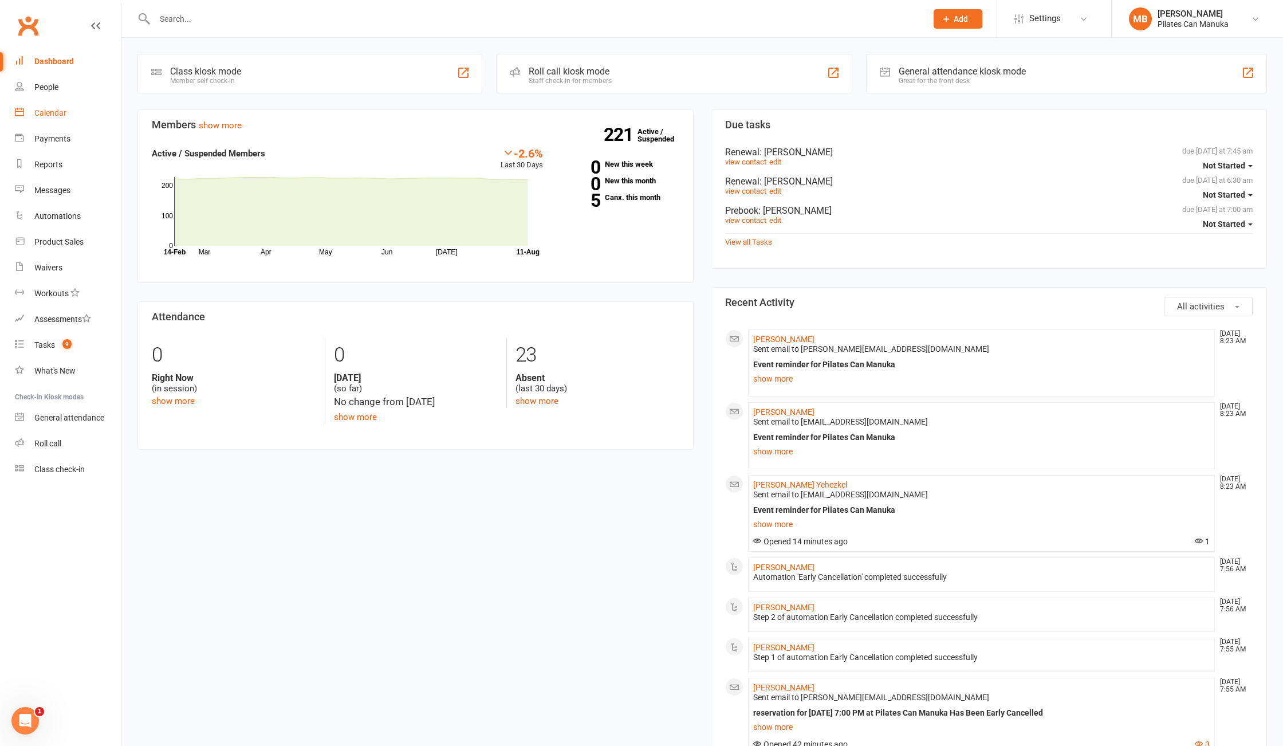
click at [36, 116] on div "Calendar" at bounding box center [50, 112] width 32 height 9
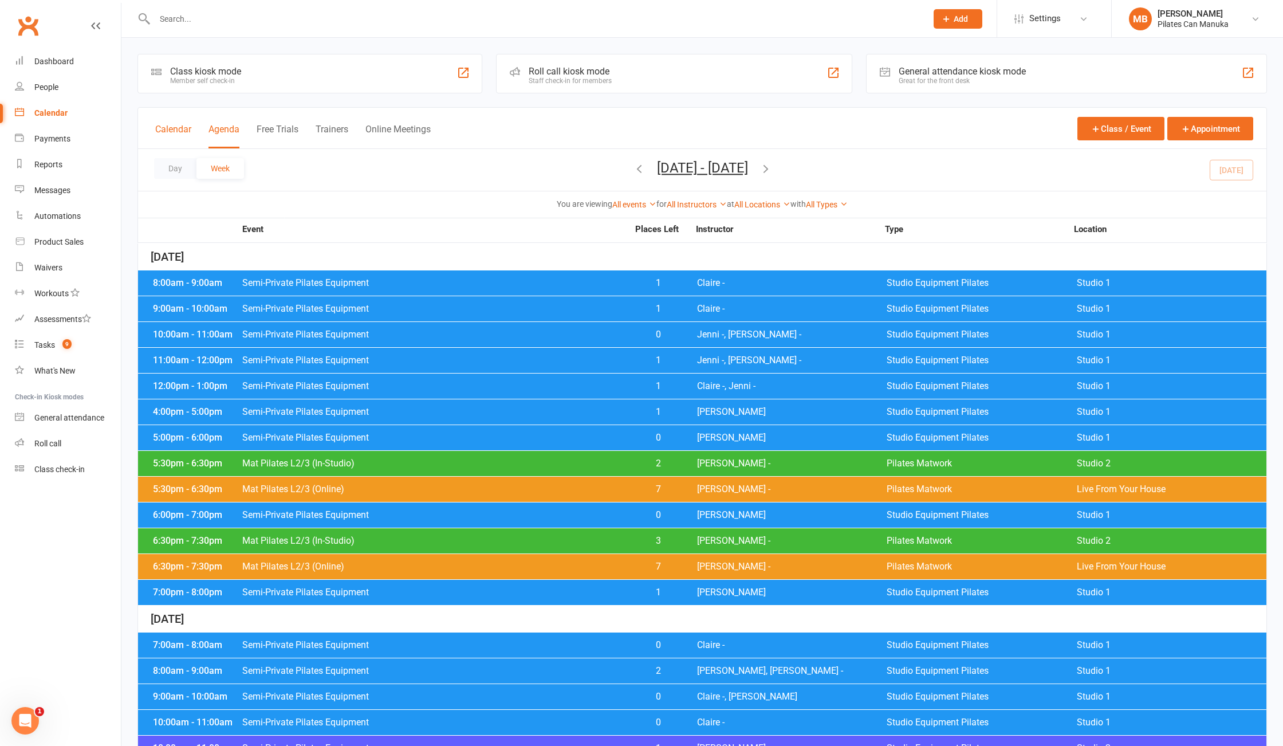
click at [171, 131] on button "Calendar" at bounding box center [173, 136] width 36 height 25
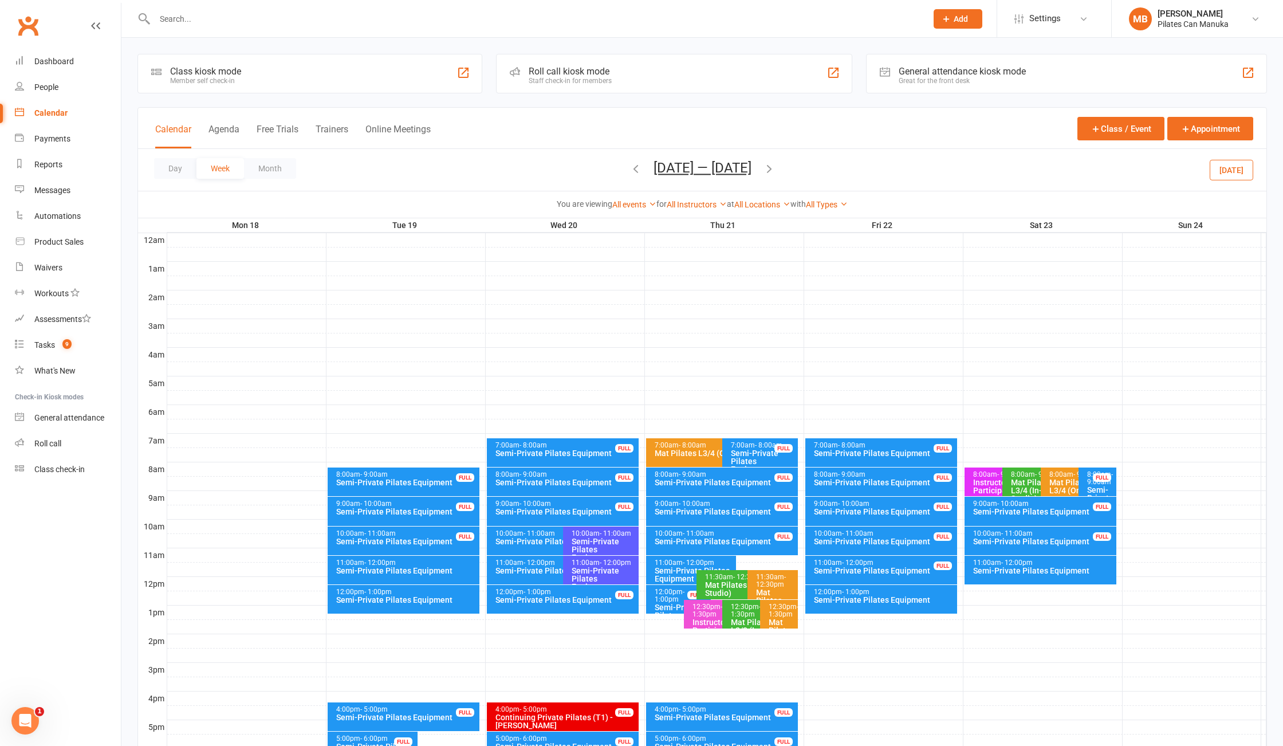
click at [691, 168] on button "Aug 18 — 24 2025" at bounding box center [703, 168] width 98 height 16
click at [672, 284] on button "11" at bounding box center [674, 284] width 24 height 21
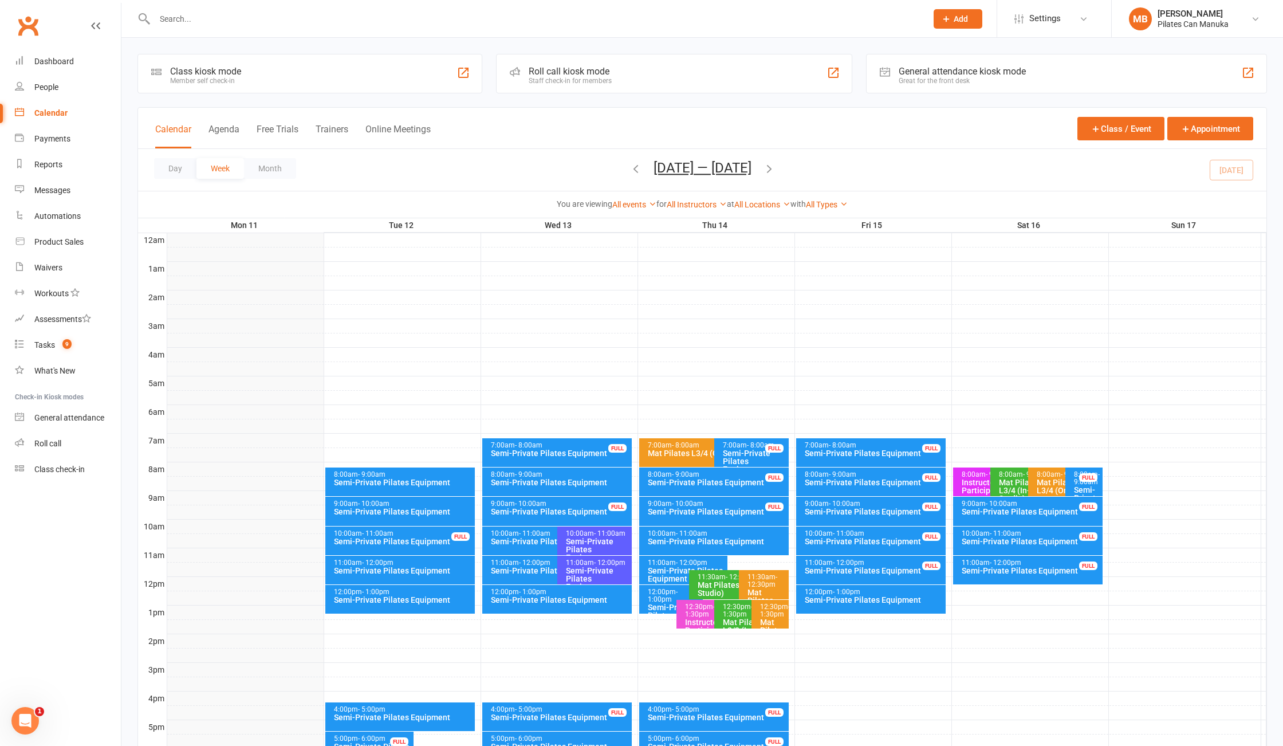
scroll to position [225, 0]
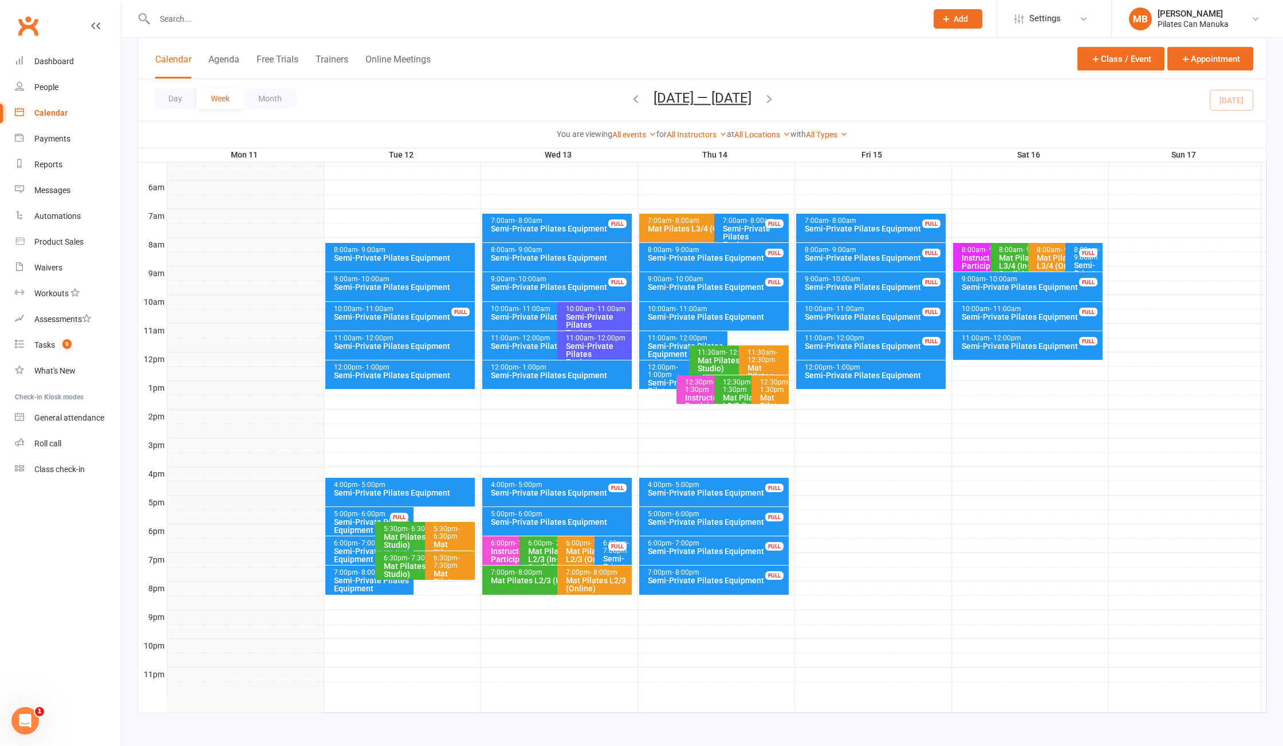
click at [776, 100] on icon "button" at bounding box center [769, 98] width 13 height 13
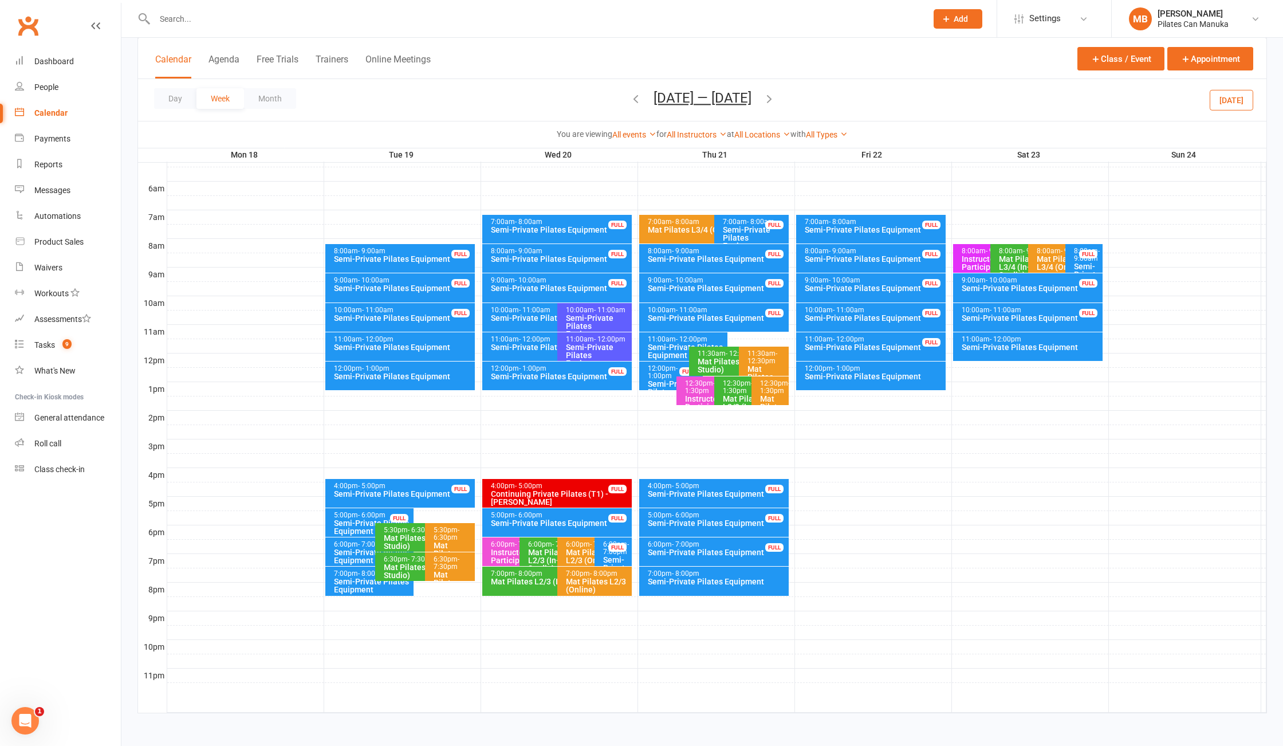
click at [770, 97] on icon "button" at bounding box center [769, 98] width 13 height 13
click at [767, 101] on icon "button" at bounding box center [769, 98] width 13 height 13
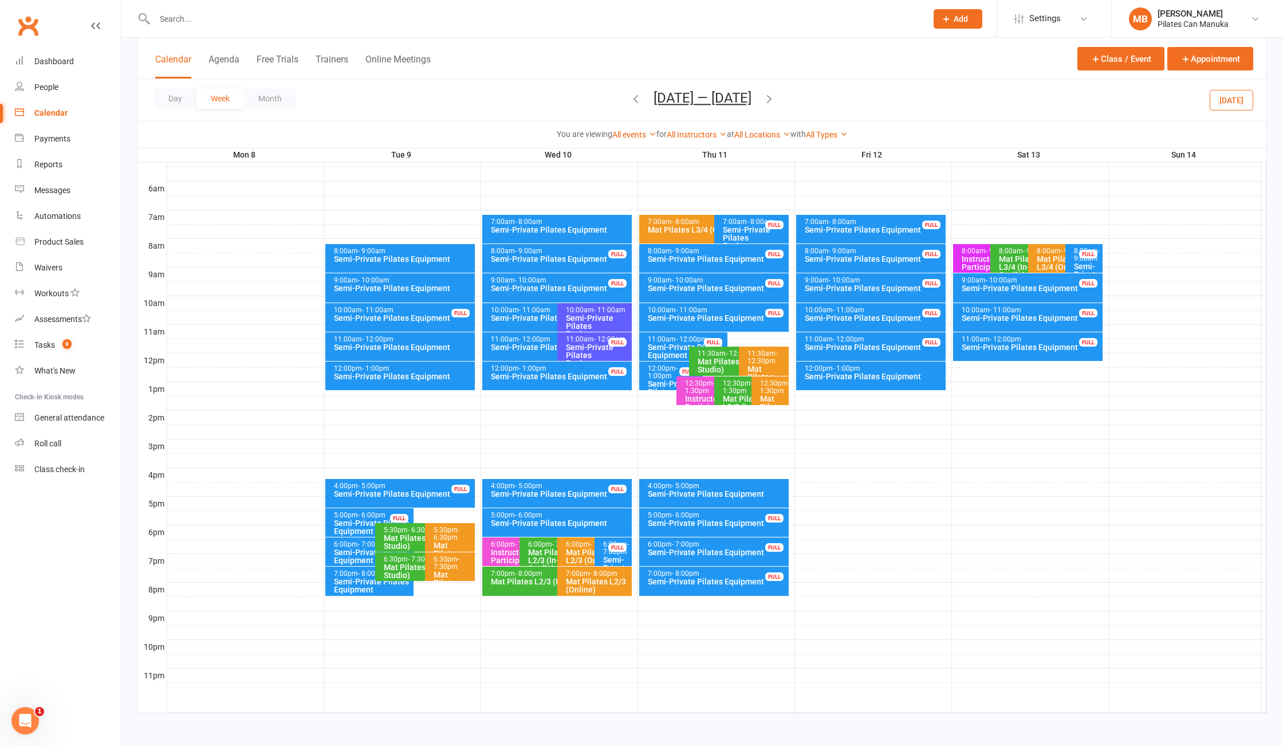
click at [767, 101] on icon "button" at bounding box center [769, 98] width 13 height 13
click at [691, 97] on button "Sep 15 — 21 2025" at bounding box center [703, 98] width 98 height 16
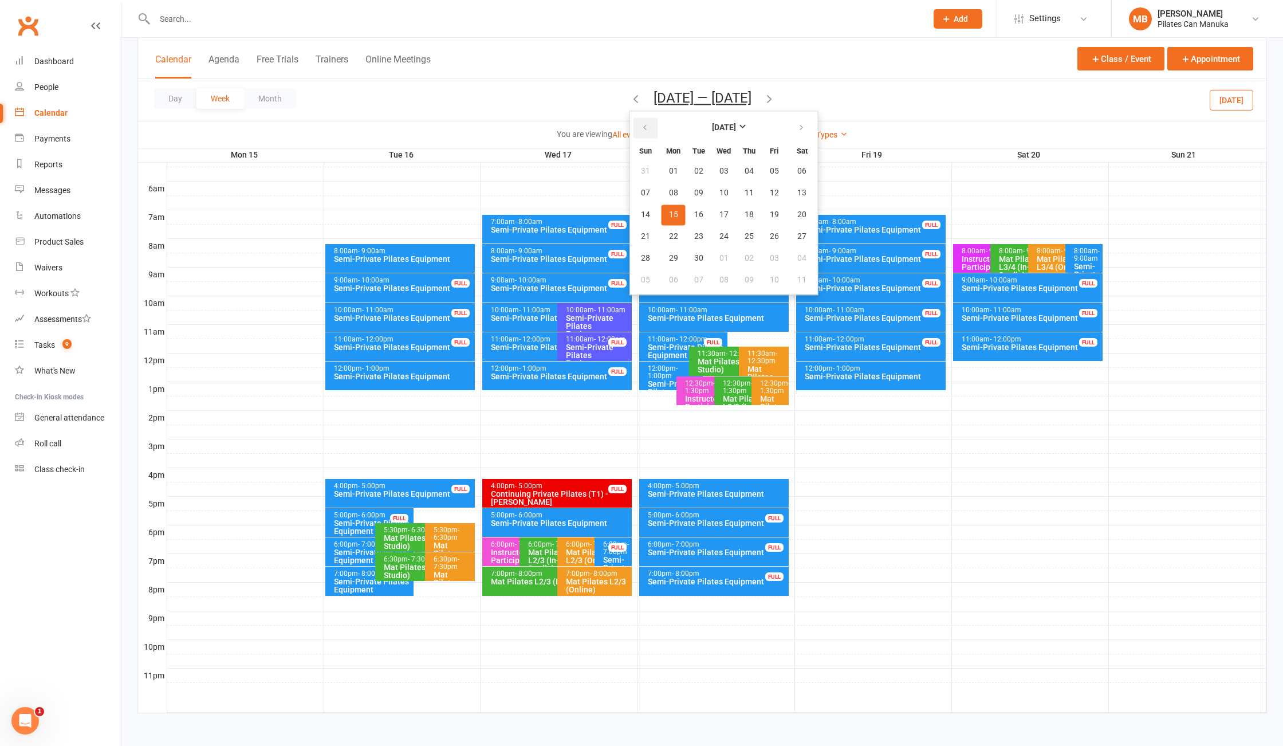
click at [634, 122] on button "button" at bounding box center [646, 127] width 25 height 21
click at [697, 214] on span "12" at bounding box center [698, 214] width 9 height 9
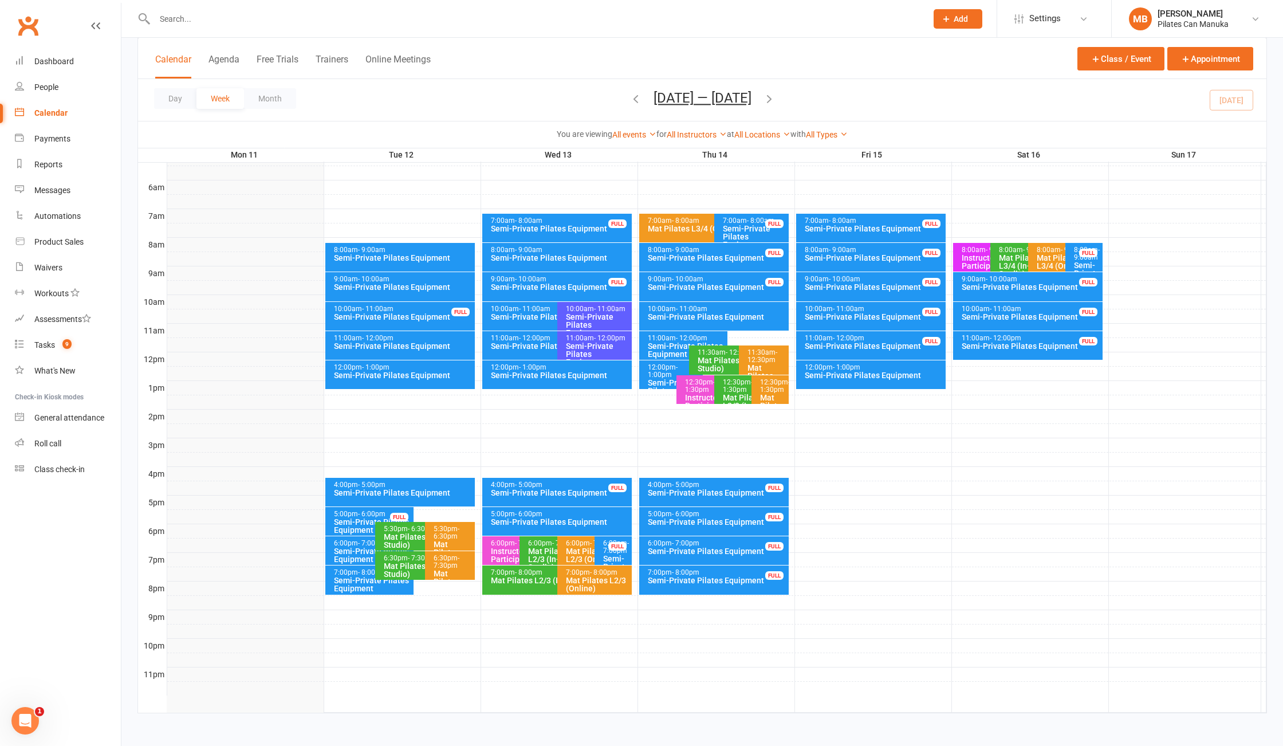
click at [774, 97] on icon "button" at bounding box center [769, 98] width 13 height 13
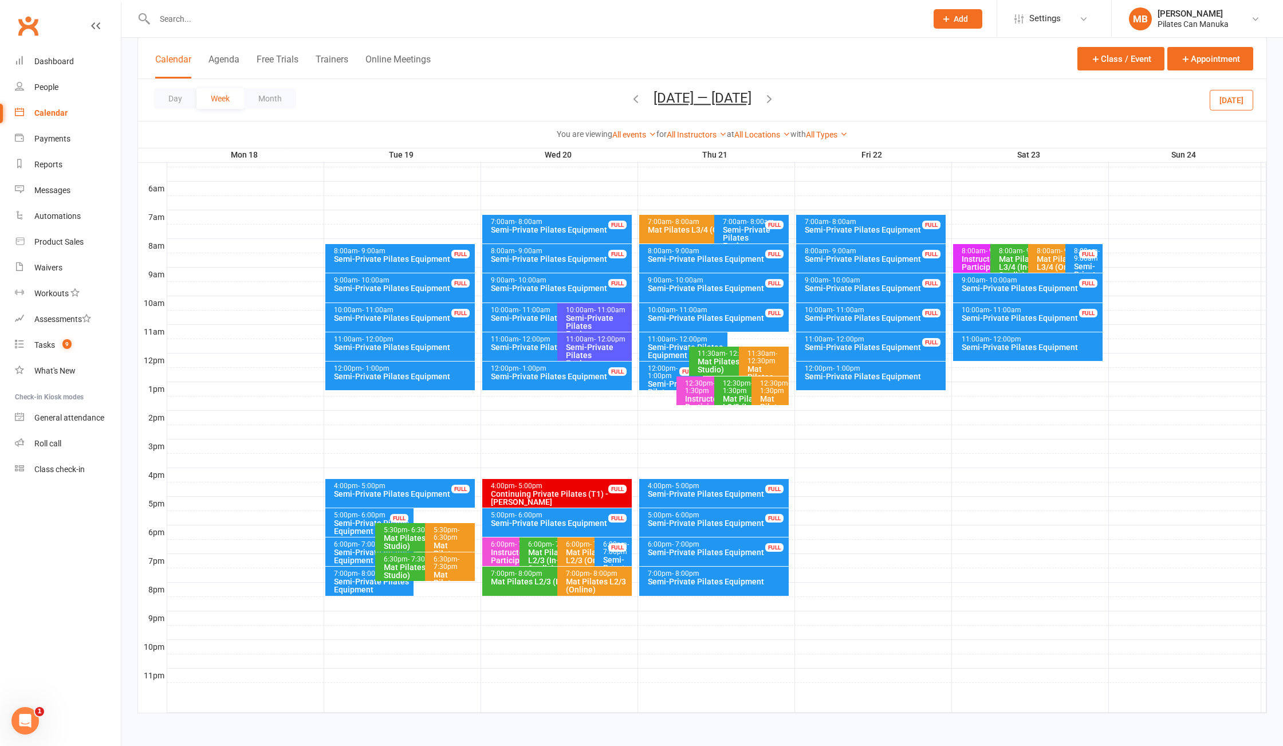
click at [774, 100] on icon "button" at bounding box center [769, 98] width 13 height 13
click at [774, 101] on icon "button" at bounding box center [769, 98] width 13 height 13
click at [767, 102] on icon "button" at bounding box center [769, 98] width 13 height 13
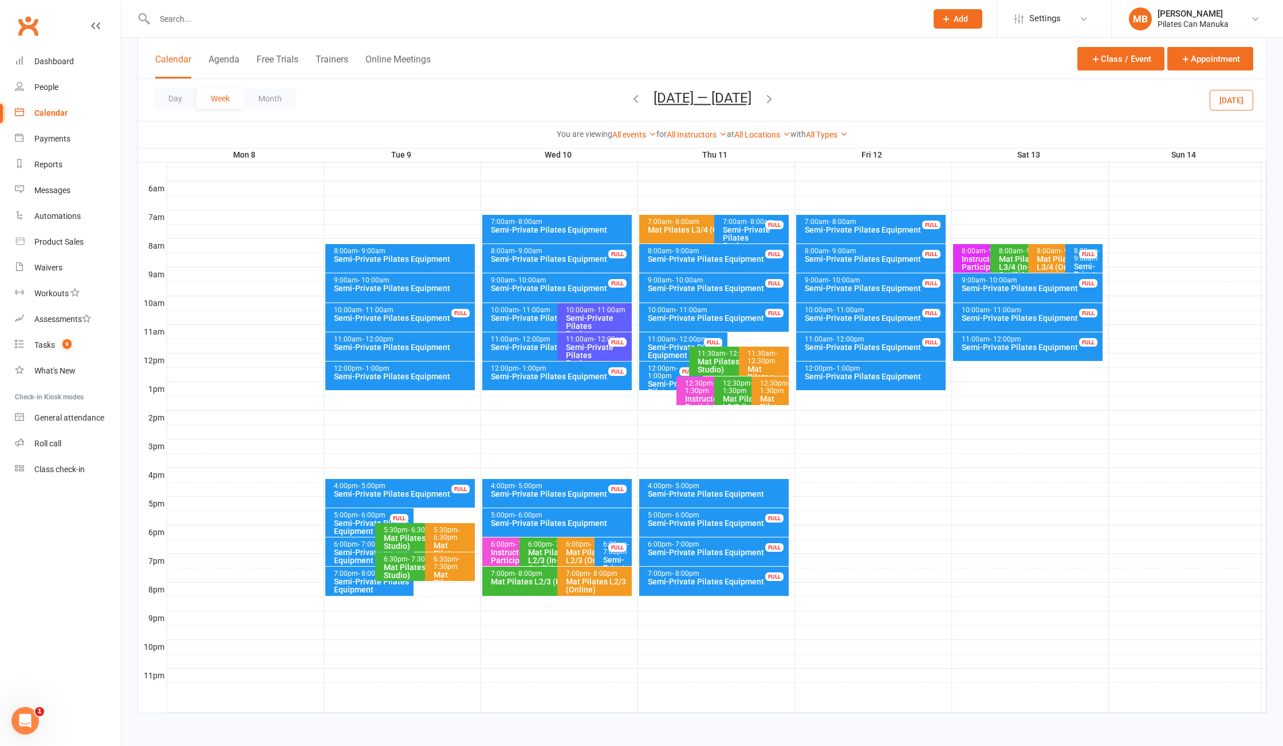
click at [767, 102] on icon "button" at bounding box center [769, 98] width 13 height 13
click at [696, 99] on button "Sep 15 — 21 2025" at bounding box center [703, 98] width 98 height 16
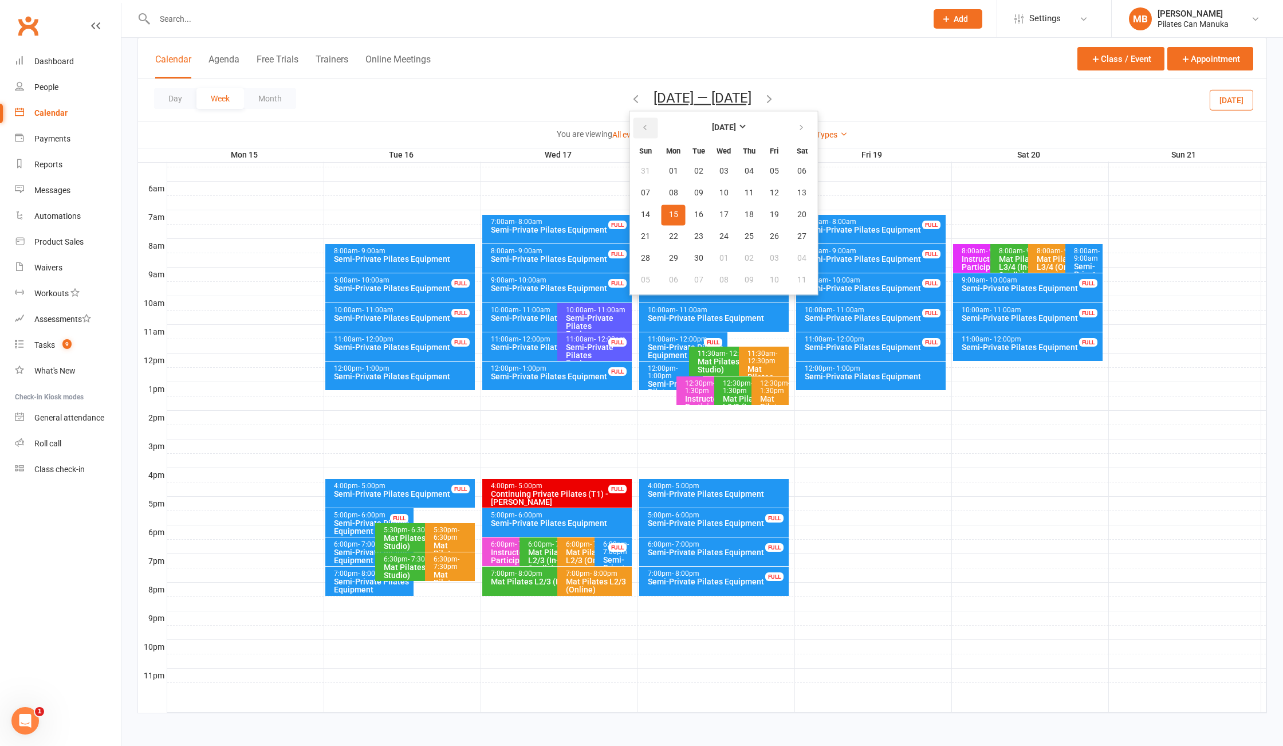
click at [642, 128] on icon "button" at bounding box center [645, 127] width 8 height 9
click at [694, 231] on button "19" at bounding box center [699, 236] width 24 height 21
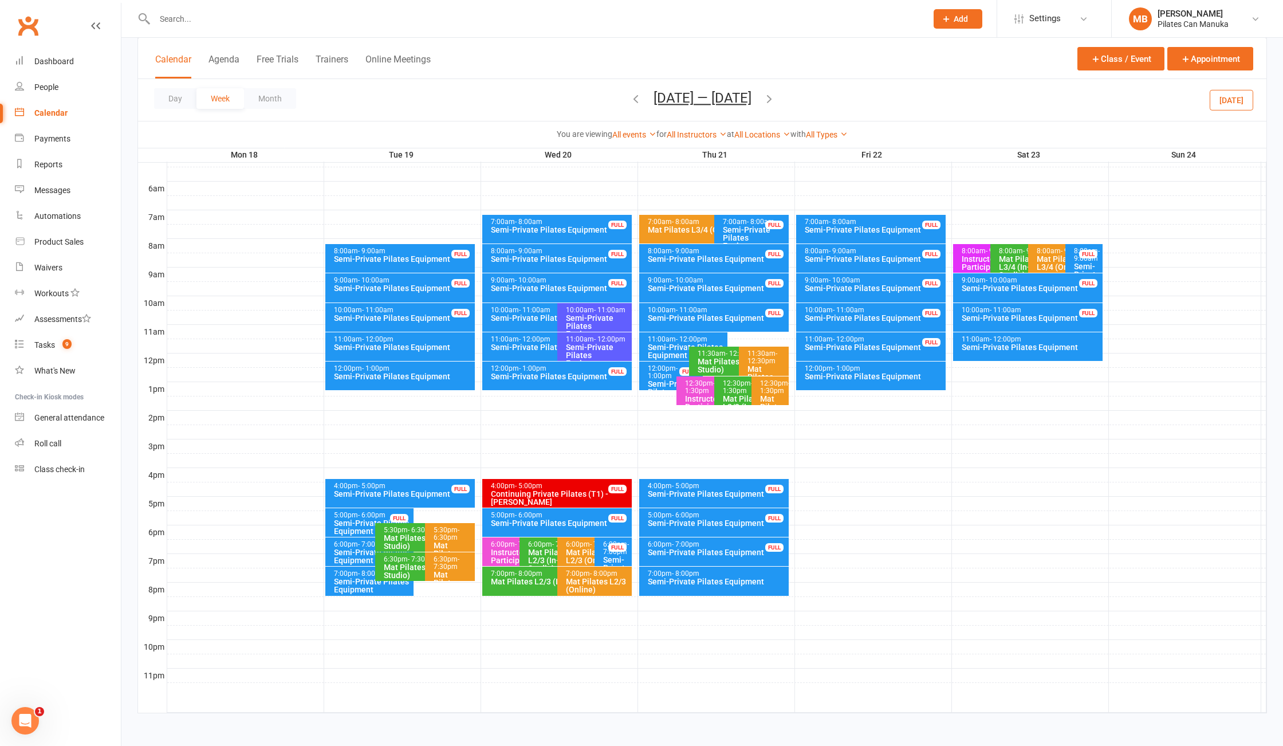
click at [399, 343] on div "Semi-Private Pilates Equipment" at bounding box center [403, 347] width 140 height 8
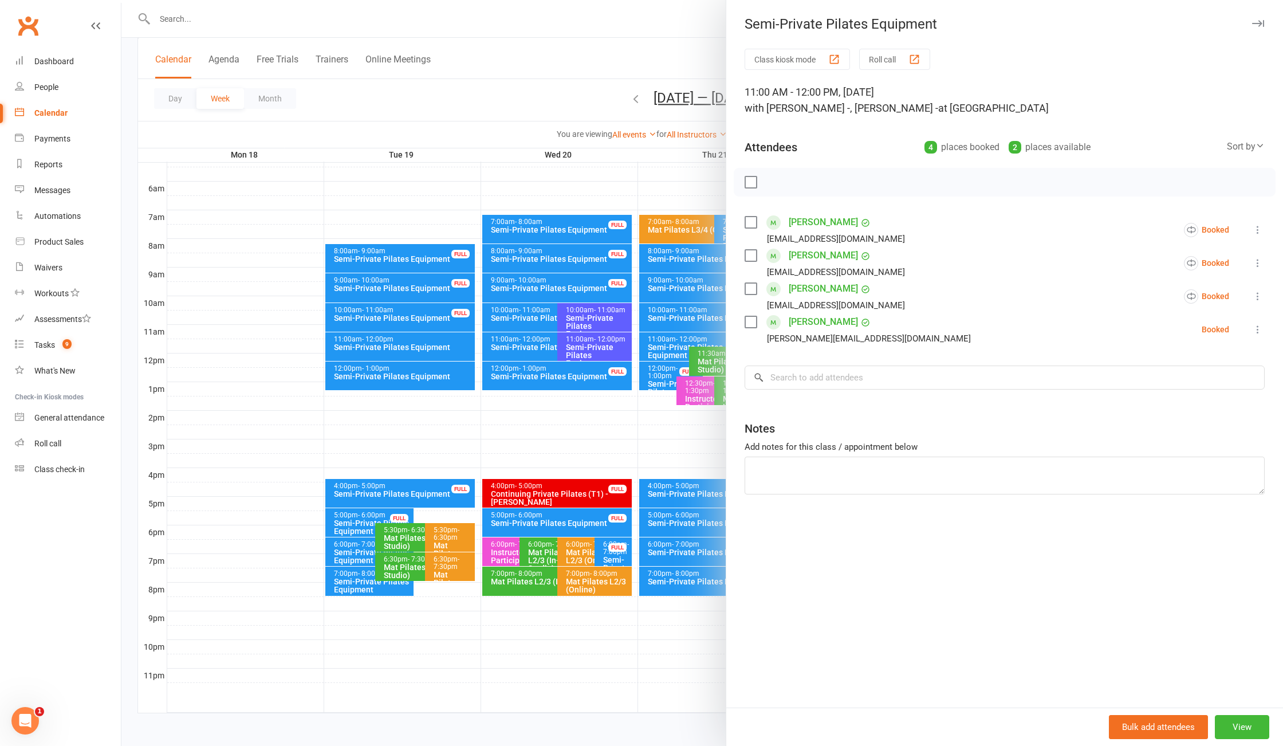
click at [443, 376] on div at bounding box center [702, 373] width 1162 height 746
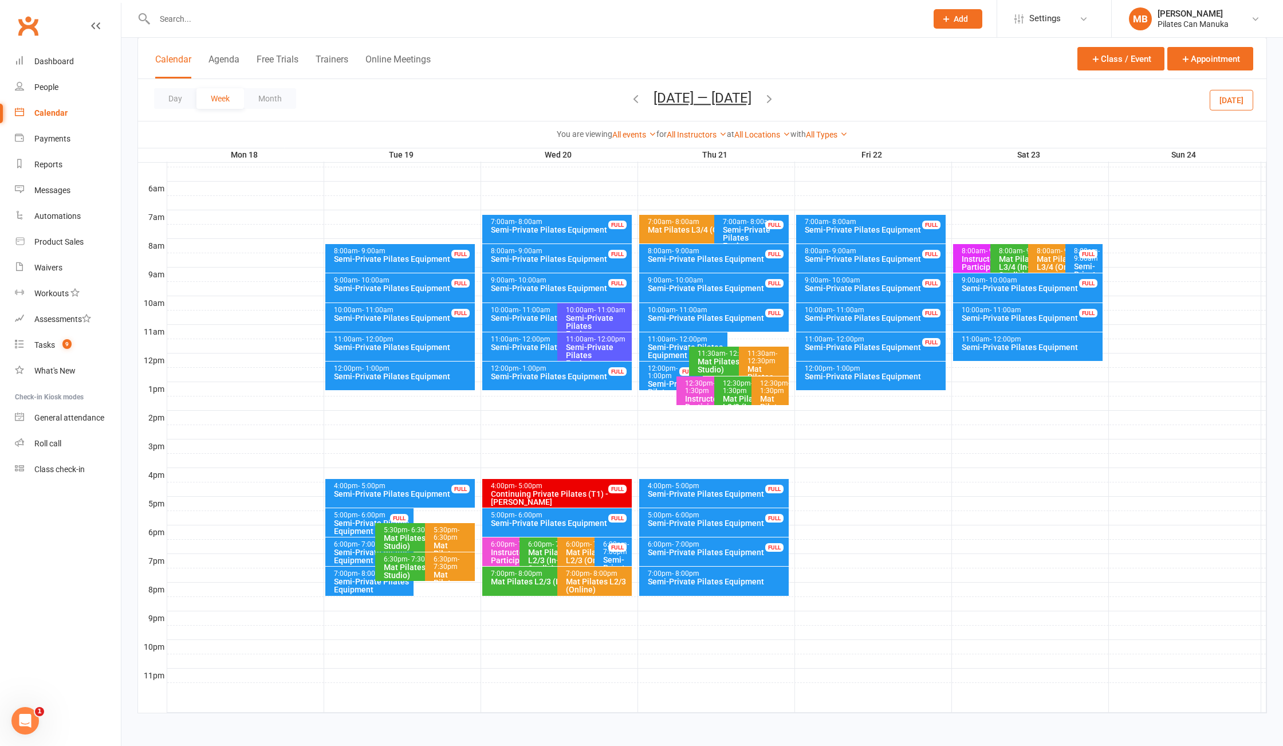
click at [440, 376] on div "Semi-Private Pilates Equipment" at bounding box center [403, 376] width 140 height 8
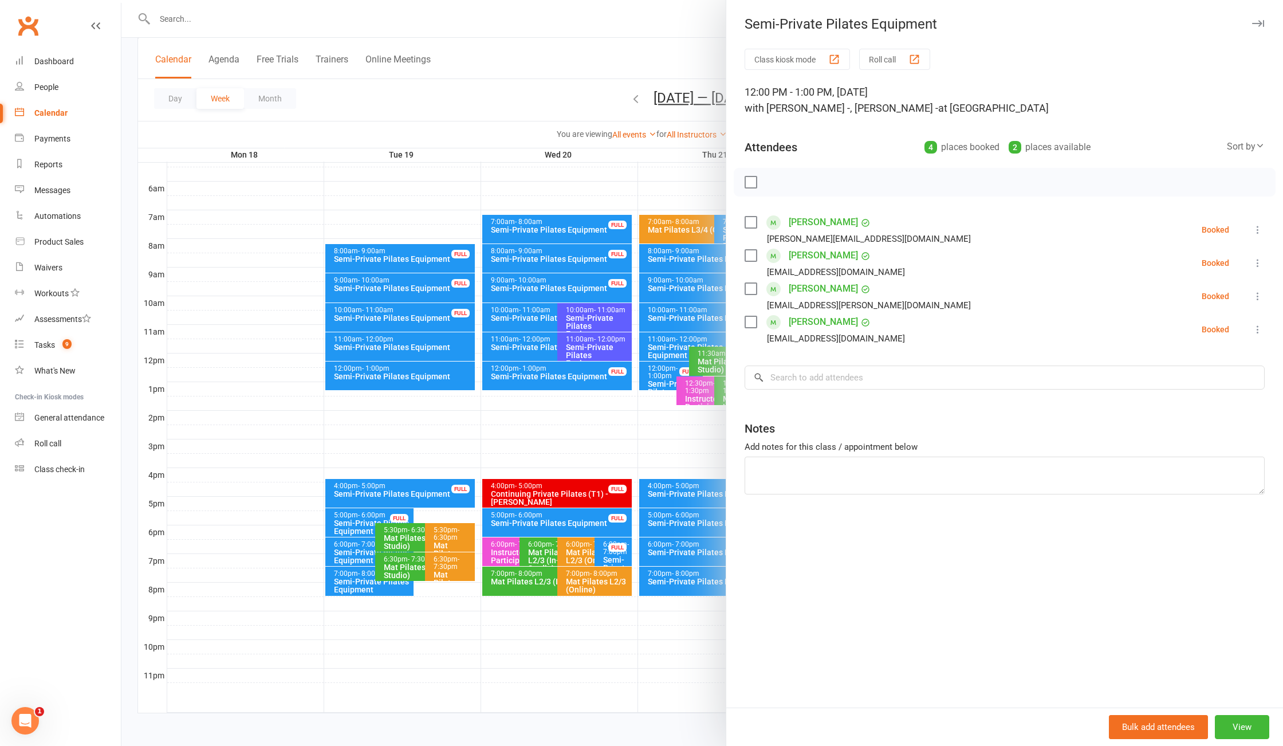
click at [584, 67] on div at bounding box center [702, 373] width 1162 height 746
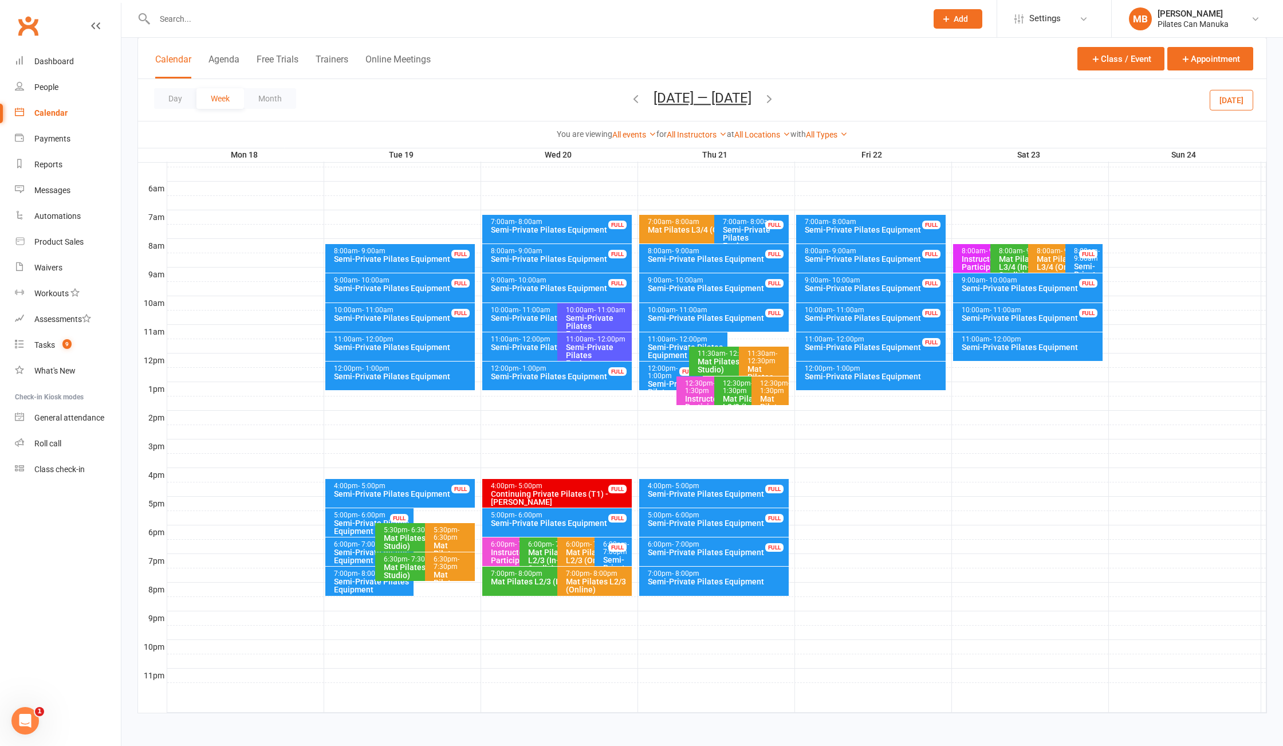
click at [776, 100] on icon "button" at bounding box center [769, 98] width 13 height 13
click at [424, 336] on div "11:00am - 12:00pm" at bounding box center [403, 339] width 140 height 7
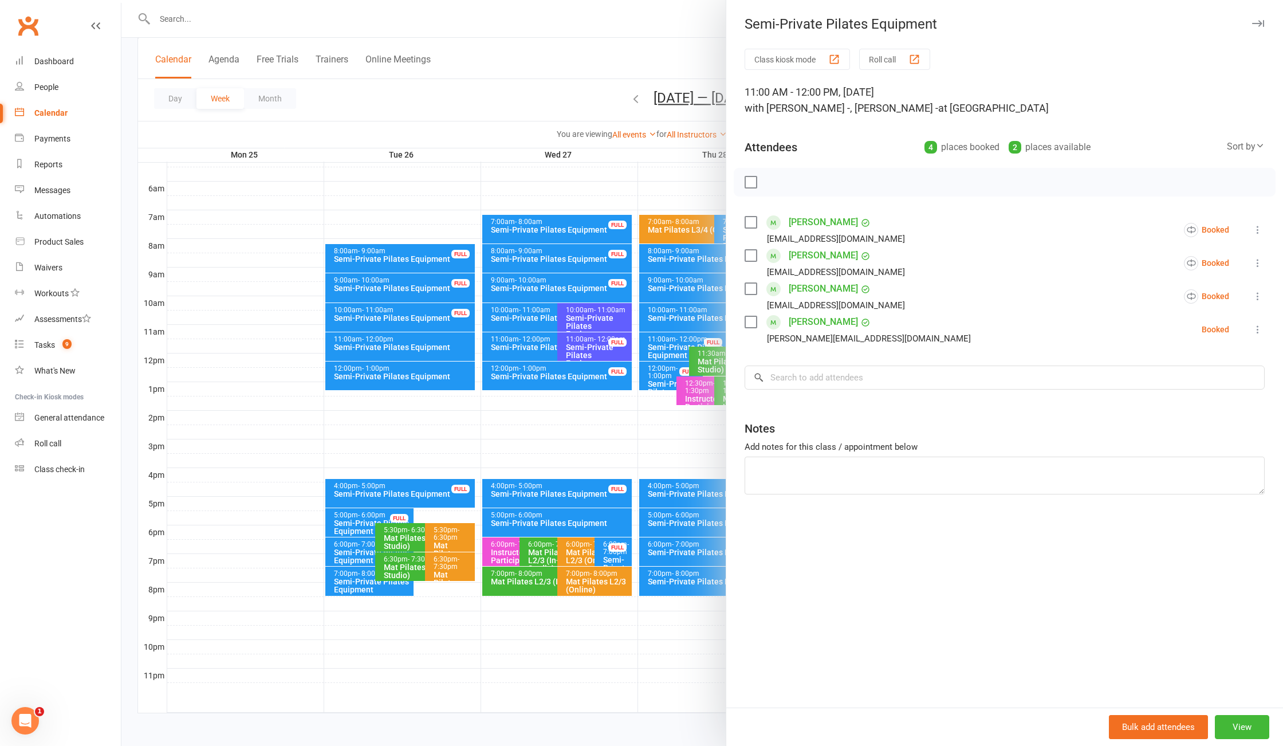
drag, startPoint x: 622, startPoint y: 81, endPoint x: 741, endPoint y: 77, distance: 119.3
click at [627, 81] on div at bounding box center [702, 373] width 1162 height 746
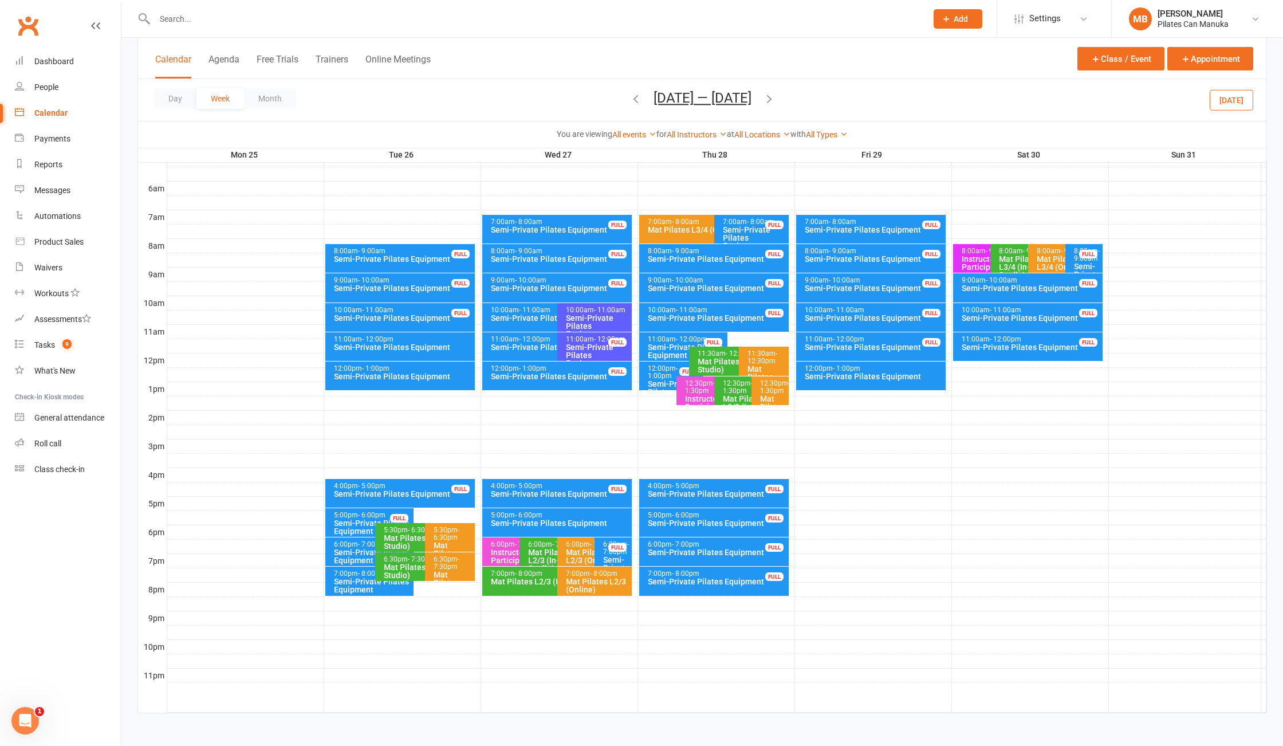
click at [776, 103] on icon "button" at bounding box center [769, 98] width 13 height 13
click at [440, 339] on div "11:00am - 12:00pm" at bounding box center [403, 339] width 140 height 7
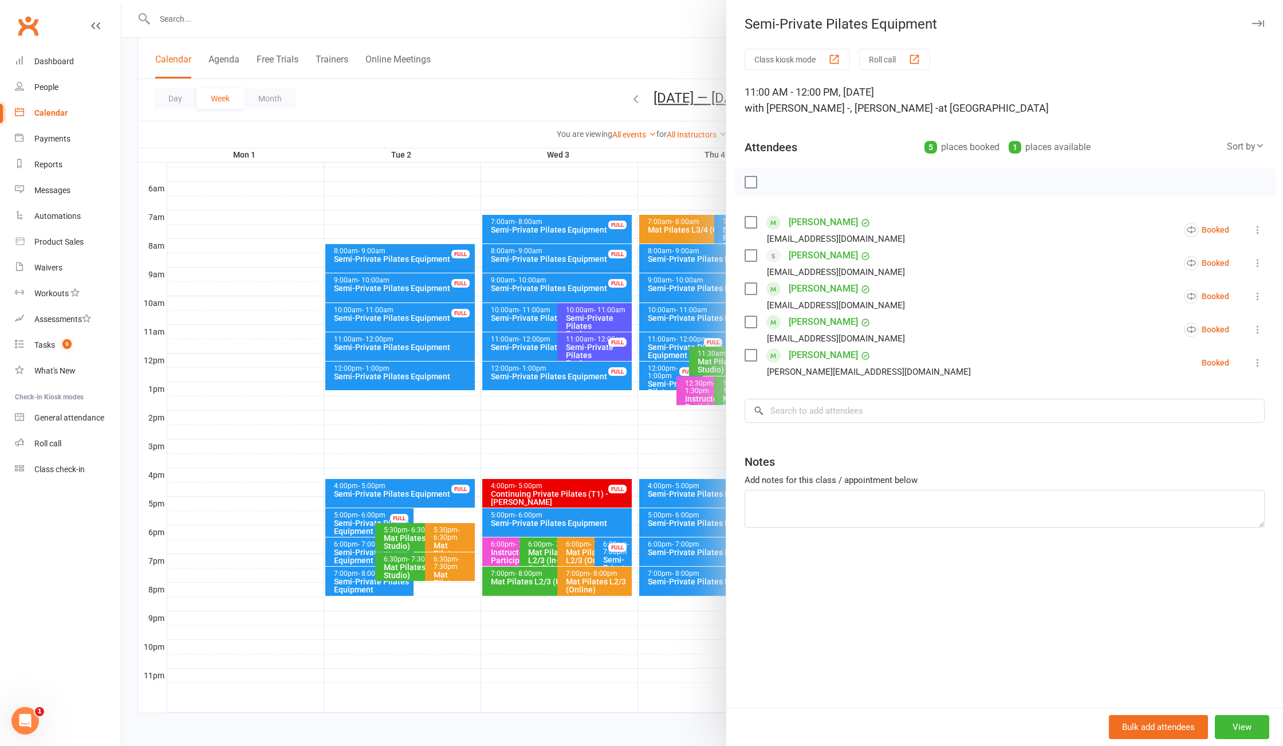
drag, startPoint x: 492, startPoint y: 83, endPoint x: 637, endPoint y: 97, distance: 145.7
click at [492, 84] on div at bounding box center [702, 373] width 1162 height 746
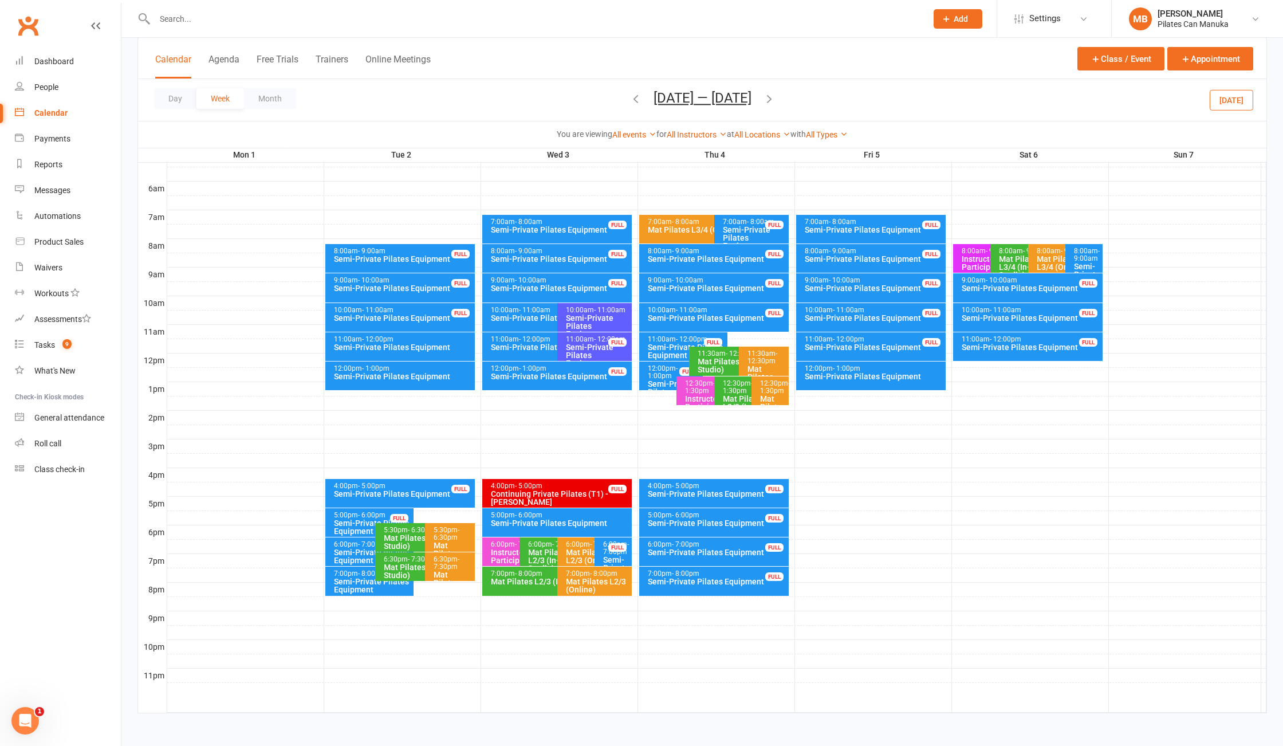
click at [764, 104] on icon "button" at bounding box center [769, 98] width 13 height 13
click at [450, 347] on div "Semi-Private Pilates Equipment" at bounding box center [403, 347] width 140 height 8
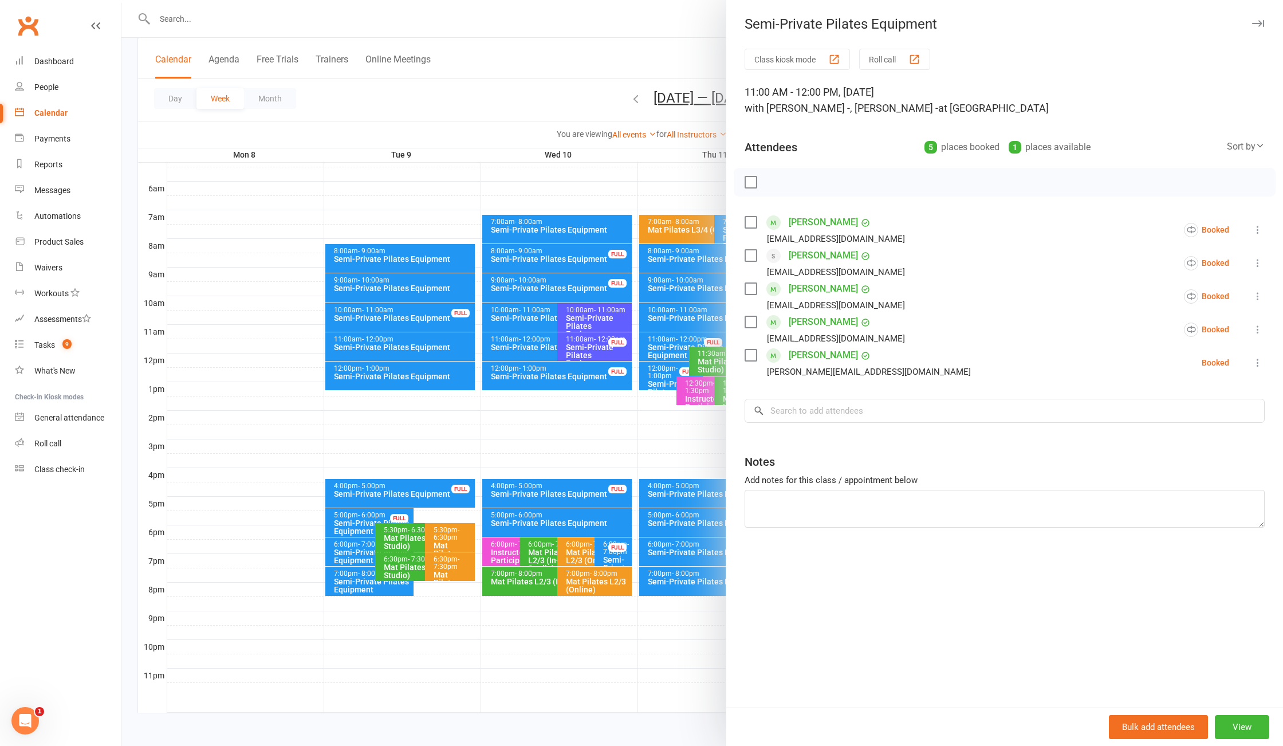
click at [551, 91] on div at bounding box center [702, 373] width 1162 height 746
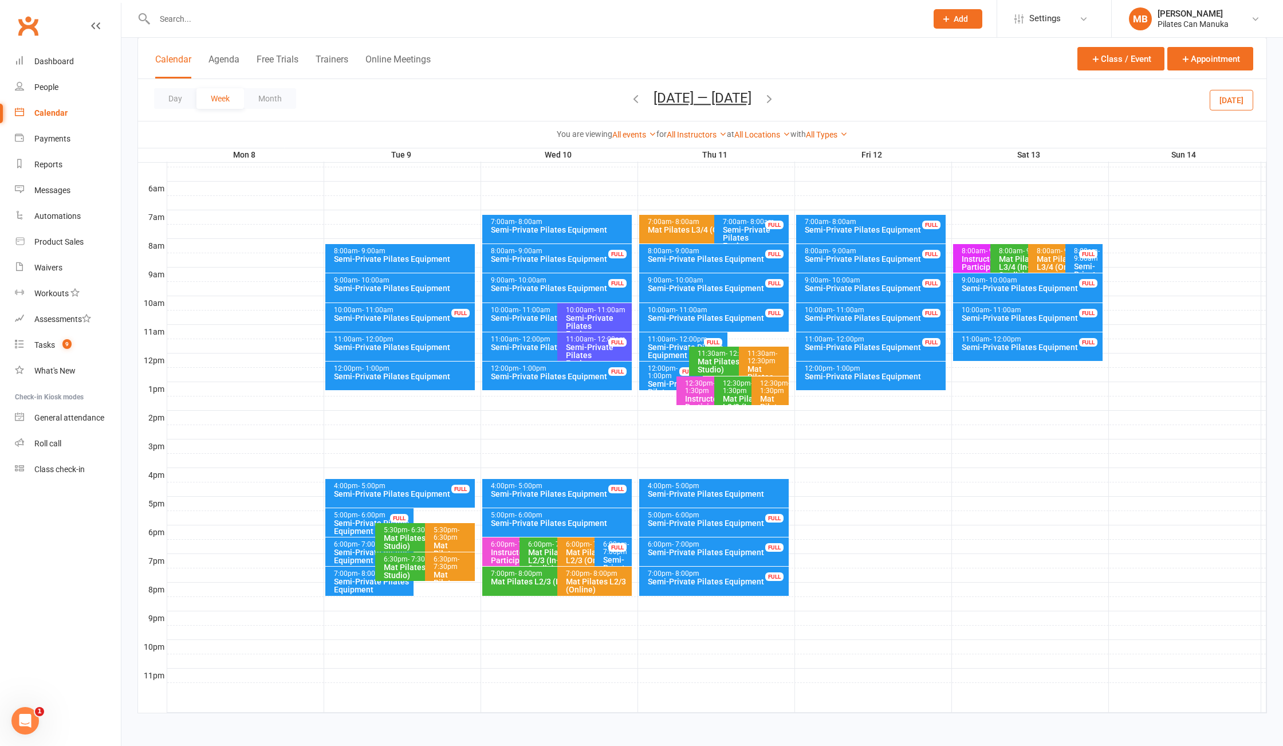
click at [775, 102] on icon "button" at bounding box center [769, 98] width 13 height 13
click at [434, 374] on div "Semi-Private Pilates Equipment" at bounding box center [403, 376] width 140 height 8
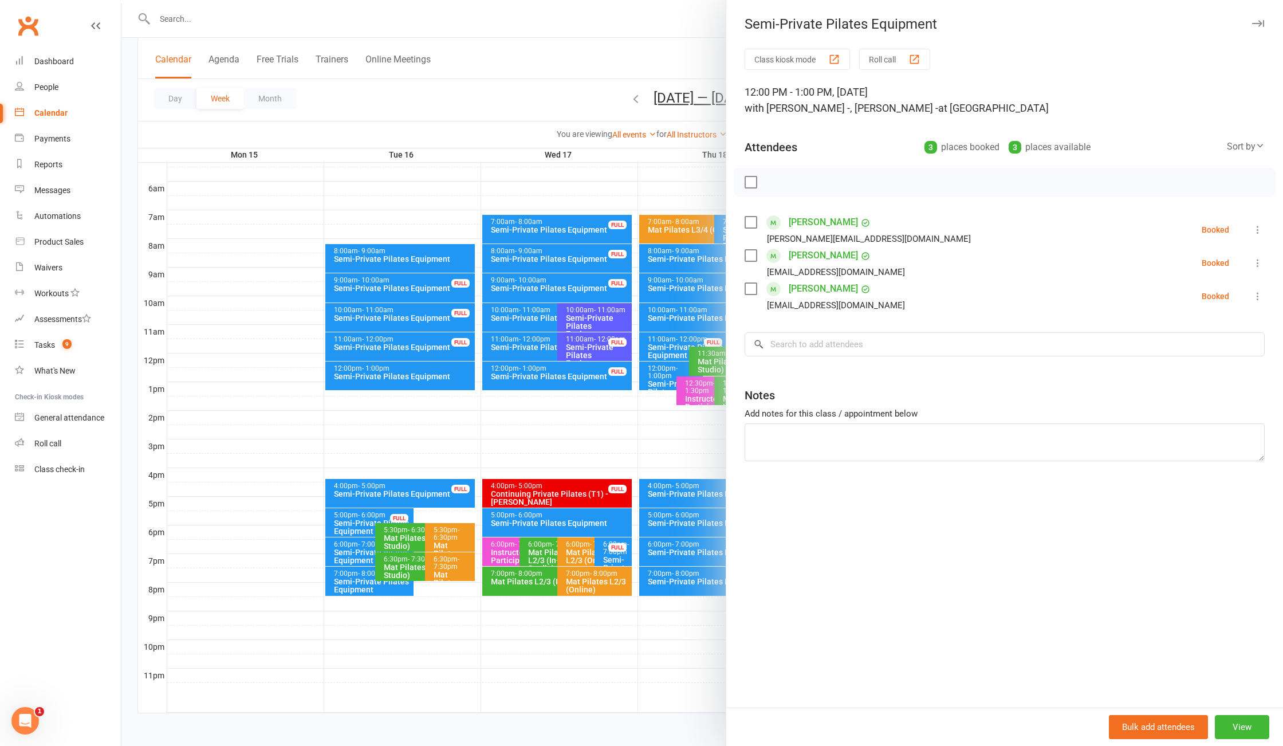
click at [528, 139] on div at bounding box center [702, 373] width 1162 height 746
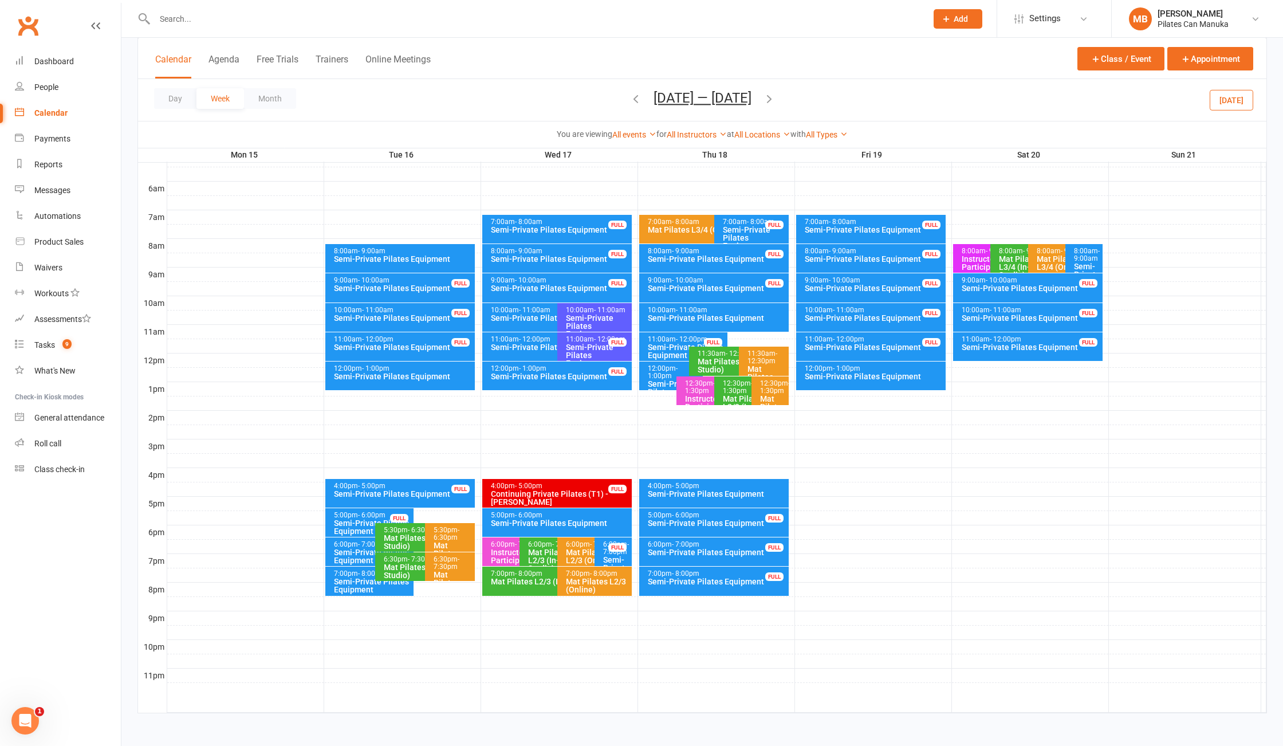
click at [708, 100] on button "Sep 15 — 21 2025" at bounding box center [703, 98] width 98 height 16
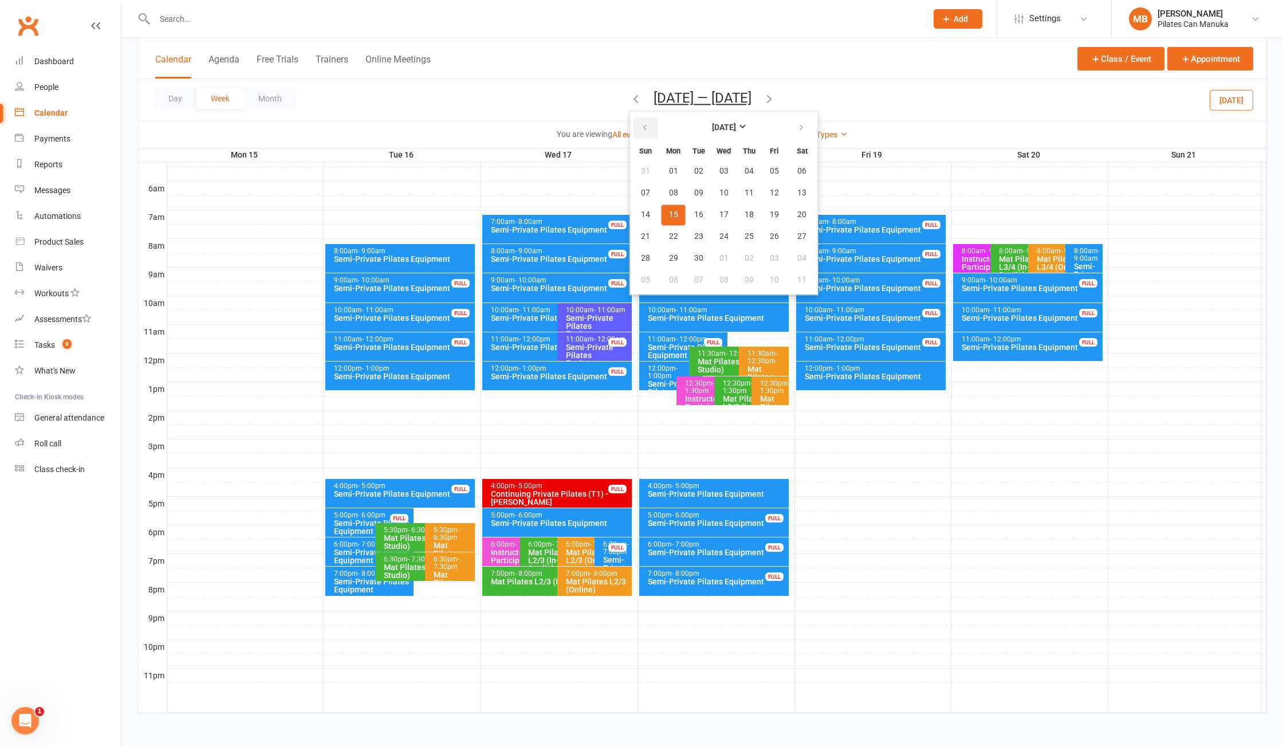
click at [634, 129] on button "button" at bounding box center [646, 127] width 25 height 21
drag, startPoint x: 691, startPoint y: 217, endPoint x: 714, endPoint y: 179, distance: 44.2
click at [694, 217] on span "12" at bounding box center [698, 214] width 9 height 9
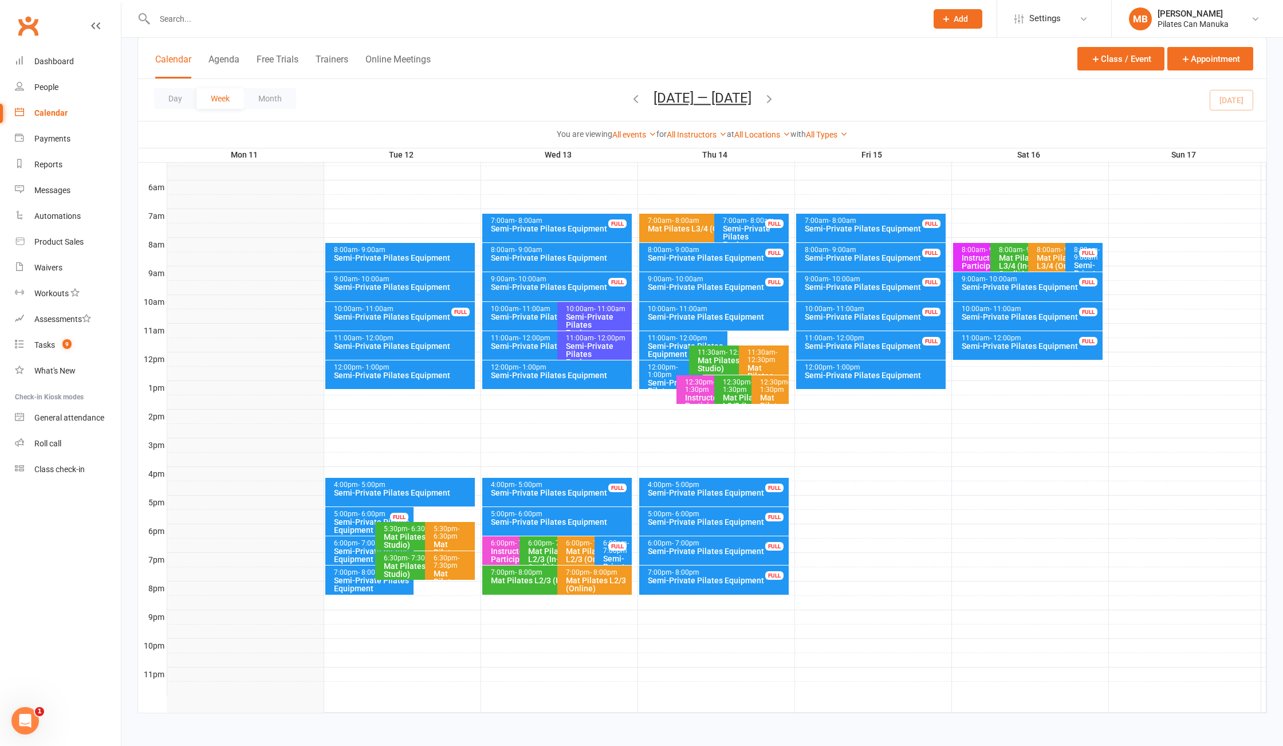
click at [776, 96] on icon "button" at bounding box center [769, 98] width 13 height 13
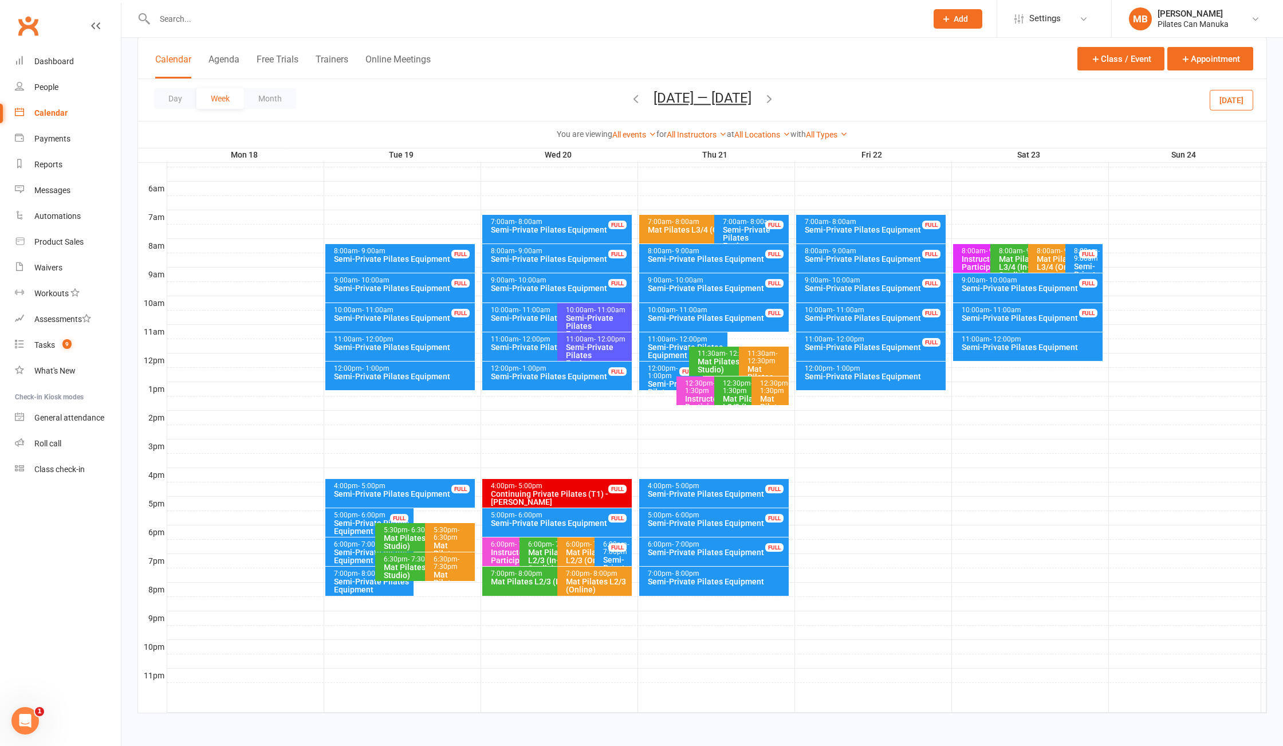
click at [776, 96] on icon "button" at bounding box center [769, 98] width 13 height 13
click at [772, 98] on icon "button" at bounding box center [769, 98] width 13 height 13
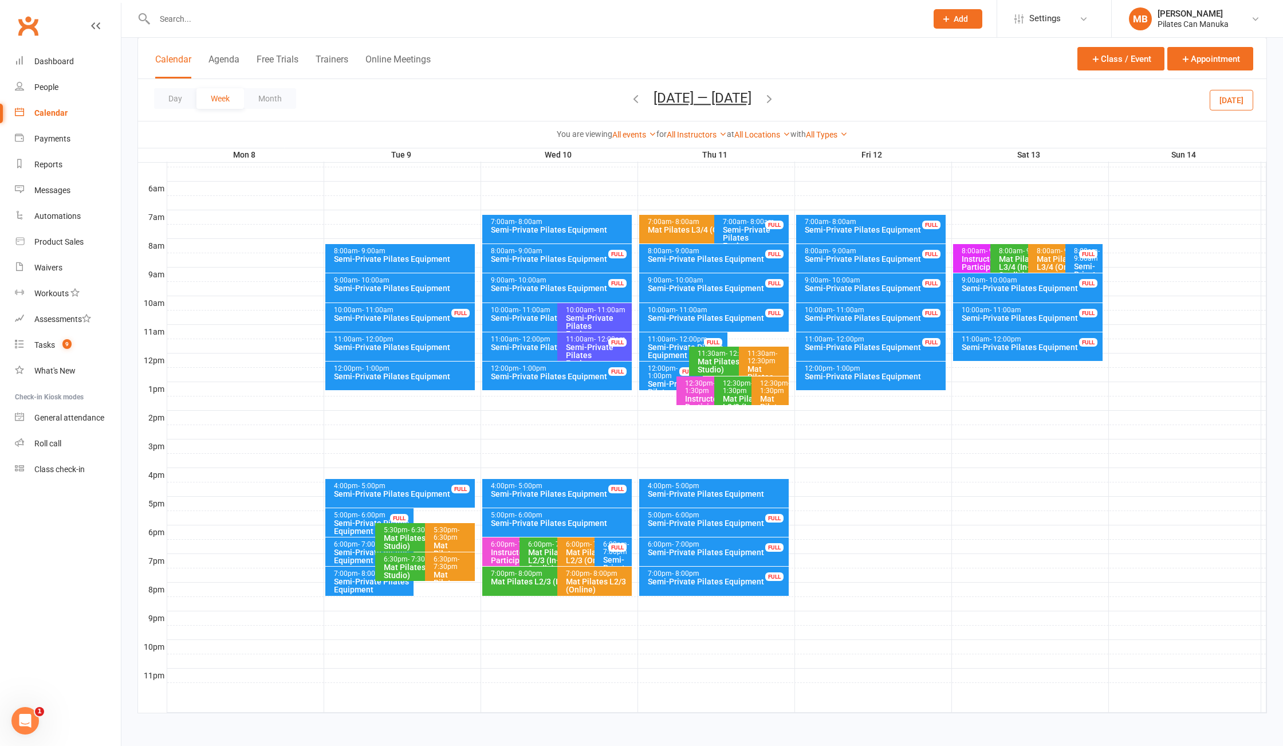
click at [772, 99] on icon "button" at bounding box center [769, 98] width 13 height 13
click at [774, 98] on icon "button" at bounding box center [769, 98] width 13 height 13
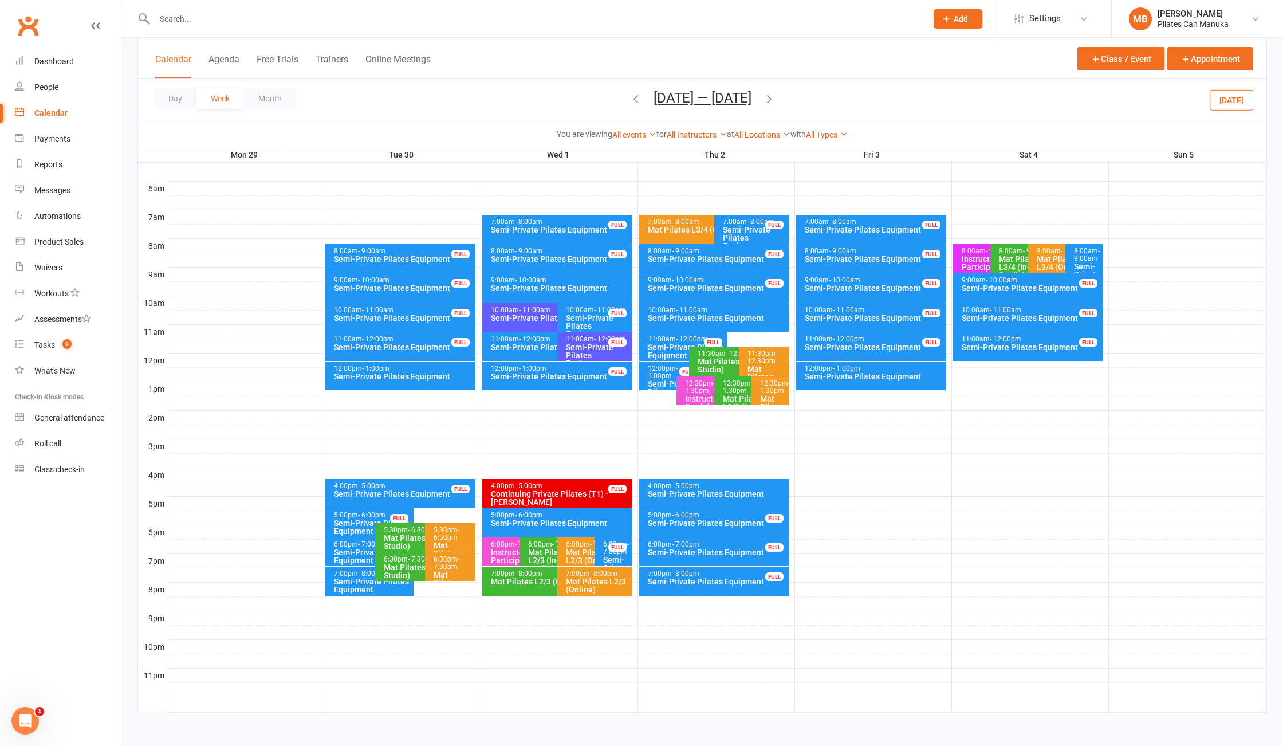
click at [630, 104] on icon "button" at bounding box center [636, 98] width 13 height 13
click at [709, 91] on button "Sep 22 — 28 2025" at bounding box center [703, 98] width 98 height 16
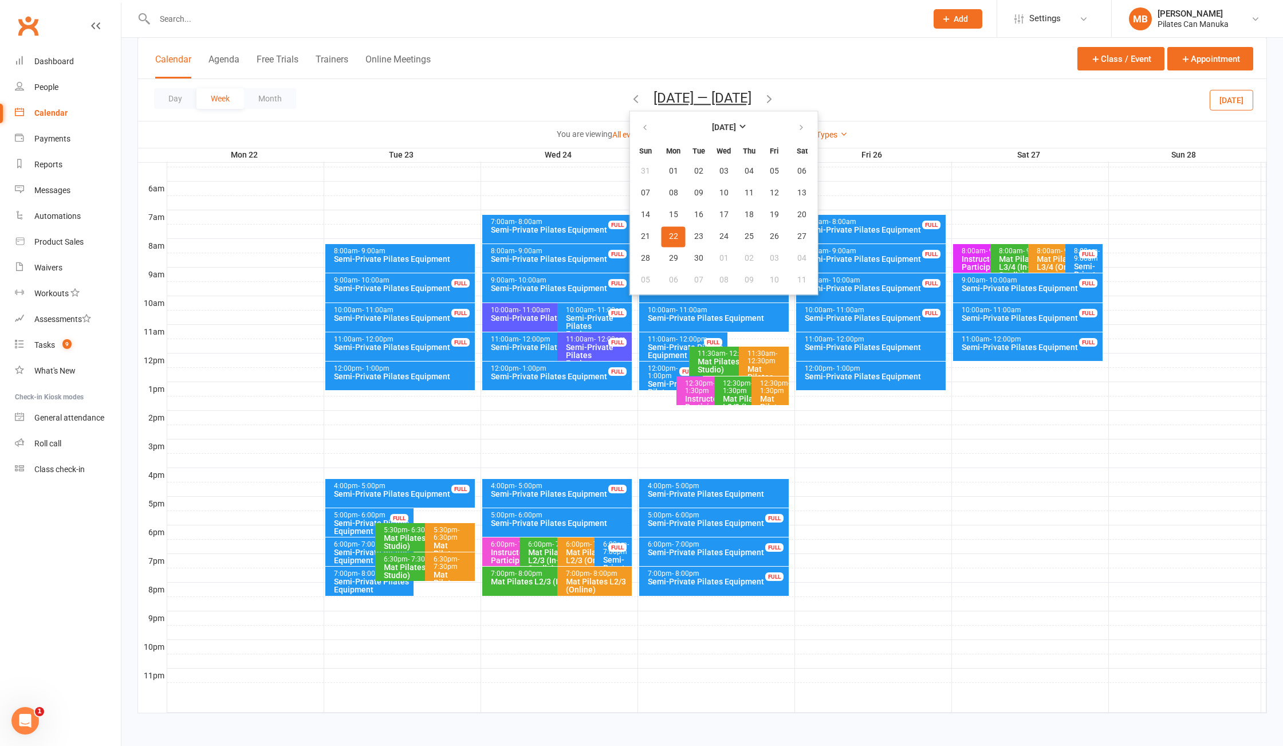
click at [569, 67] on div "Calendar Agenda Free Trials Trainers Online Meetings Class / Event Appointment" at bounding box center [702, 58] width 1129 height 41
click at [694, 235] on span "23" at bounding box center [698, 236] width 9 height 9
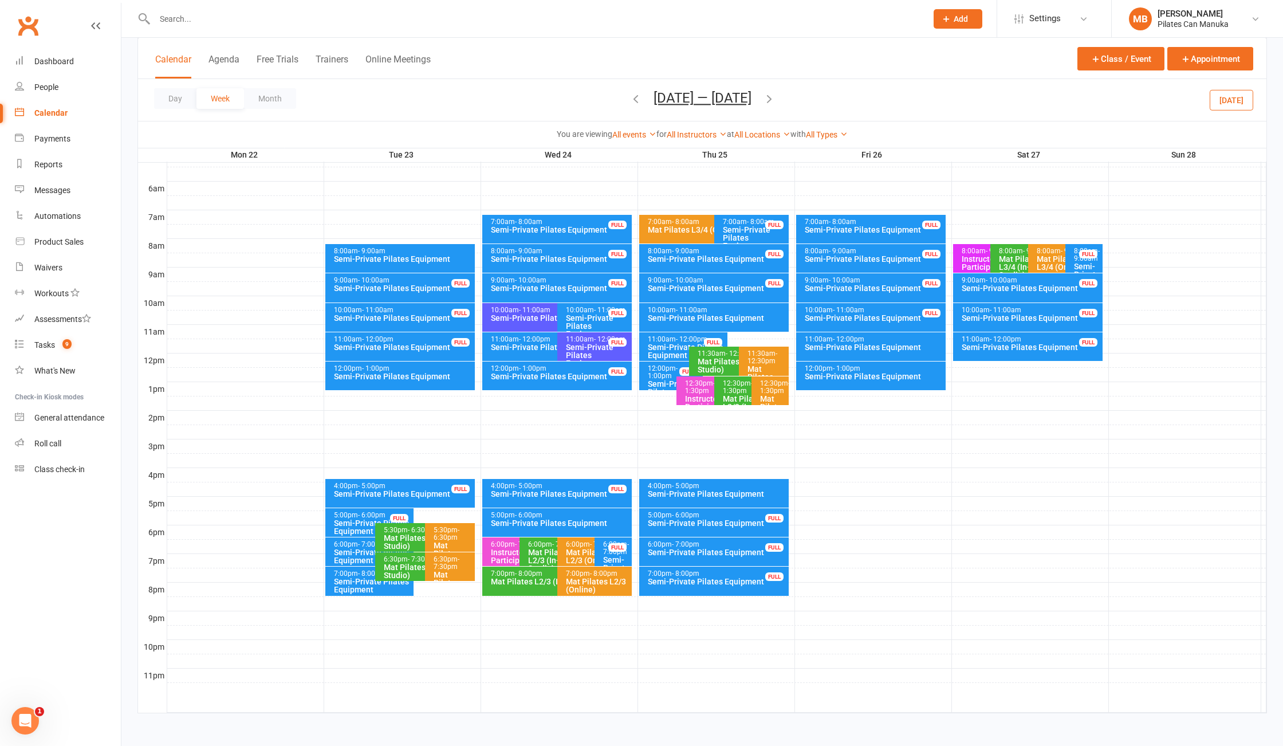
click at [774, 99] on icon "button" at bounding box center [769, 98] width 13 height 13
click at [776, 98] on icon "button" at bounding box center [769, 98] width 13 height 13
click at [768, 101] on icon "button" at bounding box center [769, 98] width 13 height 13
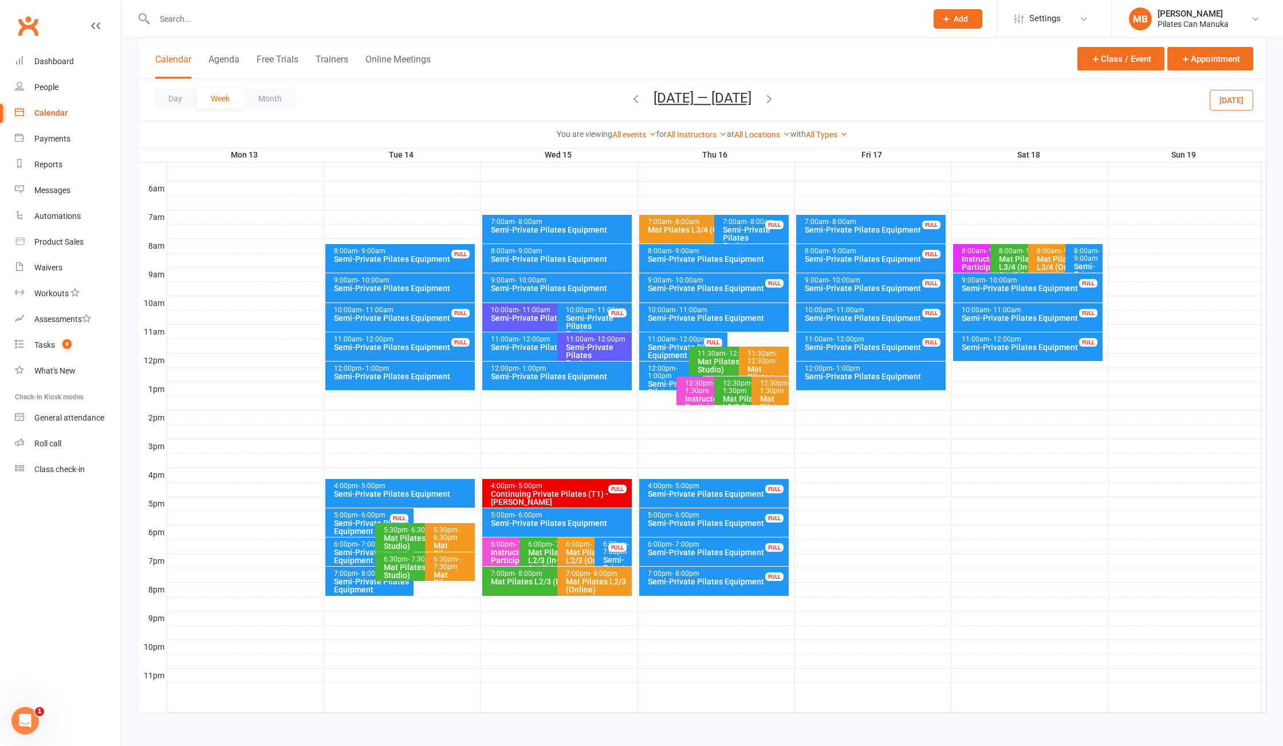
click at [772, 103] on icon "button" at bounding box center [769, 98] width 13 height 13
click at [772, 102] on icon "button" at bounding box center [769, 98] width 13 height 13
click at [763, 102] on span "Oct 27 — Nov 2 2025 September 2025 Sun Mon Tue Wed Thu Fri Sat 31 01 02 03 04 0…" at bounding box center [702, 100] width 121 height 20
click at [776, 97] on icon "button" at bounding box center [769, 98] width 13 height 13
click at [732, 99] on button "Nov 3 — 9 2025" at bounding box center [703, 98] width 98 height 16
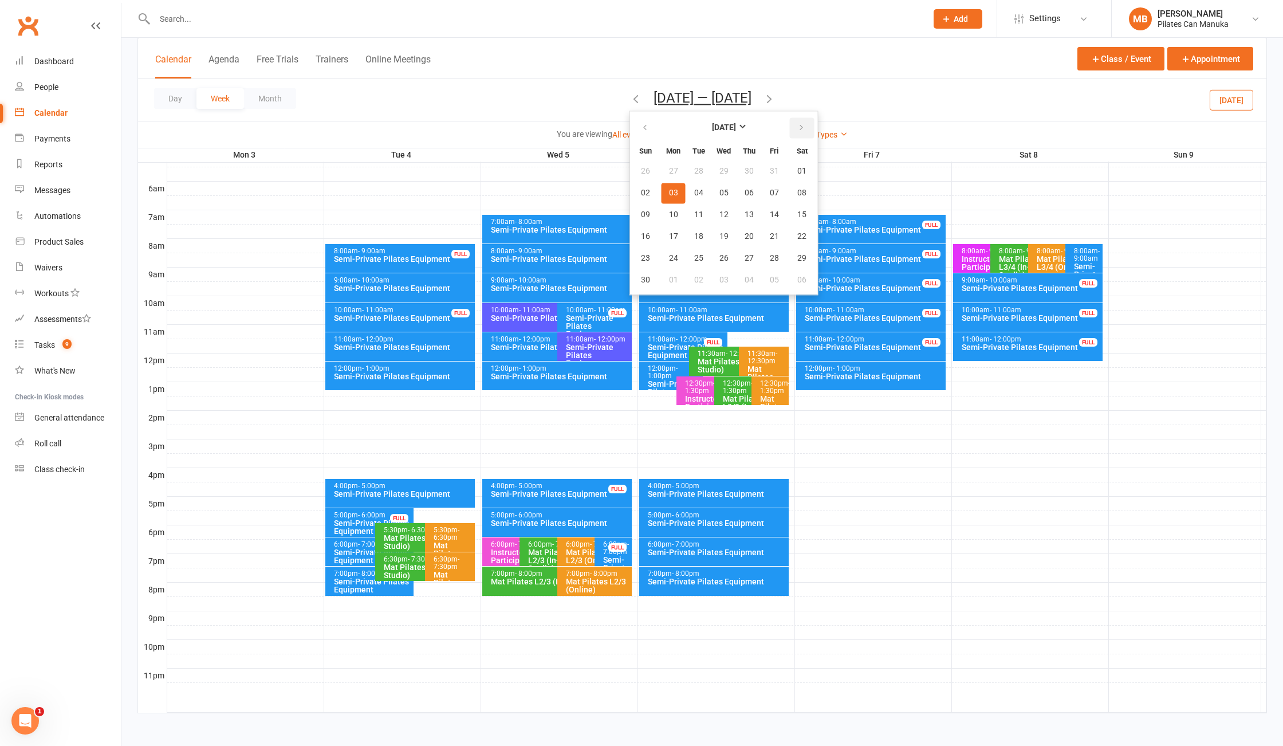
click at [807, 138] on button "button" at bounding box center [802, 127] width 25 height 21
click at [649, 129] on icon "button" at bounding box center [645, 127] width 8 height 9
click at [806, 136] on button "button" at bounding box center [802, 127] width 25 height 21
click at [697, 200] on button "09" at bounding box center [699, 193] width 24 height 21
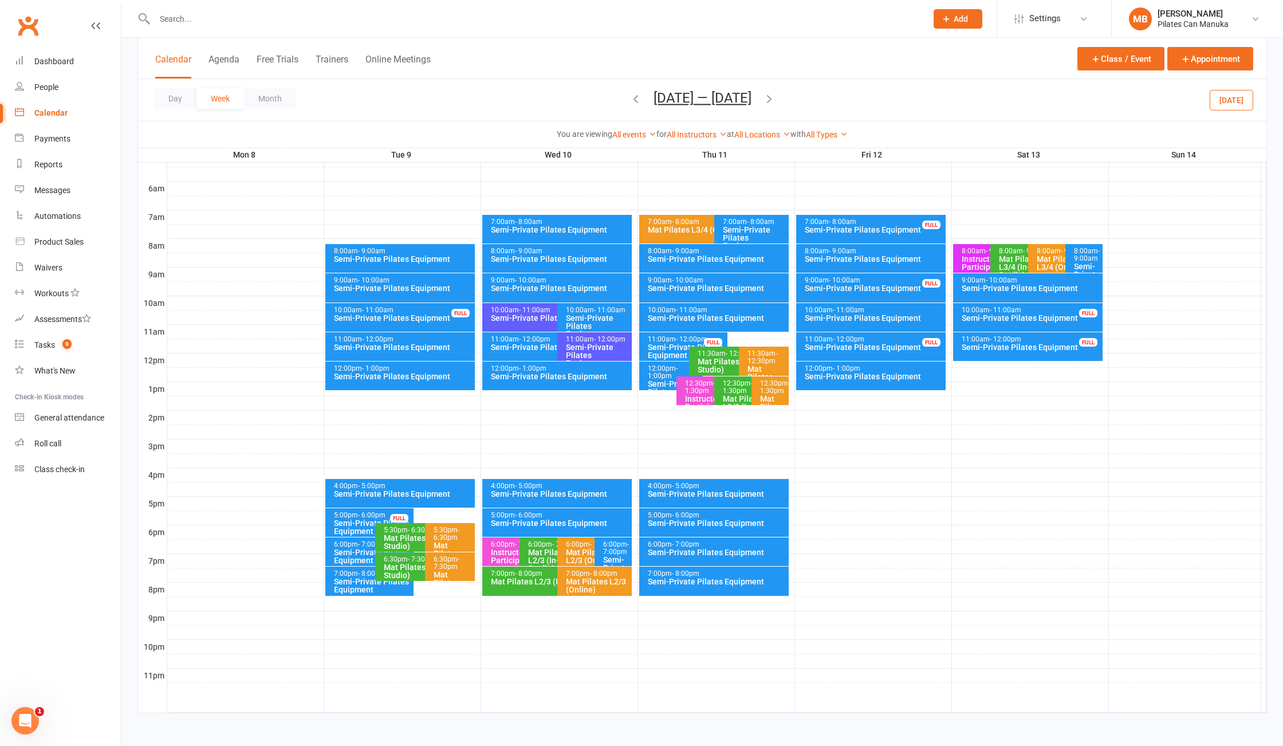
click at [771, 105] on icon "button" at bounding box center [769, 98] width 13 height 13
click at [775, 100] on icon "button" at bounding box center [769, 98] width 13 height 13
click at [752, 100] on button "Dec 29 2025 — Jan 4 2026" at bounding box center [703, 98] width 98 height 16
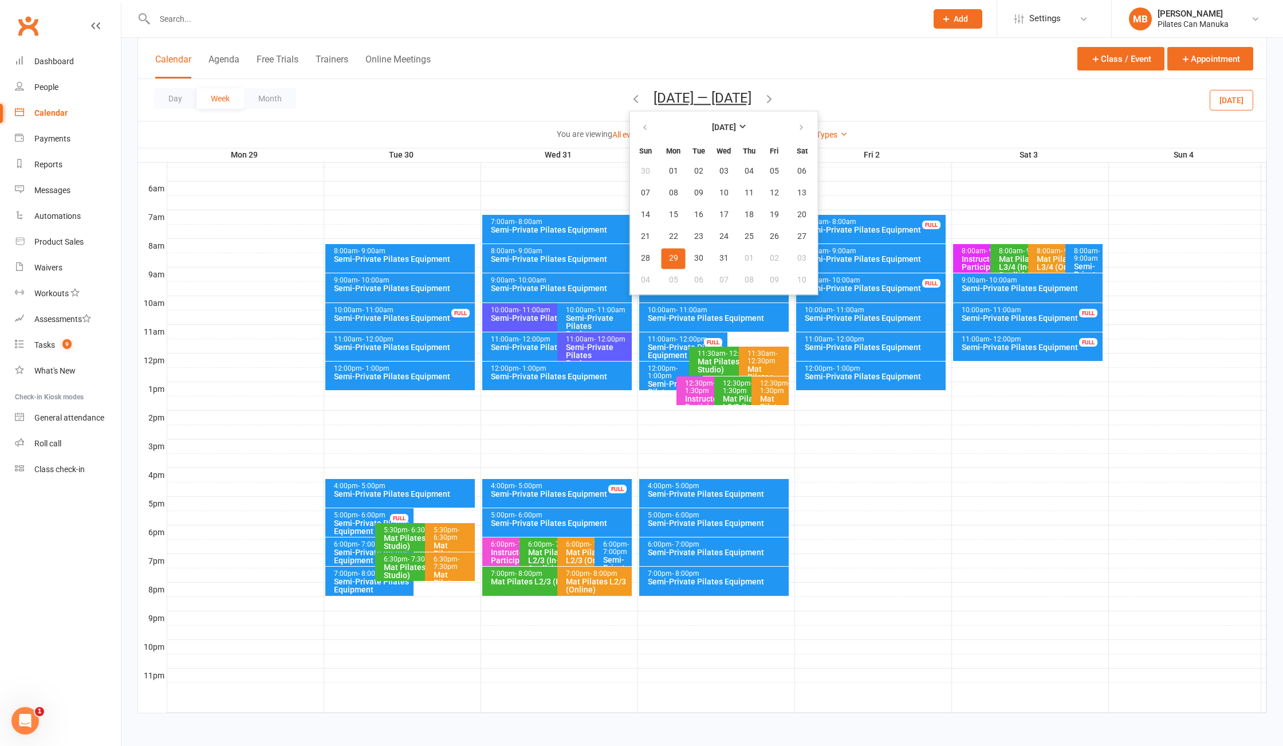
click at [776, 100] on icon "button" at bounding box center [769, 98] width 13 height 13
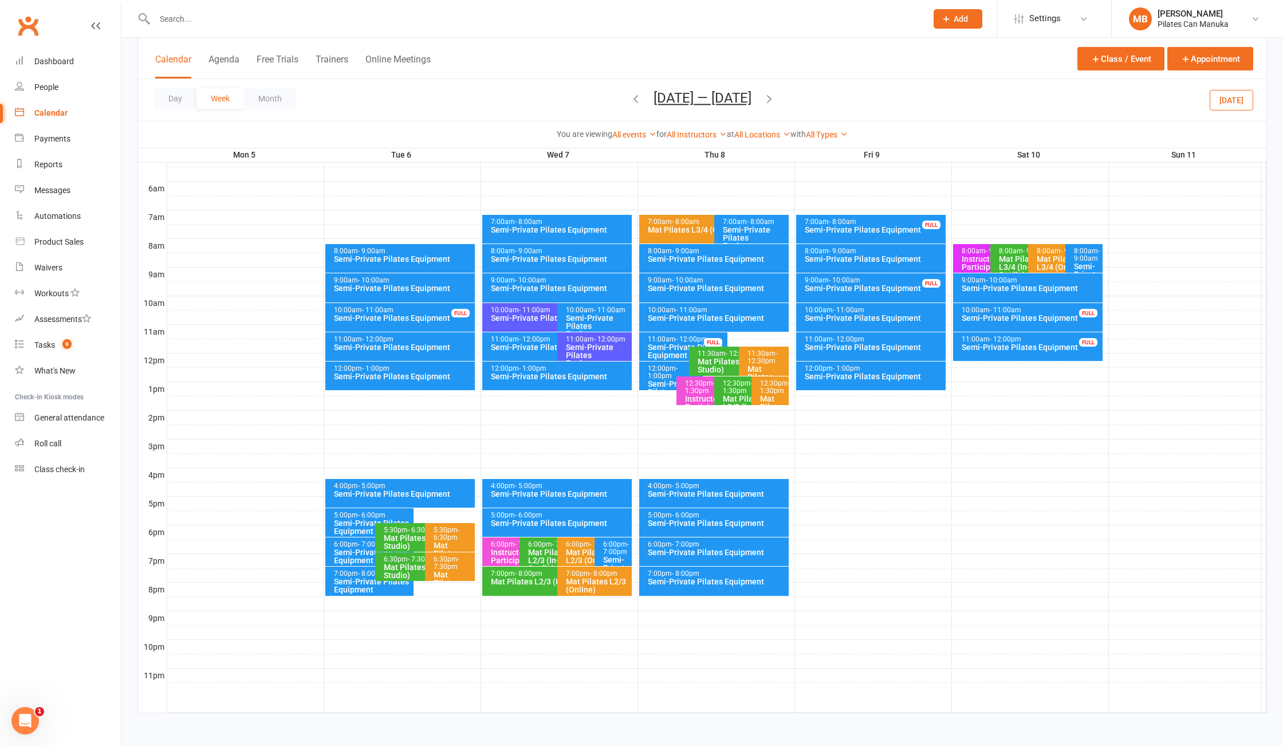
click at [703, 101] on button "Jan 5 — 11 2026" at bounding box center [703, 98] width 98 height 16
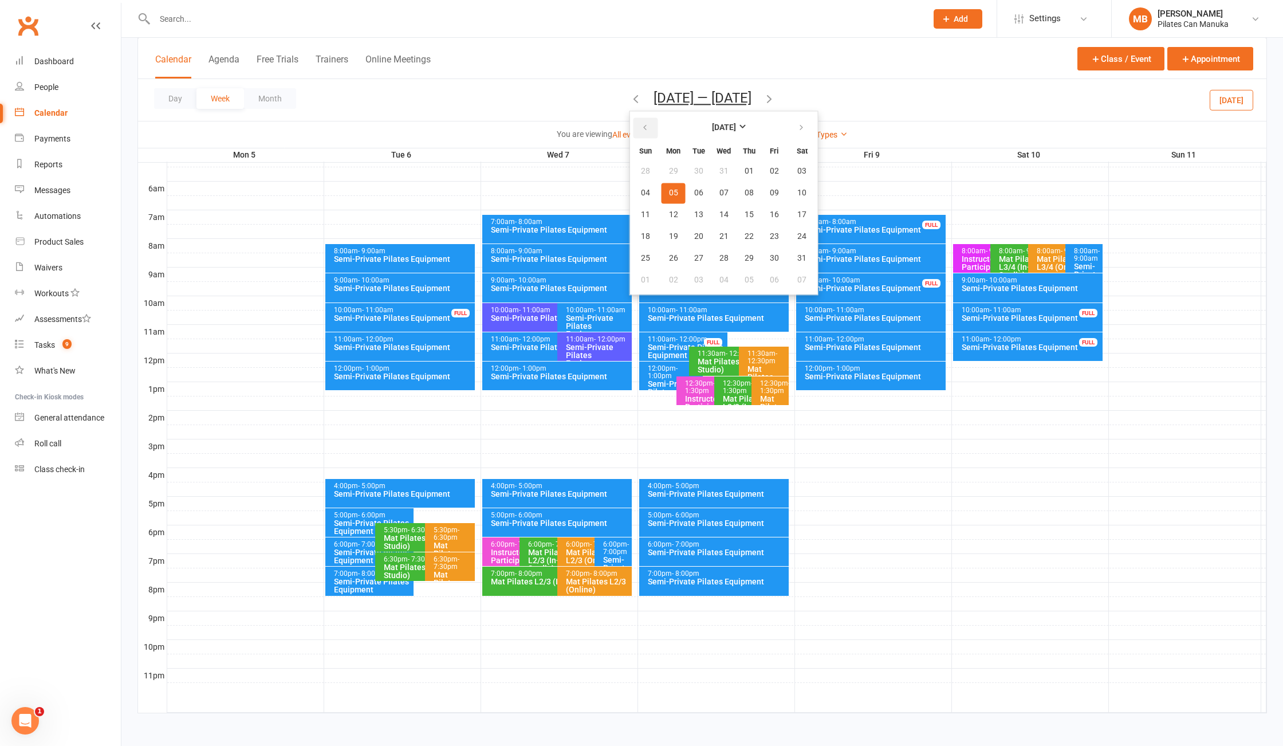
click at [637, 127] on button "button" at bounding box center [646, 127] width 25 height 21
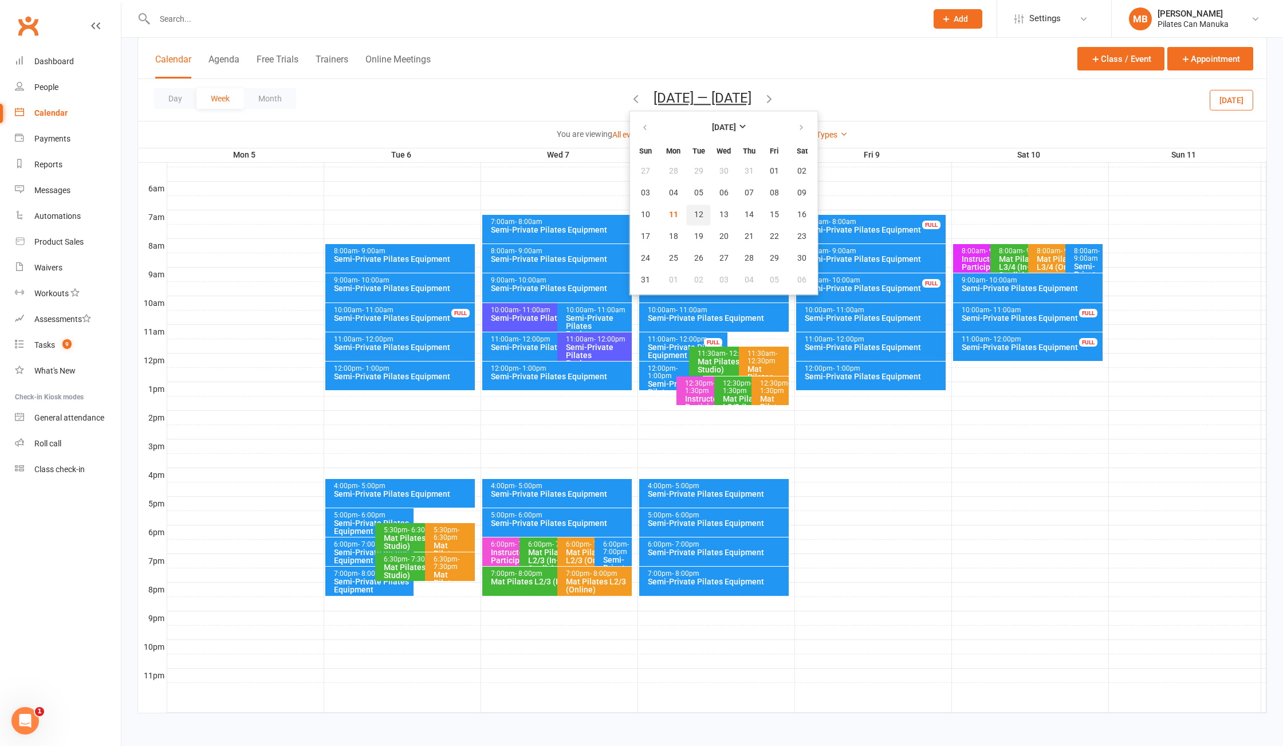
click at [694, 214] on span "12" at bounding box center [698, 214] width 9 height 9
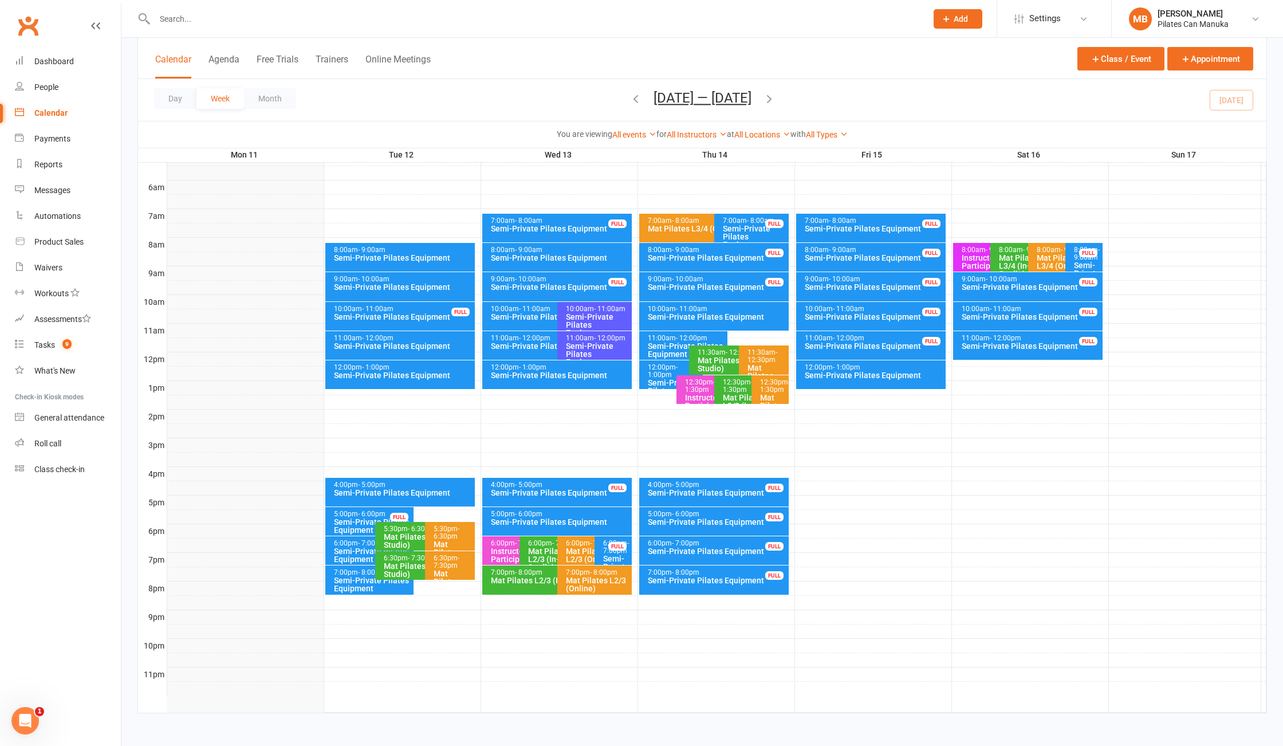
click at [772, 92] on button "button" at bounding box center [769, 100] width 13 height 20
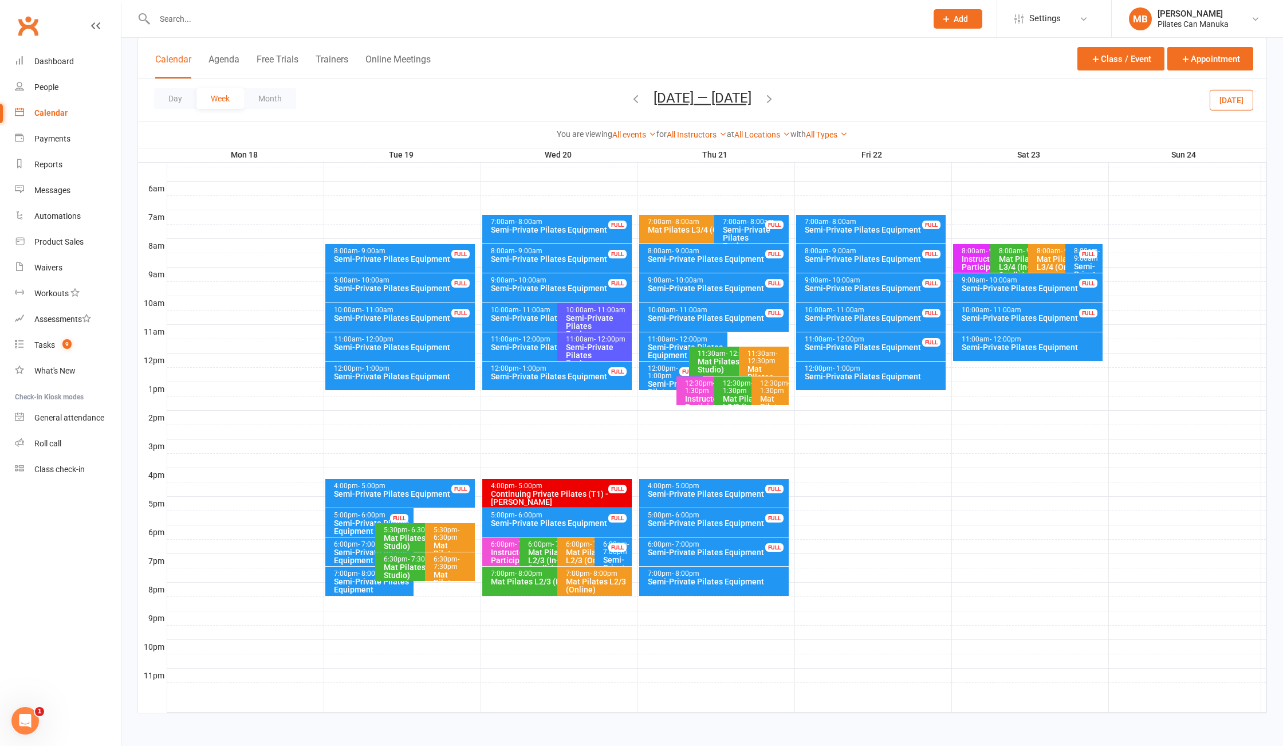
click at [772, 95] on icon "button" at bounding box center [769, 98] width 13 height 13
click at [774, 91] on button "button" at bounding box center [769, 100] width 13 height 20
click at [764, 100] on icon "button" at bounding box center [769, 98] width 13 height 13
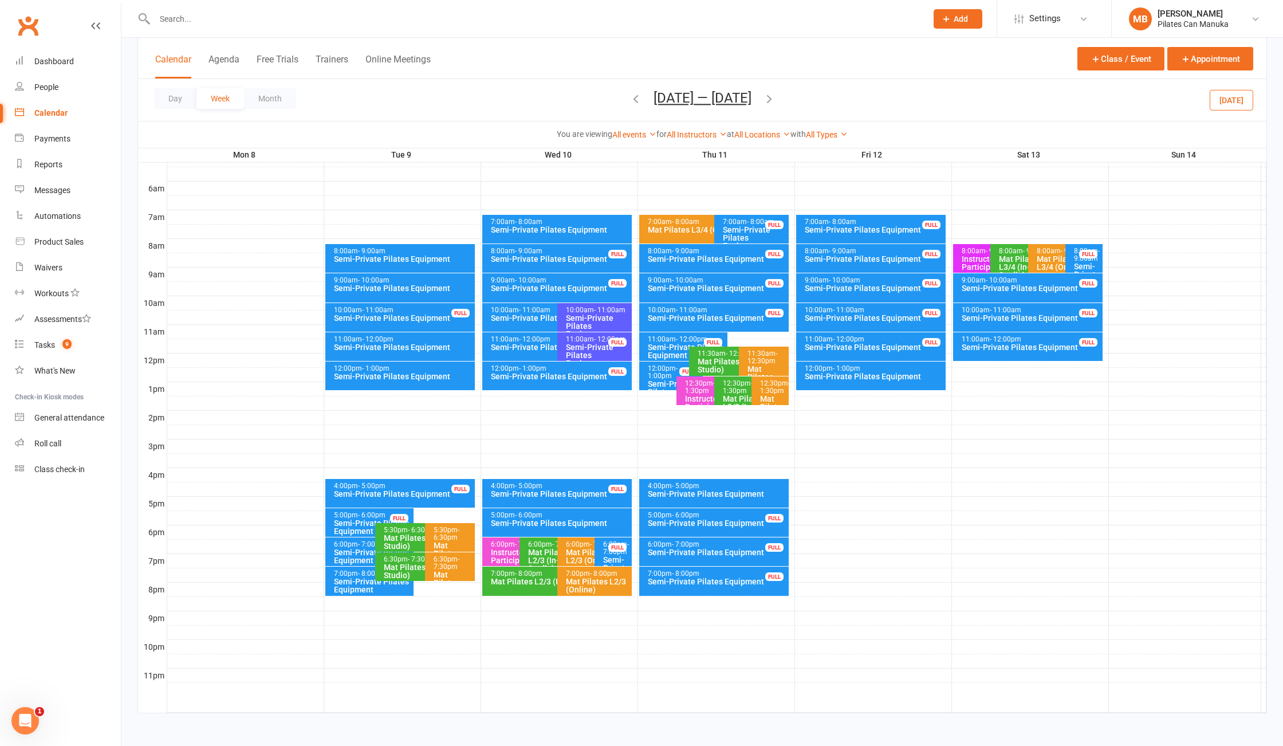
click at [764, 100] on icon "button" at bounding box center [769, 98] width 13 height 13
click at [763, 103] on span "Sep 15 — 21 2025 August 2025 Sun Mon Tue Wed Thu Fri Sat 27 28 29 30 31 01 02 0…" at bounding box center [702, 100] width 121 height 20
click at [775, 99] on icon "button" at bounding box center [769, 98] width 13 height 13
click at [772, 99] on icon "button" at bounding box center [769, 98] width 13 height 13
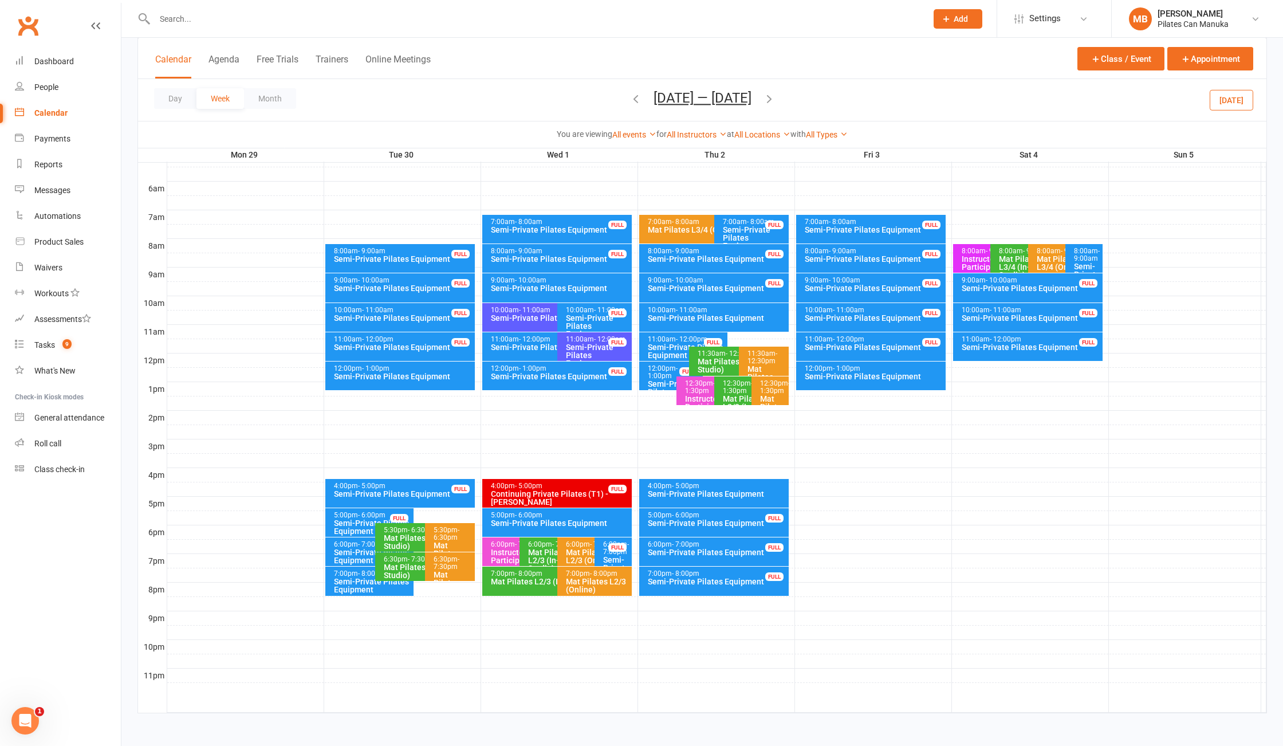
click at [763, 99] on span "Sep 29 — Oct 5 2025 August 2025 Sun Mon Tue Wed Thu Fri Sat 27 28 29 30 31 01 0…" at bounding box center [702, 100] width 121 height 20
click at [776, 95] on icon "button" at bounding box center [769, 98] width 13 height 13
click at [698, 99] on button "Oct 6 — 12 2025" at bounding box center [703, 98] width 98 height 16
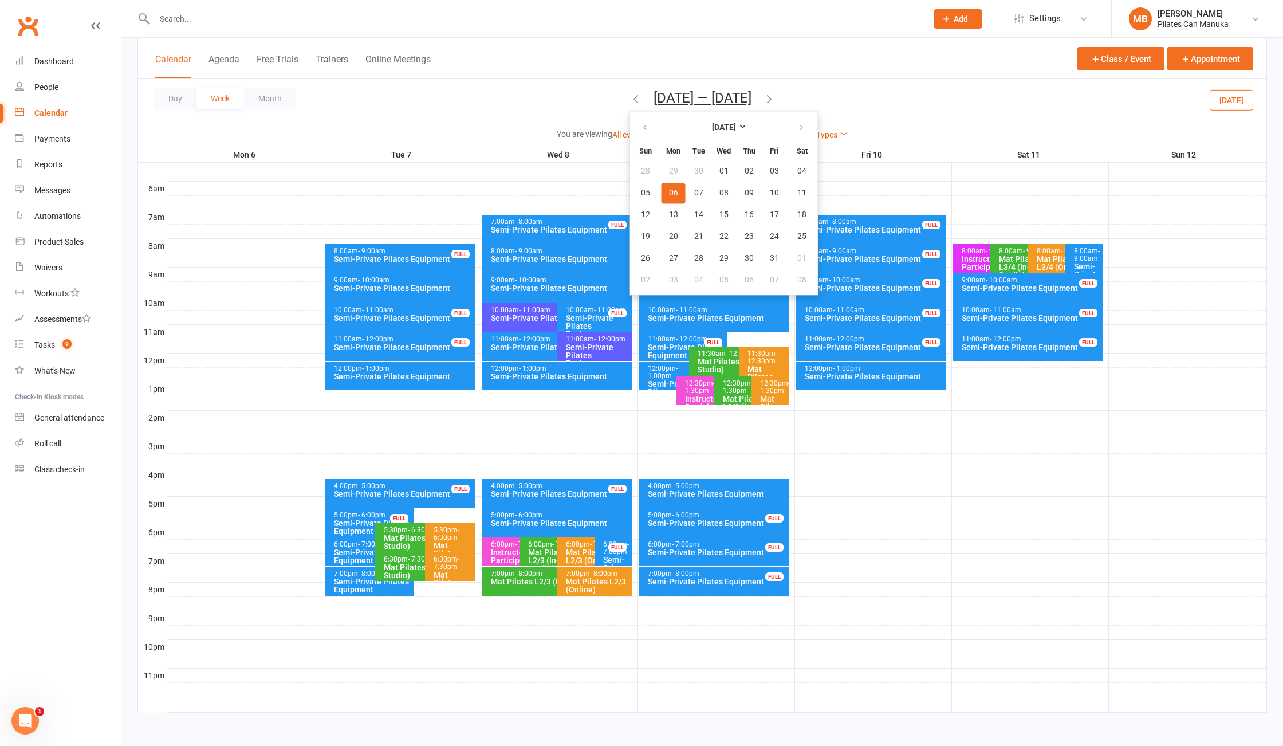
click at [627, 147] on div "You are viewing All events All events Empty events Full events Non-empty events…" at bounding box center [702, 134] width 1129 height 26
click at [639, 135] on button "button" at bounding box center [646, 127] width 25 height 21
click at [720, 215] on span "13" at bounding box center [724, 214] width 9 height 9
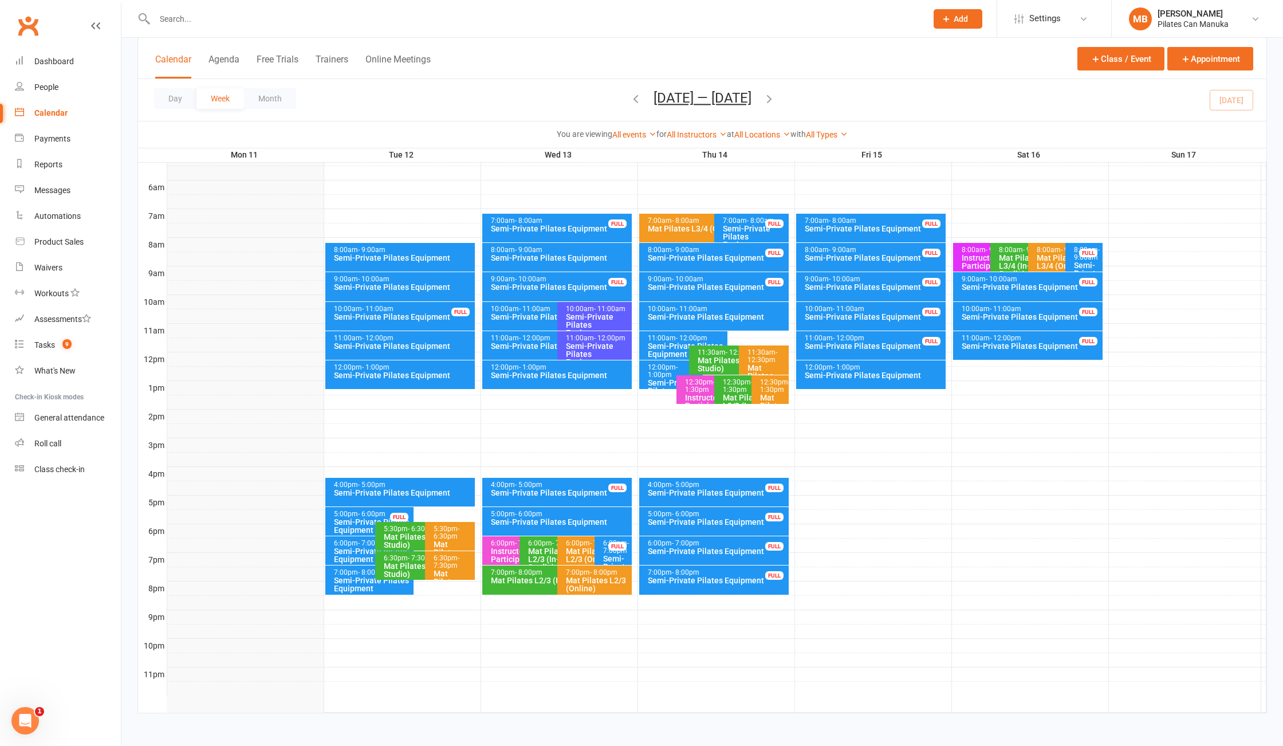
click at [775, 98] on icon "button" at bounding box center [769, 98] width 13 height 13
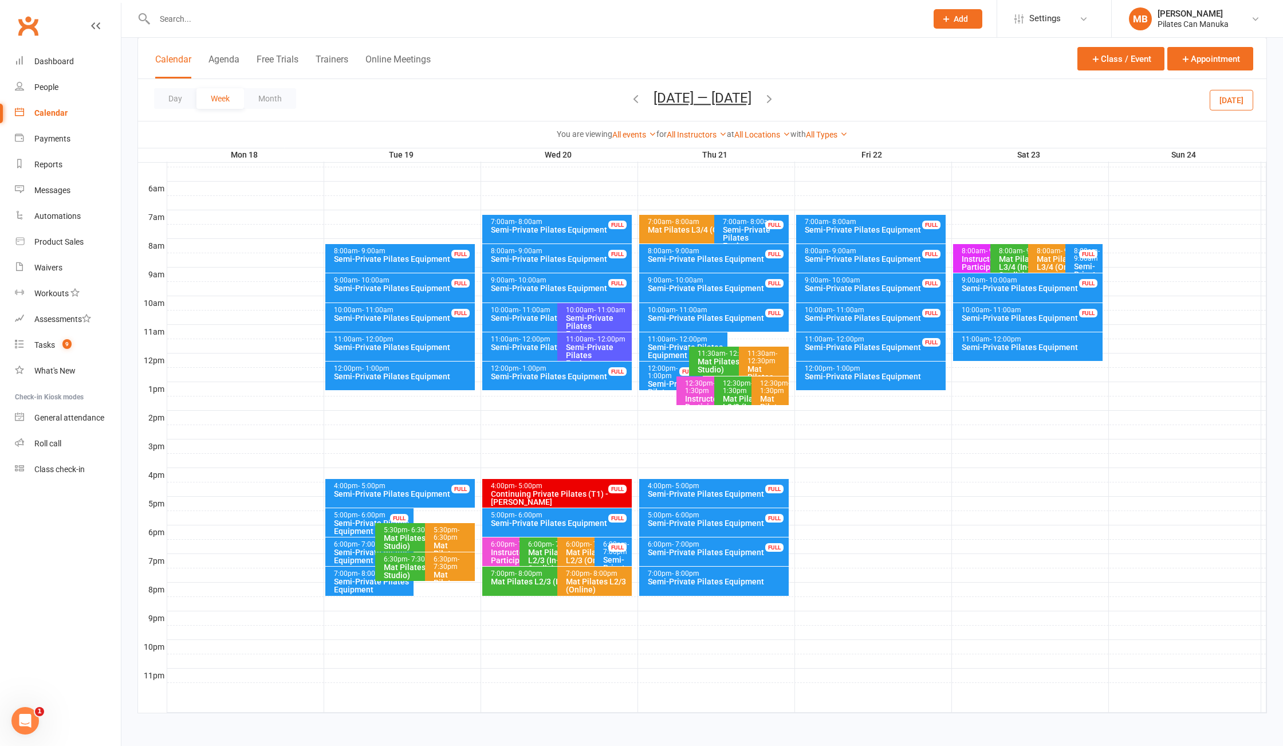
click at [775, 98] on icon "button" at bounding box center [769, 98] width 13 height 13
click at [641, 99] on icon "button" at bounding box center [636, 98] width 13 height 13
click at [514, 340] on div "11:00am - 12:00pm" at bounding box center [554, 339] width 128 height 7
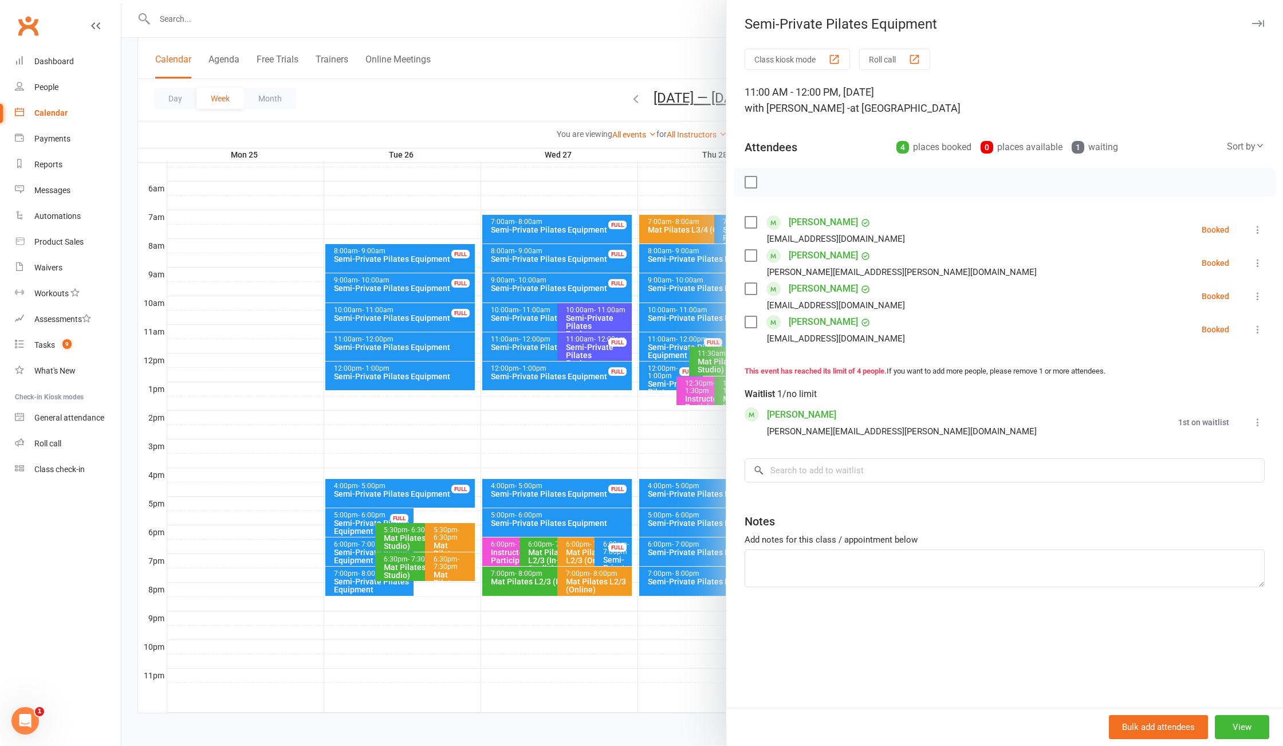
click at [543, 107] on div at bounding box center [702, 373] width 1162 height 746
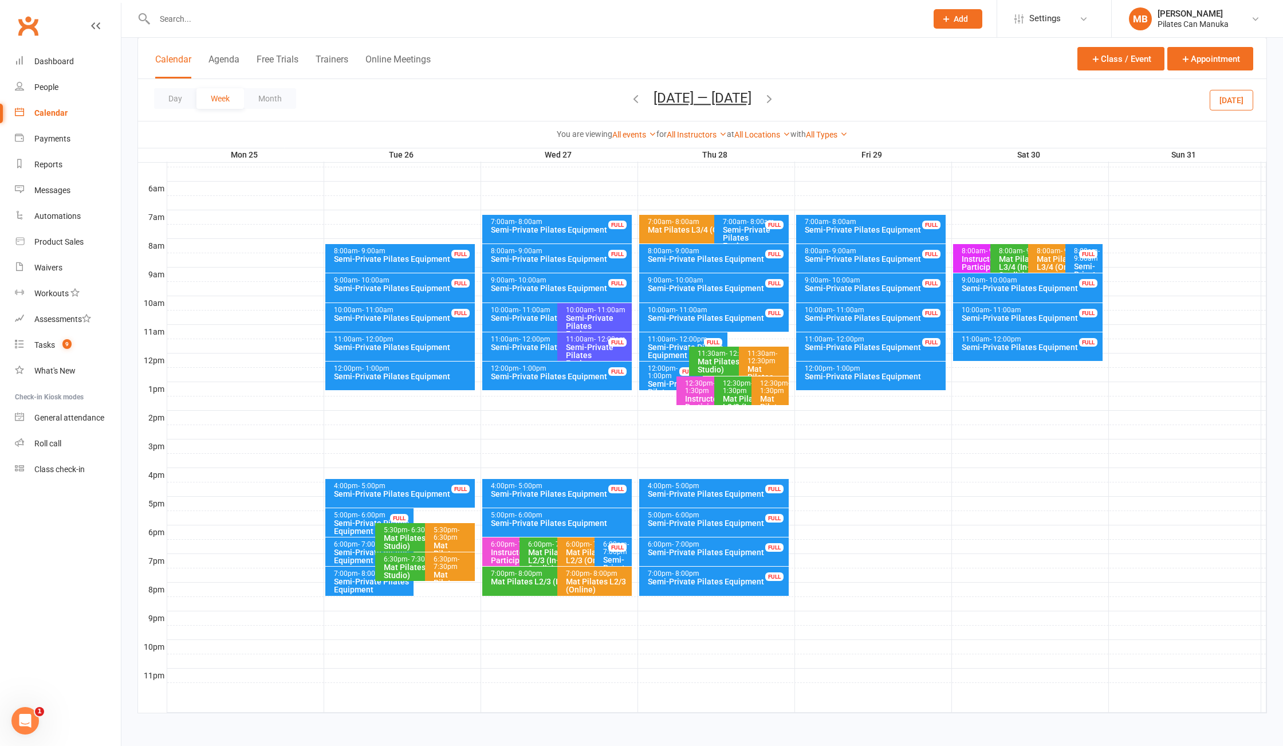
click at [768, 95] on icon "button" at bounding box center [769, 98] width 13 height 13
click at [766, 95] on icon "button" at bounding box center [769, 98] width 13 height 13
click at [729, 89] on div "Day Week Month Sep 8 — 14 2025 August 2025 Sun Mon Tue Wed Thu Fri Sat 27 28 29…" at bounding box center [702, 100] width 1129 height 42
click at [720, 93] on button "Sep 8 — 14 2025" at bounding box center [703, 98] width 98 height 16
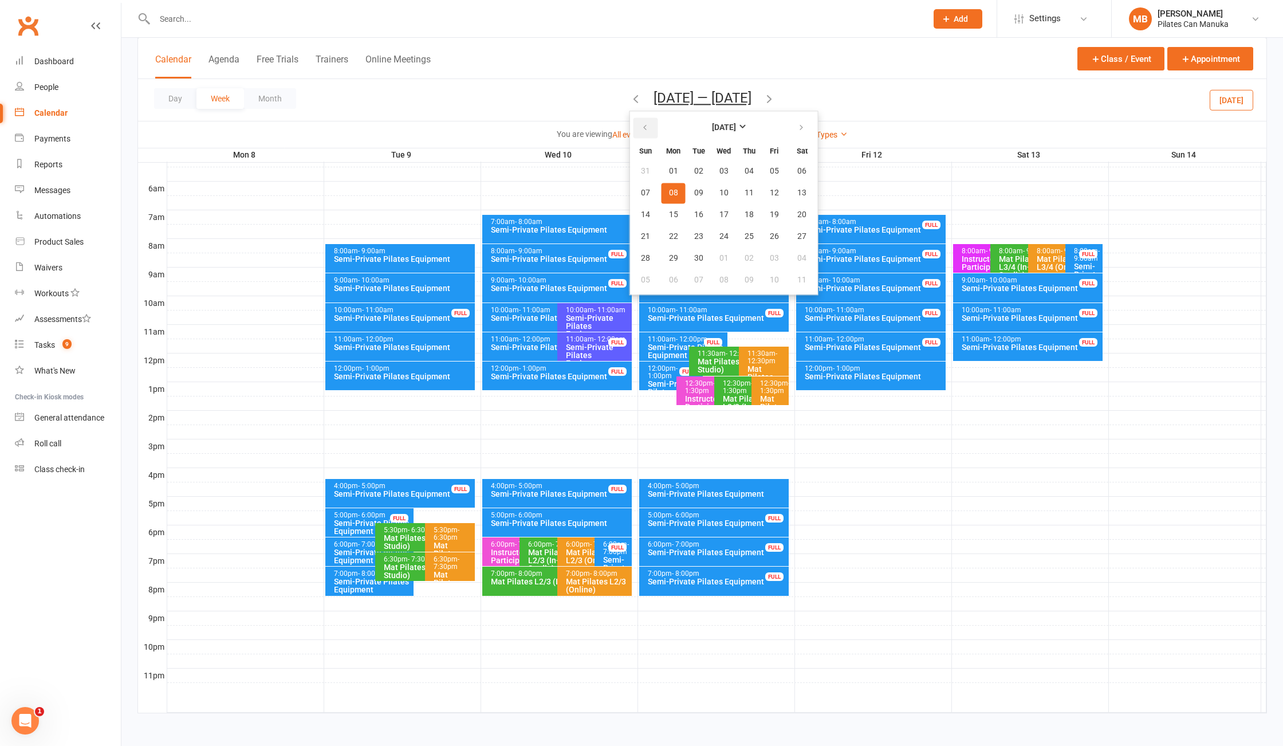
click at [643, 125] on icon "button" at bounding box center [645, 127] width 8 height 9
click at [798, 125] on icon "button" at bounding box center [802, 127] width 8 height 9
click at [745, 214] on span "14" at bounding box center [749, 214] width 9 height 9
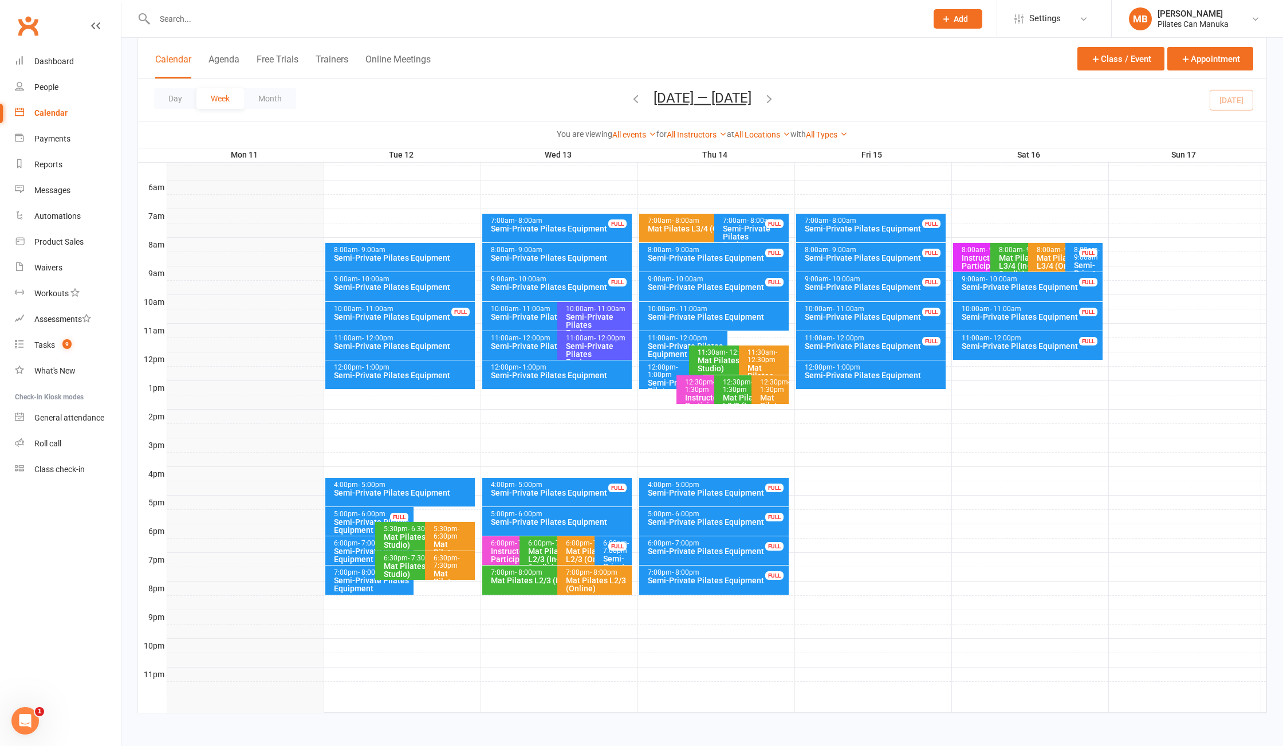
click at [776, 104] on icon "button" at bounding box center [769, 98] width 13 height 13
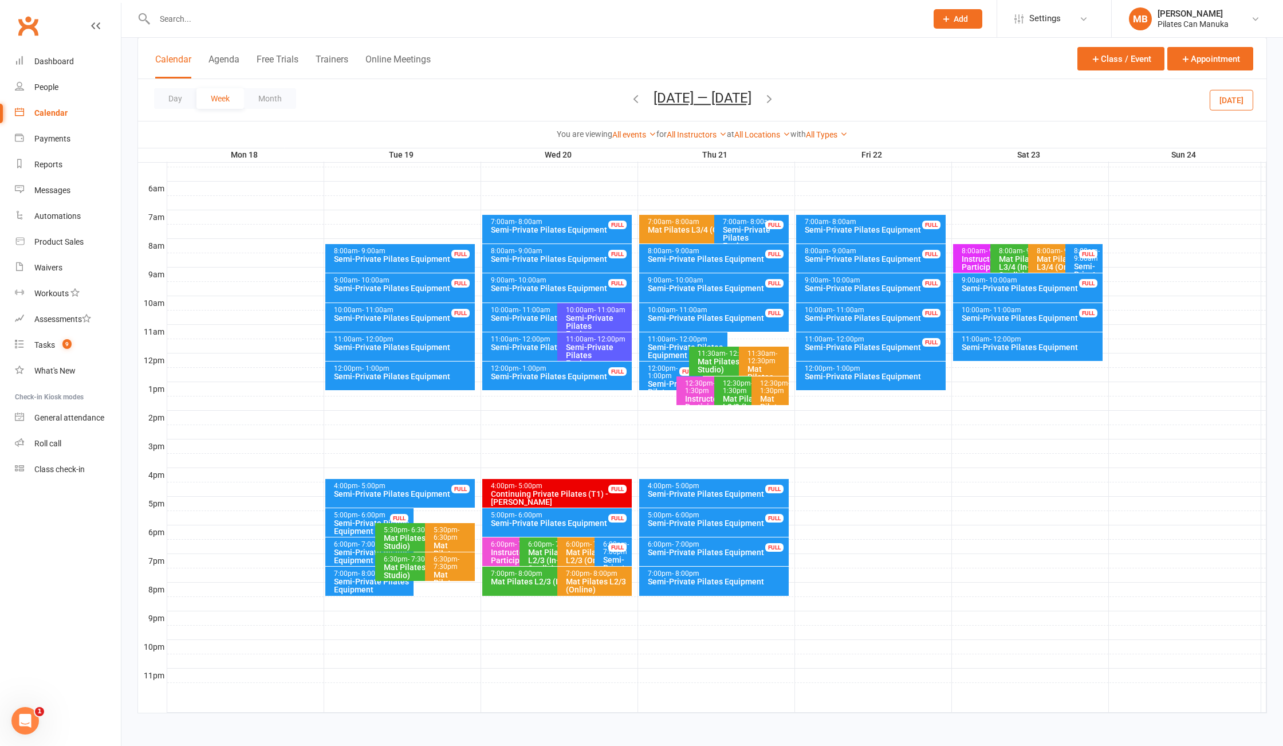
click at [776, 104] on icon "button" at bounding box center [769, 98] width 13 height 13
click at [774, 102] on icon "button" at bounding box center [769, 98] width 13 height 13
click at [774, 102] on div "Day Week Month Sep 1 — 7 2025 August 2025 Sun Mon Tue Wed Thu Fri Sat 27 28 29 …" at bounding box center [702, 100] width 1129 height 42
click at [767, 99] on icon "button" at bounding box center [769, 98] width 13 height 13
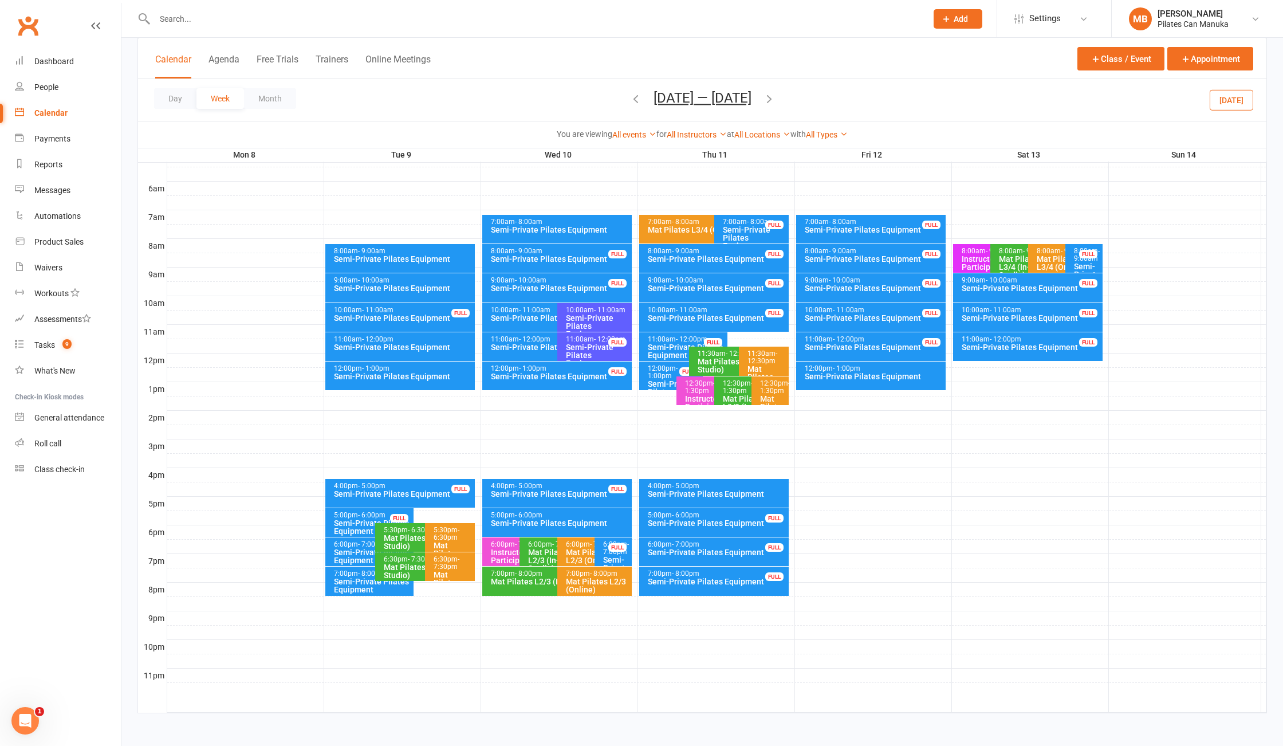
click at [767, 100] on icon "button" at bounding box center [769, 98] width 13 height 13
click at [630, 98] on icon "button" at bounding box center [636, 98] width 13 height 13
click at [768, 101] on icon "button" at bounding box center [769, 98] width 13 height 13
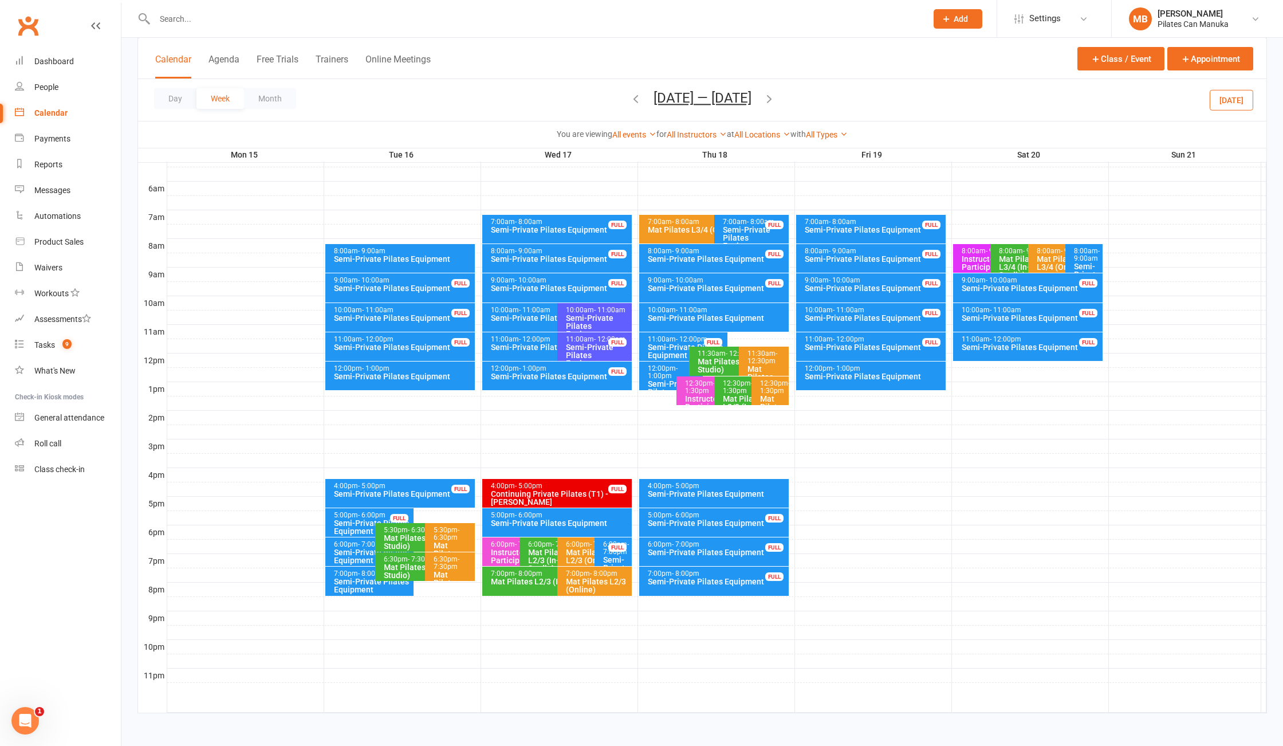
click at [775, 101] on icon "button" at bounding box center [769, 98] width 13 height 13
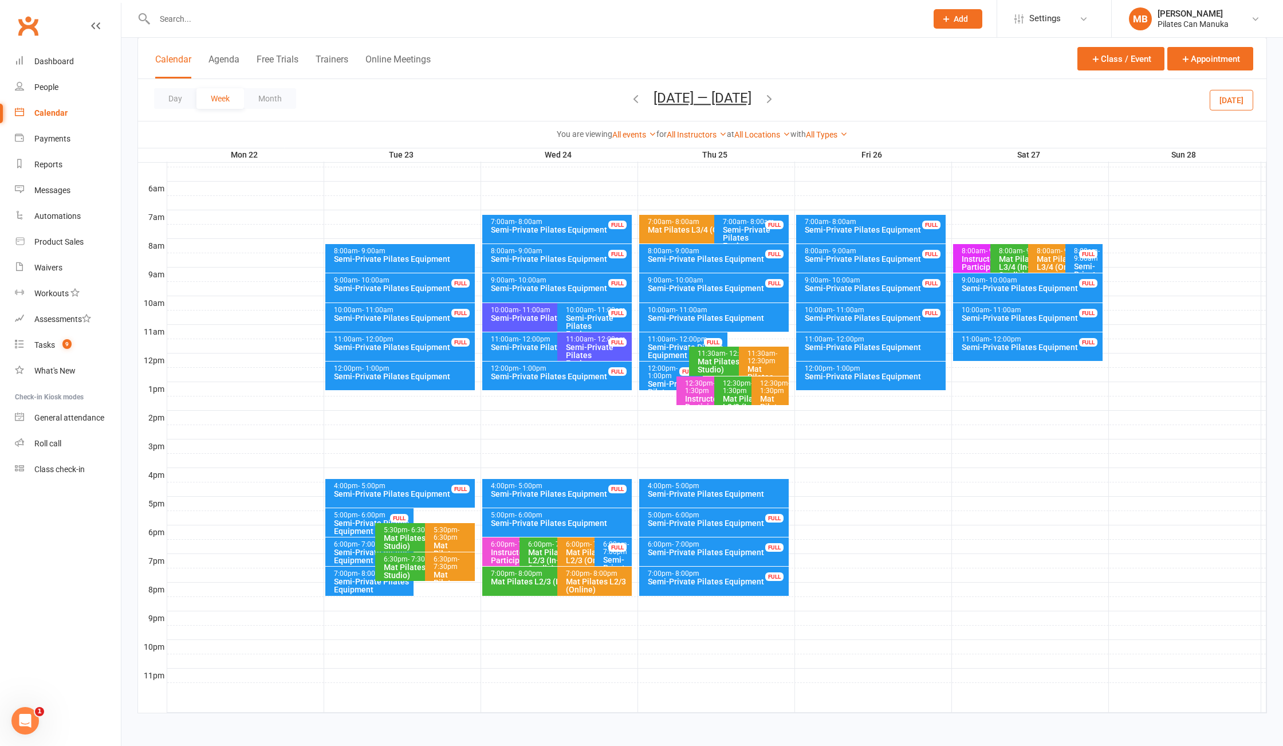
click at [774, 101] on icon "button" at bounding box center [769, 98] width 13 height 13
click at [776, 99] on icon "button" at bounding box center [769, 98] width 13 height 13
click at [706, 100] on button "Oct 6 — 12 2025" at bounding box center [703, 98] width 98 height 16
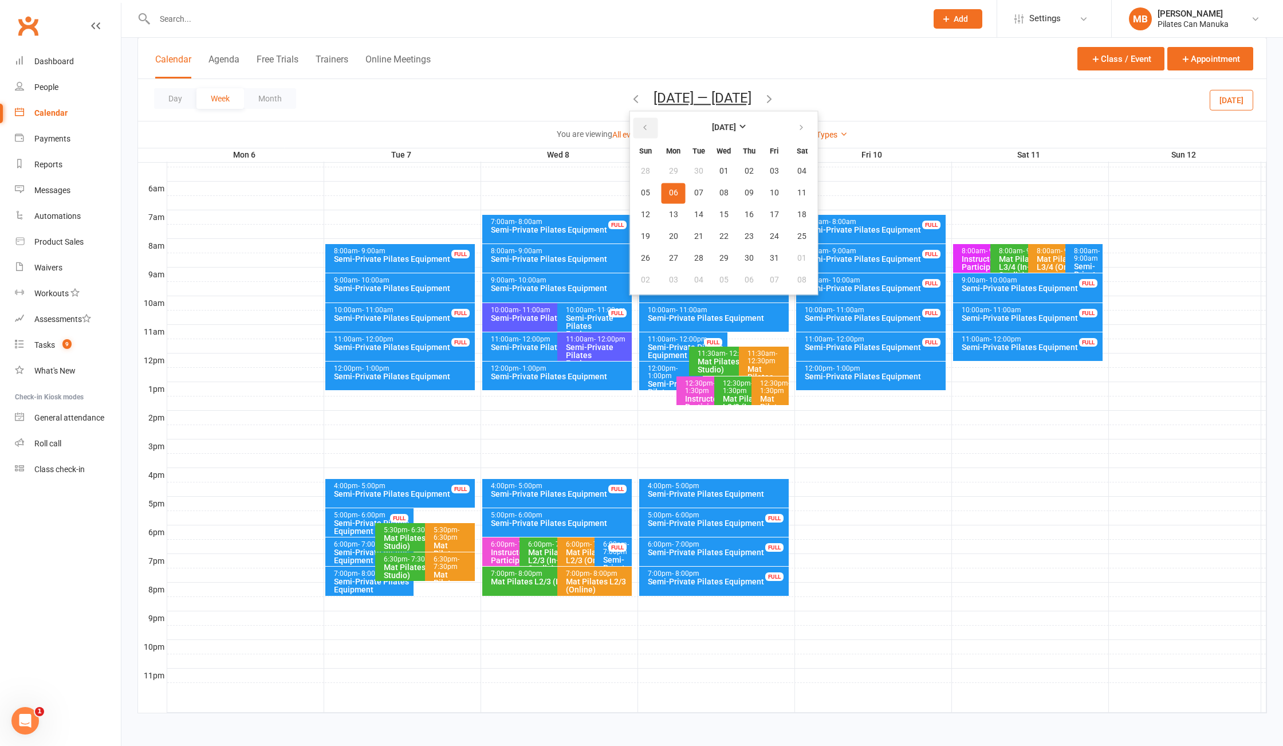
click at [643, 132] on icon "button" at bounding box center [645, 127] width 8 height 9
click at [775, 218] on span "15" at bounding box center [774, 214] width 9 height 9
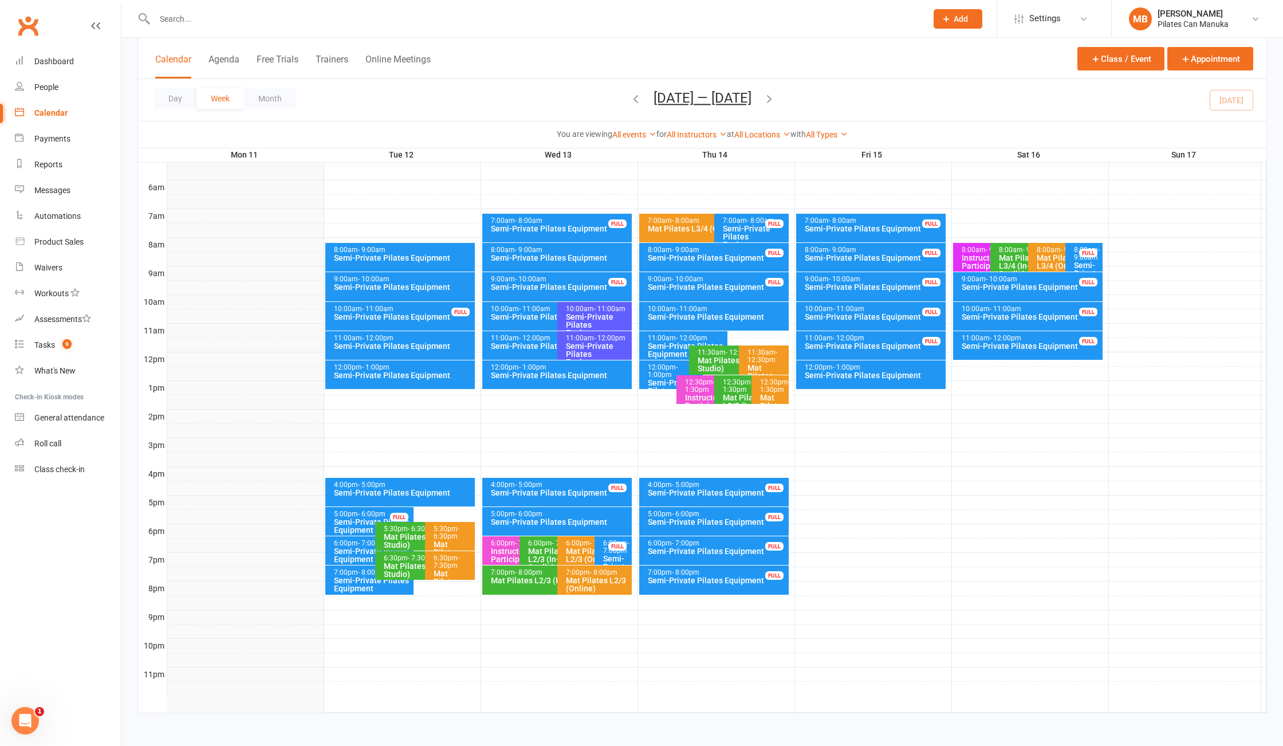
click at [775, 104] on icon "button" at bounding box center [769, 98] width 13 height 13
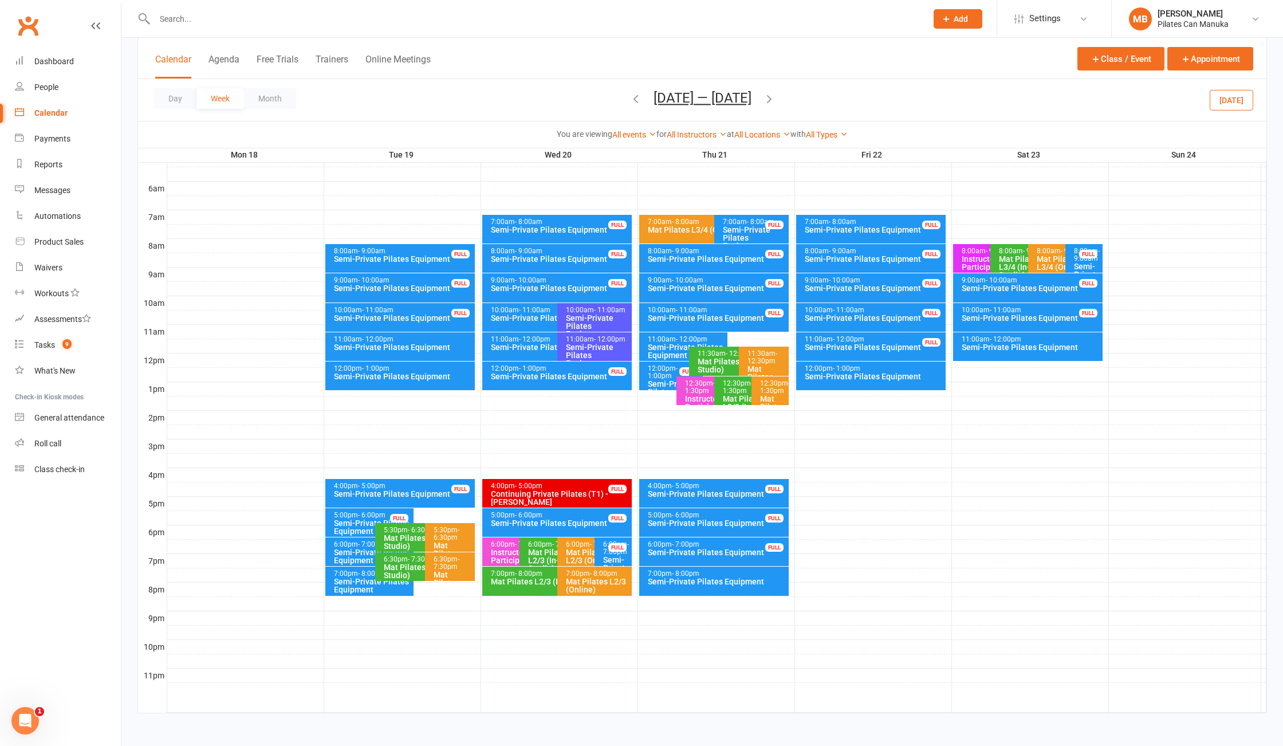
click at [775, 104] on icon "button" at bounding box center [769, 98] width 13 height 13
click at [774, 104] on icon "button" at bounding box center [769, 98] width 13 height 13
click at [774, 104] on div "Day Week Month Sep 1 — 7 2025 August 2025 Sun Mon Tue Wed Thu Fri Sat 27 28 29 …" at bounding box center [702, 100] width 1129 height 42
click at [772, 104] on icon "button" at bounding box center [769, 98] width 13 height 13
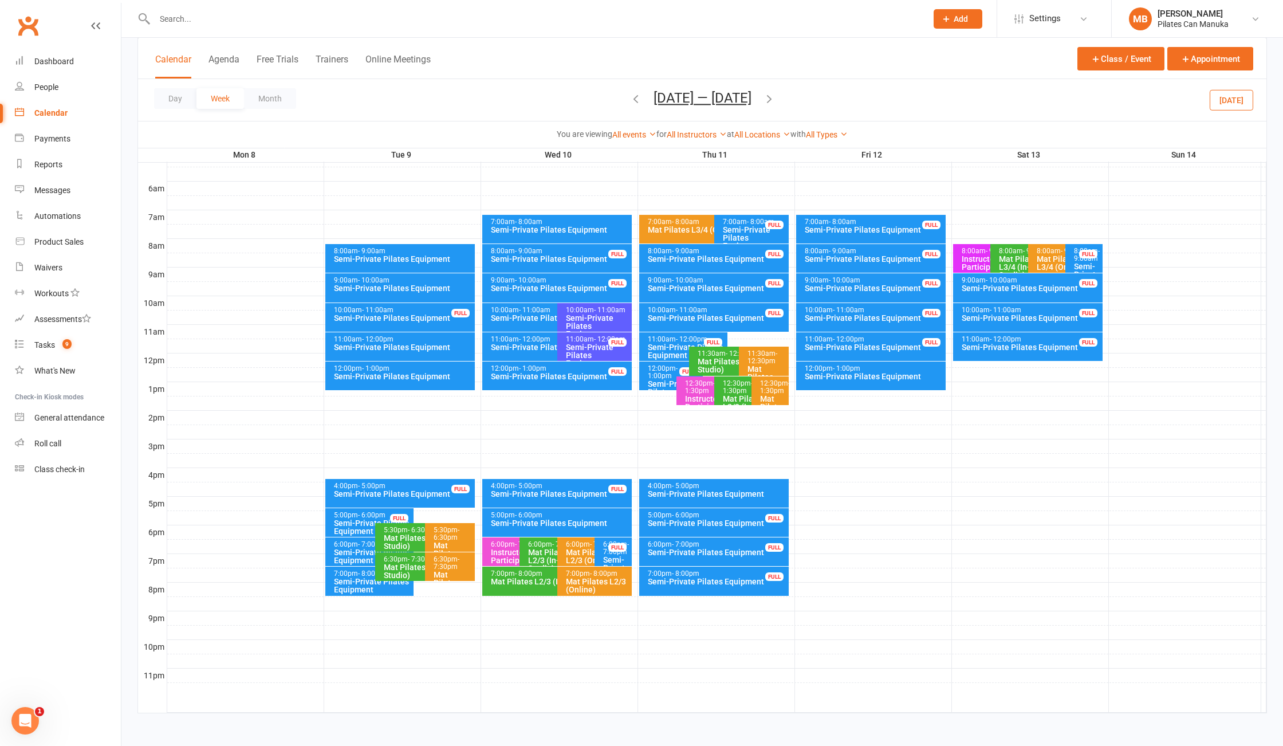
click at [771, 103] on icon "button" at bounding box center [769, 98] width 13 height 13
click at [771, 104] on icon "button" at bounding box center [769, 98] width 13 height 13
click at [772, 104] on icon "button" at bounding box center [769, 98] width 13 height 13
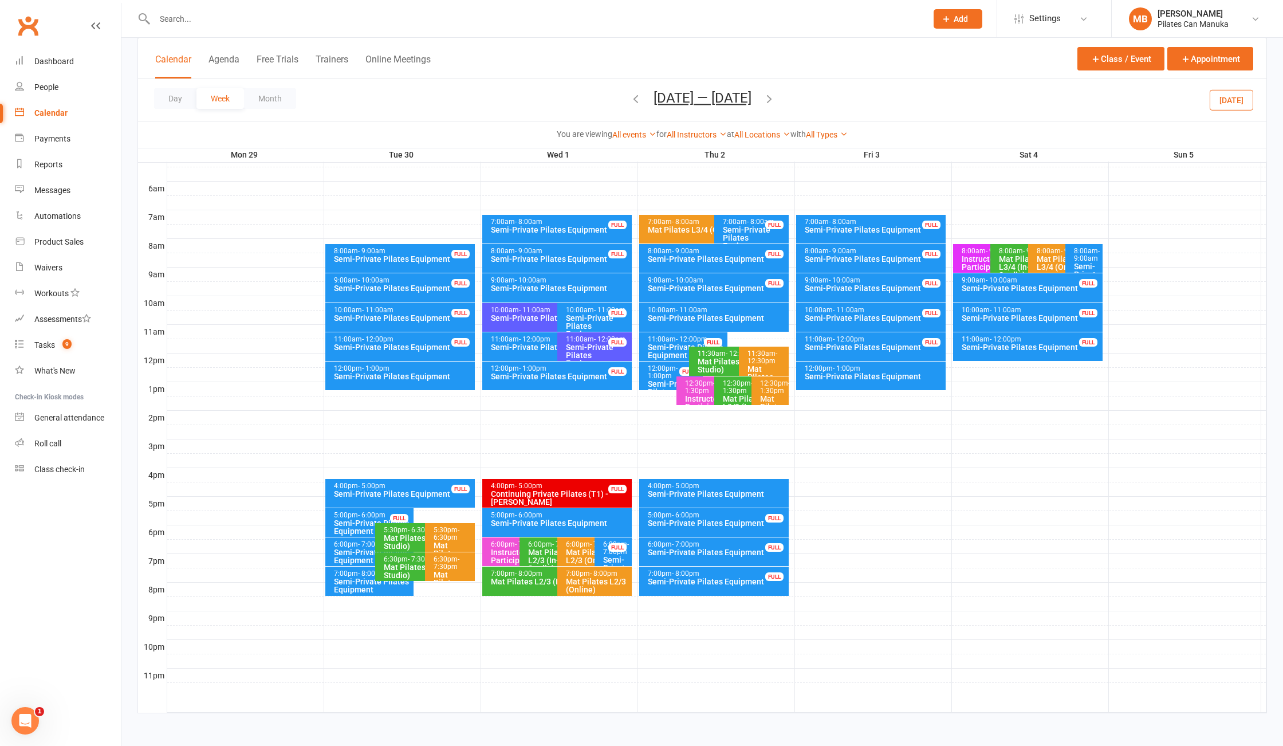
click at [776, 104] on icon "button" at bounding box center [769, 98] width 13 height 13
click at [775, 101] on icon "button" at bounding box center [769, 98] width 13 height 13
click at [775, 100] on icon "button" at bounding box center [769, 98] width 13 height 13
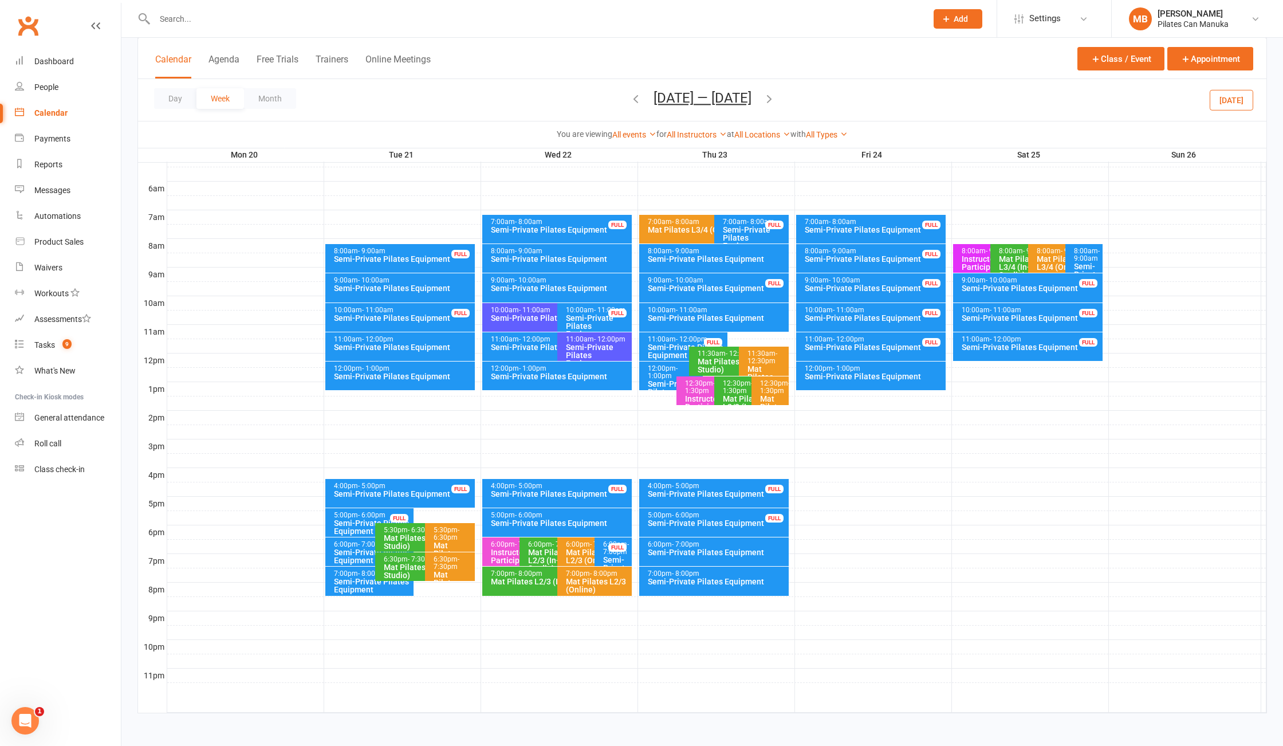
click at [749, 95] on button "Oct 20 — 26 2025" at bounding box center [703, 98] width 98 height 16
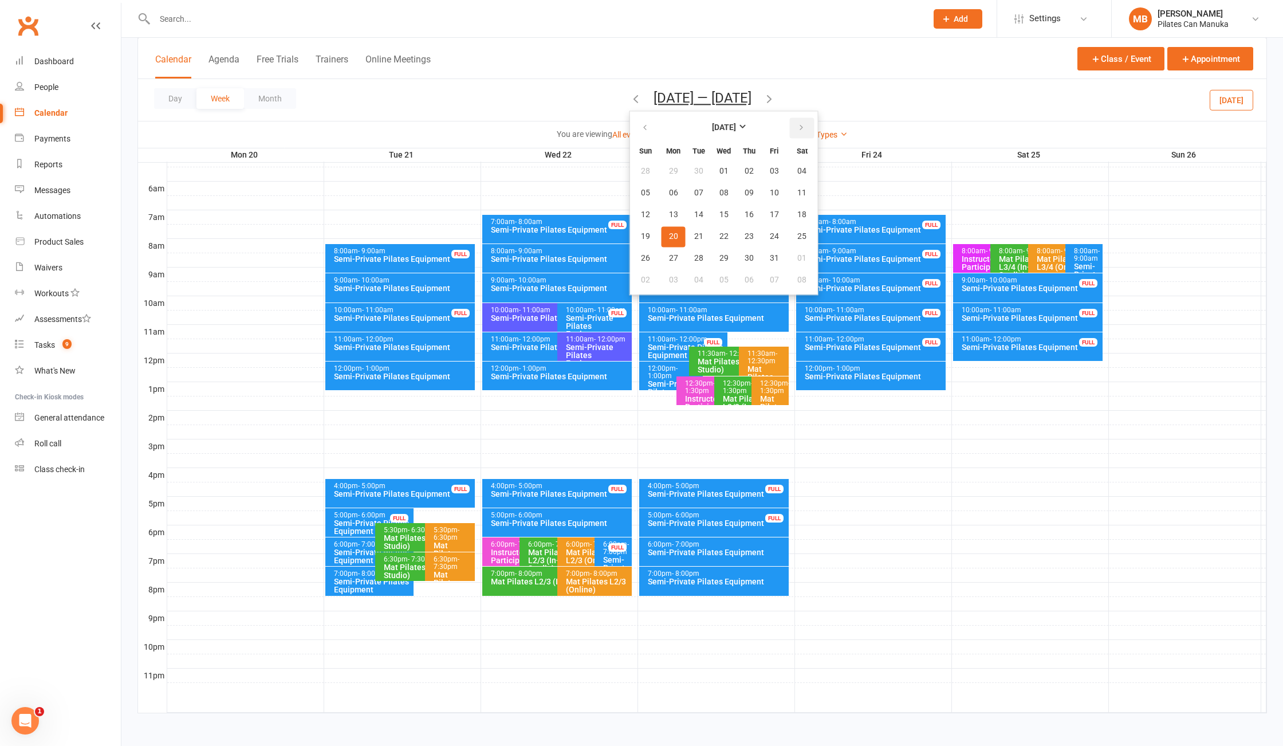
click at [790, 122] on button "button" at bounding box center [802, 127] width 25 height 21
click at [793, 123] on button "button" at bounding box center [802, 127] width 25 height 21
click at [770, 172] on span "05" at bounding box center [774, 171] width 9 height 9
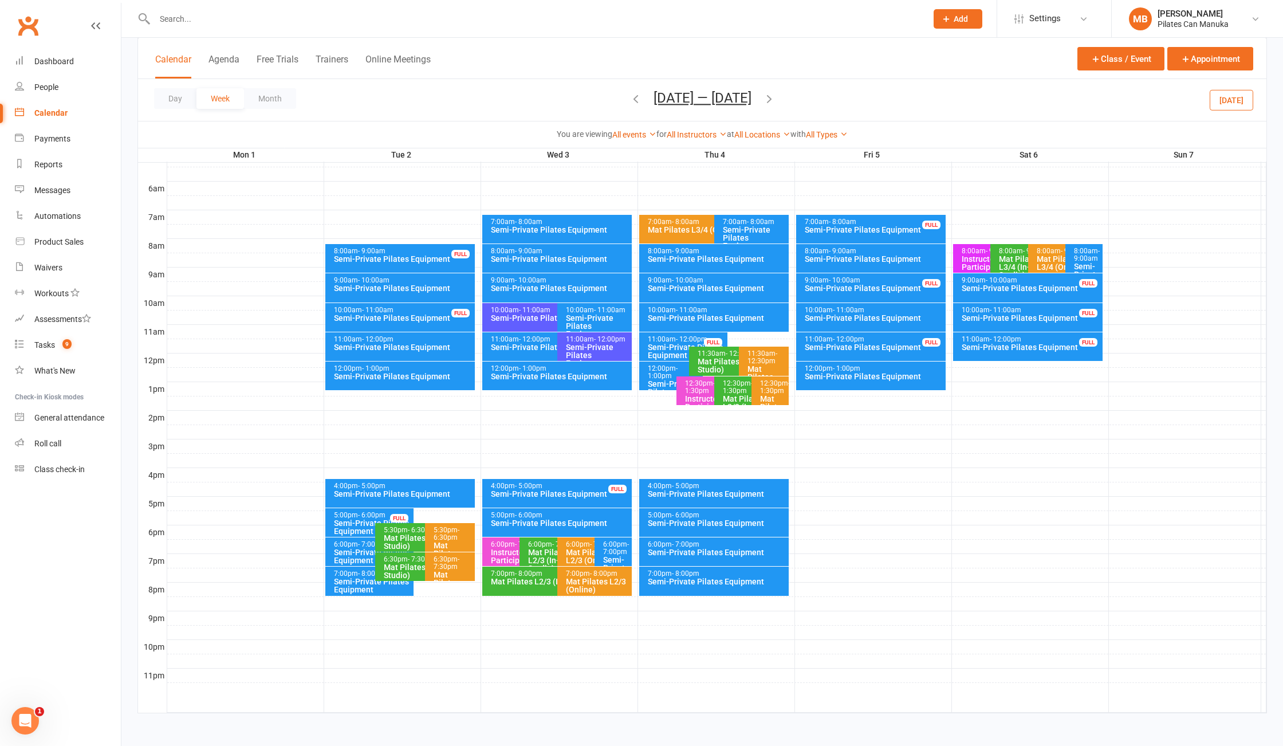
click at [766, 100] on icon "button" at bounding box center [769, 98] width 13 height 13
click at [771, 102] on icon "button" at bounding box center [769, 98] width 13 height 13
click at [729, 93] on button "Dec 29 2025 — Jan 4 2026" at bounding box center [703, 98] width 98 height 16
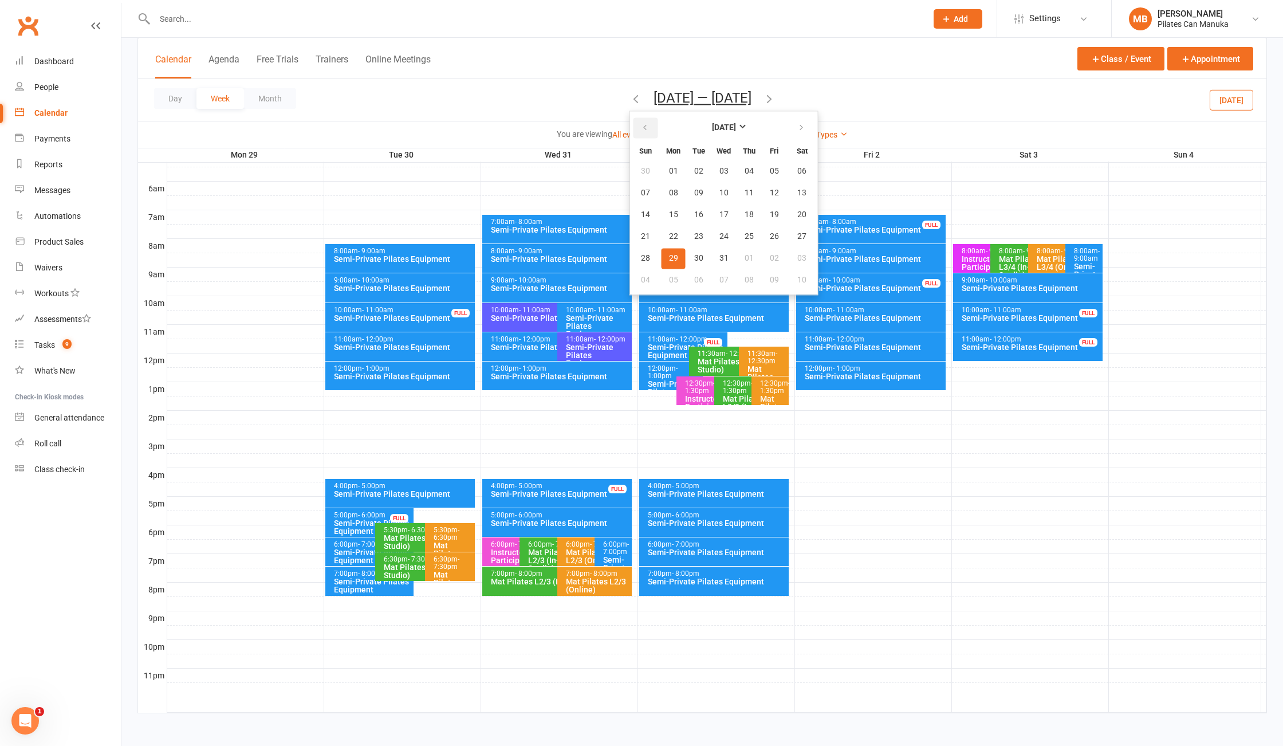
click at [641, 132] on icon "button" at bounding box center [645, 127] width 8 height 9
click at [641, 125] on icon "button" at bounding box center [645, 127] width 8 height 9
click at [770, 217] on span "15" at bounding box center [774, 214] width 9 height 9
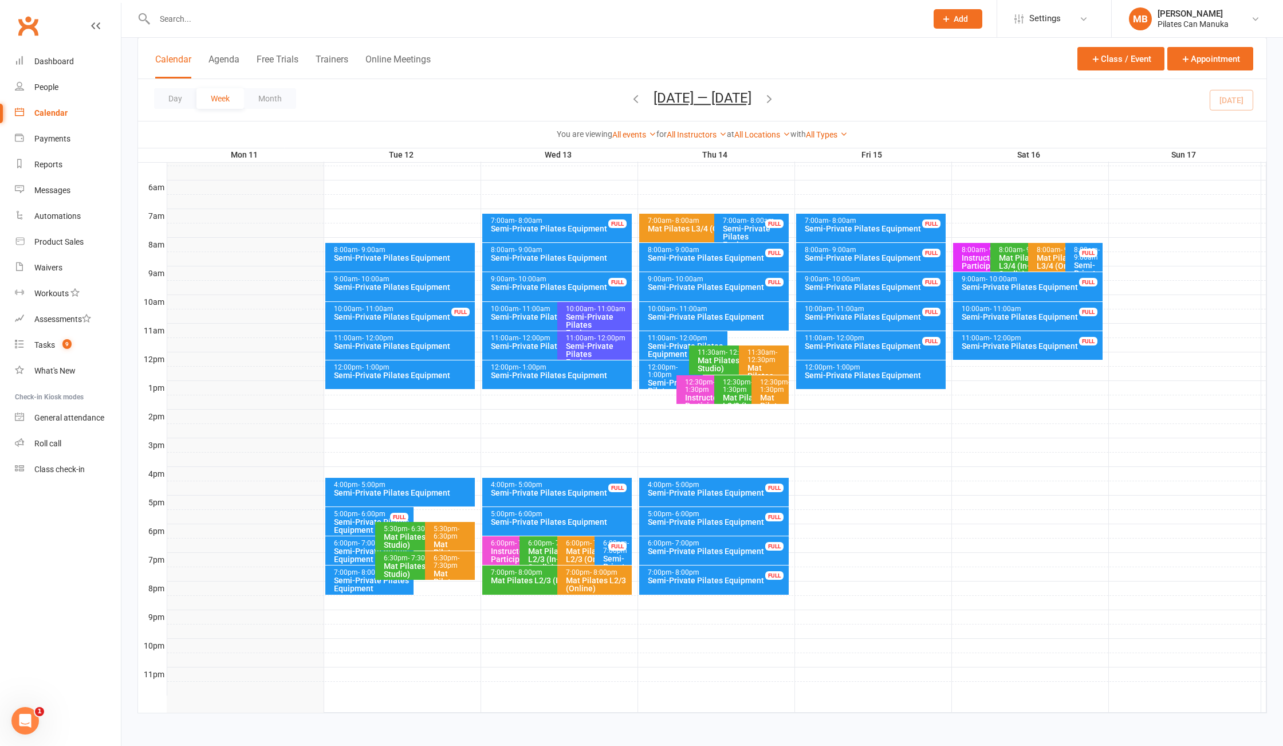
click at [772, 101] on icon "button" at bounding box center [769, 98] width 13 height 13
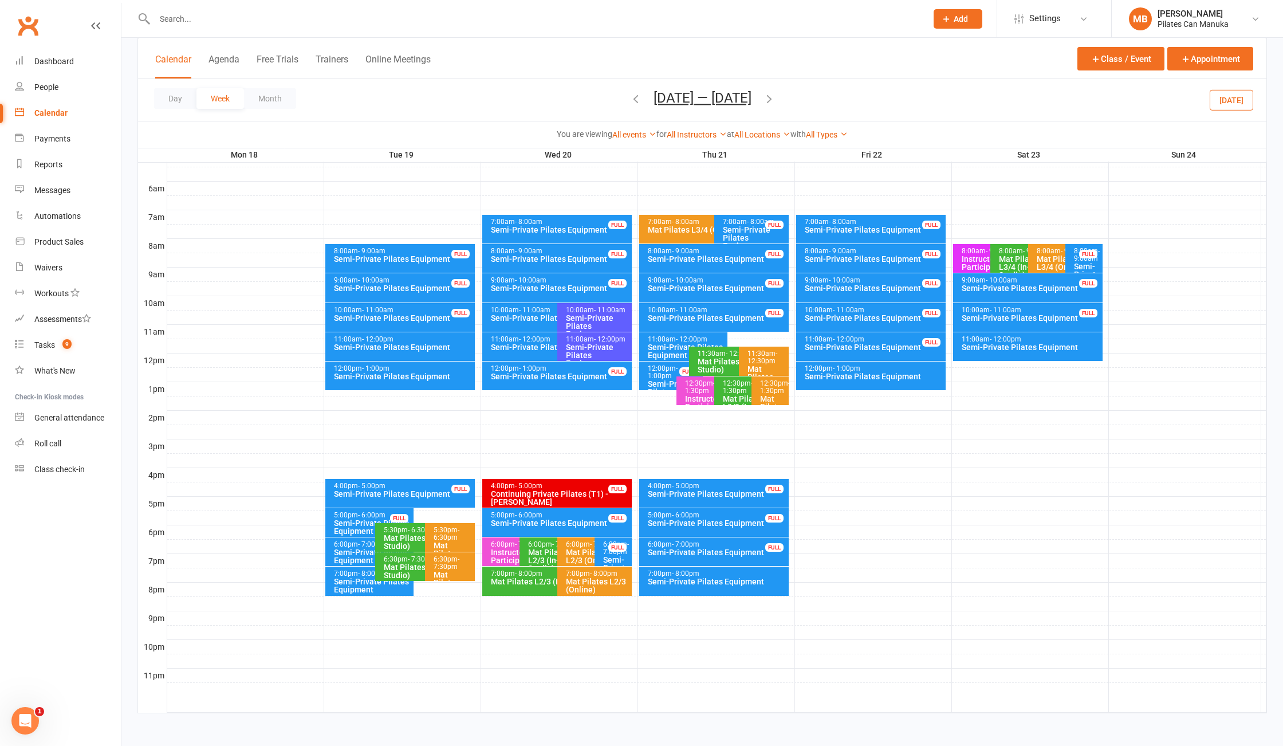
click at [775, 101] on icon "button" at bounding box center [769, 98] width 13 height 13
click at [766, 101] on icon "button" at bounding box center [769, 98] width 13 height 13
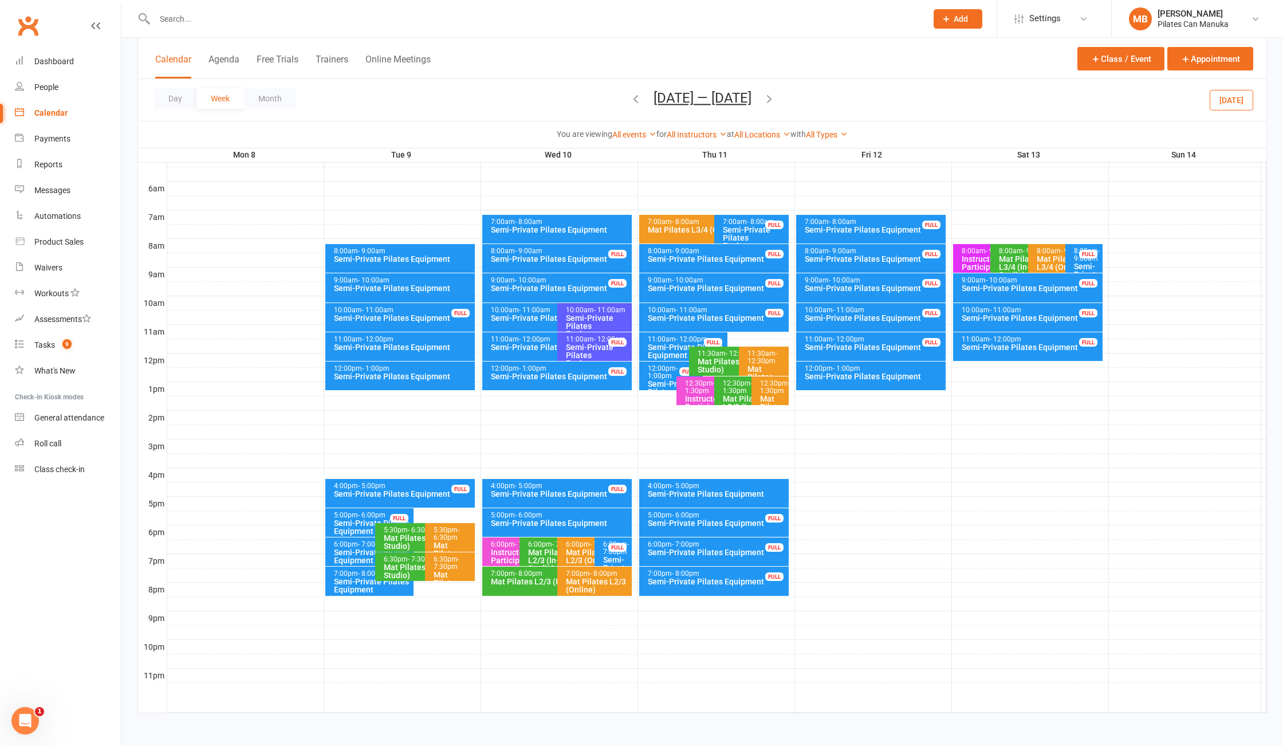
click at [767, 98] on icon "button" at bounding box center [769, 98] width 13 height 13
click at [774, 104] on icon "button" at bounding box center [769, 98] width 13 height 13
click at [680, 98] on button "Sep 22 — 28 2025" at bounding box center [703, 98] width 98 height 16
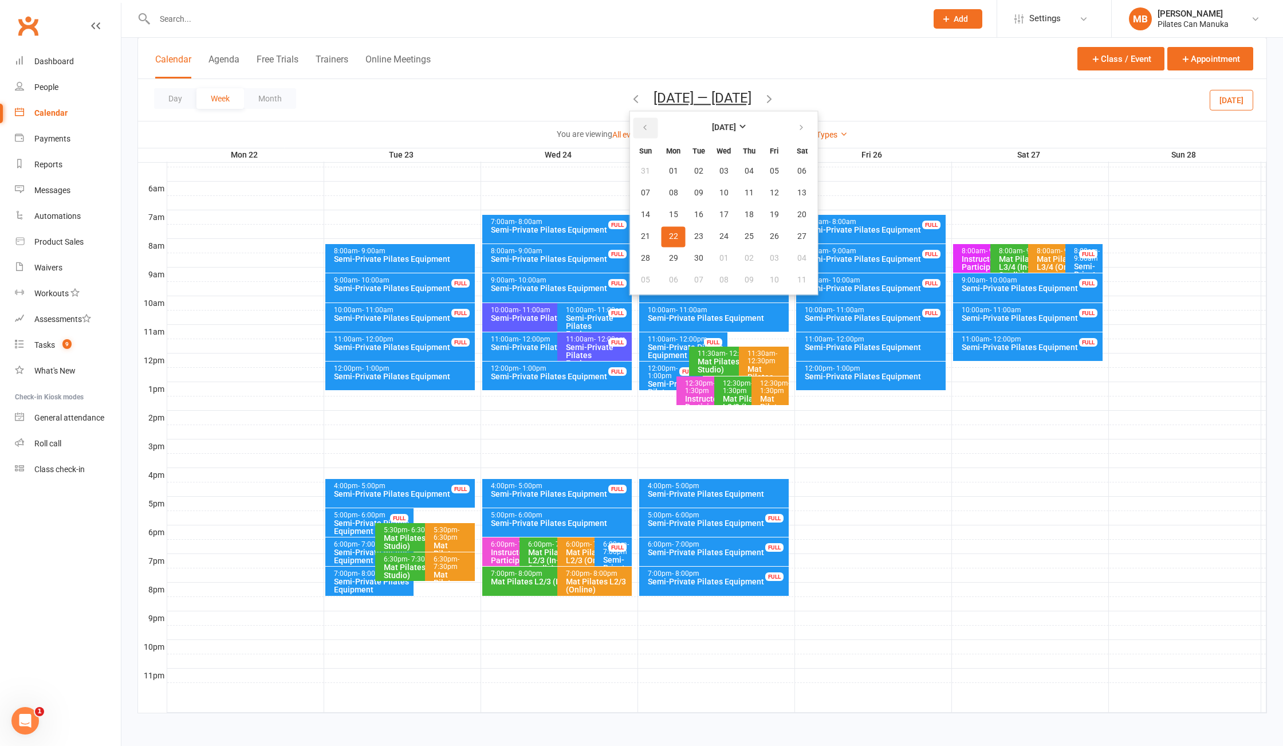
click at [634, 123] on button "button" at bounding box center [646, 127] width 25 height 21
click at [770, 212] on span "15" at bounding box center [774, 214] width 9 height 9
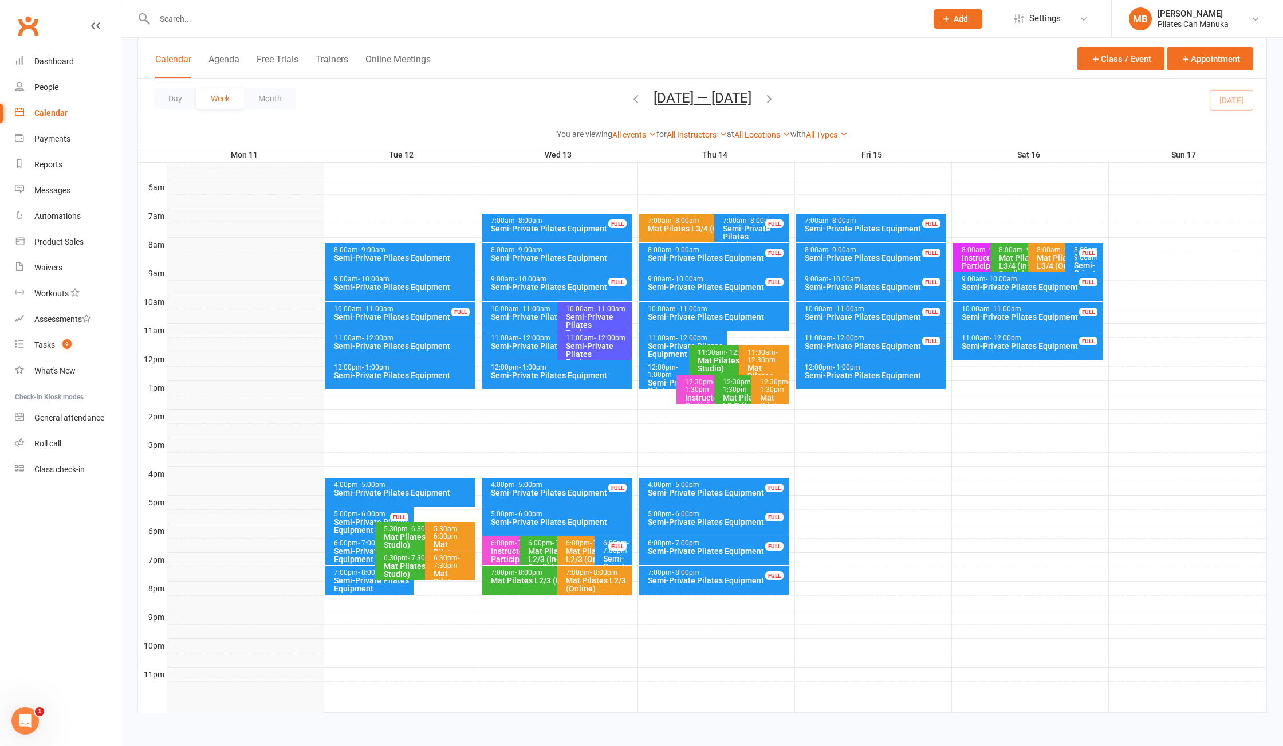
click at [772, 101] on icon "button" at bounding box center [769, 98] width 13 height 13
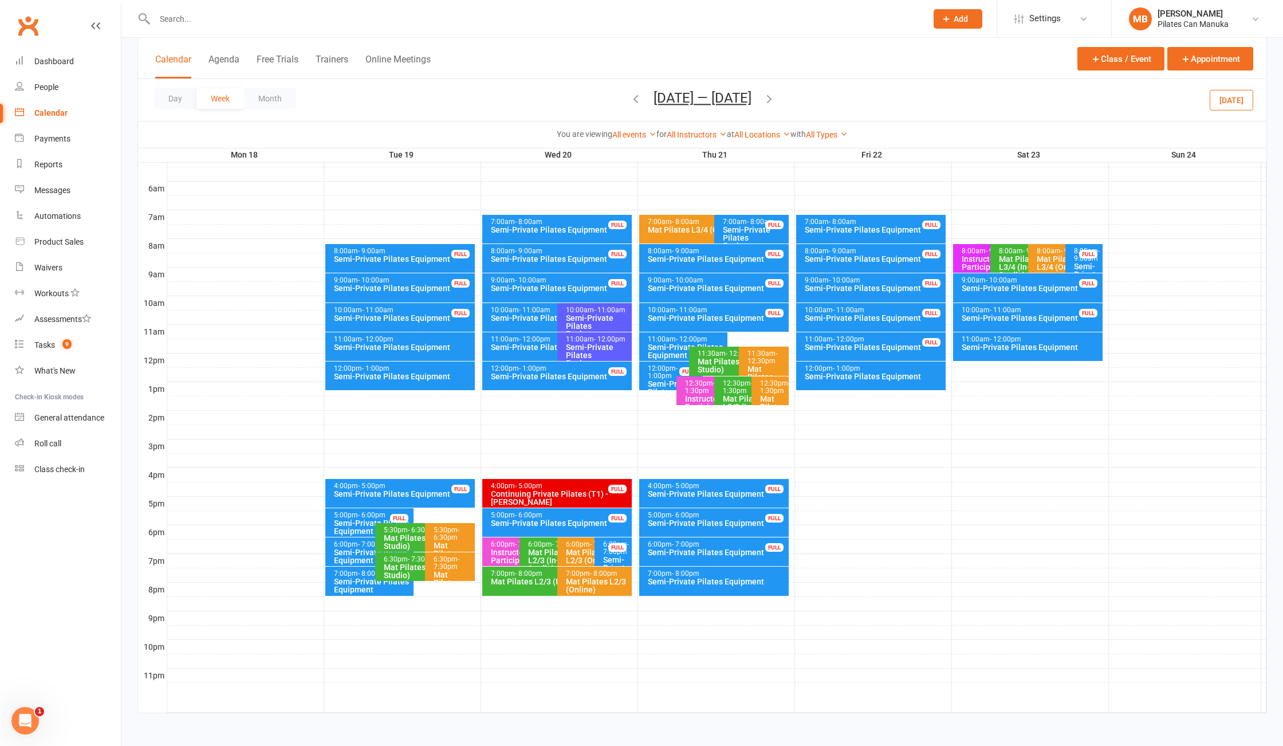
click at [881, 378] on div "Semi-Private Pilates Equipment" at bounding box center [874, 376] width 140 height 8
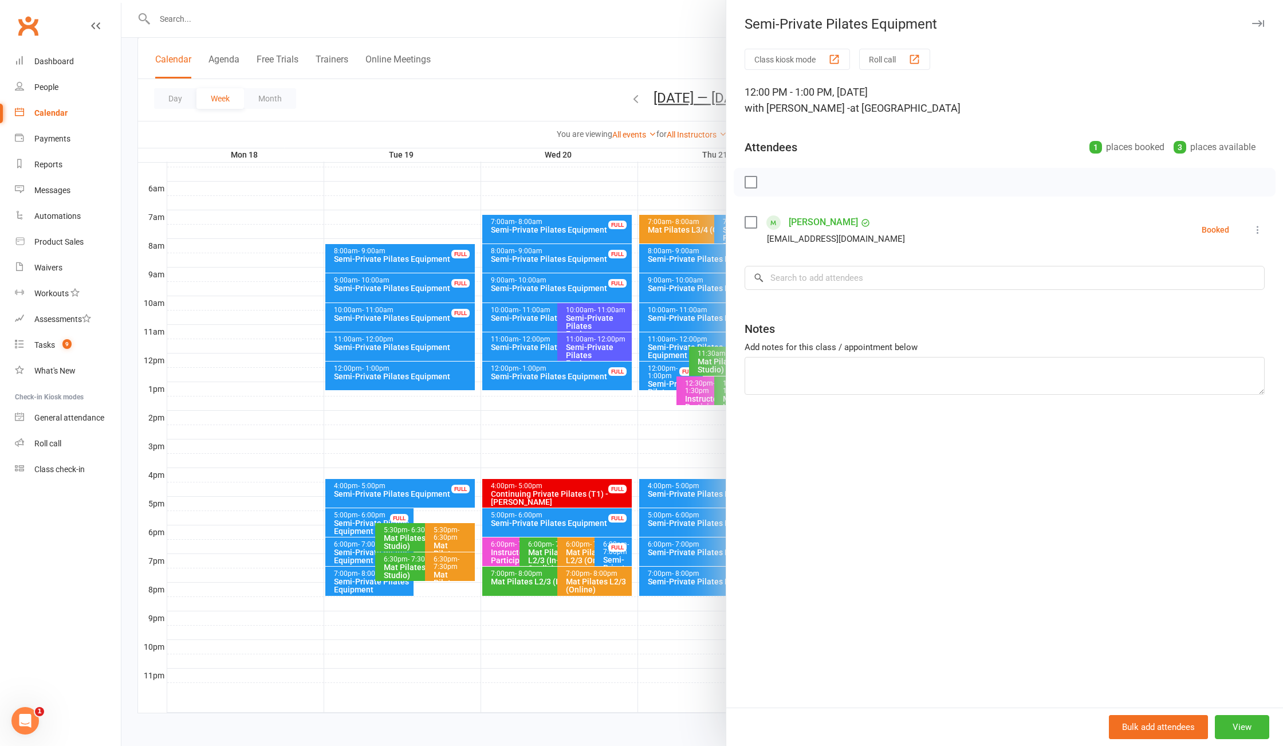
click at [599, 56] on div at bounding box center [702, 373] width 1162 height 746
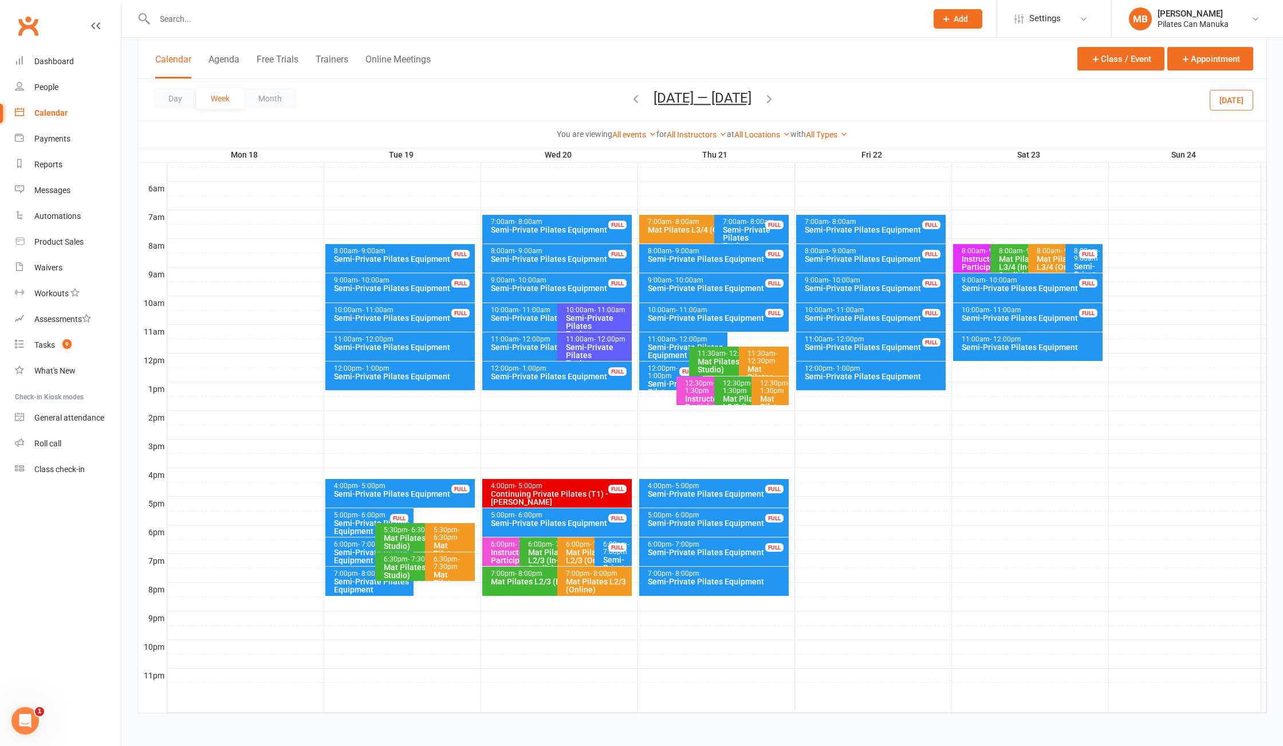
click at [776, 101] on icon "button" at bounding box center [769, 98] width 13 height 13
click at [775, 101] on icon "button" at bounding box center [769, 98] width 13 height 13
click at [771, 97] on icon "button" at bounding box center [769, 98] width 13 height 13
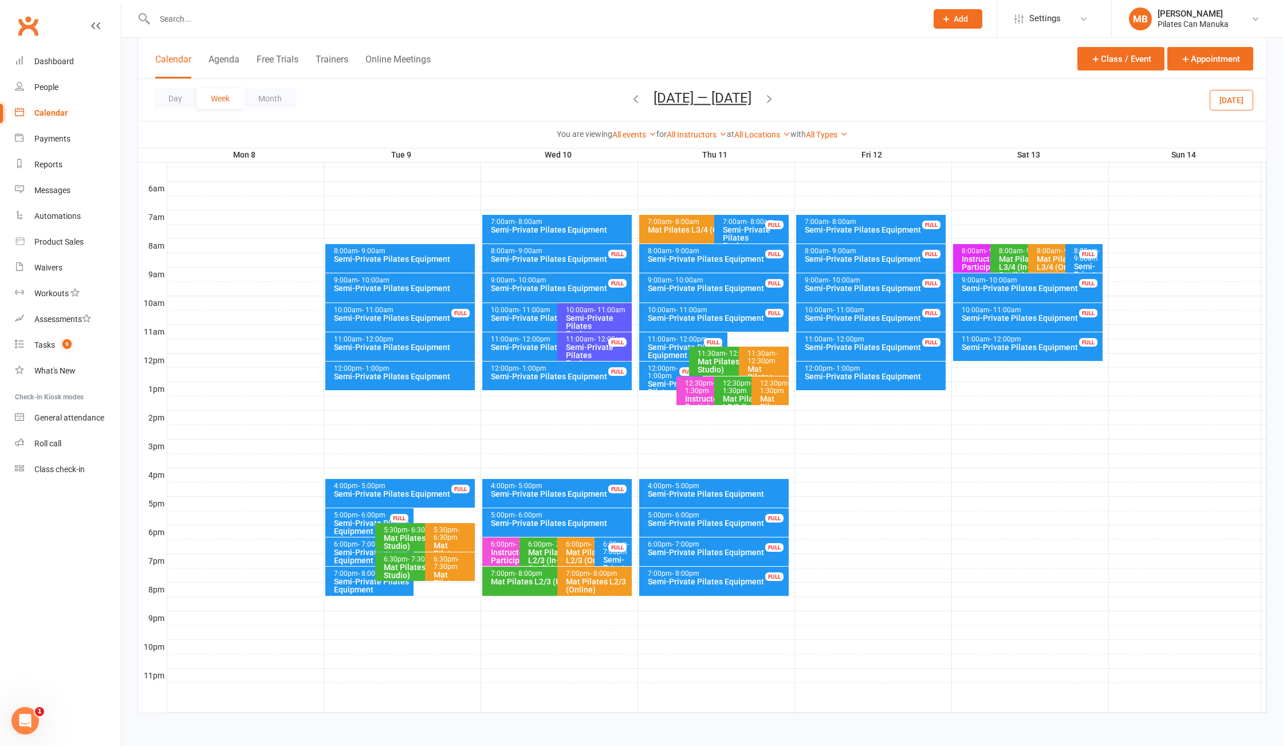
click at [665, 102] on button "Sep 8 — 14 2025" at bounding box center [703, 98] width 98 height 16
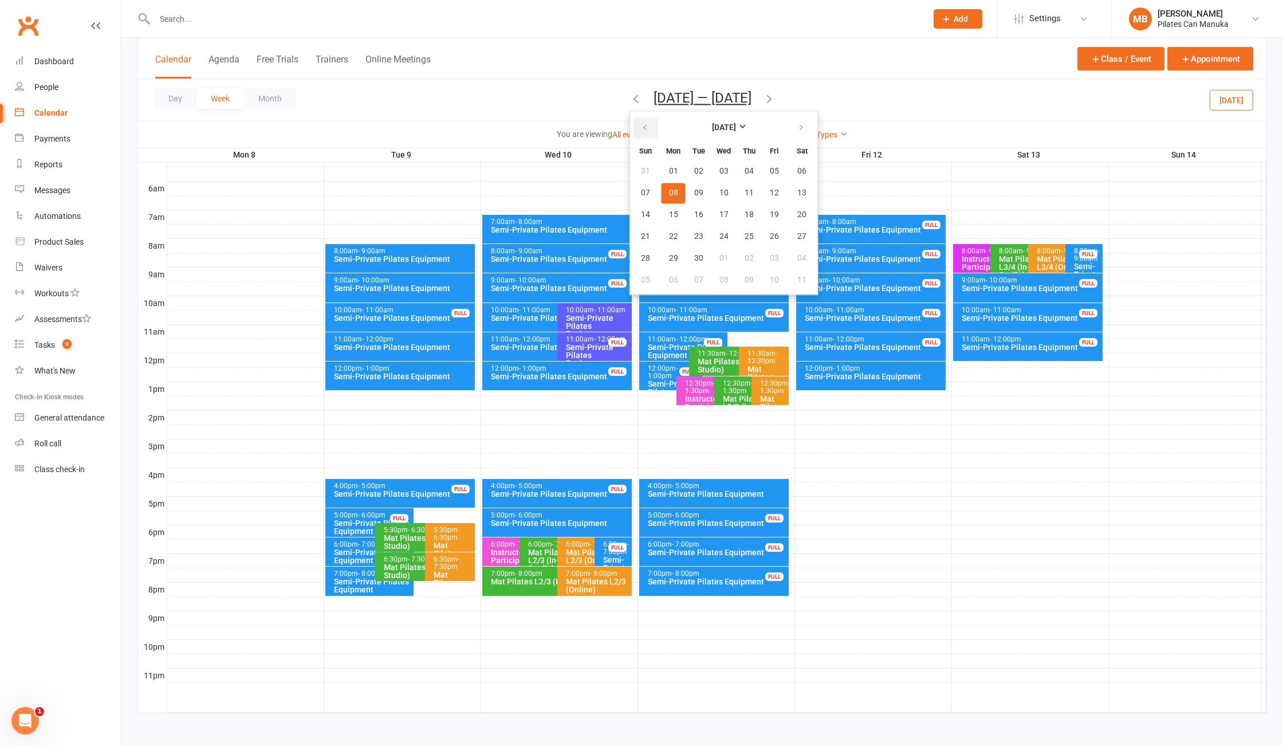
click at [641, 132] on icon "button" at bounding box center [645, 127] width 8 height 9
click at [798, 213] on span "16" at bounding box center [802, 214] width 9 height 9
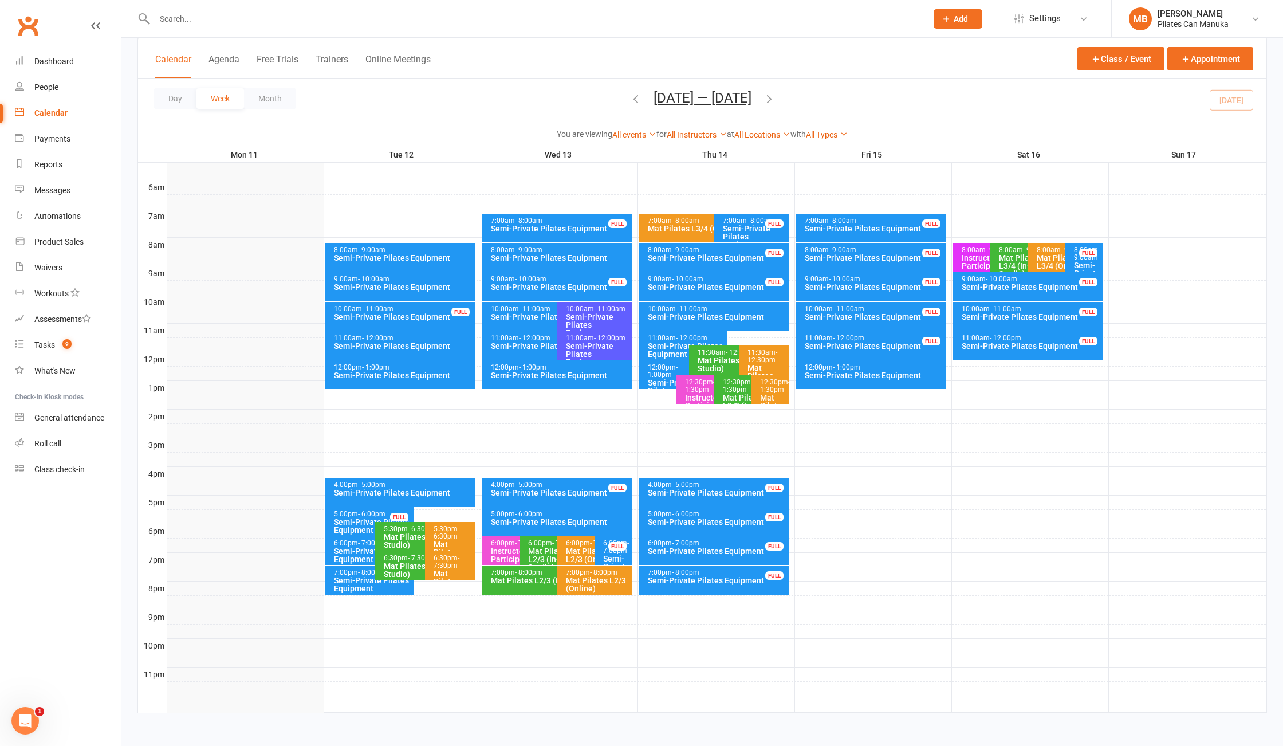
drag, startPoint x: 1267, startPoint y: 278, endPoint x: 1232, endPoint y: 337, distance: 69.4
drag, startPoint x: 1232, startPoint y: 337, endPoint x: 37, endPoint y: 515, distance: 1208.3
click at [37, 515] on nav "Clubworx Dashboard People Calendar Payments Reports Messages Automations Produc…" at bounding box center [60, 376] width 121 height 746
click at [749, 107] on span "Aug 11 — 17 2025 August 2025 Sun Mon Tue Wed Thu Fri Sat 27 28 29 30 31 01 02 0…" at bounding box center [702, 100] width 121 height 20
click at [744, 101] on button "Aug 11 — 17 2025" at bounding box center [703, 98] width 98 height 16
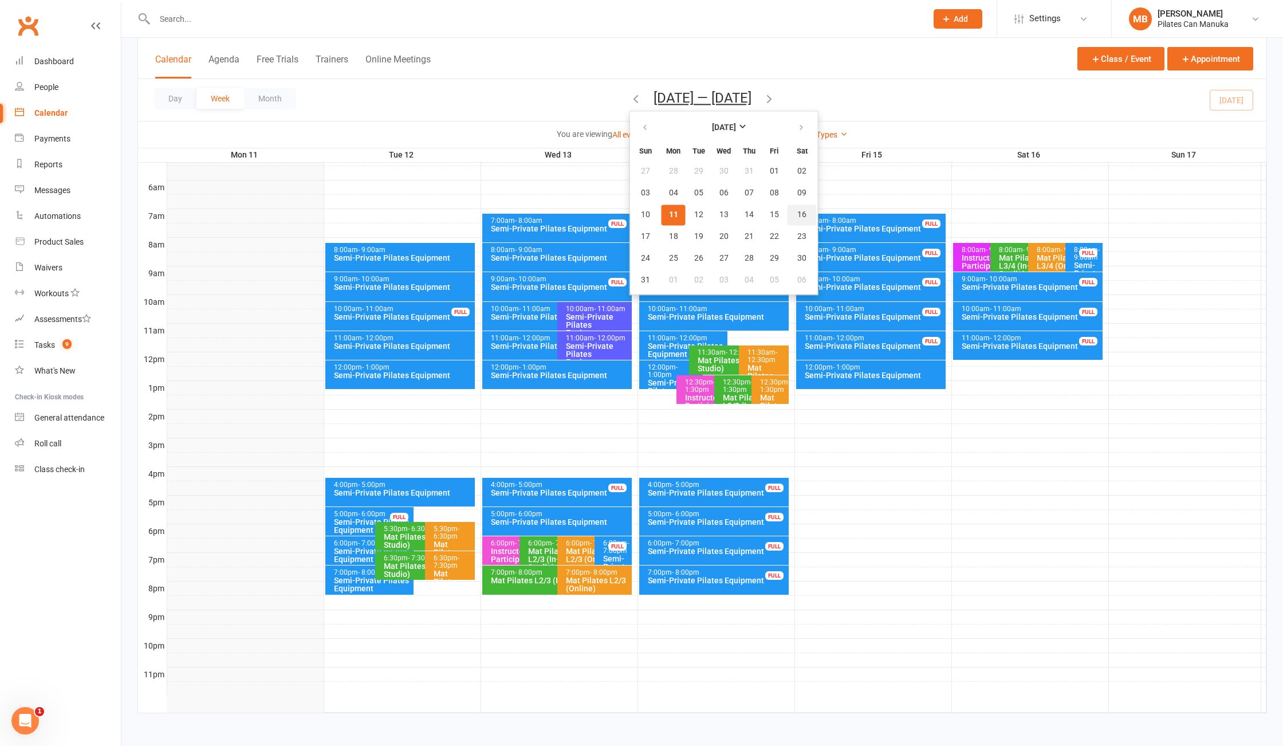
click at [798, 218] on span "16" at bounding box center [802, 214] width 9 height 9
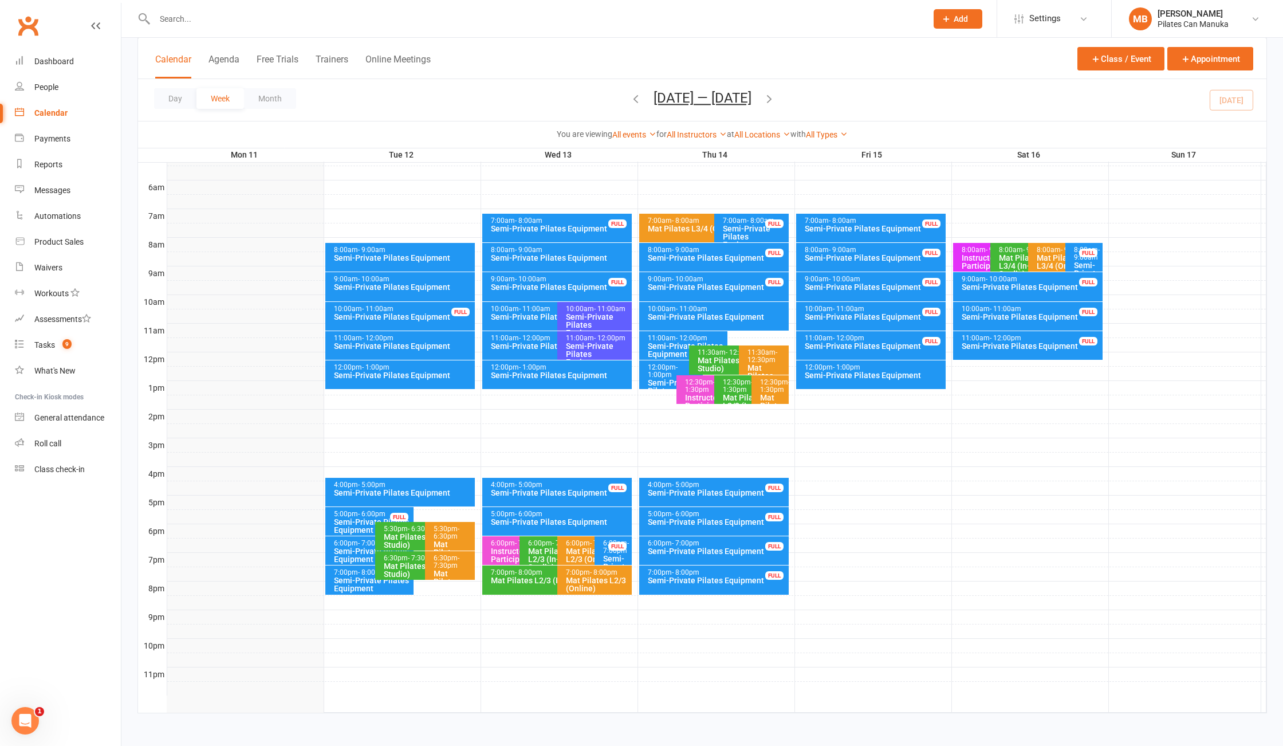
click at [776, 100] on icon "button" at bounding box center [769, 98] width 13 height 13
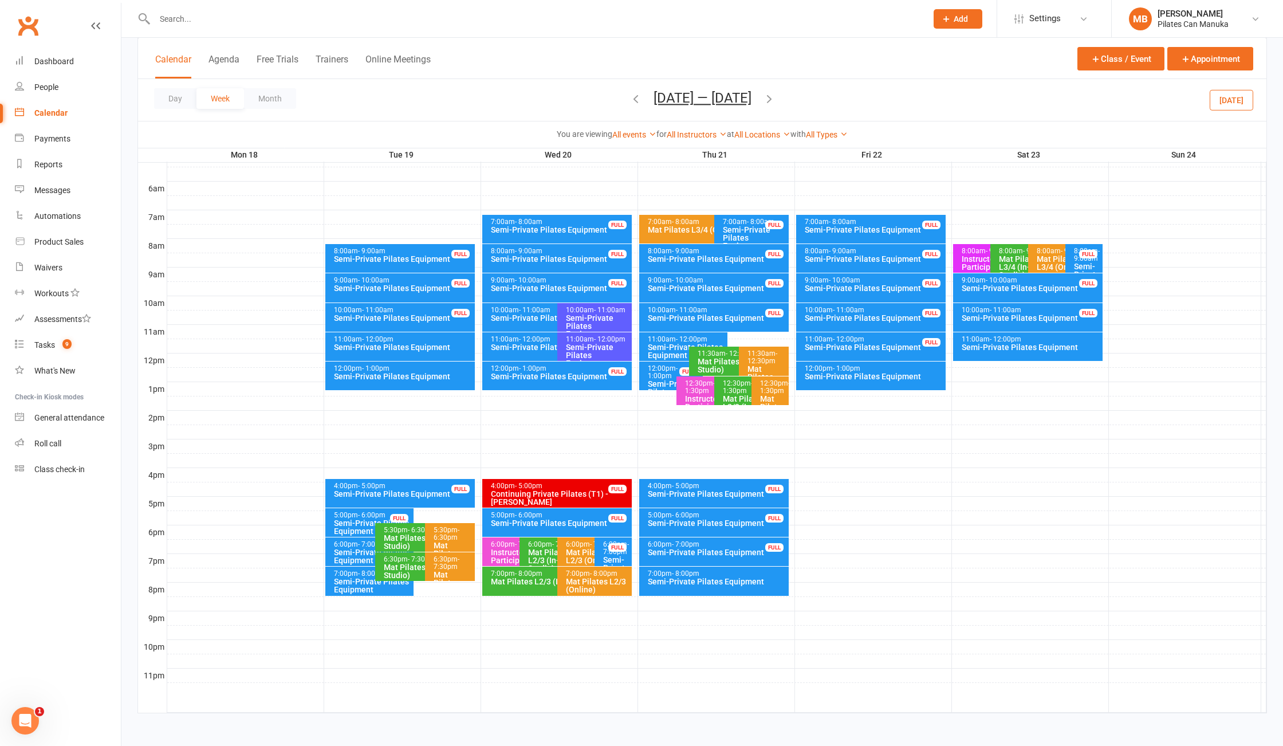
click at [776, 100] on icon "button" at bounding box center [769, 98] width 13 height 13
click at [776, 100] on div "Day Week Month Sep 1 — 7 2025 August 2025 Sun Mon Tue Wed Thu Fri Sat 27 28 29 …" at bounding box center [702, 100] width 1129 height 42
click at [769, 100] on icon "button" at bounding box center [769, 98] width 13 height 13
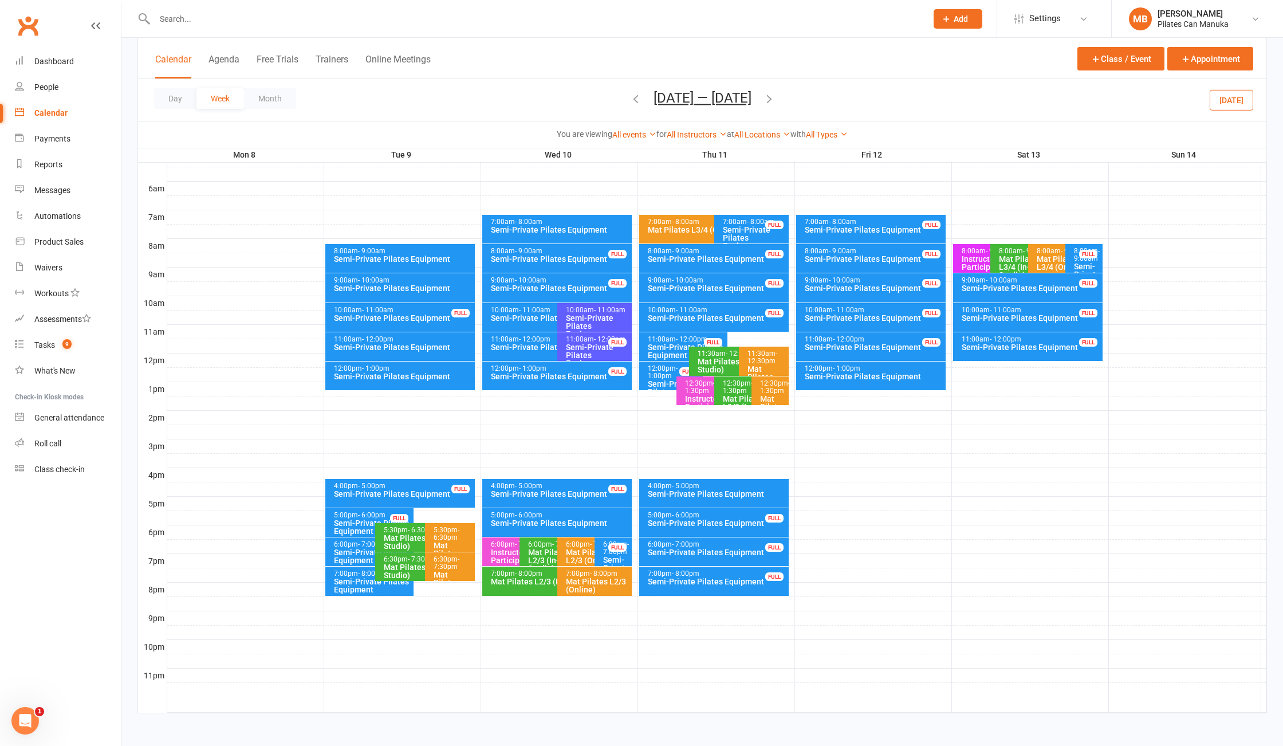
click at [769, 100] on icon "button" at bounding box center [769, 98] width 13 height 13
click at [772, 100] on icon "button" at bounding box center [769, 98] width 13 height 13
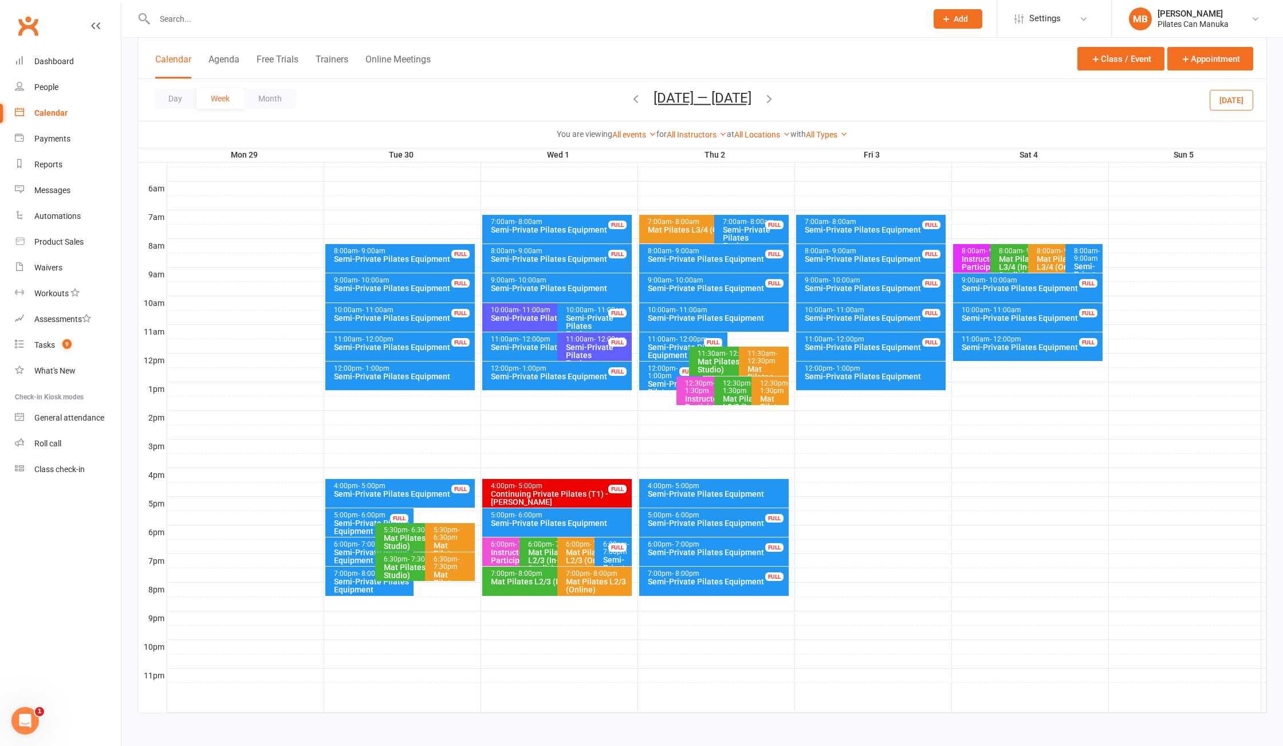
click at [776, 97] on icon "button" at bounding box center [769, 98] width 13 height 13
click at [782, 97] on div "Day Week Month Oct 6 — 12 2025 August 2025 Sun Mon Tue Wed Thu Fri Sat 27 28 29…" at bounding box center [702, 100] width 1129 height 42
click at [771, 99] on icon "button" at bounding box center [769, 98] width 13 height 13
click at [771, 101] on icon "button" at bounding box center [769, 98] width 13 height 13
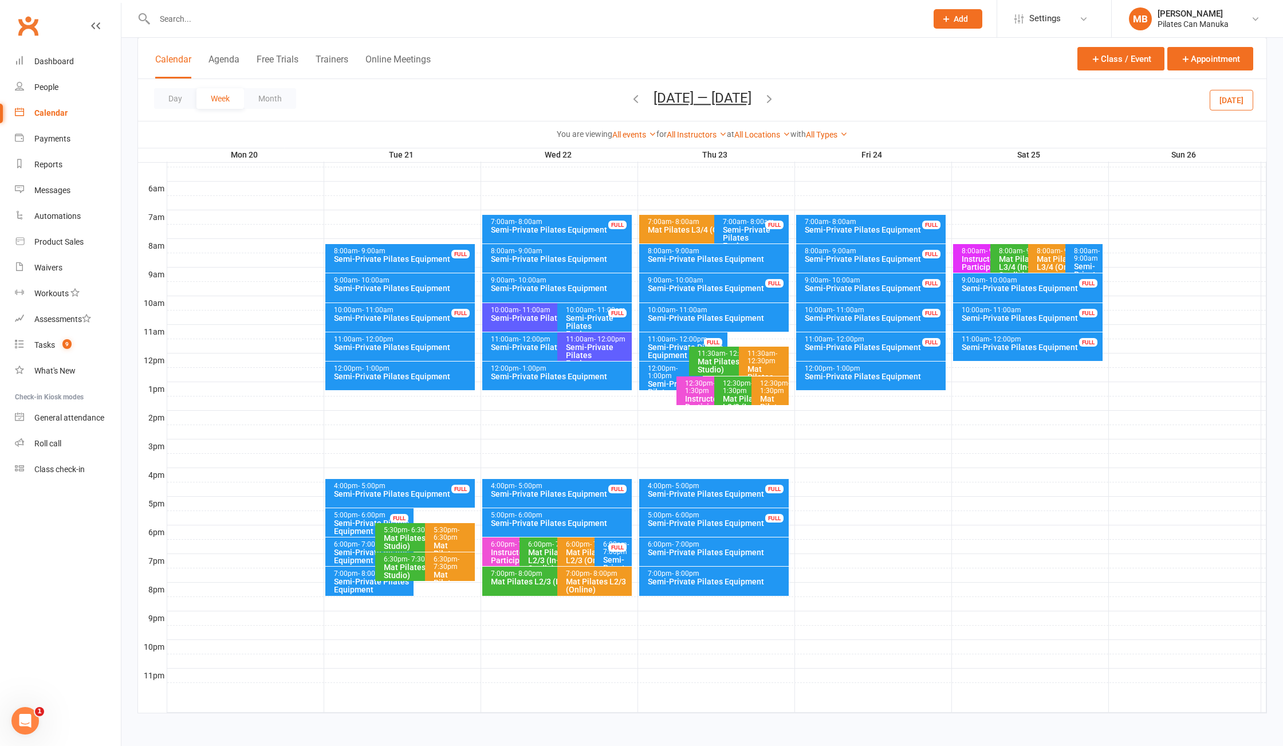
click at [772, 101] on icon "button" at bounding box center [769, 98] width 13 height 13
click at [776, 99] on icon "button" at bounding box center [769, 98] width 13 height 13
click at [768, 99] on icon "button" at bounding box center [769, 98] width 13 height 13
click at [633, 97] on icon "button" at bounding box center [636, 98] width 13 height 13
click at [734, 104] on button "Nov 3 — 9 2025" at bounding box center [703, 98] width 98 height 16
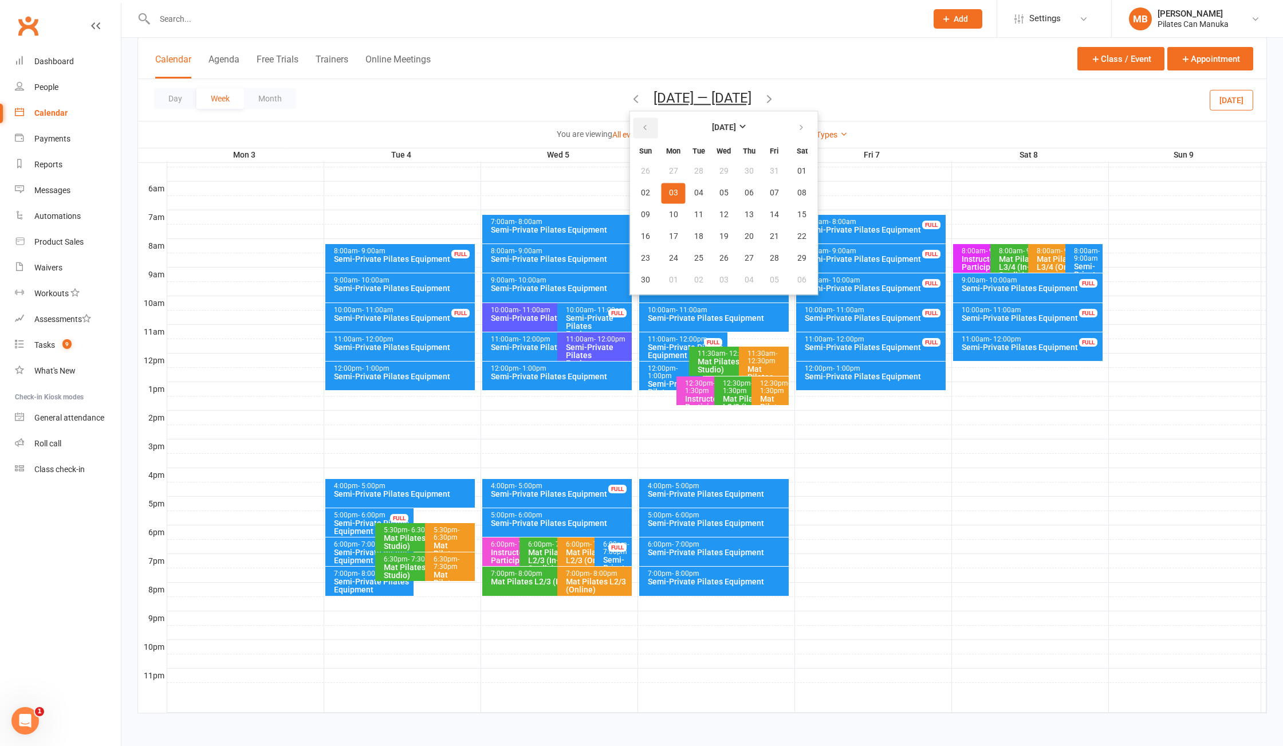
click at [643, 132] on icon "button" at bounding box center [645, 127] width 8 height 9
click at [710, 225] on button "12" at bounding box center [699, 215] width 24 height 21
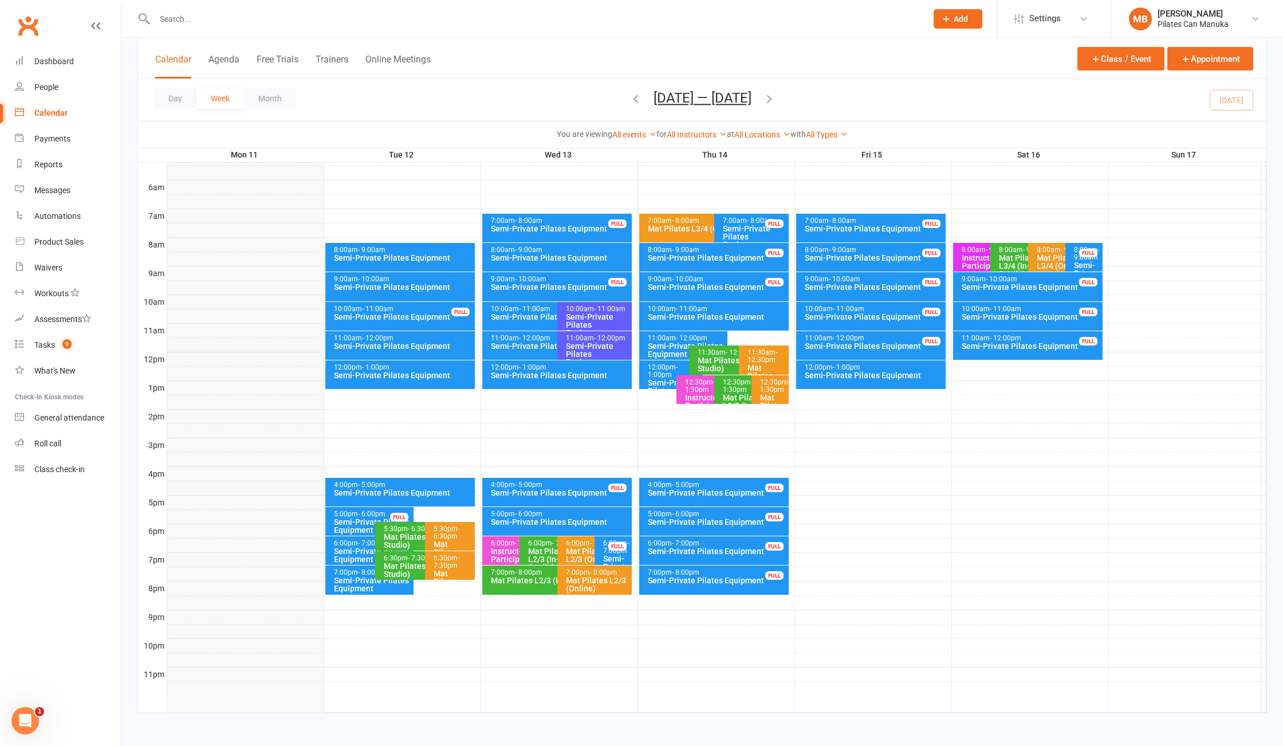
click at [411, 254] on div "Semi-Private Pilates Equipment" at bounding box center [403, 258] width 140 height 8
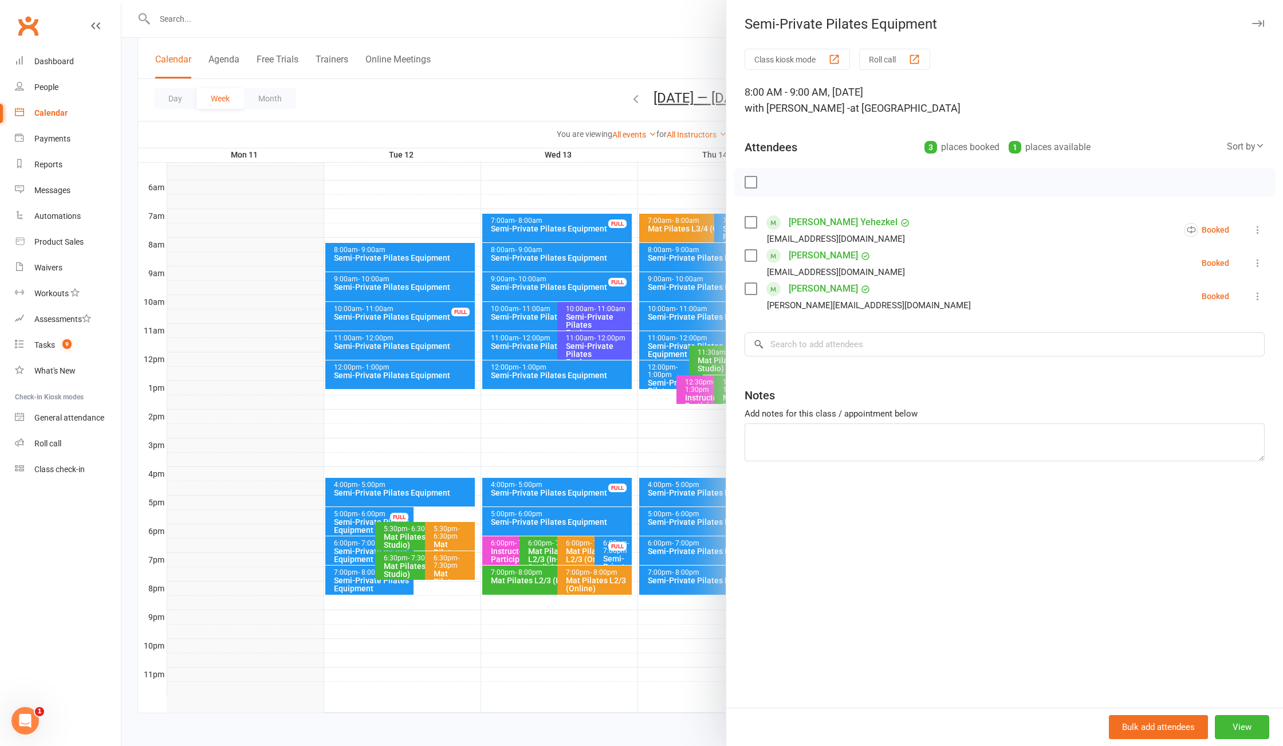
click at [411, 254] on div at bounding box center [702, 373] width 1162 height 746
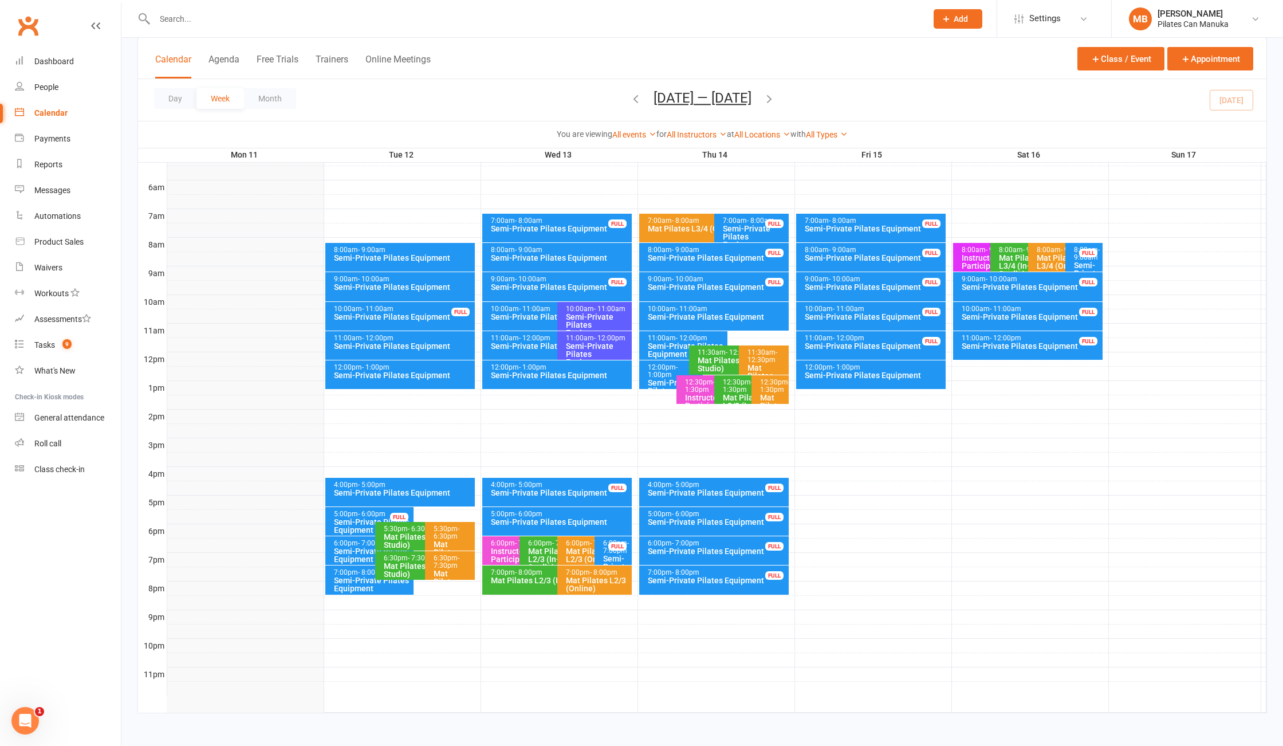
click at [401, 281] on div "9:00am - 10:00am" at bounding box center [403, 279] width 140 height 7
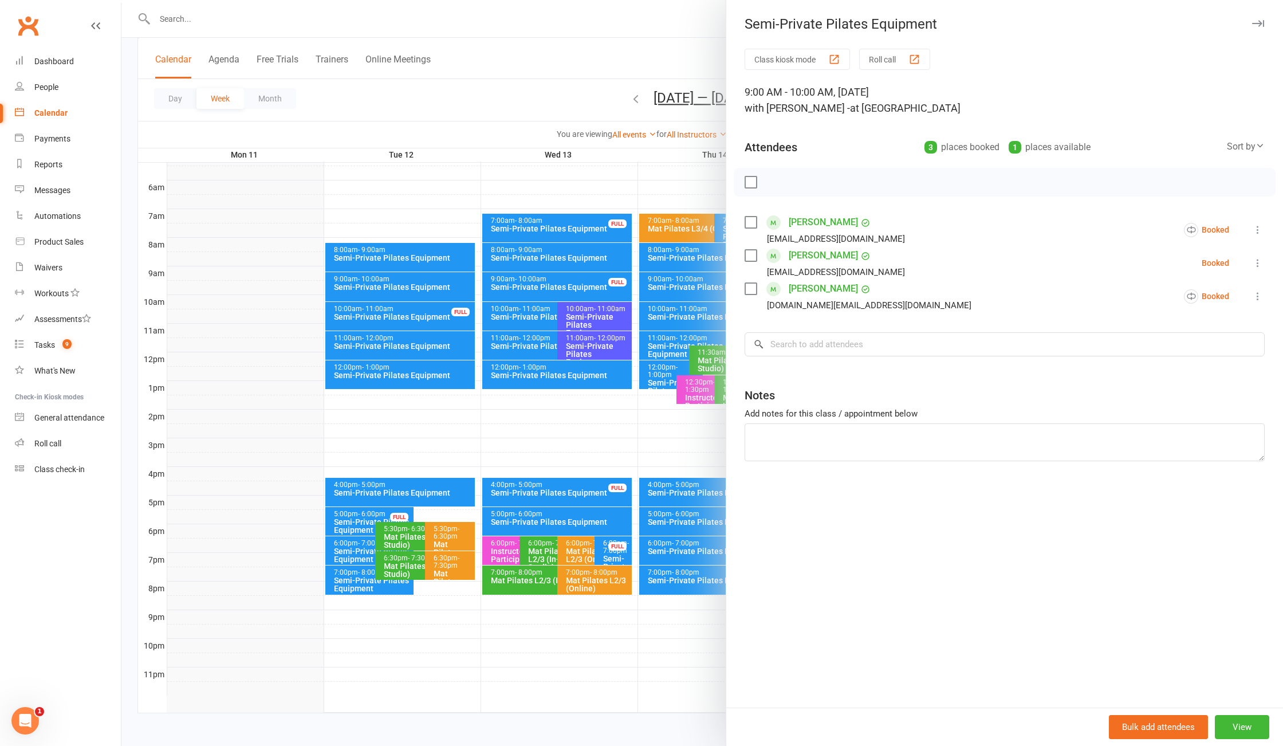
click at [401, 281] on div at bounding box center [702, 373] width 1162 height 746
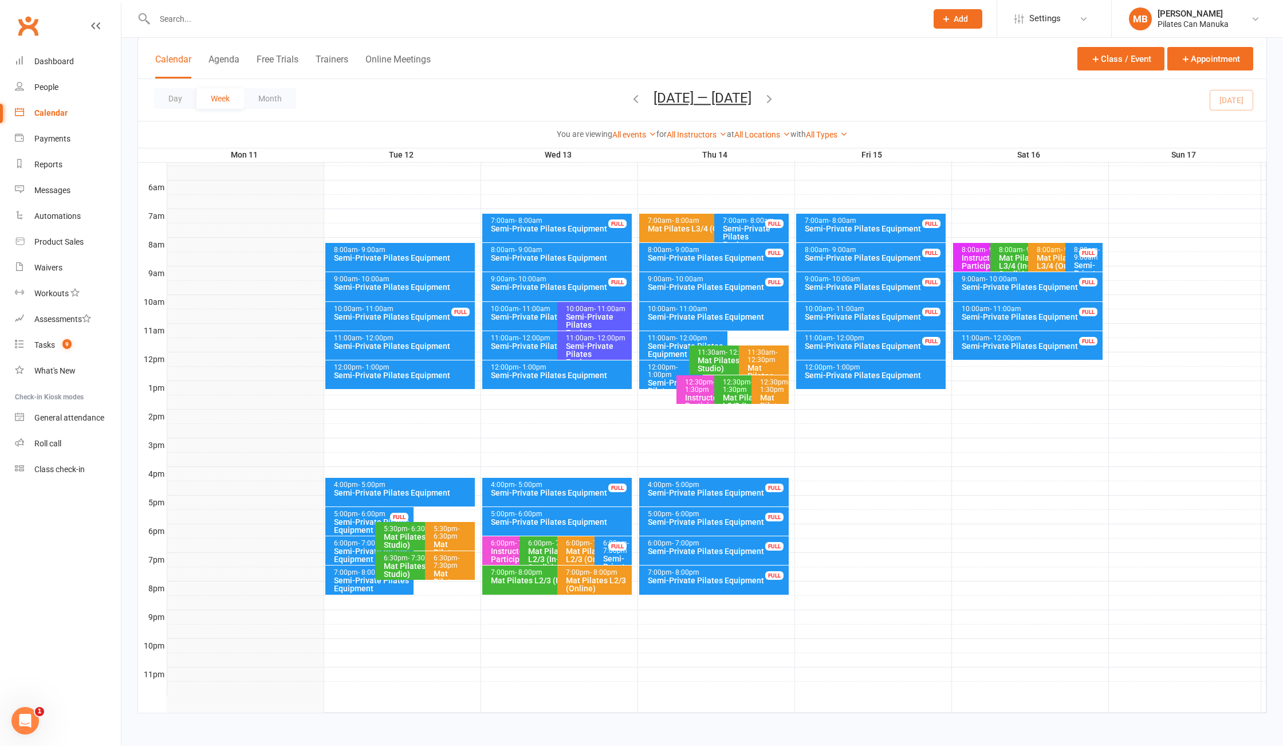
click at [776, 105] on icon "button" at bounding box center [769, 98] width 13 height 13
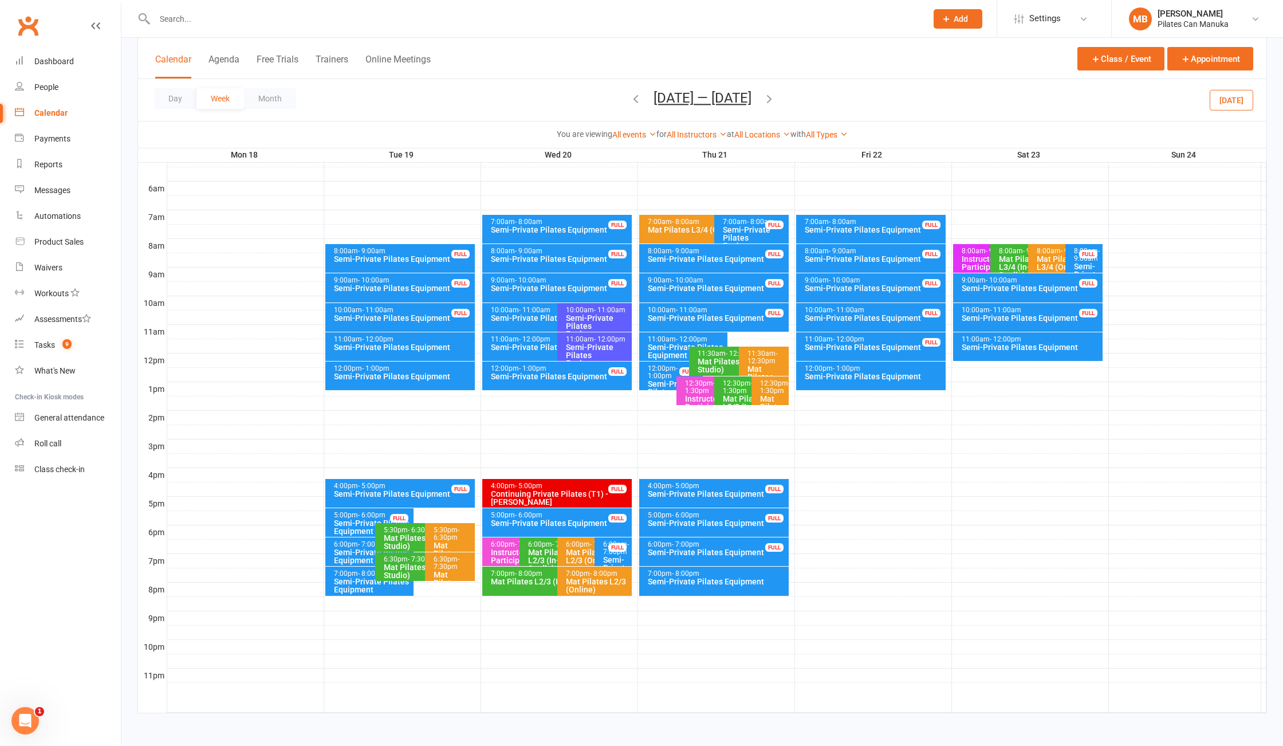
click at [630, 104] on icon "button" at bounding box center [636, 98] width 13 height 13
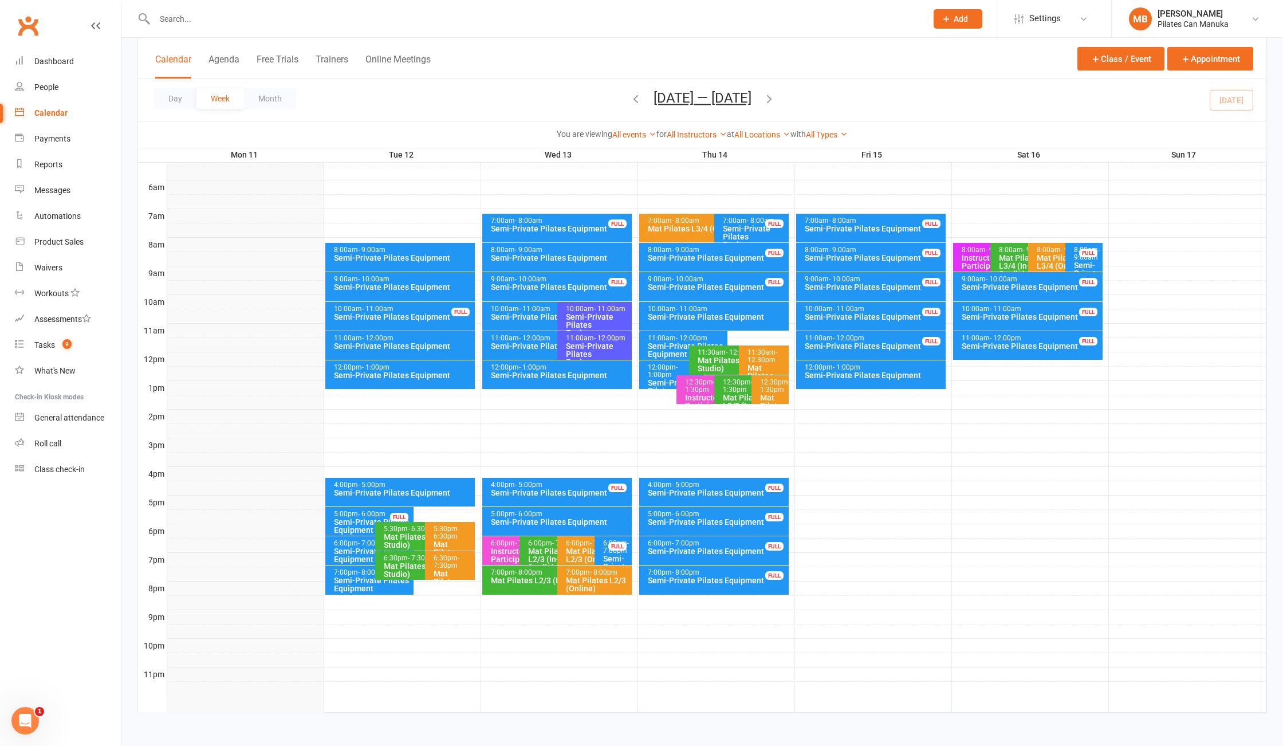
click at [411, 489] on div "Semi-Private Pilates Equipment" at bounding box center [403, 493] width 140 height 8
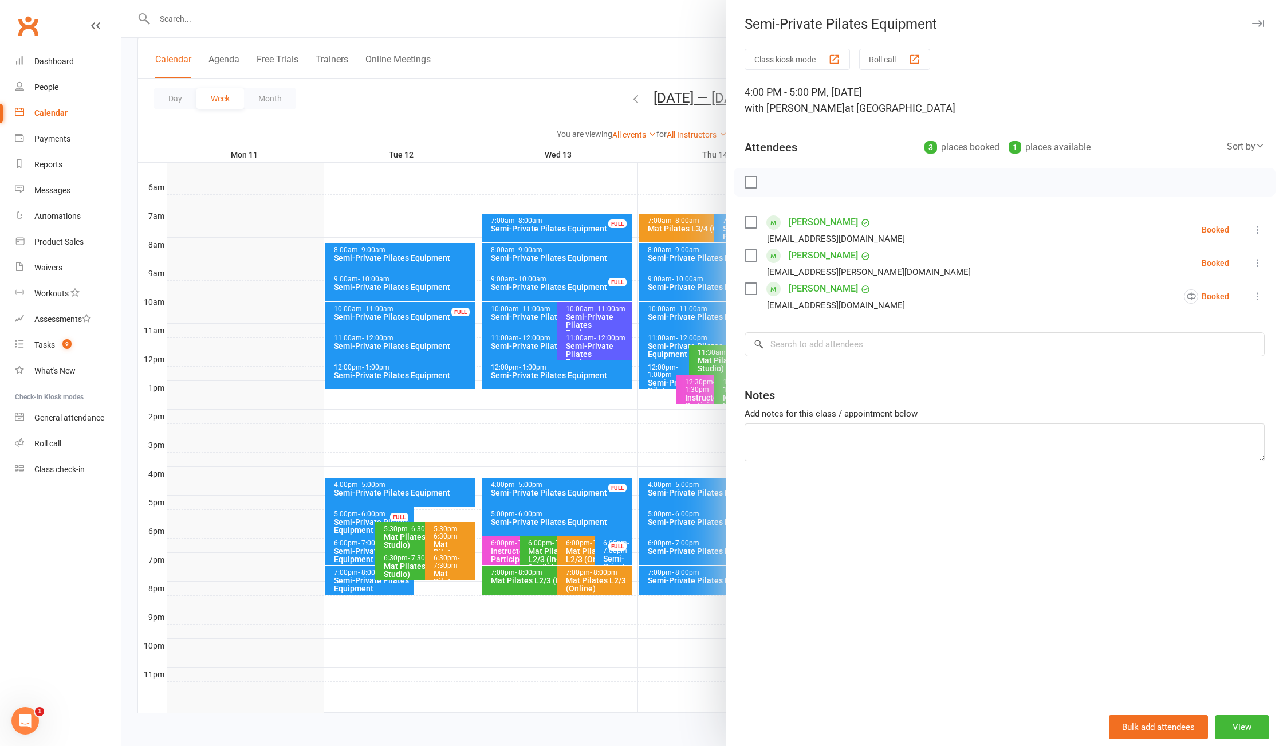
click at [350, 541] on div at bounding box center [702, 373] width 1162 height 746
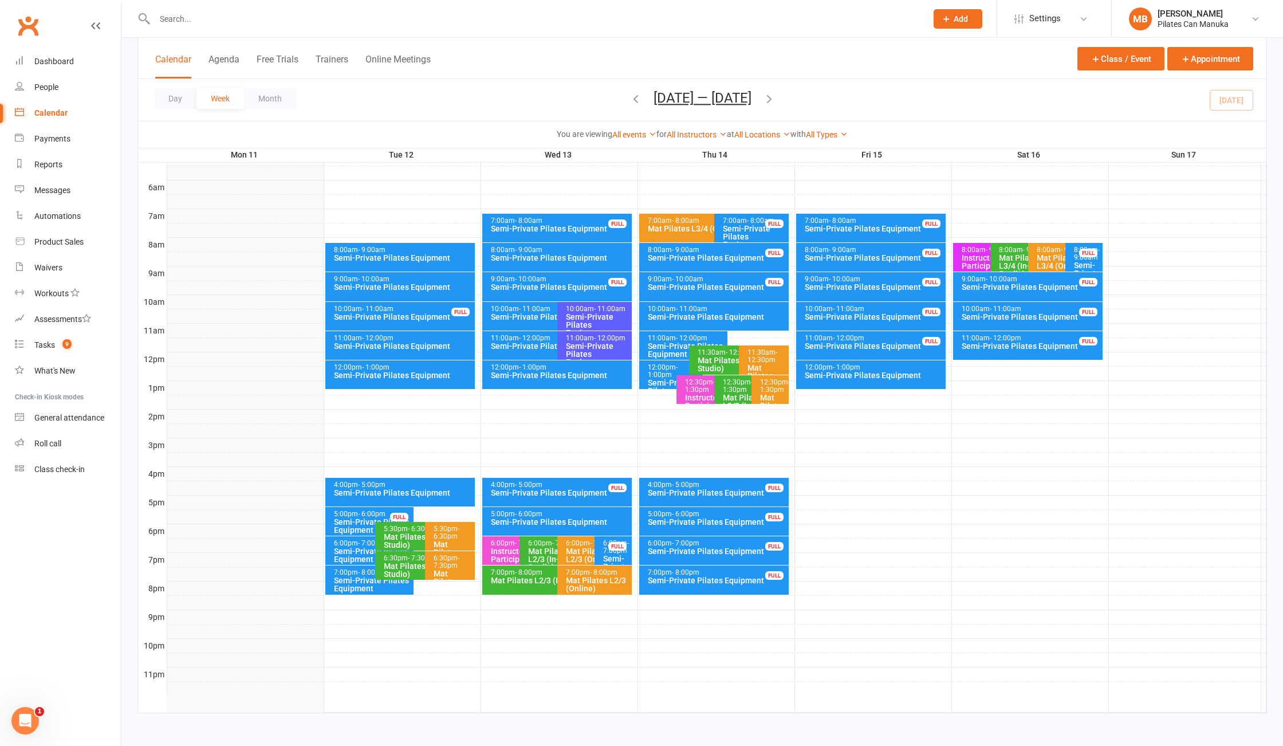
click at [353, 544] on div "6:00pm - 7:00pm" at bounding box center [372, 543] width 78 height 7
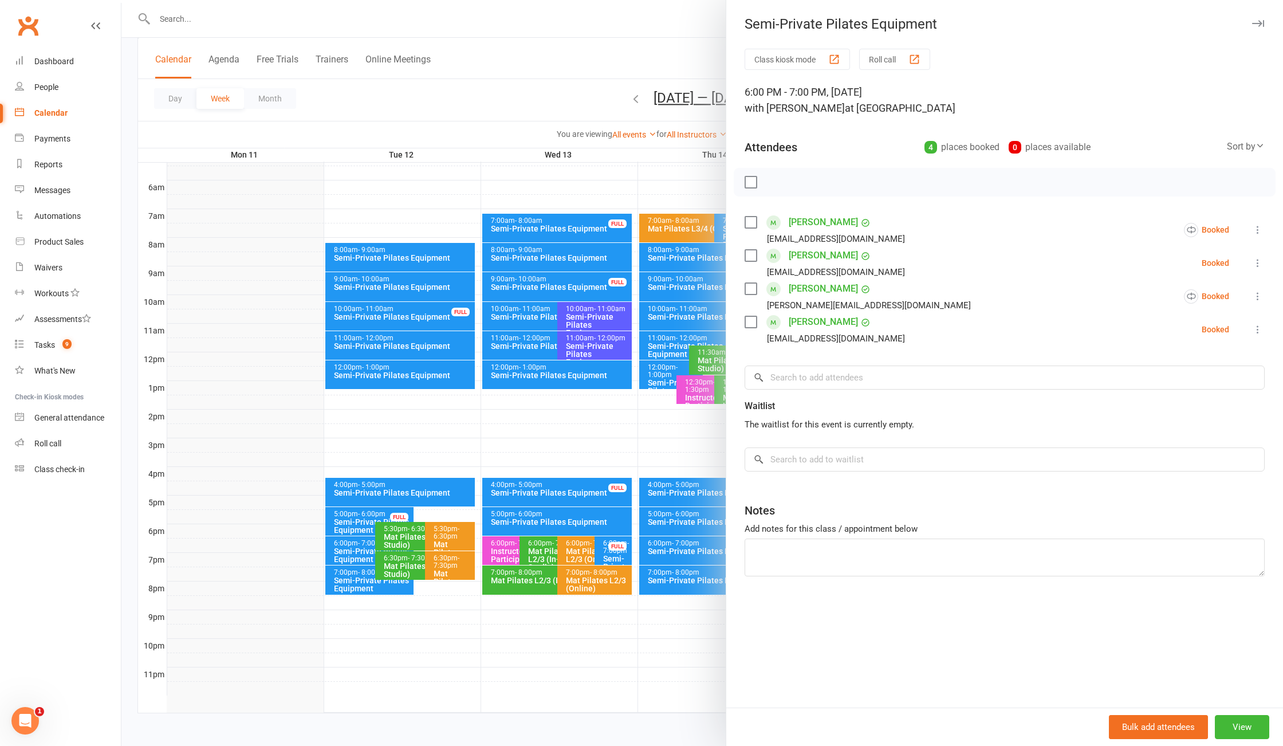
click at [346, 588] on div at bounding box center [702, 373] width 1162 height 746
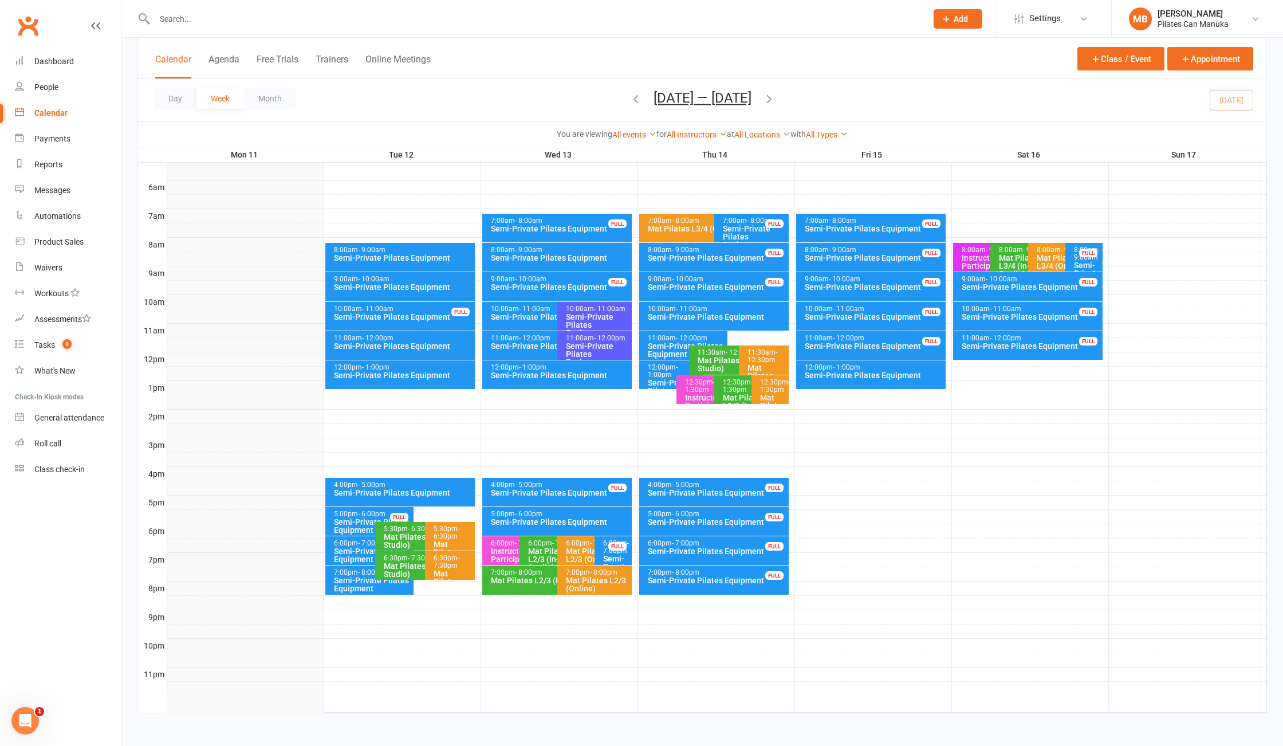
click at [362, 583] on div "Semi-Private Pilates Equipment" at bounding box center [372, 584] width 78 height 16
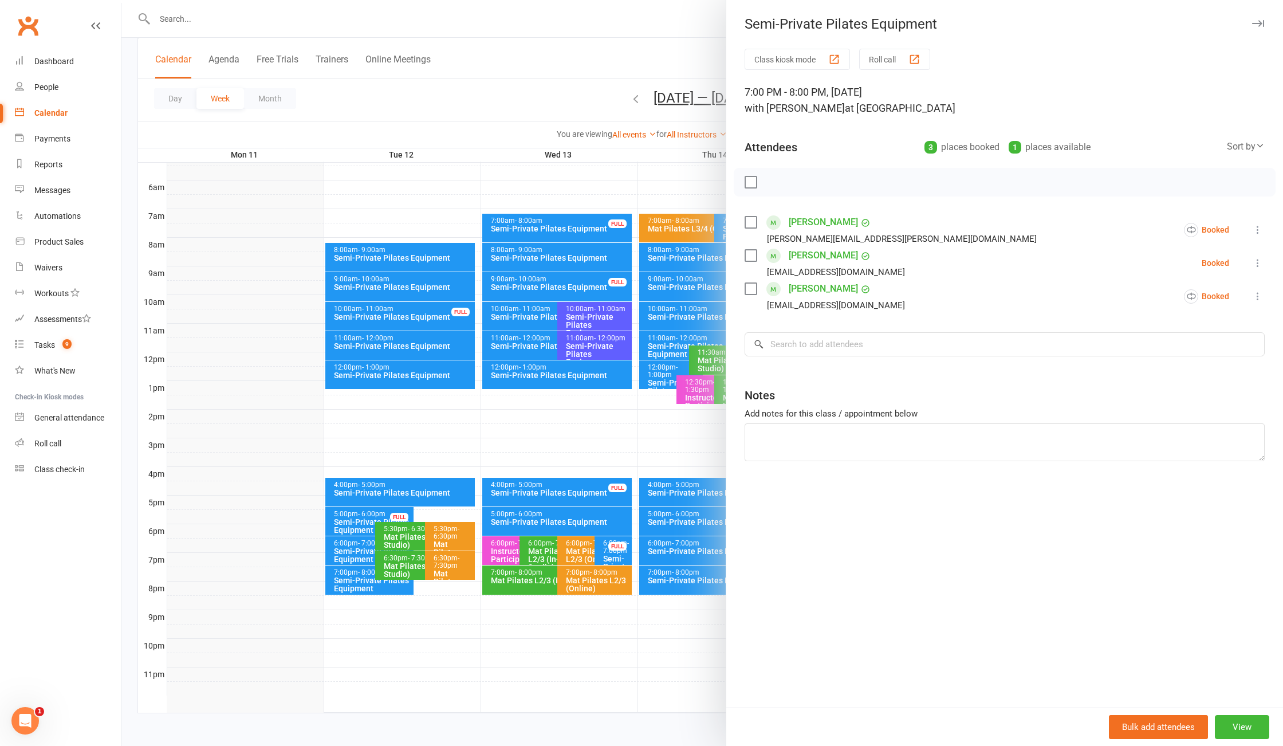
click at [361, 579] on div at bounding box center [702, 373] width 1162 height 746
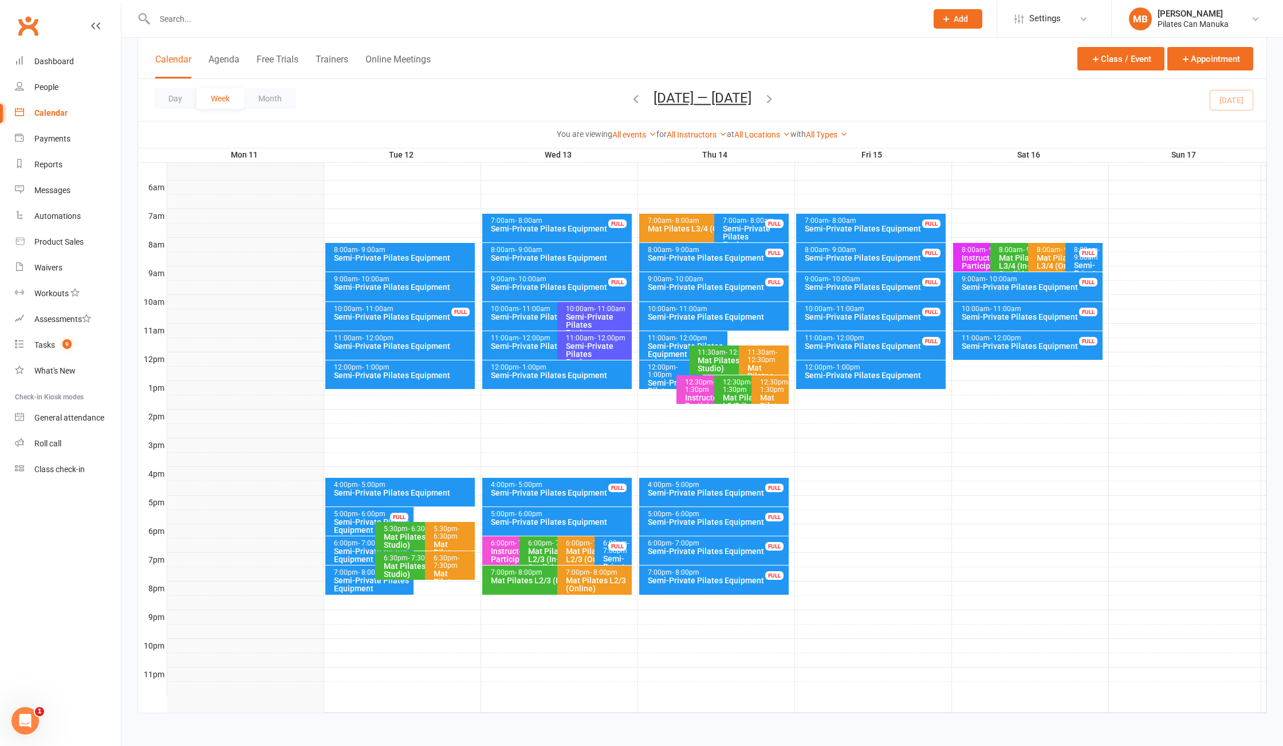
click at [775, 93] on icon "button" at bounding box center [769, 98] width 13 height 13
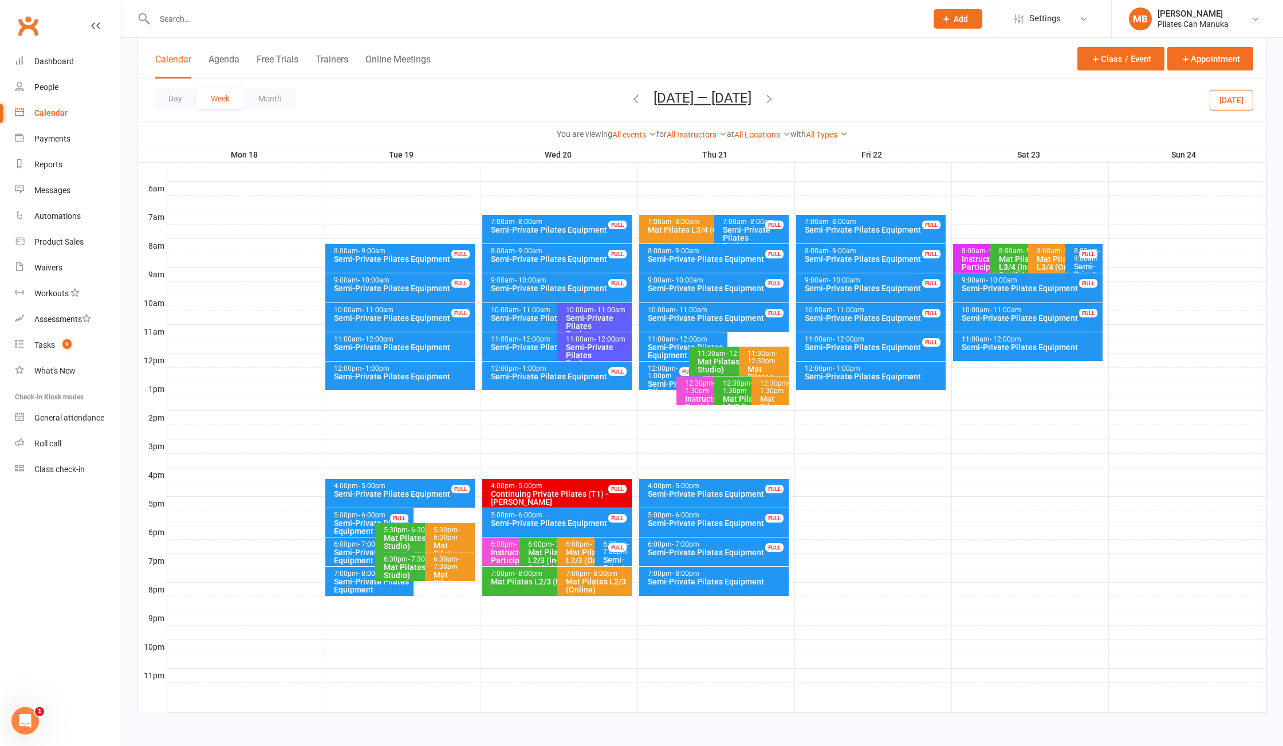
click at [369, 579] on div "Semi-Private Pilates Equipment" at bounding box center [372, 586] width 78 height 16
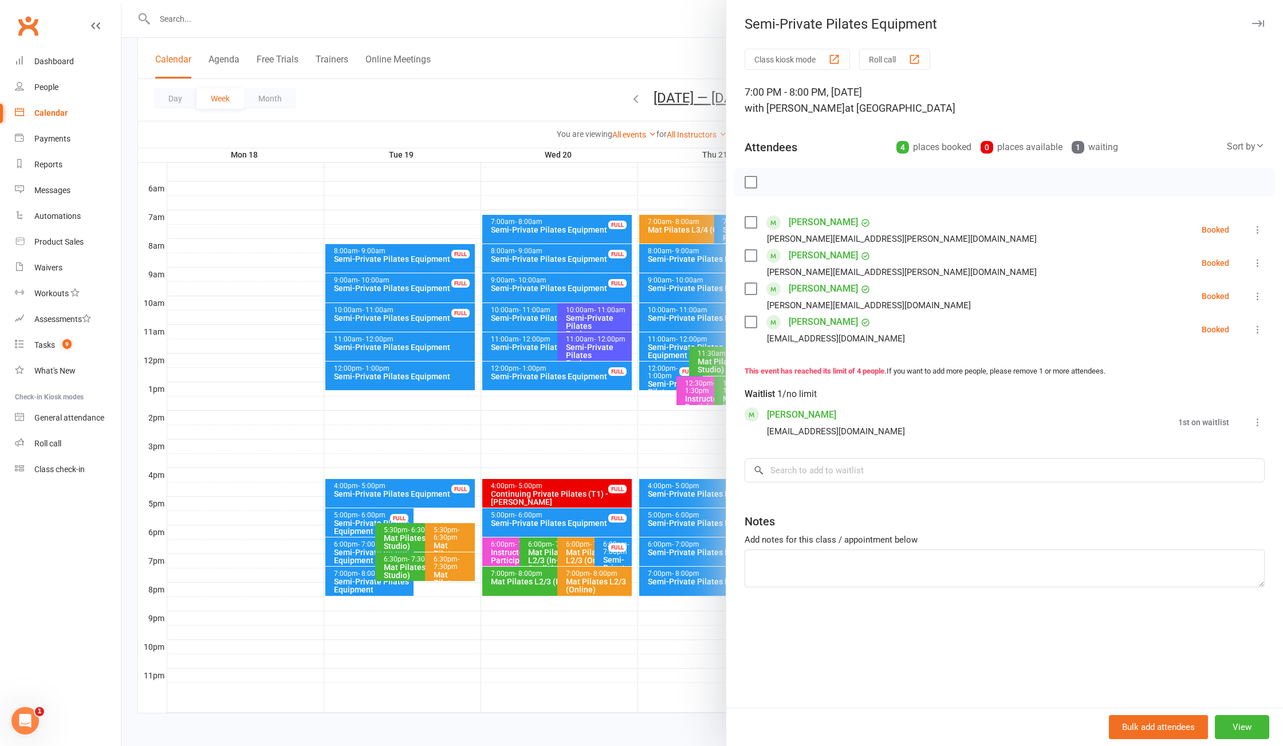
click at [369, 579] on div at bounding box center [702, 373] width 1162 height 746
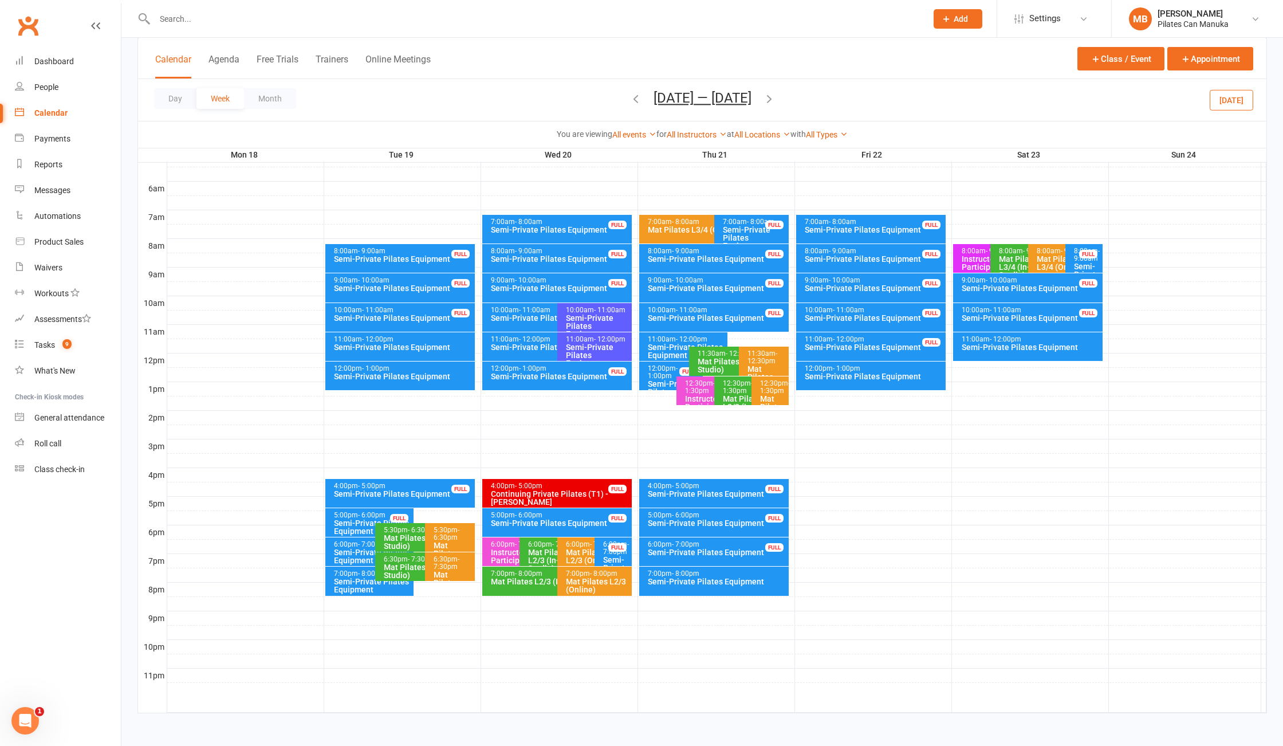
click at [642, 96] on span "Aug 18 — 24 2025 August 2025 Sun Mon Tue Wed Thu Fri Sat 27 28 29 30 31 01 02 0…" at bounding box center [702, 100] width 121 height 20
click at [630, 101] on icon "button" at bounding box center [636, 98] width 13 height 13
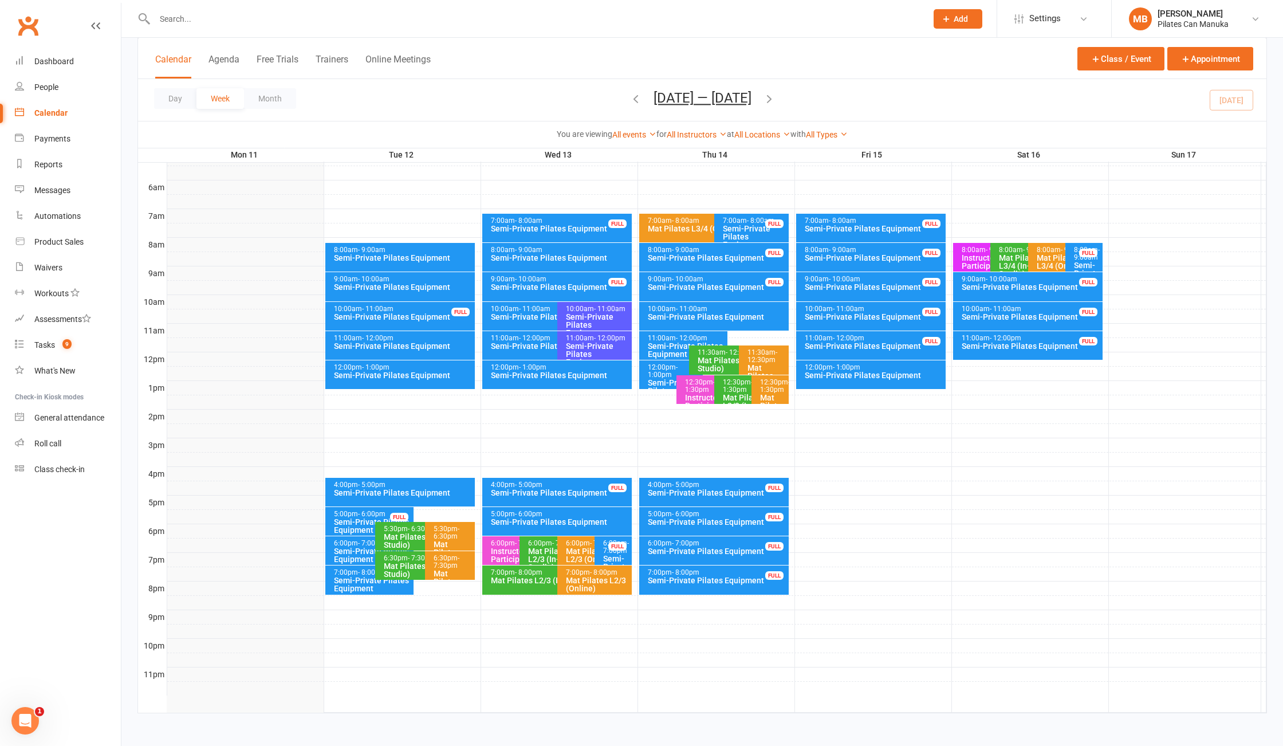
click at [360, 576] on div "Semi-Private Pilates Equipment" at bounding box center [372, 584] width 78 height 16
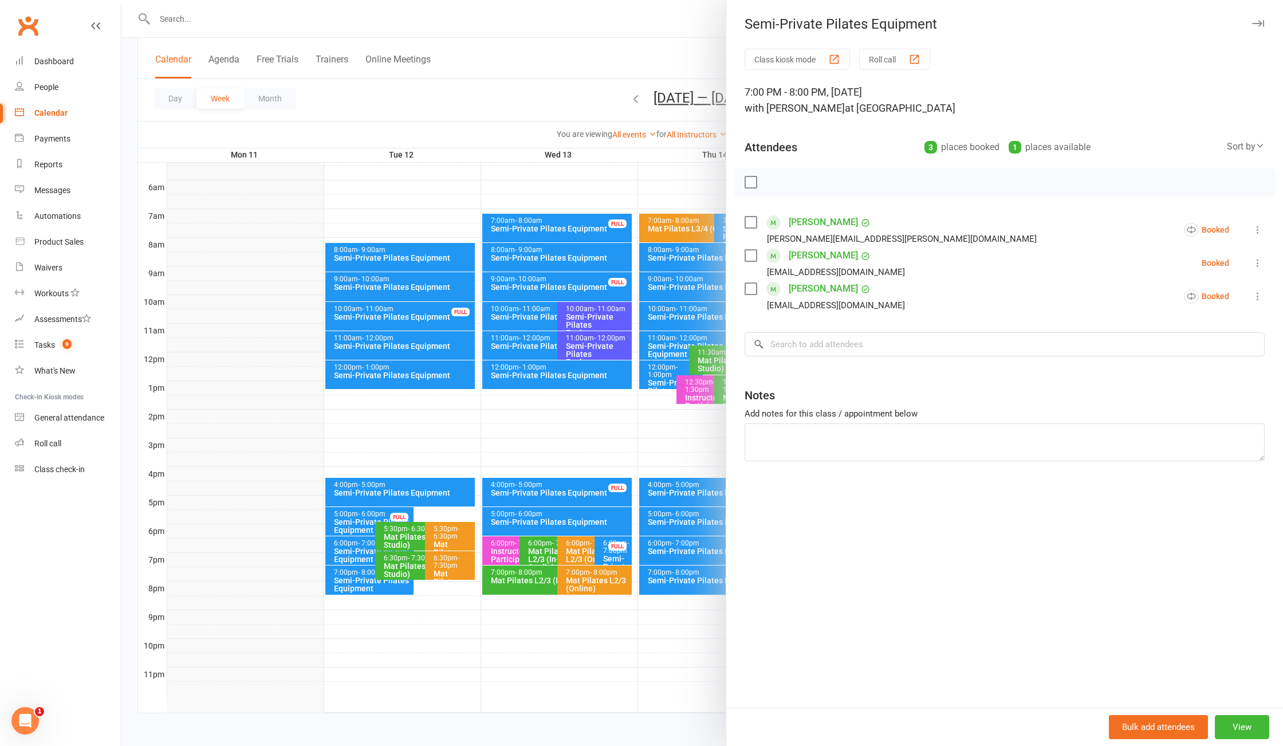
click at [486, 108] on div at bounding box center [702, 373] width 1162 height 746
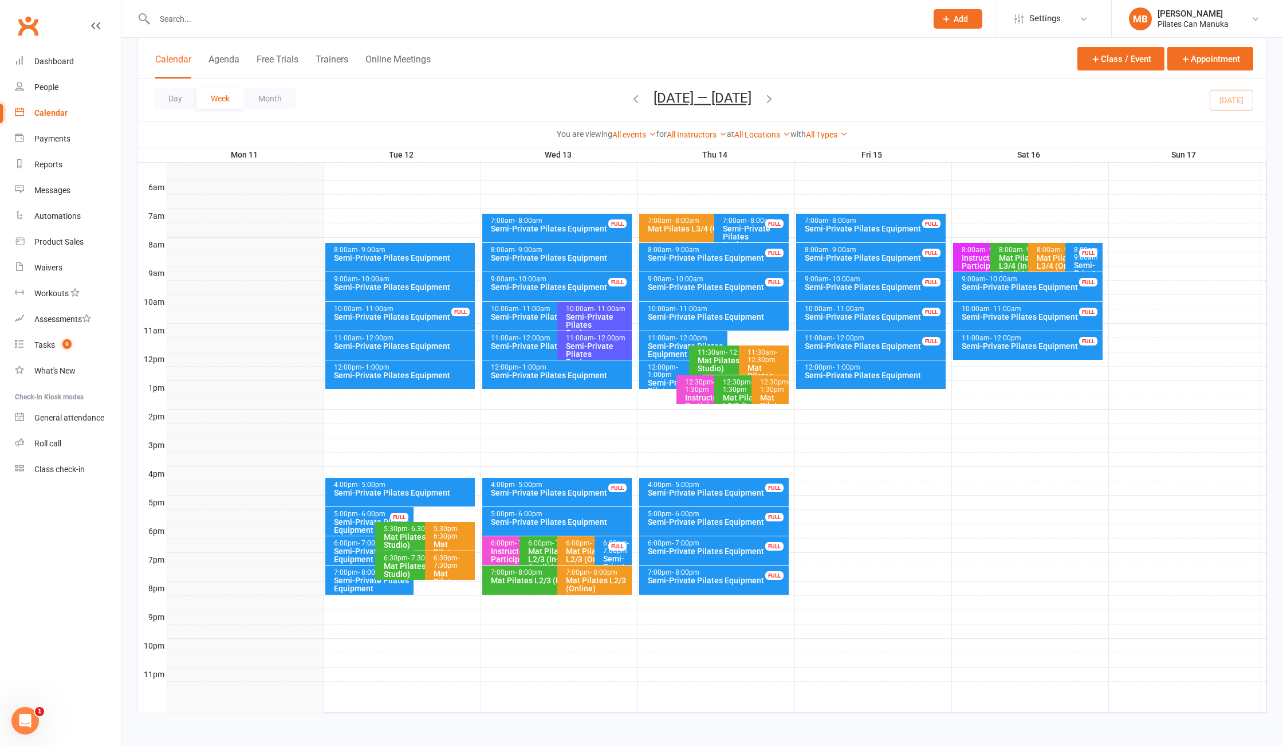
click at [772, 99] on icon "button" at bounding box center [769, 98] width 13 height 13
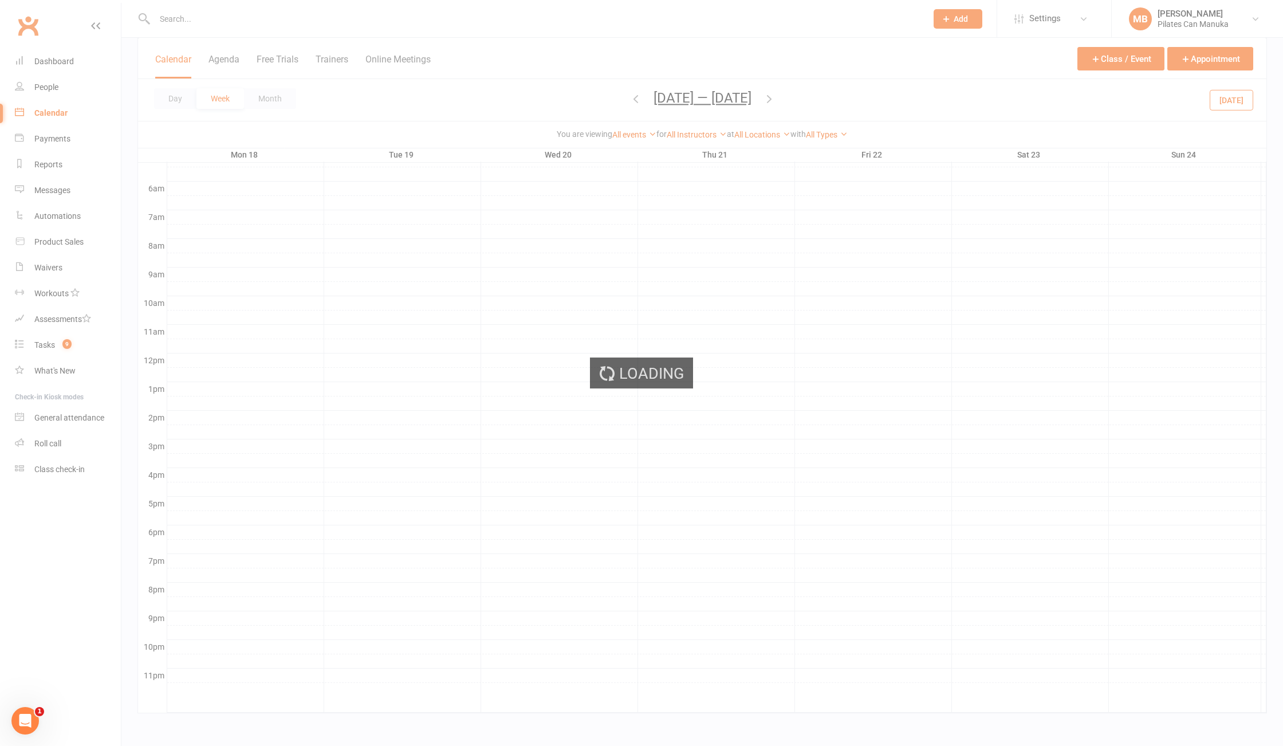
click at [630, 101] on div "Loading" at bounding box center [641, 373] width 1283 height 746
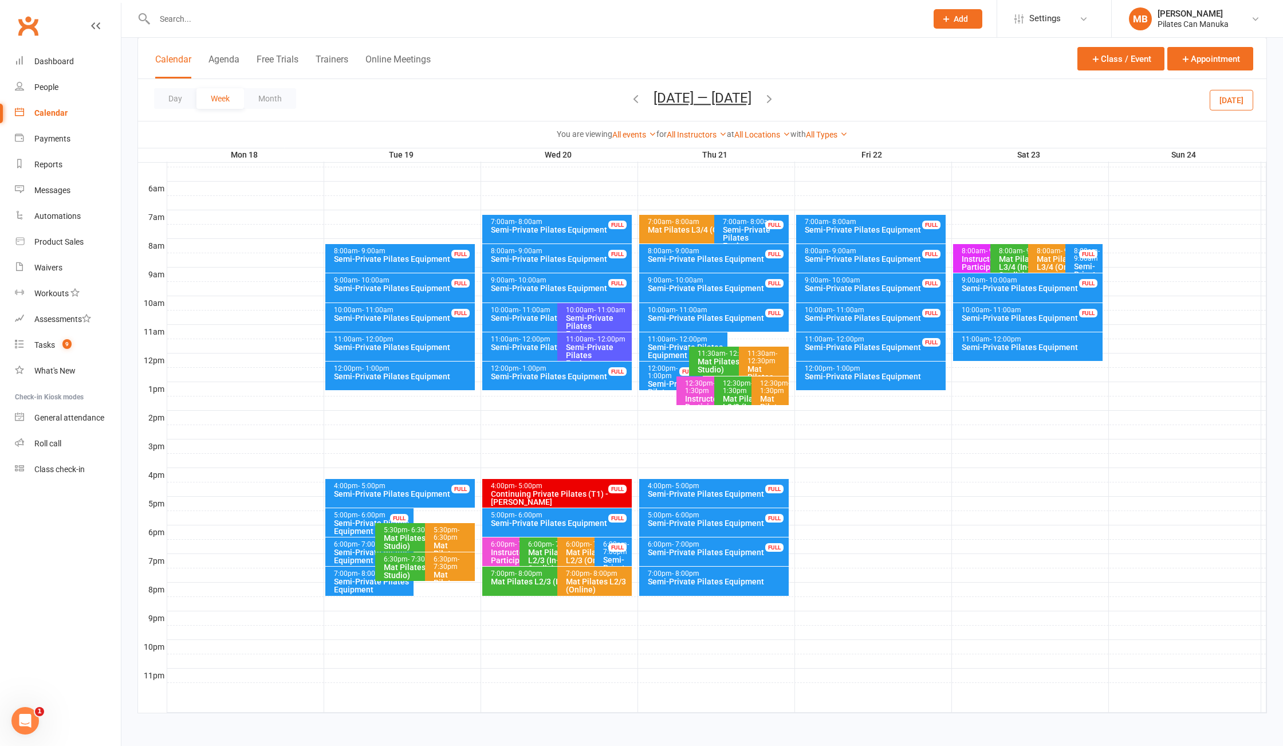
click at [630, 101] on icon "button" at bounding box center [636, 98] width 13 height 13
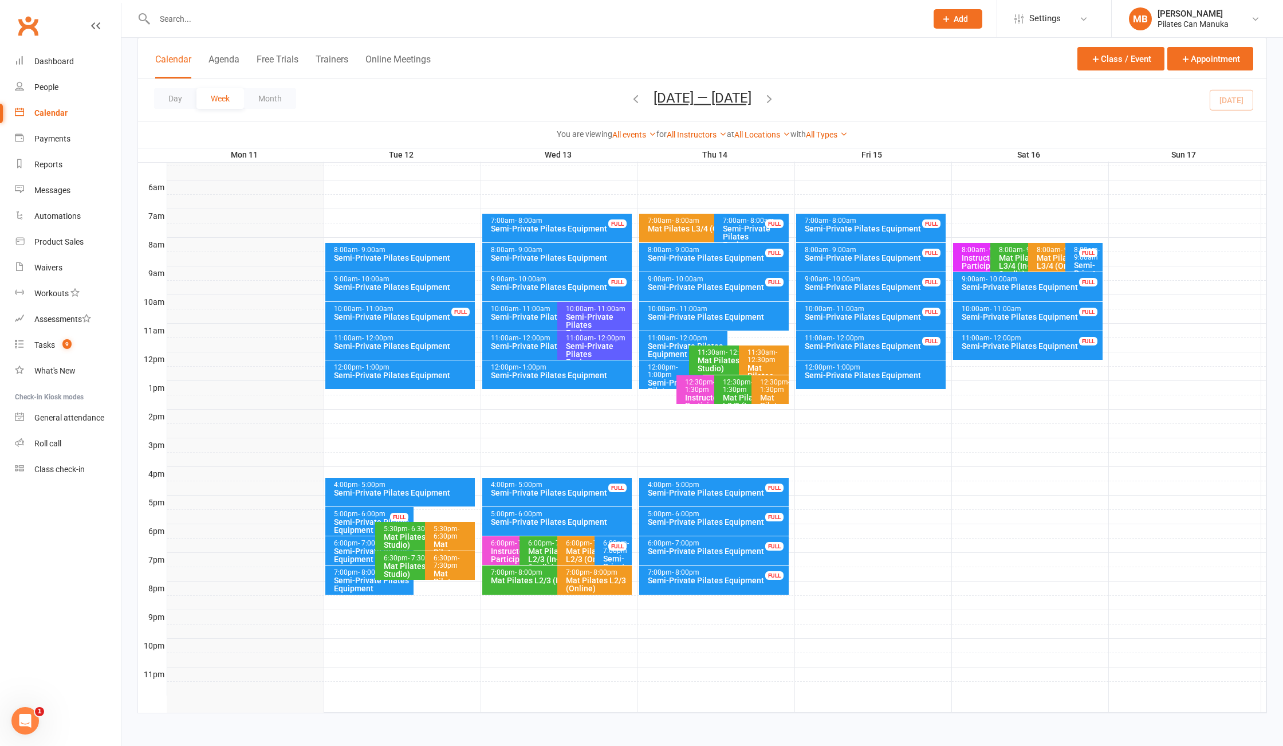
click at [591, 252] on div "8:00am - 9:00am" at bounding box center [560, 249] width 140 height 7
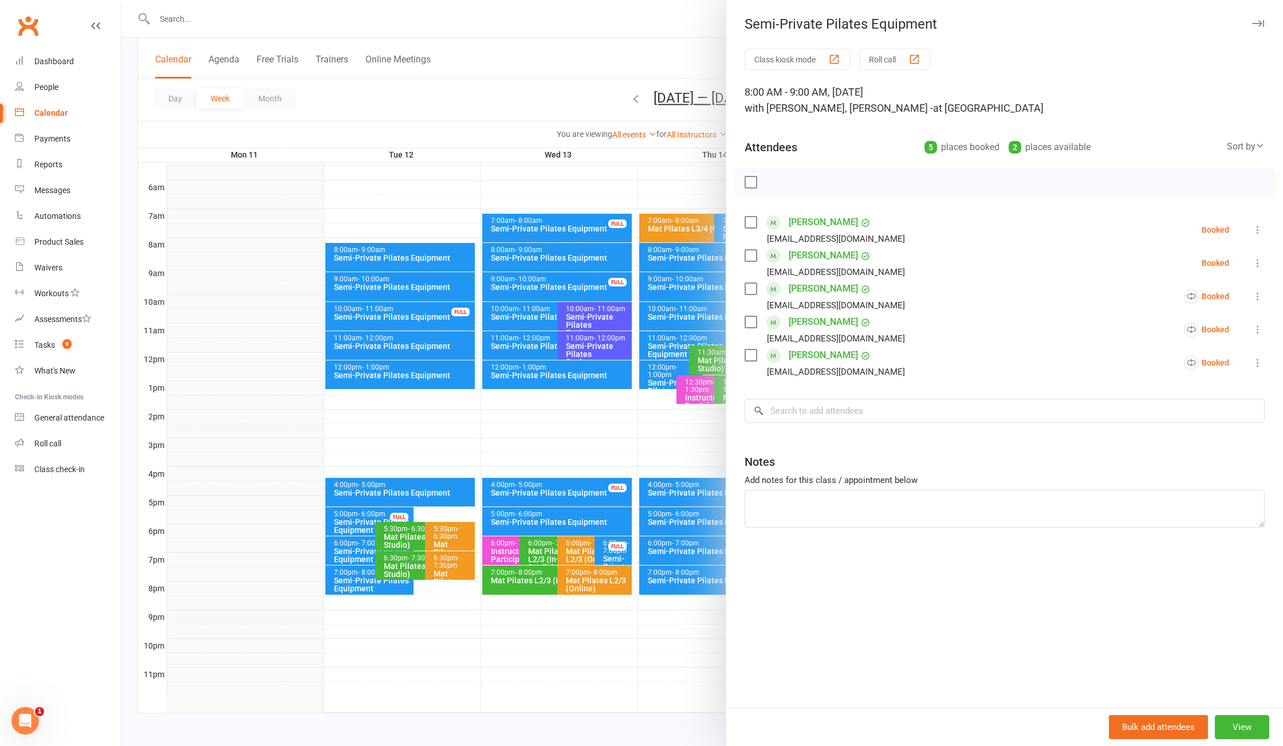
click at [562, 88] on div at bounding box center [702, 373] width 1162 height 746
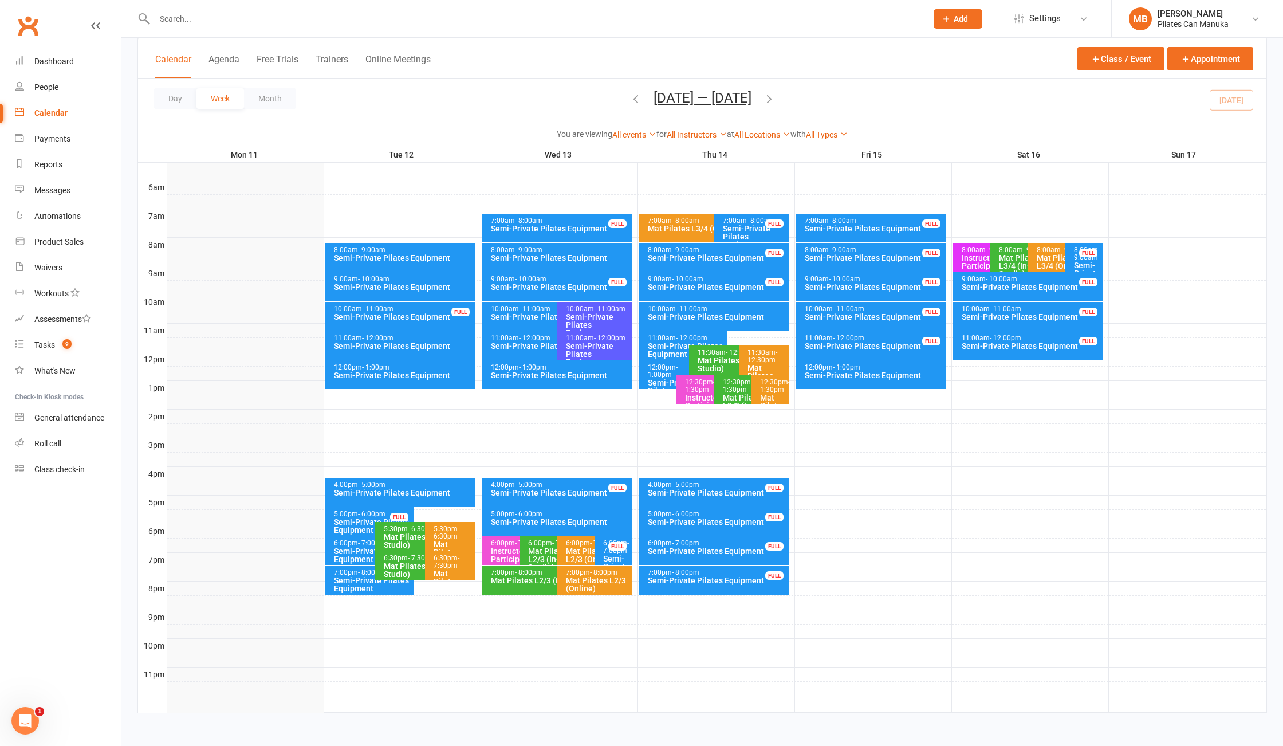
click at [772, 96] on icon "button" at bounding box center [769, 98] width 13 height 13
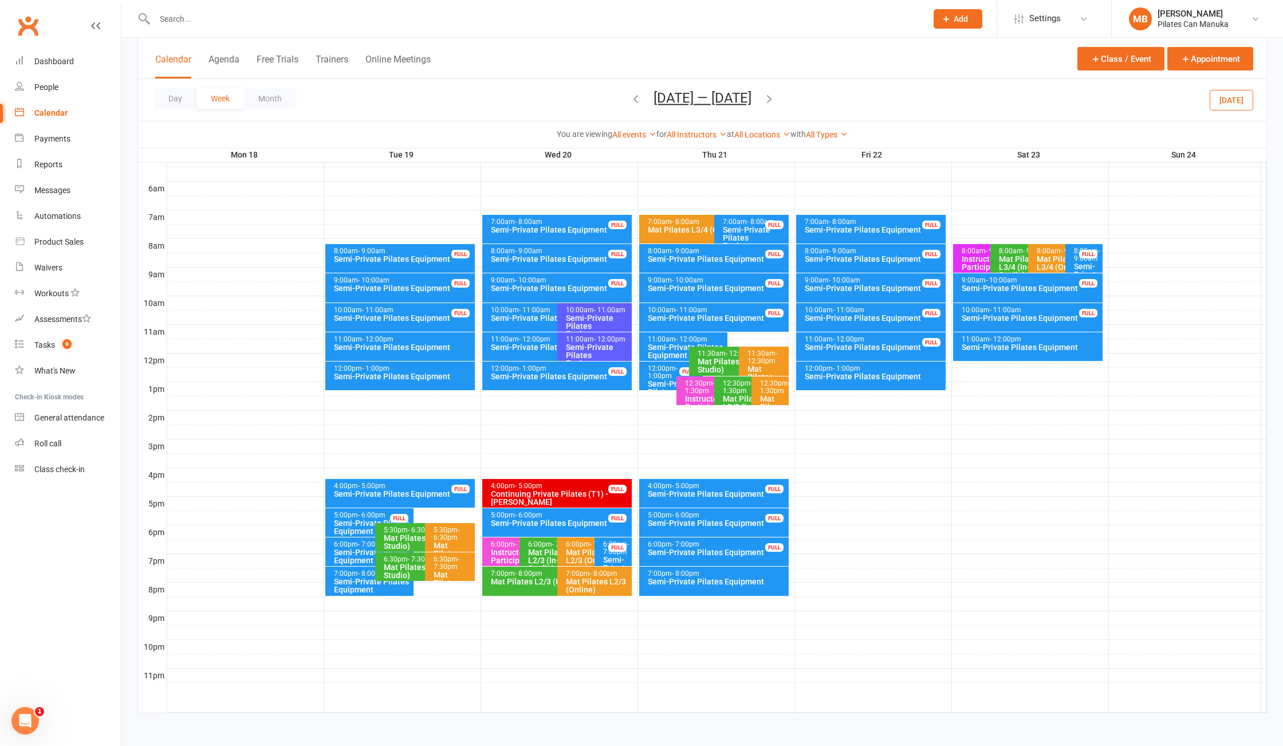
click at [630, 105] on icon "button" at bounding box center [636, 98] width 13 height 13
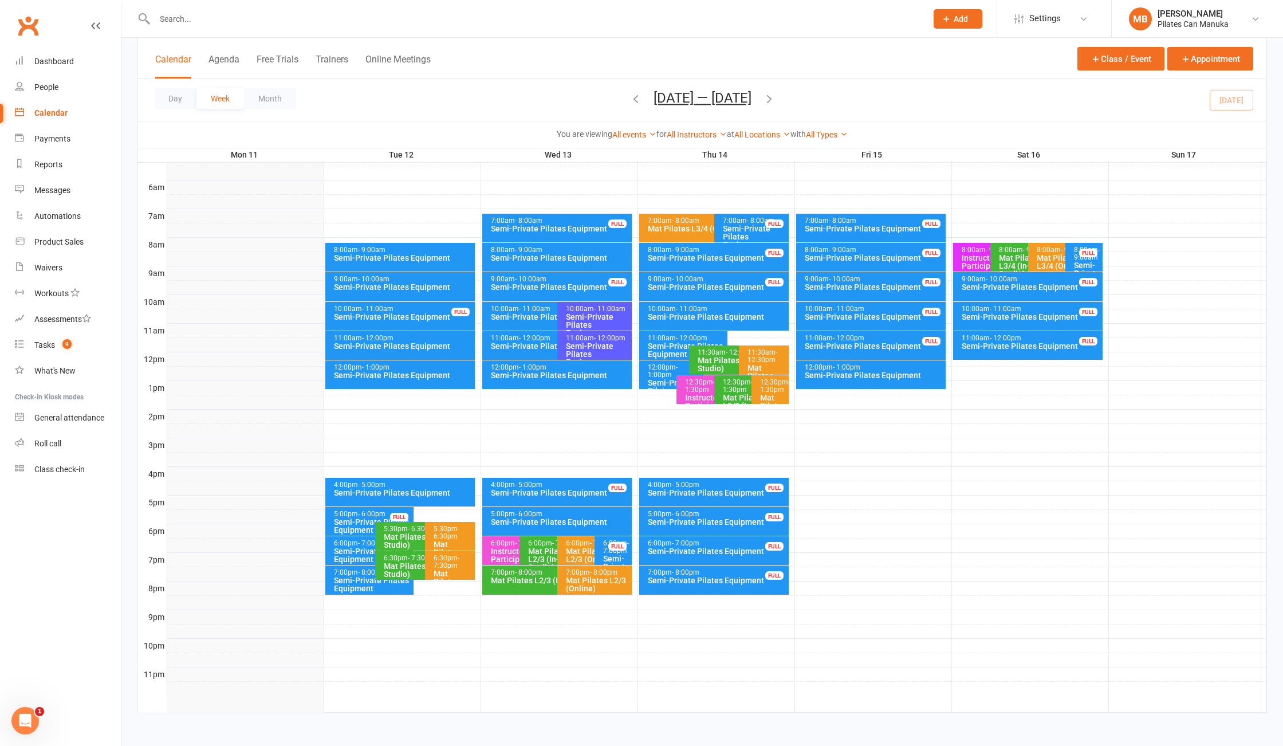
click at [531, 368] on span "- 1:00pm" at bounding box center [533, 367] width 28 height 8
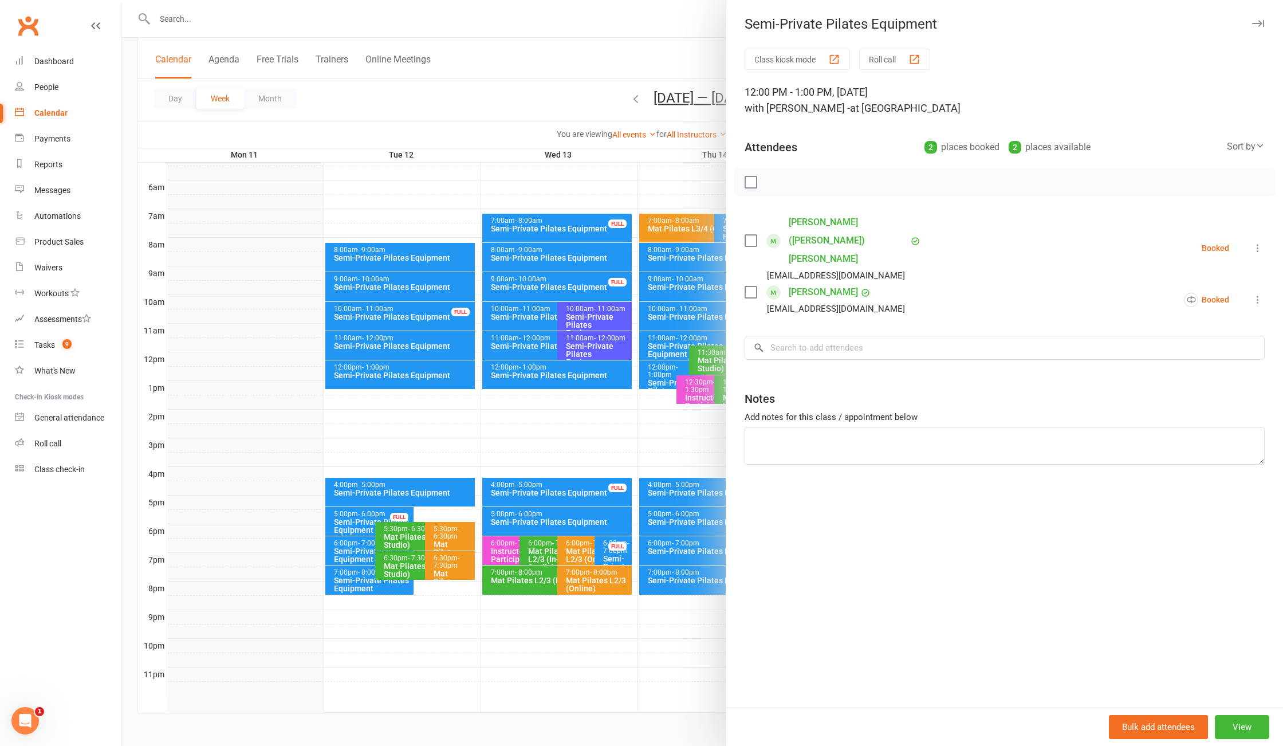
click at [531, 368] on div at bounding box center [702, 373] width 1162 height 746
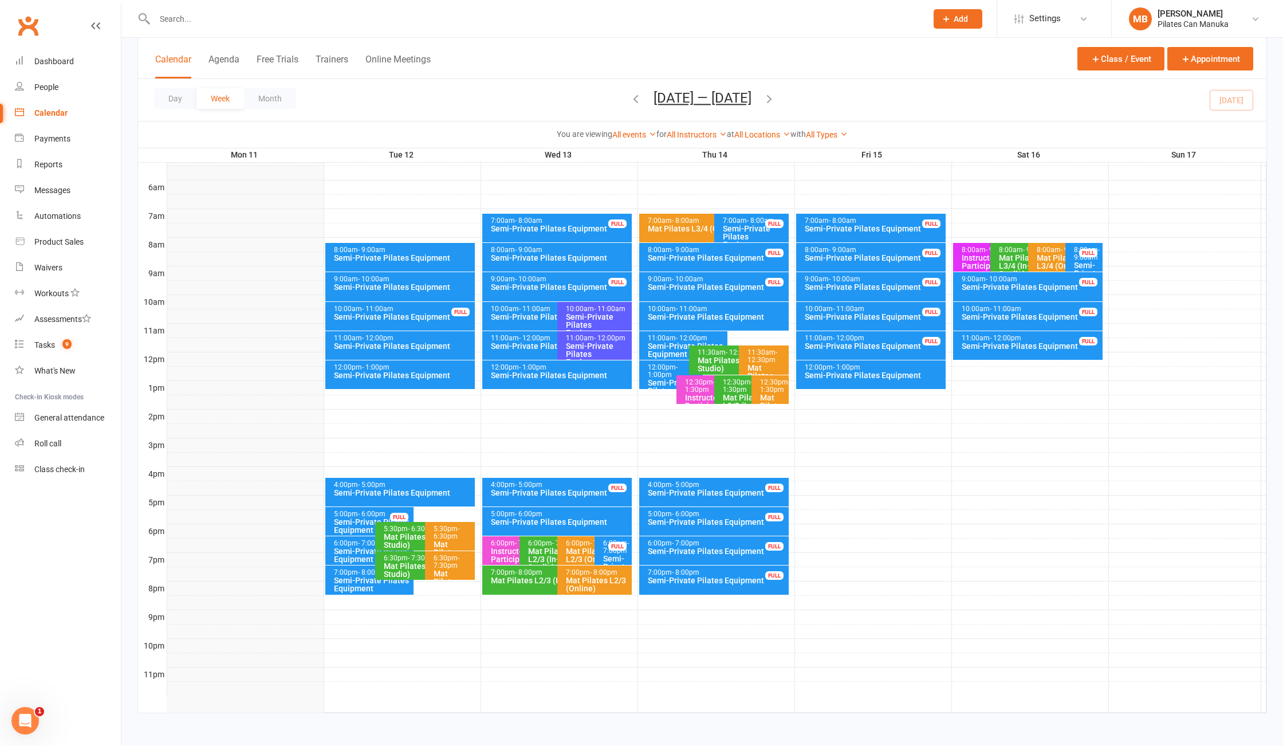
click at [600, 505] on div "4:00pm - 5:00pm Semi-Private Pilates Equipment FULL" at bounding box center [557, 492] width 150 height 29
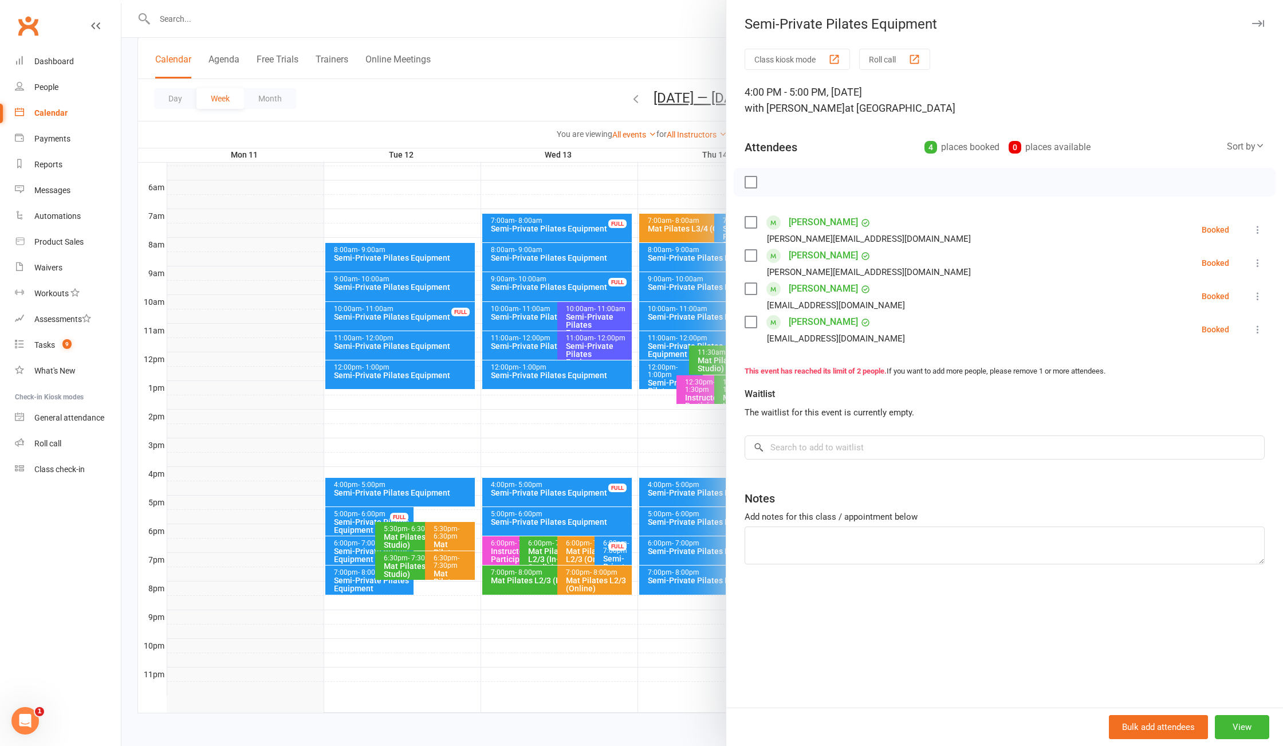
click at [588, 49] on div at bounding box center [702, 373] width 1162 height 746
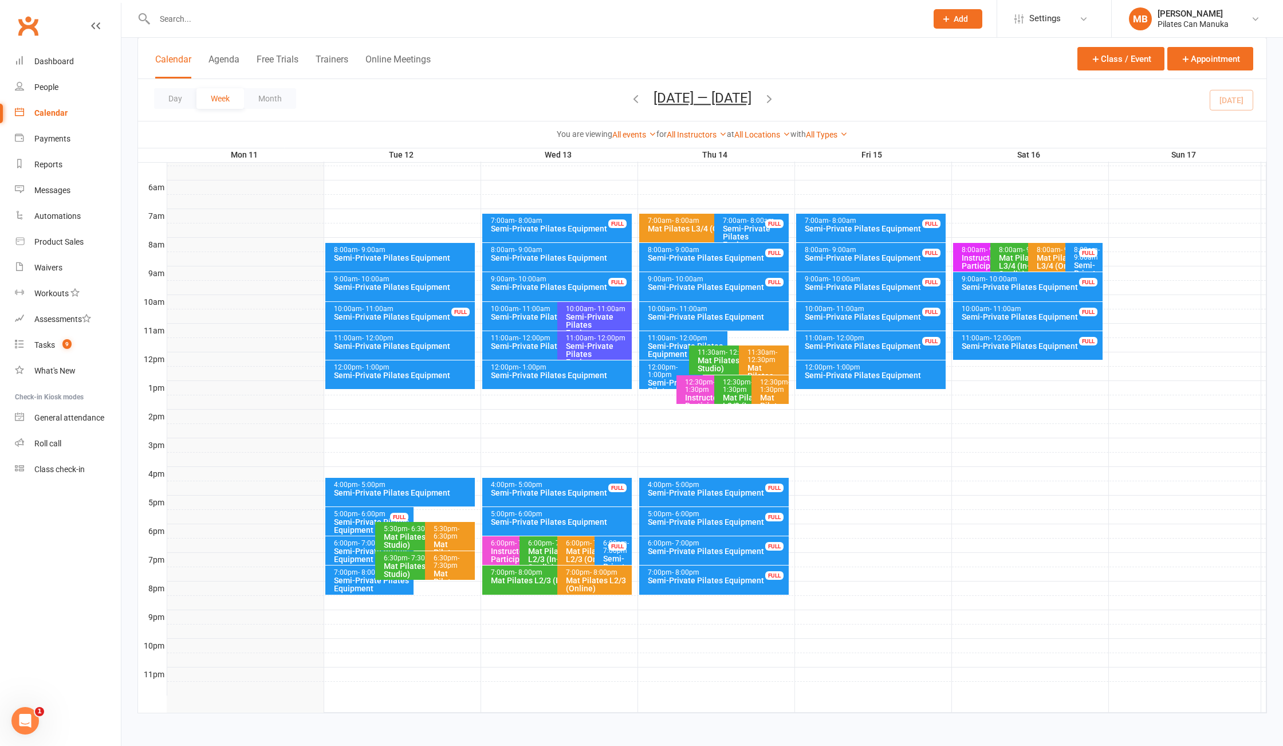
click at [717, 305] on div "10:00am - 11:00am" at bounding box center [717, 308] width 140 height 7
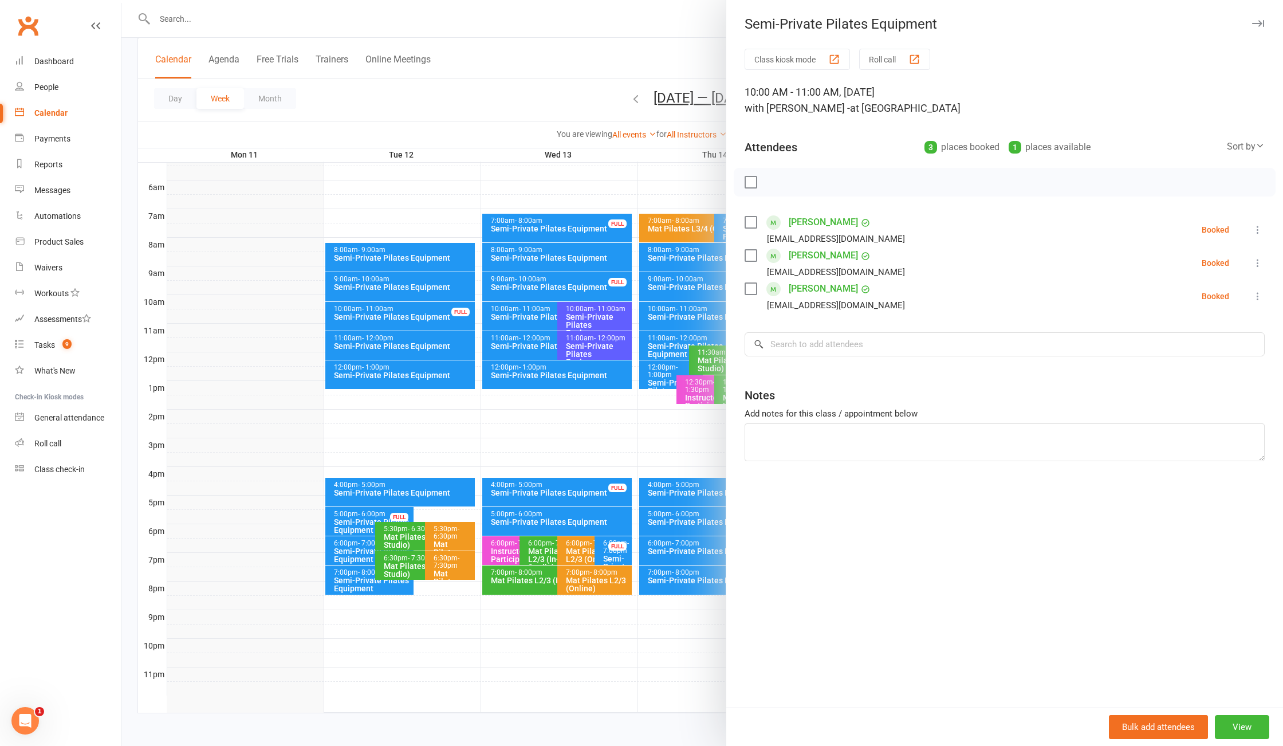
click at [461, 68] on div at bounding box center [702, 373] width 1162 height 746
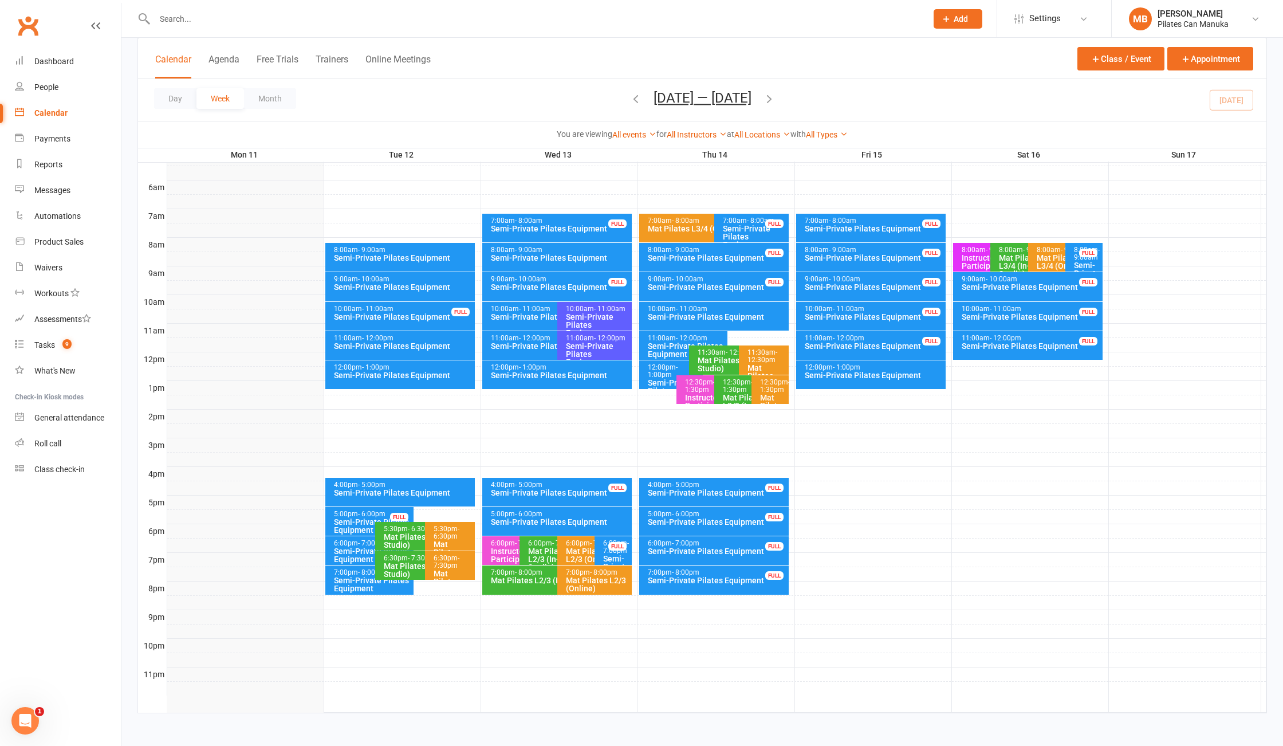
click at [678, 338] on span "- 12:00pm" at bounding box center [692, 338] width 32 height 8
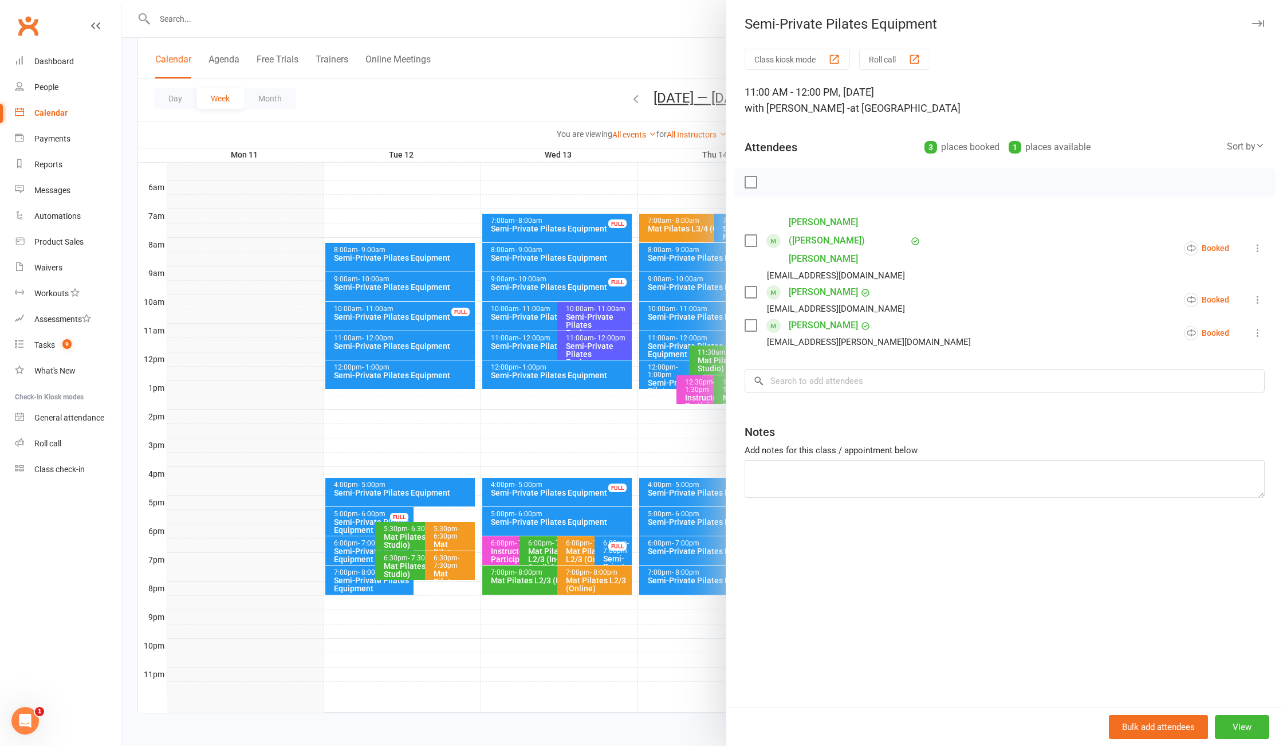
click at [672, 341] on div at bounding box center [702, 373] width 1162 height 746
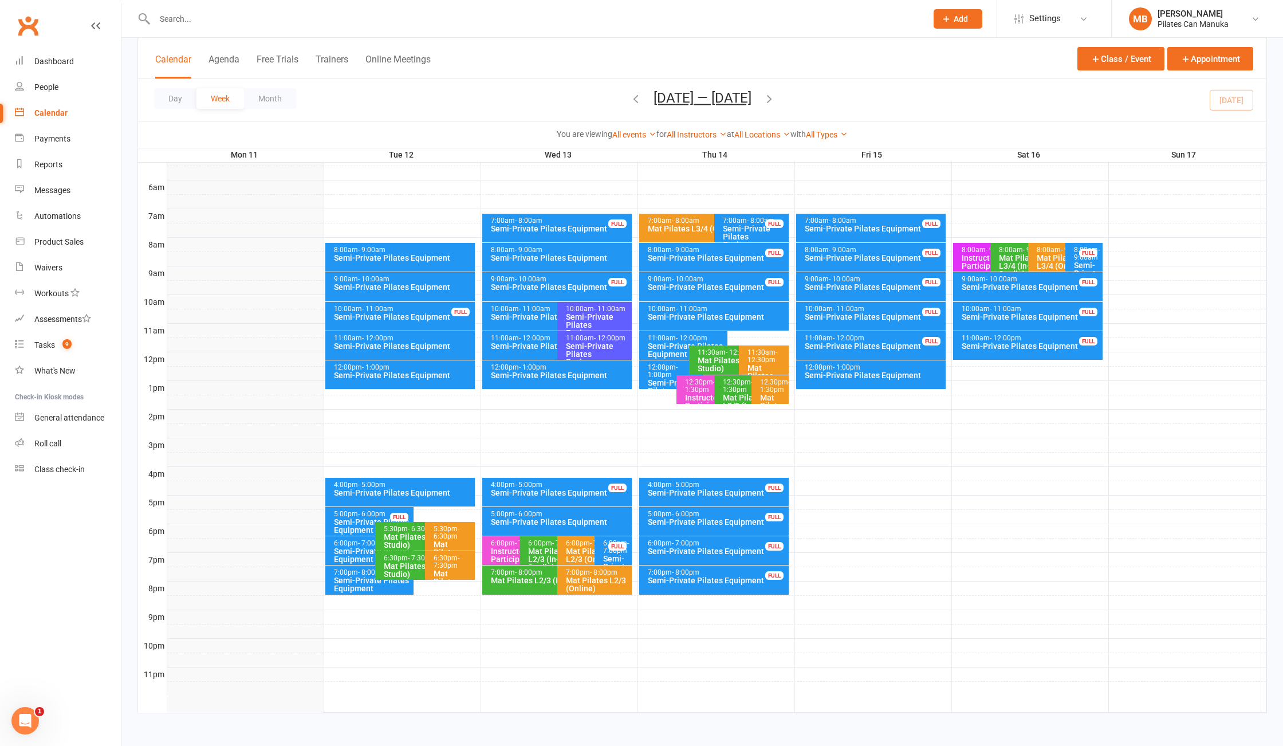
click at [776, 98] on icon "button" at bounding box center [769, 98] width 13 height 13
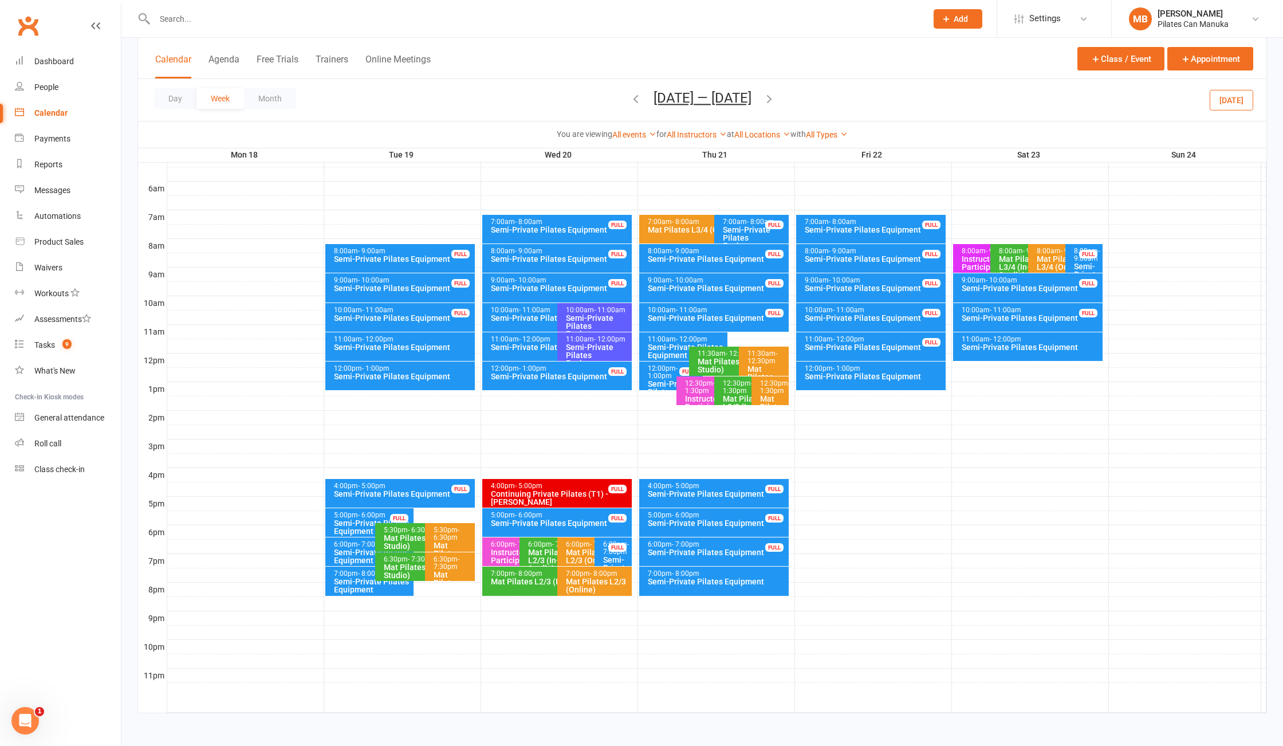
click at [775, 99] on icon "button" at bounding box center [769, 98] width 13 height 13
click at [630, 99] on icon "button" at bounding box center [636, 98] width 13 height 13
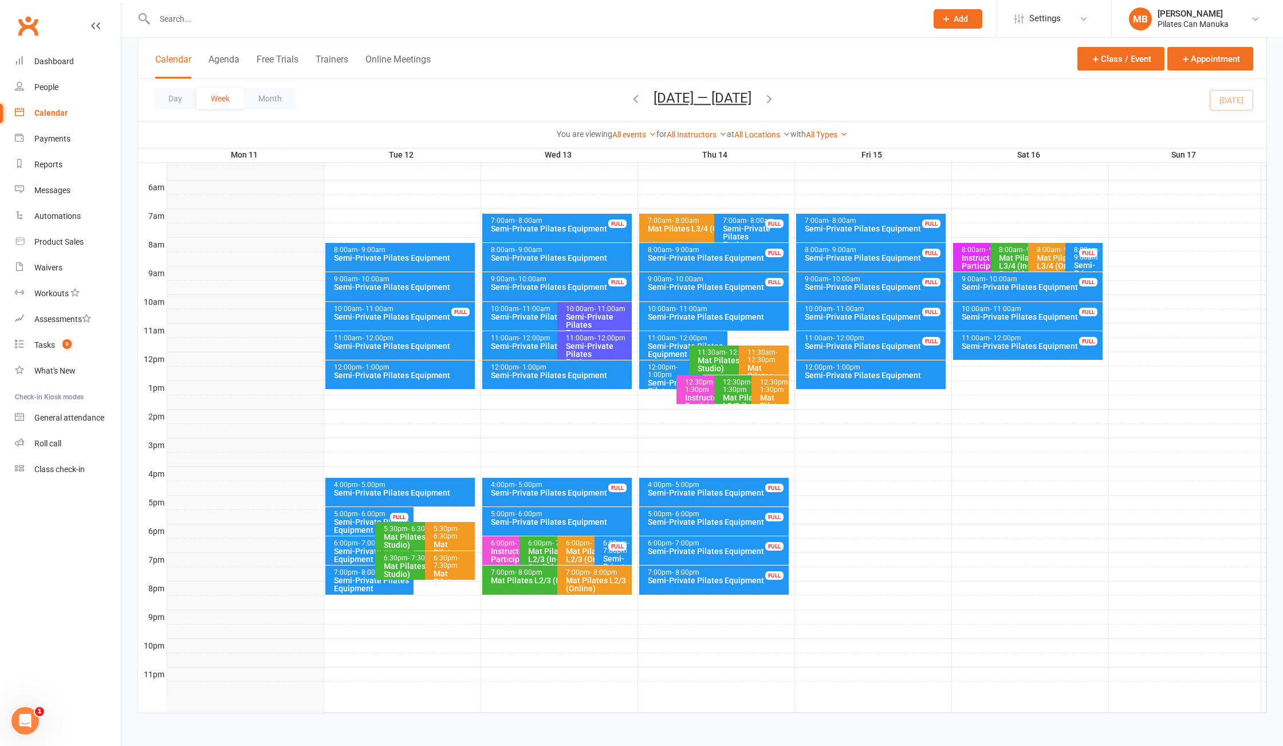
click at [666, 365] on div "12:00pm - 1:00pm" at bounding box center [673, 371] width 53 height 15
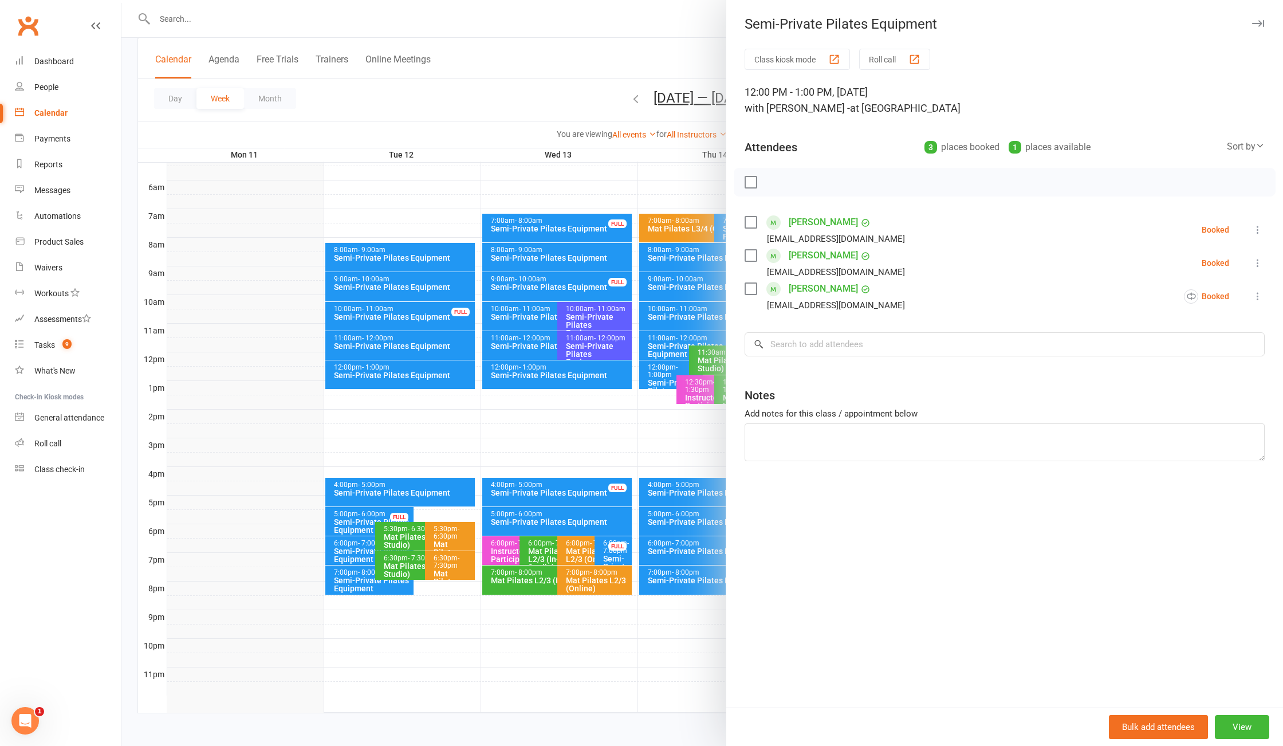
click at [665, 366] on div at bounding box center [702, 373] width 1162 height 746
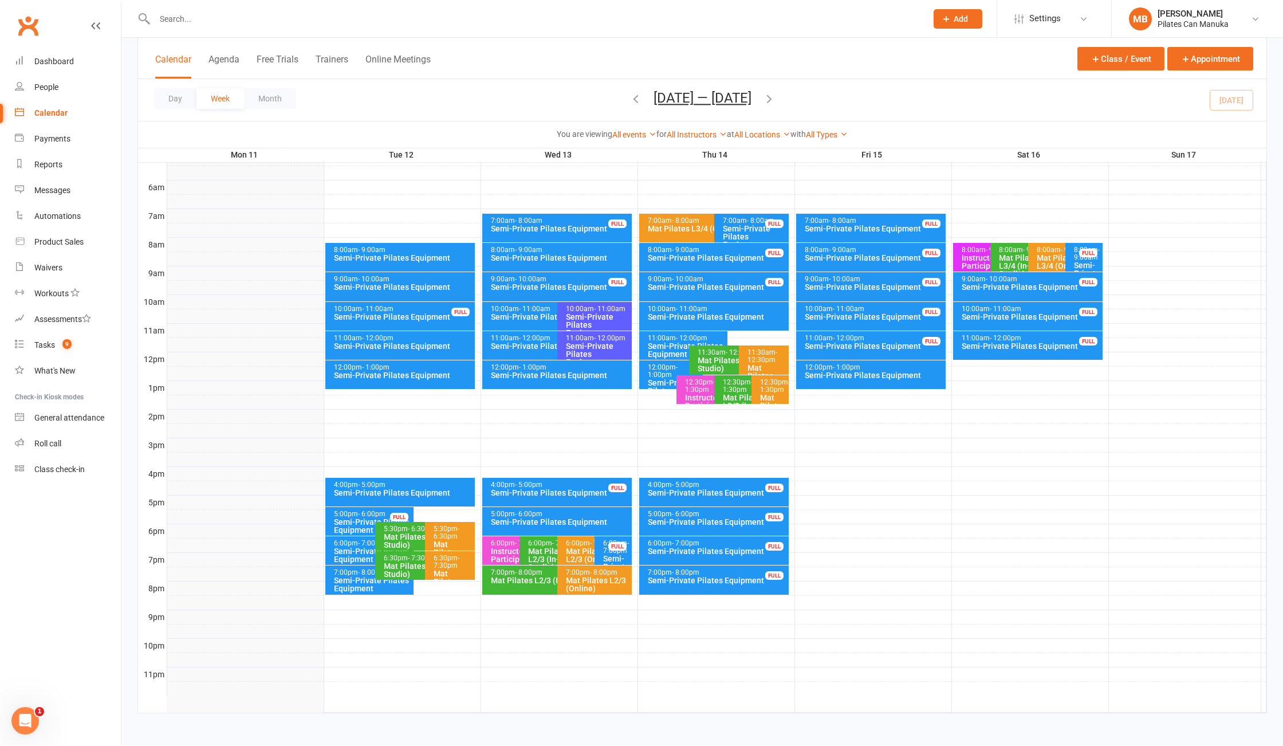
click at [776, 99] on icon "button" at bounding box center [769, 98] width 13 height 13
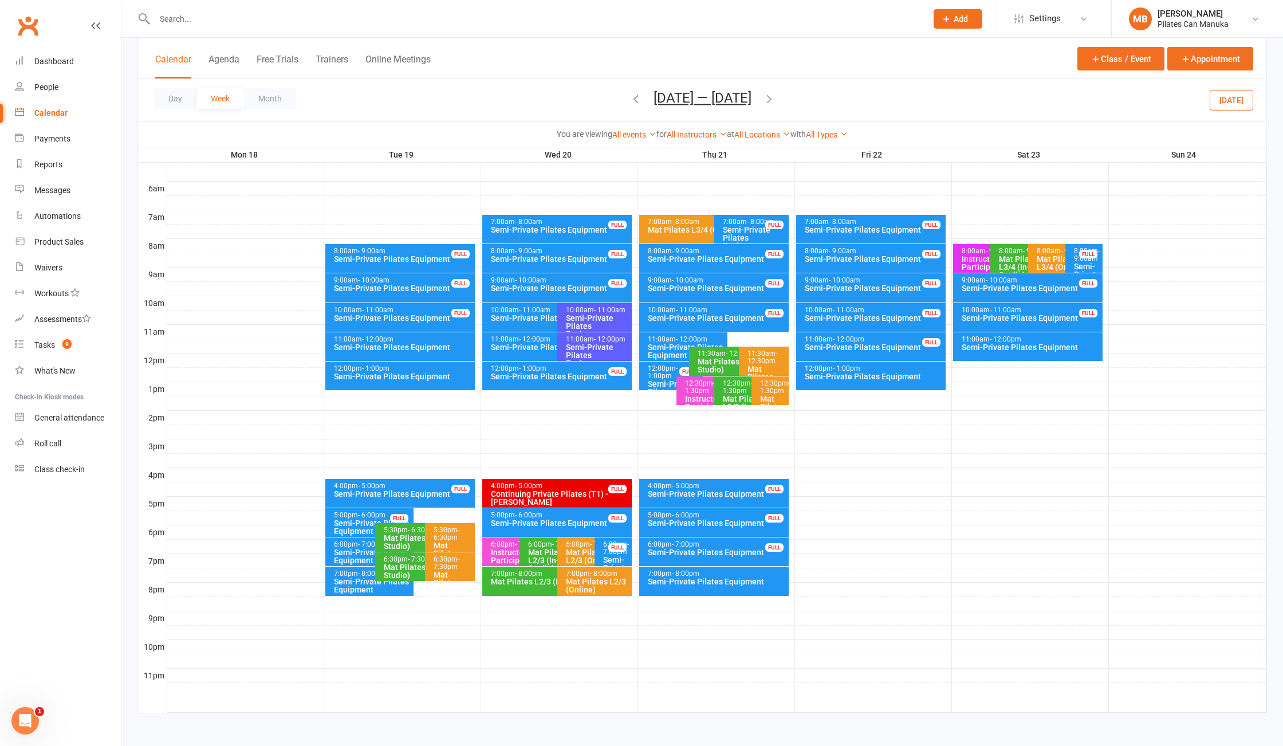
click at [630, 99] on icon "button" at bounding box center [636, 98] width 13 height 13
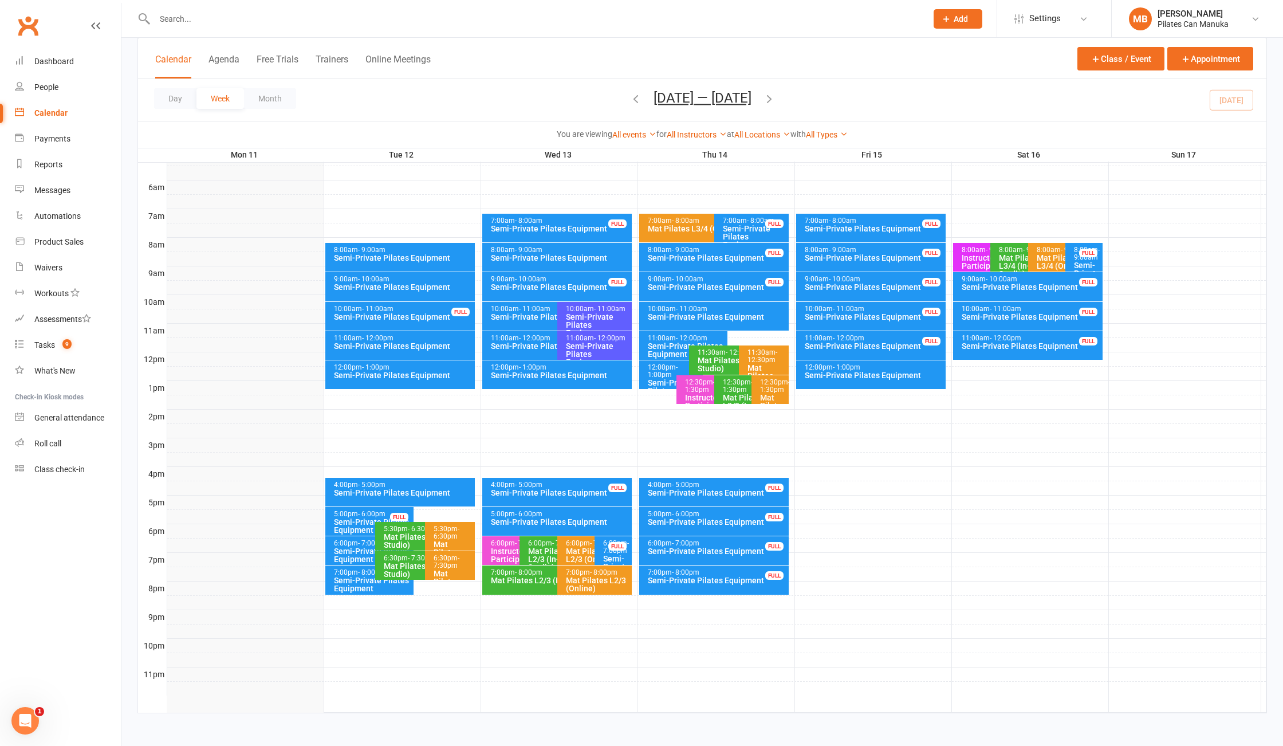
click at [661, 368] on div "12:00pm - 1:00pm" at bounding box center [673, 371] width 53 height 15
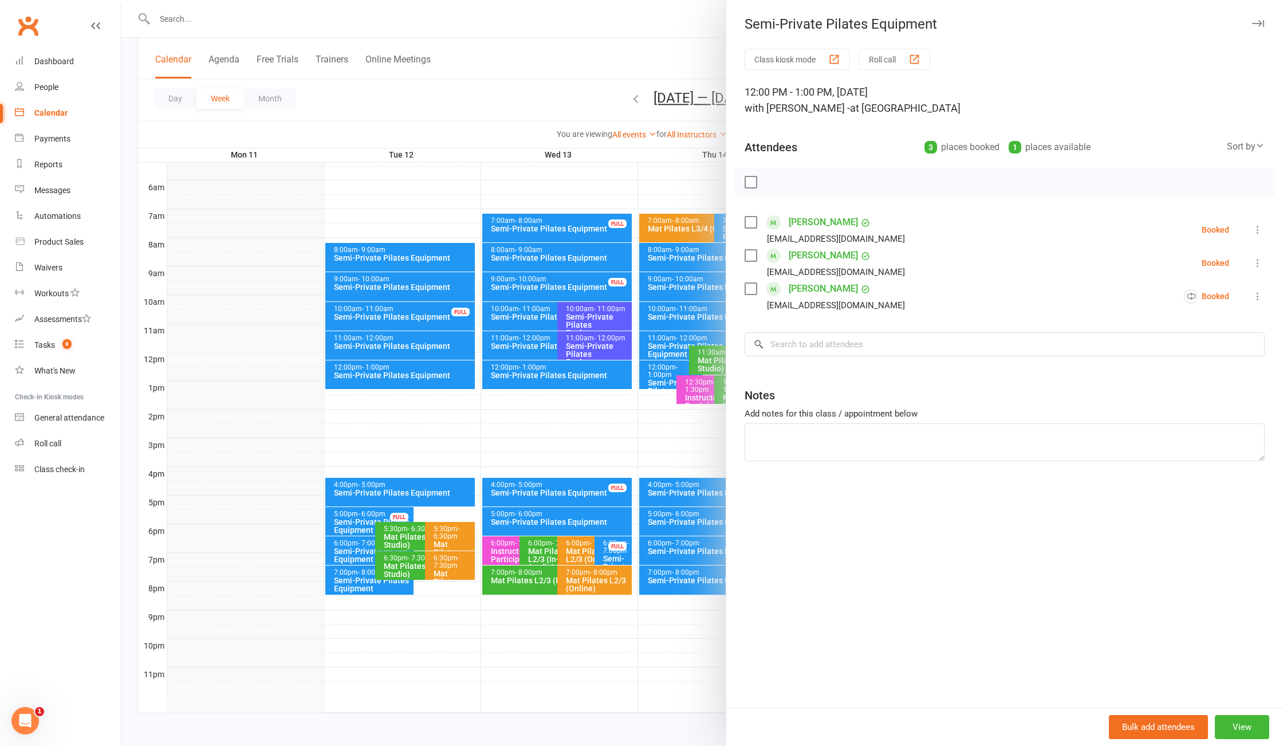
click at [486, 84] on div at bounding box center [702, 373] width 1162 height 746
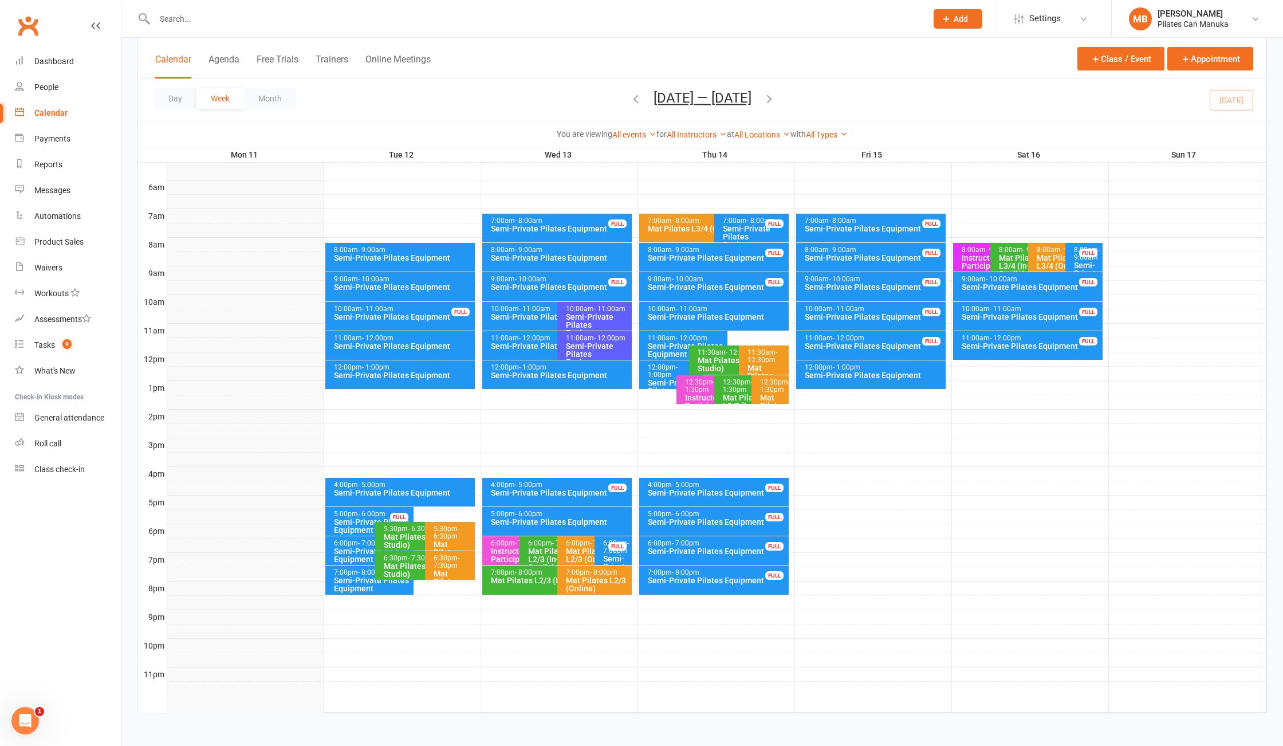
click at [671, 366] on div "12:00pm - 1:00pm" at bounding box center [673, 371] width 53 height 15
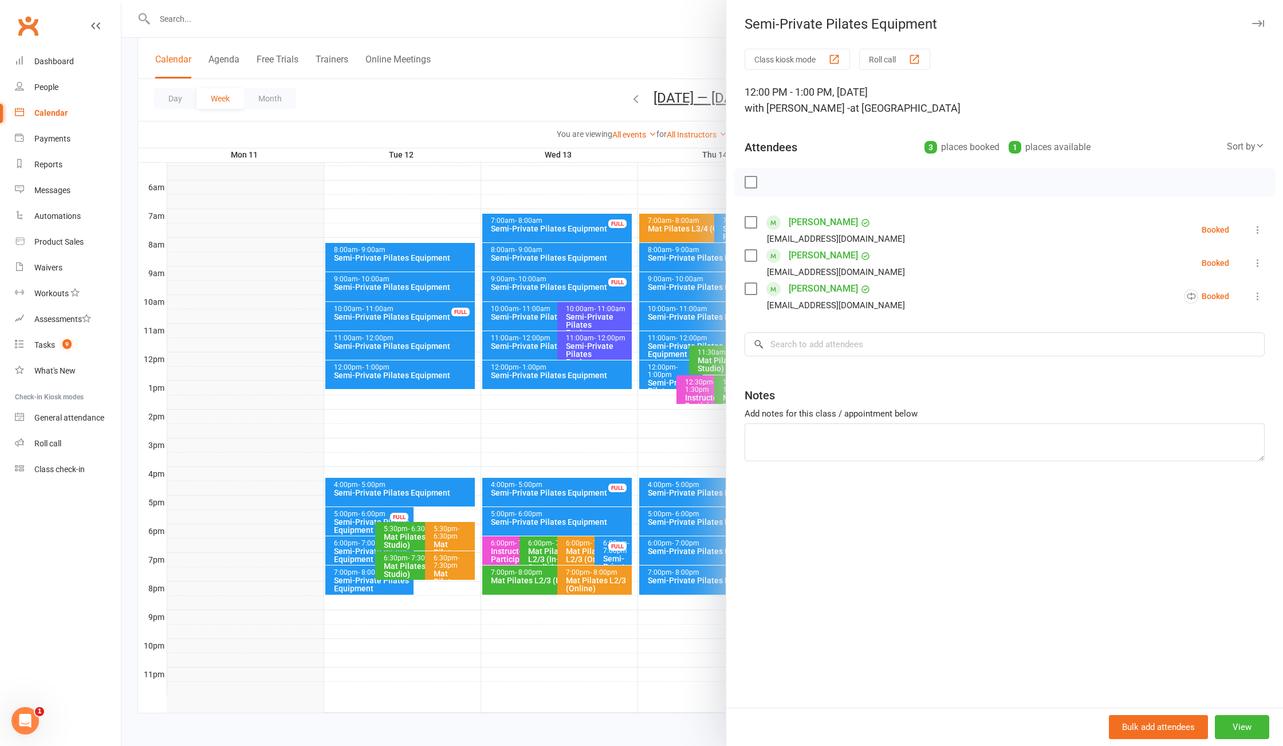
click at [539, 93] on div at bounding box center [702, 373] width 1162 height 746
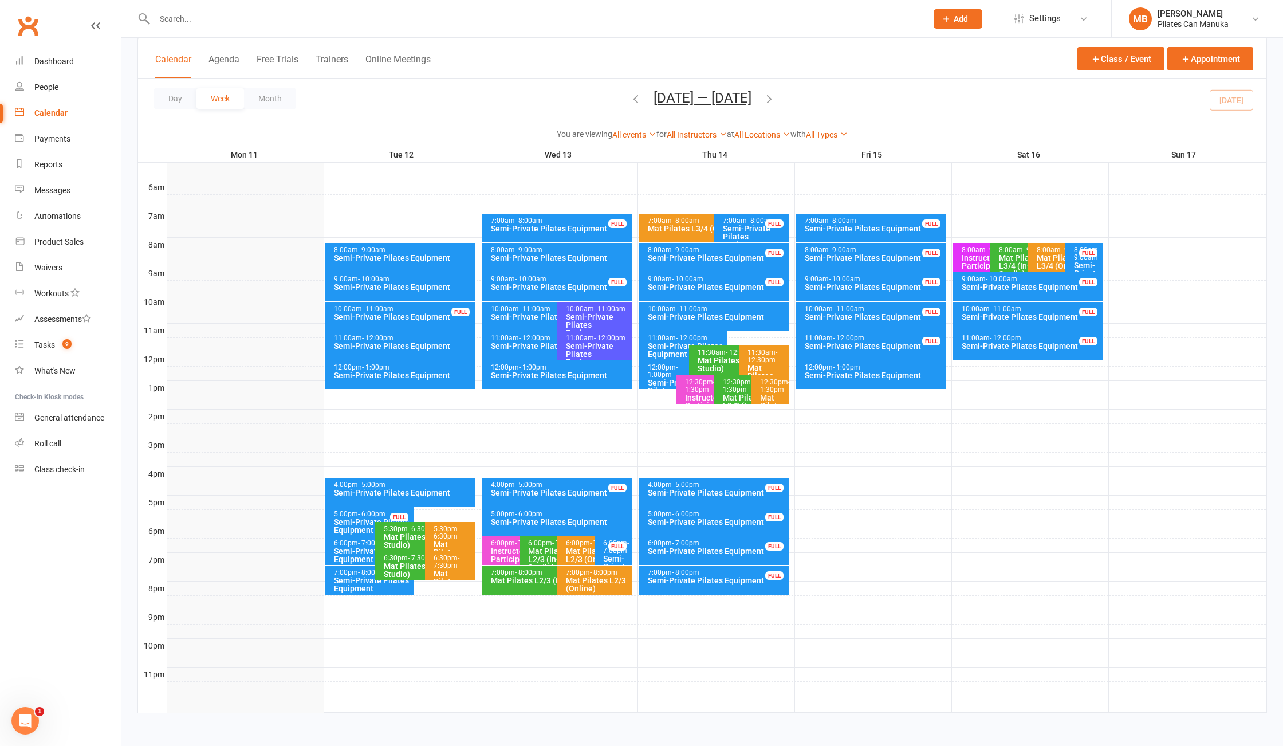
click at [776, 105] on icon "button" at bounding box center [769, 98] width 13 height 13
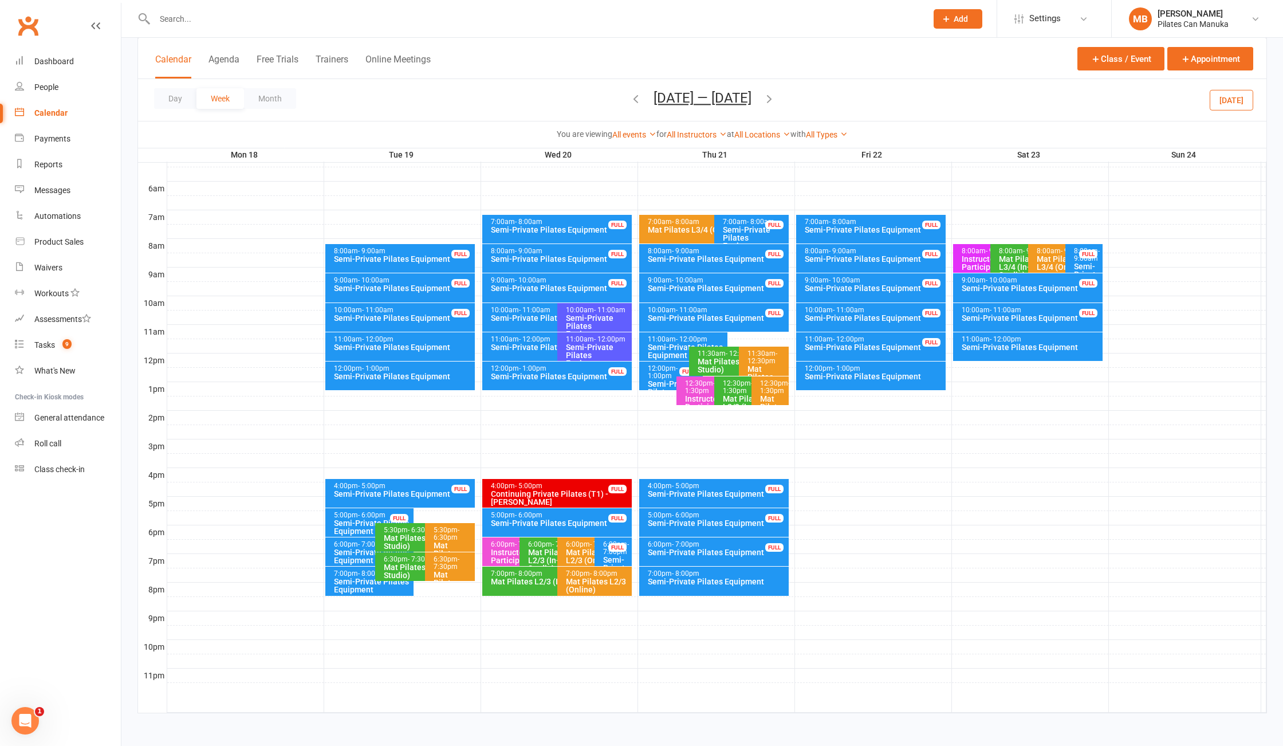
click at [355, 549] on div "Semi-Private Pilates Equipment" at bounding box center [372, 556] width 78 height 16
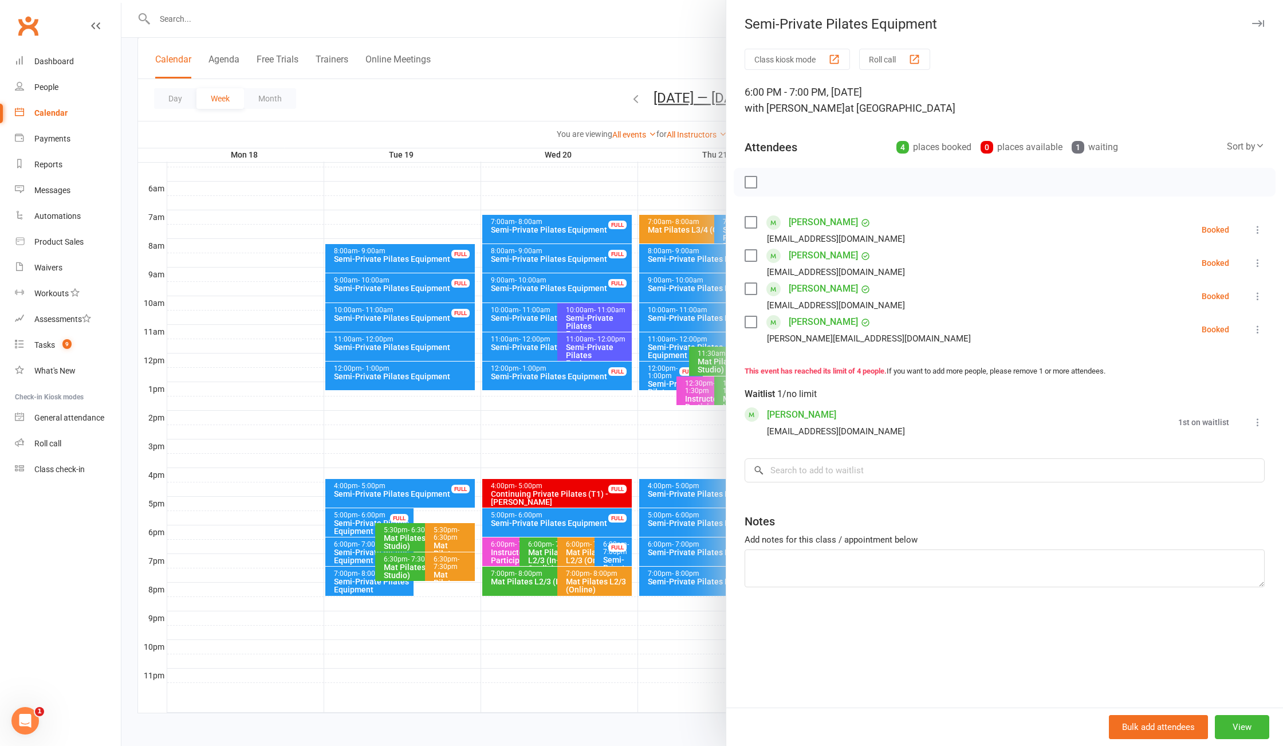
click at [355, 549] on div at bounding box center [702, 373] width 1162 height 746
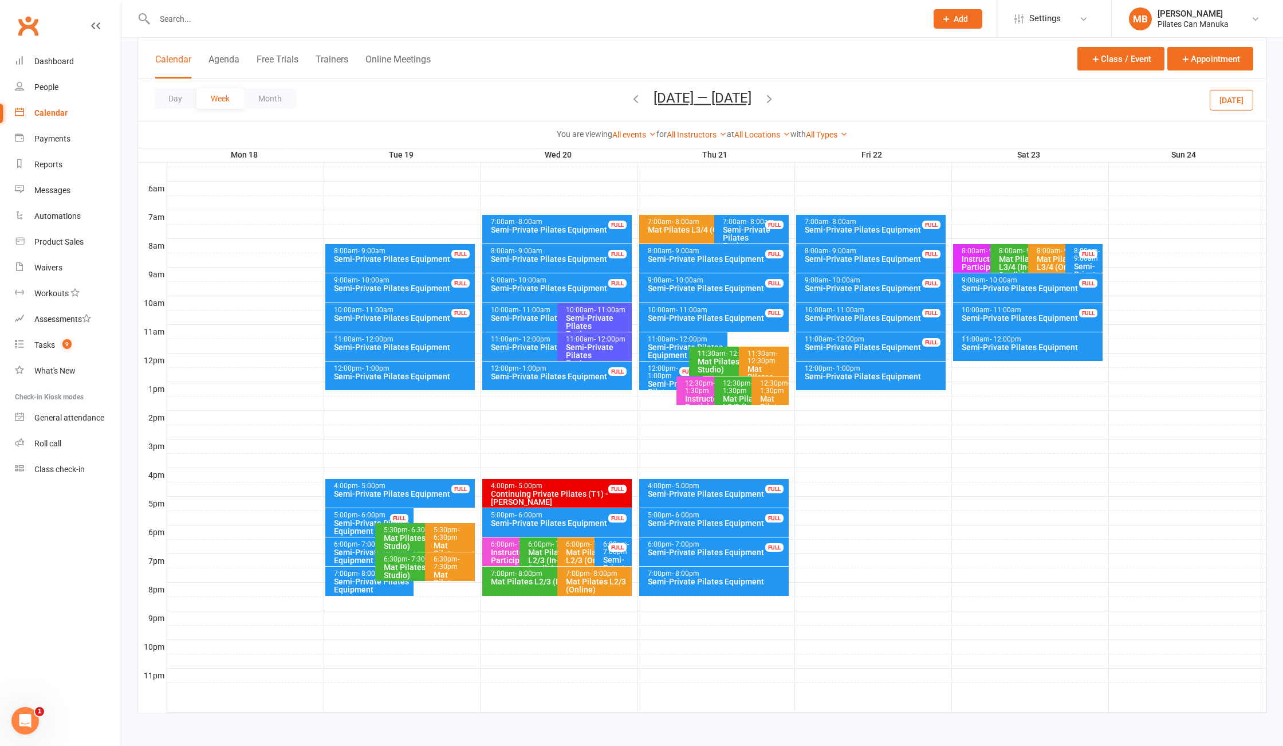
click at [358, 583] on div "Semi-Private Pilates Equipment" at bounding box center [372, 586] width 78 height 16
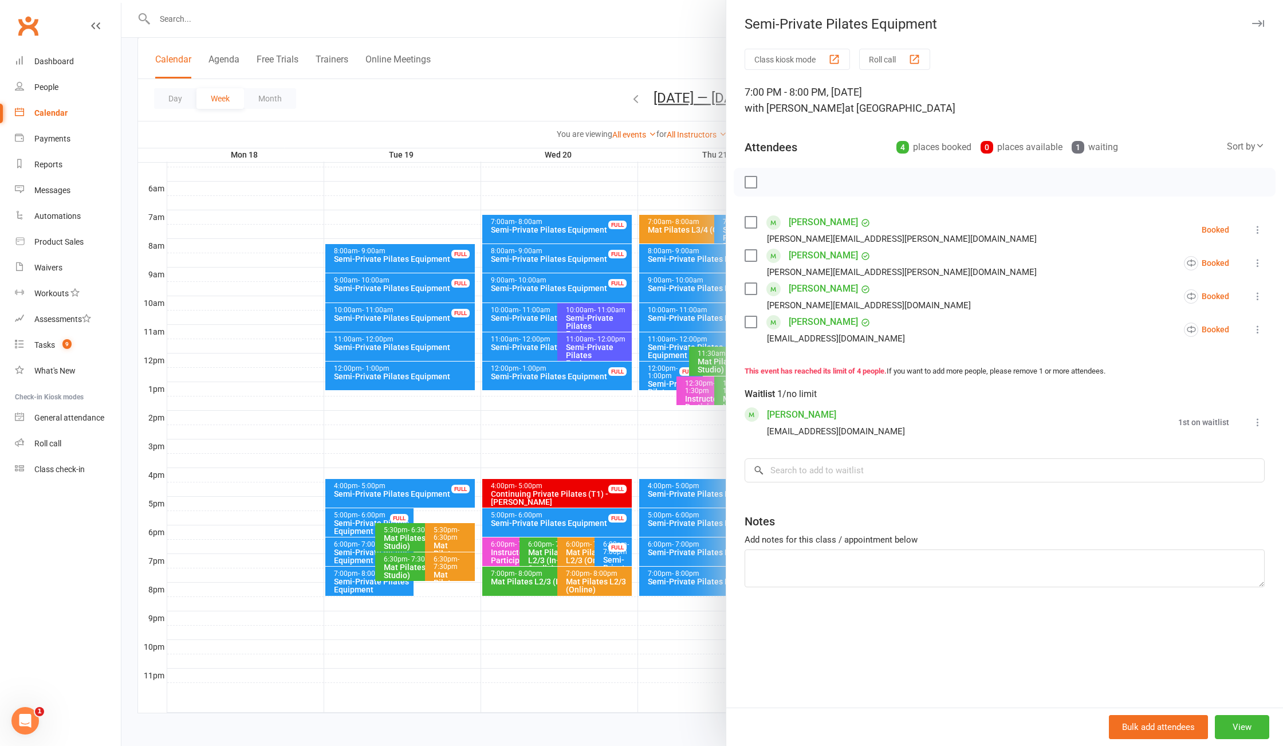
click at [358, 583] on div at bounding box center [702, 373] width 1162 height 746
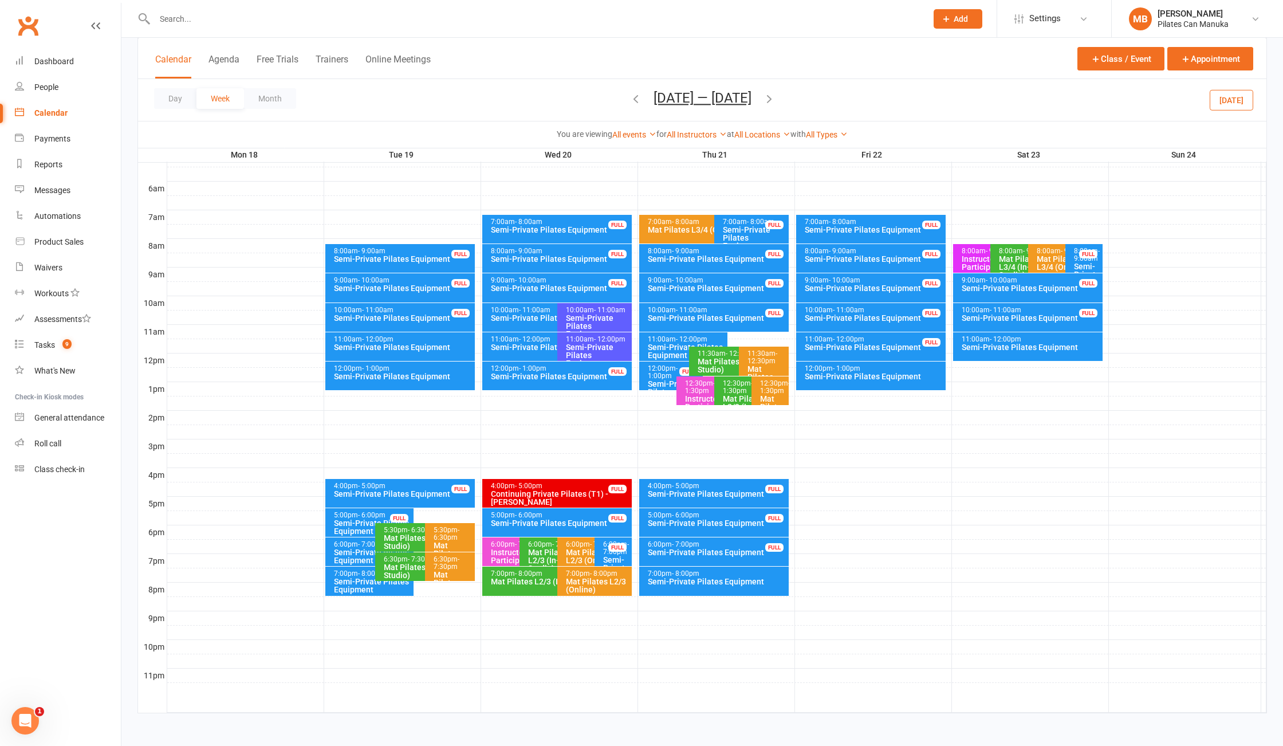
click at [656, 375] on span "- 1:00pm" at bounding box center [663, 371] width 30 height 15
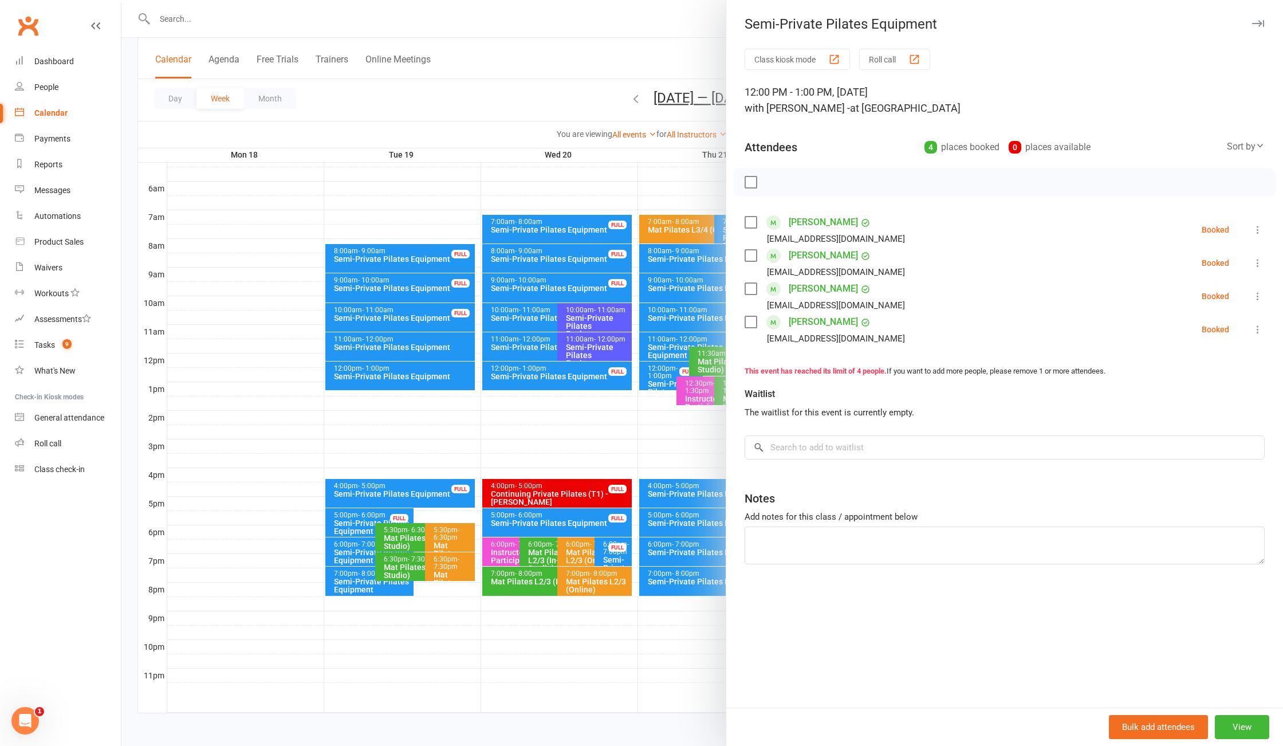
click at [656, 375] on div at bounding box center [702, 373] width 1162 height 746
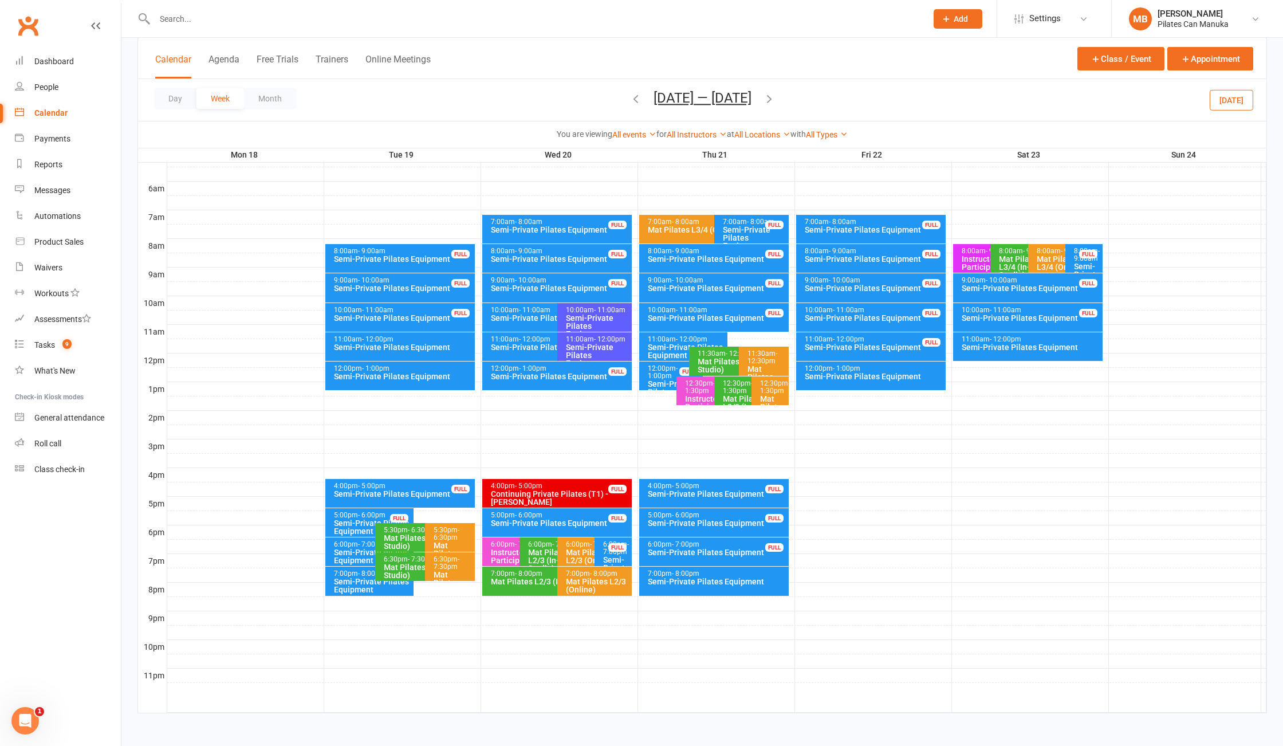
click at [772, 96] on icon "button" at bounding box center [769, 98] width 13 height 13
click at [631, 102] on icon "button" at bounding box center [636, 98] width 13 height 13
click at [763, 576] on div "7:00pm - 8:00pm" at bounding box center [717, 573] width 140 height 7
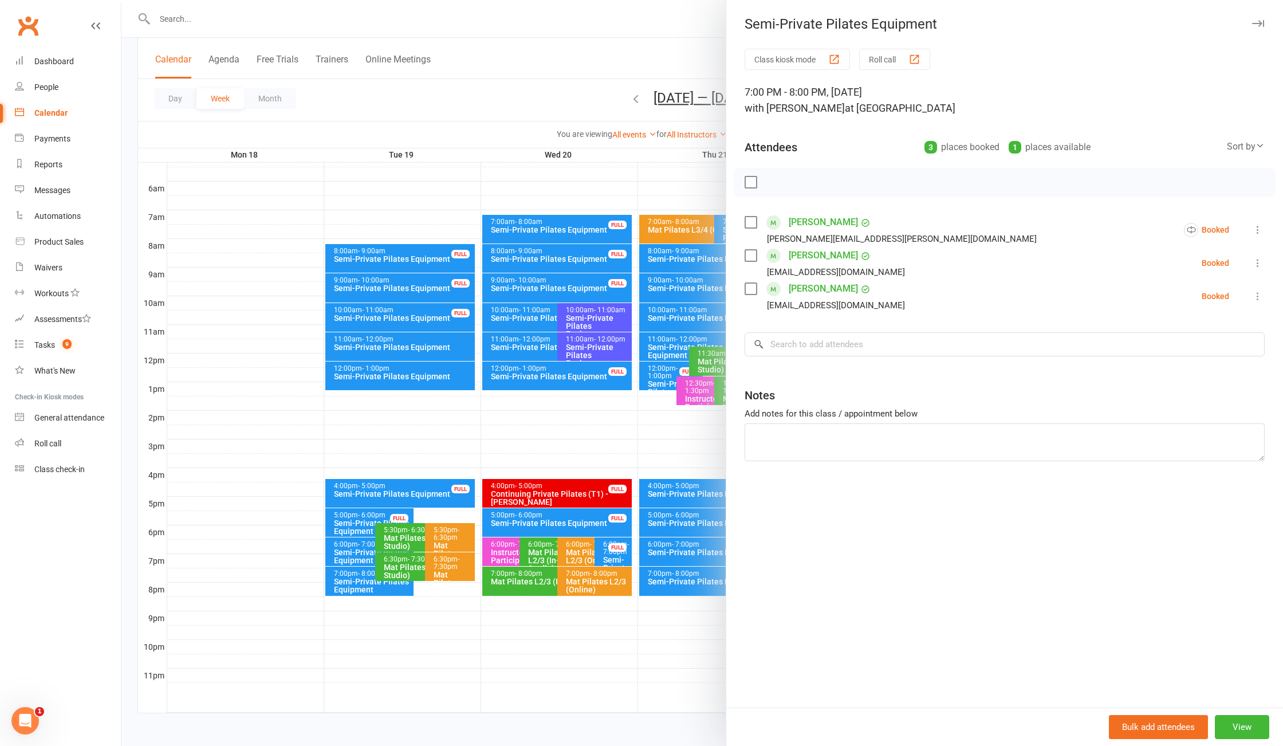
click at [466, 70] on div at bounding box center [702, 373] width 1162 height 746
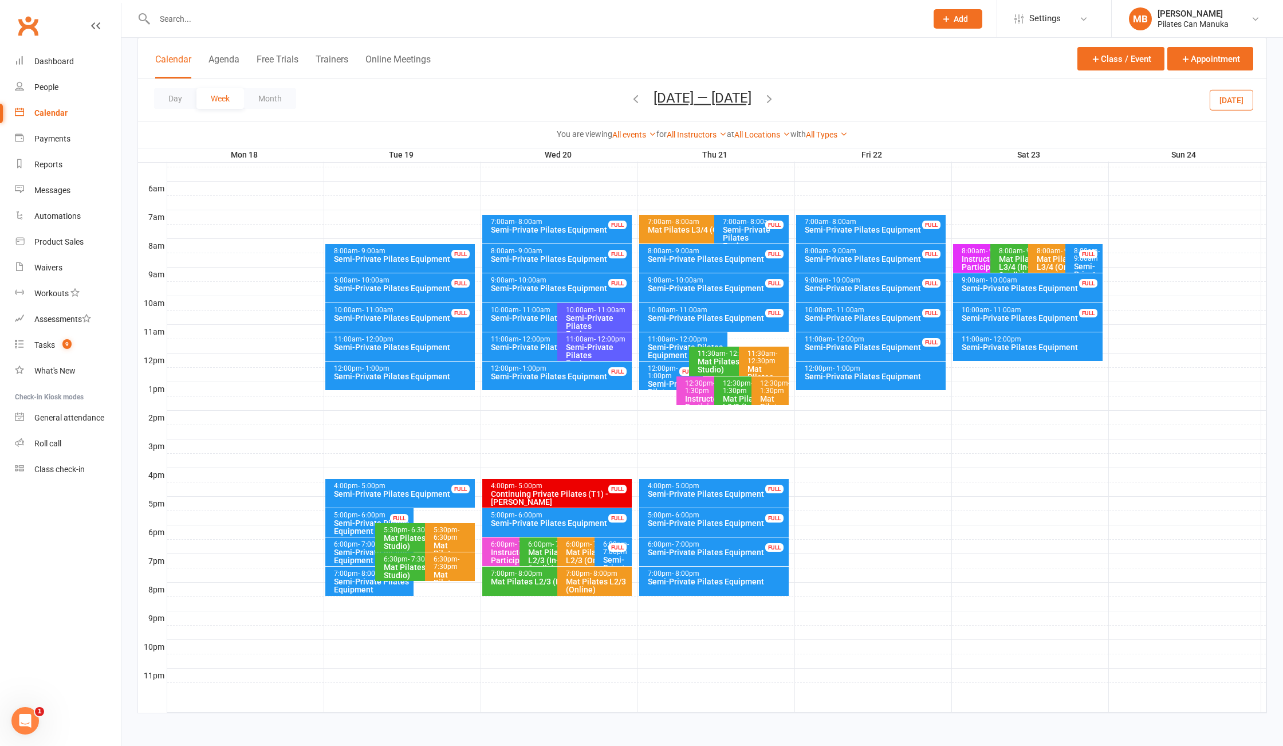
click at [776, 93] on button "button" at bounding box center [769, 100] width 13 height 20
click at [630, 101] on icon "button" at bounding box center [636, 98] width 13 height 13
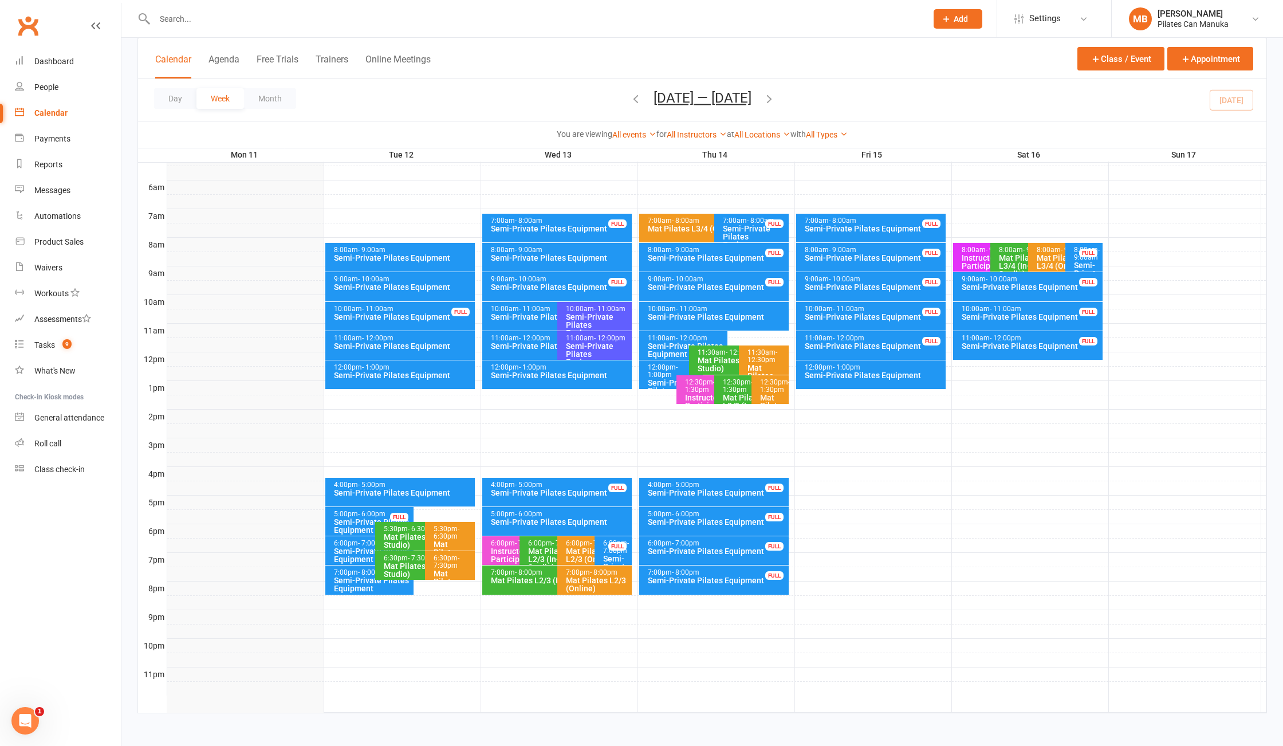
click at [776, 100] on icon "button" at bounding box center [769, 98] width 13 height 13
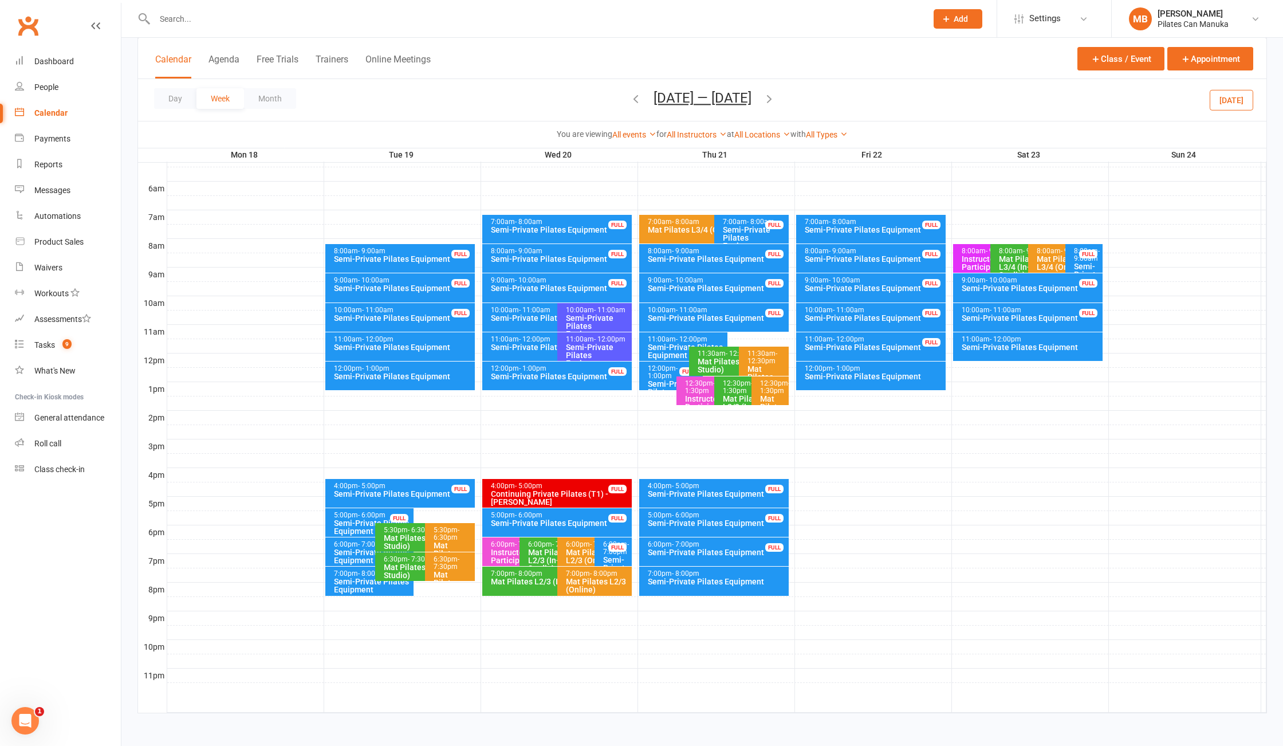
click at [1036, 338] on div "11:00am - 12:00pm" at bounding box center [1031, 339] width 140 height 7
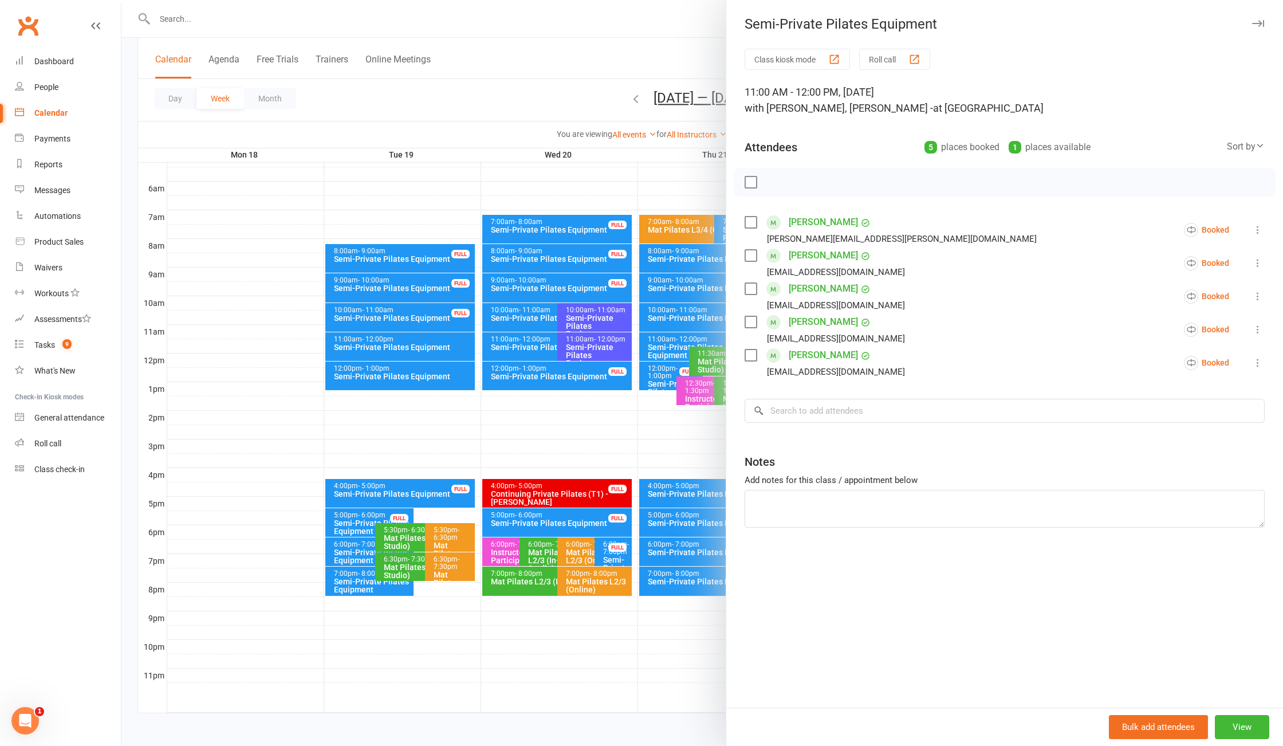
click at [511, 85] on div at bounding box center [702, 373] width 1162 height 746
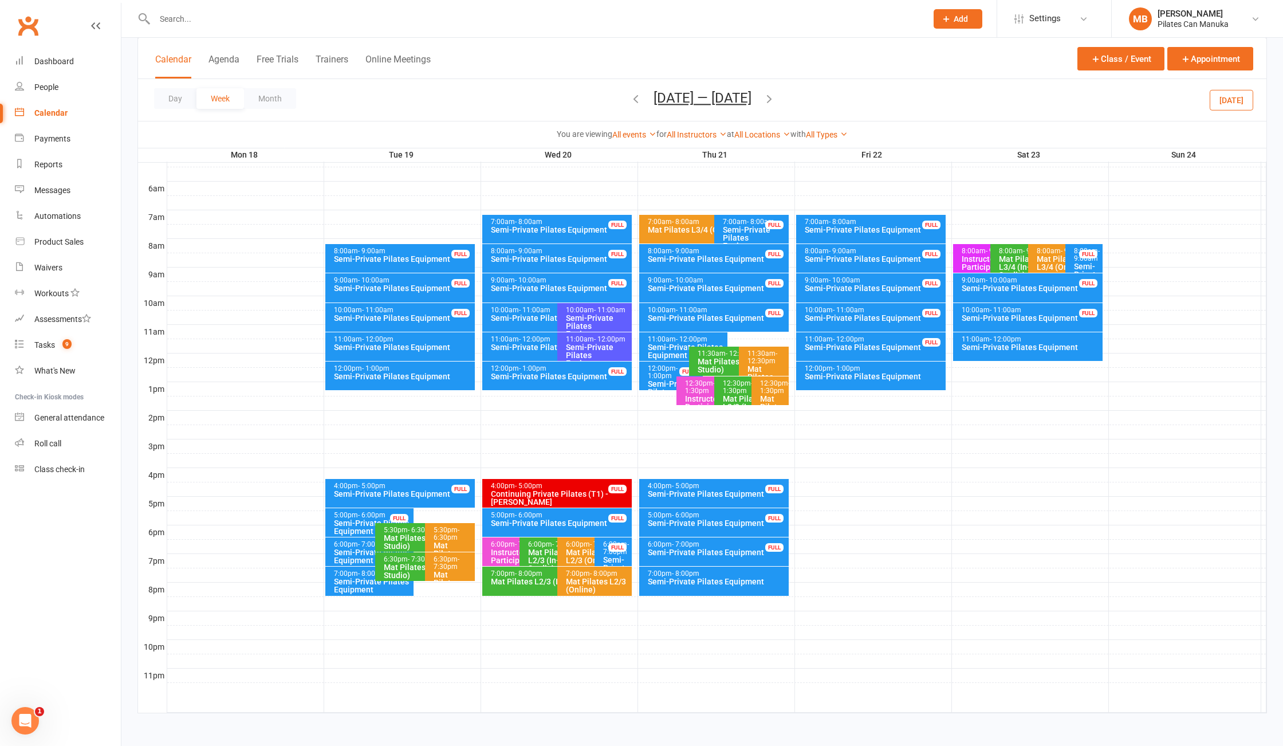
click at [1046, 338] on div "11:00am - 12:00pm" at bounding box center [1031, 339] width 140 height 7
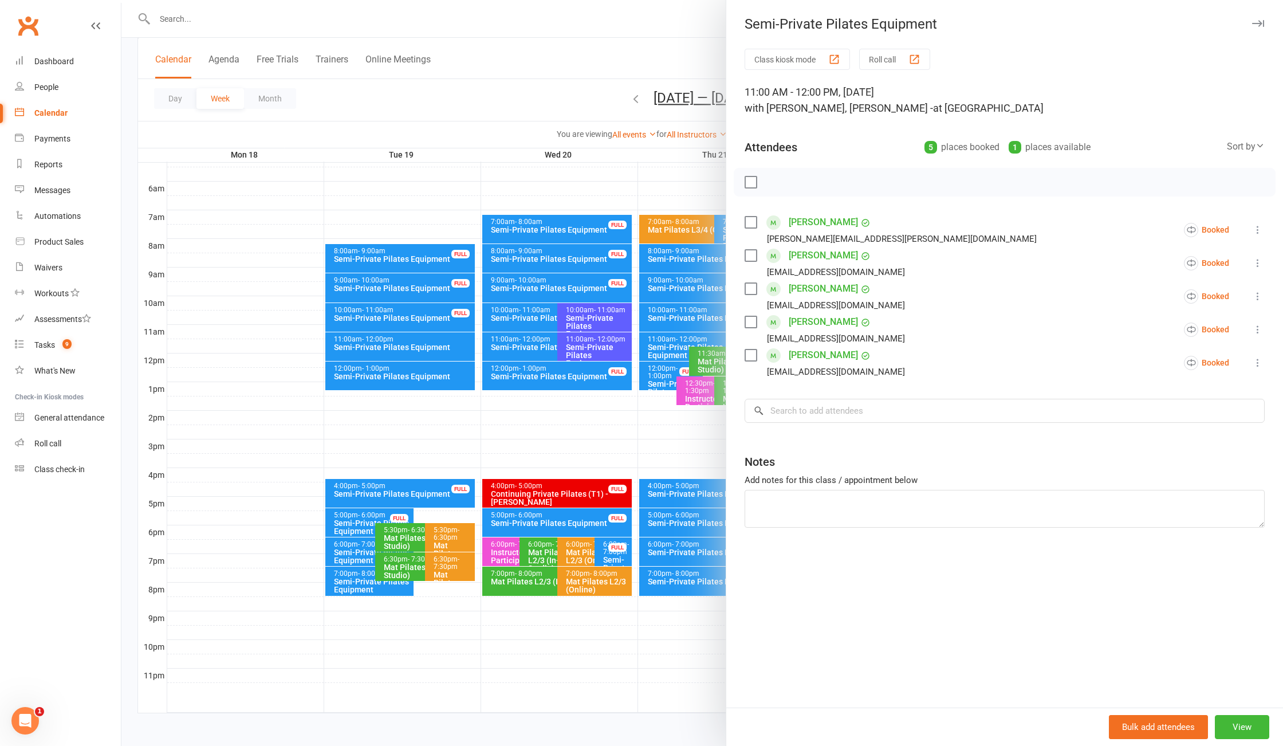
click at [559, 46] on div at bounding box center [702, 373] width 1162 height 746
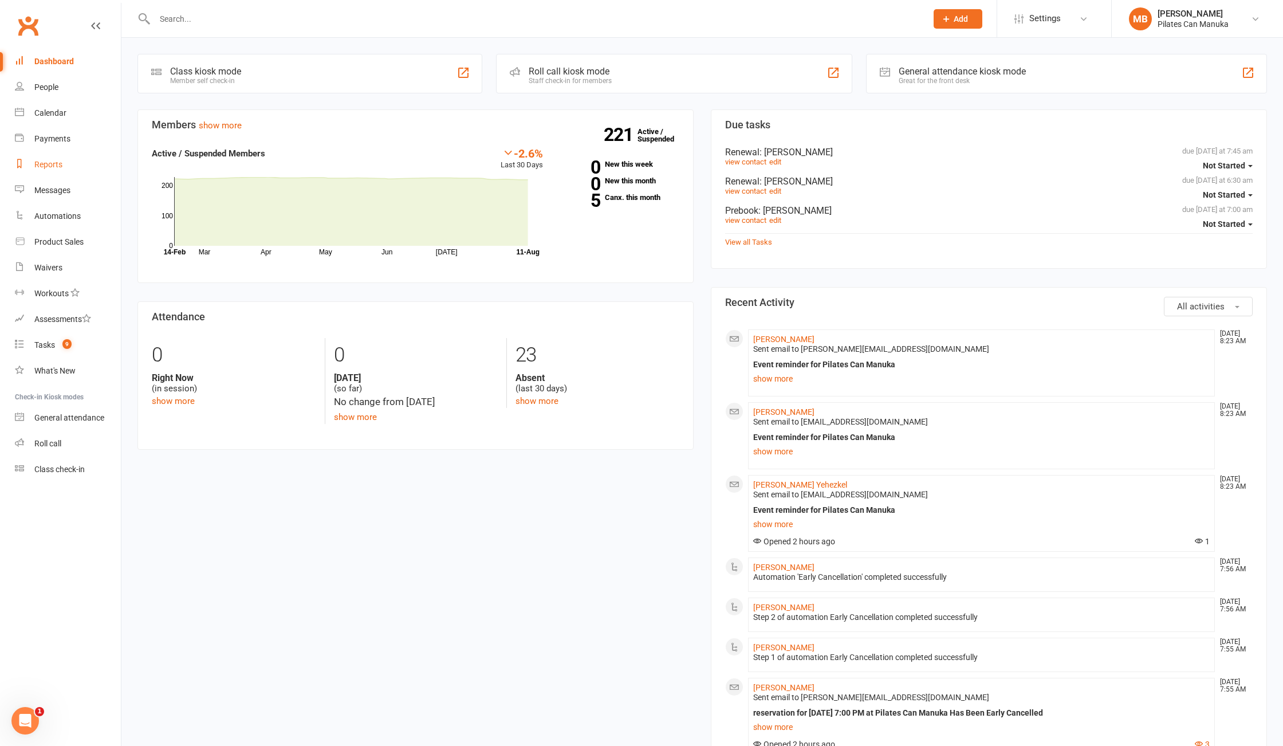
click at [44, 167] on div "Reports" at bounding box center [48, 164] width 28 height 9
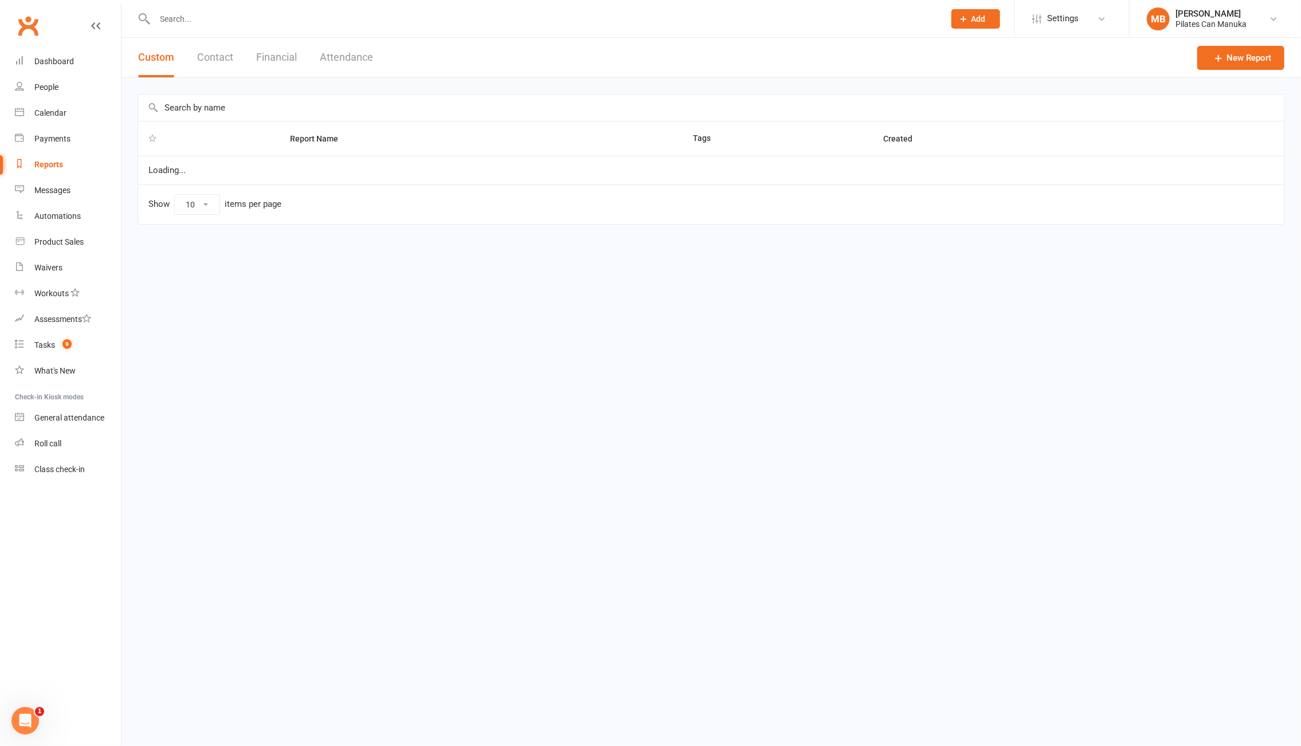
click at [344, 57] on button "Attendance" at bounding box center [346, 58] width 53 height 40
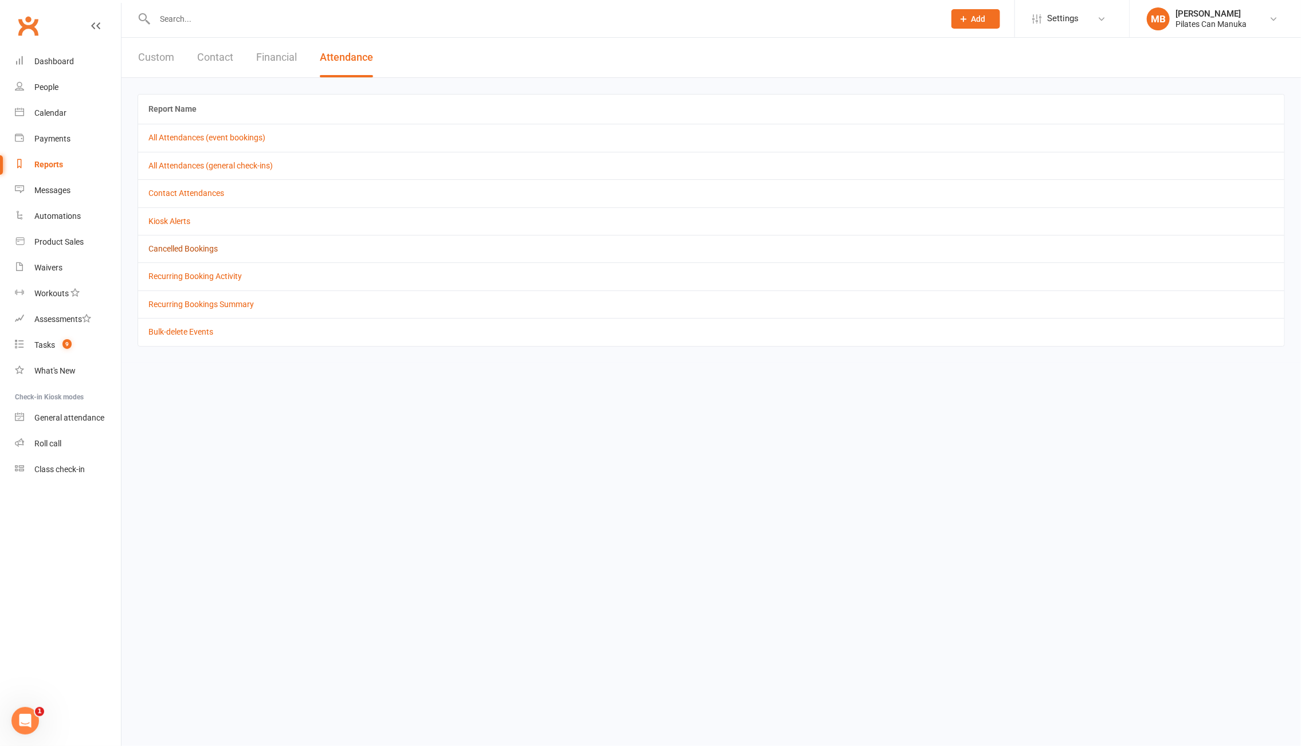
click at [179, 248] on link "Cancelled Bookings" at bounding box center [182, 248] width 69 height 9
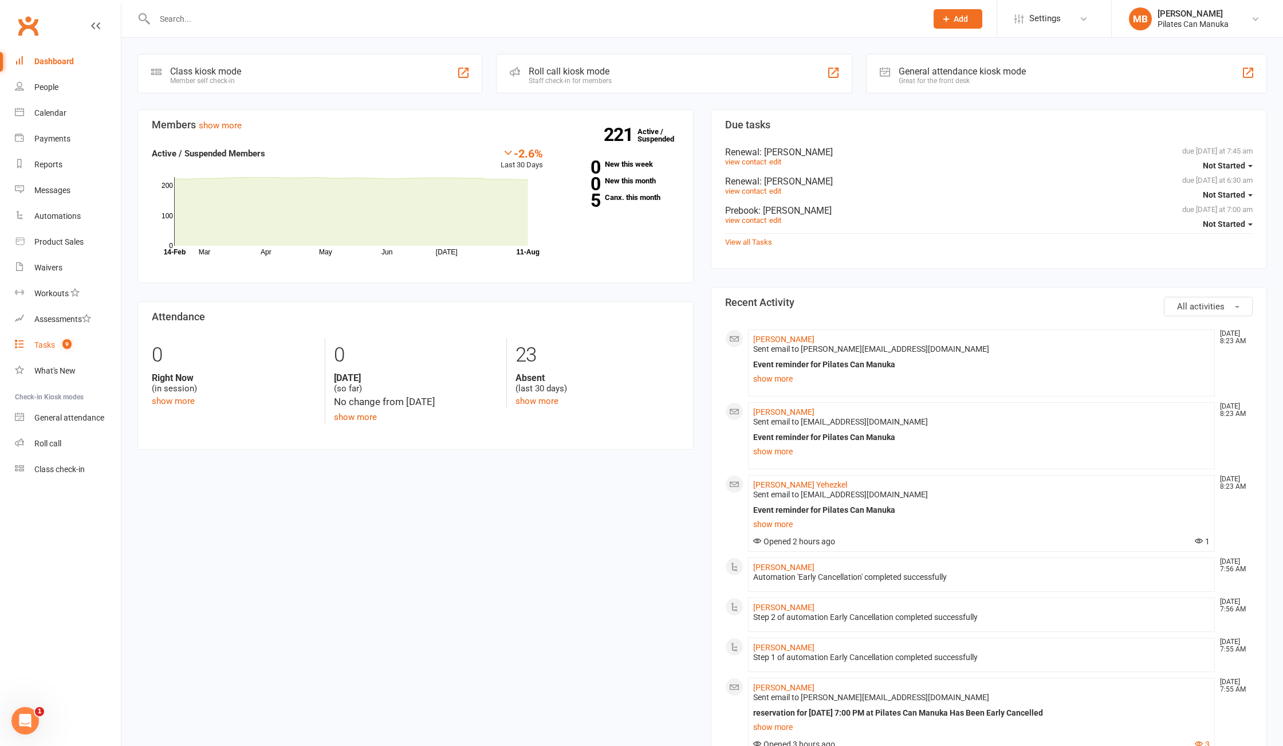
click at [57, 345] on count-badge "9" at bounding box center [64, 344] width 15 height 9
click at [314, 21] on input "text" at bounding box center [535, 19] width 768 height 16
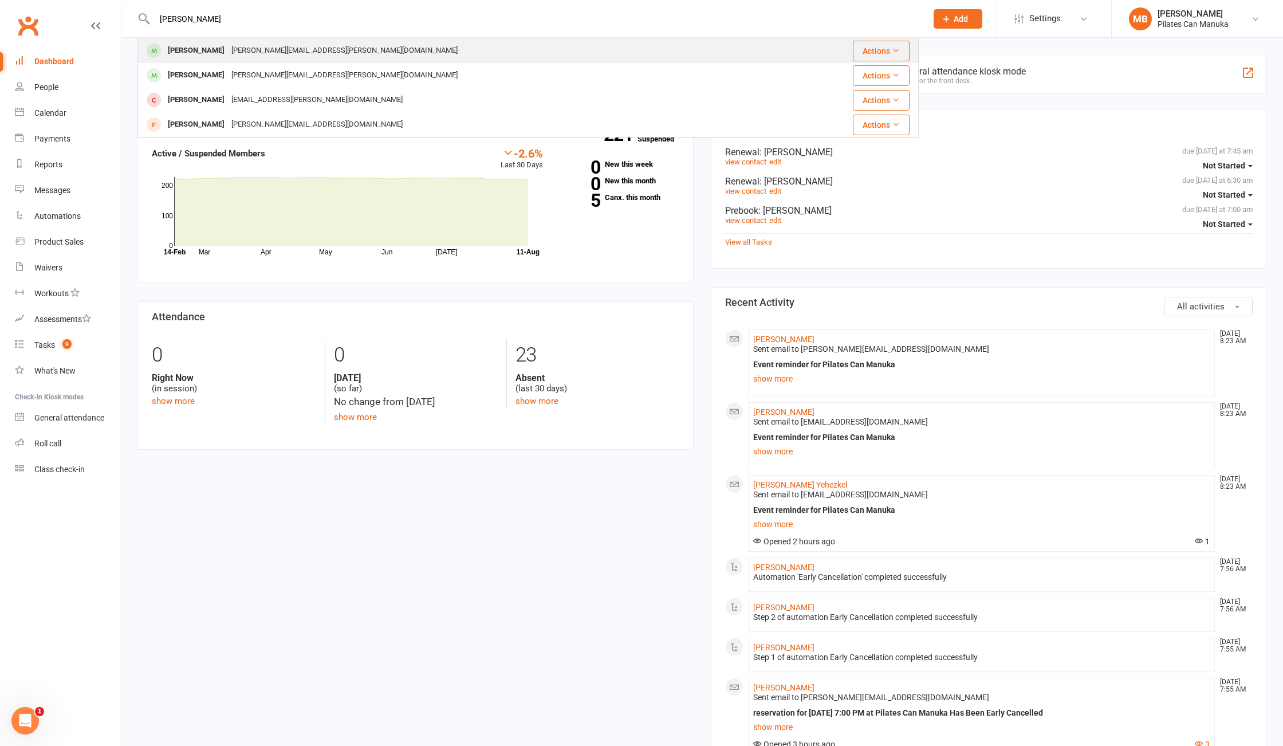
type input "weiss"
click at [294, 49] on div "christina@weiss.au" at bounding box center [344, 50] width 233 height 17
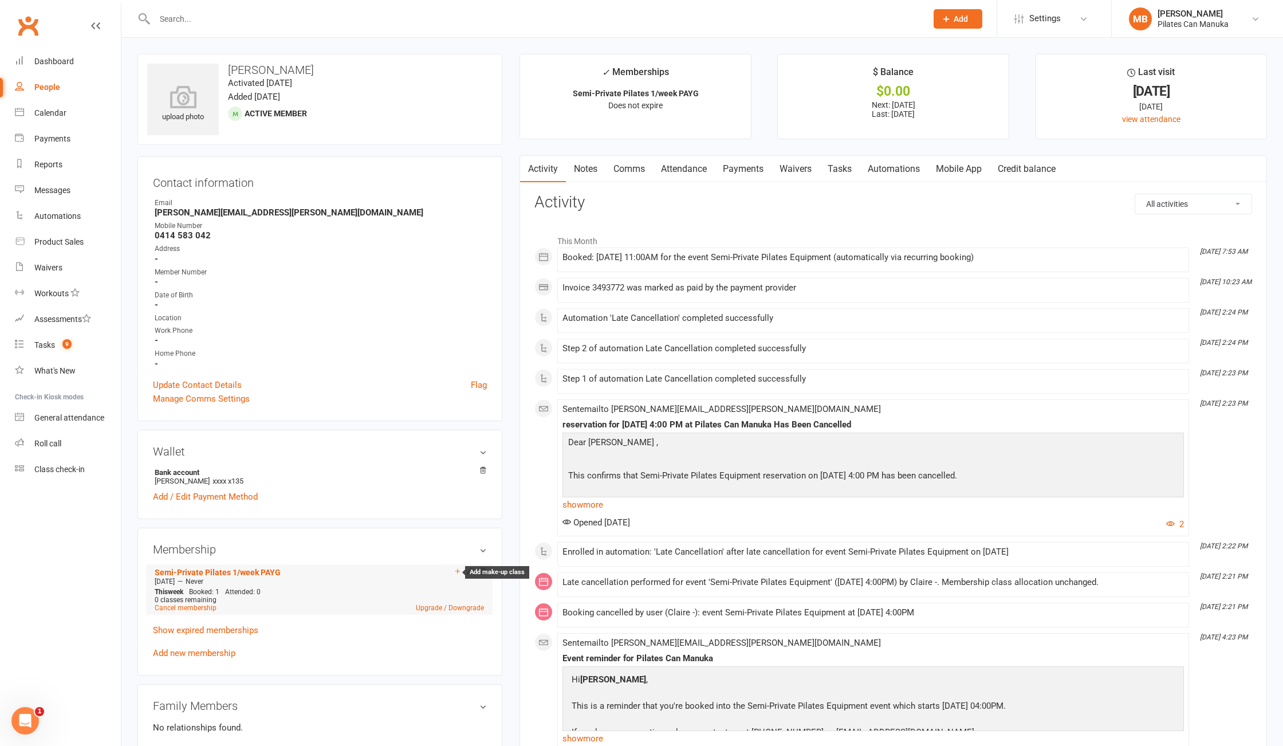
click at [456, 572] on icon at bounding box center [458, 571] width 8 height 8
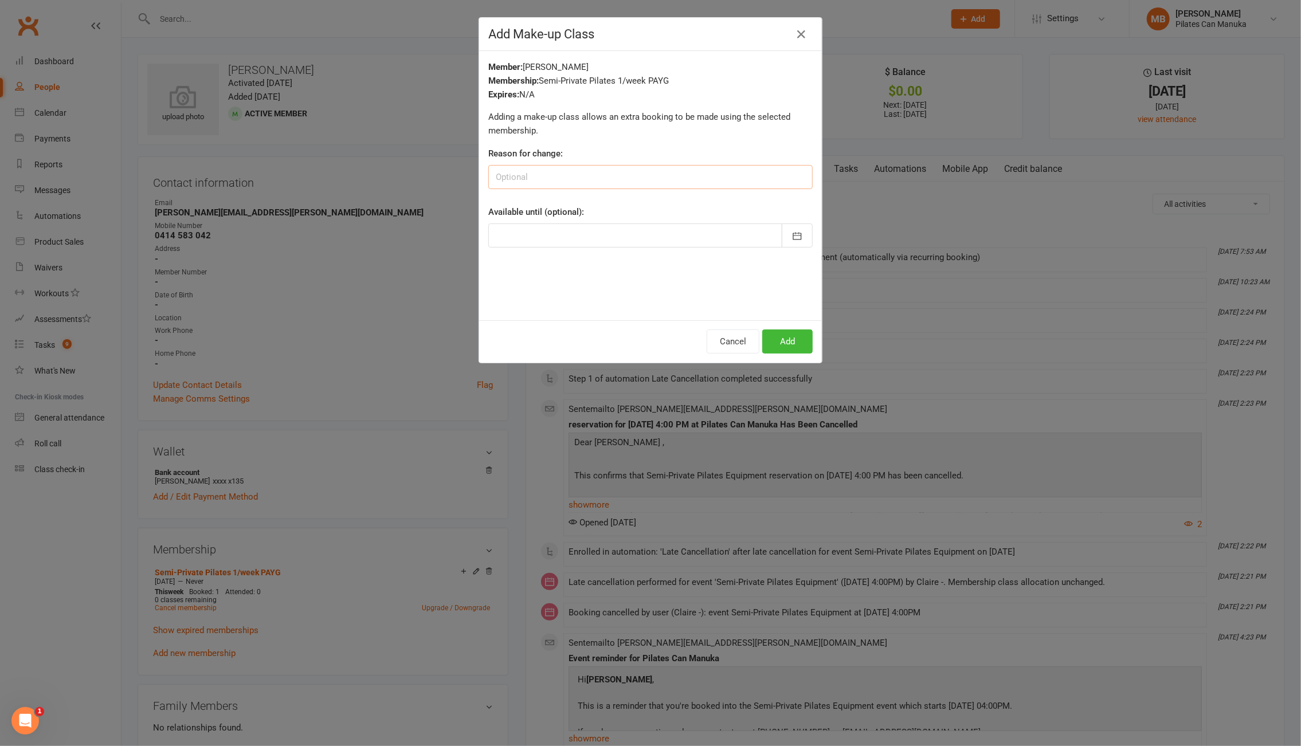
click at [519, 178] on input at bounding box center [650, 177] width 324 height 24
paste input "Early cancelled DD/MM – booked catch-up DD/MM"
drag, startPoint x: 544, startPoint y: 179, endPoint x: 549, endPoint y: 187, distance: 9.2
click at [545, 182] on input "Early cancelled DD/MM – booked catch-up DD/MM" at bounding box center [650, 177] width 324 height 24
click at [555, 179] on input "Early cancelled DD/MM – booked catch-up DD/MM" at bounding box center [650, 177] width 324 height 24
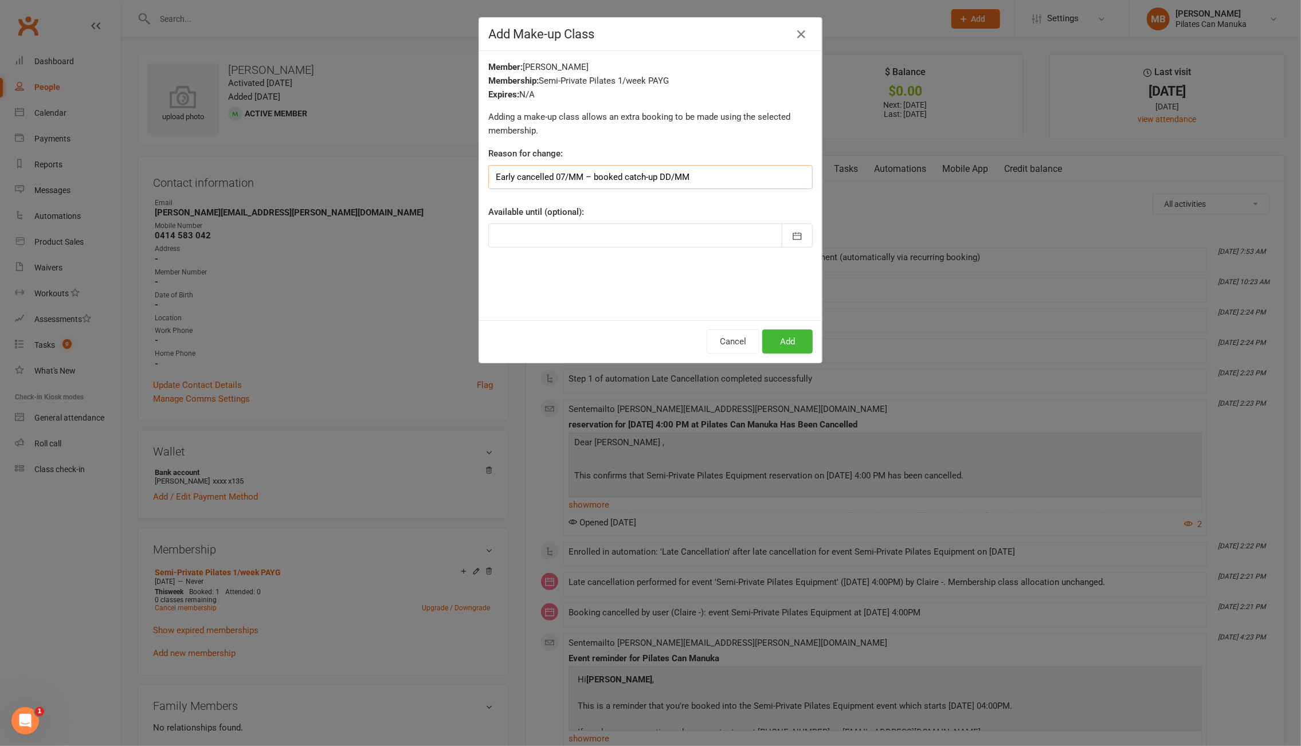
click at [572, 177] on input "Early cancelled 07/MM – booked catch-up DD/MM" at bounding box center [650, 177] width 324 height 24
click at [549, 173] on input "Early cancelled 07/08 – booked catch-up DD/MM" at bounding box center [650, 177] width 324 height 24
click at [776, 180] on input "Early cancelled catch up made by Pilates Can on07/08 – booked catch-up DD/MM" at bounding box center [650, 177] width 324 height 24
click at [780, 175] on input "Early cancelled catch up made by Pilates Can on07/08 – booked catch-up DD/MM" at bounding box center [650, 177] width 324 height 24
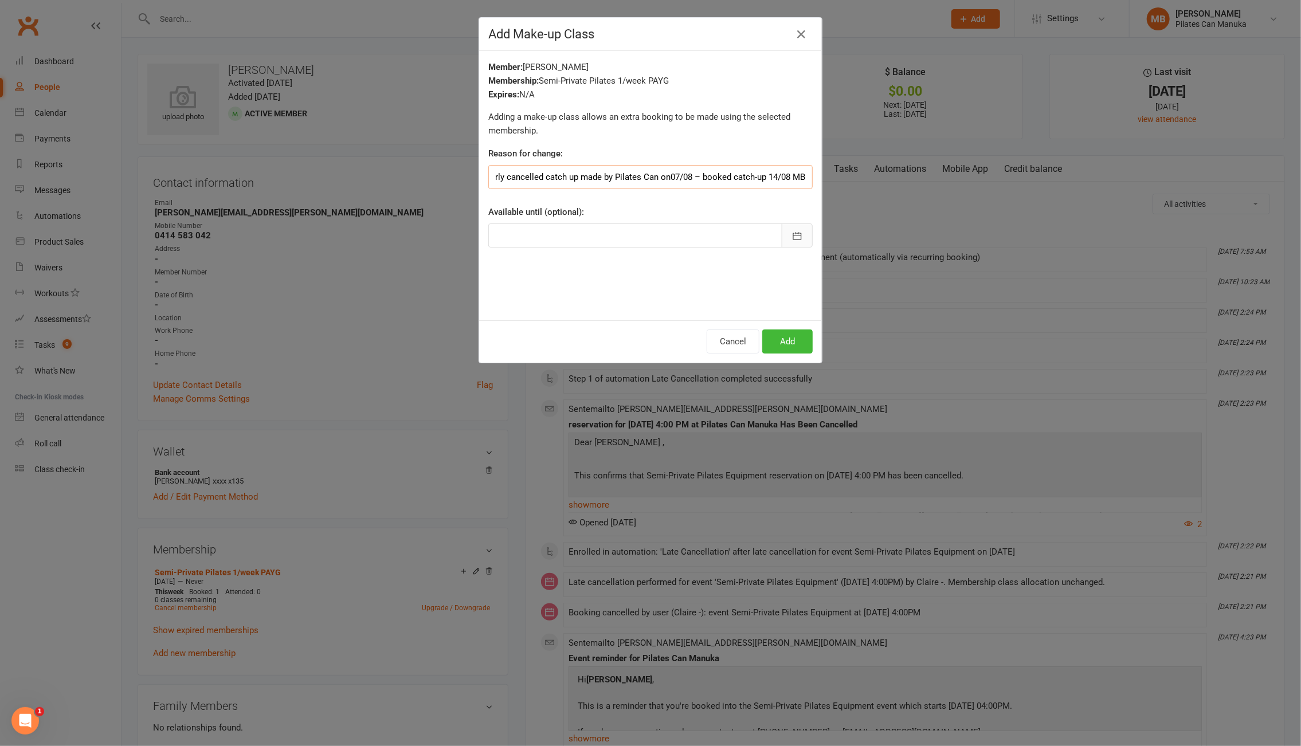
type input "Early cancelled catch up made by Pilates Can on07/08 – booked catch-up 14/08 MB"
click at [791, 242] on icon "button" at bounding box center [796, 235] width 11 height 11
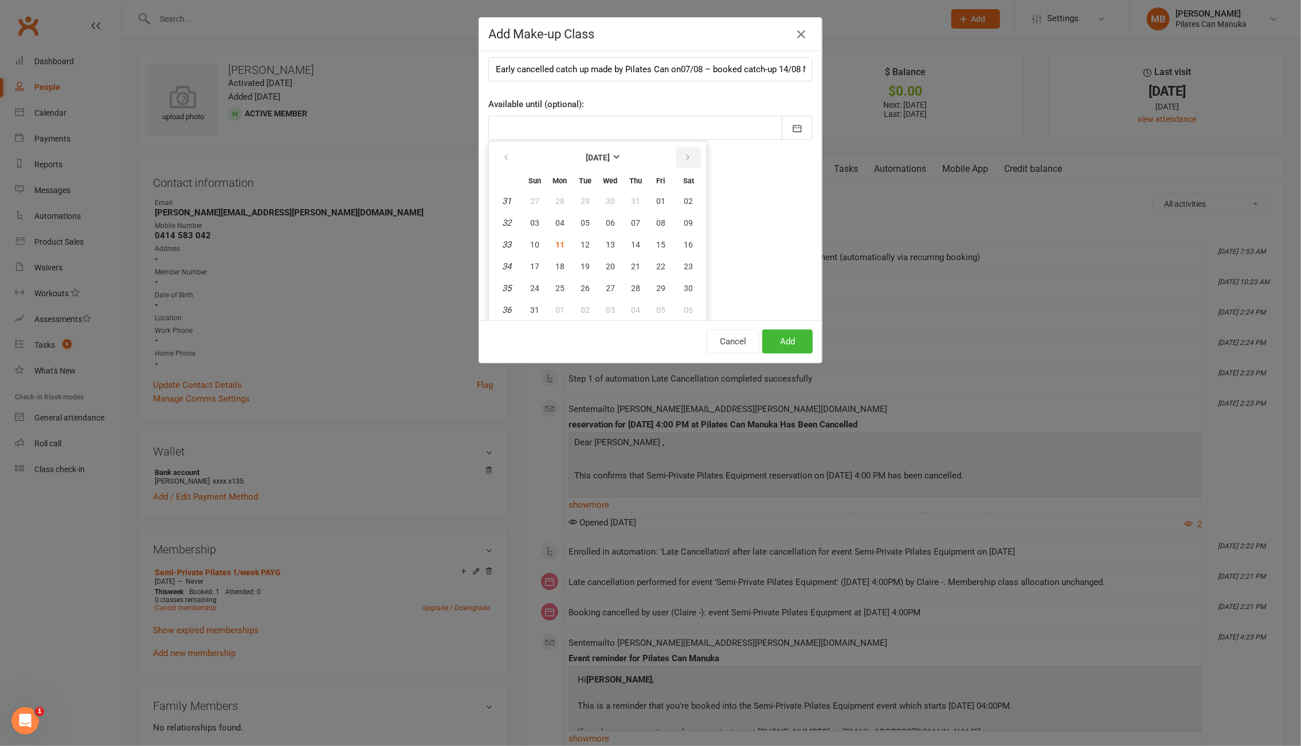
click at [684, 155] on icon "button" at bounding box center [688, 157] width 8 height 9
click at [656, 221] on span "12" at bounding box center [660, 222] width 9 height 9
type input "12 Sep 2025"
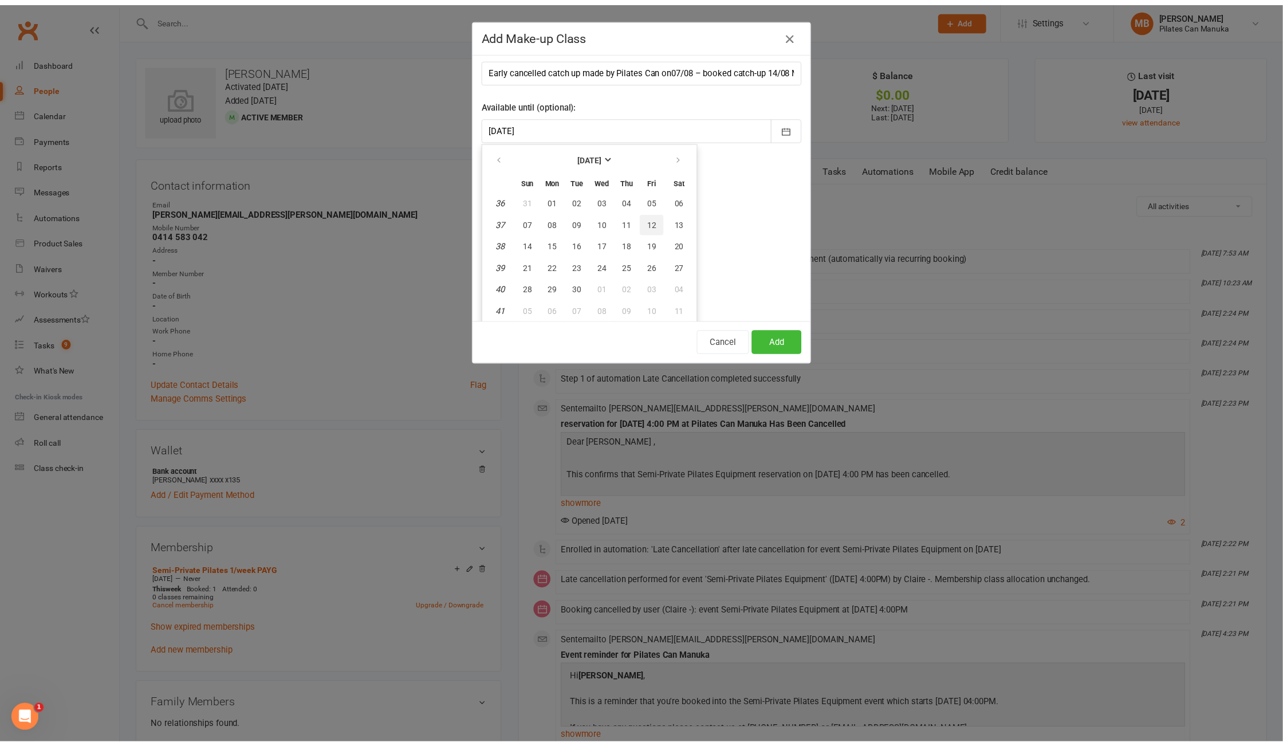
scroll to position [0, 0]
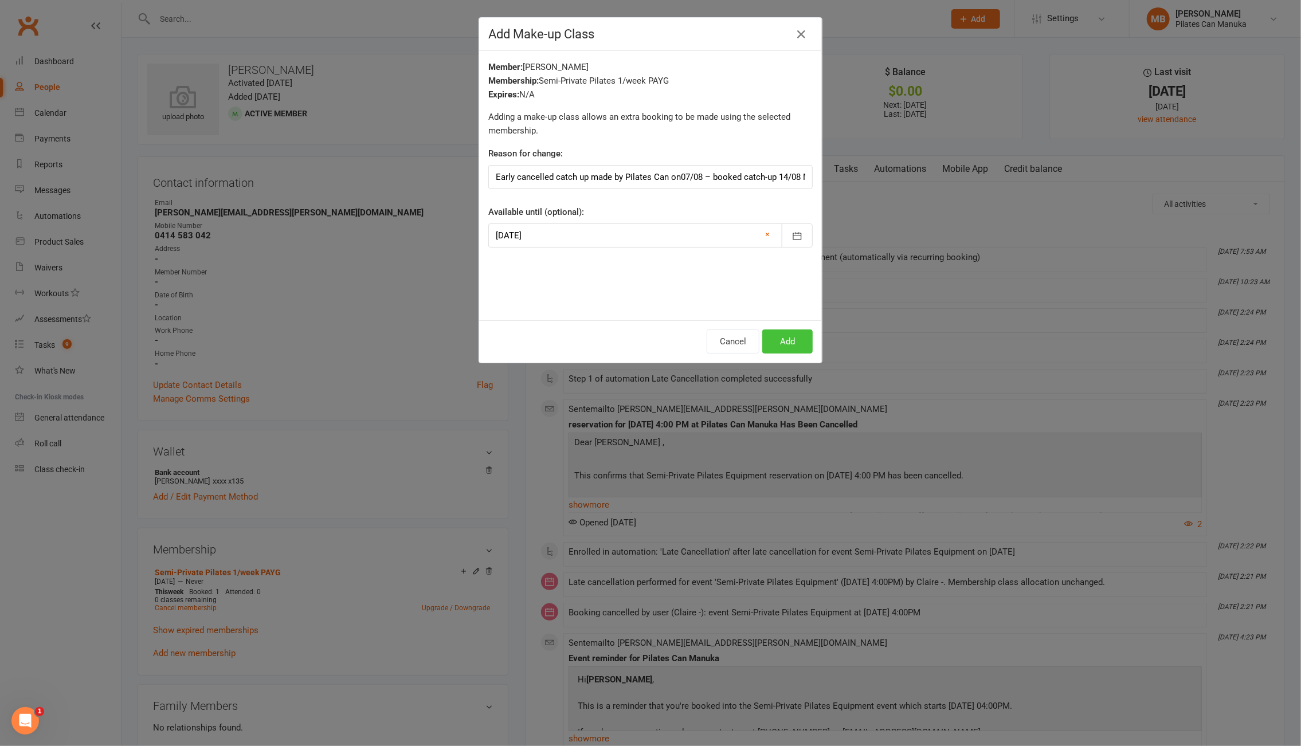
click at [786, 343] on button "Add" at bounding box center [787, 341] width 50 height 24
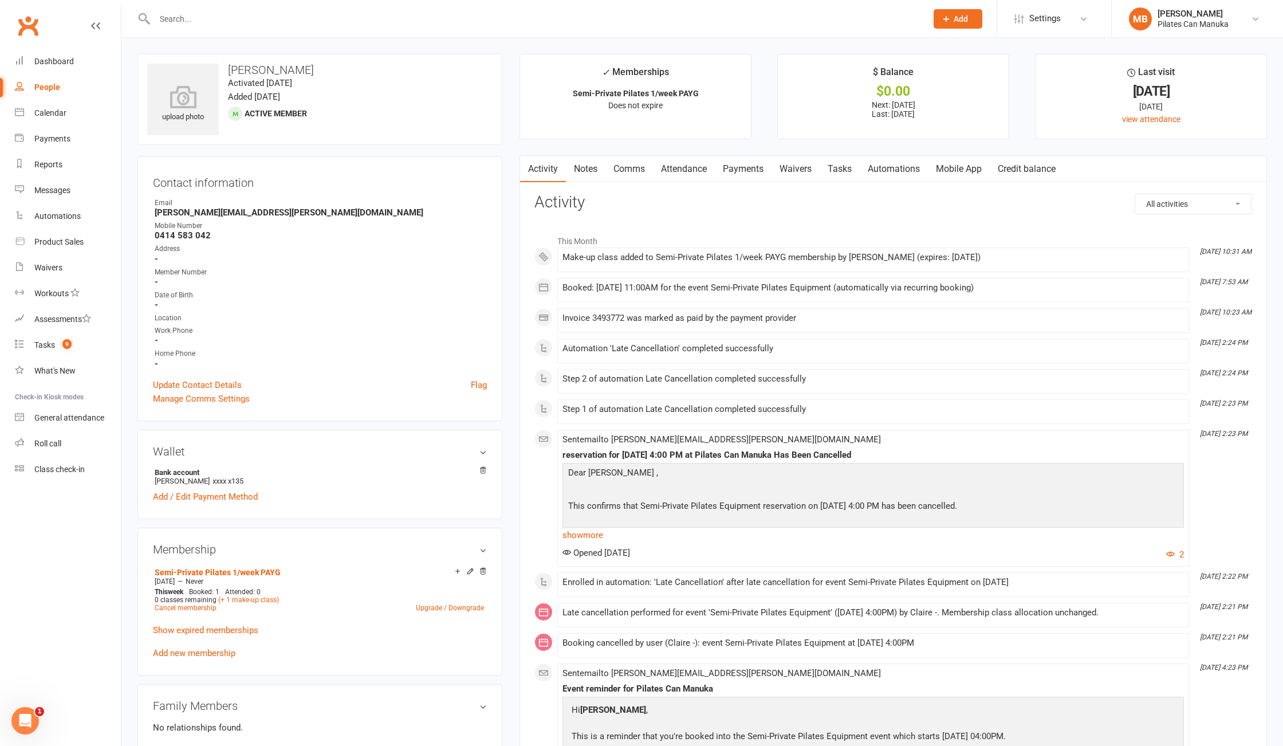
click at [841, 172] on link "Tasks" at bounding box center [840, 169] width 40 height 26
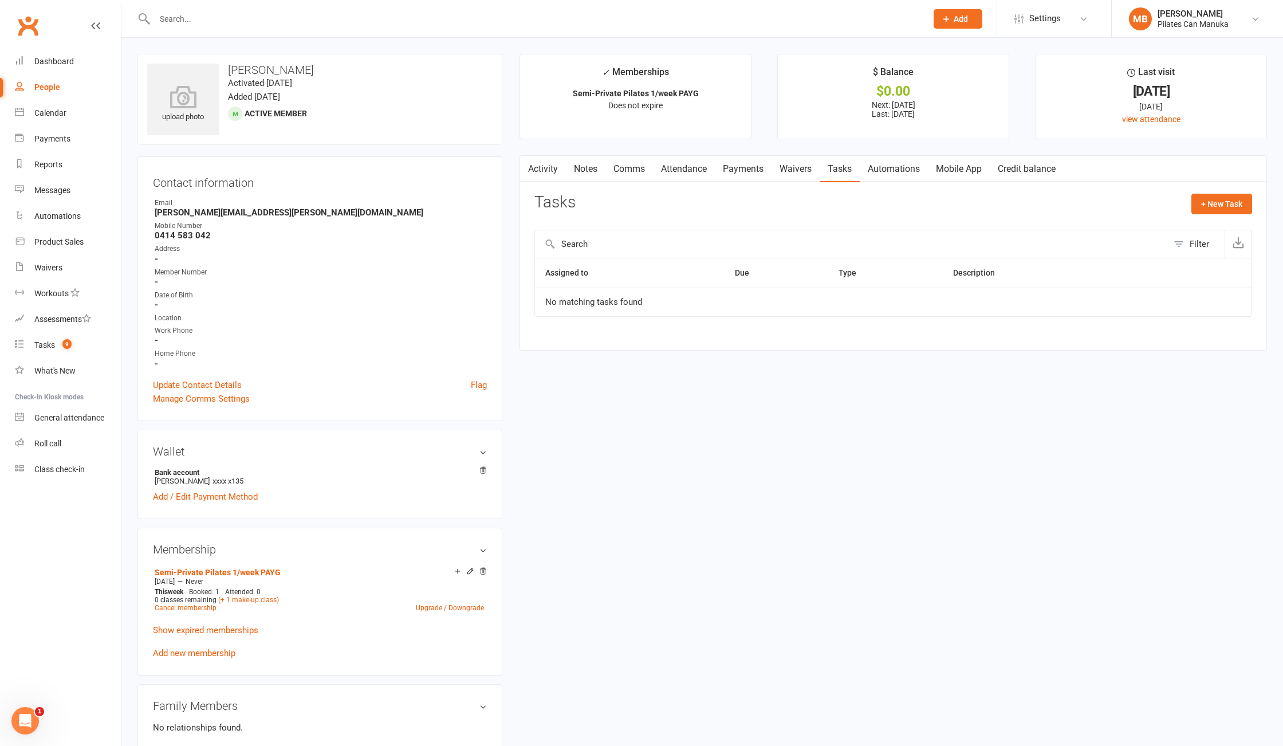
click at [752, 439] on div "upload photo Christina Weiss Activated 29 April, 2024 Added 22 April, 2024 Acti…" at bounding box center [702, 586] width 1147 height 1065
click at [254, 574] on link "Semi-Private Pilates 1/week PAYG" at bounding box center [218, 572] width 126 height 9
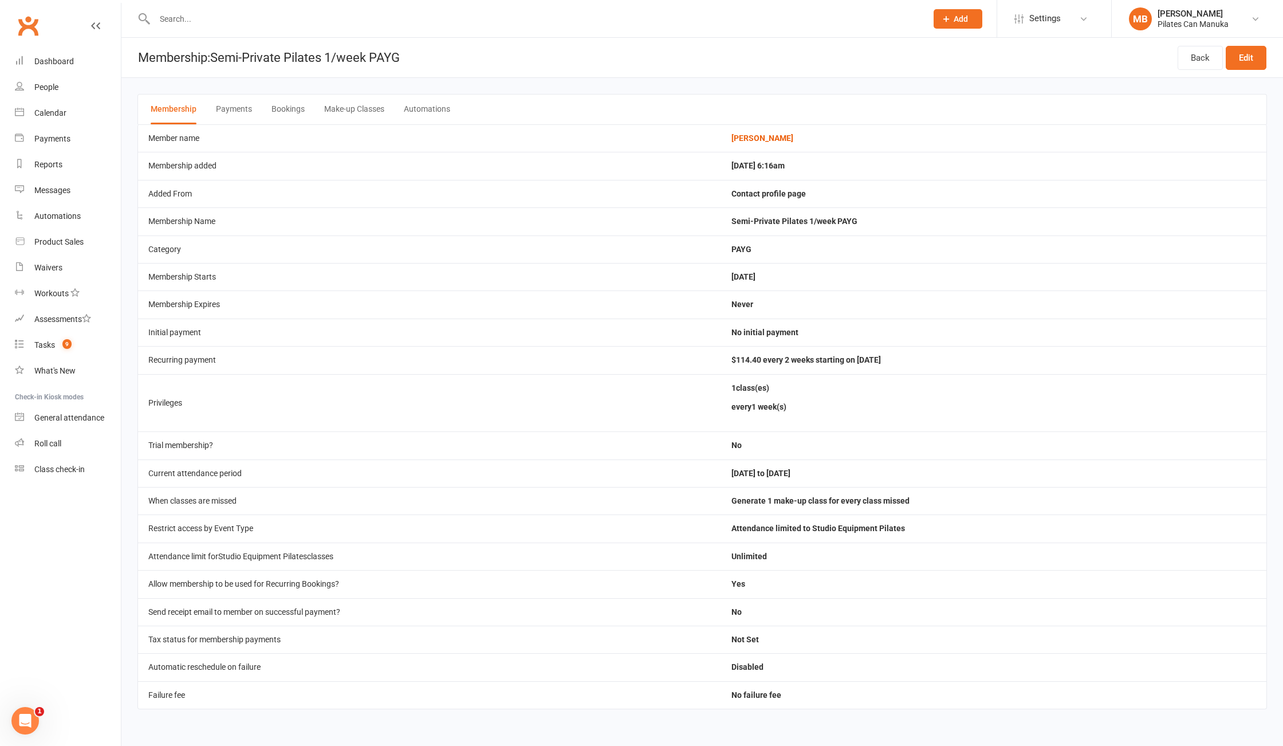
click at [284, 110] on button "Bookings" at bounding box center [288, 110] width 33 height 30
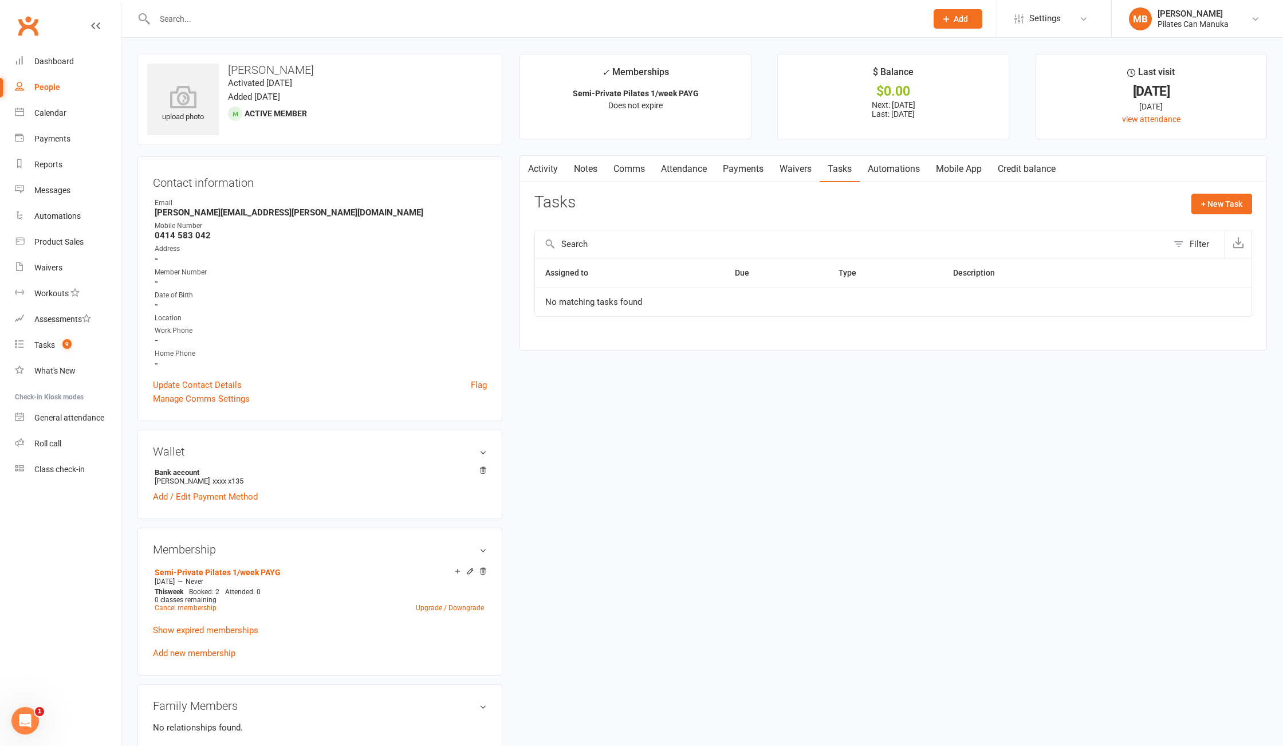
click at [699, 163] on link "Attendance" at bounding box center [684, 169] width 62 height 26
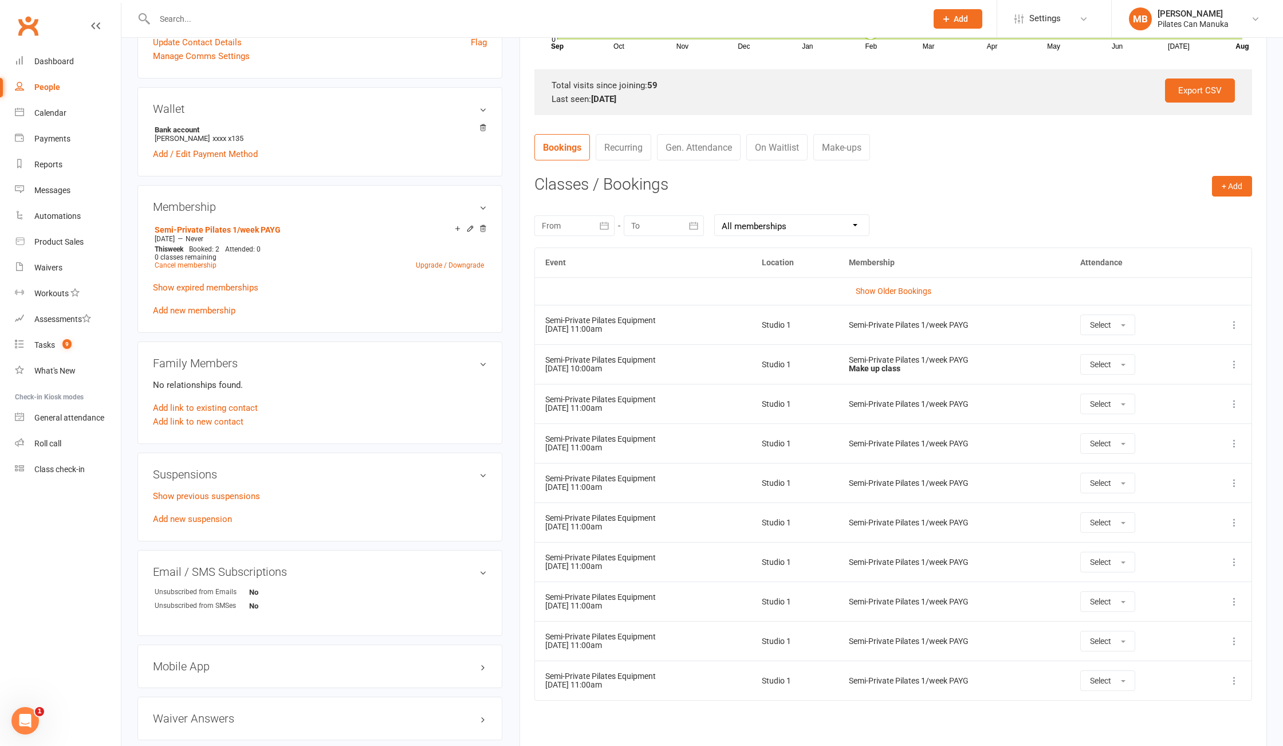
scroll to position [344, 0]
click at [879, 291] on link "Show Older Bookings" at bounding box center [894, 289] width 76 height 9
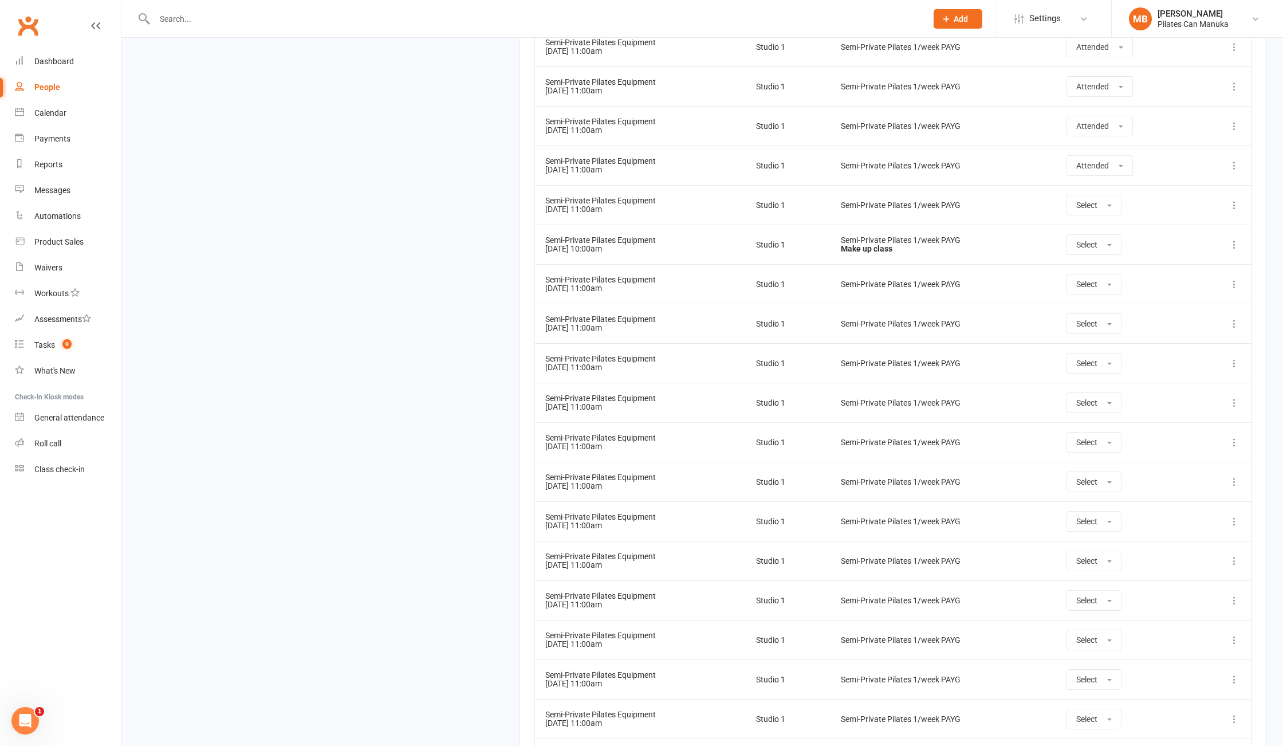
scroll to position [2755, 0]
drag, startPoint x: 563, startPoint y: 222, endPoint x: 767, endPoint y: 240, distance: 205.3
click at [767, 225] on tr "Semi-Private Pilates Equipment 06 Aug 2025 11:00am Studio 1 Semi-Private Pilate…" at bounding box center [893, 205] width 717 height 40
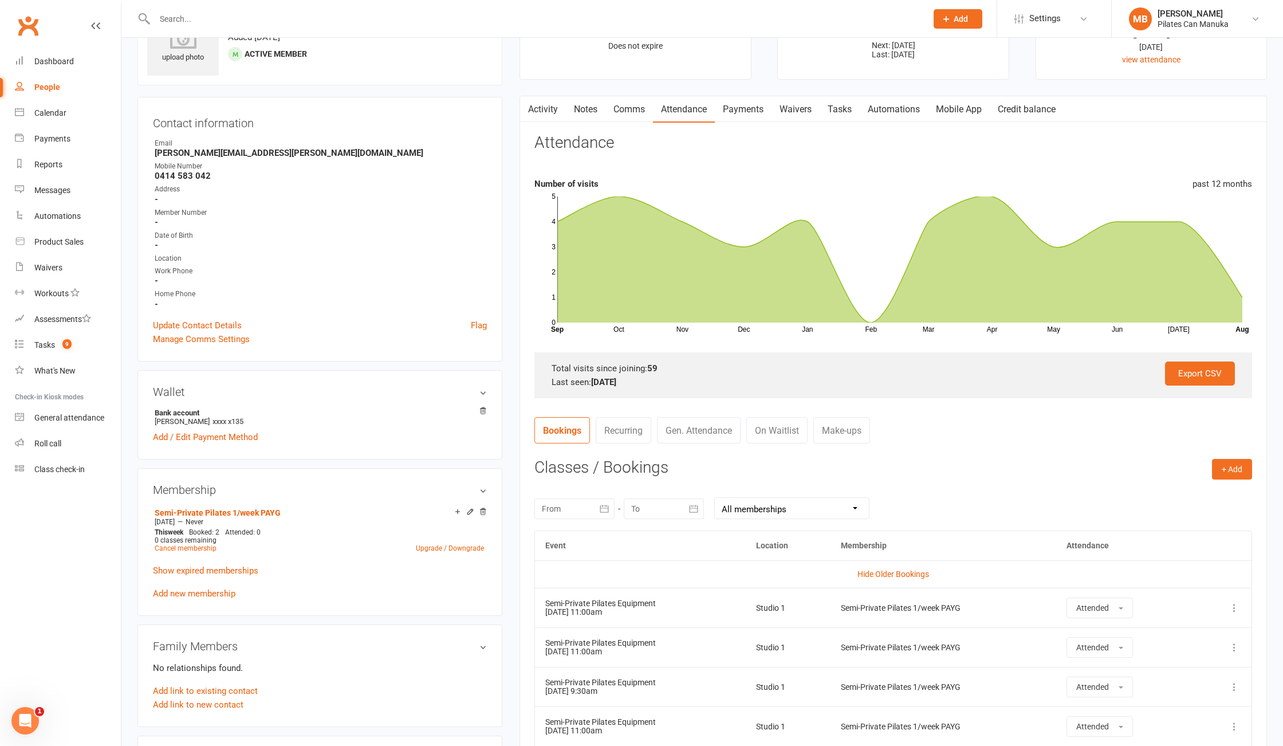
scroll to position [0, 0]
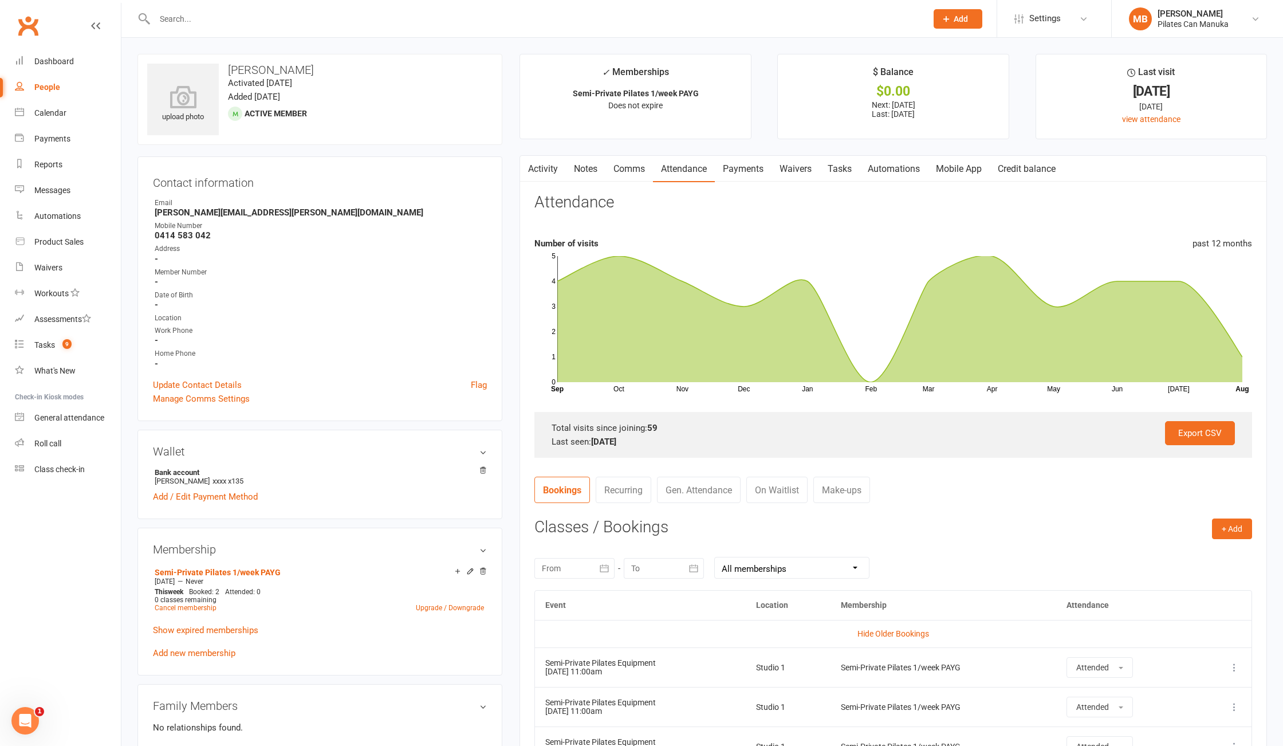
click at [582, 168] on link "Notes" at bounding box center [586, 169] width 40 height 26
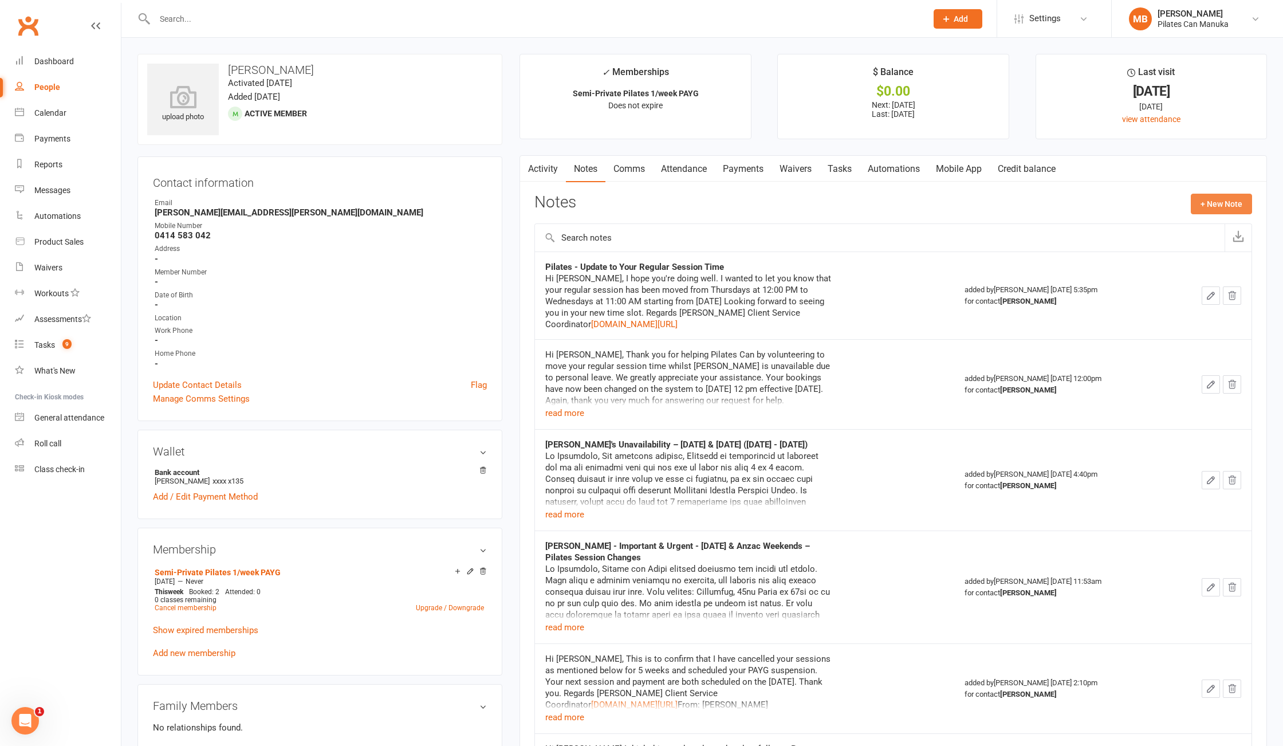
click at [1226, 203] on button "+ New Note" at bounding box center [1221, 204] width 61 height 21
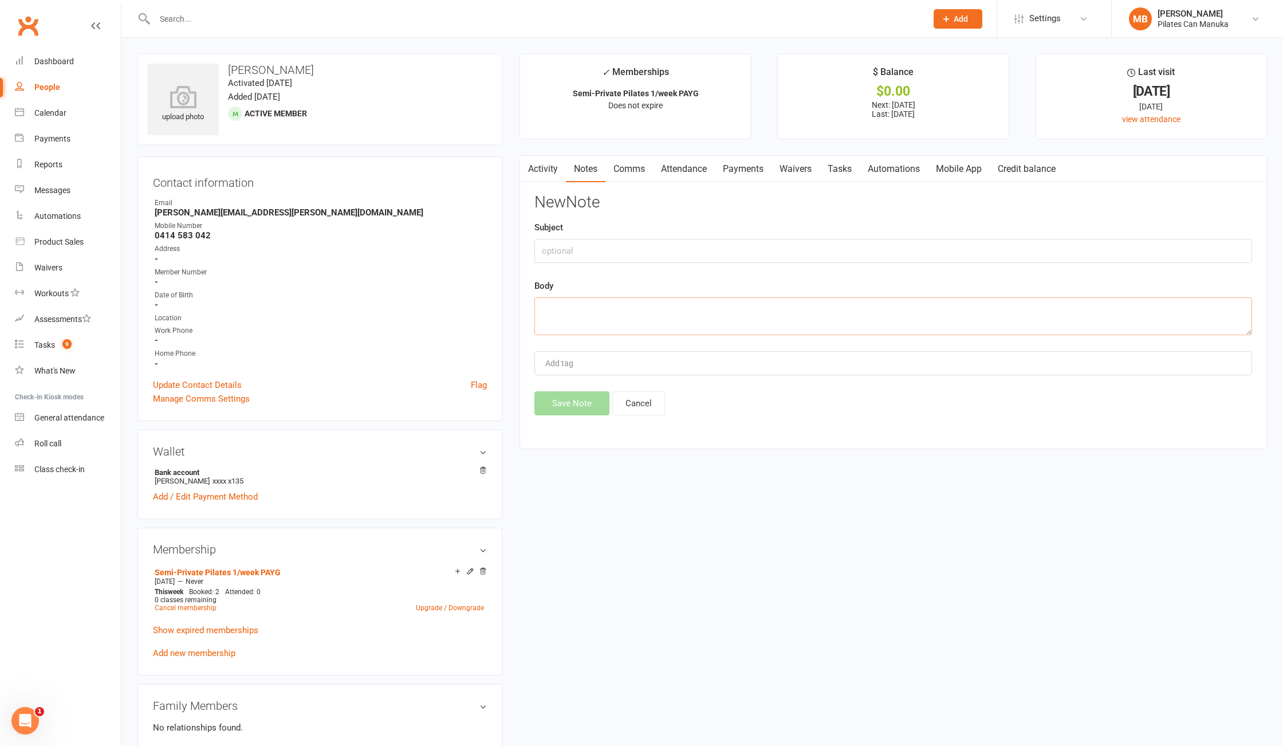
click at [619, 301] on textarea at bounding box center [894, 316] width 718 height 38
paste textarea "Hi Christina, I hope you're doing well. Just confirming your semi-private sessi…"
type textarea "Hi Christina, I hope you're doing well. Just confirming your semi-private sessi…"
click at [209, 211] on strong "christina@weiss.au" at bounding box center [321, 212] width 332 height 10
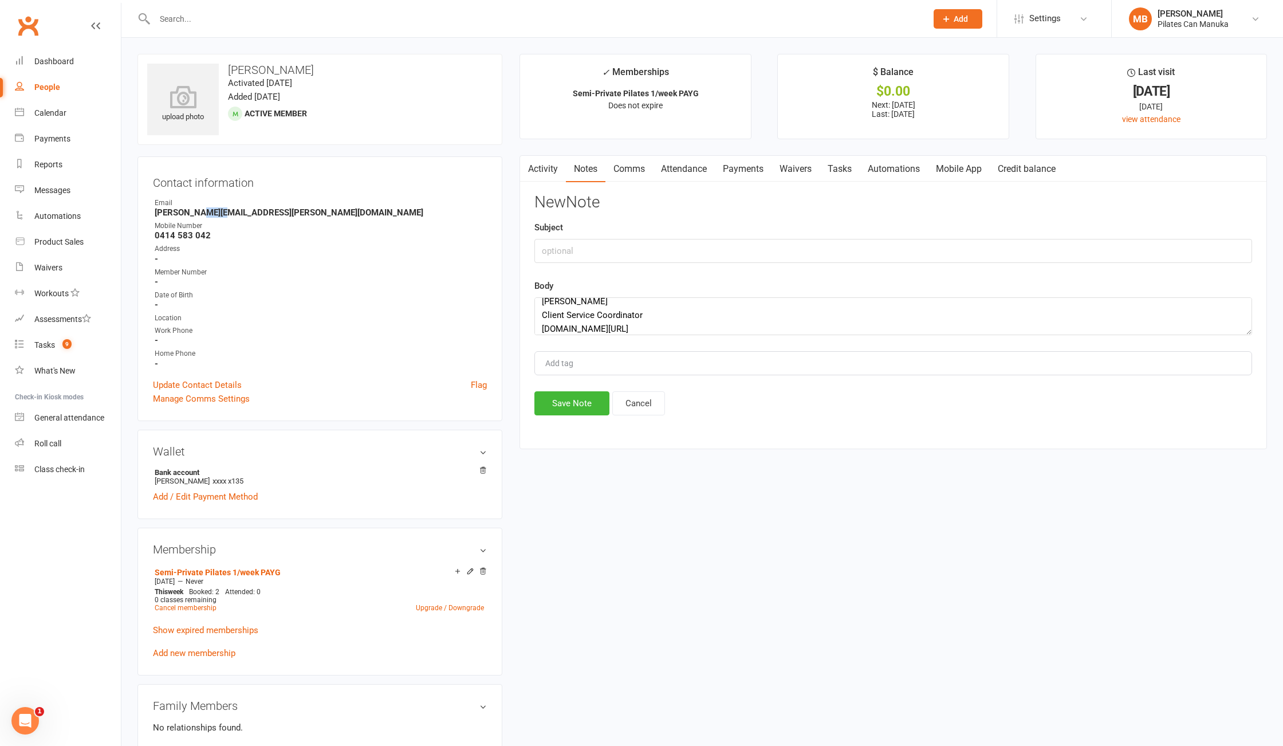
click at [209, 211] on strong "christina@weiss.au" at bounding box center [321, 212] width 332 height 10
copy render-form-field "christina@weiss.au"
click at [621, 244] on input "text" at bounding box center [894, 251] width 718 height 24
paste input "Pilates Can - Catch Up Session on Thursday 14th Aug at 10am"
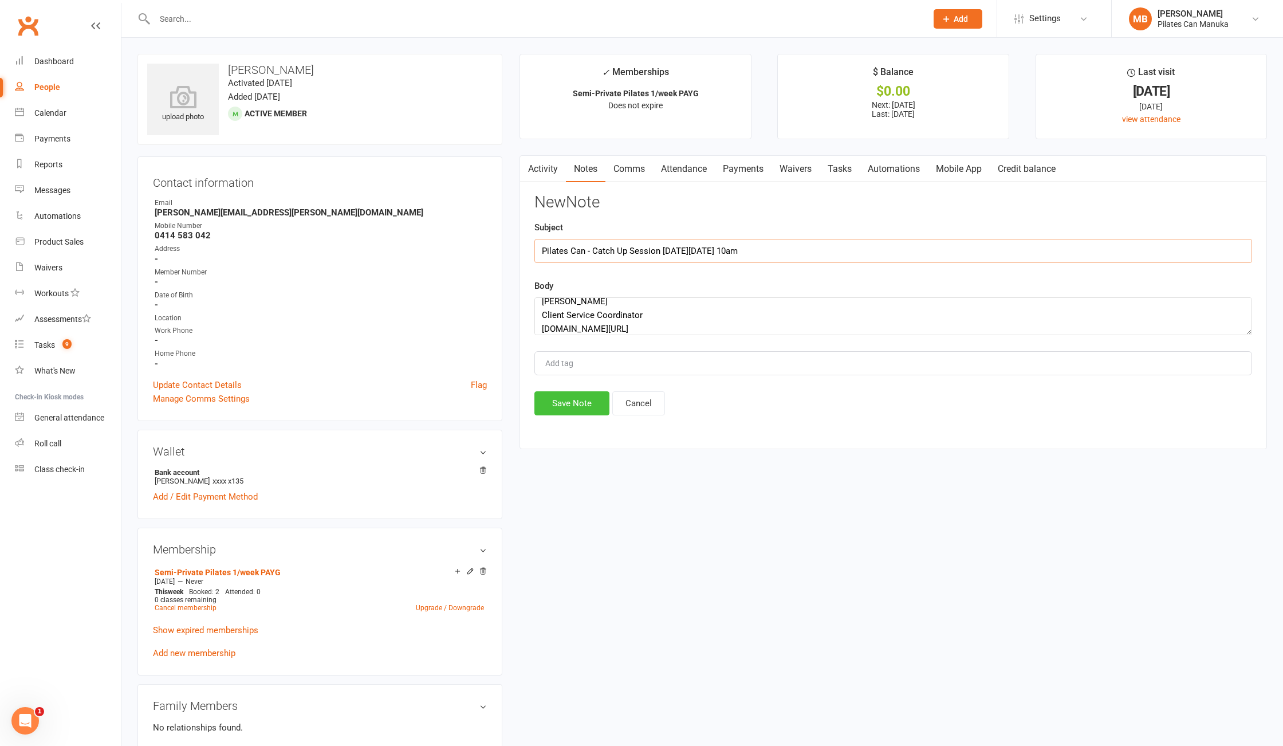
type input "Pilates Can - Catch Up Session on Thursday 14th Aug at 10am"
click at [569, 398] on button "Save Note" at bounding box center [572, 403] width 75 height 24
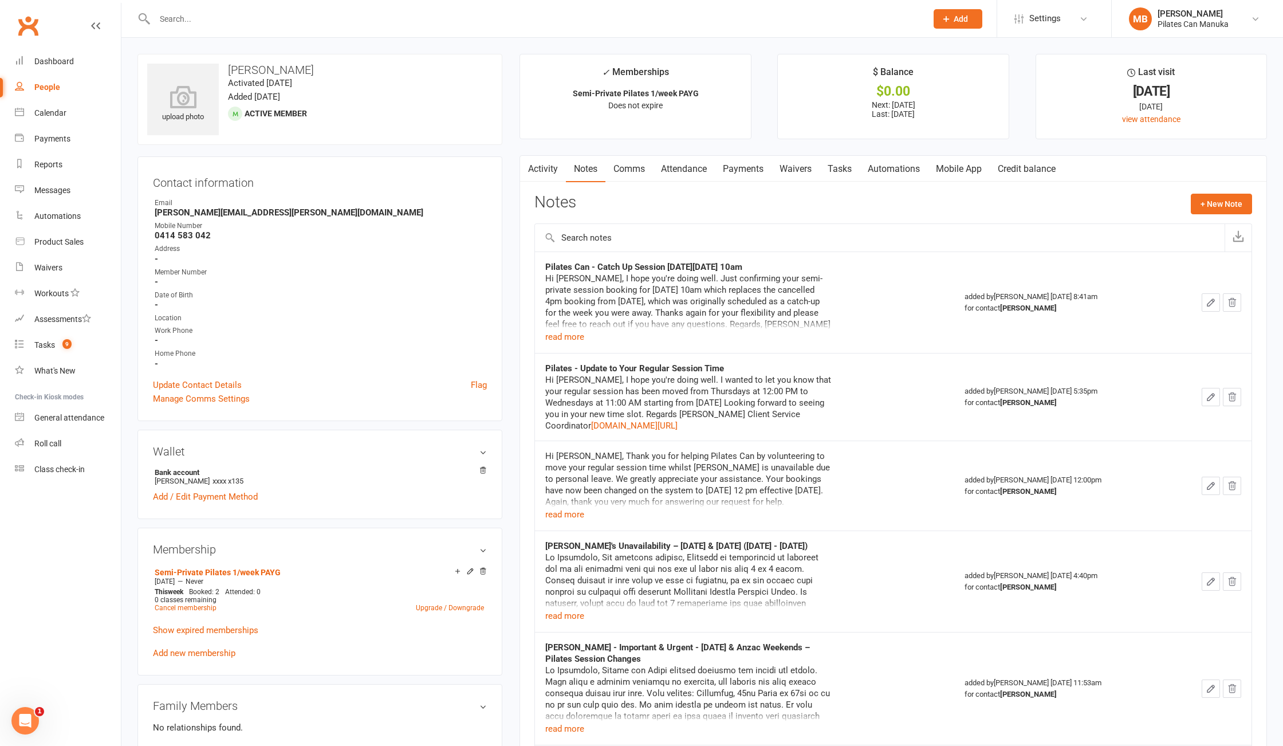
click at [366, 22] on input "text" at bounding box center [535, 19] width 768 height 16
type input "n"
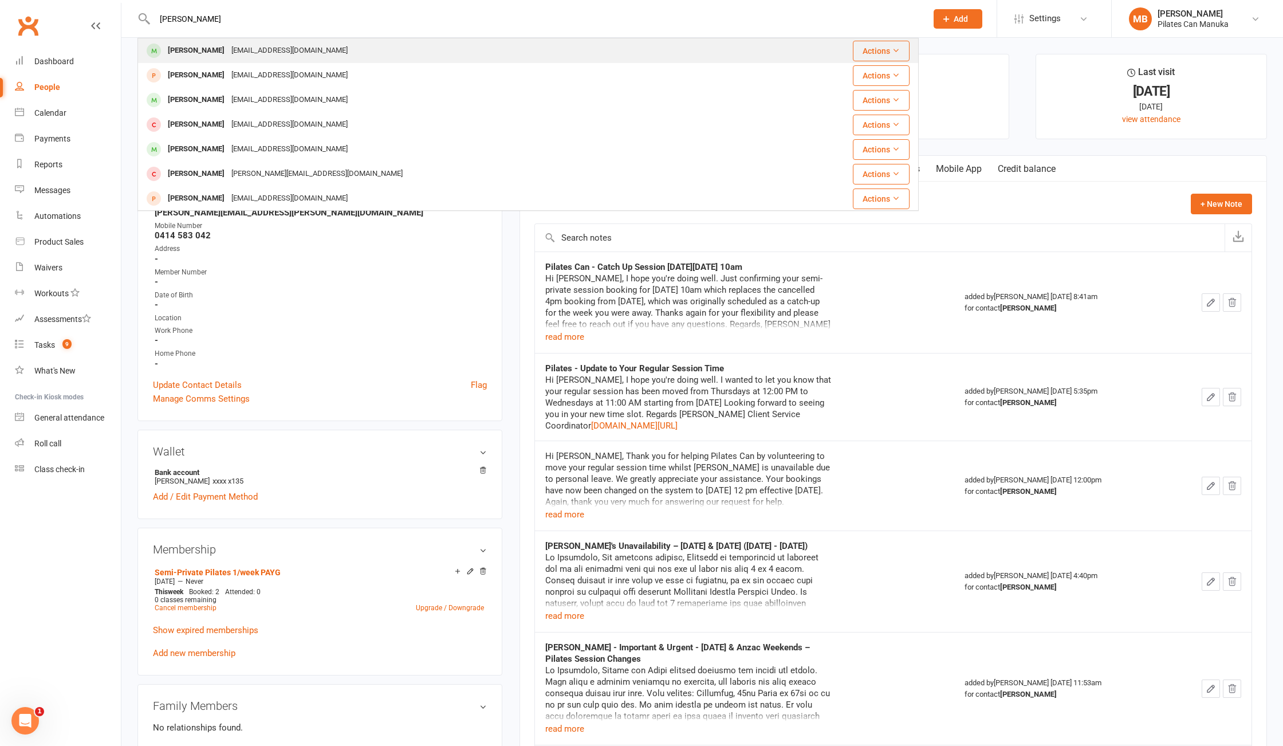
type input "corsini"
click at [344, 52] on div "Nadine Corsini nadsjas@westnet.com.au" at bounding box center [452, 50] width 627 height 23
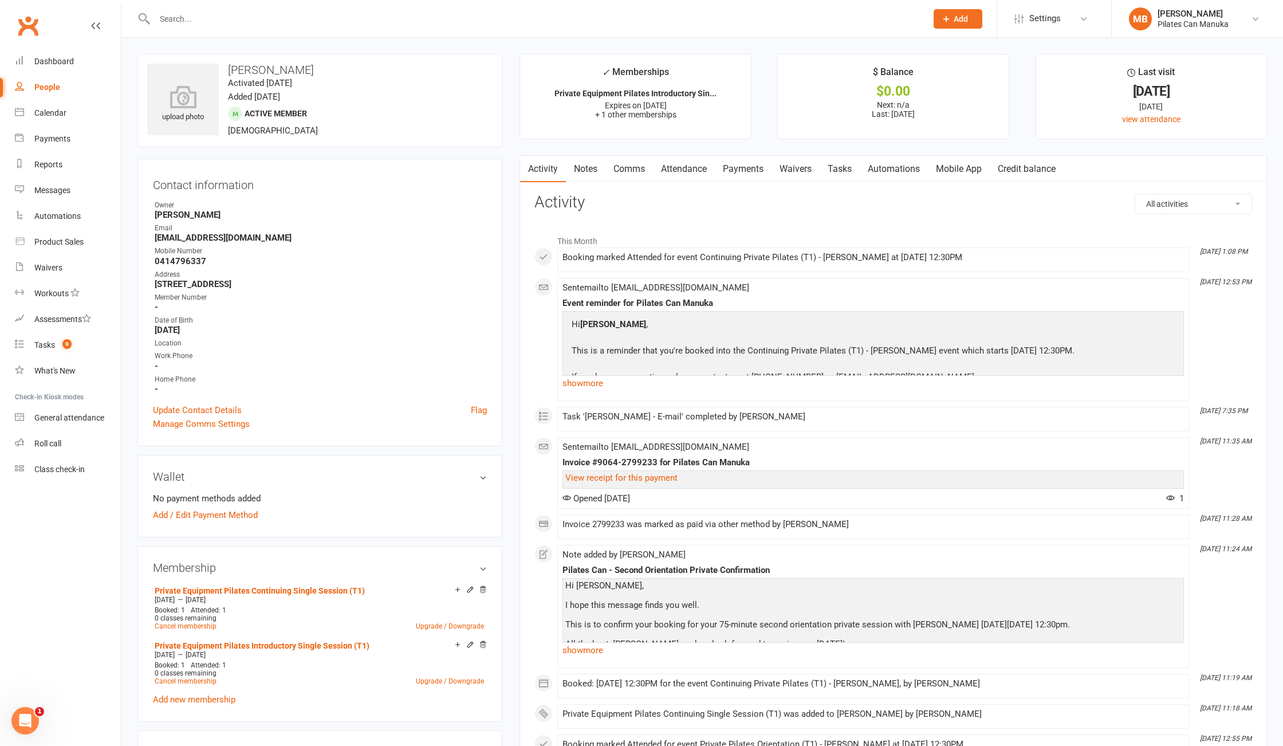
drag, startPoint x: 344, startPoint y: 52, endPoint x: 335, endPoint y: 58, distance: 11.6
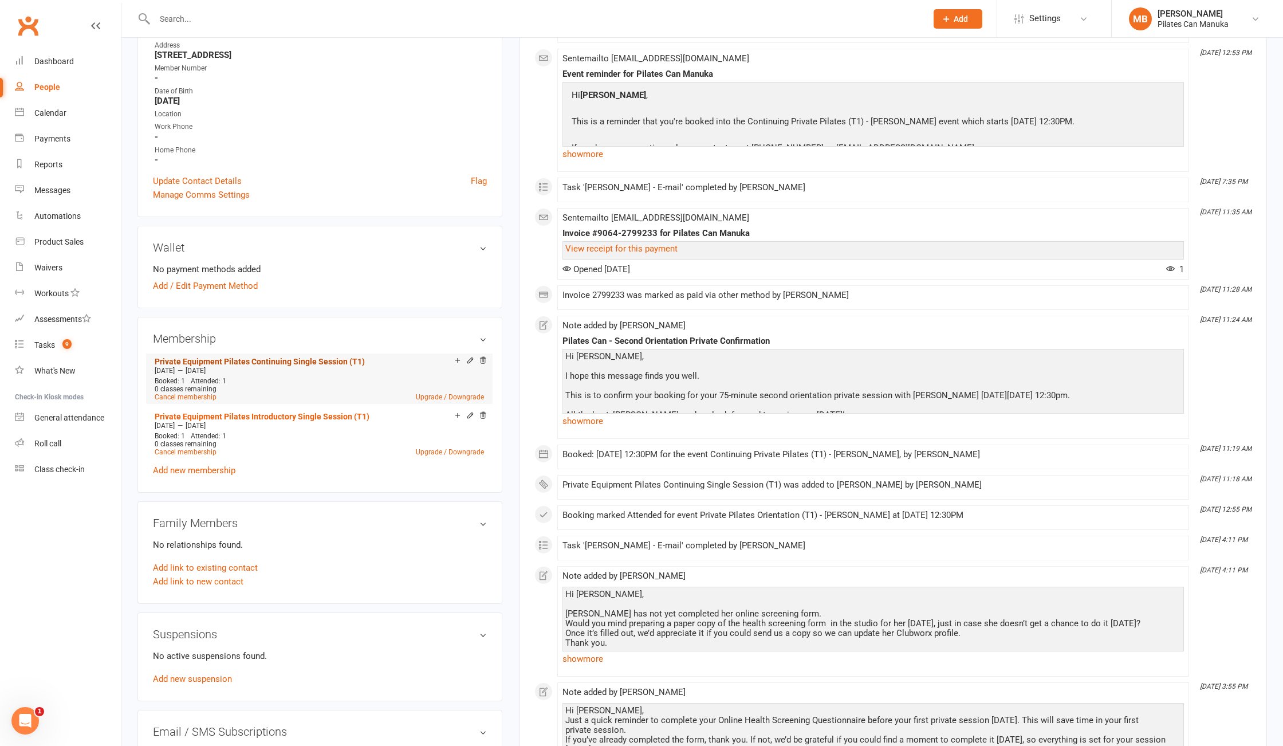
click at [275, 358] on link "Private Equipment Pilates Continuing Single Session (T1)" at bounding box center [260, 361] width 210 height 9
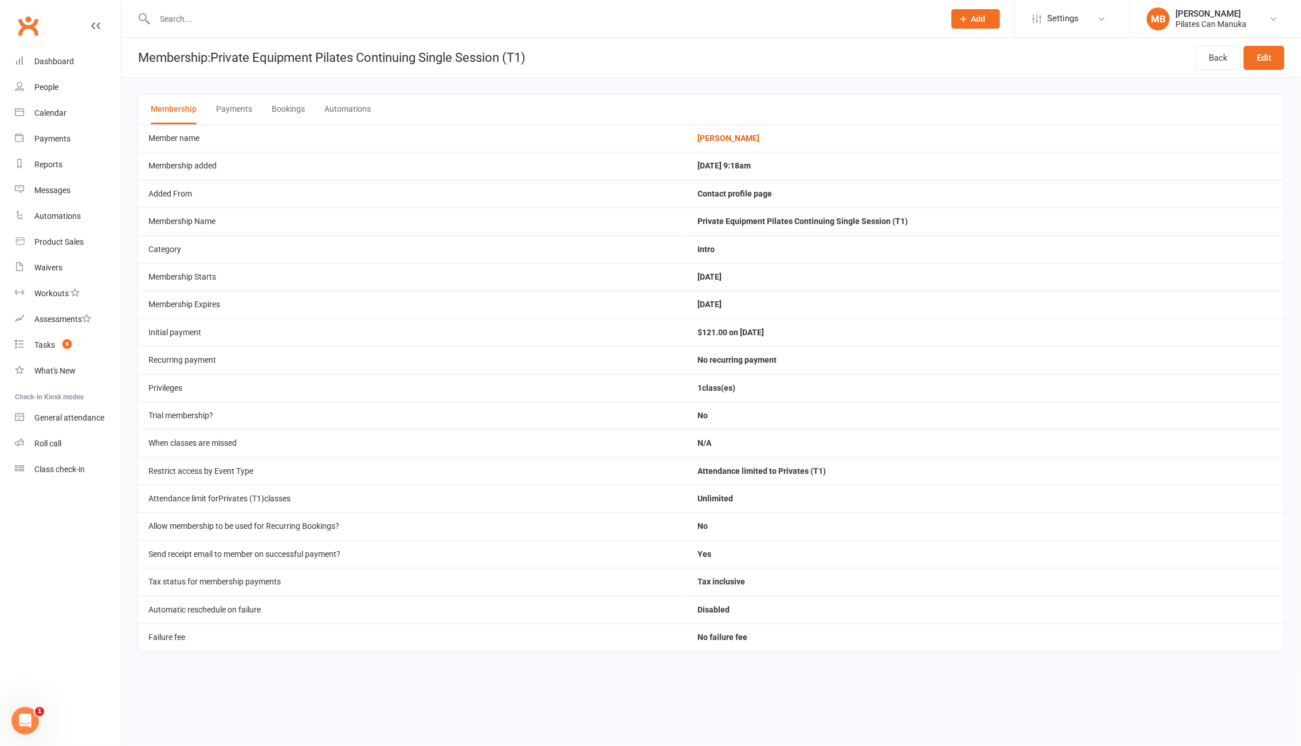
click at [293, 116] on button "Bookings" at bounding box center [288, 110] width 33 height 30
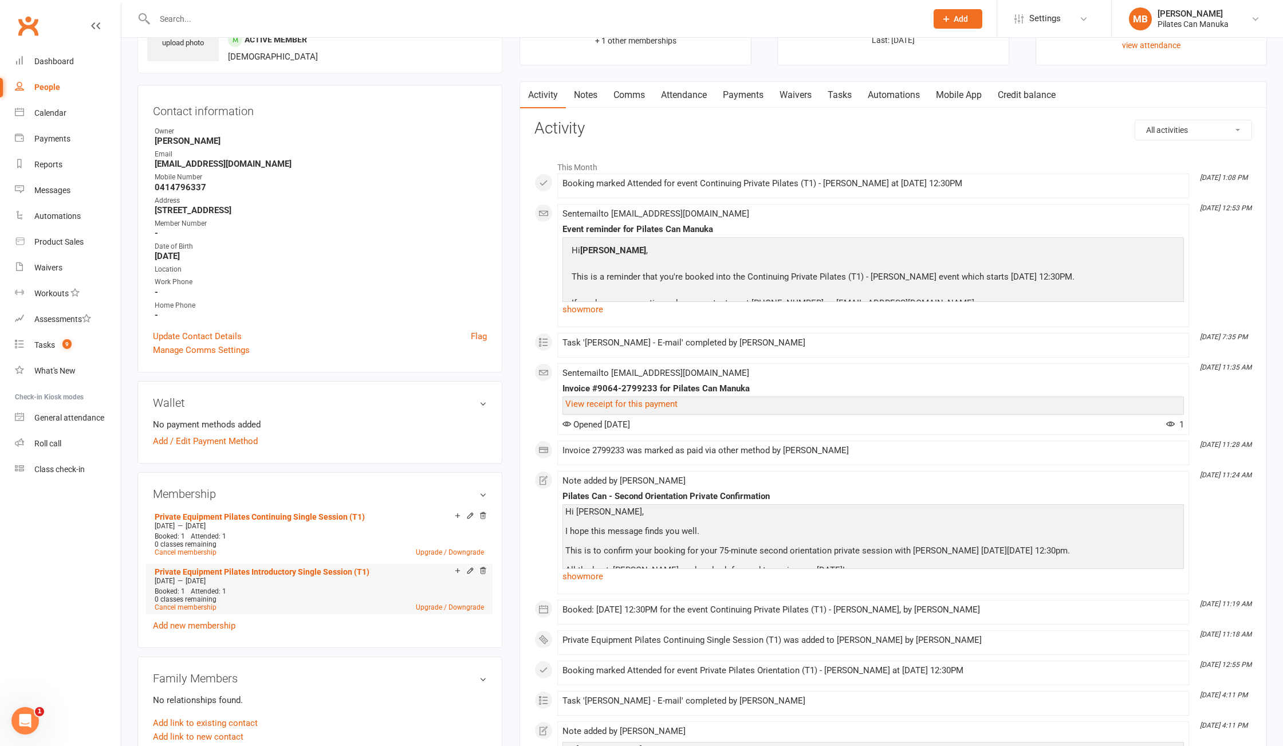
scroll to position [115, 0]
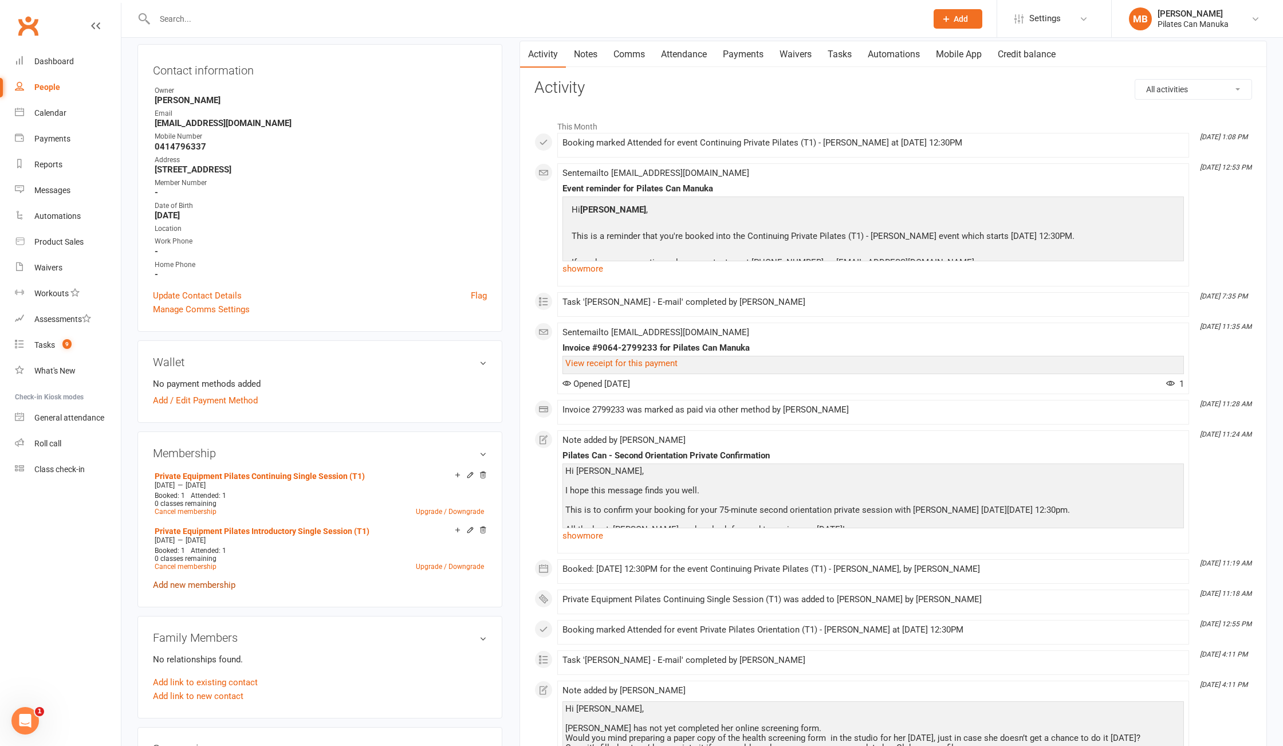
click at [209, 582] on link "Add new membership" at bounding box center [194, 585] width 83 height 10
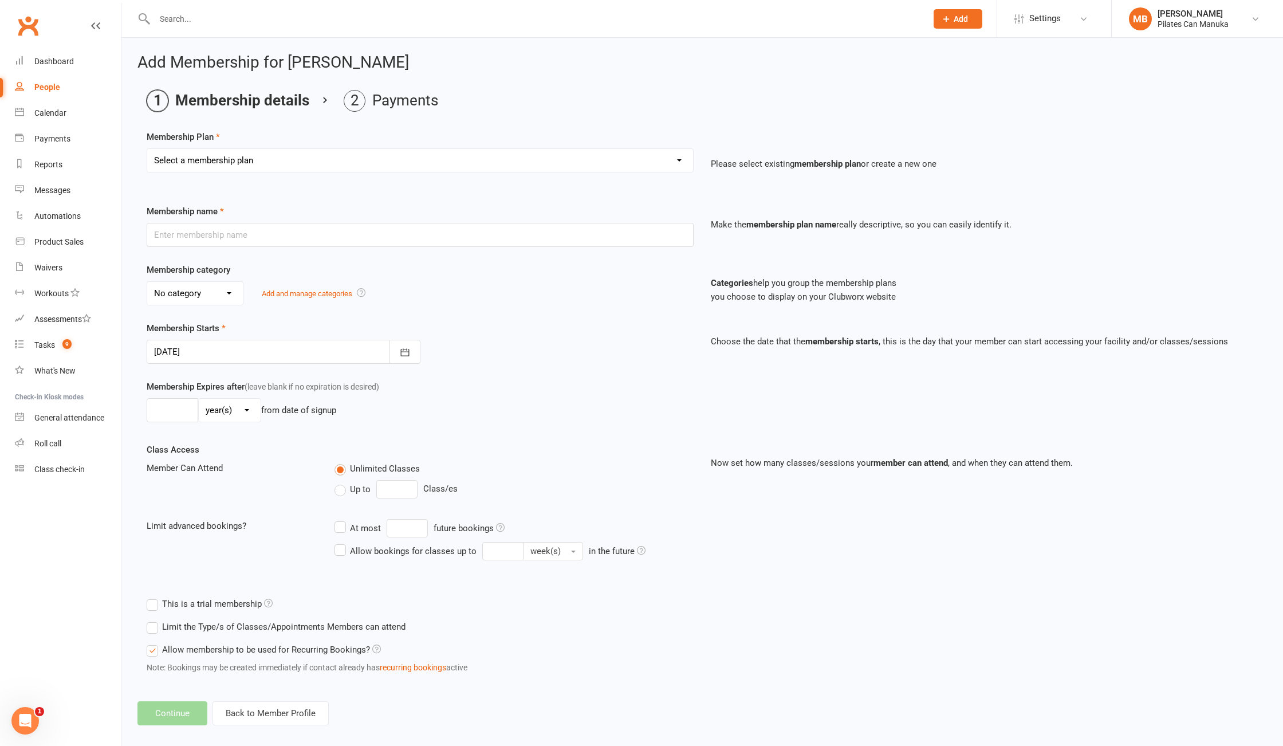
click at [387, 168] on select "Select a membership plan Private Equipment Pilates Introductory 2 Pack (T1) Pri…" at bounding box center [420, 160] width 546 height 23
select select "4"
click at [147, 150] on select "Select a membership plan Private Equipment Pilates Introductory 2 Pack (T1) Pri…" at bounding box center [420, 160] width 546 height 23
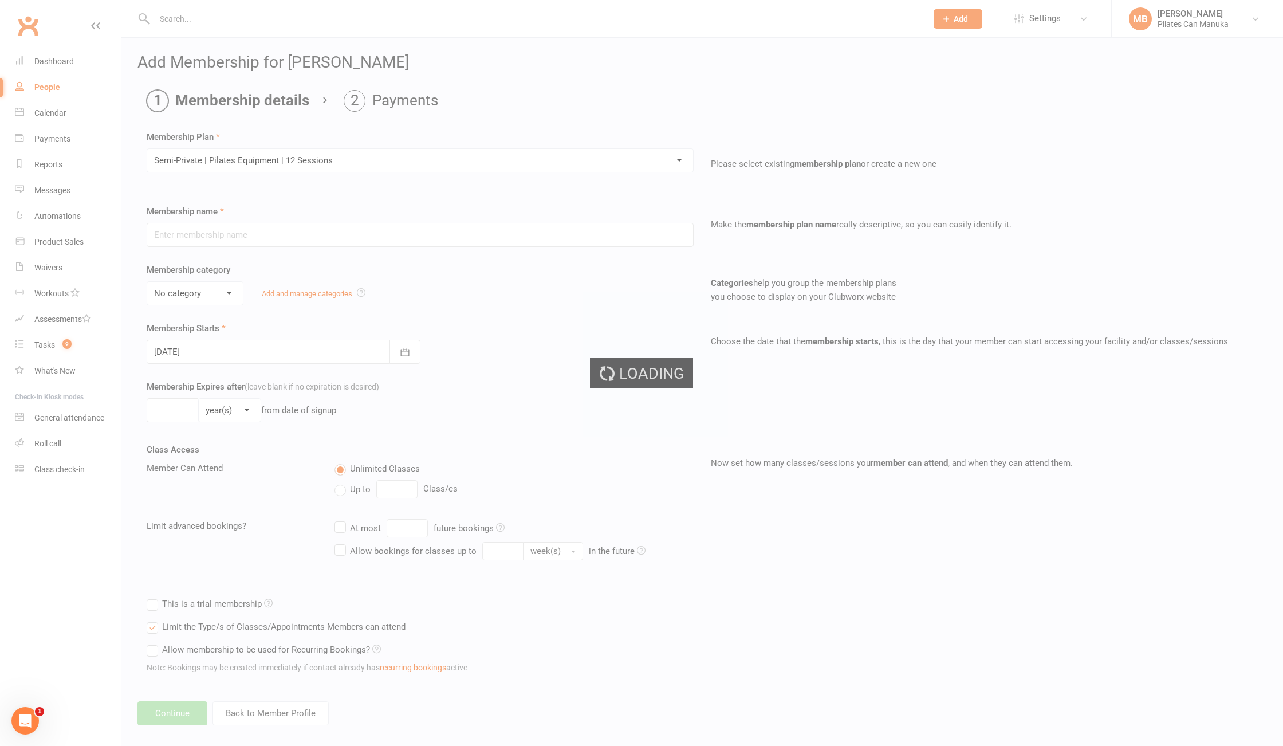
type input "Semi-Private | Pilates Equipment | 12 Sessions"
select select "2"
type input "4"
select select "2"
type input "12"
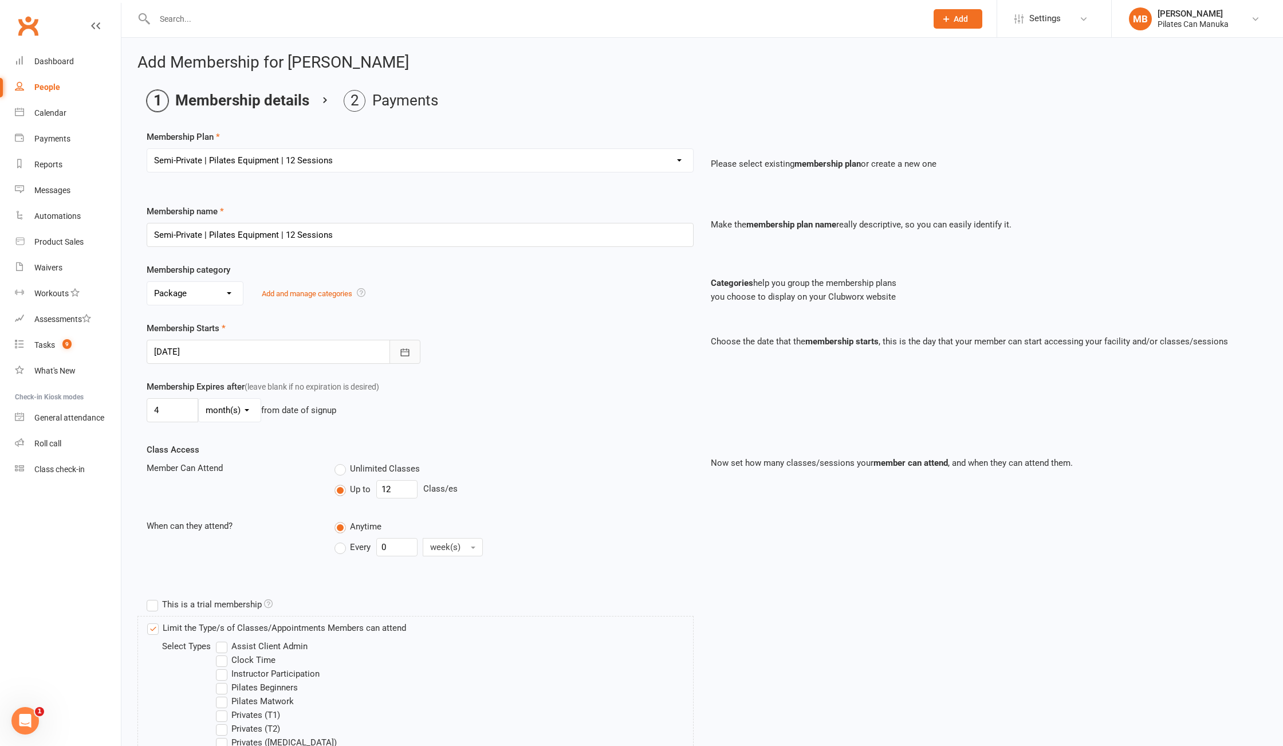
click at [406, 358] on icon "button" at bounding box center [404, 352] width 11 height 11
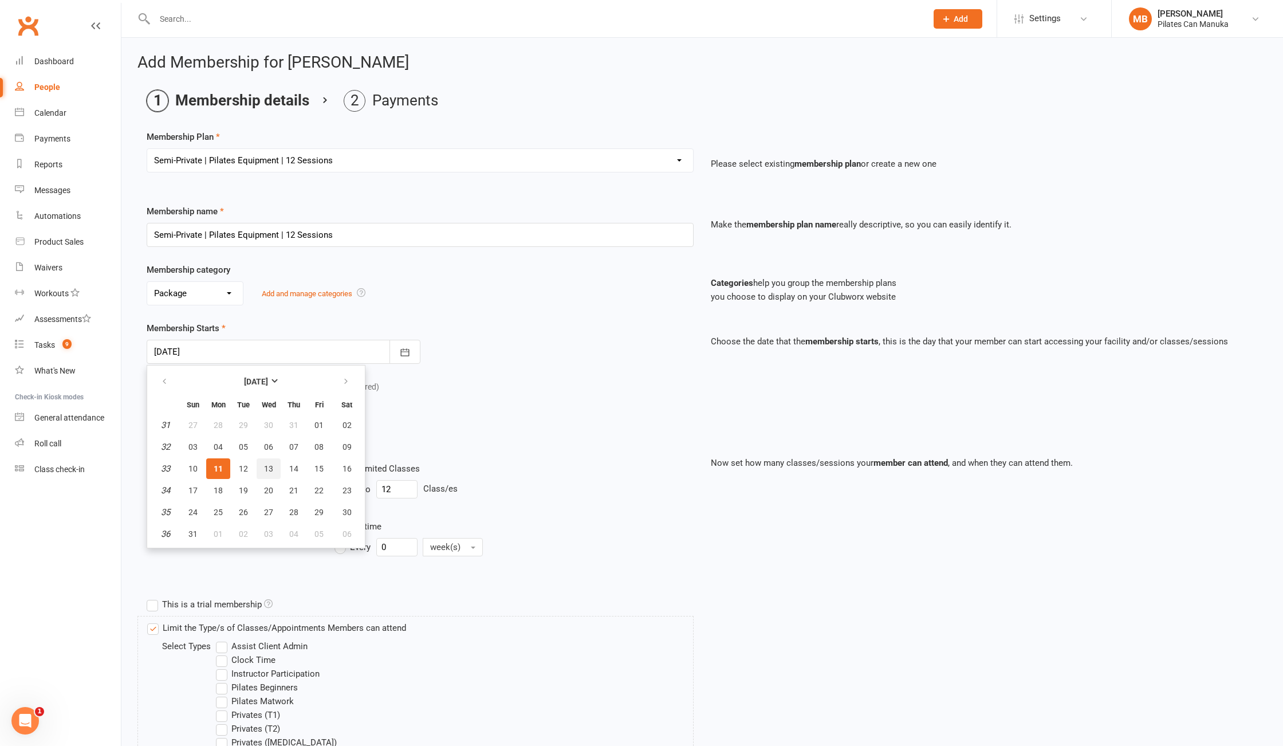
click at [270, 466] on span "13" at bounding box center [268, 468] width 9 height 9
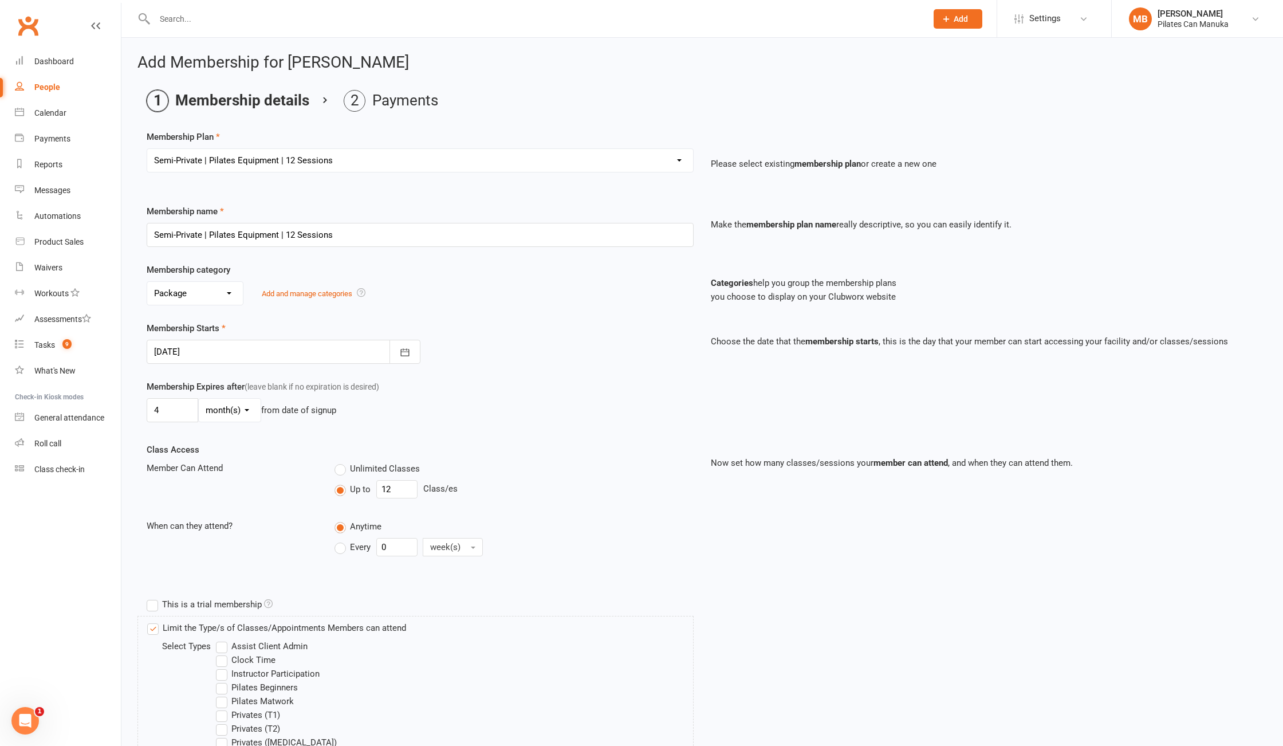
type input "13 Aug 2025"
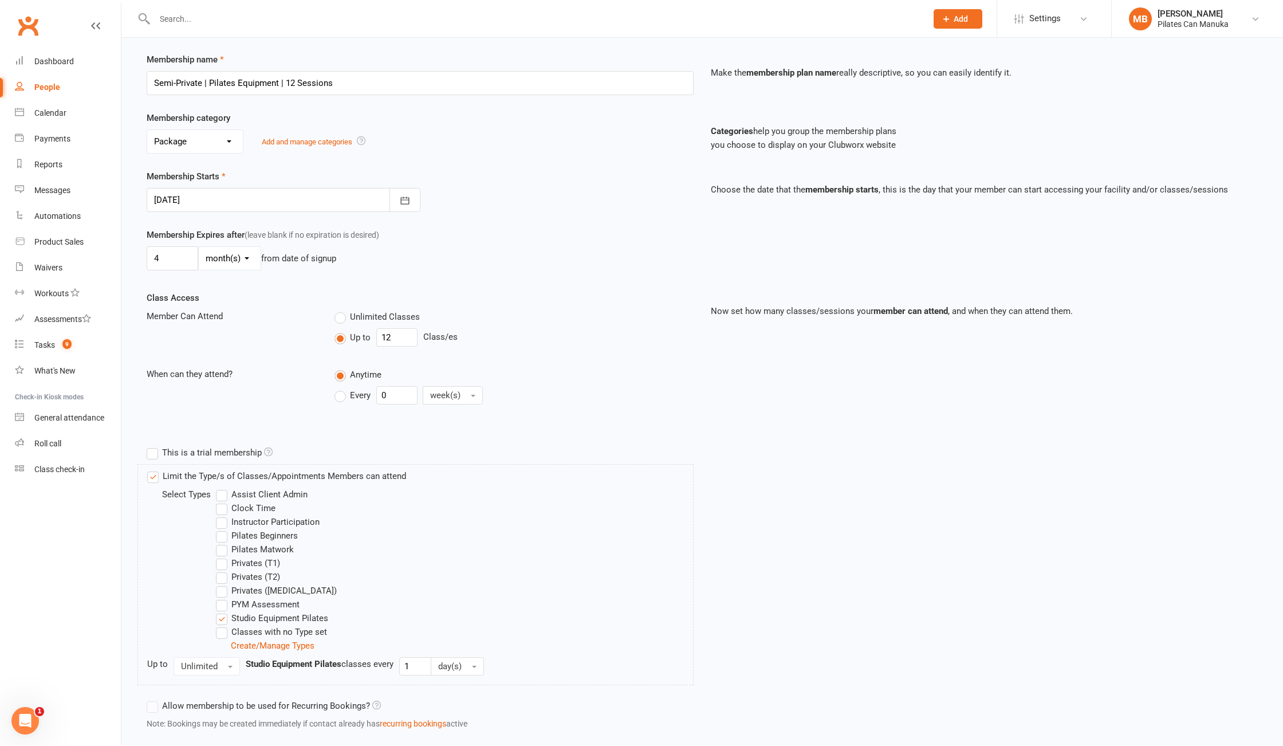
scroll to position [227, 0]
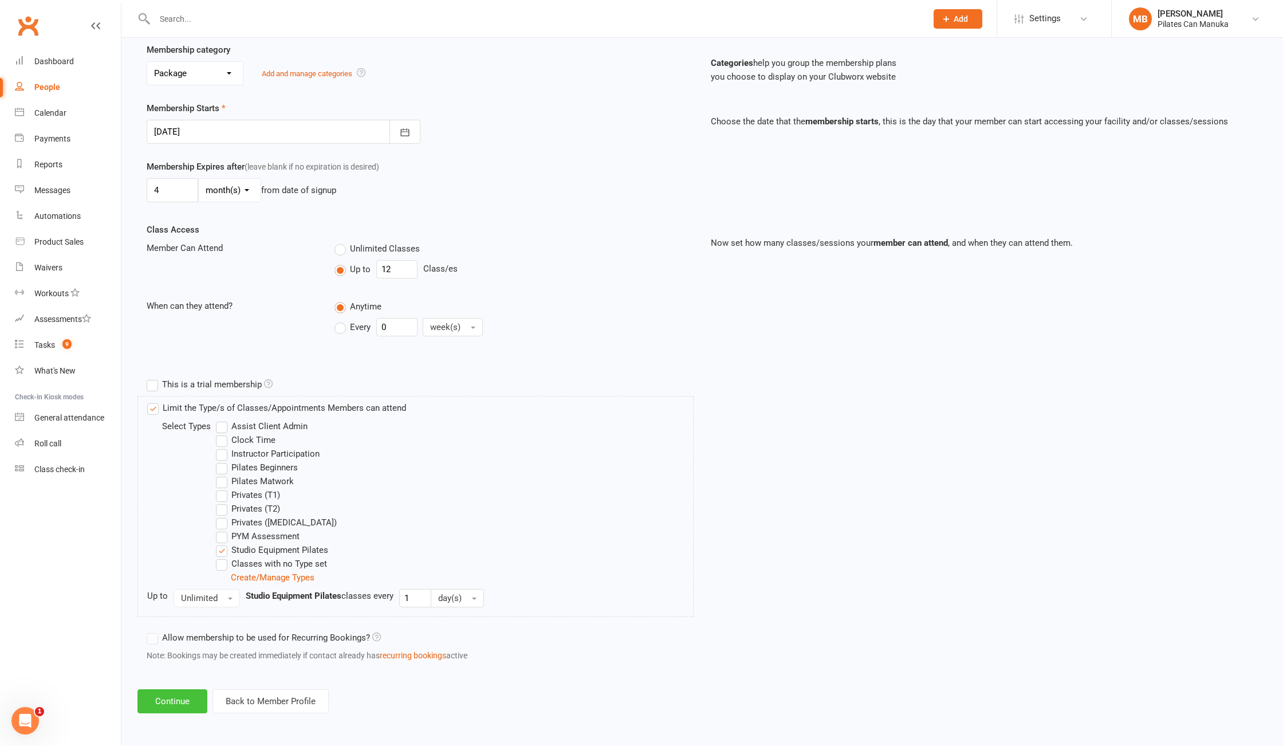
click at [176, 701] on button "Continue" at bounding box center [173, 701] width 70 height 24
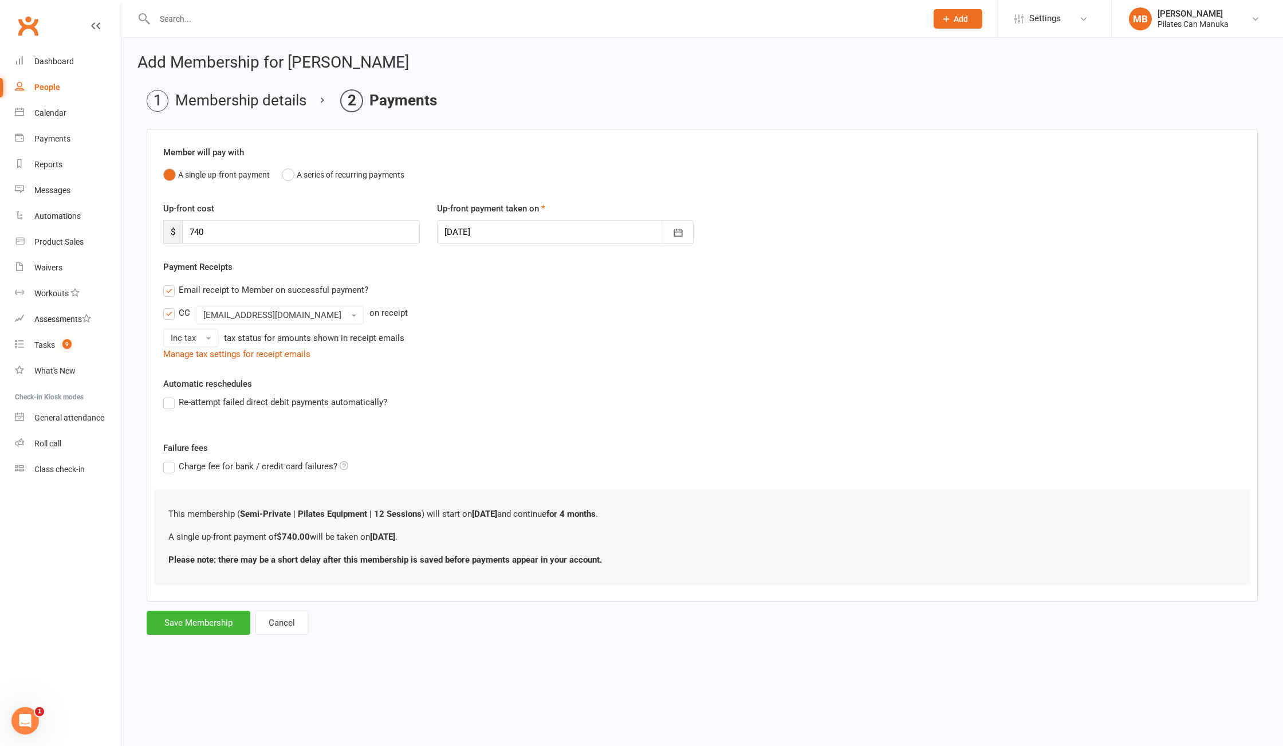
scroll to position [0, 0]
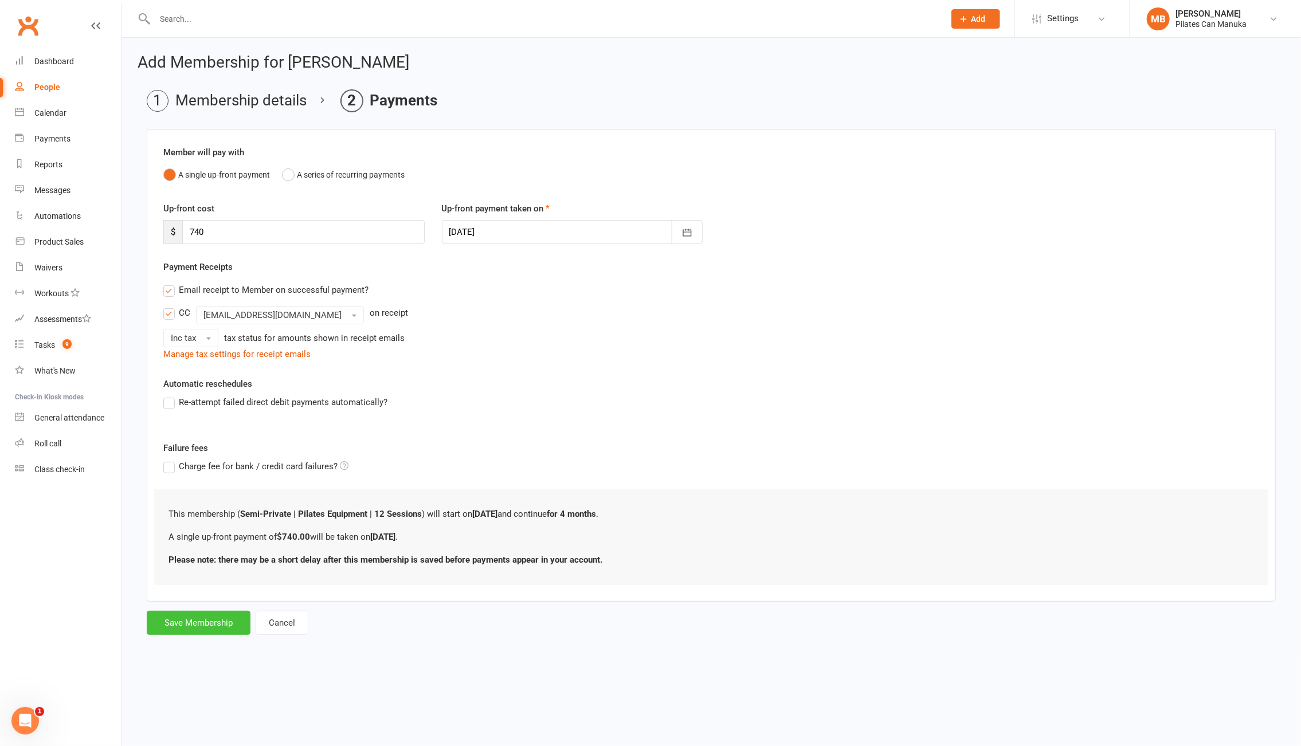
click at [180, 621] on button "Save Membership" at bounding box center [199, 623] width 104 height 24
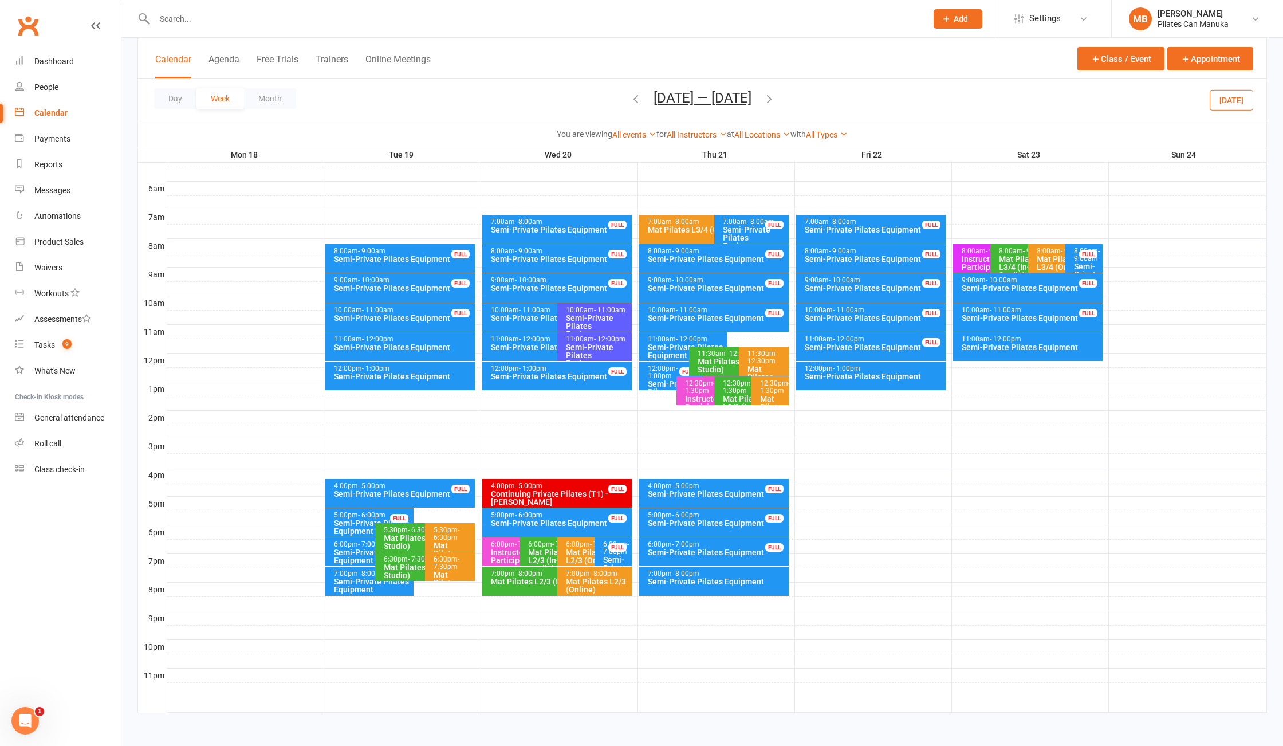
click at [703, 95] on button "[DATE] — [DATE]" at bounding box center [703, 98] width 98 height 16
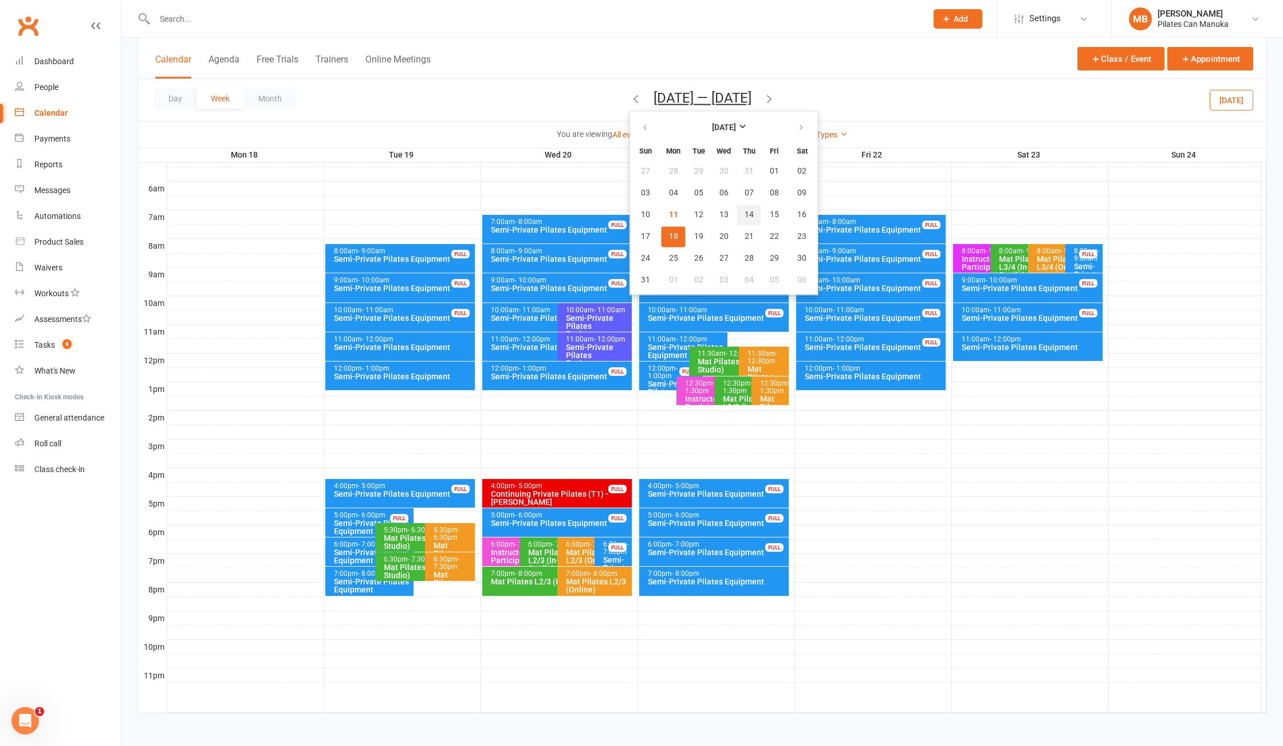
click at [745, 217] on span "14" at bounding box center [749, 214] width 9 height 9
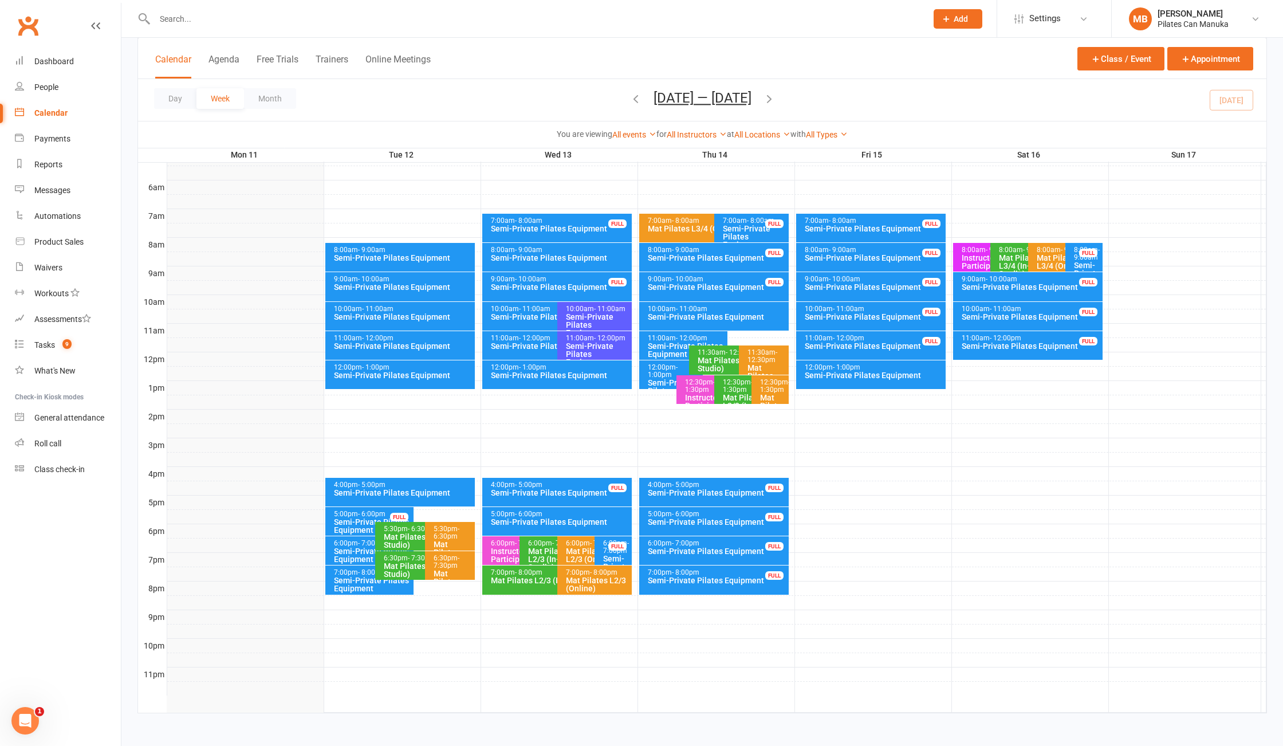
click at [693, 318] on div "Semi-Private Pilates Equipment" at bounding box center [717, 317] width 140 height 8
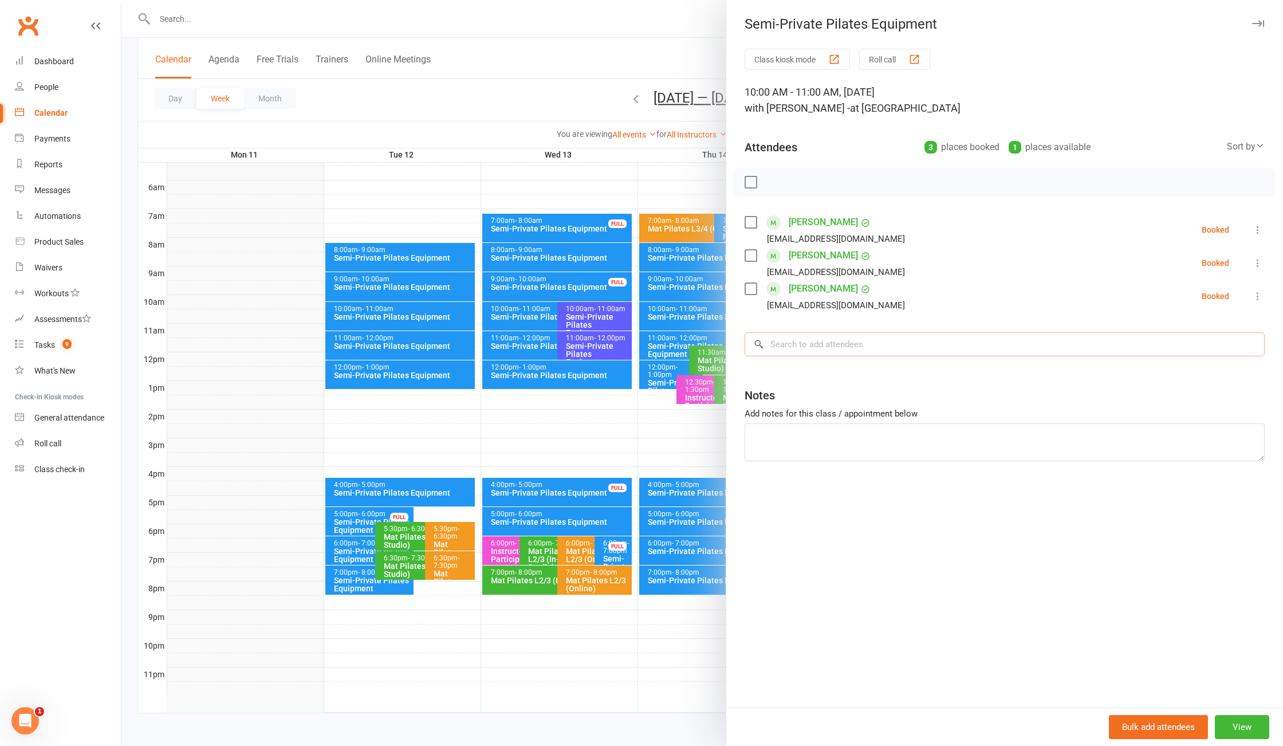
click at [835, 344] on input "search" at bounding box center [1005, 344] width 520 height 24
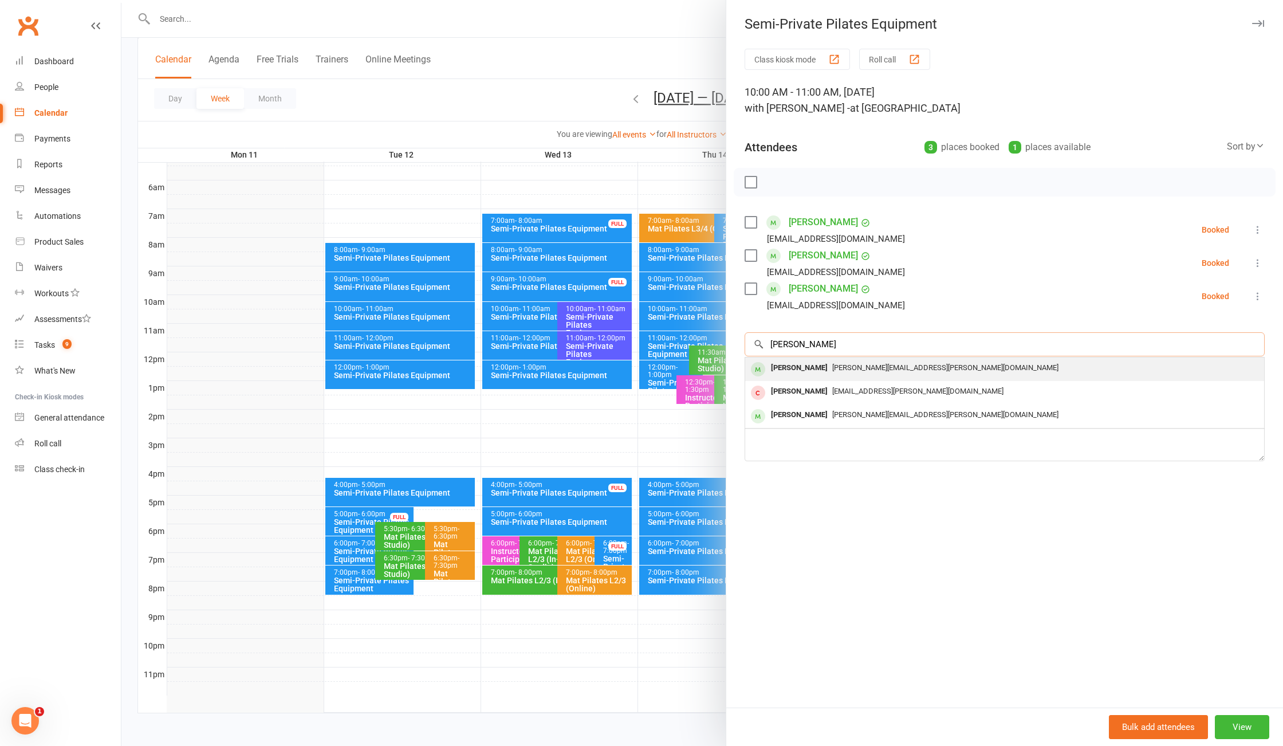
type input "[PERSON_NAME]"
click at [848, 371] on span "christina@weiss.au" at bounding box center [946, 367] width 226 height 9
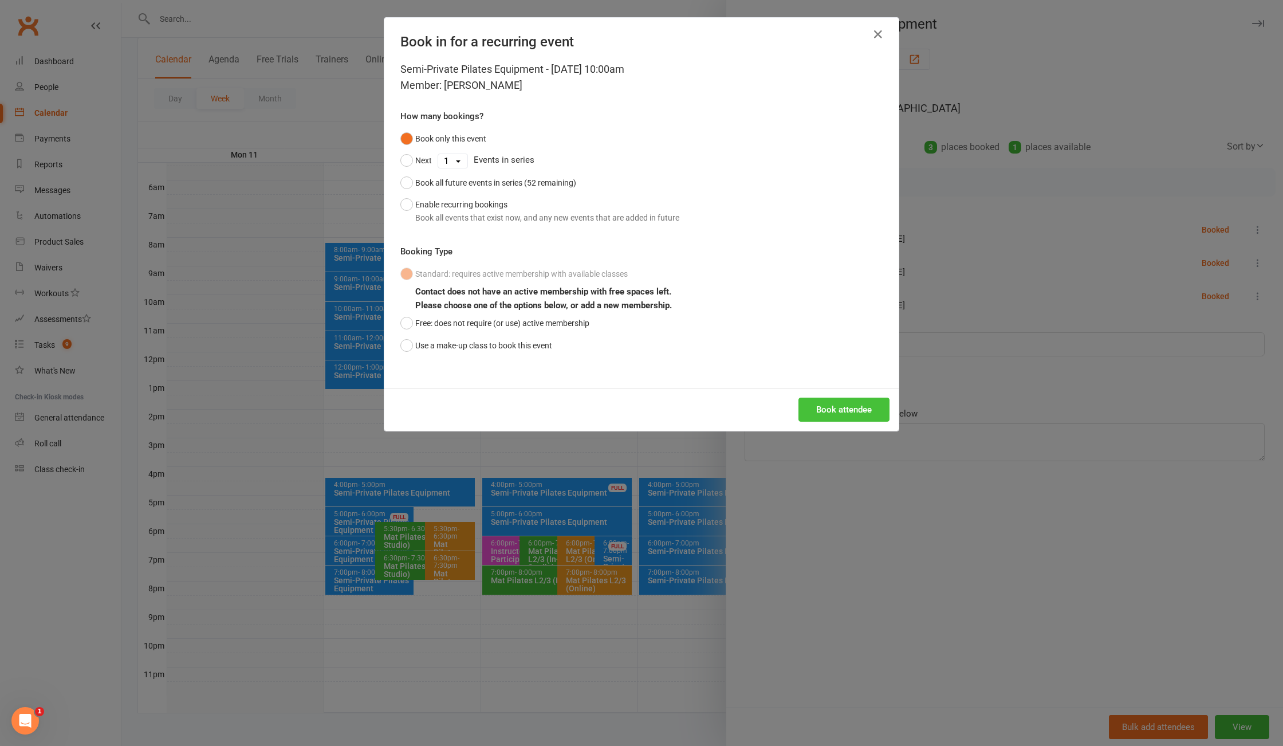
click at [843, 411] on button "Book attendee" at bounding box center [844, 410] width 91 height 24
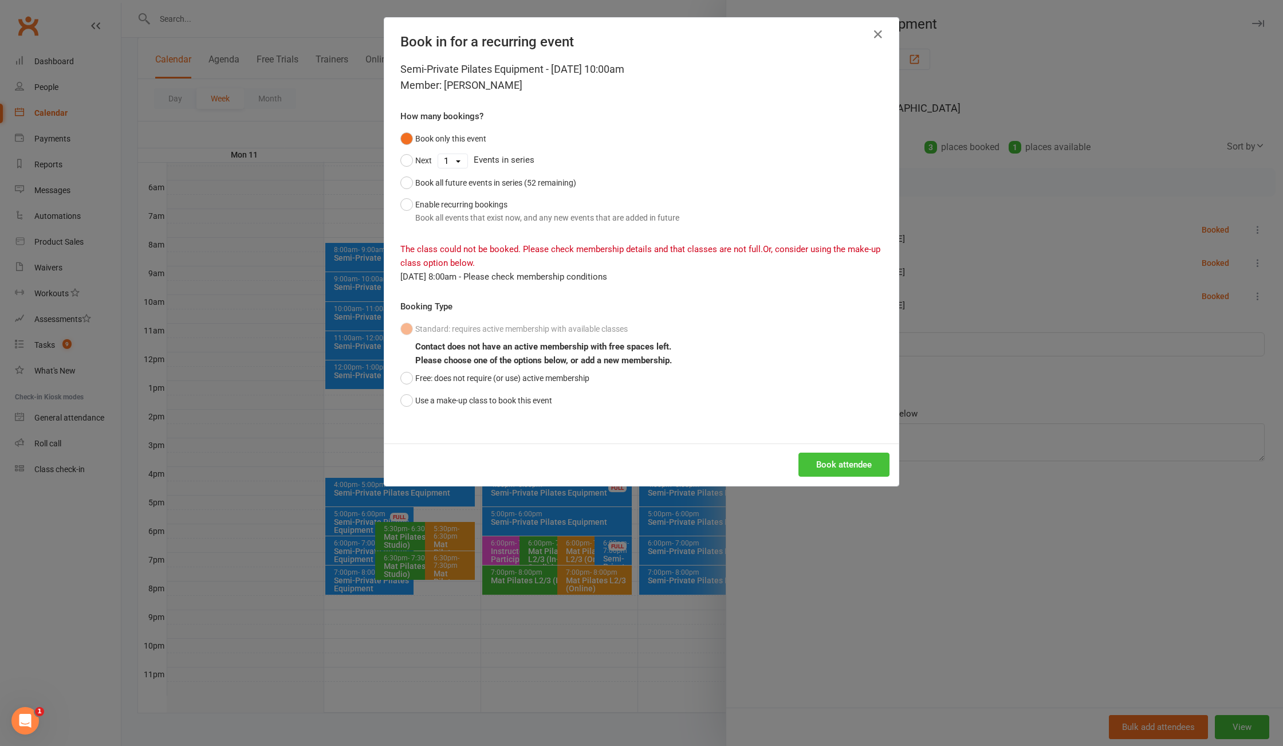
click at [847, 465] on button "Book attendee" at bounding box center [844, 465] width 91 height 24
click at [908, 590] on div "Book in for a recurring event Semi-Private Pilates Equipment - Aug 14, 2025 10:…" at bounding box center [641, 373] width 1283 height 746
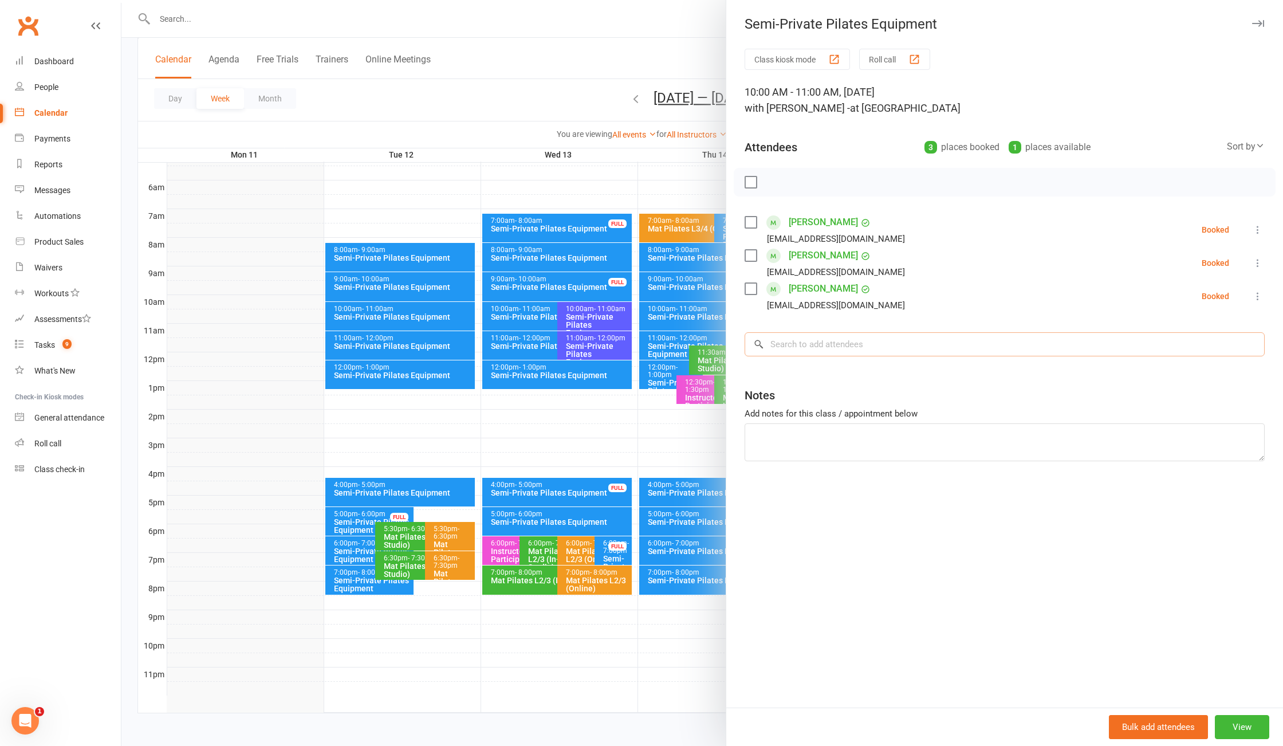
click at [809, 354] on input "search" at bounding box center [1005, 344] width 520 height 24
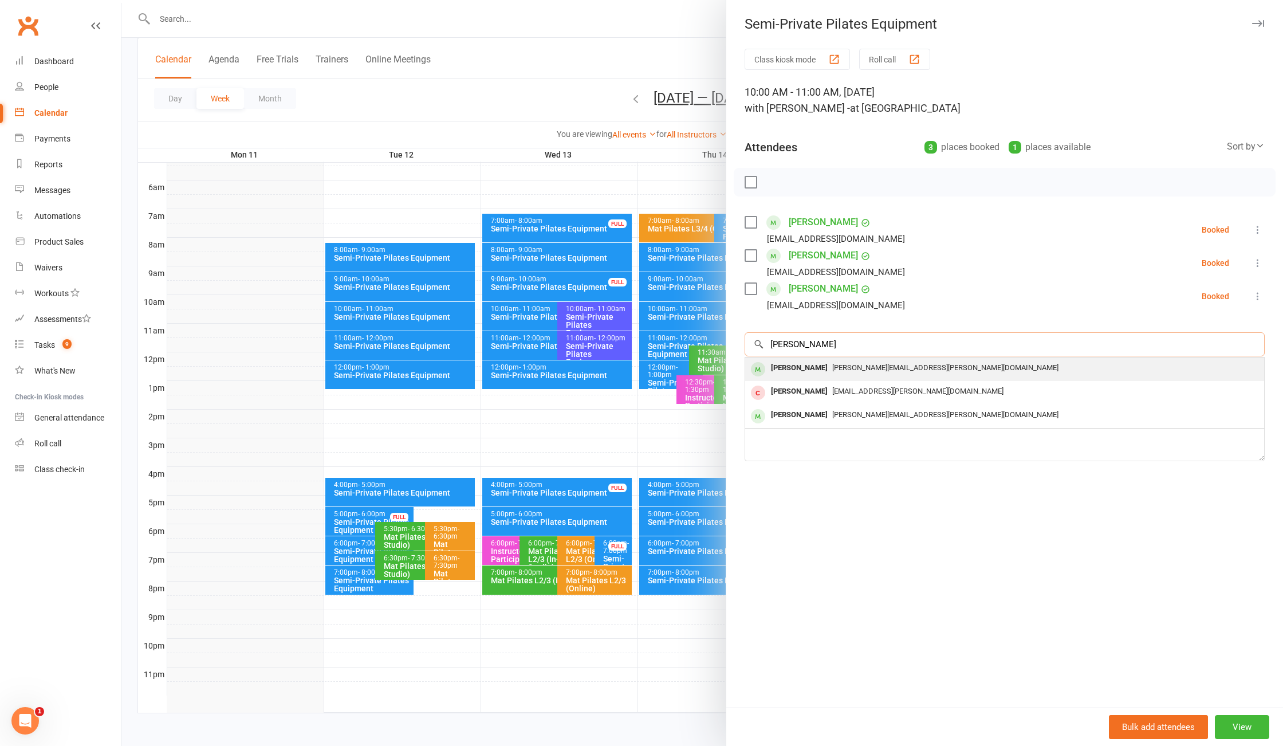
type input "weiss"
click at [837, 376] on div "christina@weiss.au" at bounding box center [1005, 368] width 510 height 17
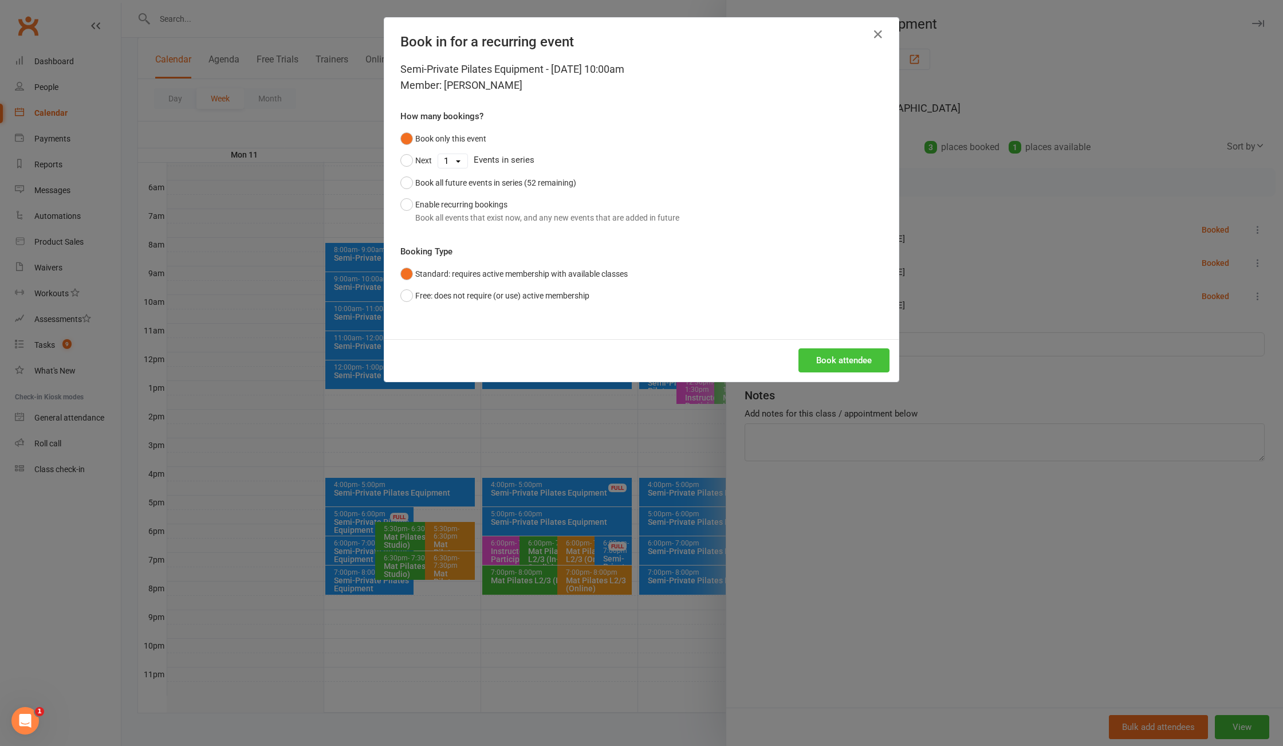
click at [844, 358] on button "Book attendee" at bounding box center [844, 360] width 91 height 24
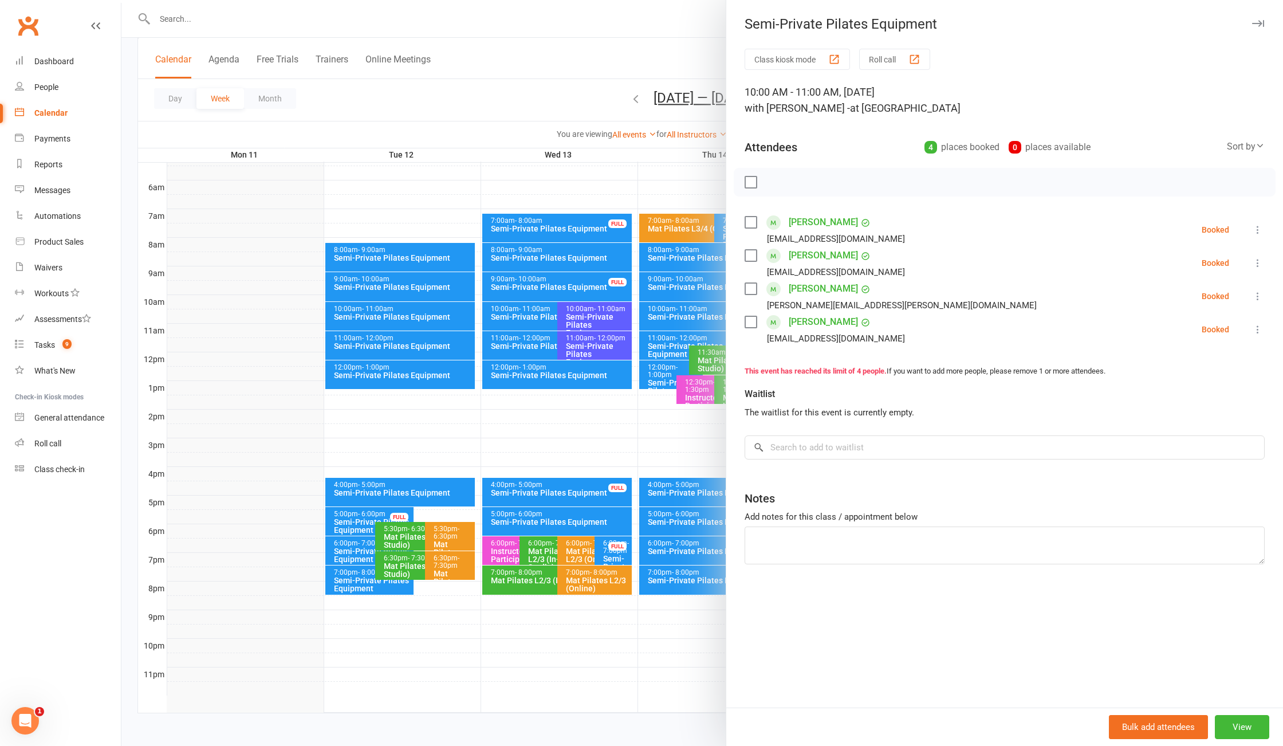
click at [549, 66] on div at bounding box center [702, 373] width 1162 height 746
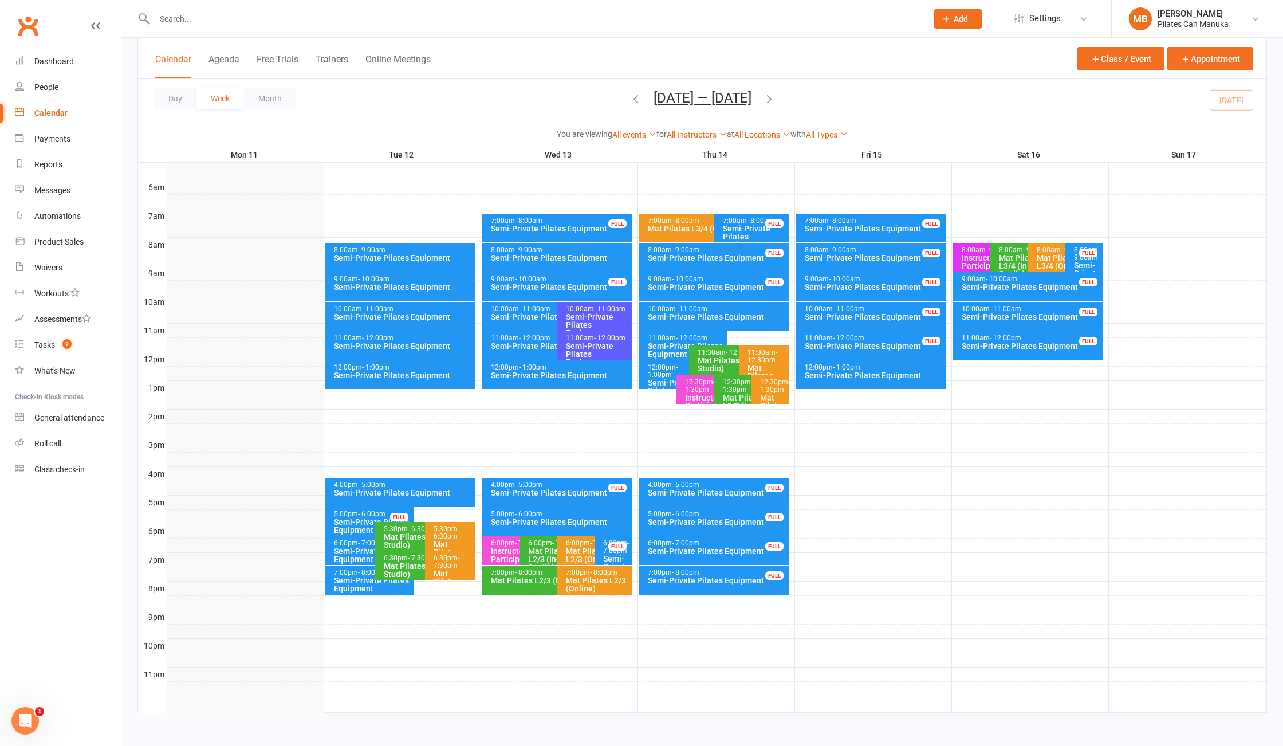
click at [594, 309] on span "- 11:00am" at bounding box center [610, 309] width 32 height 8
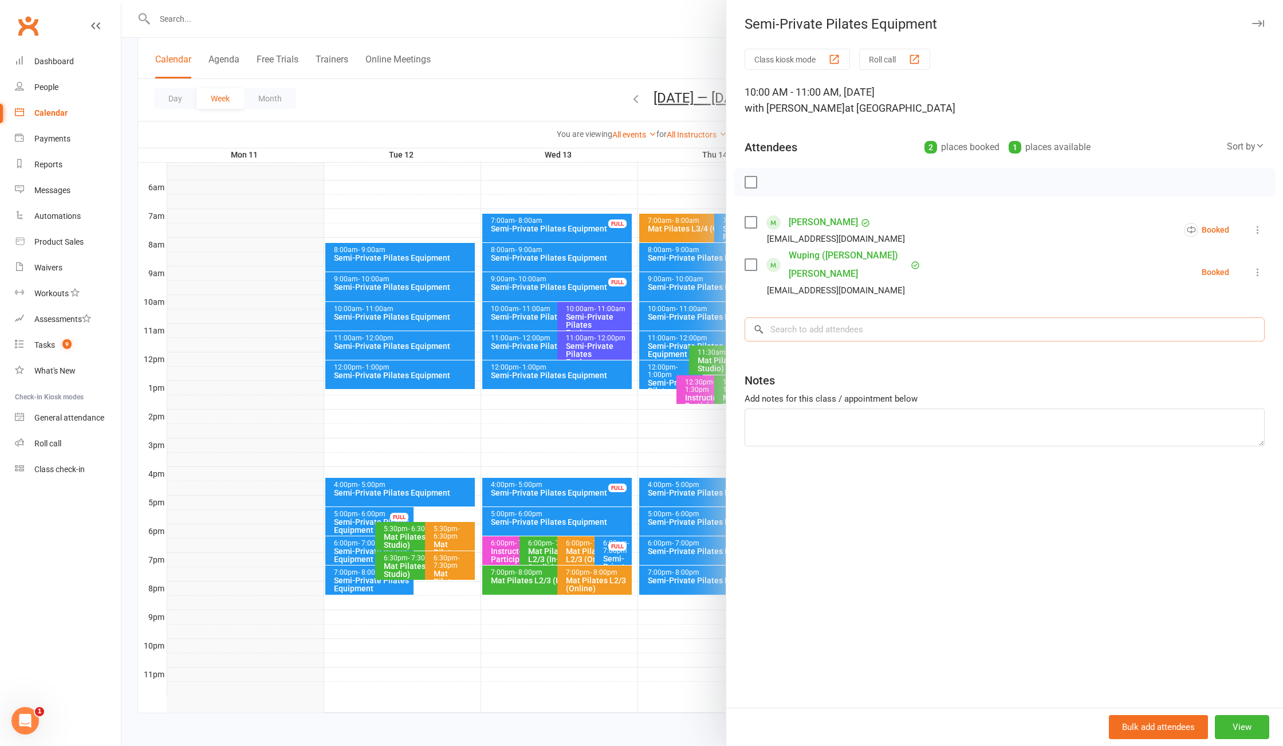
click at [819, 317] on input "search" at bounding box center [1005, 329] width 520 height 24
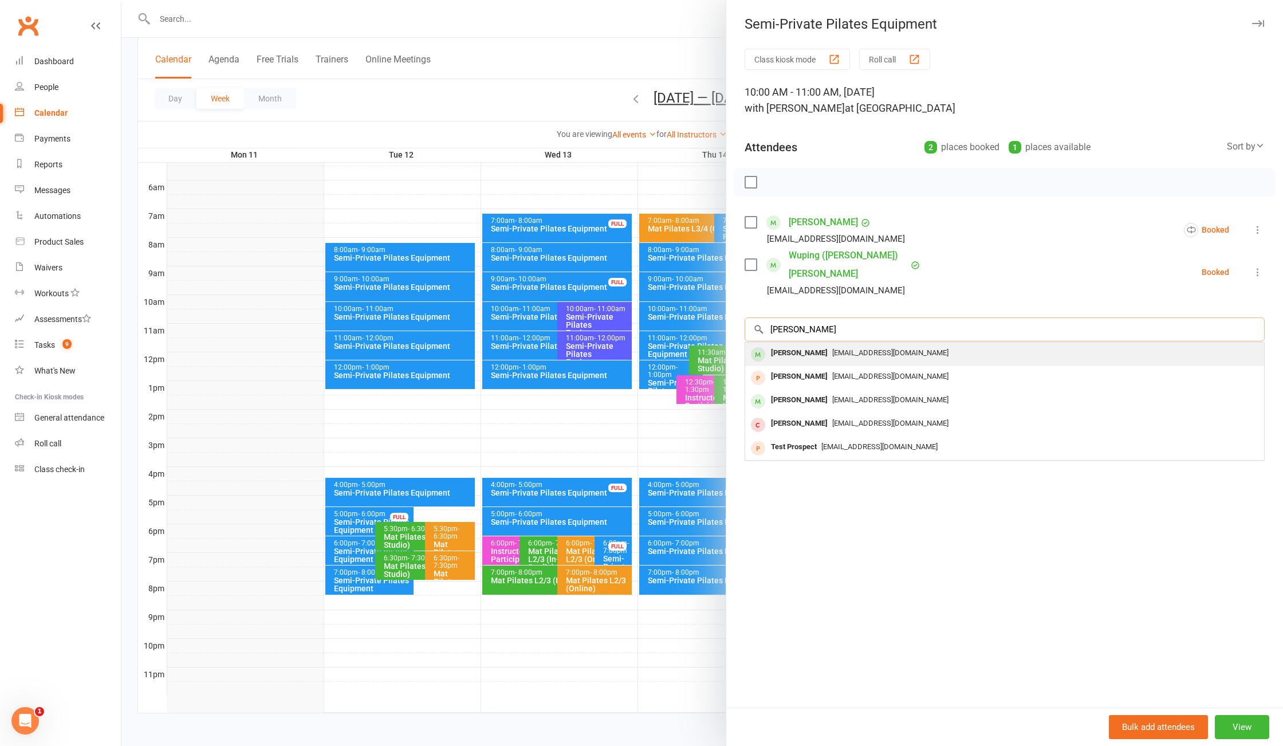
type input "corsini"
click at [843, 348] on span "[EMAIL_ADDRESS][DOMAIN_NAME]" at bounding box center [891, 352] width 116 height 9
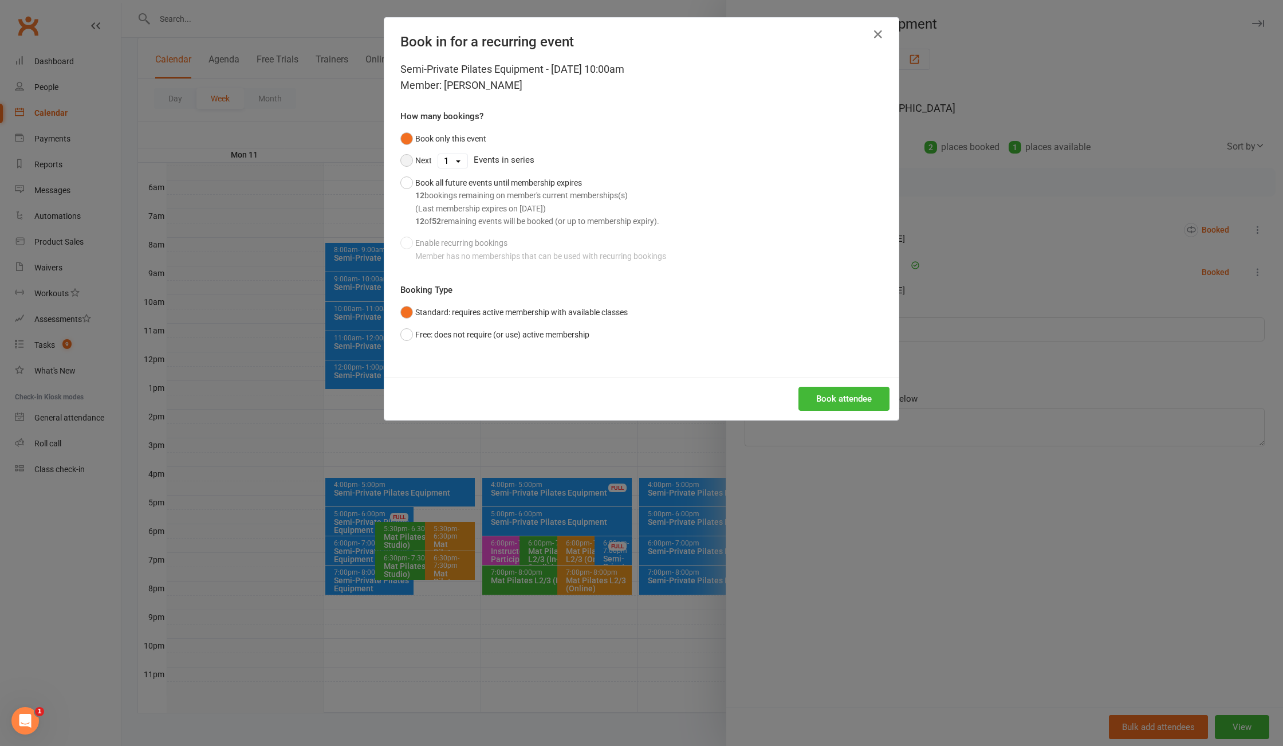
click at [401, 159] on button "Next" at bounding box center [417, 161] width 32 height 22
click at [428, 164] on div "Next 1 2 3 4 5 6 7 8 9 10 11 12 13 14 15 16 17 18 19 20 21 22 23 24 25 26 27 28…" at bounding box center [642, 161] width 482 height 22
click at [450, 163] on select "1 2 3 4 5 6 7 8 9 10 11 12 13 14 15 16 17 18 19 20 21 22 23 24 25 26 27 28 29 3…" at bounding box center [452, 161] width 29 height 14
select select "4"
click at [438, 154] on select "1 2 3 4 5 6 7 8 9 10 11 12 13 14 15 16 17 18 19 20 21 22 23 24 25 26 27 28 29 3…" at bounding box center [452, 161] width 29 height 14
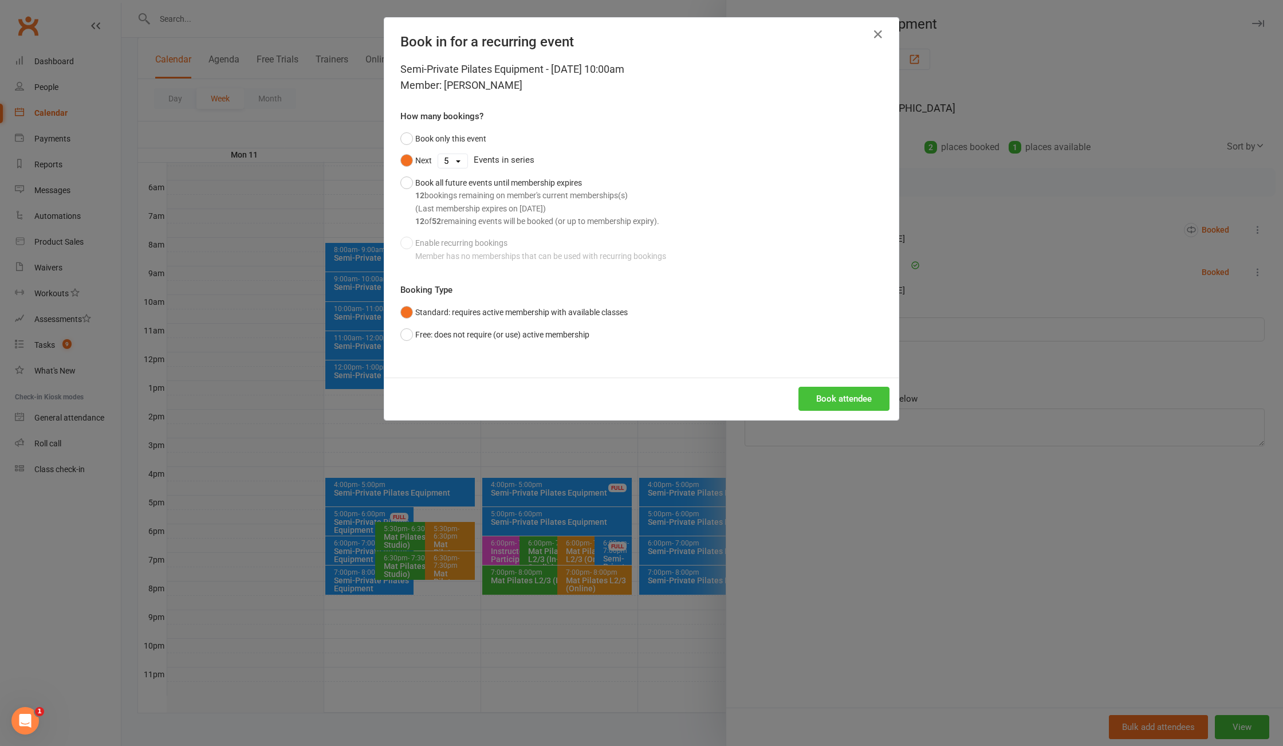
click at [850, 402] on button "Book attendee" at bounding box center [844, 399] width 91 height 24
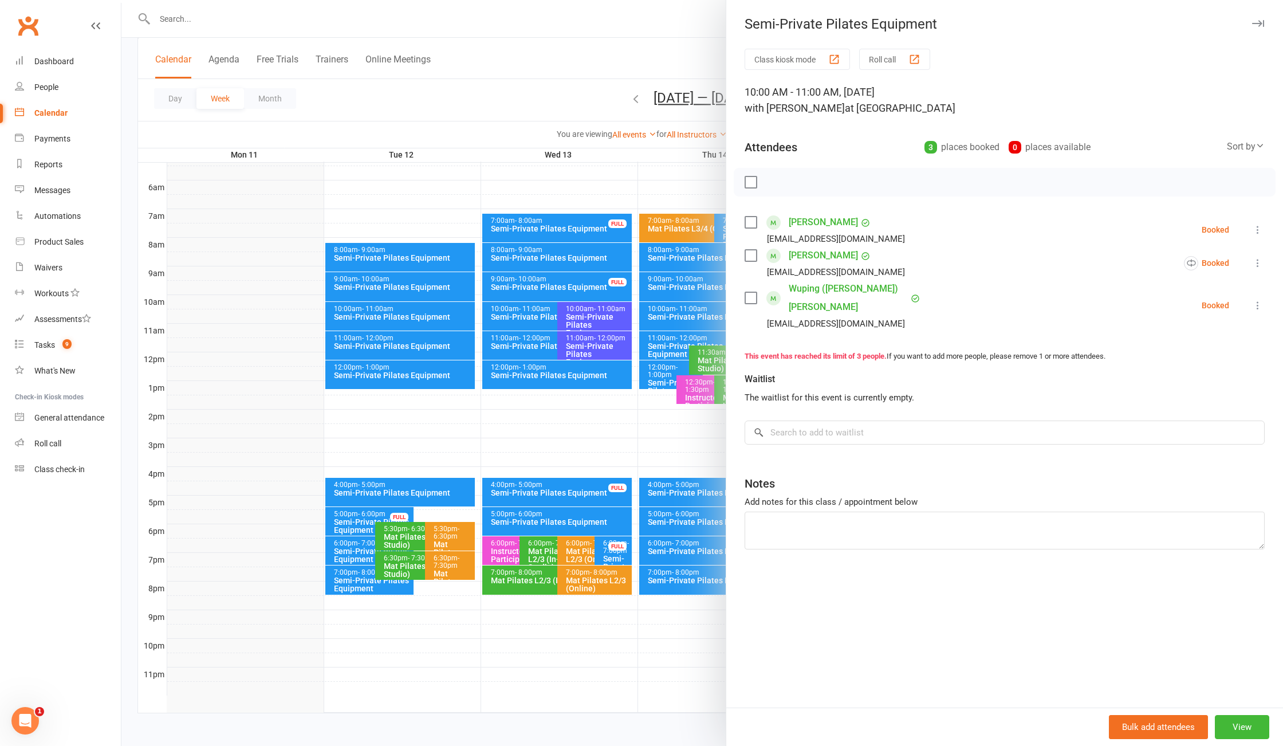
click at [538, 90] on div at bounding box center [702, 373] width 1162 height 746
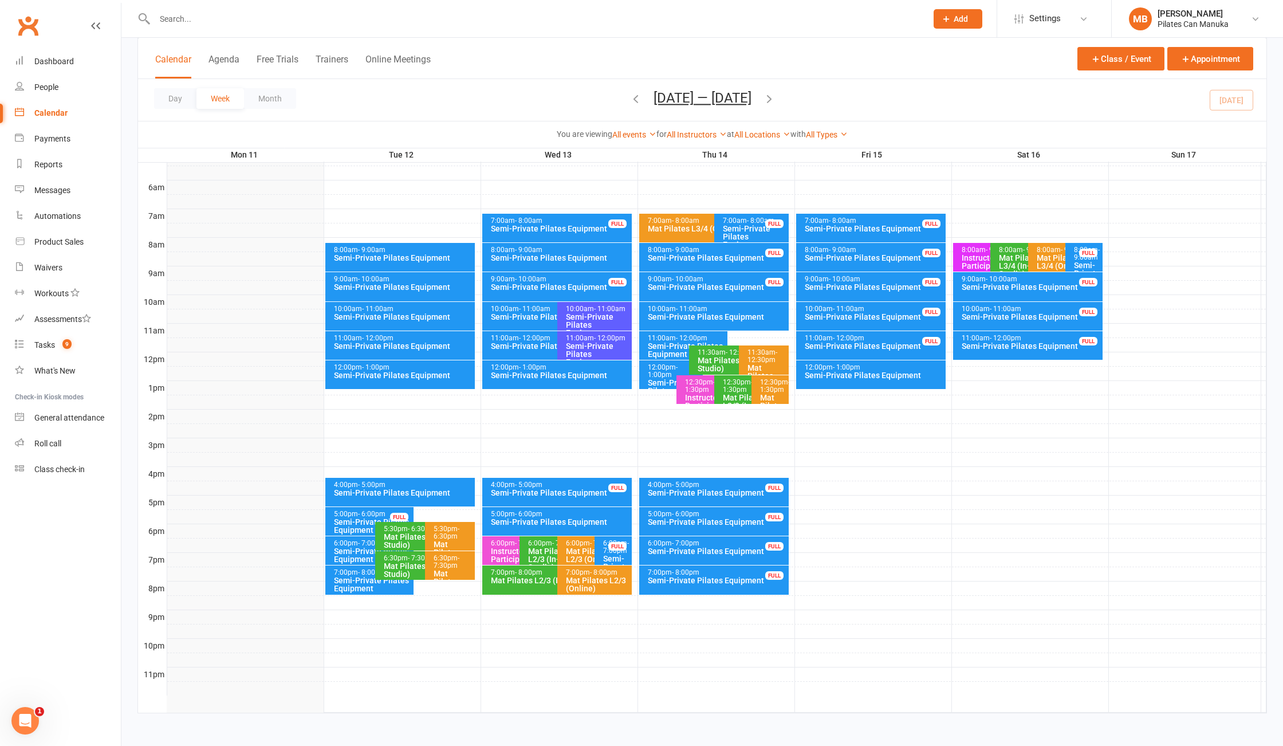
click at [776, 99] on icon "button" at bounding box center [769, 98] width 13 height 13
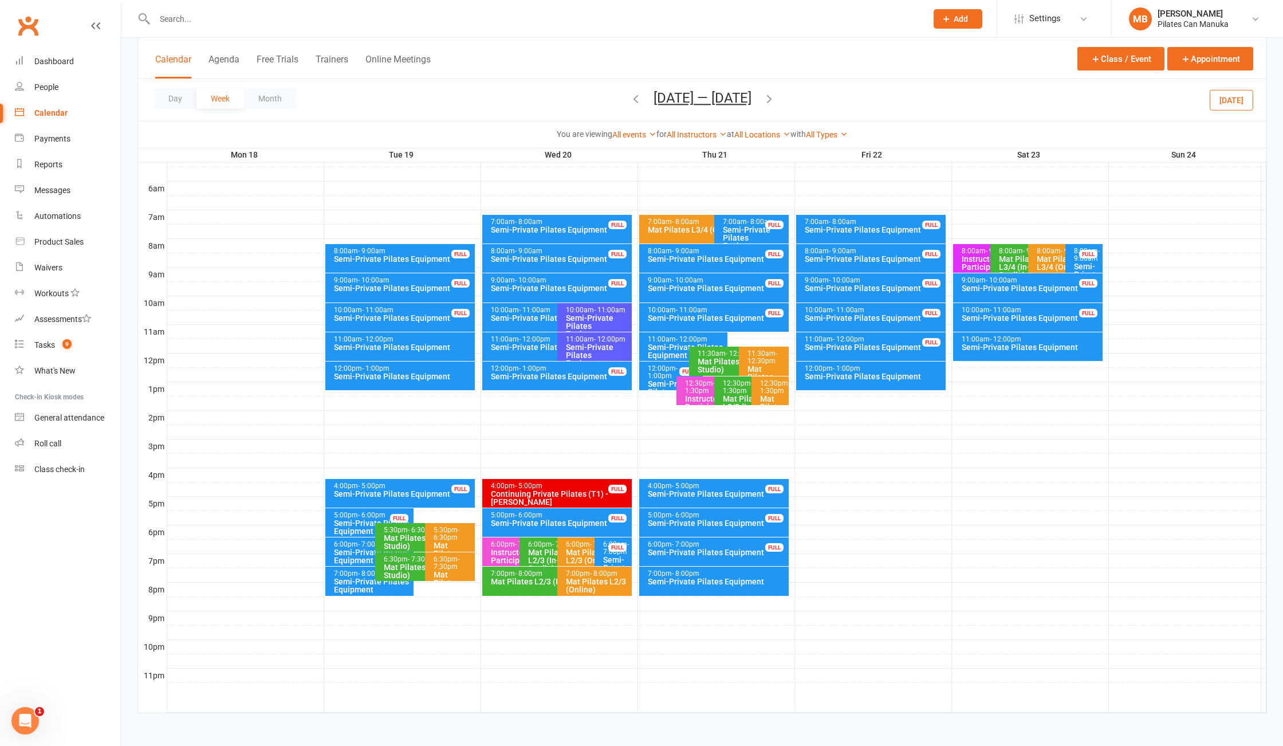
click at [775, 99] on icon "button" at bounding box center [769, 98] width 13 height 13
click at [775, 99] on div "Day Week Month Sep 1 — 7 2025 August 2025 Sun Mon Tue Wed Thu Fri Sat 27 28 29 …" at bounding box center [702, 100] width 1129 height 42
click at [768, 104] on icon "button" at bounding box center [769, 98] width 13 height 13
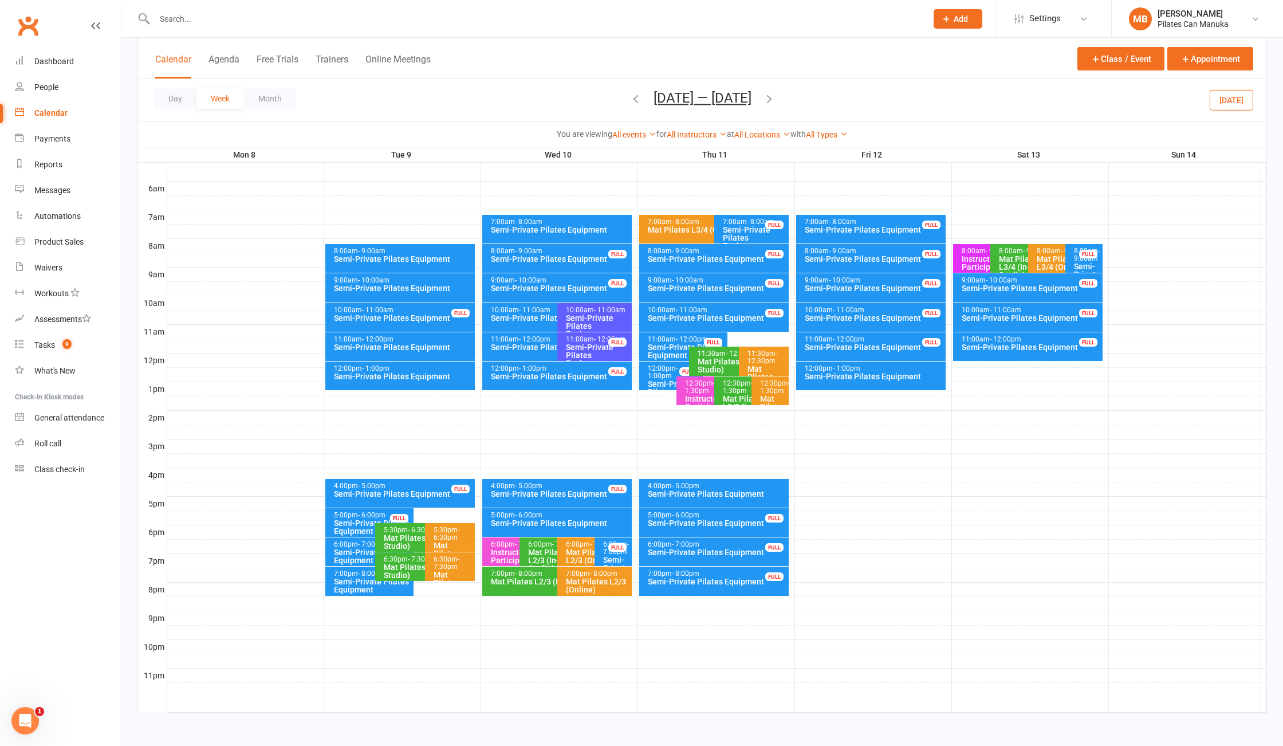
click at [768, 104] on icon "button" at bounding box center [769, 98] width 13 height 13
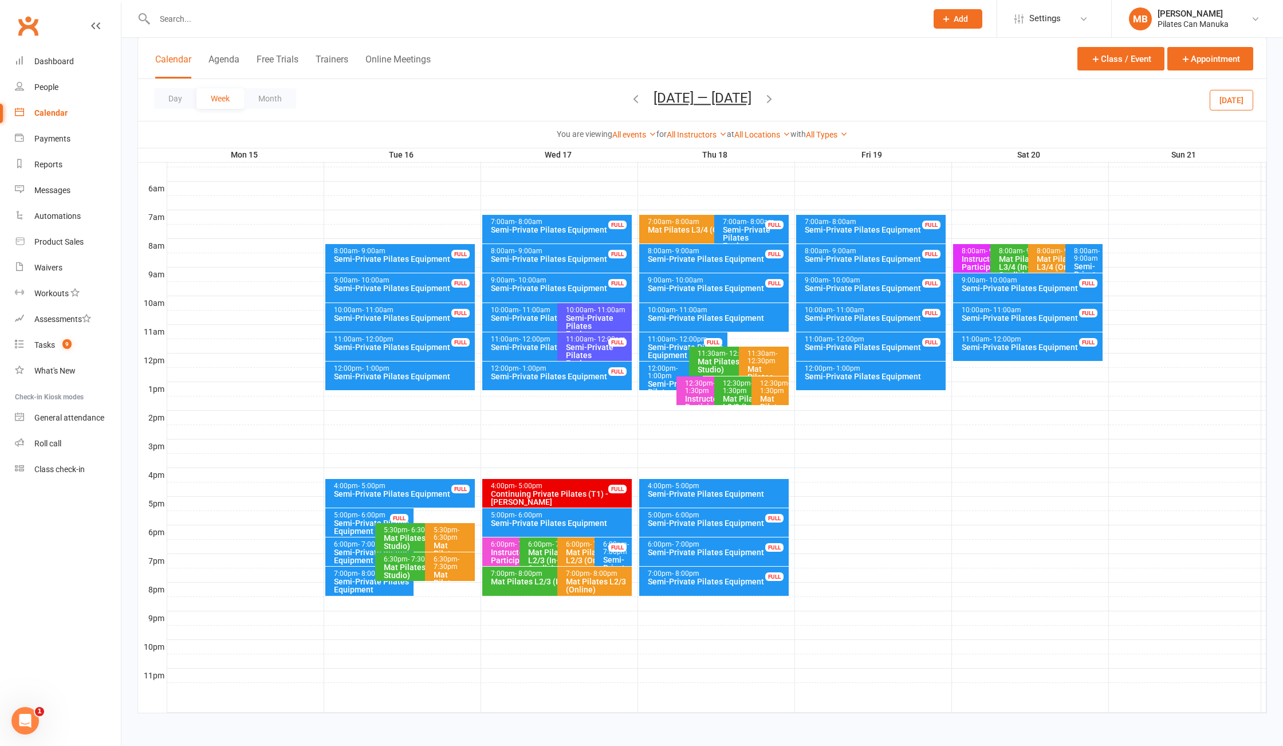
click at [583, 314] on div "Semi-Private Pilates Equipment" at bounding box center [598, 326] width 65 height 24
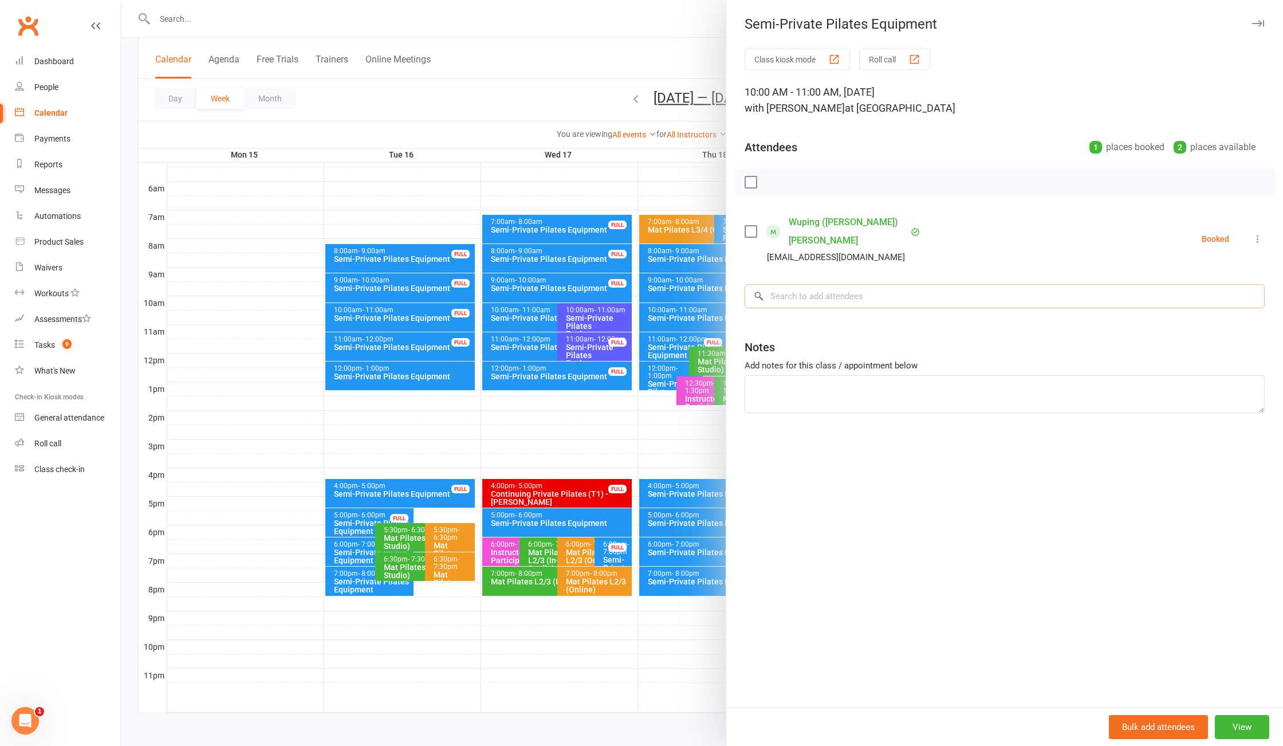
click at [810, 284] on input "search" at bounding box center [1005, 296] width 520 height 24
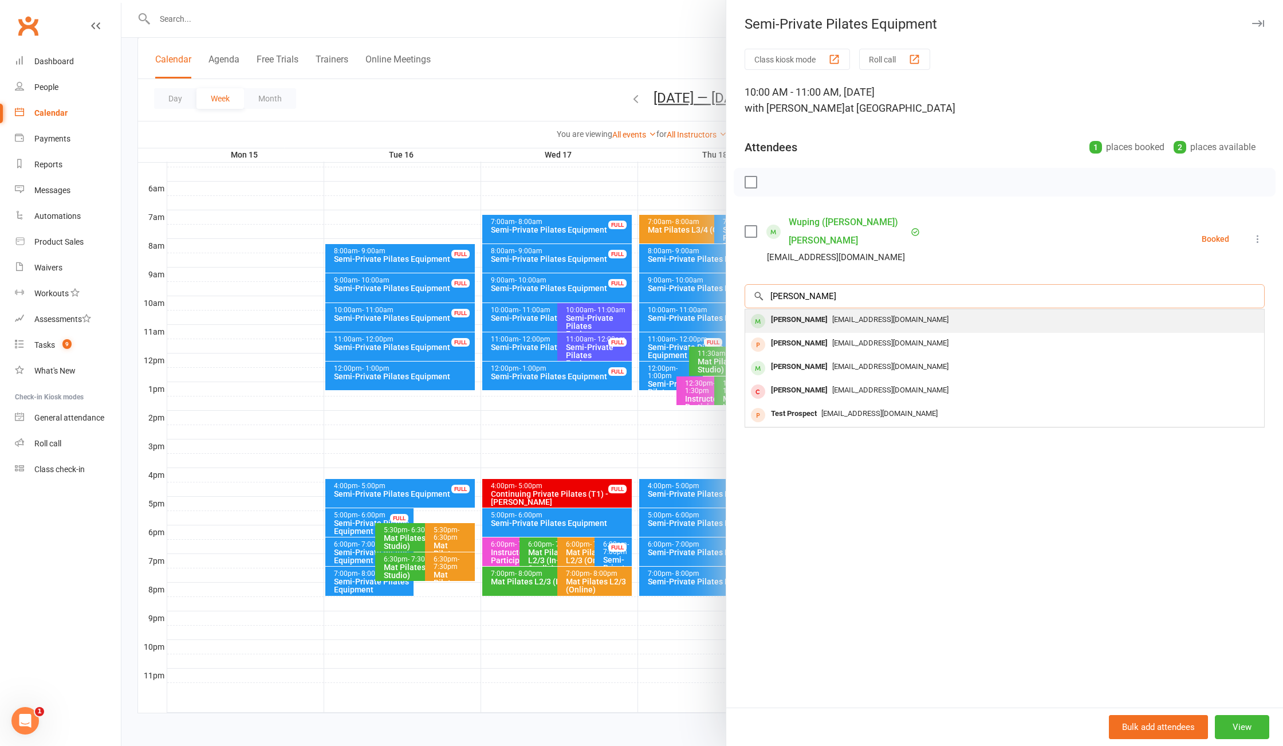
type input "corsini"
click at [833, 312] on div "[EMAIL_ADDRESS][DOMAIN_NAME]" at bounding box center [1005, 320] width 510 height 17
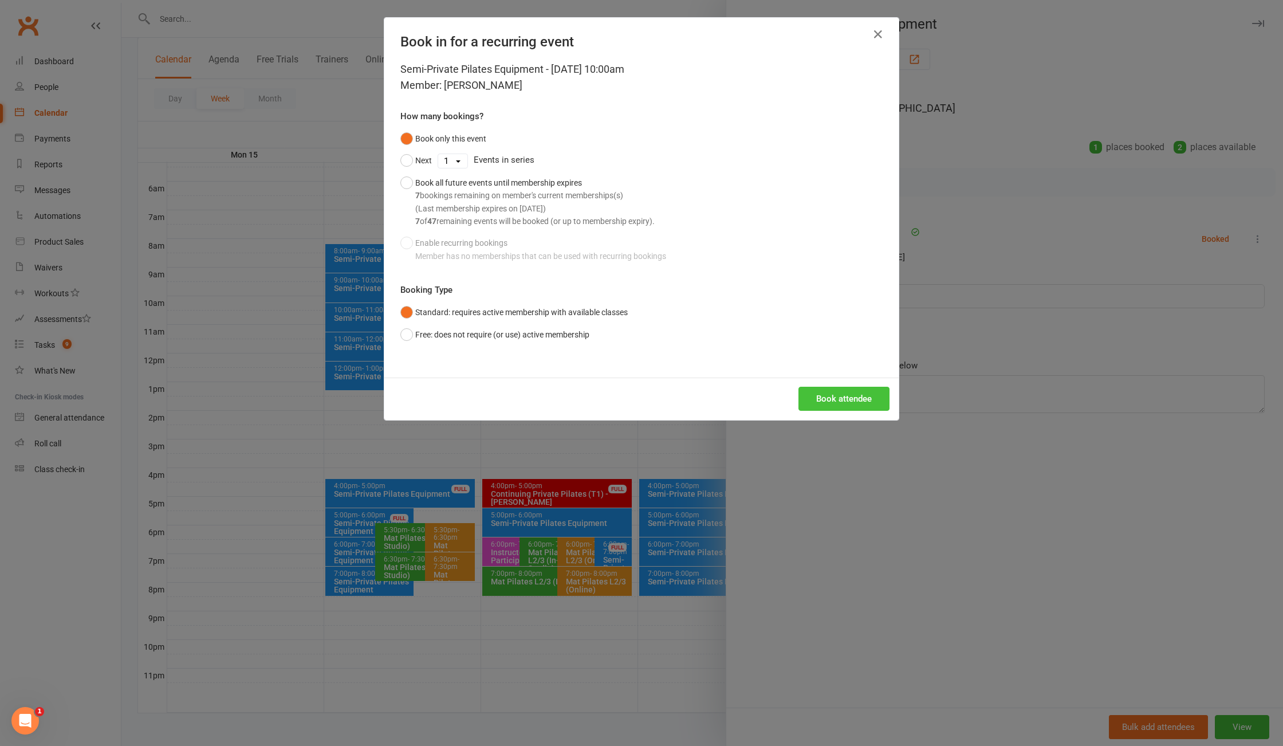
click at [841, 405] on button "Book attendee" at bounding box center [844, 399] width 91 height 24
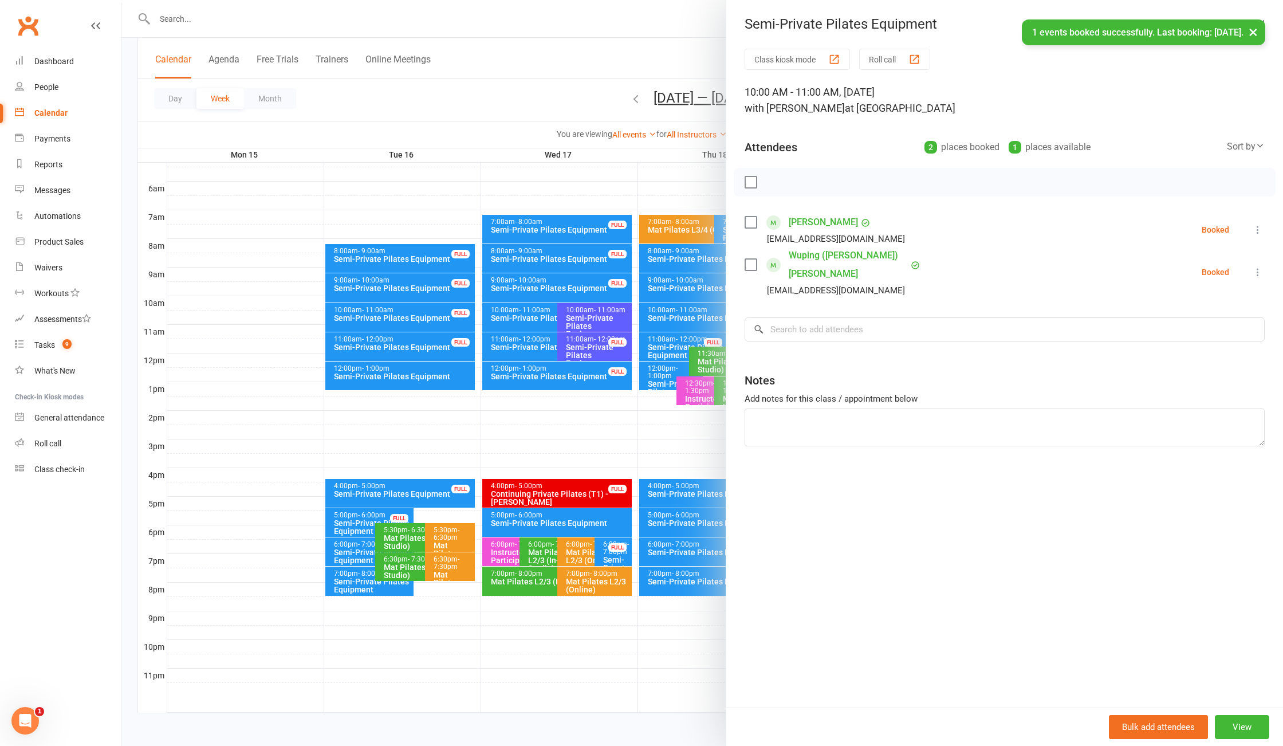
click at [569, 92] on div at bounding box center [702, 373] width 1162 height 746
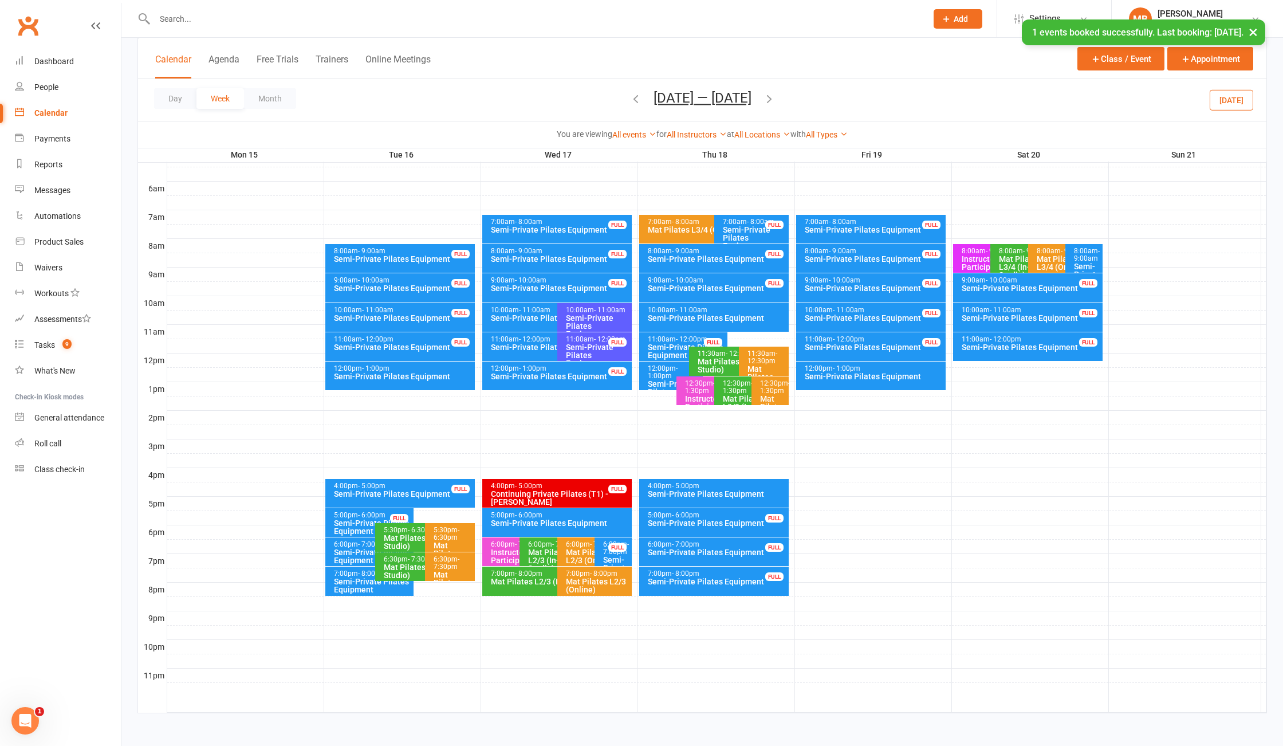
click at [774, 104] on icon "button" at bounding box center [769, 98] width 13 height 13
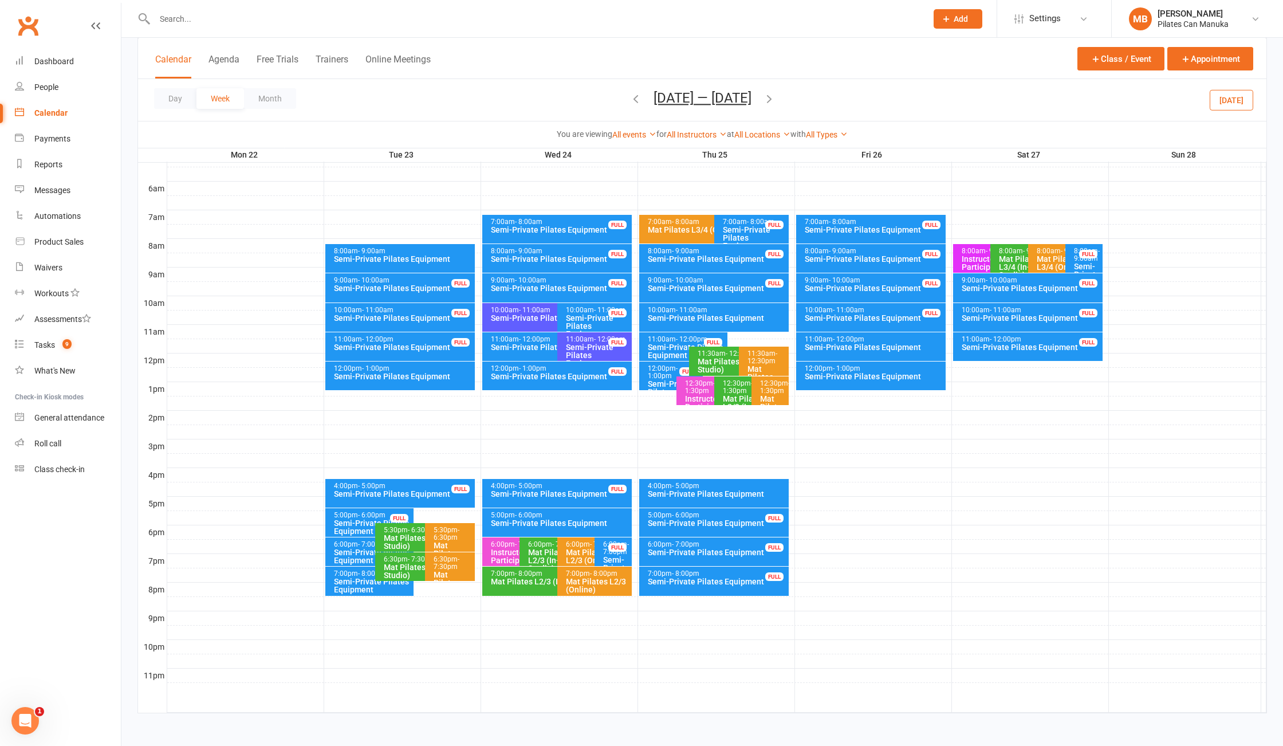
click at [539, 310] on span "- 11:00am" at bounding box center [535, 310] width 32 height 8
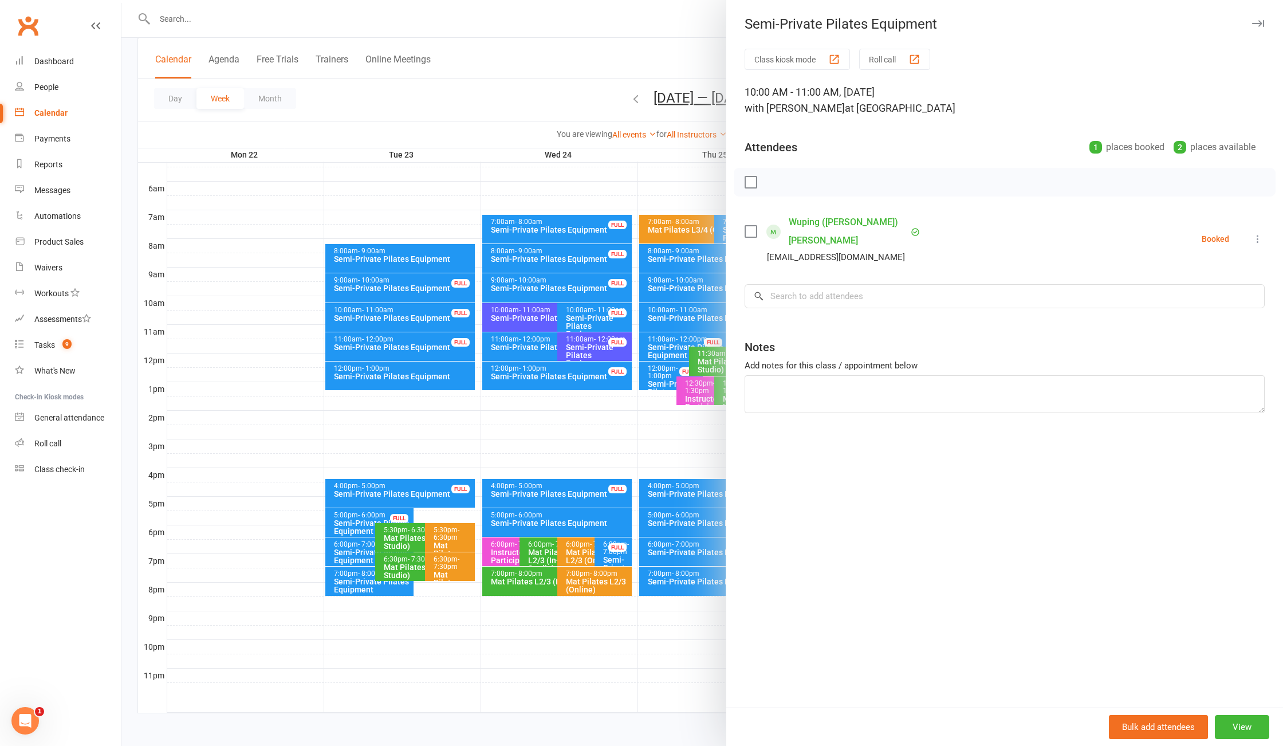
click at [552, 84] on div at bounding box center [702, 373] width 1162 height 746
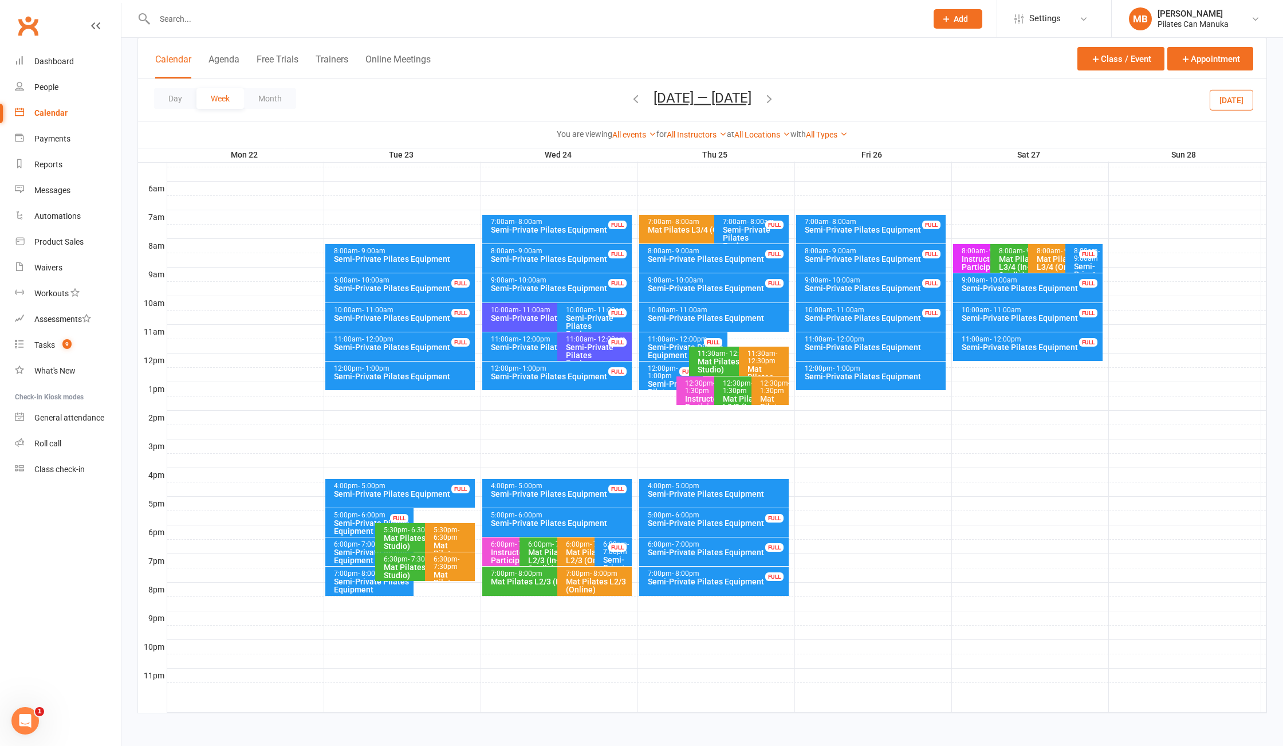
click at [622, 96] on div "Day Week Month Sep 22 — 28 2025 August 2025 Sun Mon Tue Wed Thu Fri Sat 27 28 2…" at bounding box center [702, 100] width 1129 height 42
click at [633, 103] on icon "button" at bounding box center [636, 98] width 13 height 13
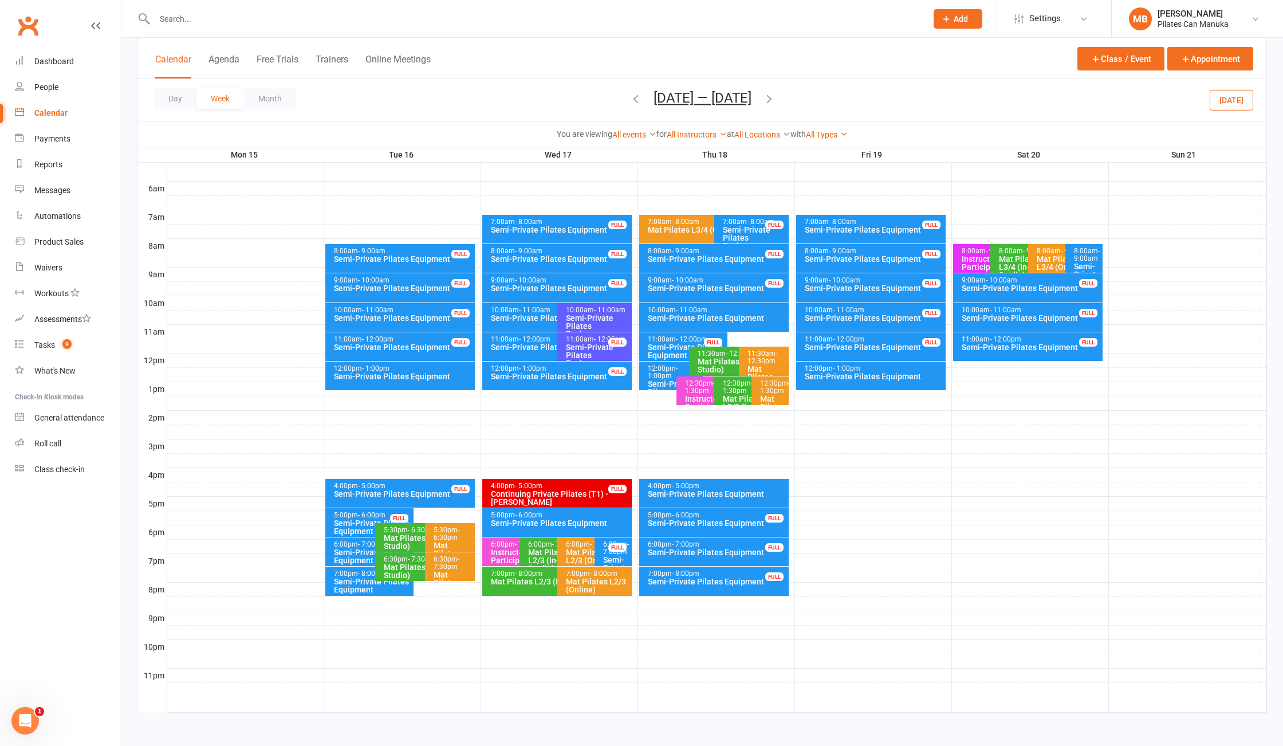
click at [1082, 256] on div "8:00am - 9:00am" at bounding box center [1087, 255] width 27 height 15
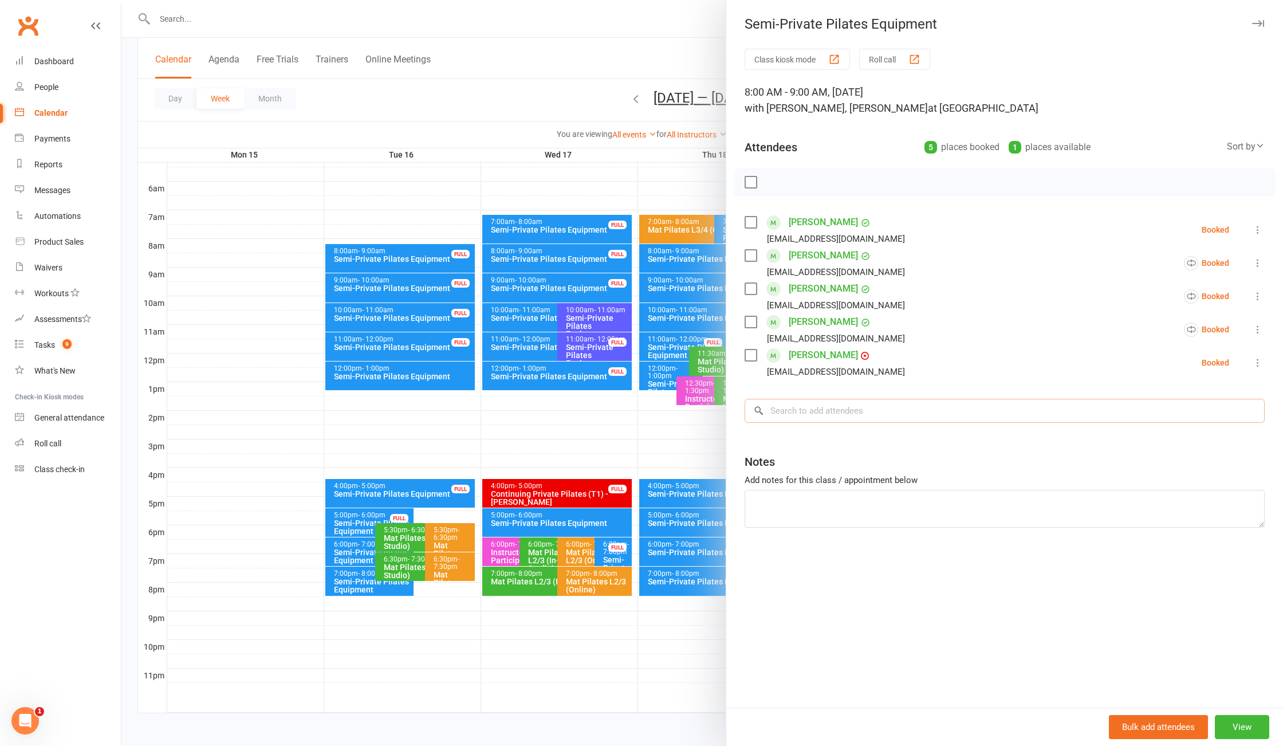
click at [870, 411] on input "search" at bounding box center [1005, 411] width 520 height 24
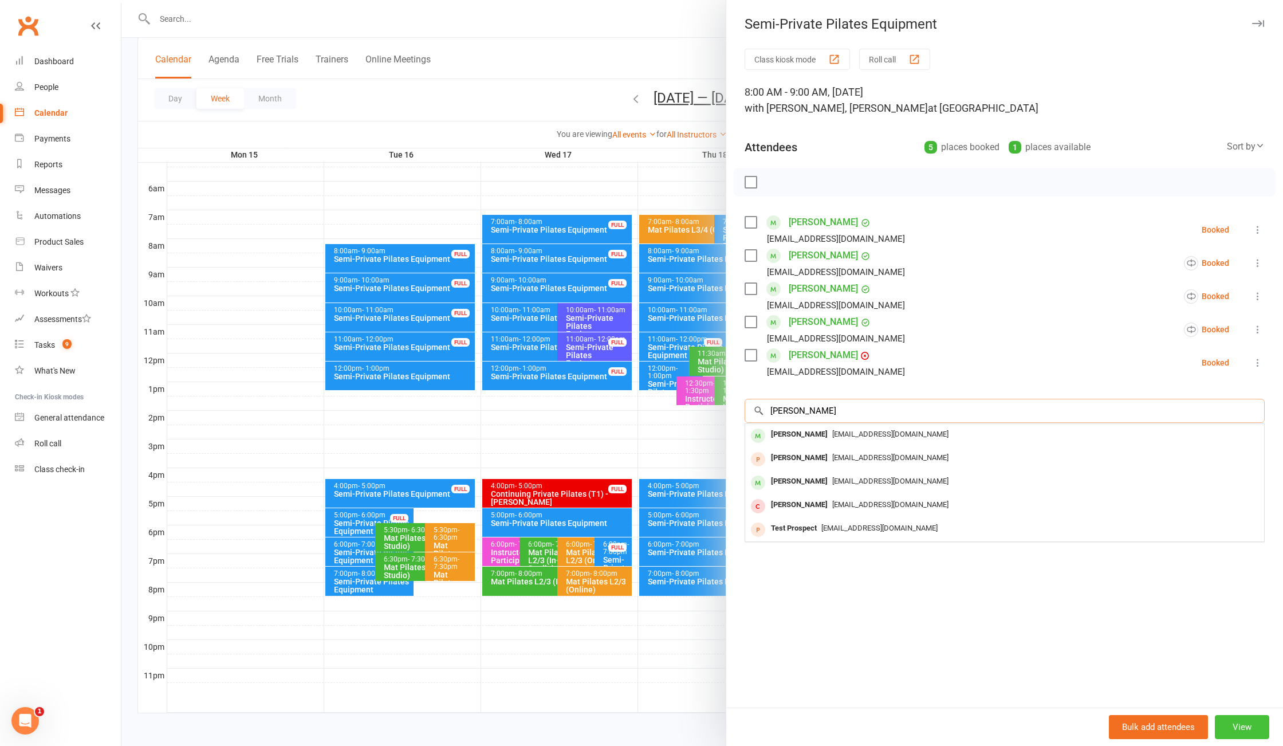
type input "corsini"
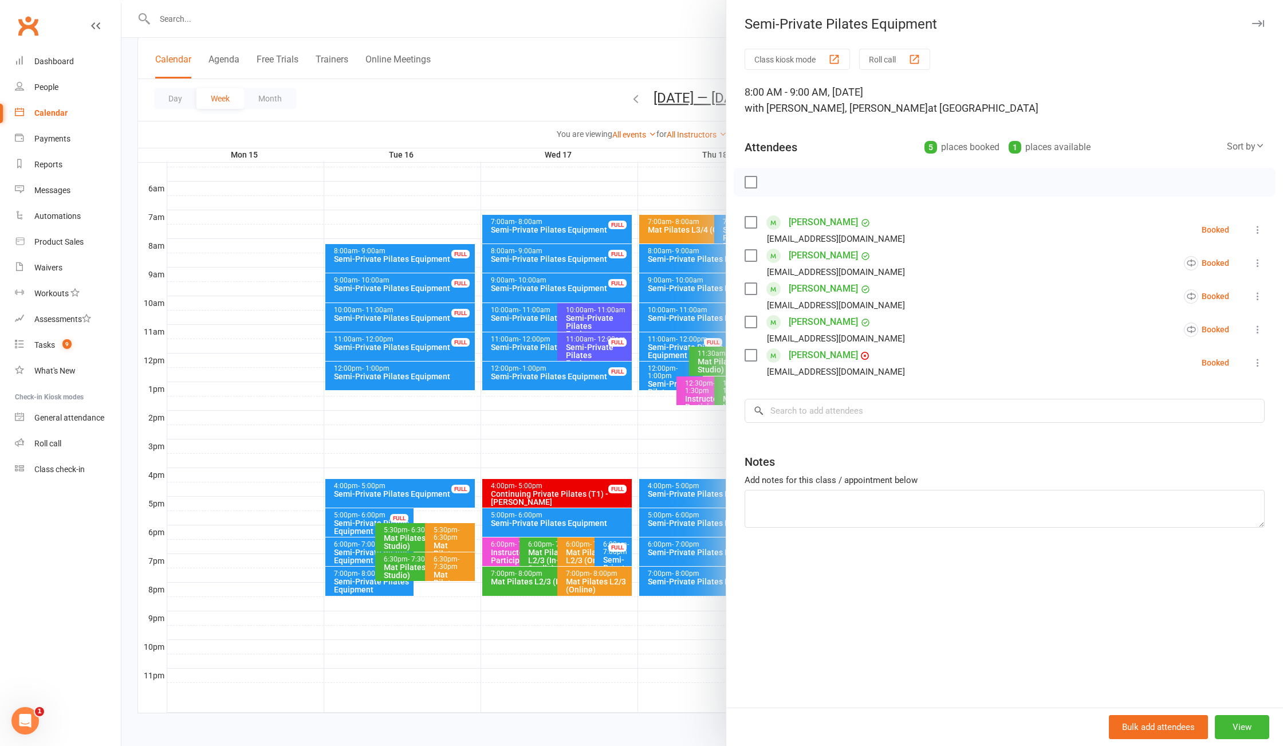
click at [448, 97] on div at bounding box center [702, 373] width 1162 height 746
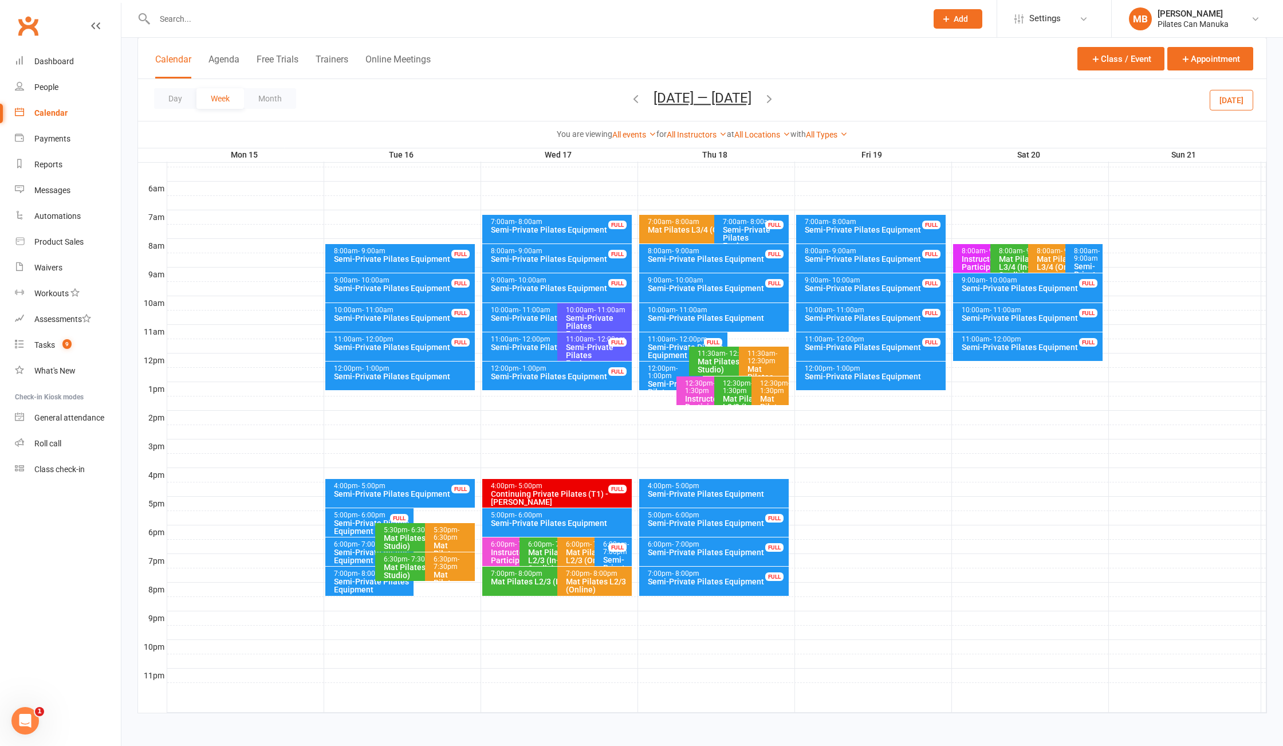
click at [1071, 253] on div "8:00am - 9:00am Semi-Private Pilates Equipment" at bounding box center [1084, 258] width 37 height 29
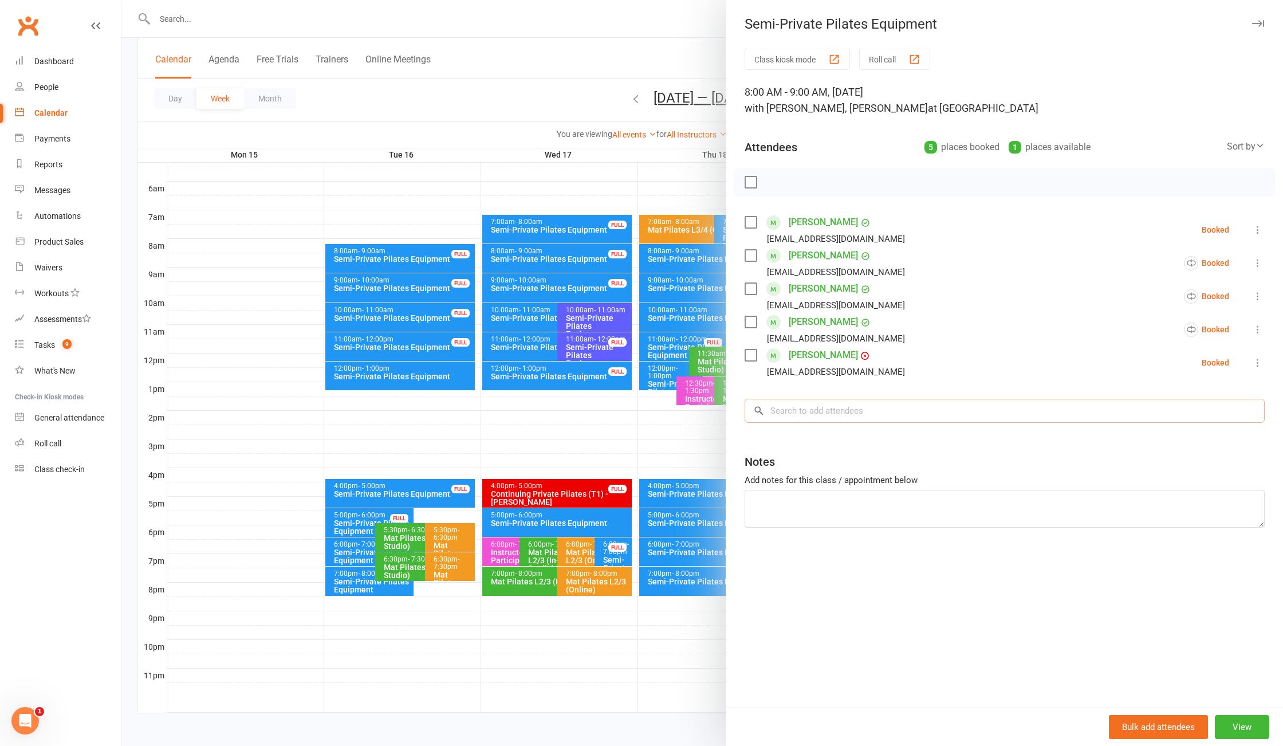
click at [853, 402] on input "search" at bounding box center [1005, 411] width 520 height 24
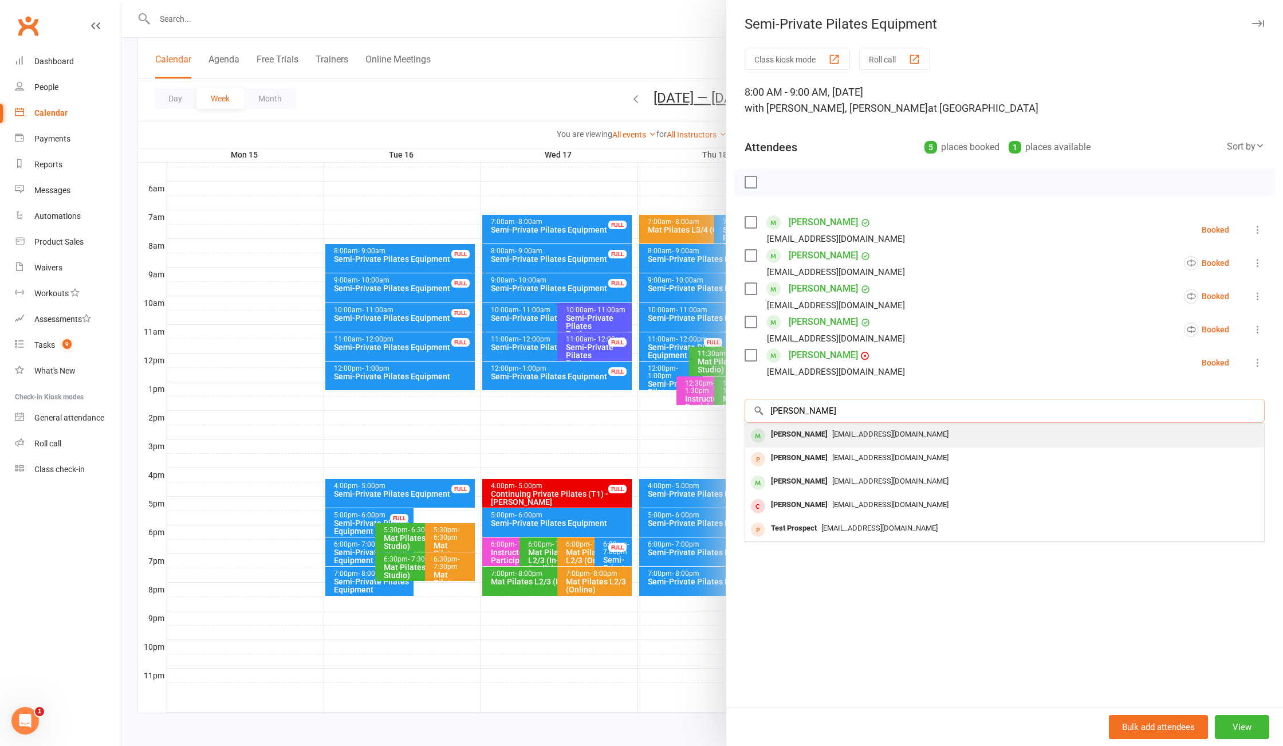
type input "corsini"
click at [846, 434] on span "[EMAIL_ADDRESS][DOMAIN_NAME]" at bounding box center [891, 434] width 116 height 9
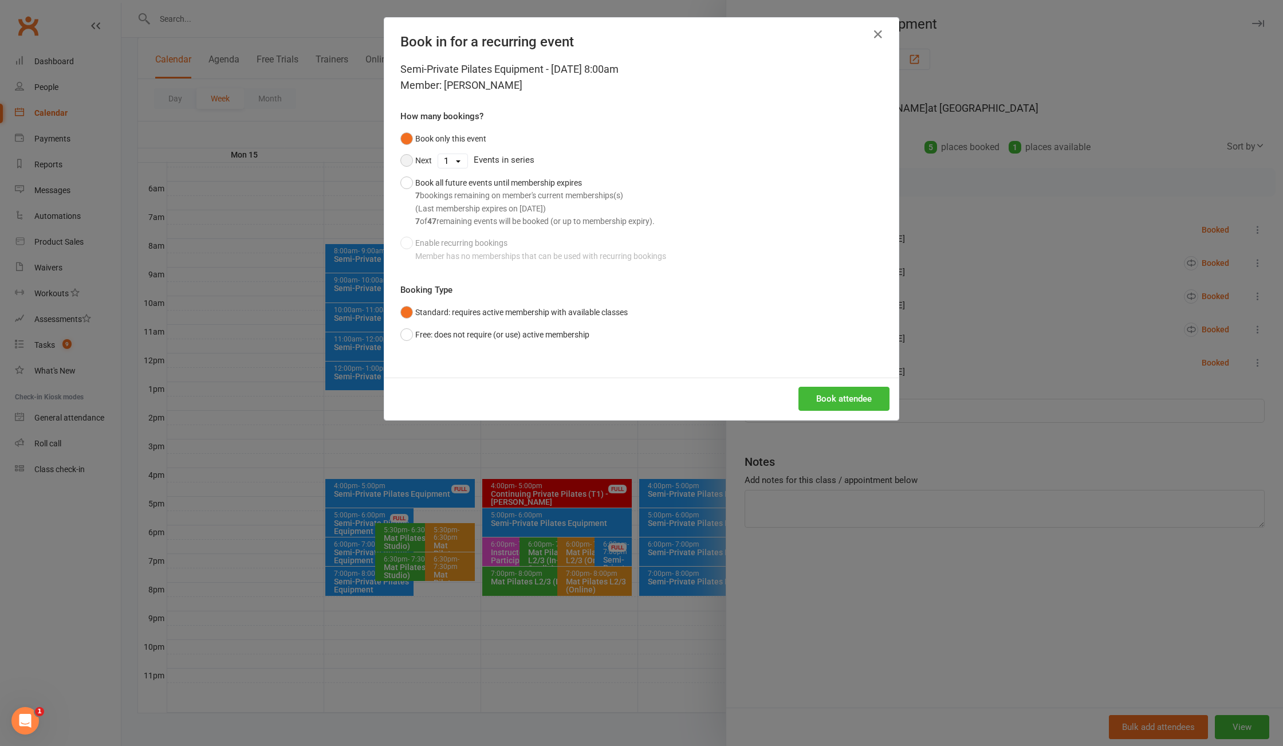
click at [401, 165] on button "Next" at bounding box center [417, 161] width 32 height 22
click at [450, 162] on select "1 2 3 4 5 6 7 8 9 10 11 12 13 14 15 16 17 18 19 20 21 22 23 24 25 26 27 28 29 3…" at bounding box center [452, 161] width 29 height 14
select select "6"
click at [438, 154] on select "1 2 3 4 5 6 7 8 9 10 11 12 13 14 15 16 17 18 19 20 21 22 23 24 25 26 27 28 29 3…" at bounding box center [452, 161] width 29 height 14
click at [839, 393] on button "Book attendee" at bounding box center [844, 399] width 91 height 24
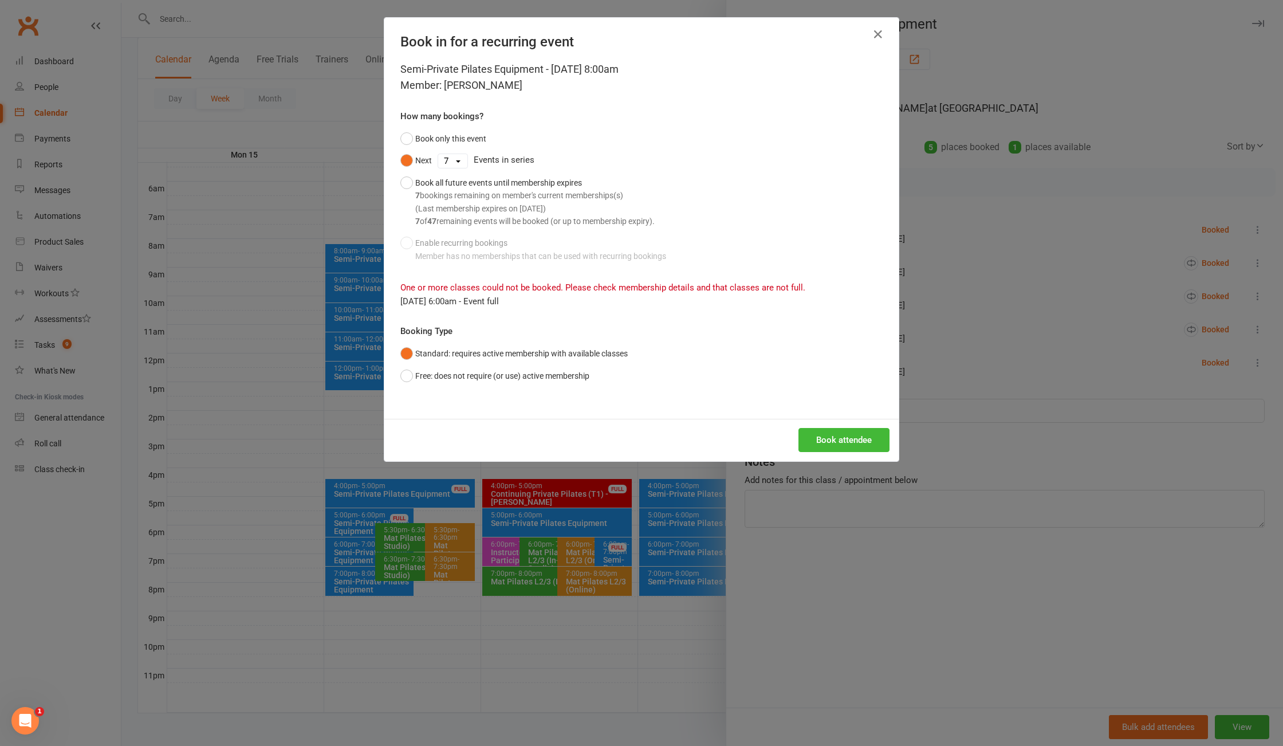
drag, startPoint x: 768, startPoint y: 405, endPoint x: 749, endPoint y: 298, distance: 108.2
click at [767, 405] on div "Semi-Private Pilates Equipment - Sep 20, 2025 8:00am Member: Nadine Corsini How…" at bounding box center [641, 240] width 515 height 358
click at [401, 139] on button "Book only this event" at bounding box center [444, 139] width 86 height 22
click at [832, 435] on button "Book attendee" at bounding box center [844, 440] width 91 height 24
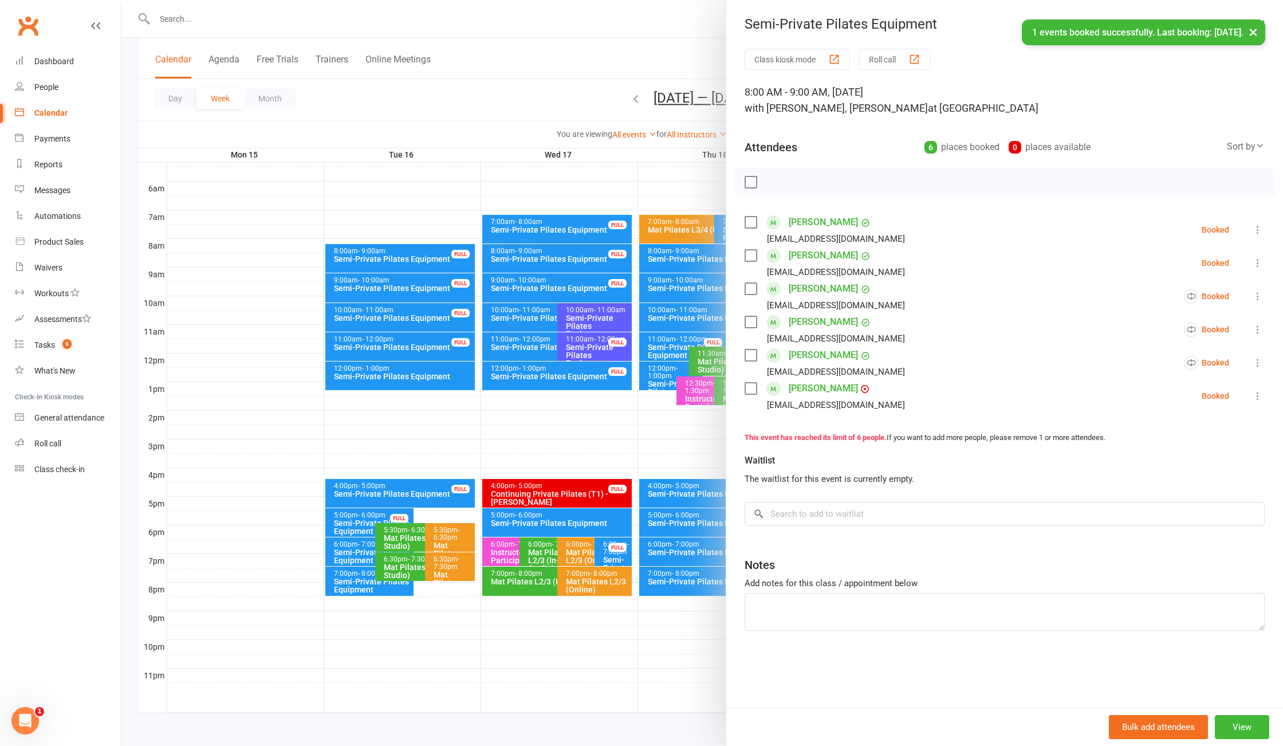
click at [564, 19] on div "× 1 events booked successfully. Last booking: Sep 20, 2025." at bounding box center [634, 19] width 1269 height 0
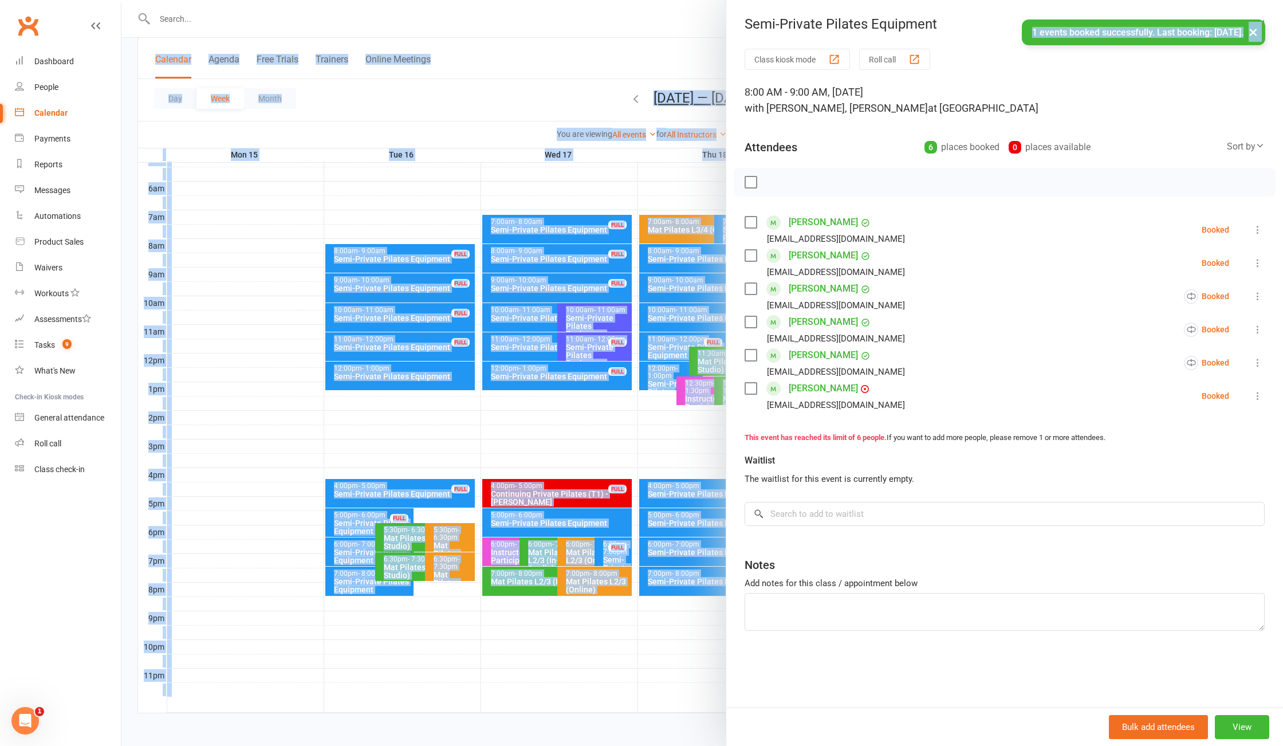
click at [656, 49] on body "Prospect Member Non-attending contact Class / event Appointment Task Add Settin…" at bounding box center [641, 254] width 1283 height 950
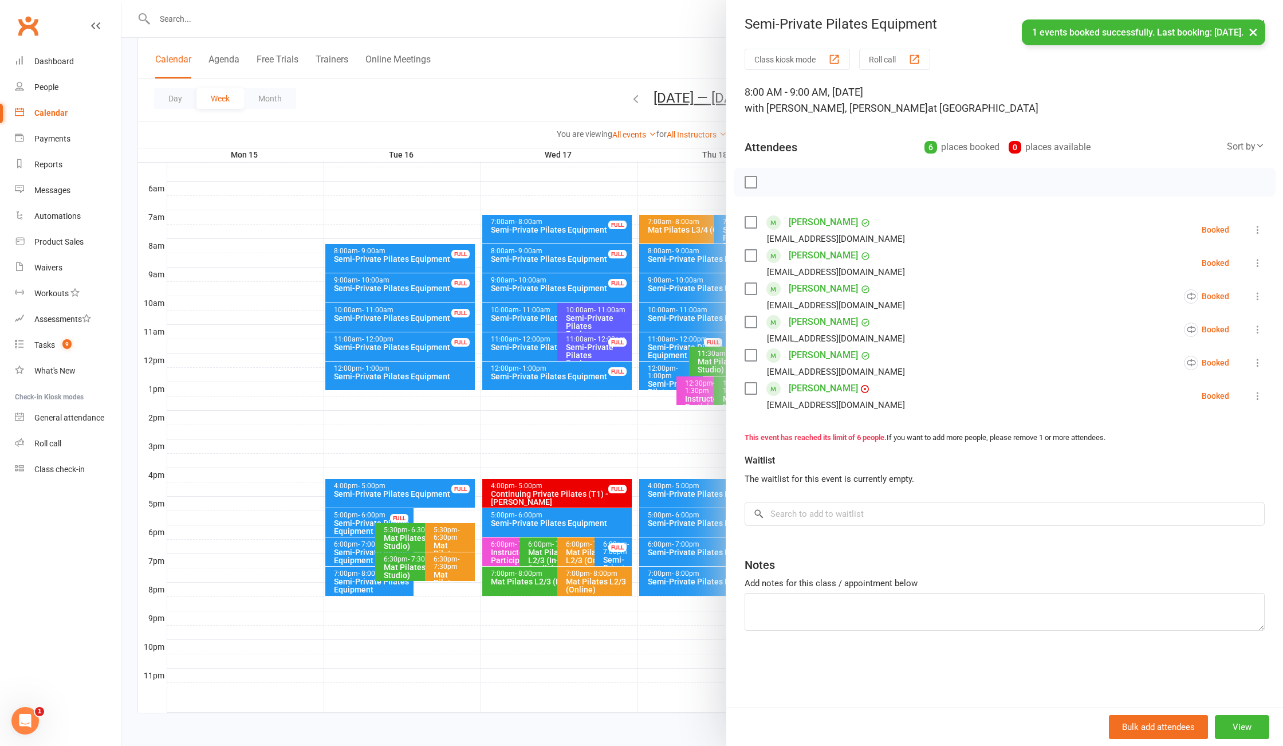
click at [684, 19] on div "× 1 events booked successfully. Last booking: Sep 20, 2025." at bounding box center [634, 19] width 1269 height 0
click at [598, 52] on div at bounding box center [702, 373] width 1162 height 746
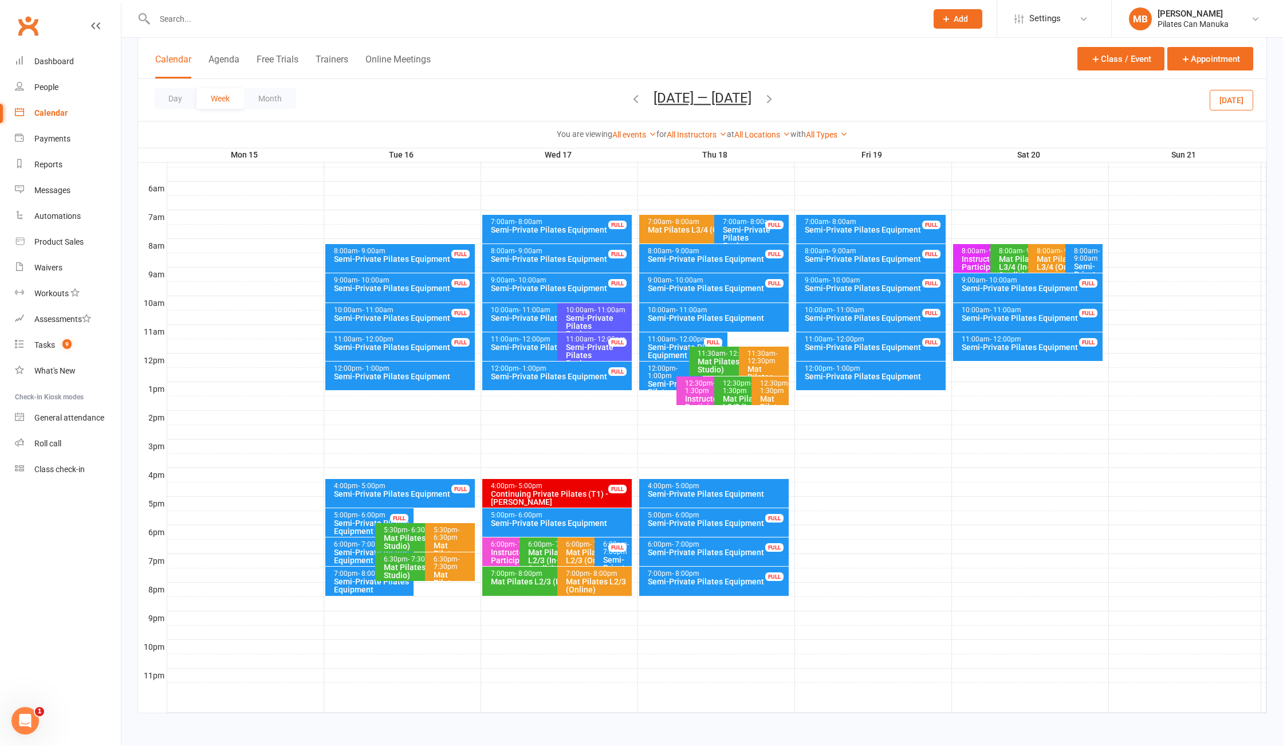
click at [772, 98] on icon "button" at bounding box center [769, 98] width 13 height 13
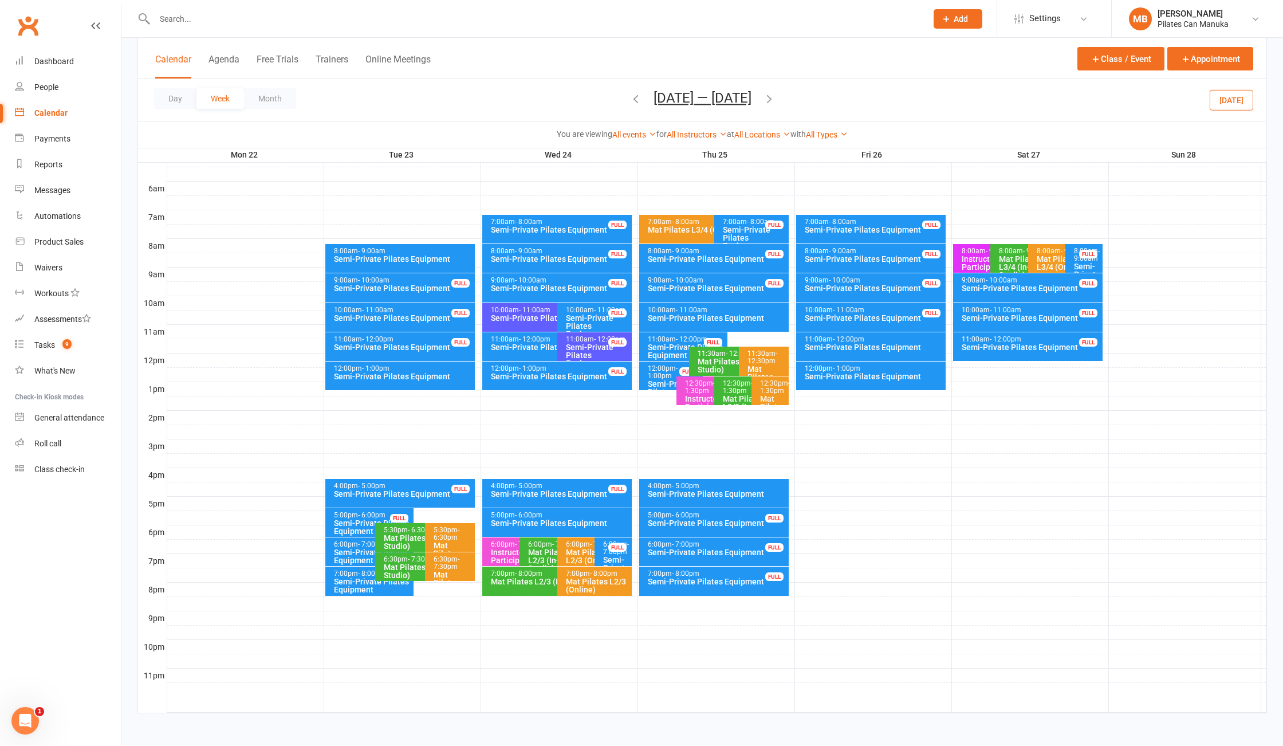
click at [1084, 254] on div "FULL" at bounding box center [1088, 254] width 18 height 9
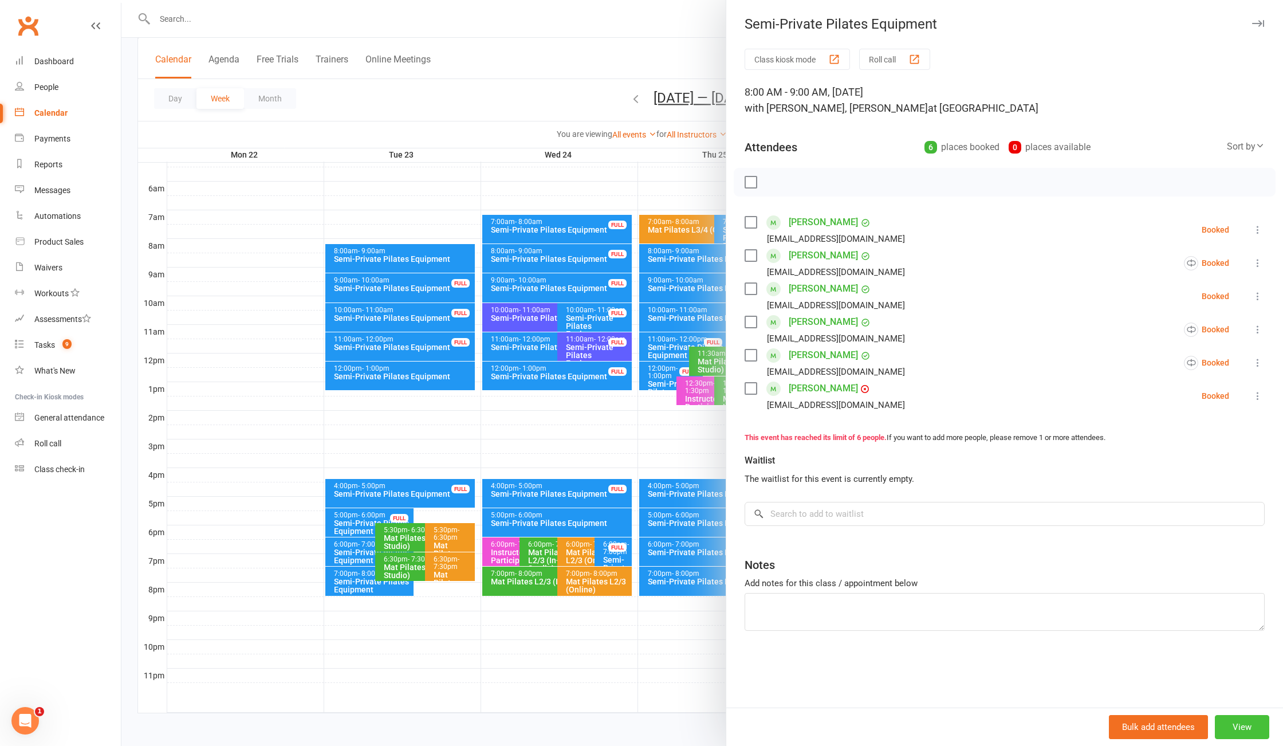
click at [1230, 724] on button "View" at bounding box center [1242, 727] width 54 height 24
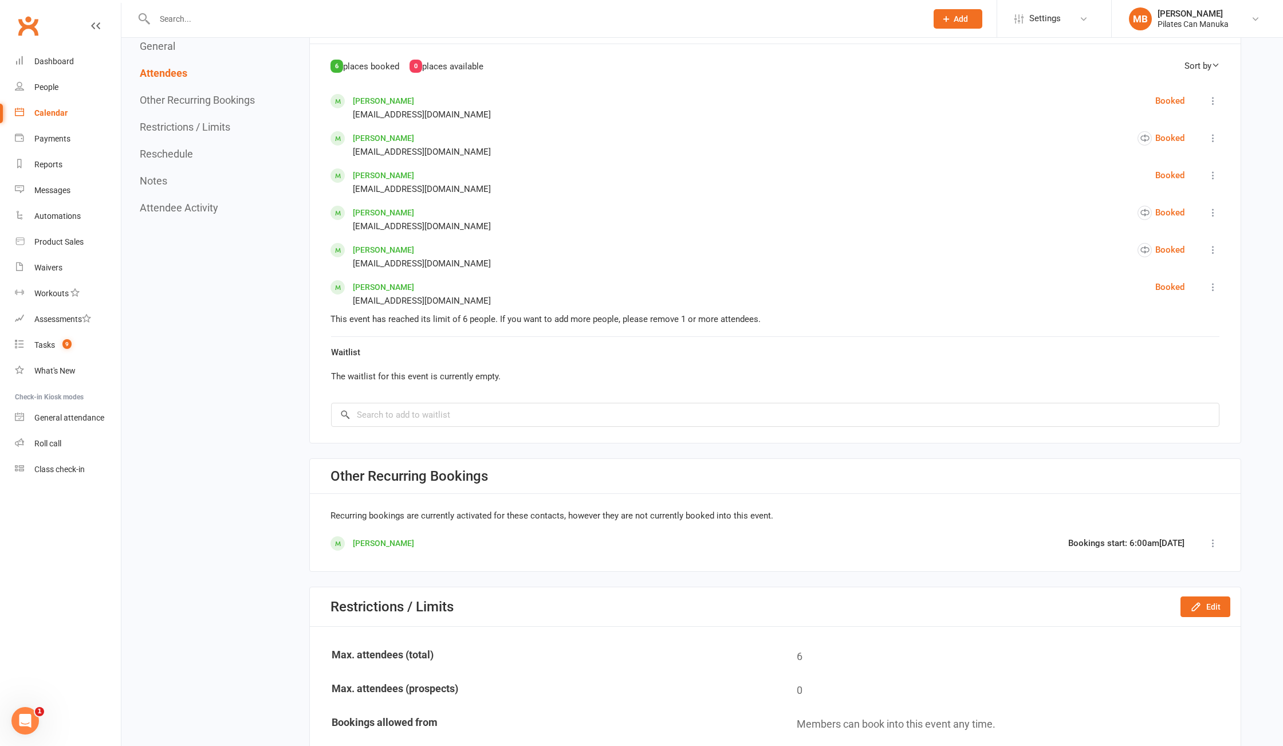
scroll to position [573, 0]
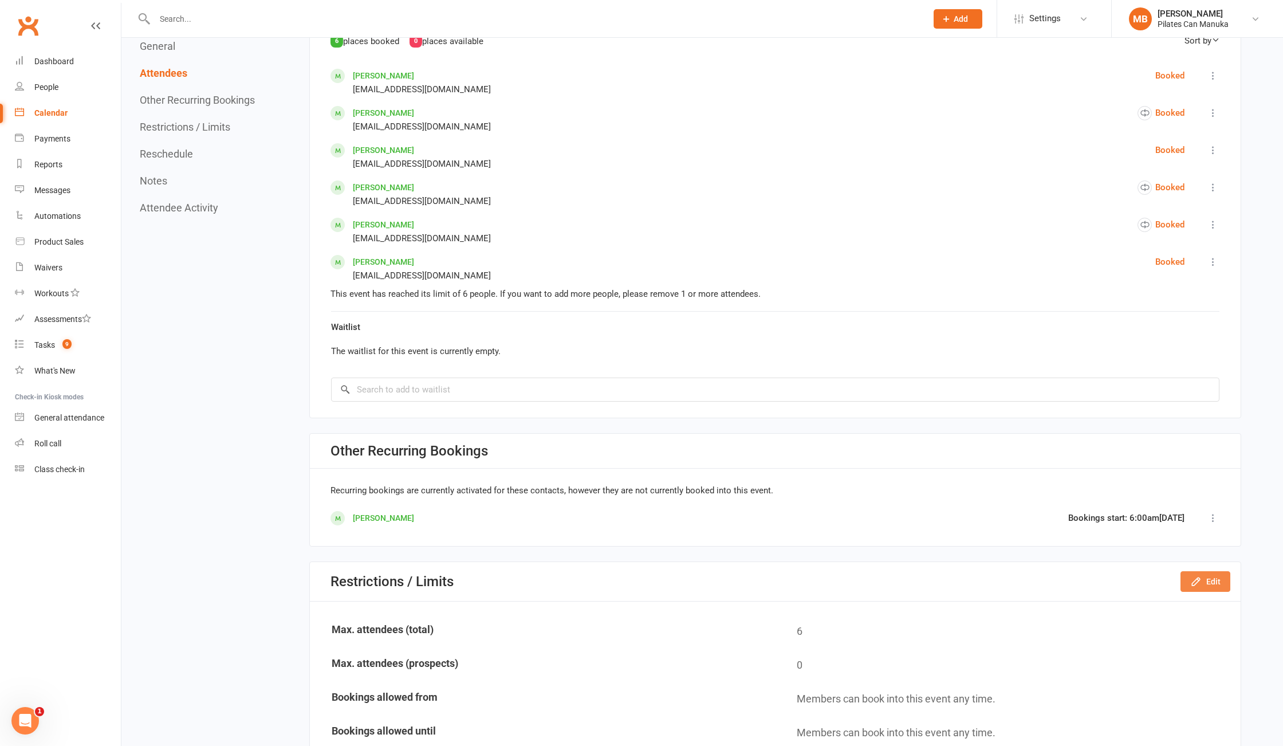
click at [1202, 587] on icon "button" at bounding box center [1196, 581] width 11 height 11
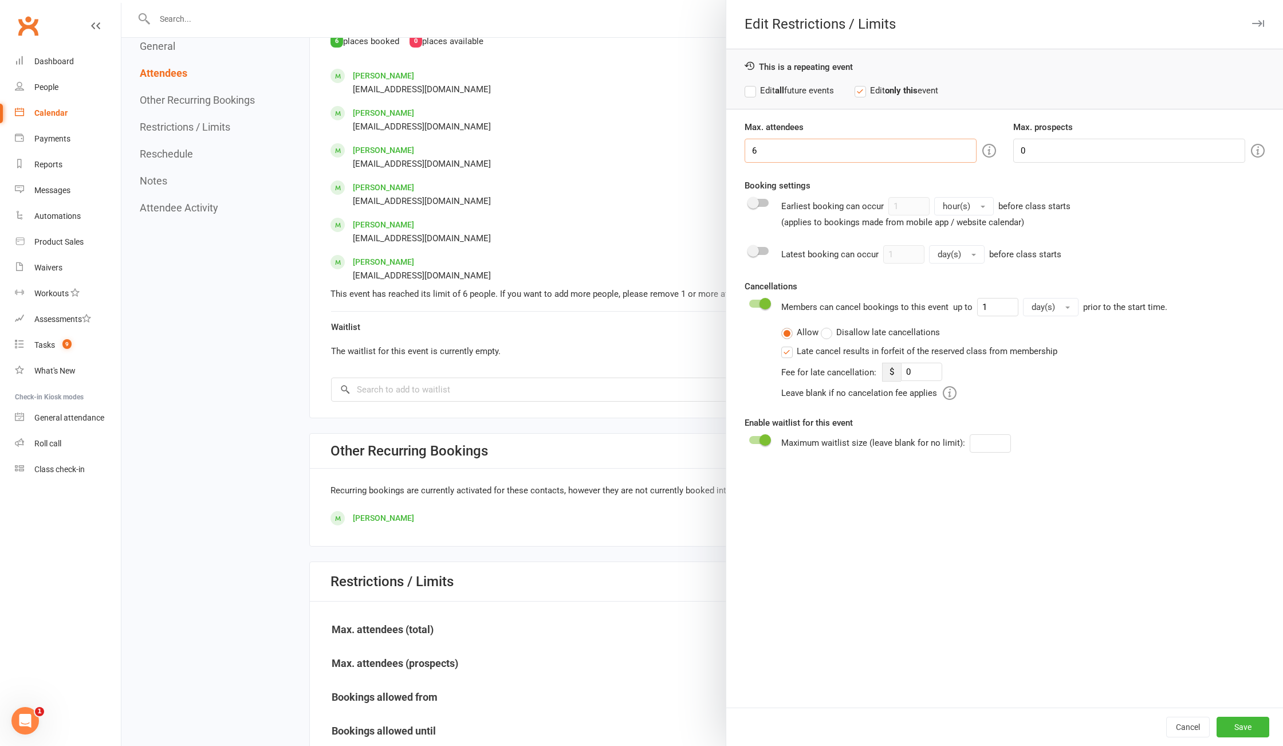
drag, startPoint x: 649, startPoint y: 140, endPoint x: 697, endPoint y: 150, distance: 49.1
click at [621, 0] on div "Edit Restrictions / Limits This is a repeating event Edit all future events Edi…" at bounding box center [702, 0] width 1162 height 0
type input "7"
click at [1235, 729] on button "Save" at bounding box center [1243, 727] width 53 height 21
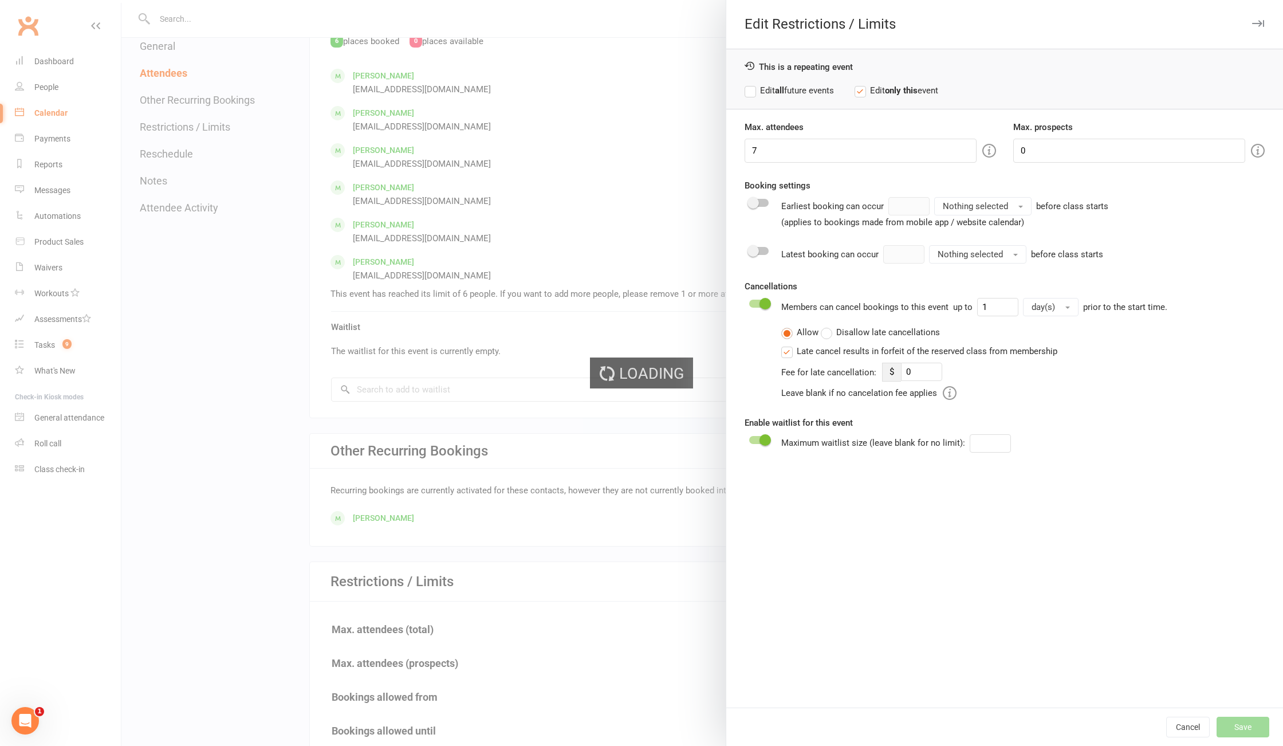
type input "0"
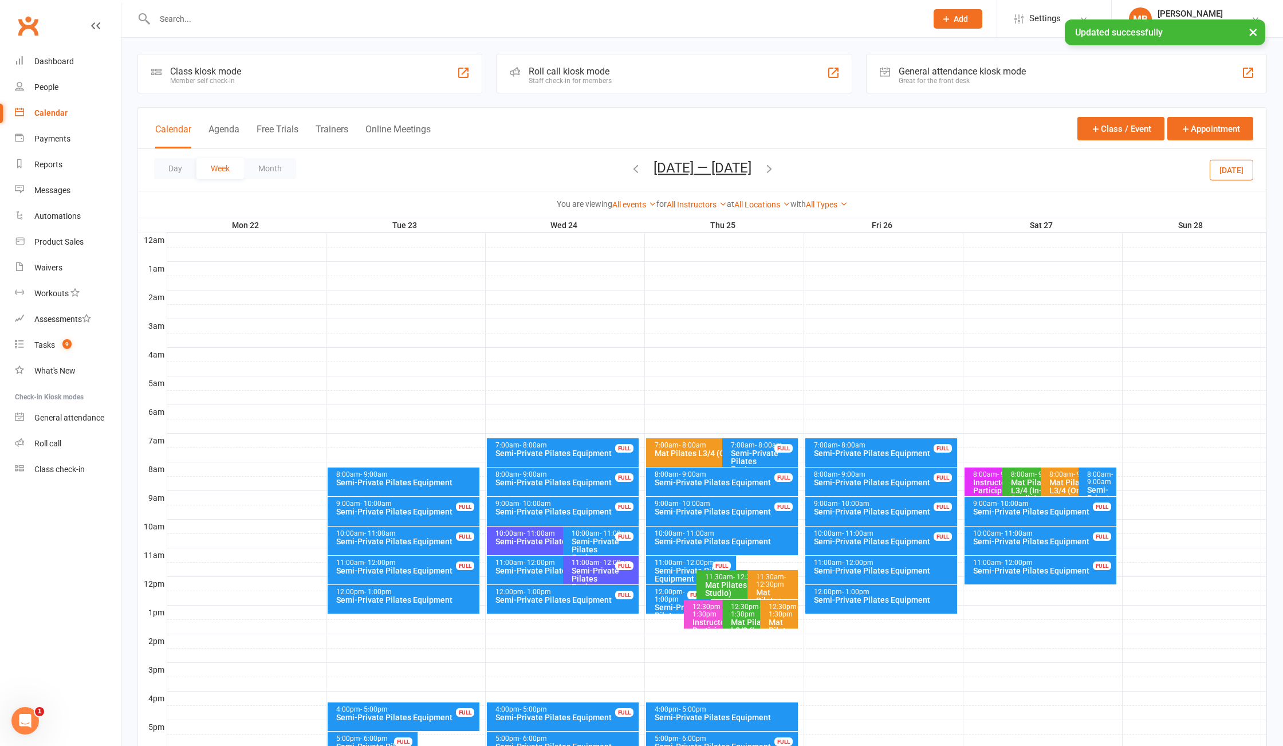
click at [1094, 486] on span "- 9:00am" at bounding box center [1101, 477] width 26 height 15
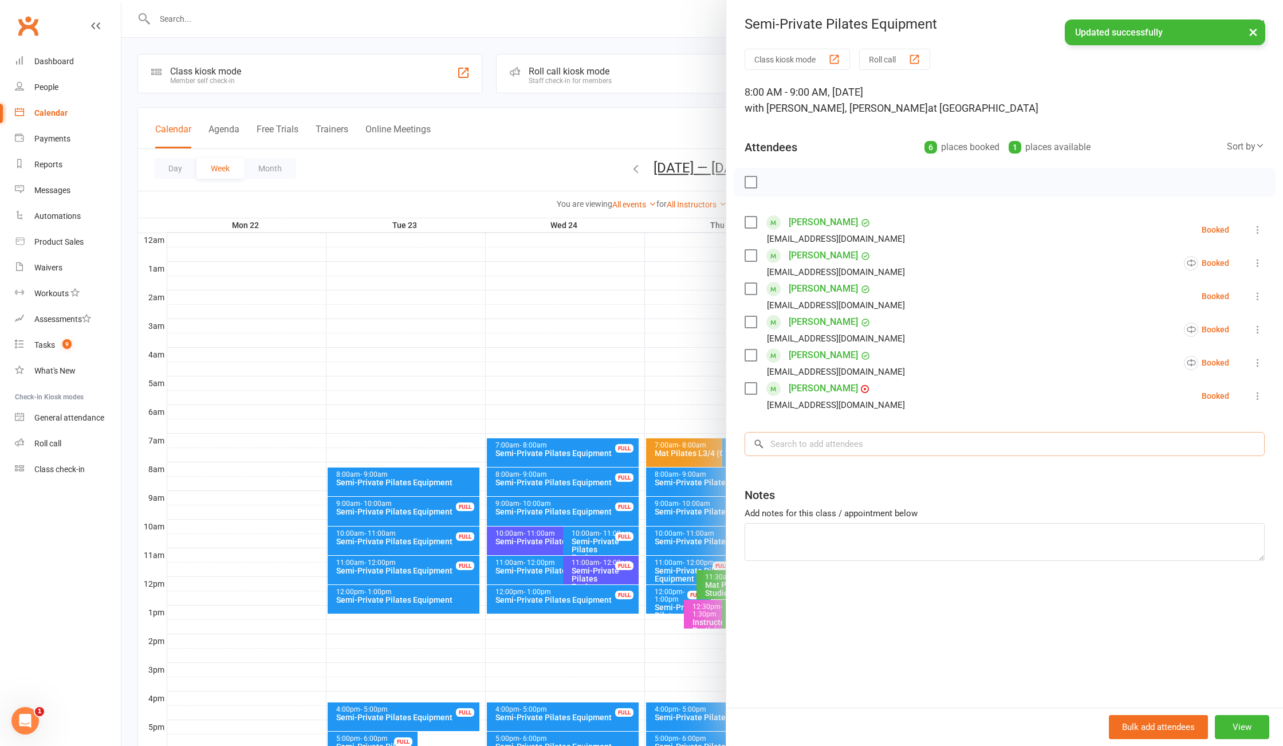
click at [867, 446] on input "search" at bounding box center [1005, 444] width 520 height 24
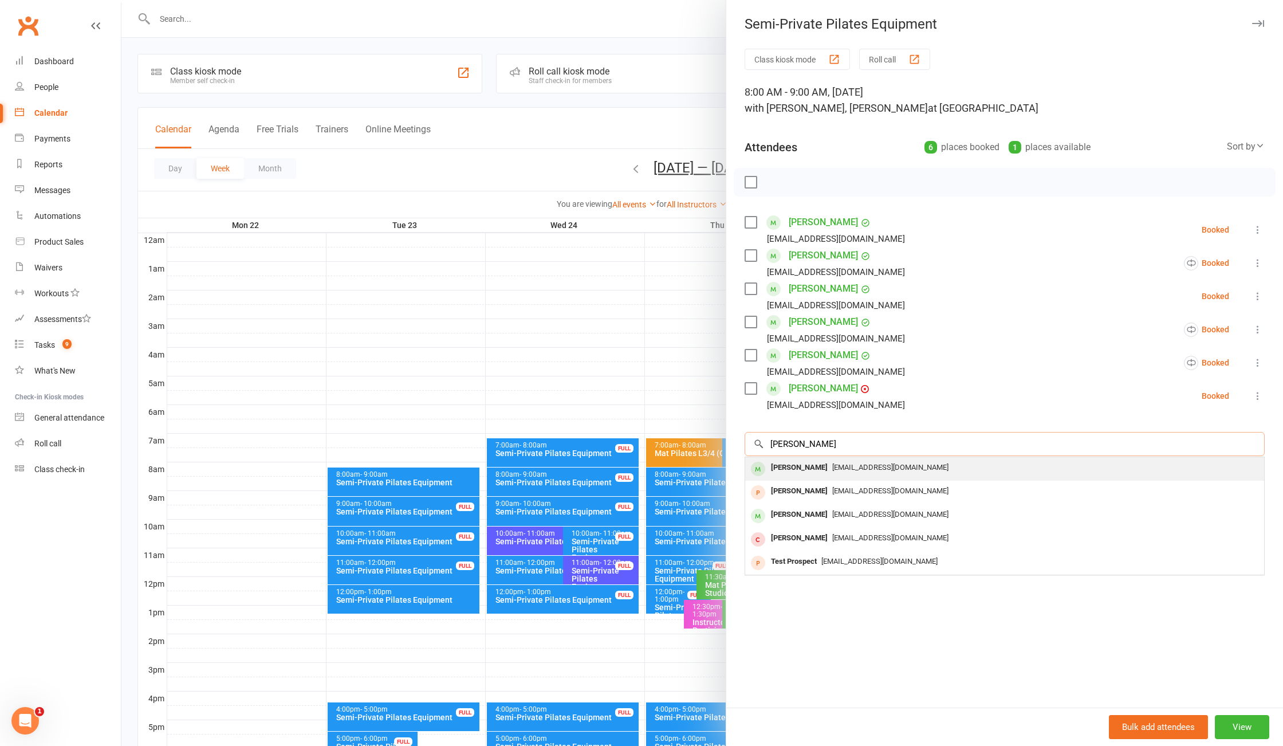
type input "corsini"
click at [879, 469] on span "[EMAIL_ADDRESS][DOMAIN_NAME]" at bounding box center [891, 467] width 116 height 9
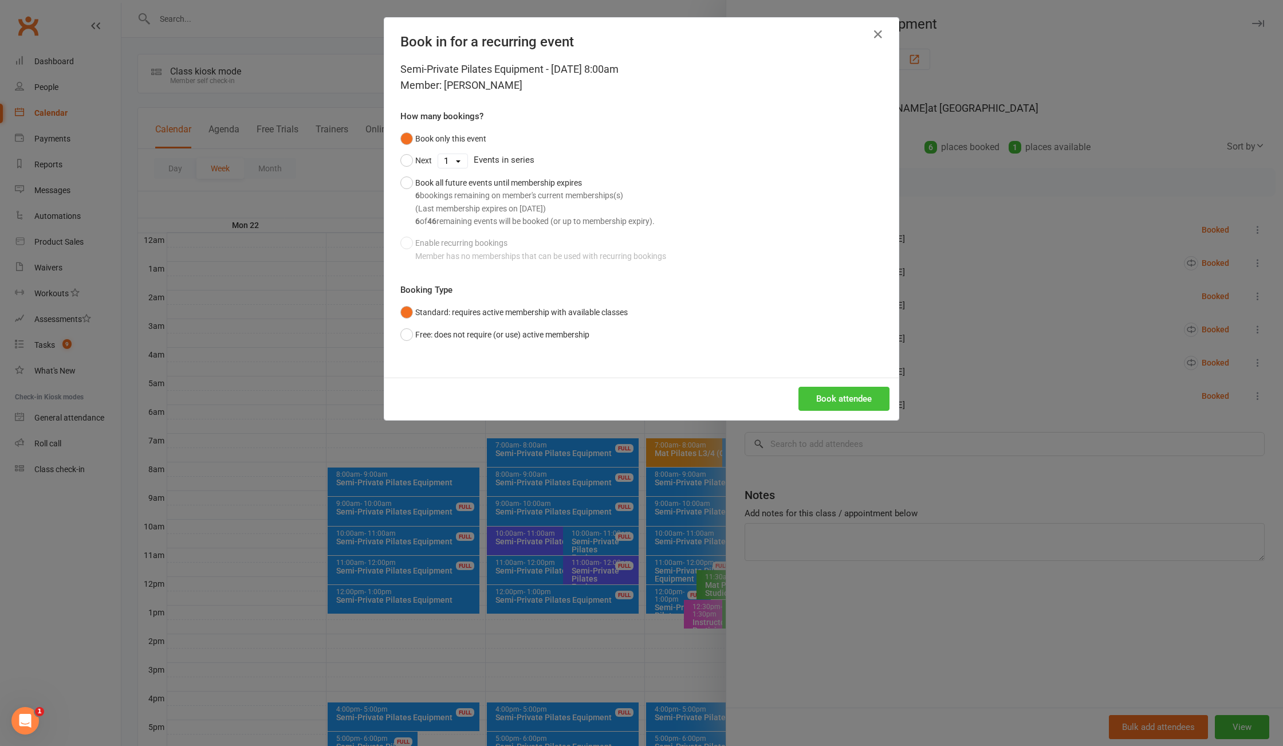
click at [846, 399] on button "Book attendee" at bounding box center [844, 399] width 91 height 24
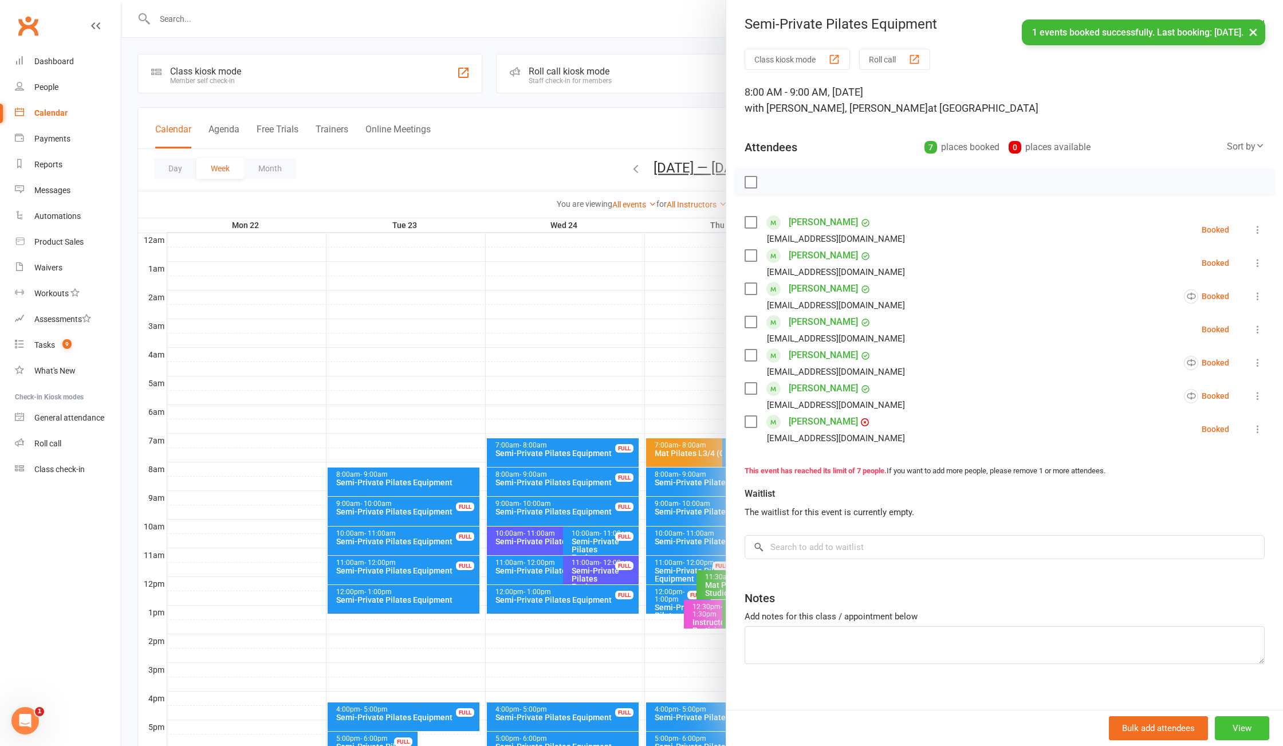
click at [1228, 730] on button "View" at bounding box center [1242, 728] width 54 height 24
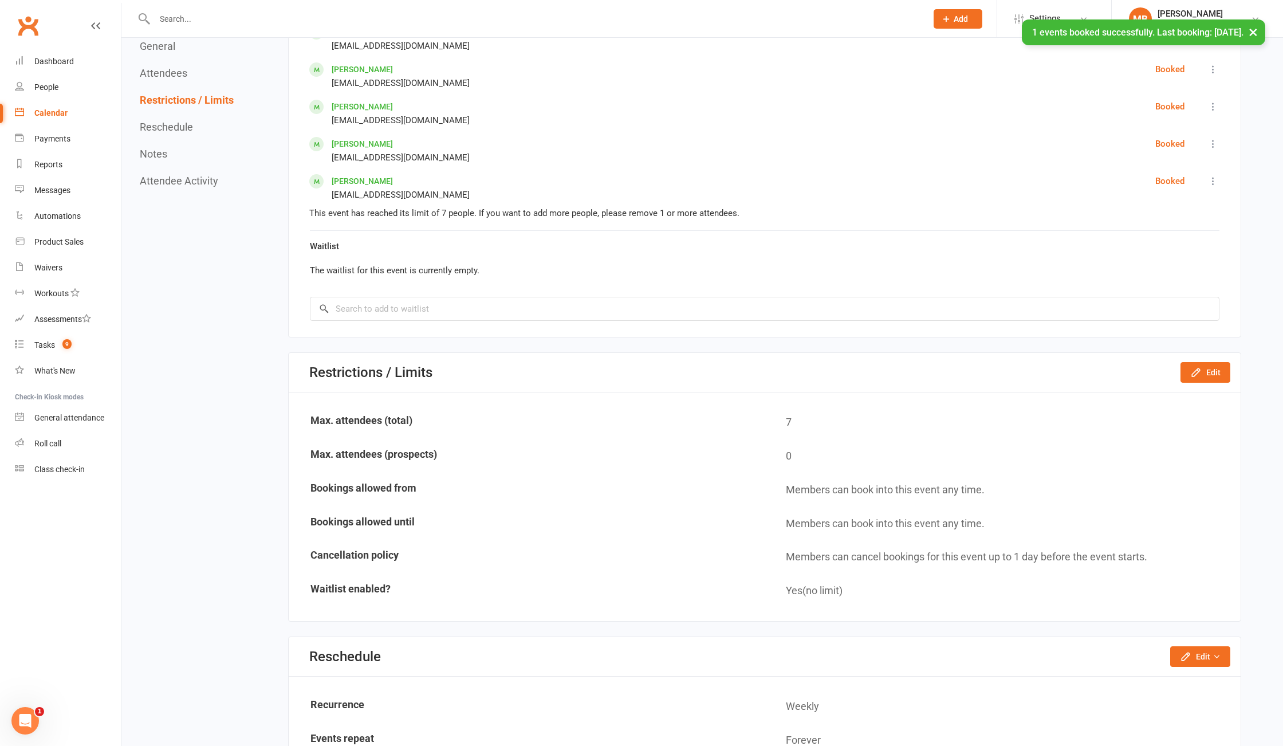
scroll to position [802, 0]
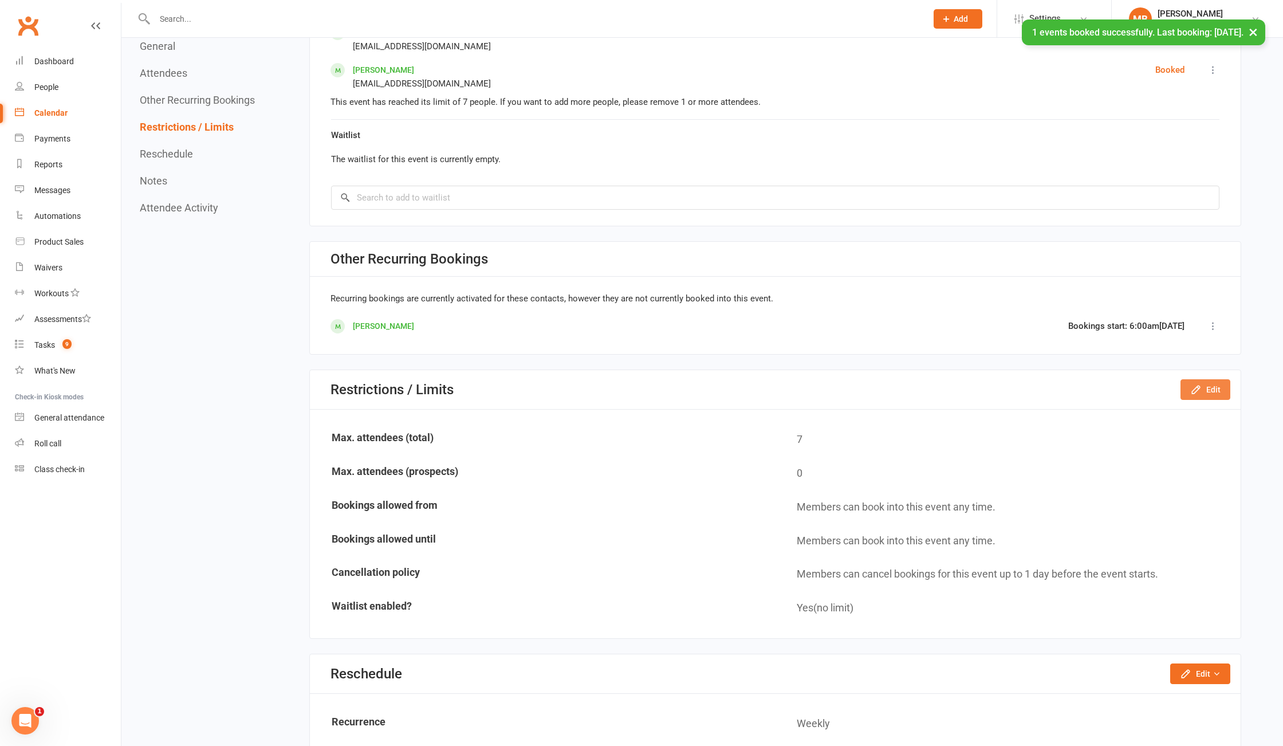
click at [1212, 395] on button "Edit" at bounding box center [1206, 389] width 50 height 21
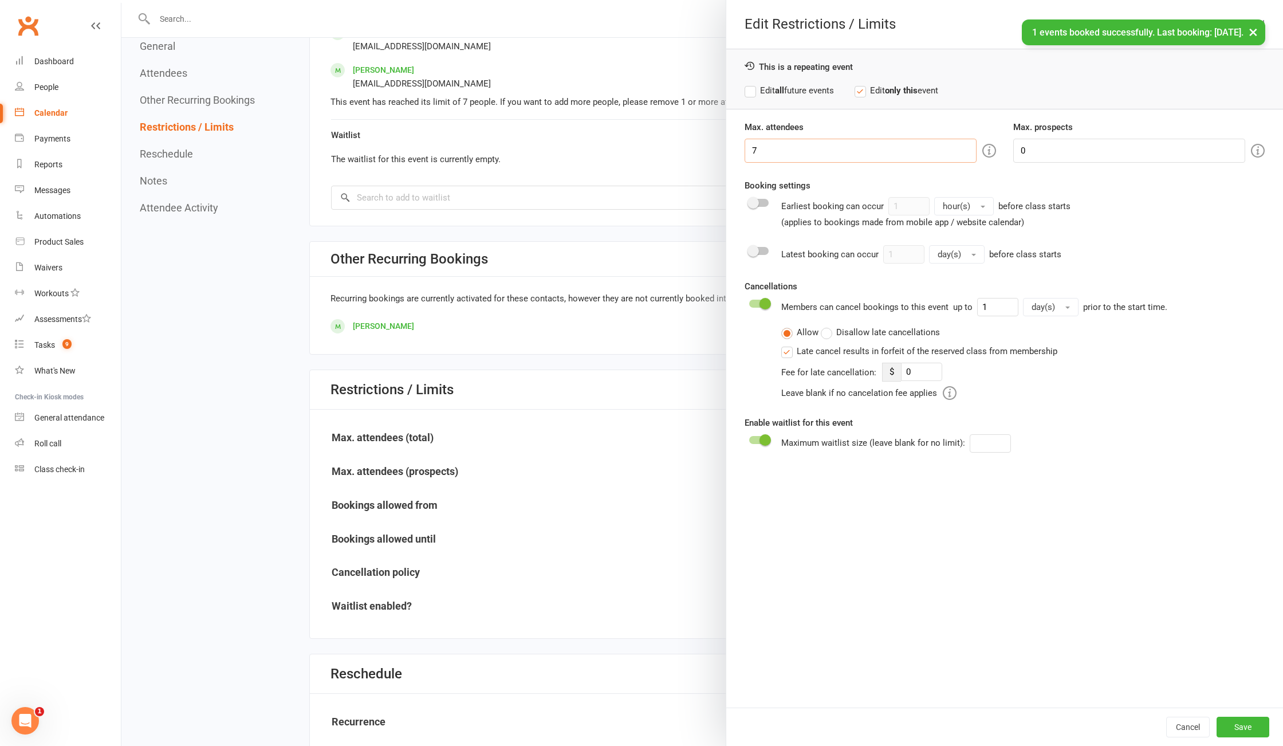
drag, startPoint x: 788, startPoint y: 145, endPoint x: 656, endPoint y: 116, distance: 135.5
click at [656, 0] on div "Edit Restrictions / Limits This is a repeating event Edit all future events Edi…" at bounding box center [702, 0] width 1162 height 0
type input "6"
drag, startPoint x: 1226, startPoint y: 731, endPoint x: 1221, endPoint y: 716, distance: 15.0
click at [1226, 726] on button "Save" at bounding box center [1243, 727] width 53 height 21
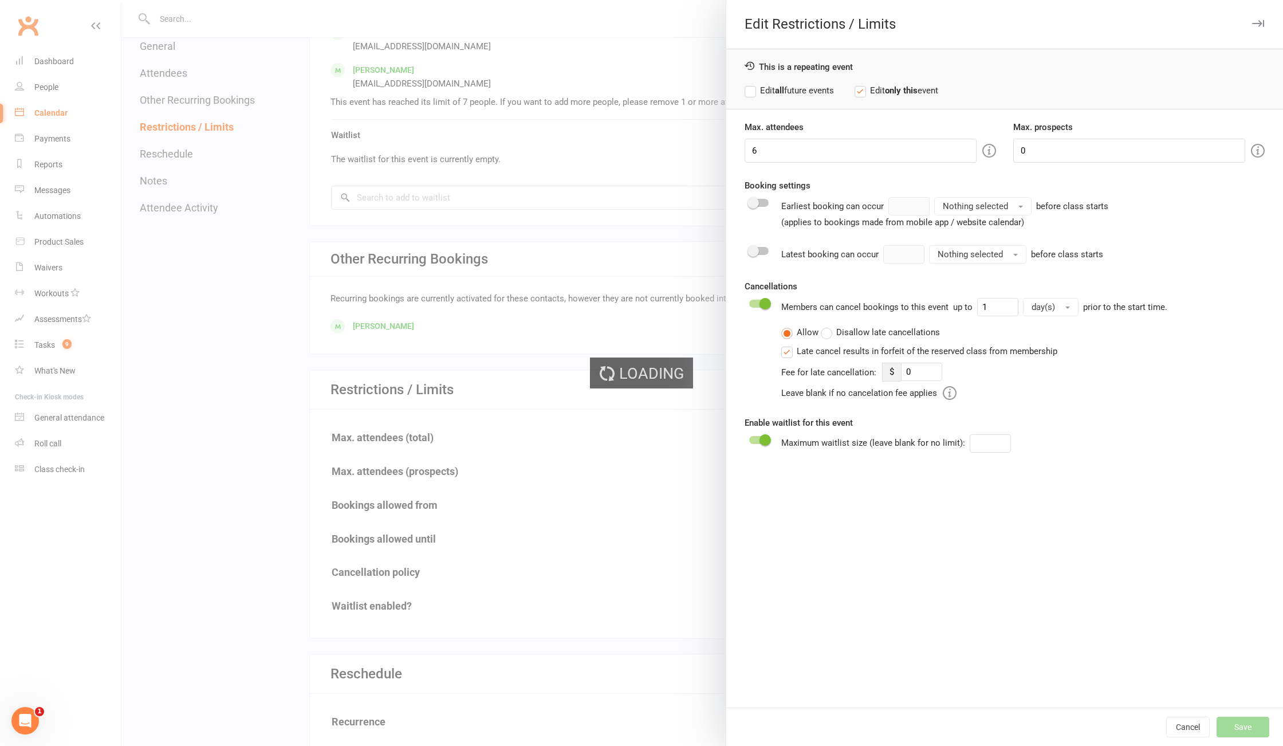
type input "0"
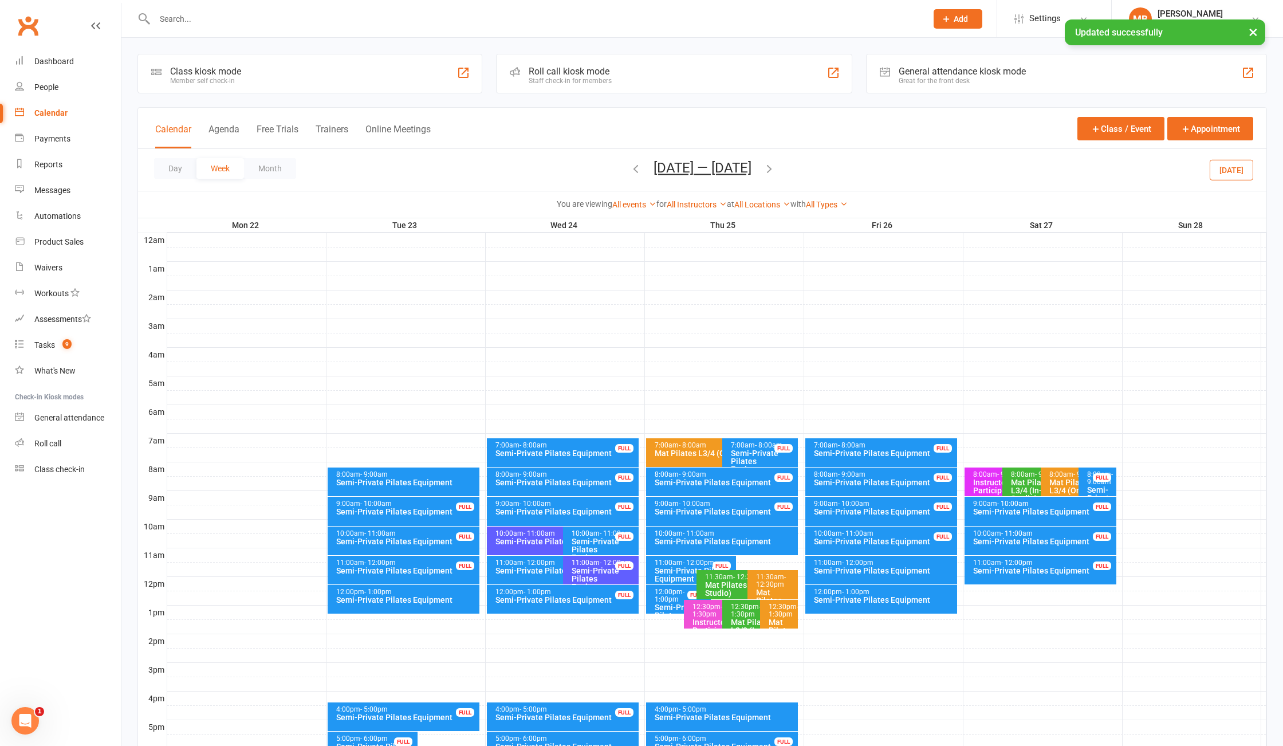
click at [776, 171] on icon "button" at bounding box center [769, 168] width 13 height 13
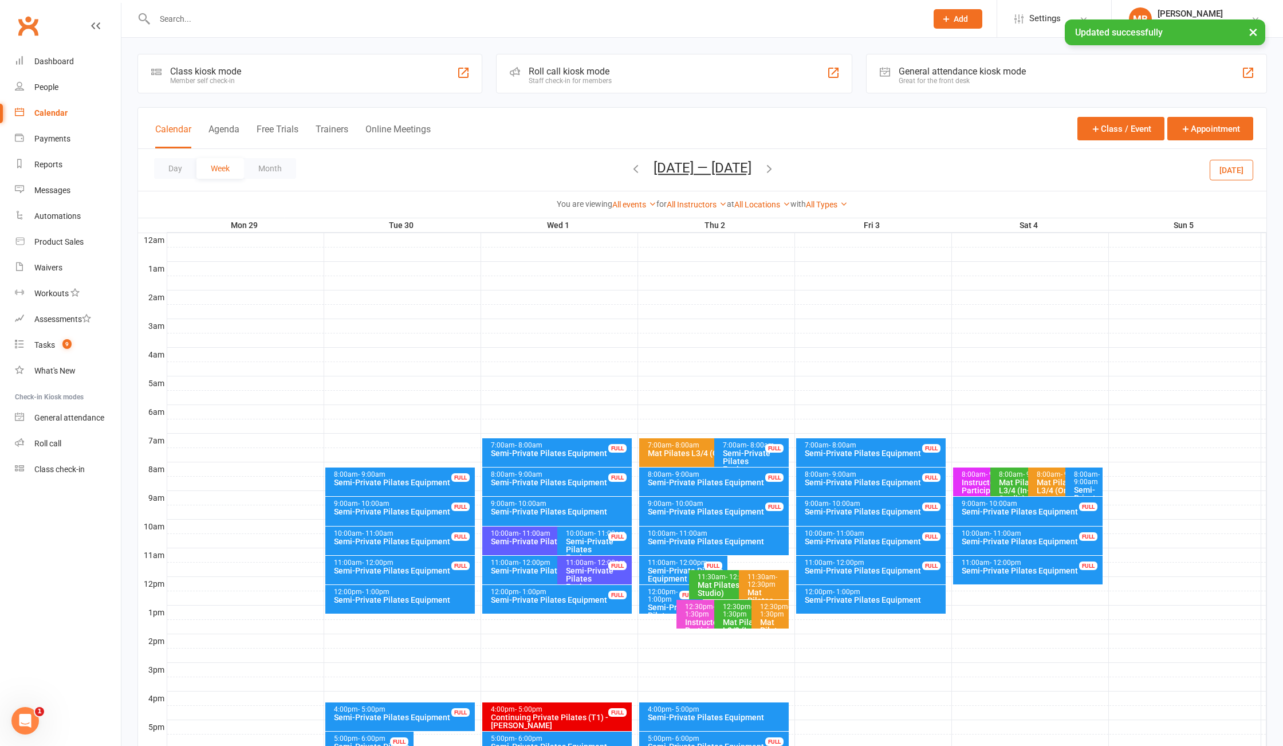
click at [1087, 482] on div "8:00am - 9:00am" at bounding box center [1087, 478] width 27 height 15
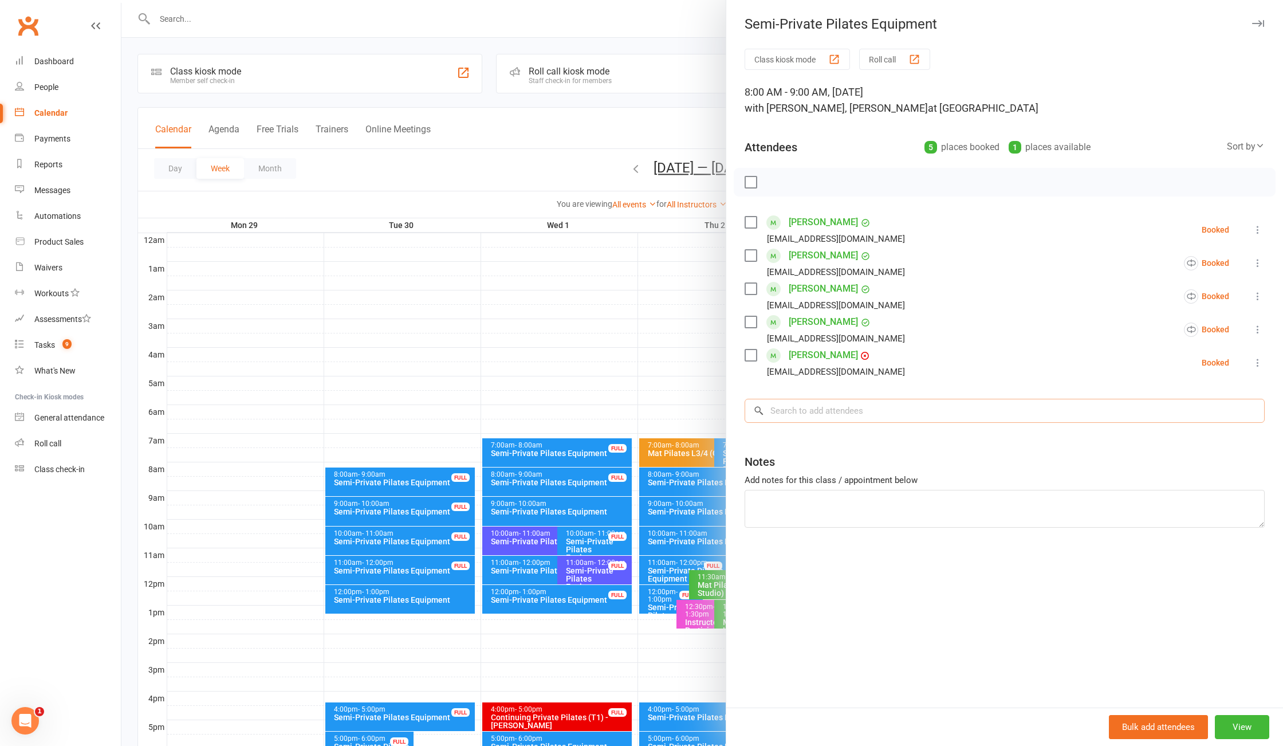
click at [892, 416] on input "search" at bounding box center [1005, 411] width 520 height 24
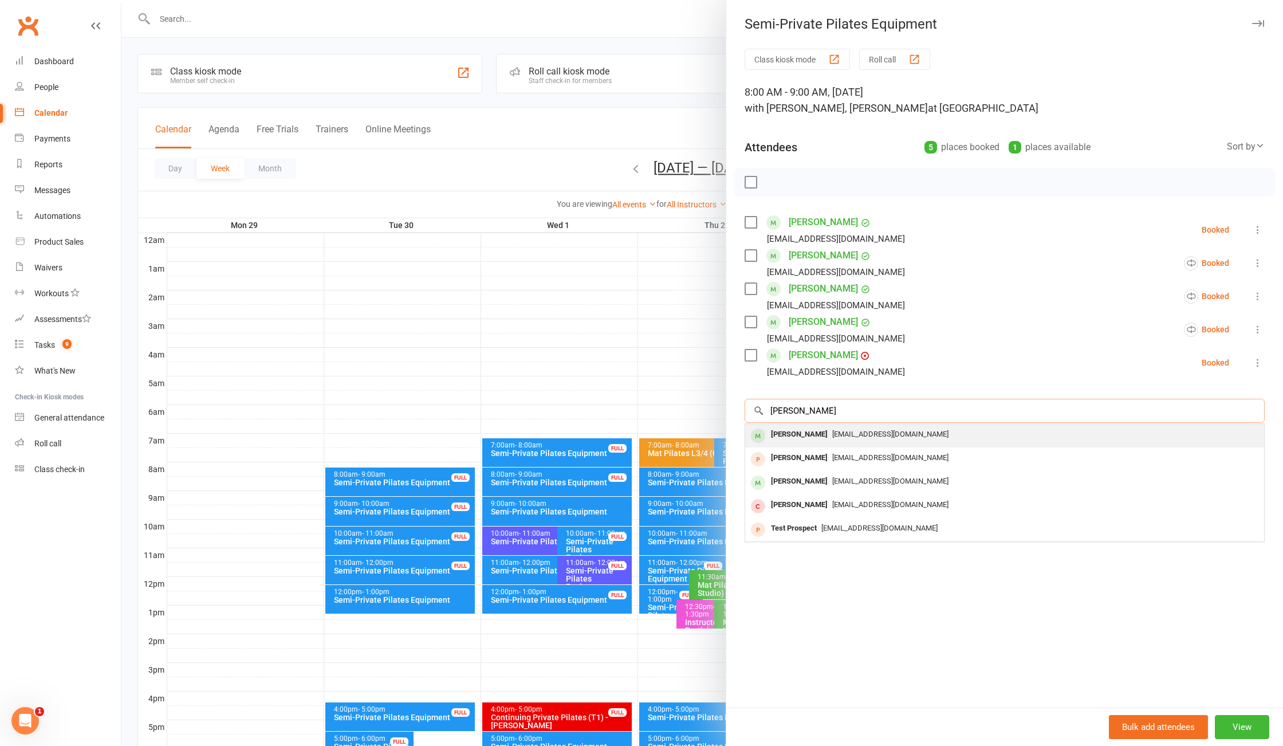
type input "corsini"
click at [872, 437] on span "[EMAIL_ADDRESS][DOMAIN_NAME]" at bounding box center [891, 434] width 116 height 9
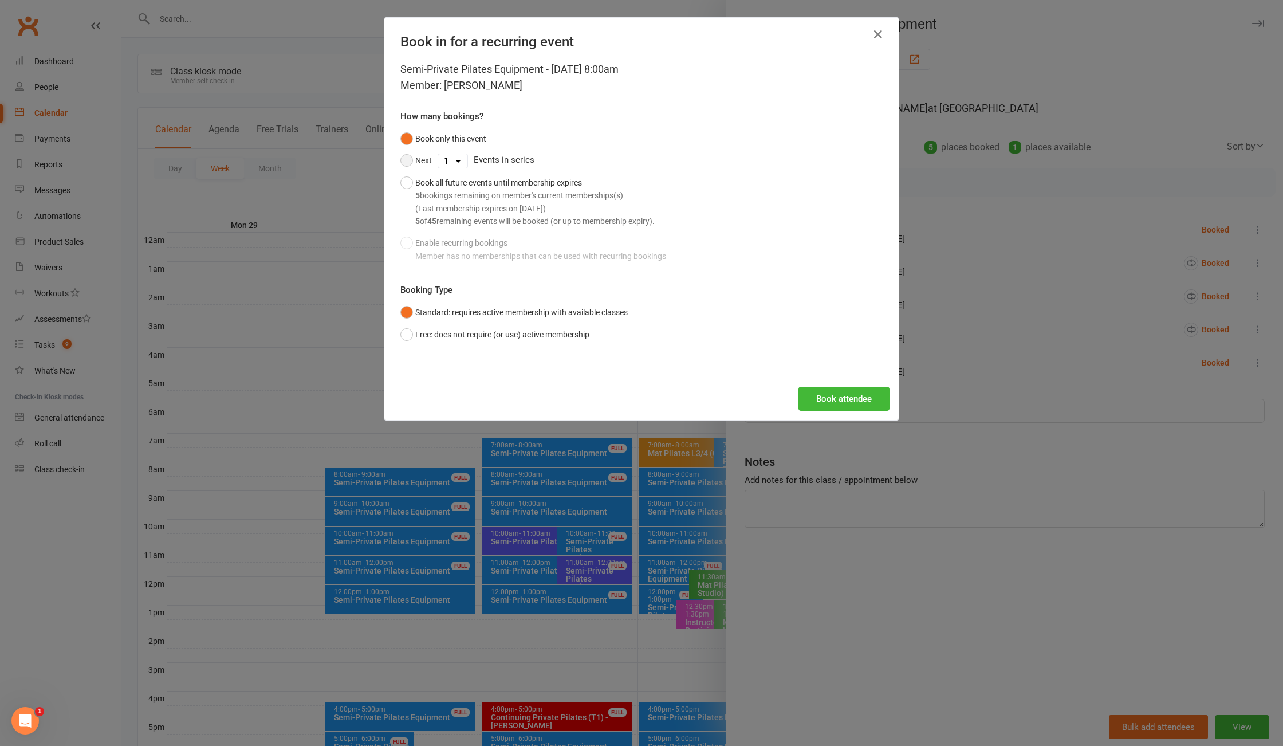
click at [401, 159] on button "Next" at bounding box center [417, 161] width 32 height 22
click at [438, 162] on select "1 2 3 4 5 6 7 8 9 10 11 12 13 14 15 16 17 18 19 20 21 22 23 24 25 26 27 28 29 3…" at bounding box center [452, 161] width 29 height 14
select select "4"
click at [438, 154] on select "1 2 3 4 5 6 7 8 9 10 11 12 13 14 15 16 17 18 19 20 21 22 23 24 25 26 27 28 29 3…" at bounding box center [452, 161] width 29 height 14
click at [818, 397] on button "Book attendee" at bounding box center [844, 399] width 91 height 24
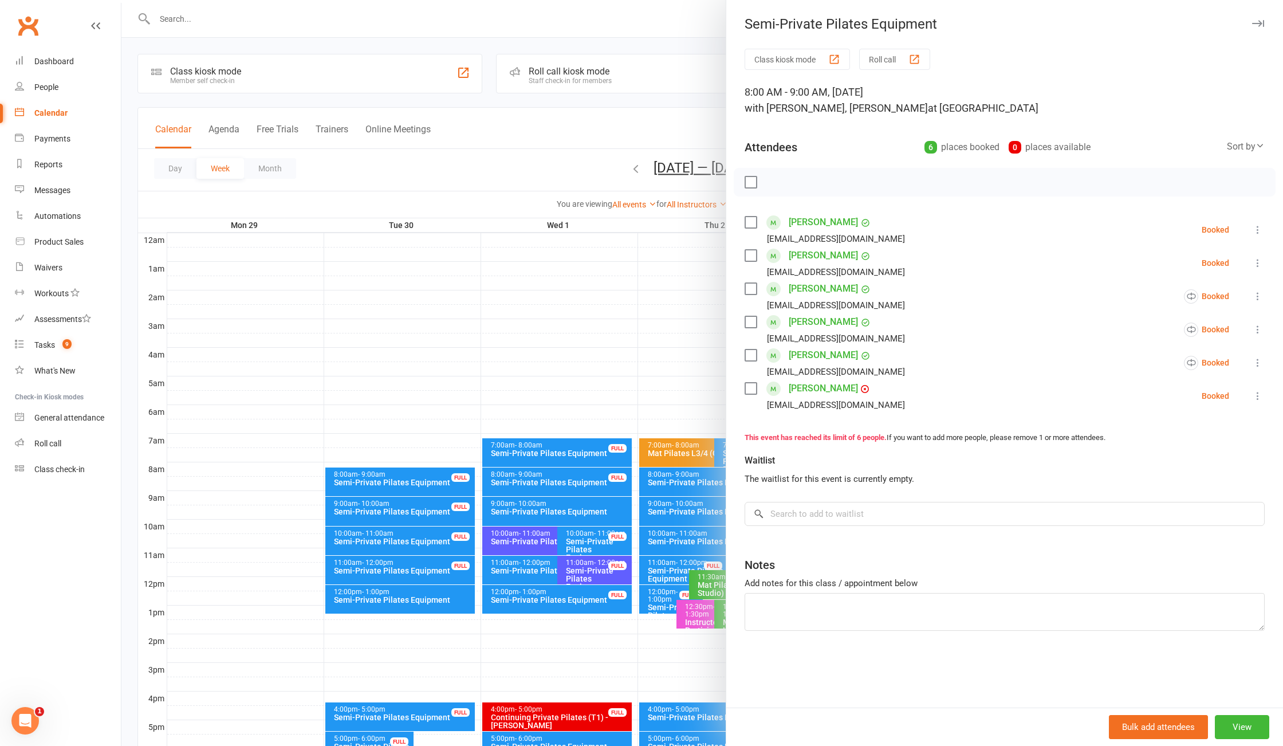
click at [580, 128] on div at bounding box center [702, 373] width 1162 height 746
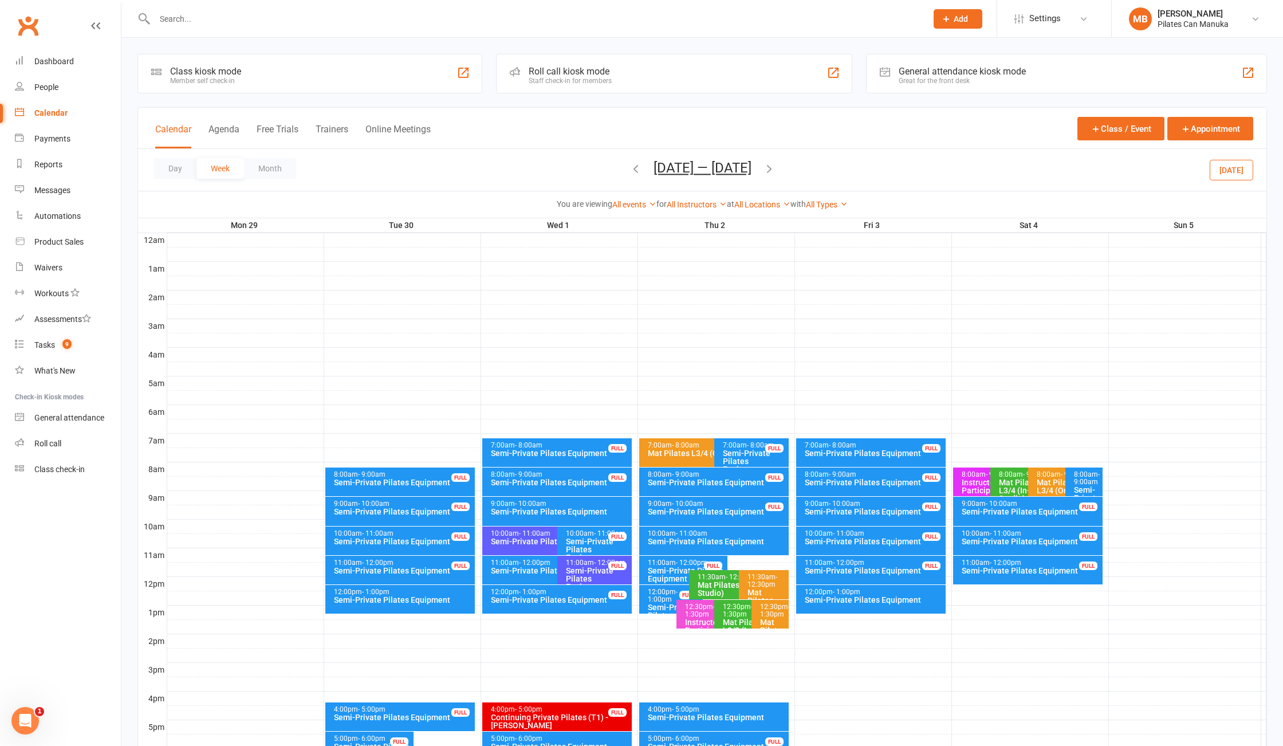
click at [715, 171] on button "Sep 29 — Oct 5 2025" at bounding box center [703, 168] width 98 height 16
click at [789, 293] on button "20" at bounding box center [802, 284] width 29 height 21
click at [1084, 481] on div "FULL" at bounding box center [1088, 477] width 18 height 9
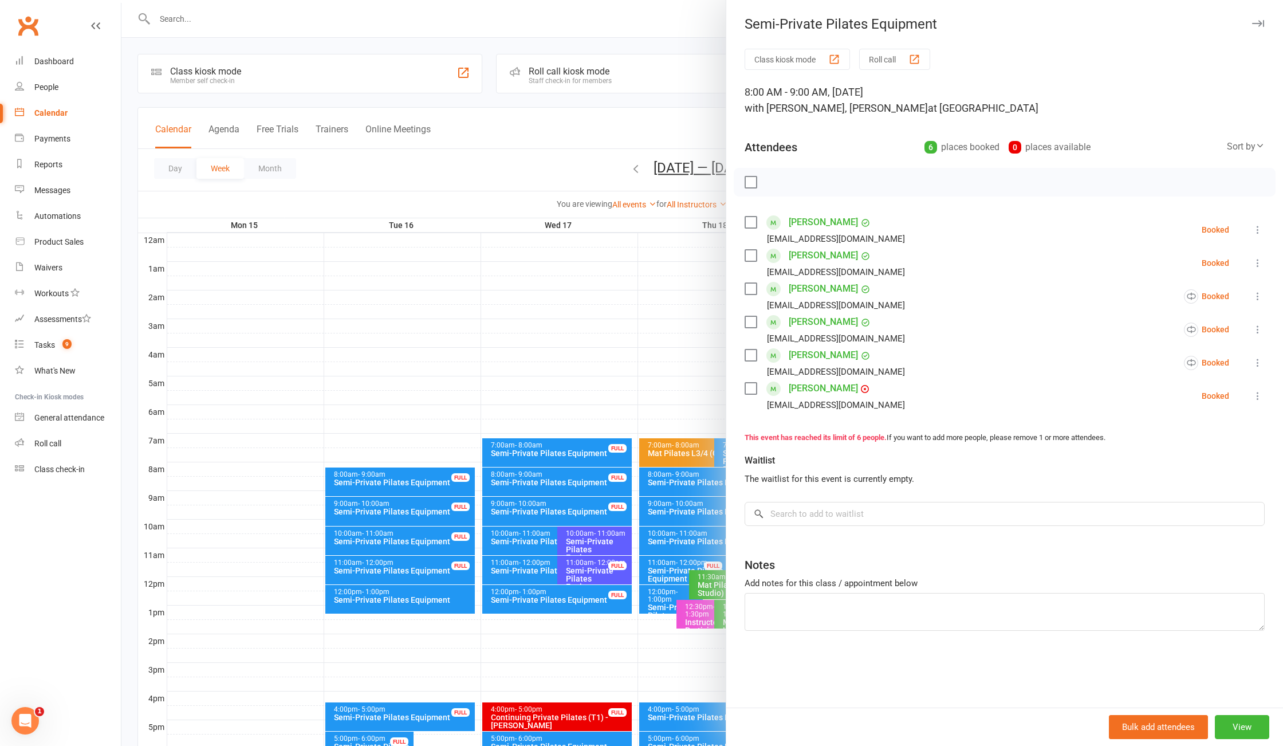
click at [538, 143] on div at bounding box center [702, 373] width 1162 height 746
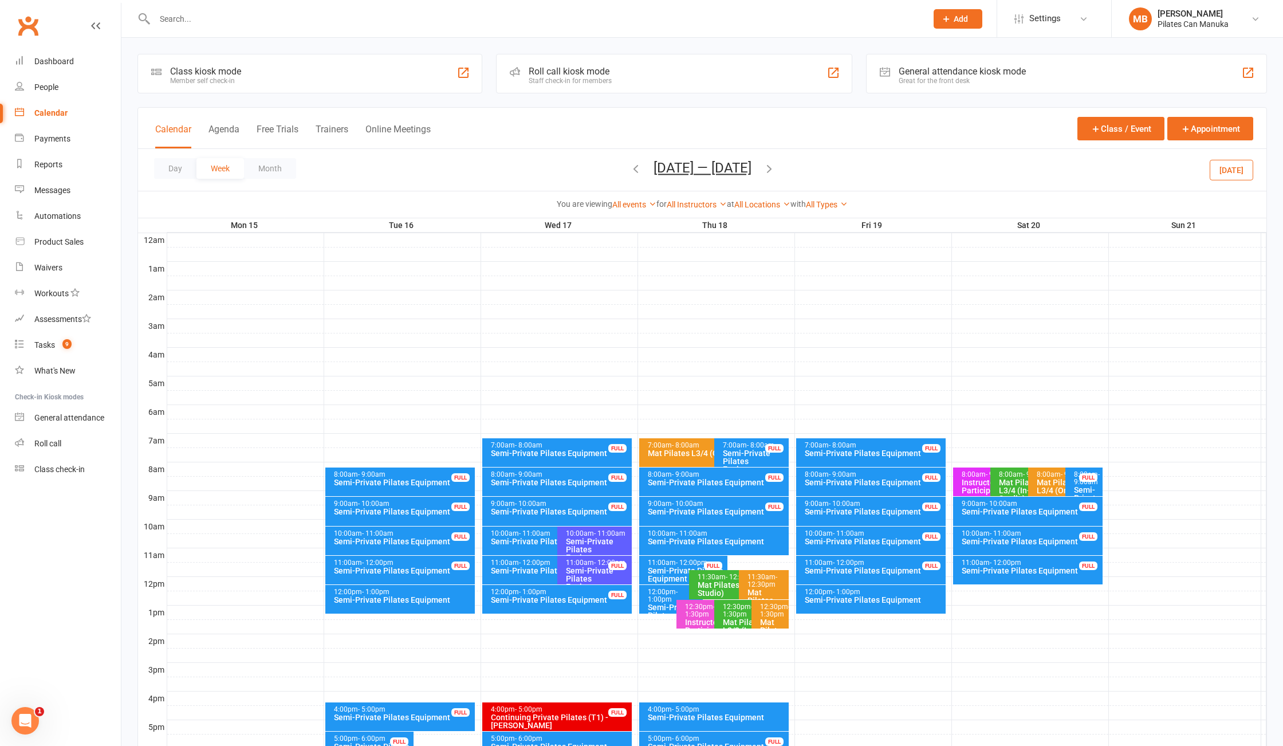
click at [782, 172] on div "Day Week Month Sep 15 — 21 2025 September 2025 Sun Mon Tue Wed Thu Fri Sat 31 0…" at bounding box center [702, 170] width 1129 height 42
click at [776, 173] on icon "button" at bounding box center [769, 168] width 13 height 13
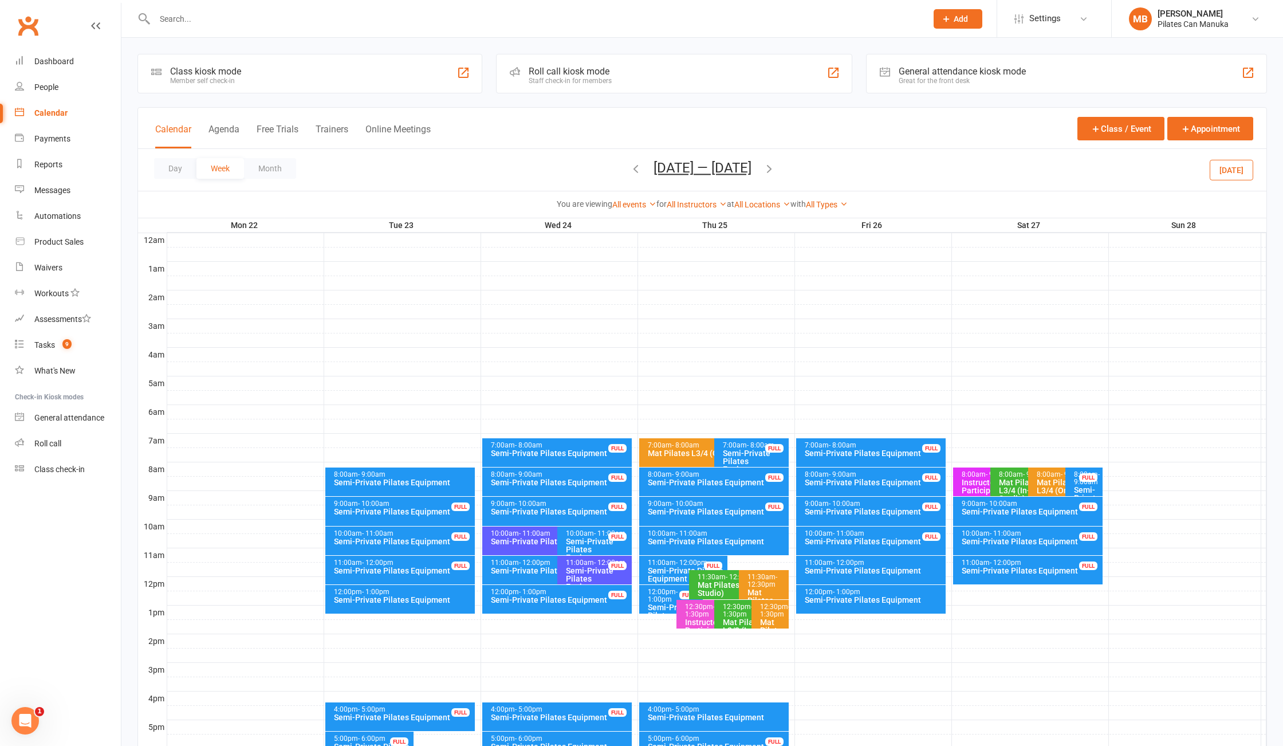
click at [1084, 469] on div "8:00am - 9:00am Semi-Private Pilates Equipment FULL" at bounding box center [1084, 482] width 37 height 29
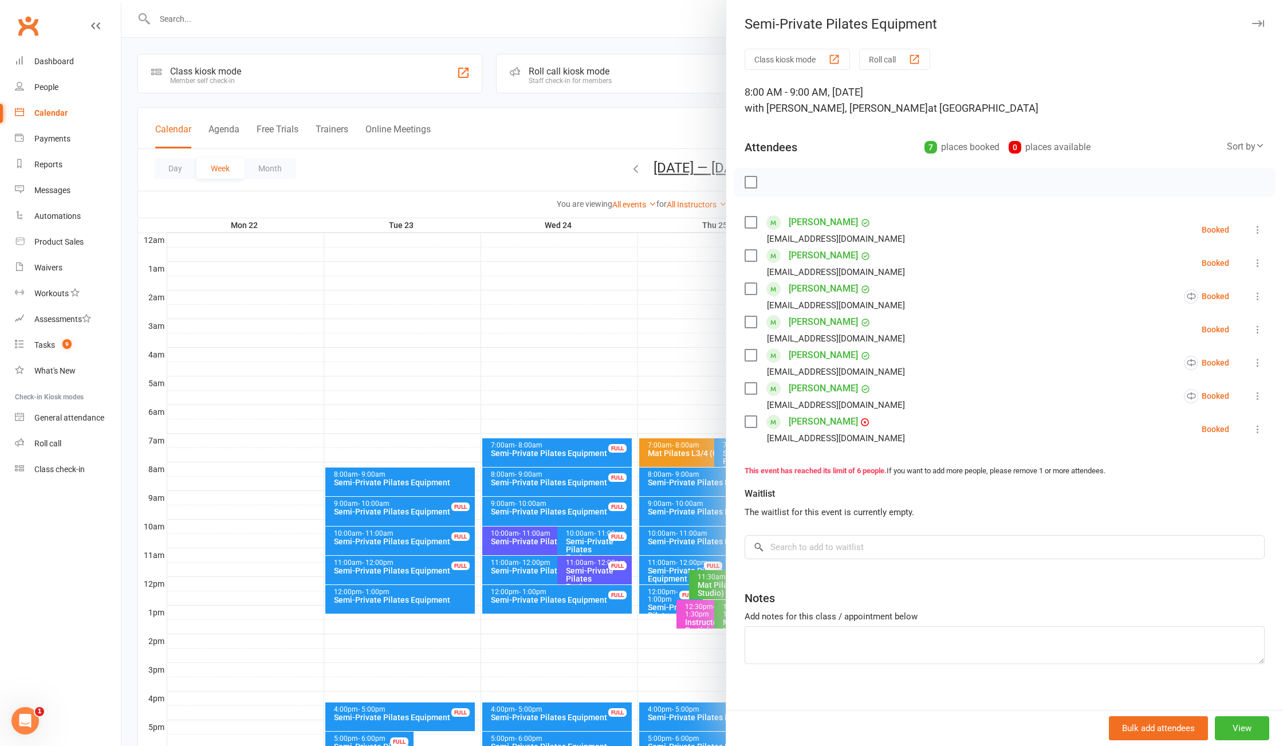
click at [511, 138] on div at bounding box center [702, 373] width 1162 height 746
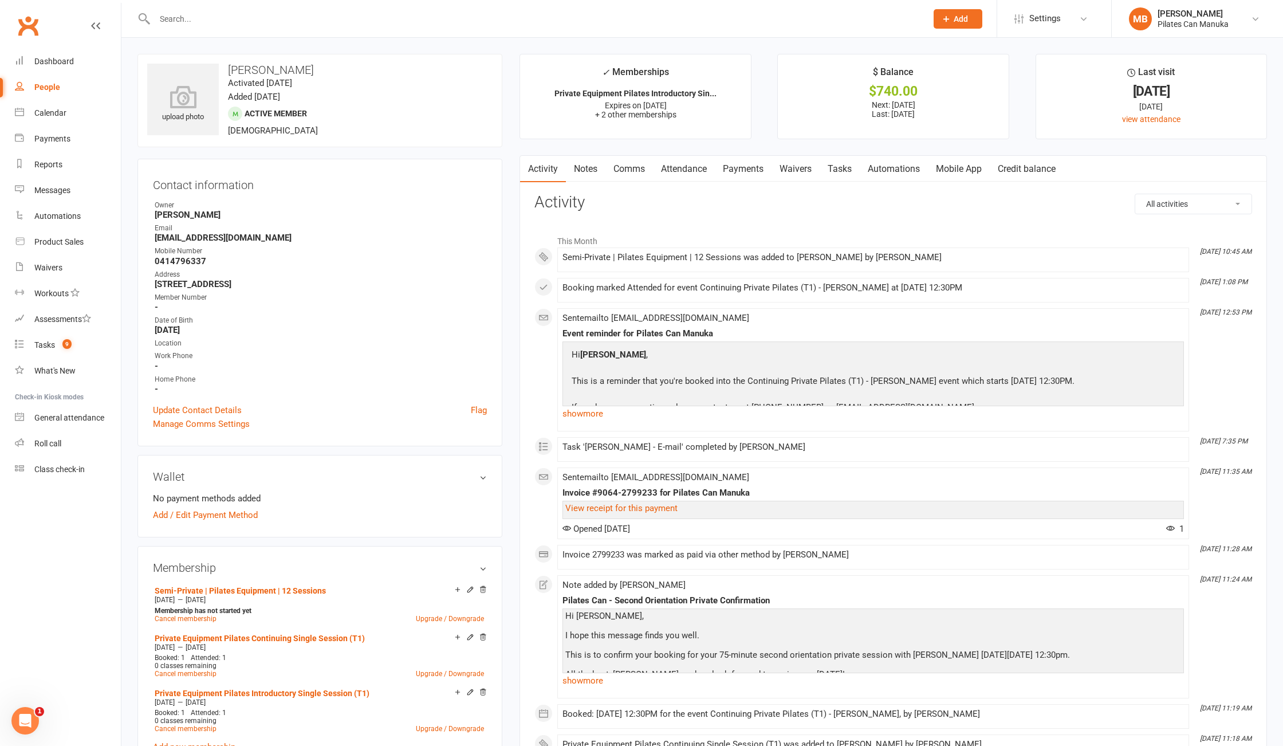
click at [758, 171] on link "Payments" at bounding box center [743, 169] width 57 height 26
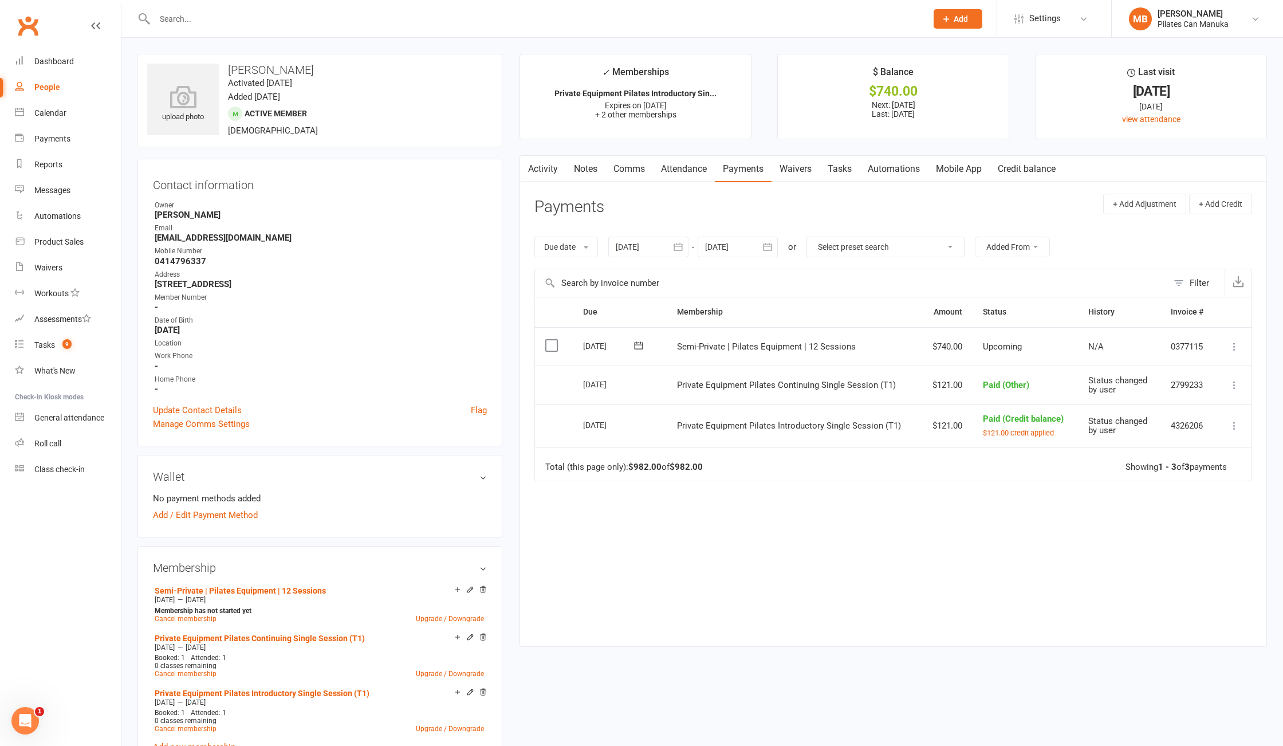
click at [1235, 347] on icon at bounding box center [1234, 346] width 11 height 11
click at [1197, 410] on link "Mark as Paid (Other)" at bounding box center [1184, 414] width 113 height 23
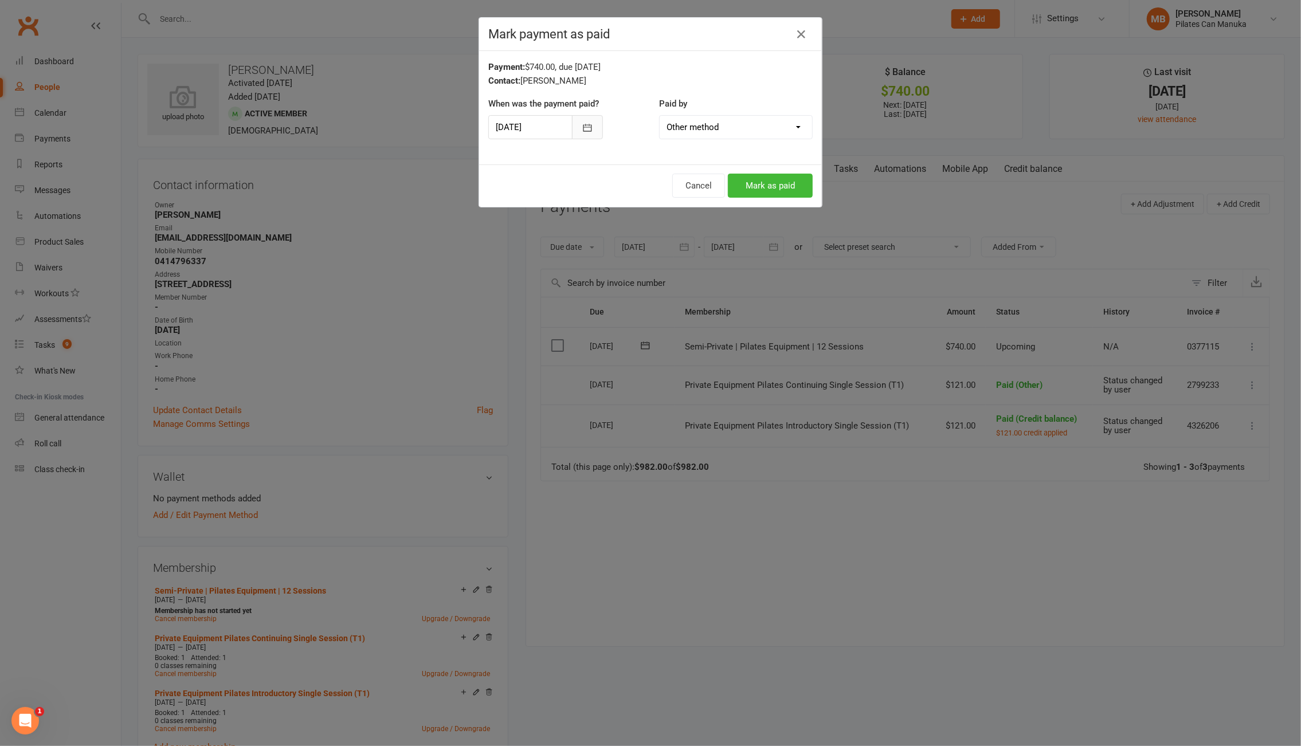
click at [582, 127] on icon "button" at bounding box center [587, 127] width 11 height 11
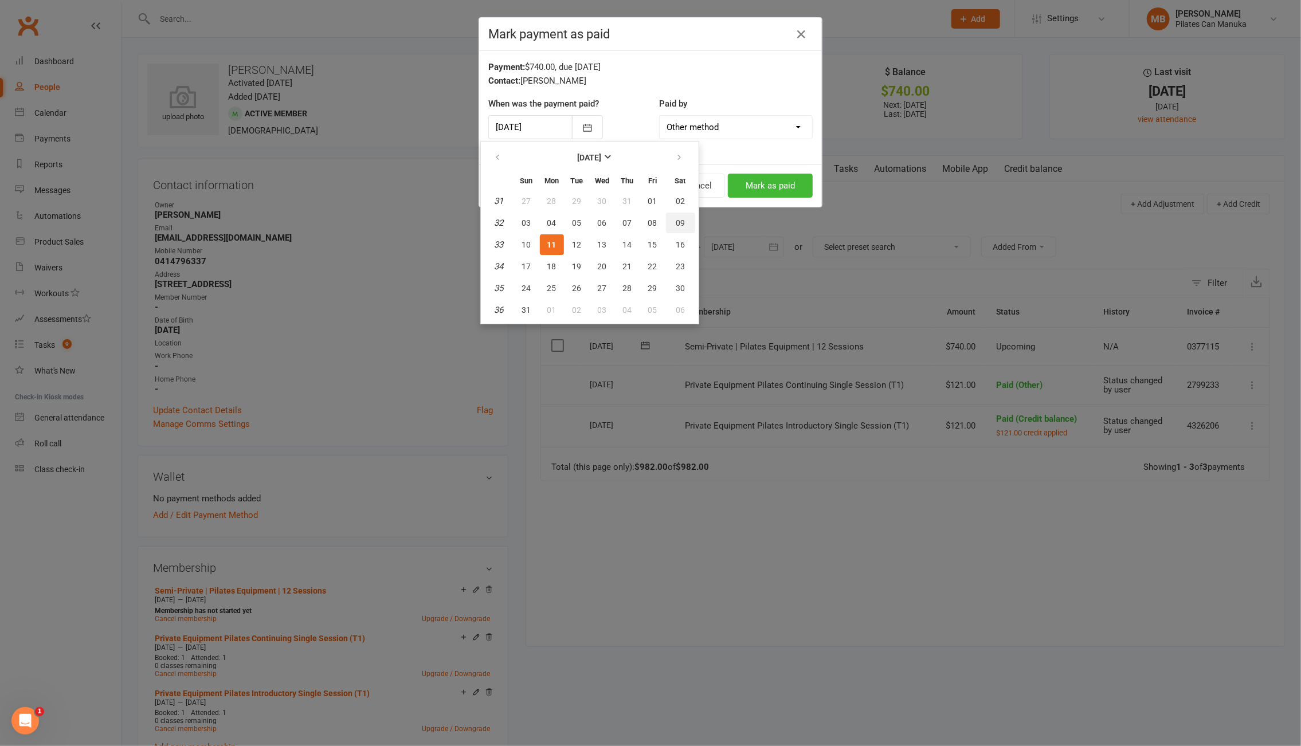
click at [676, 223] on span "09" at bounding box center [680, 222] width 9 height 9
type input "[DATE]"
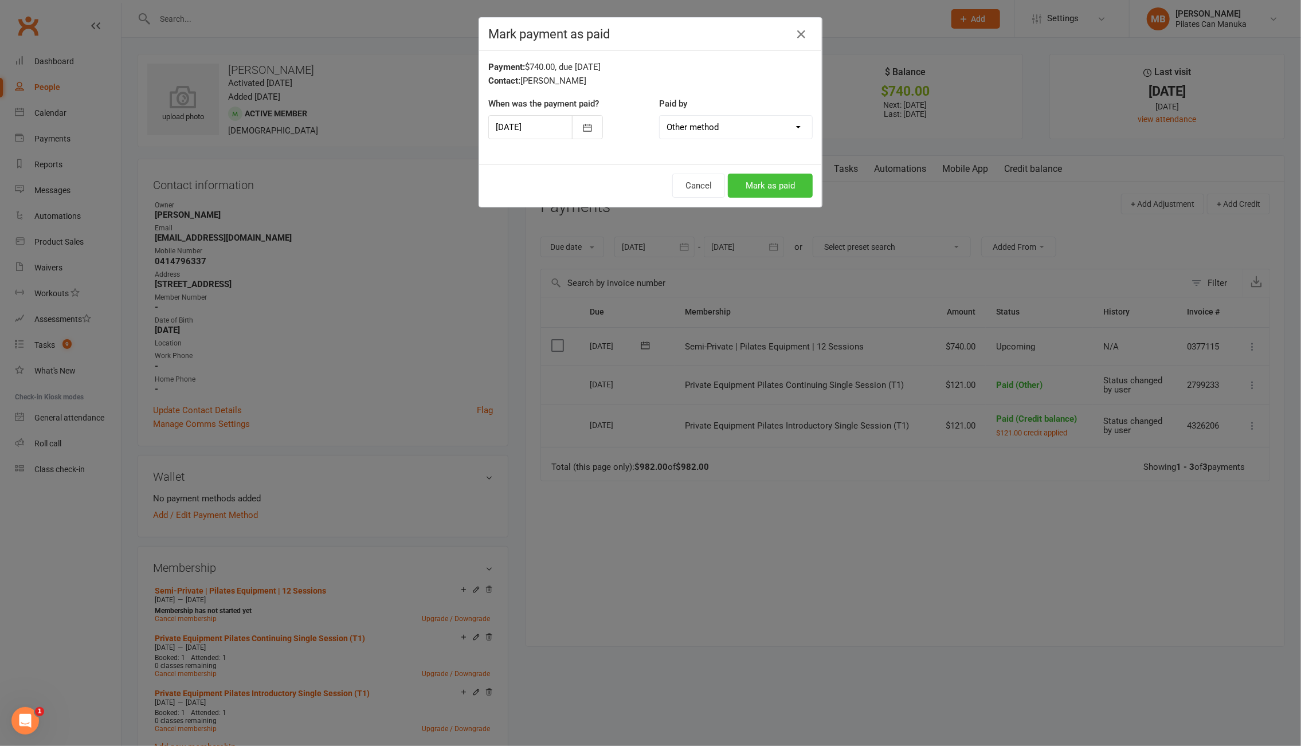
click at [759, 187] on button "Mark as paid" at bounding box center [770, 186] width 85 height 24
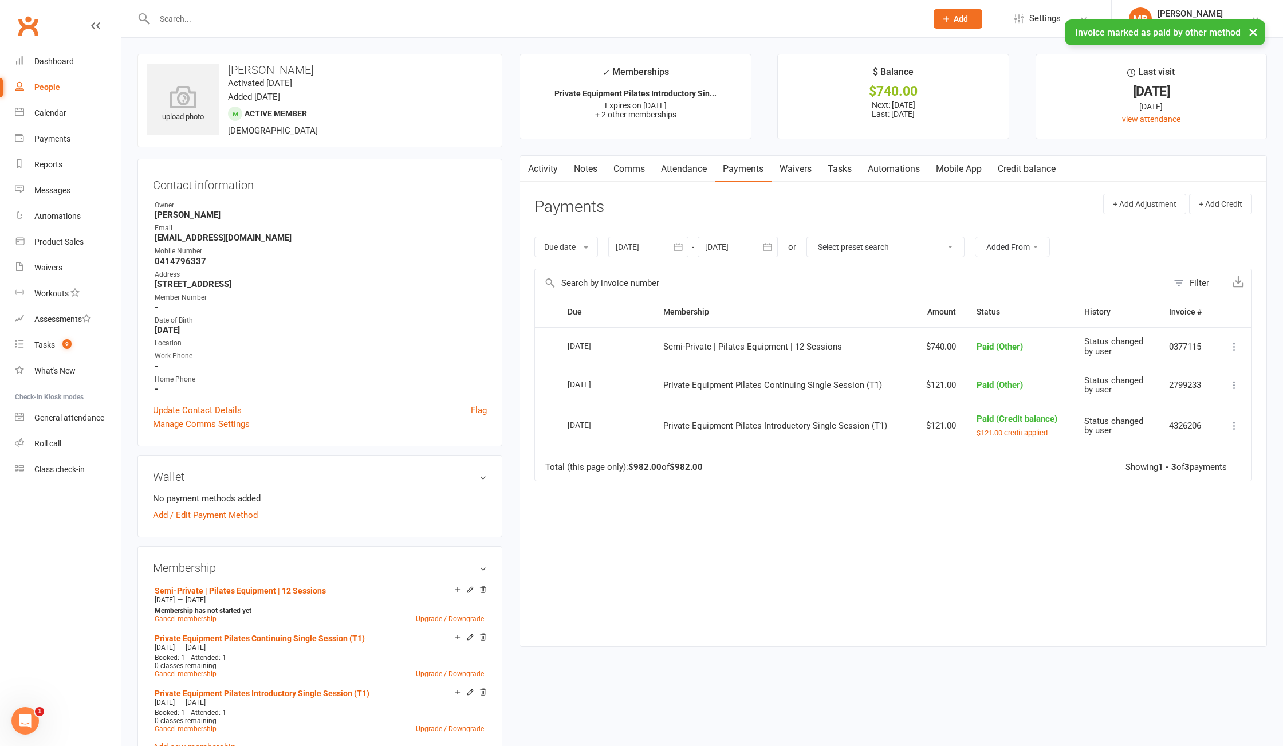
click at [954, 173] on link "Mobile App" at bounding box center [959, 169] width 62 height 26
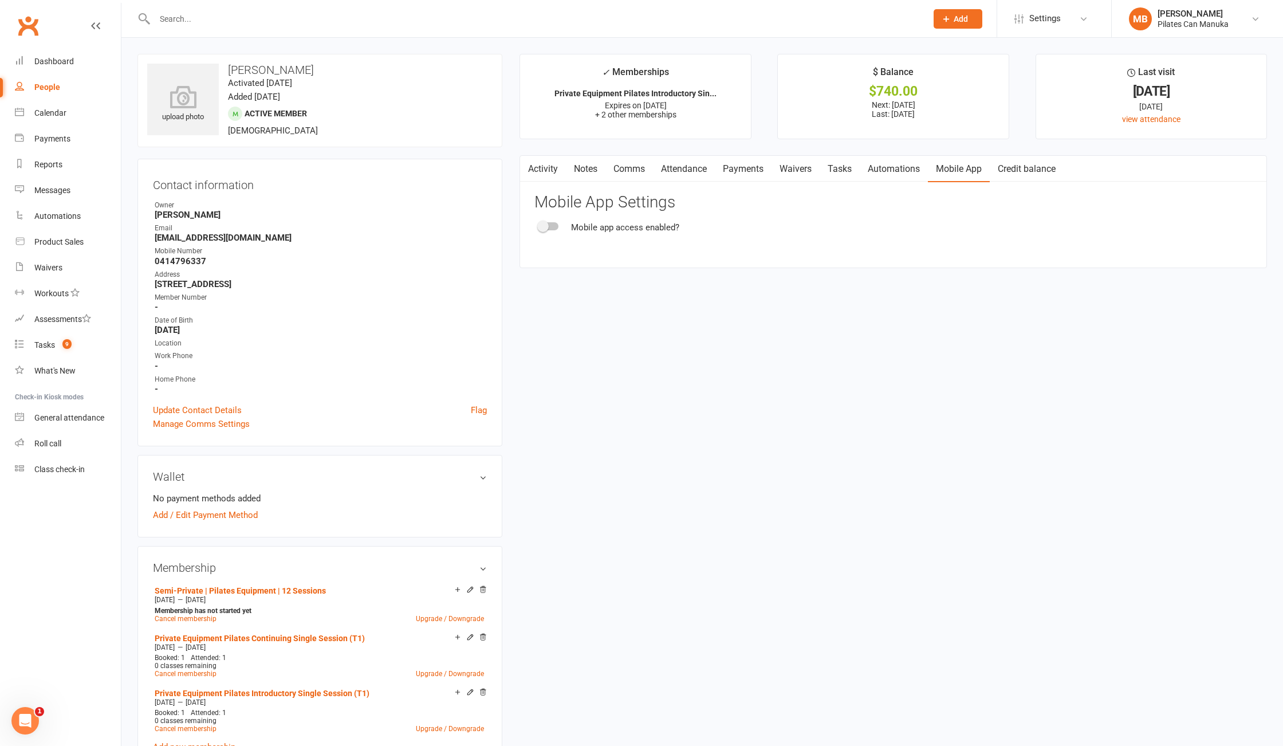
click at [548, 227] on span at bounding box center [542, 226] width 11 height 11
click at [539, 225] on input "checkbox" at bounding box center [539, 225] width 0 height 0
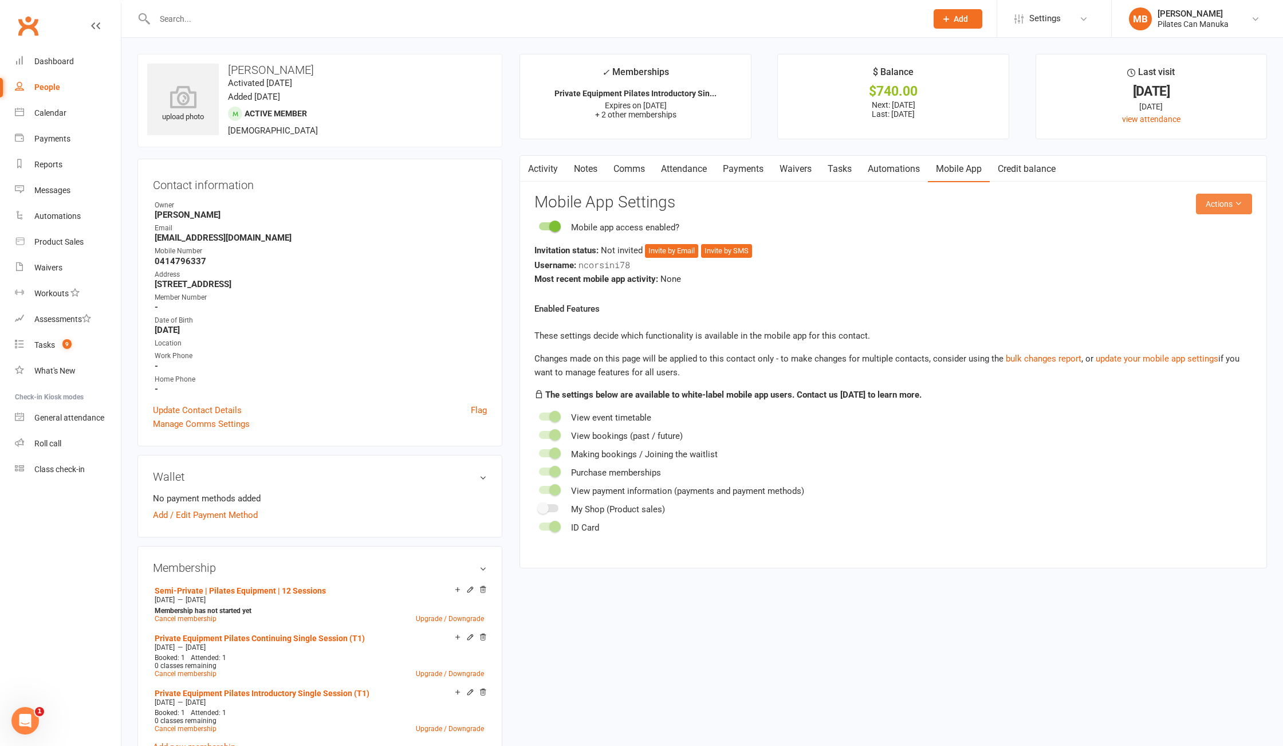
click at [1228, 207] on button "Actions" at bounding box center [1224, 204] width 56 height 21
click at [1191, 232] on link "Send invitation email" at bounding box center [1177, 231] width 113 height 23
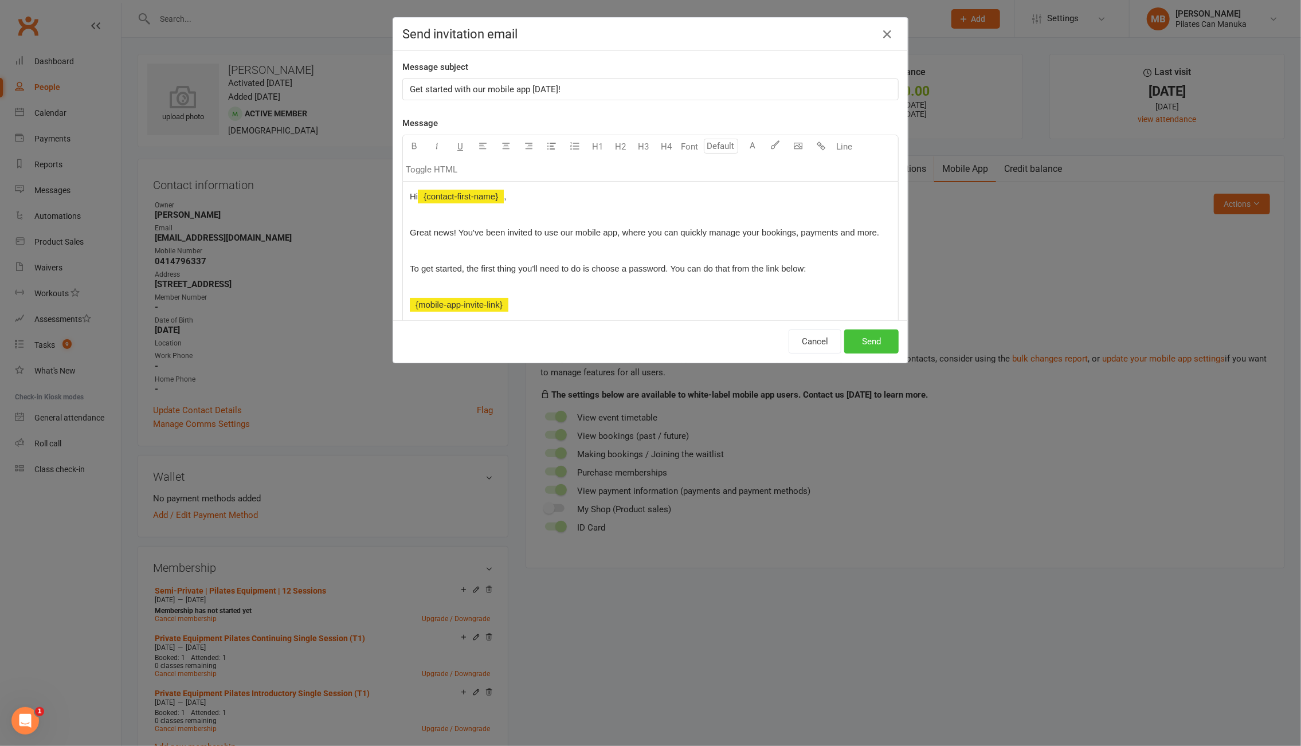
click at [869, 342] on button "Send" at bounding box center [871, 341] width 54 height 24
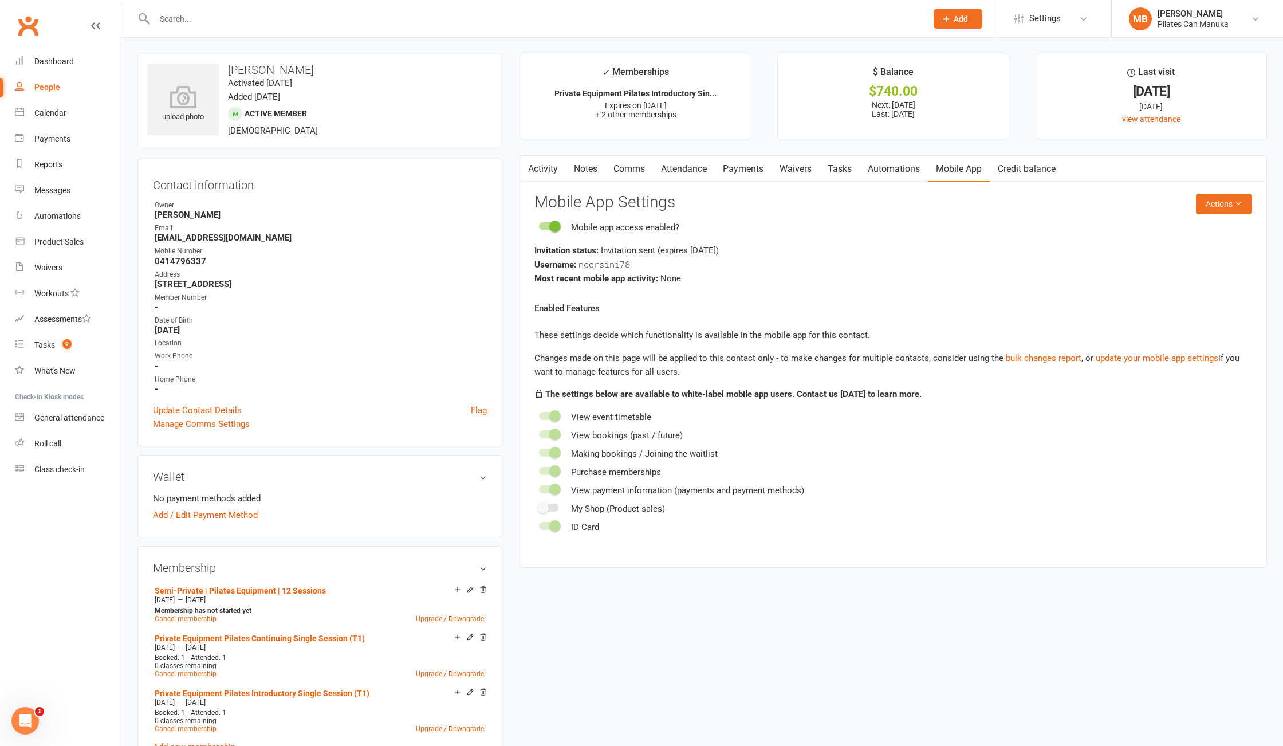
click at [230, 240] on strong "[EMAIL_ADDRESS][DOMAIN_NAME]" at bounding box center [321, 238] width 332 height 10
copy render-form-field "[EMAIL_ADDRESS][DOMAIN_NAME]"
click at [540, 164] on link "Activity" at bounding box center [543, 169] width 46 height 26
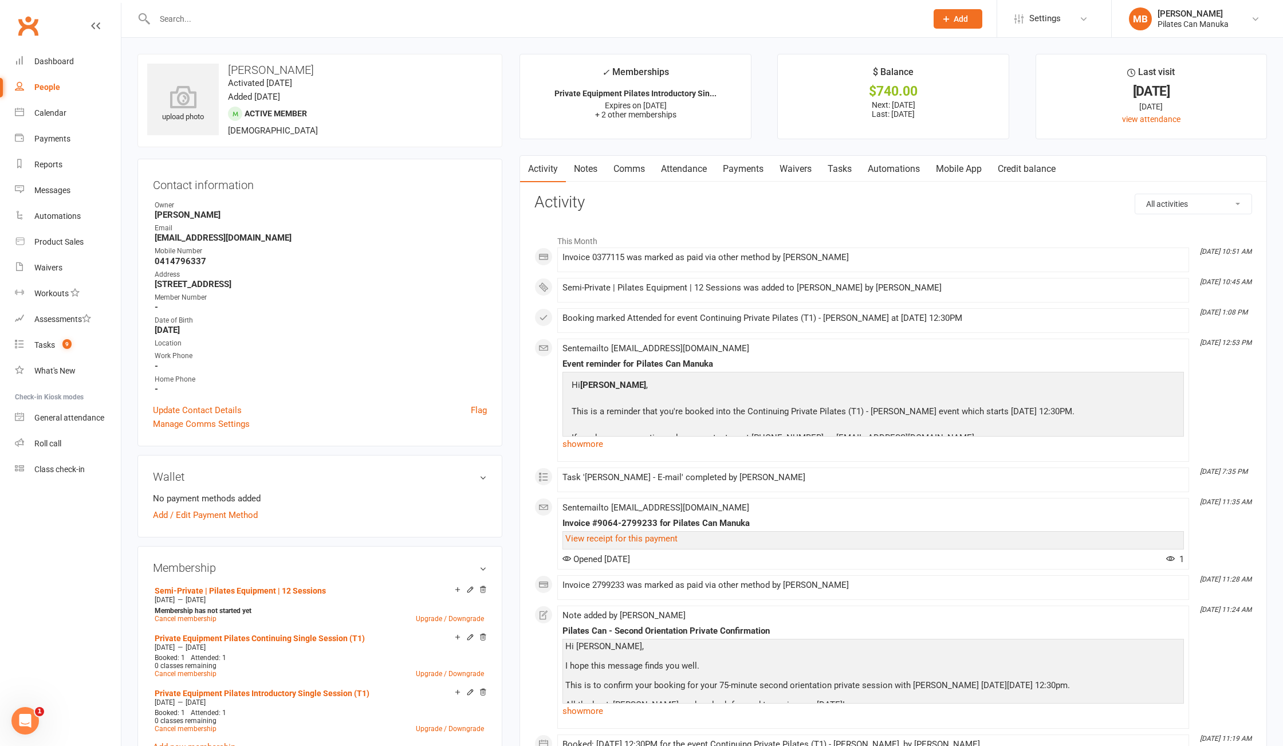
click at [390, 253] on div "Mobile Number" at bounding box center [321, 251] width 332 height 11
click at [705, 164] on link "Attendance" at bounding box center [684, 169] width 62 height 26
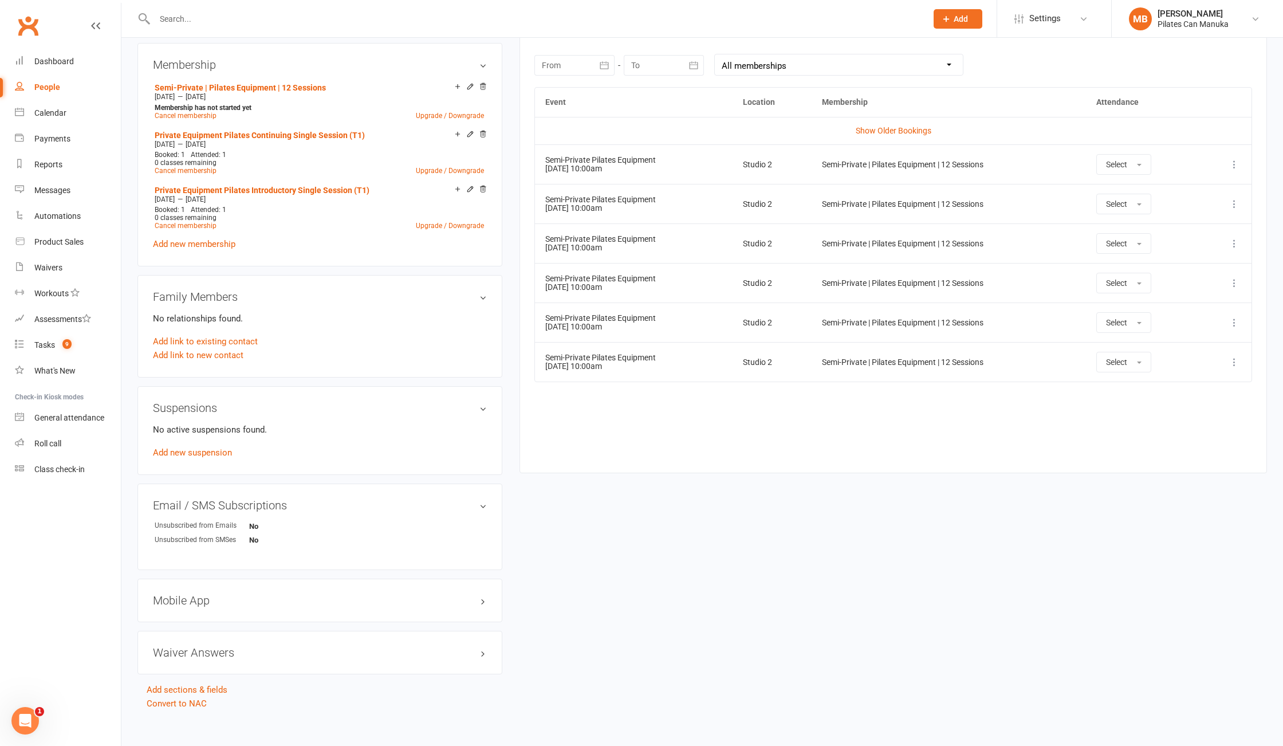
scroll to position [516, 0]
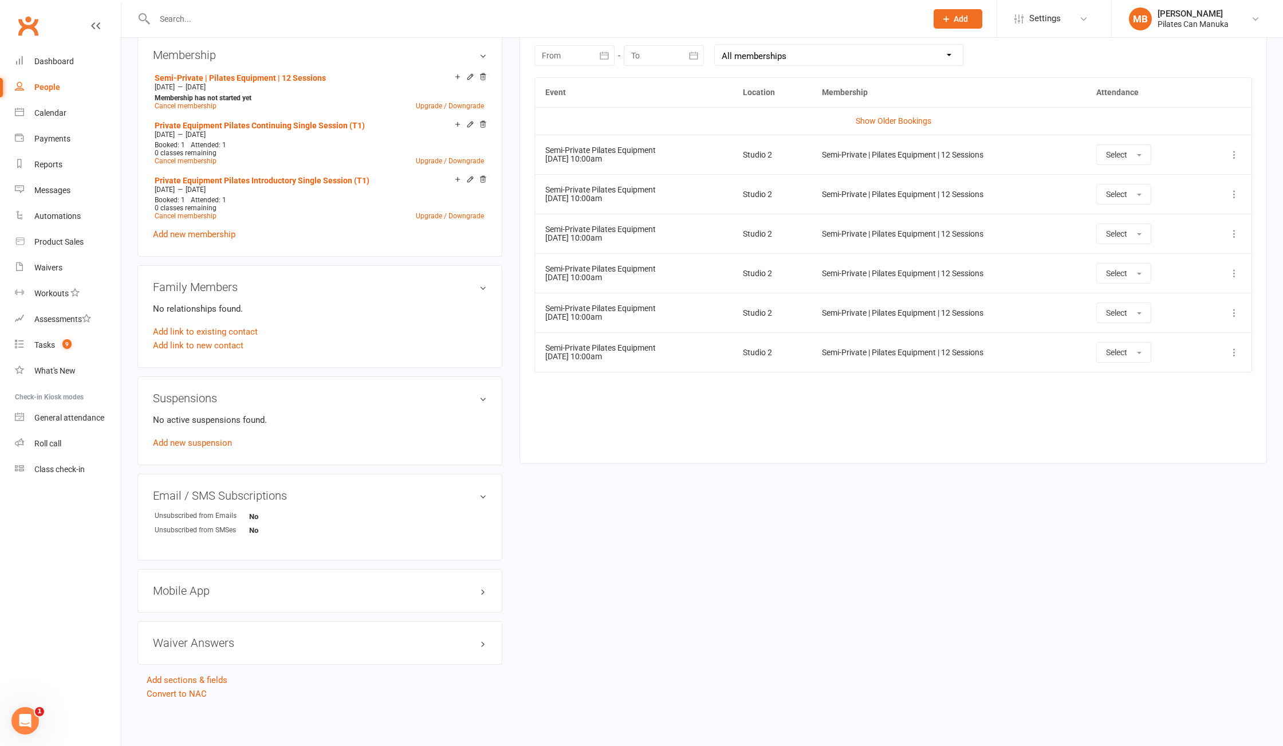
click at [1236, 348] on icon at bounding box center [1234, 352] width 11 height 11
click at [1167, 421] on link "Remove booking" at bounding box center [1184, 420] width 113 height 23
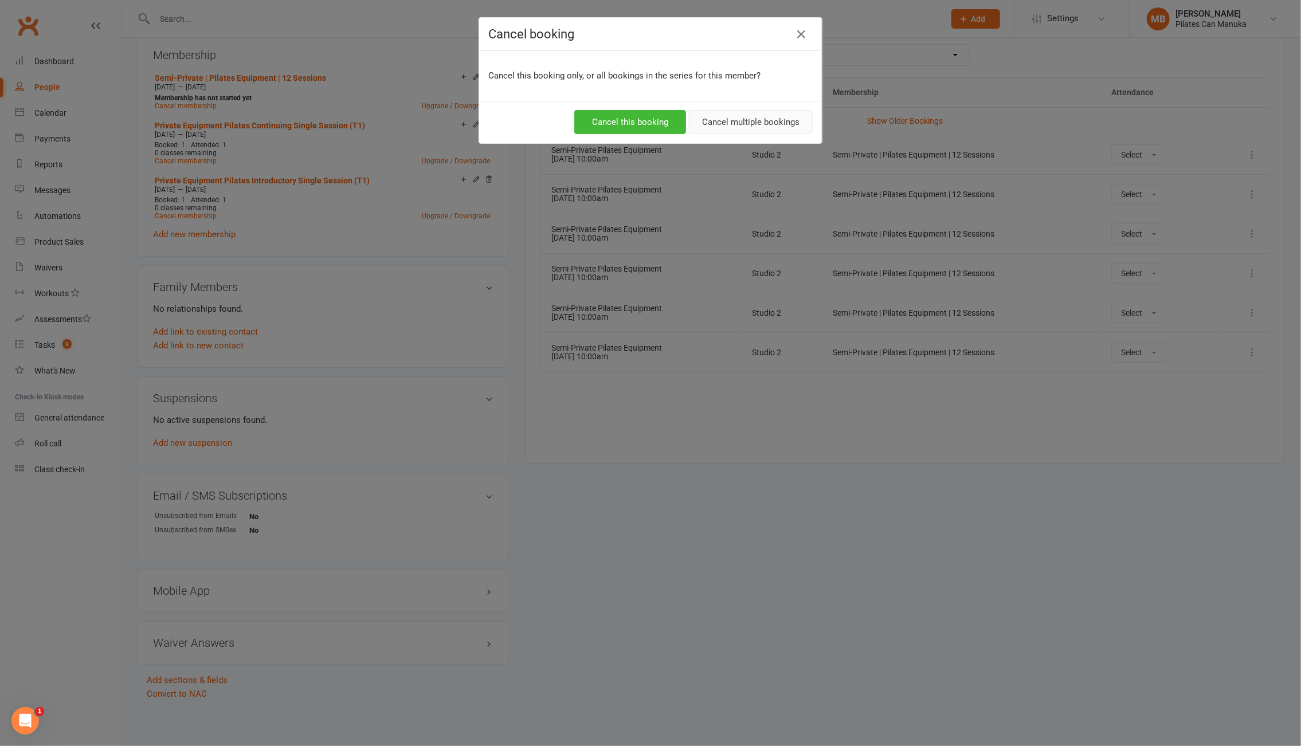
click at [772, 125] on button "Cancel multiple bookings" at bounding box center [751, 122] width 124 height 24
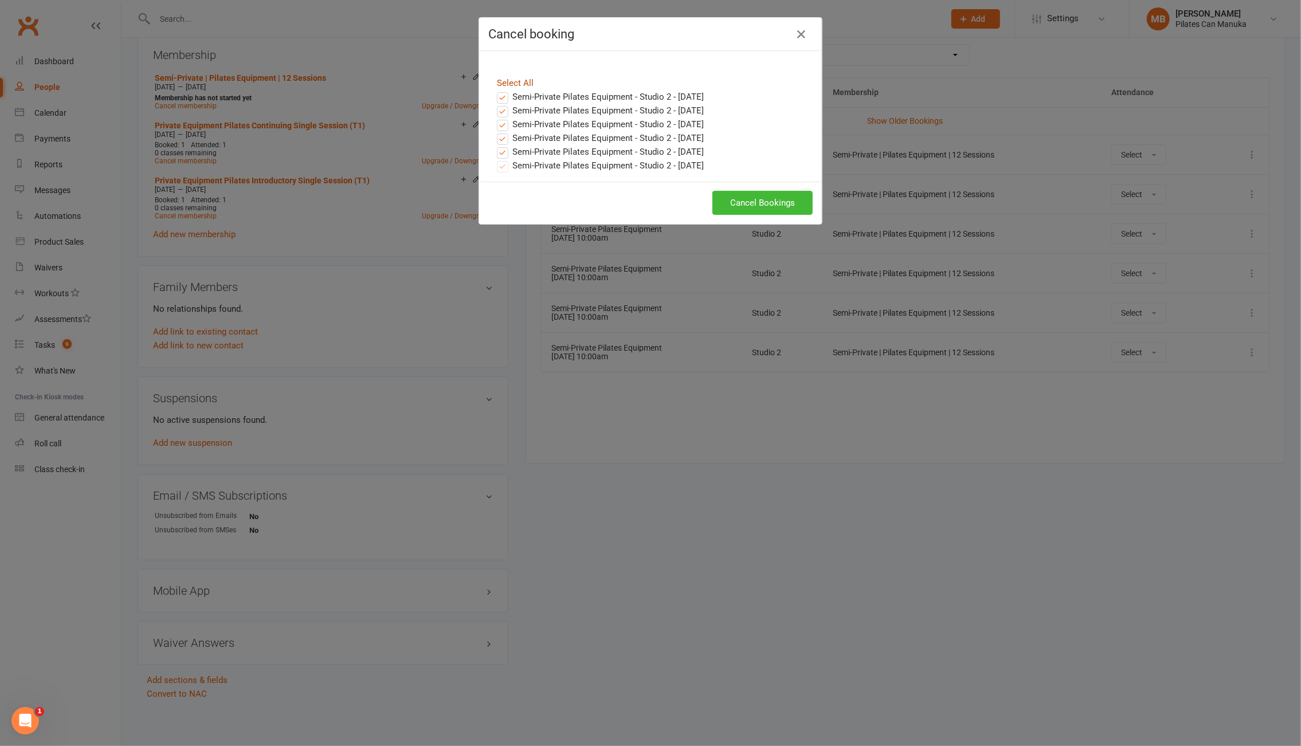
click at [511, 84] on link "Select All" at bounding box center [515, 83] width 37 height 10
click at [775, 200] on button "Cancel Bookings" at bounding box center [762, 203] width 100 height 24
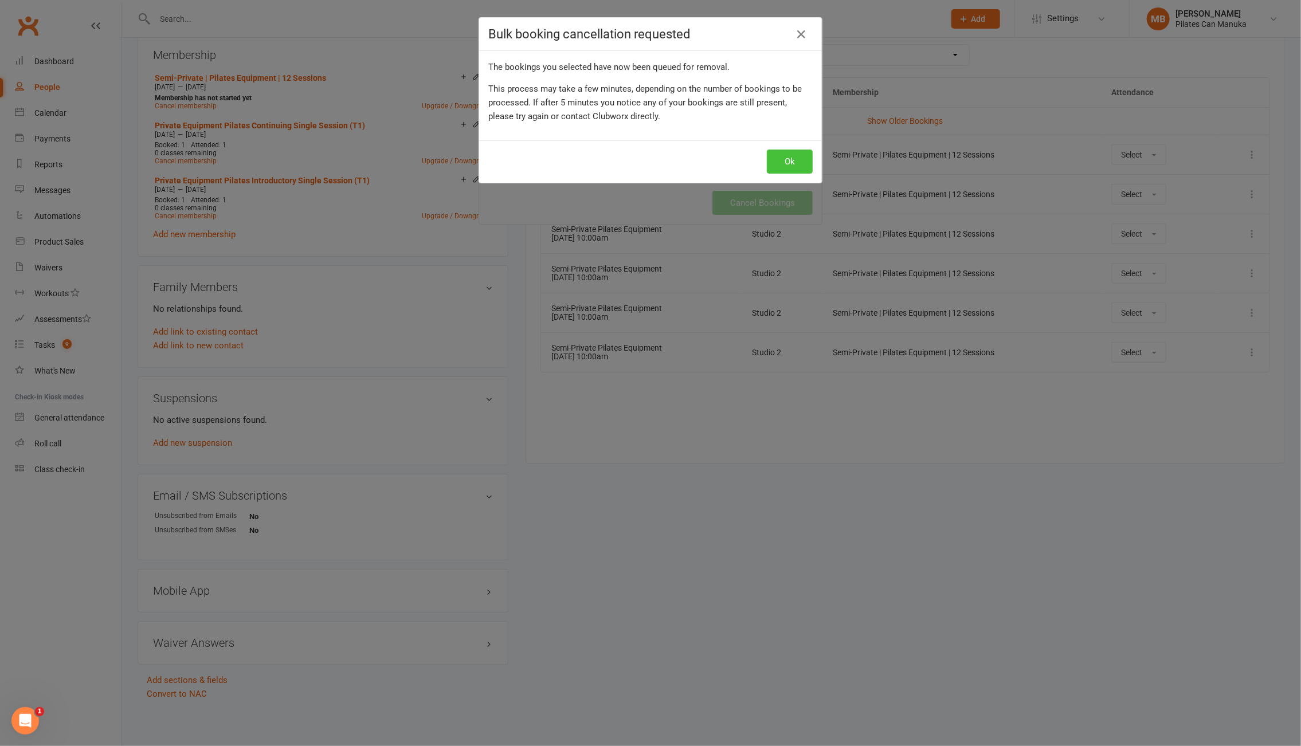
click at [787, 162] on button "Ok" at bounding box center [790, 162] width 46 height 24
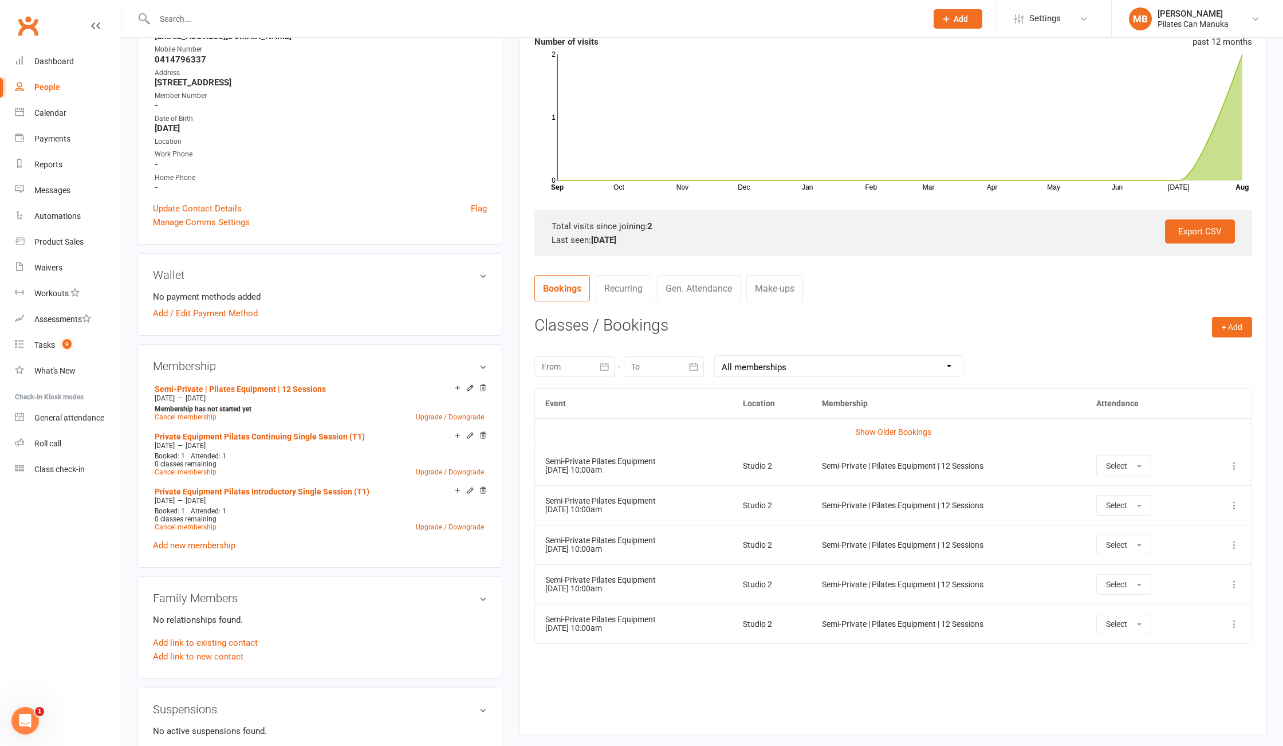
scroll to position [344, 0]
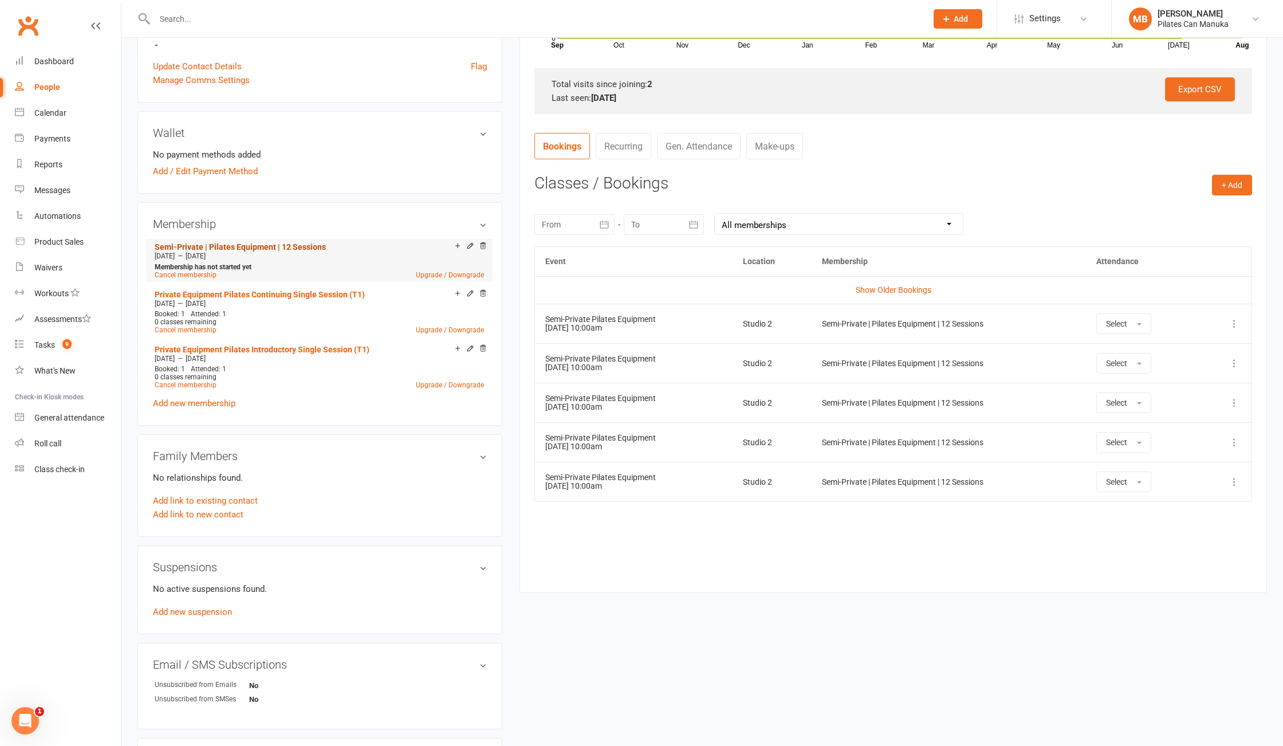
click at [266, 246] on link "Semi-Private | Pilates Equipment | 12 Sessions" at bounding box center [240, 246] width 171 height 9
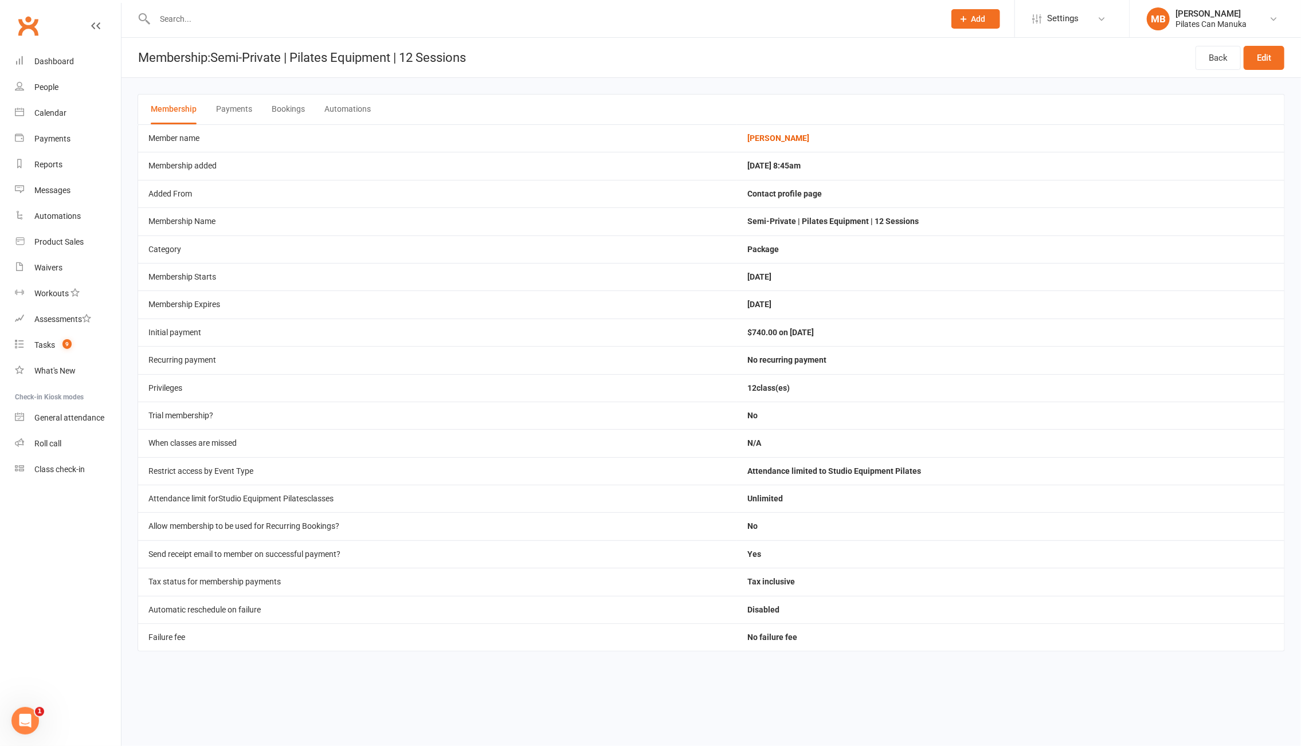
click at [289, 100] on button "Bookings" at bounding box center [288, 110] width 33 height 30
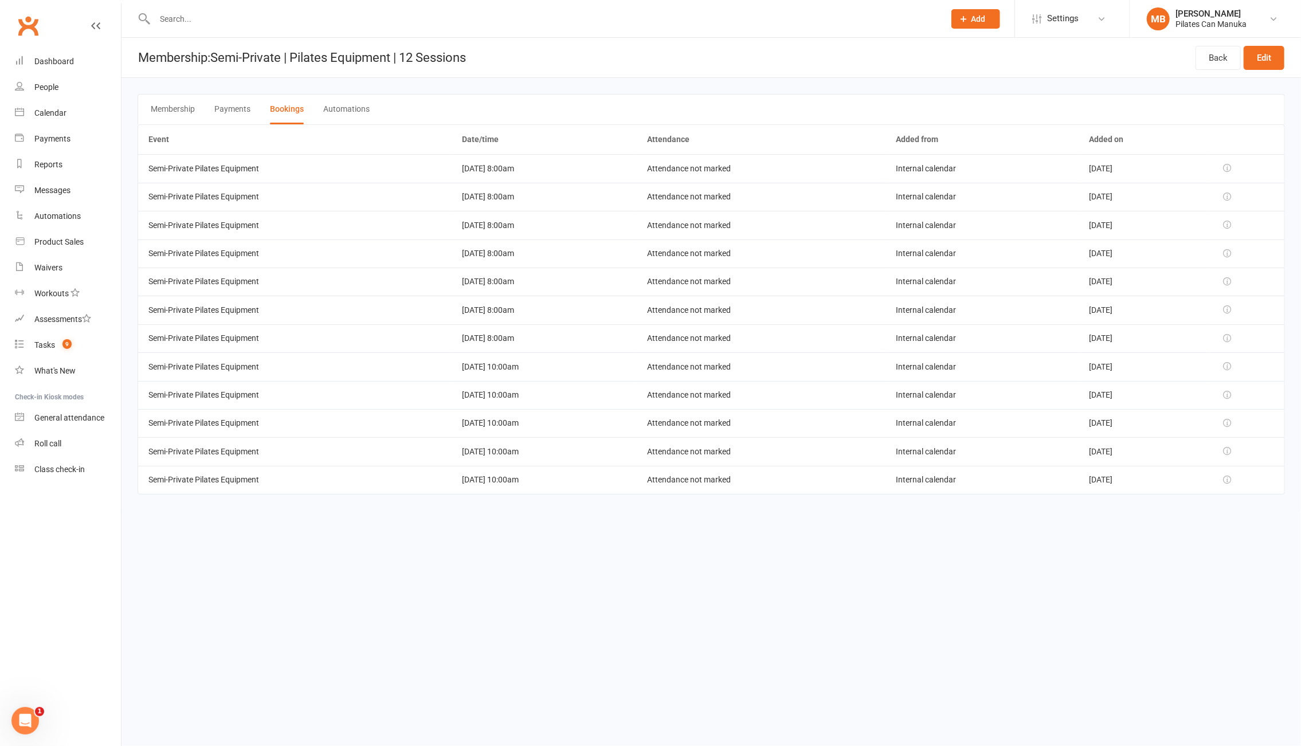
click at [495, 527] on html "Prospect Member Non-attending contact Class / event Appointment Task Add Settin…" at bounding box center [650, 263] width 1301 height 527
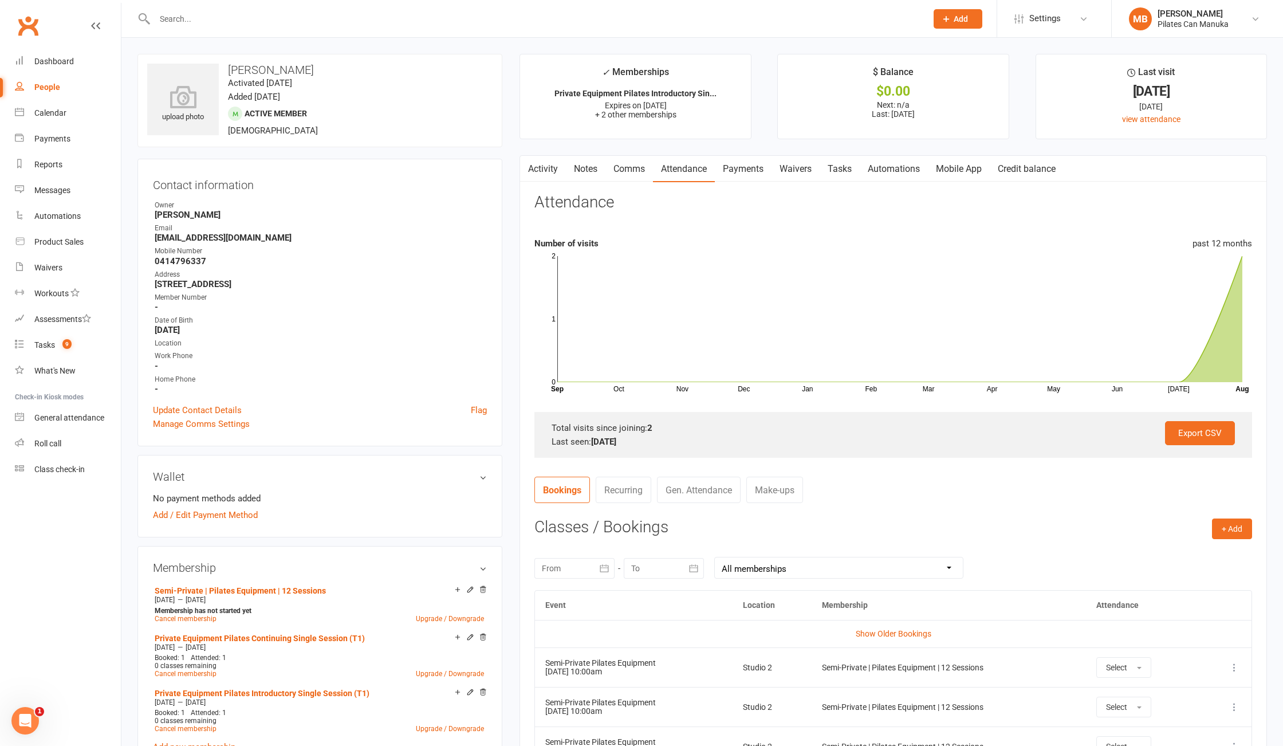
click at [211, 229] on div "Email" at bounding box center [321, 228] width 332 height 11
click at [211, 238] on strong "nadsjas@westnet.com.au" at bounding box center [321, 238] width 332 height 10
copy render-form-field "nadsjas@westnet.com.au"
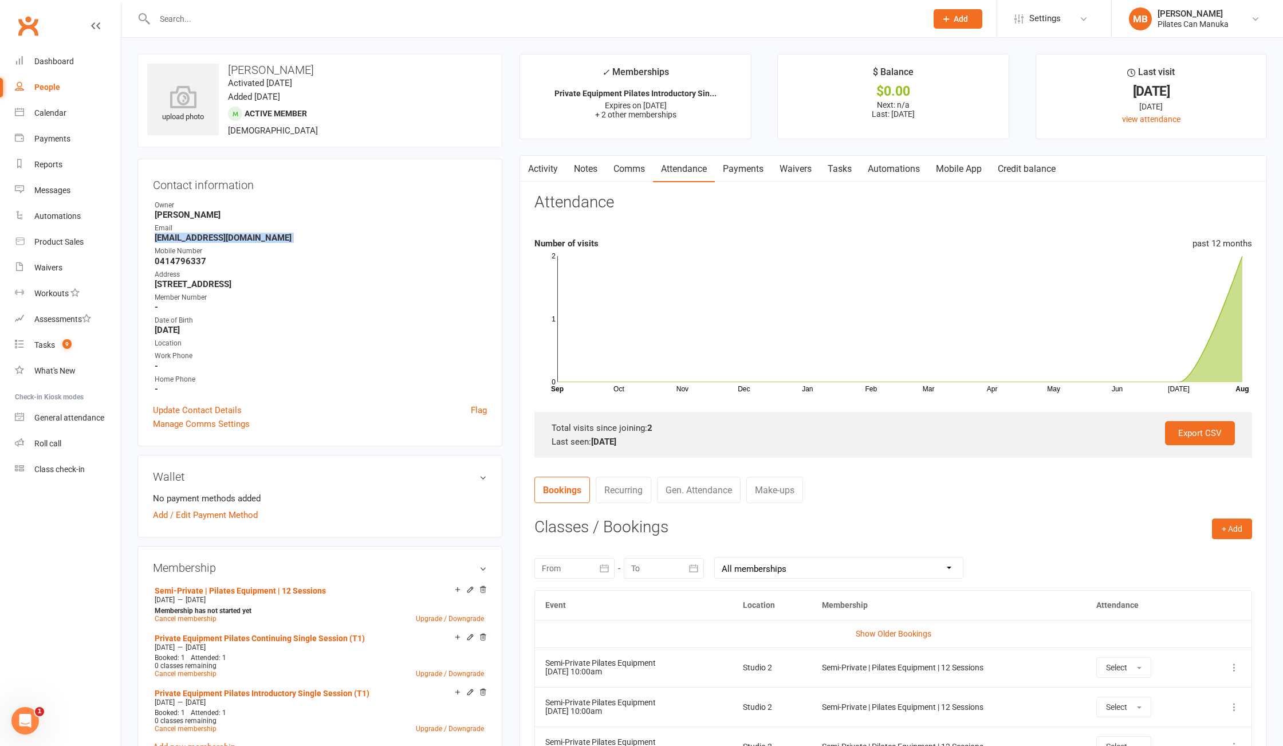
click at [596, 170] on link "Notes" at bounding box center [586, 169] width 40 height 26
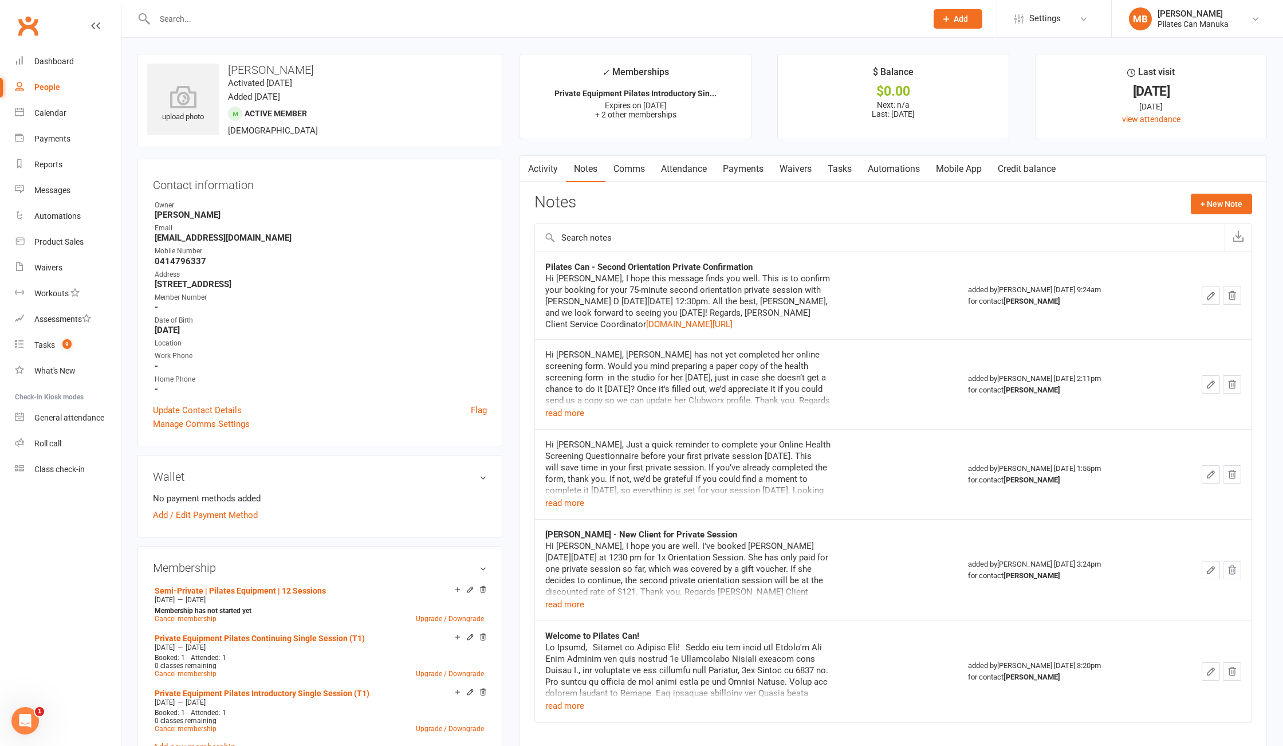
click at [1216, 220] on div "Notes + New Note" at bounding box center [894, 209] width 718 height 30
click at [1224, 206] on button "+ New Note" at bounding box center [1221, 204] width 61 height 21
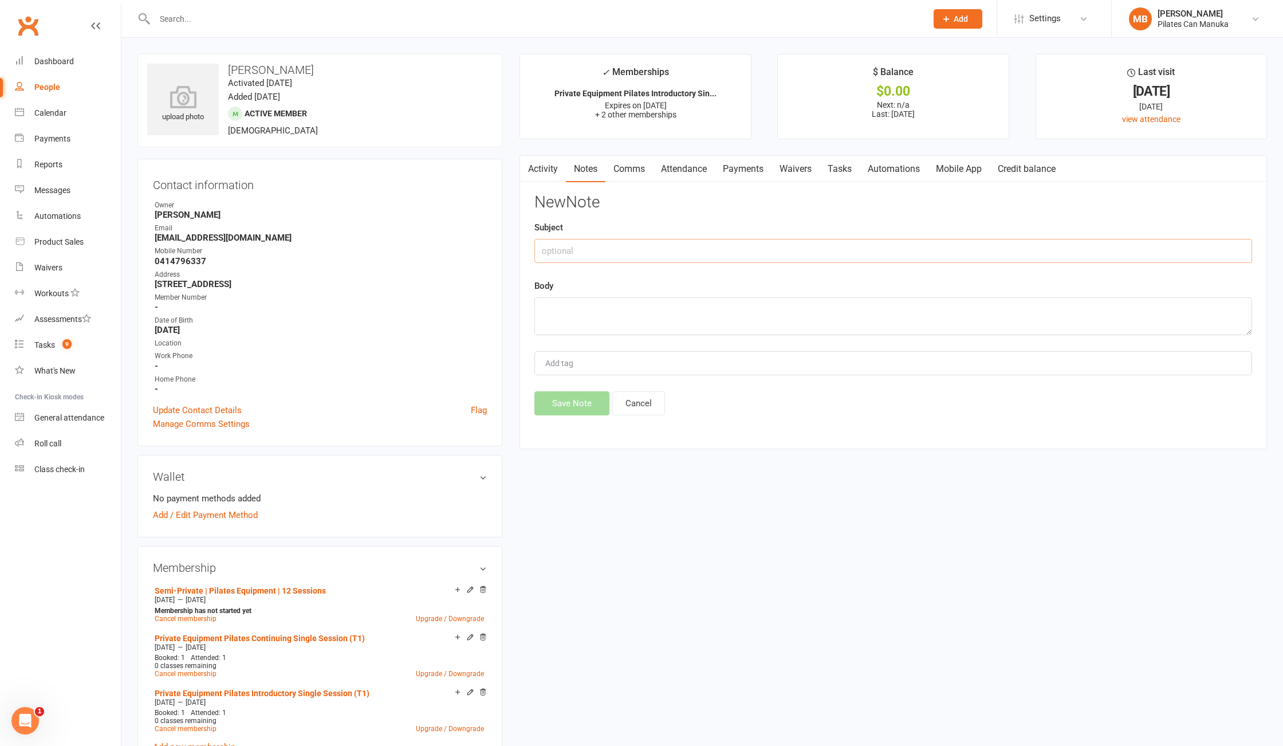
click at [685, 252] on input "text" at bounding box center [894, 251] width 718 height 24
paste input "Continuing Semi-Private Confirmation"
type input "Continuing Semi-Private Confirmation"
click at [628, 313] on textarea at bounding box center [894, 316] width 718 height 38
paste textarea "Hi Nadine, Thank you for your payment and for continuing with one of our semi-p…"
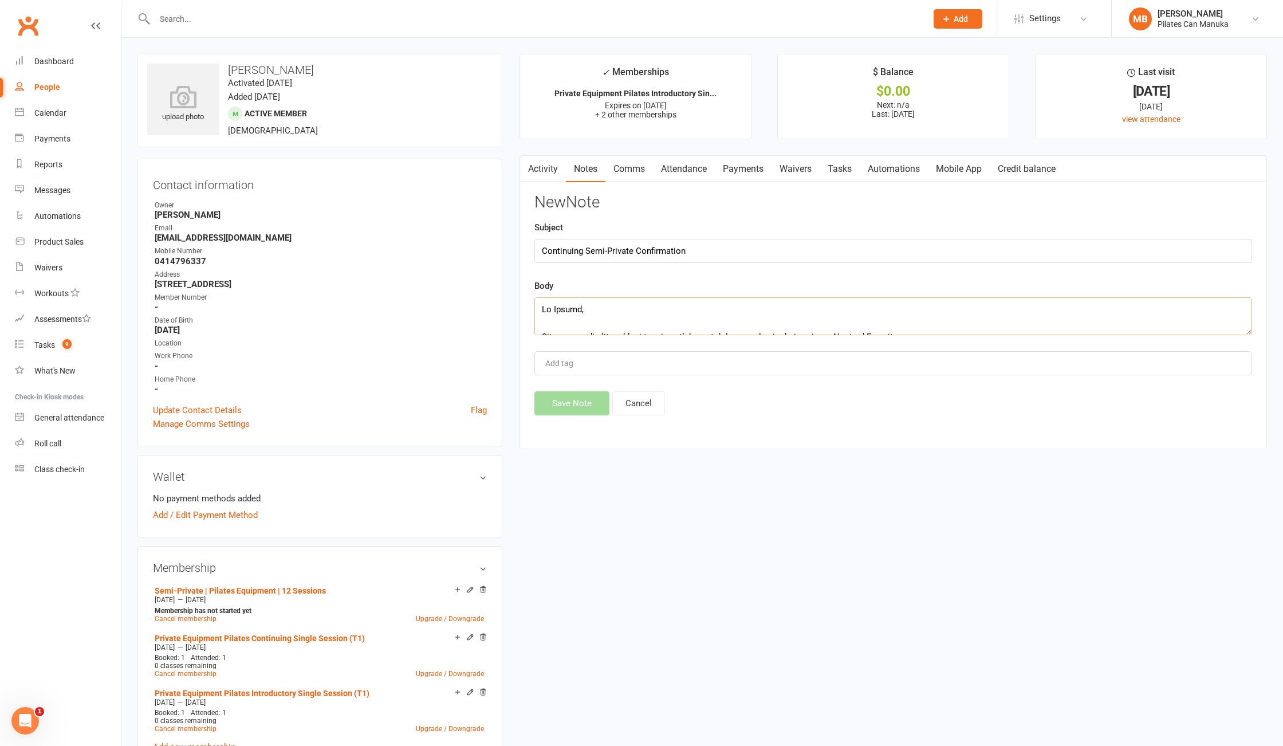
scroll to position [599, 0]
type textarea "Hi Nadine, Thank you for your payment and for continuing with one of our semi-p…"
click at [572, 407] on button "Save Note" at bounding box center [572, 403] width 75 height 24
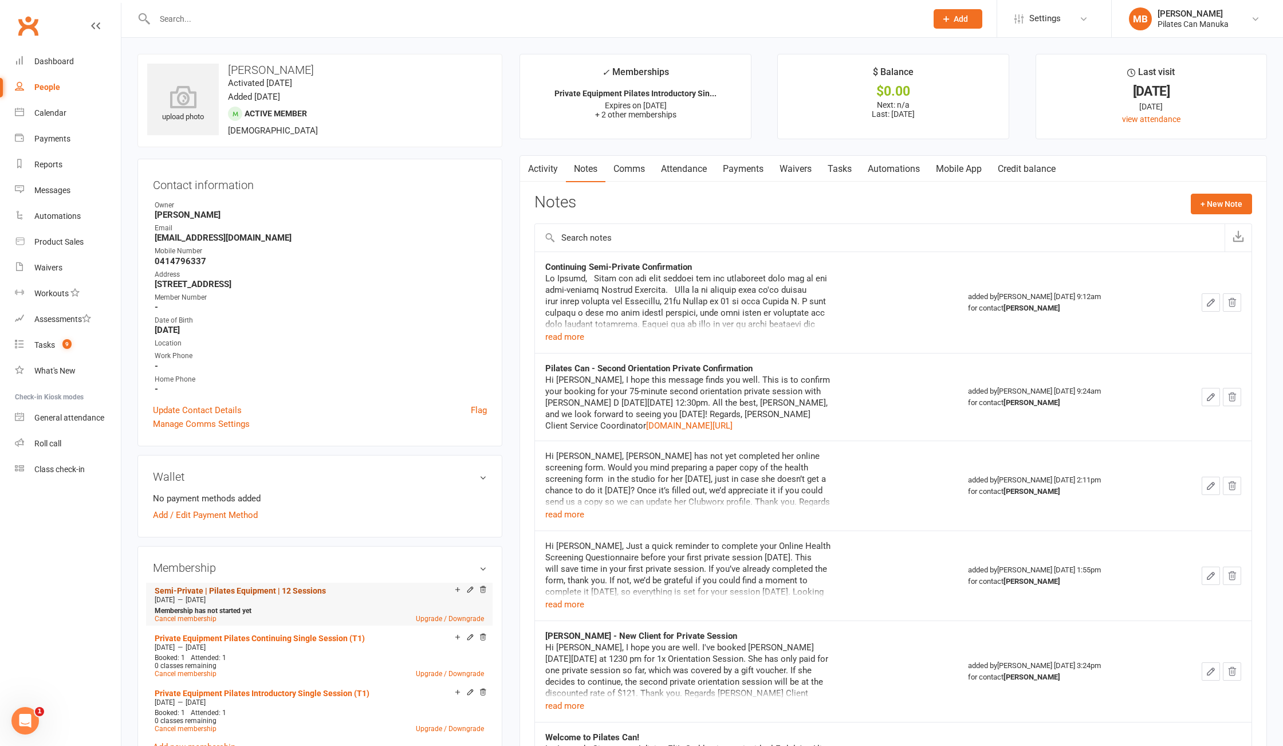
click at [236, 587] on link "Semi-Private | Pilates Equipment | 12 Sessions" at bounding box center [240, 590] width 171 height 9
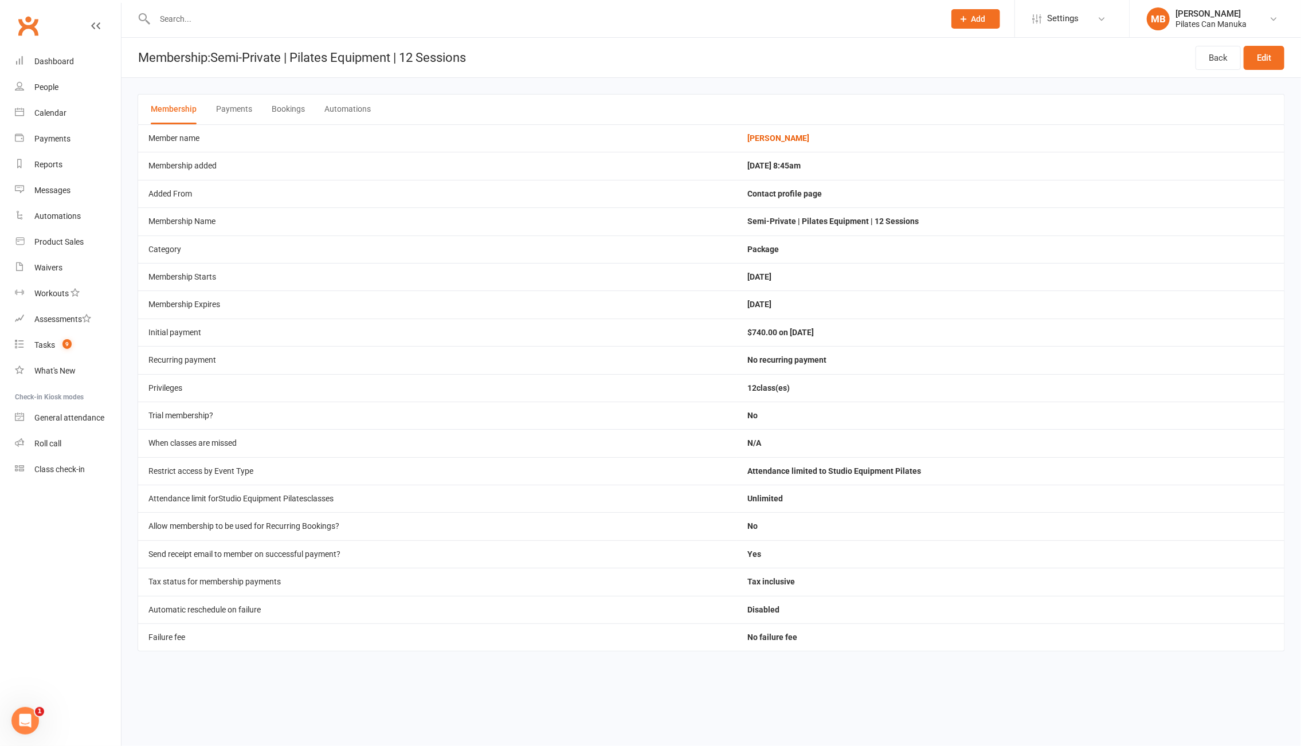
click at [286, 104] on button "Bookings" at bounding box center [288, 110] width 33 height 30
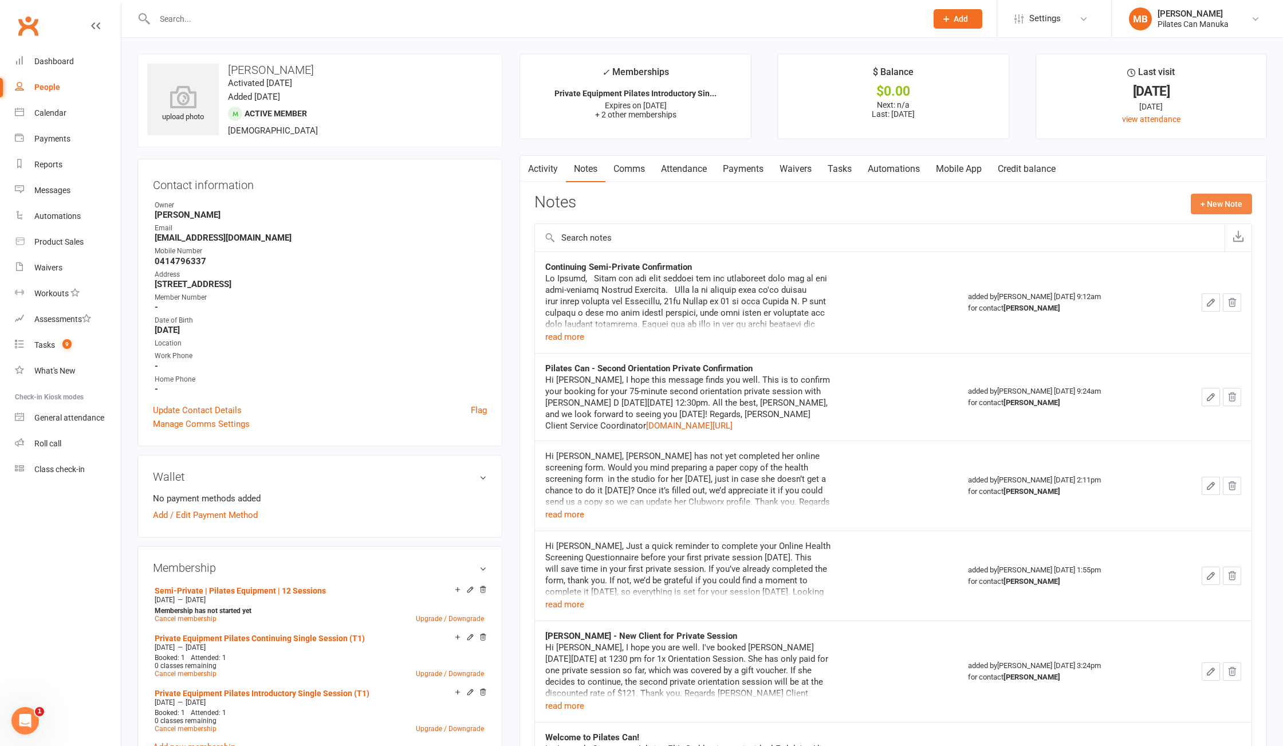
click at [1218, 197] on button "+ New Note" at bounding box center [1221, 204] width 61 height 21
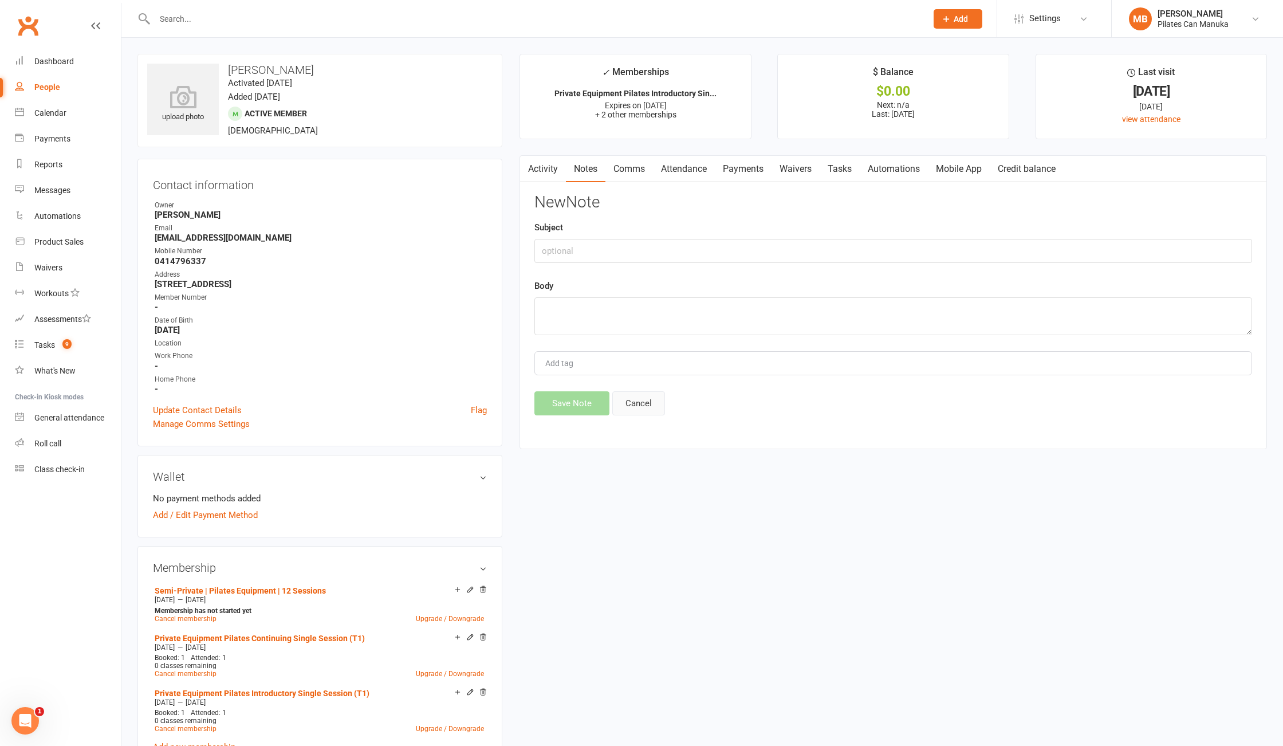
click at [639, 410] on button "Cancel" at bounding box center [639, 403] width 53 height 24
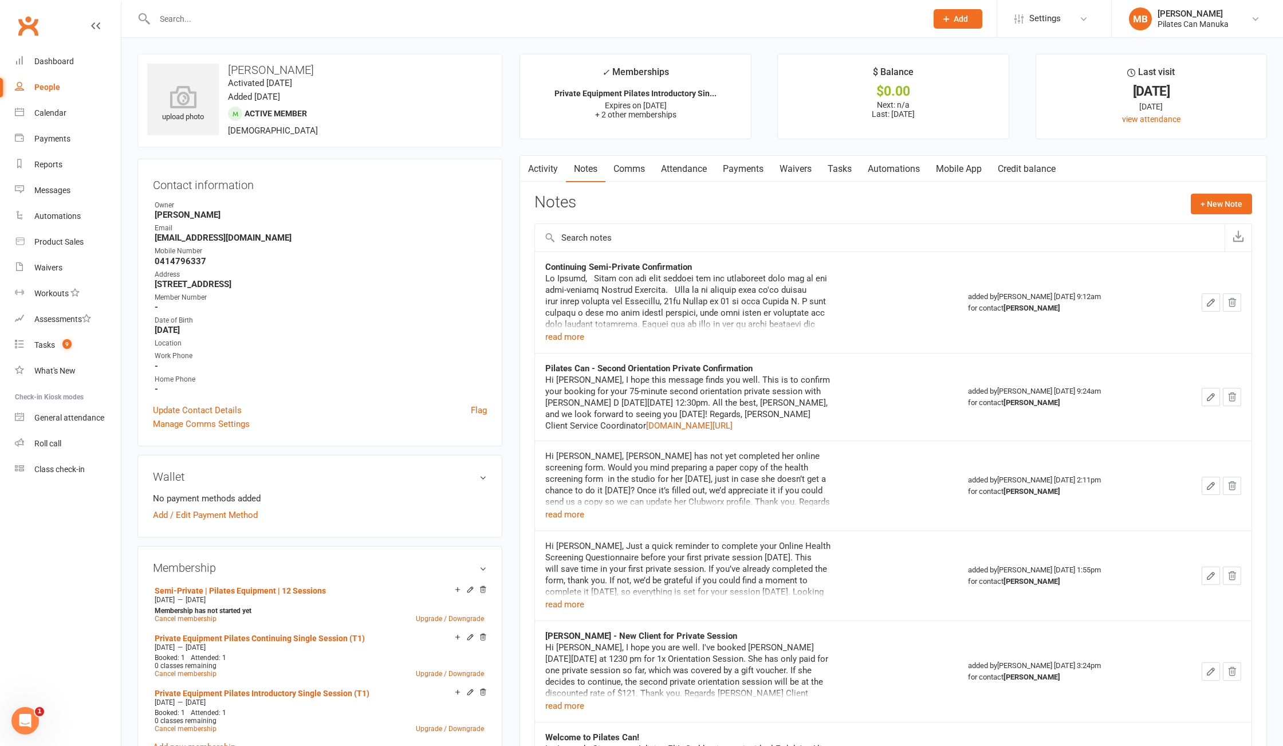
click at [848, 167] on link "Tasks" at bounding box center [840, 169] width 40 height 26
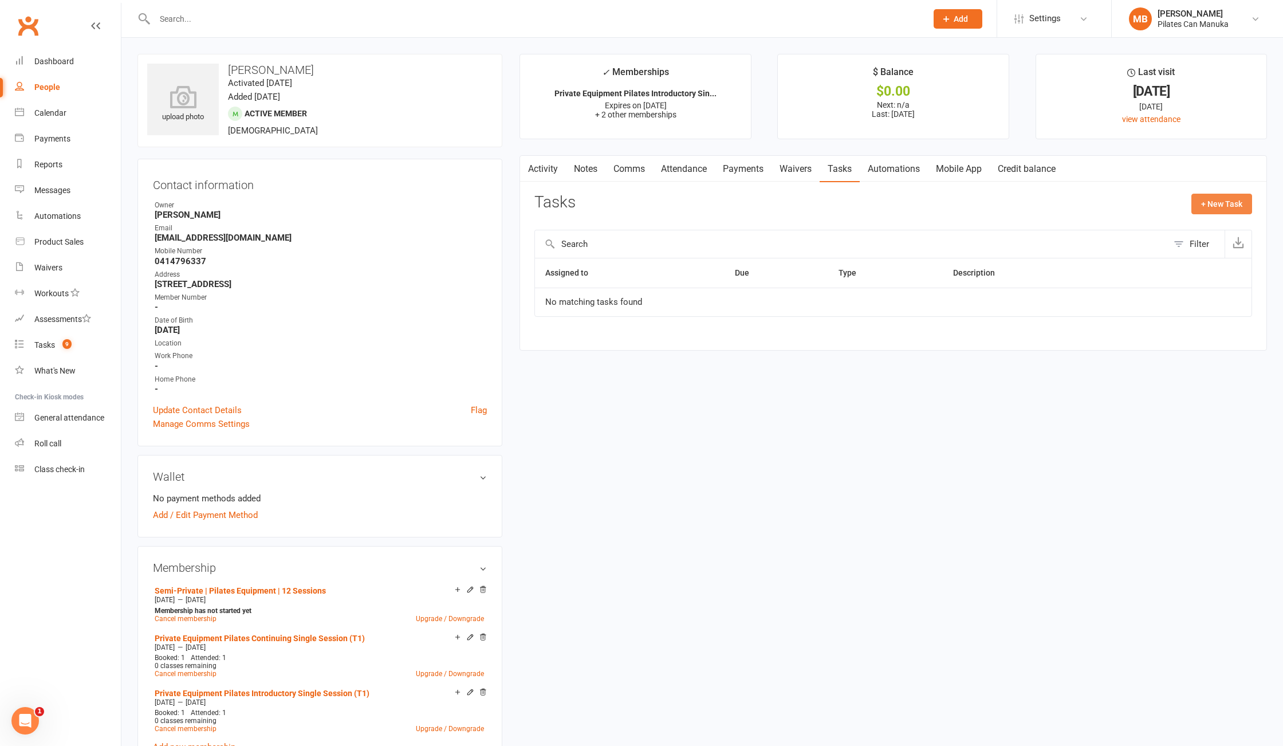
click at [1241, 203] on button "+ New Task" at bounding box center [1222, 204] width 61 height 21
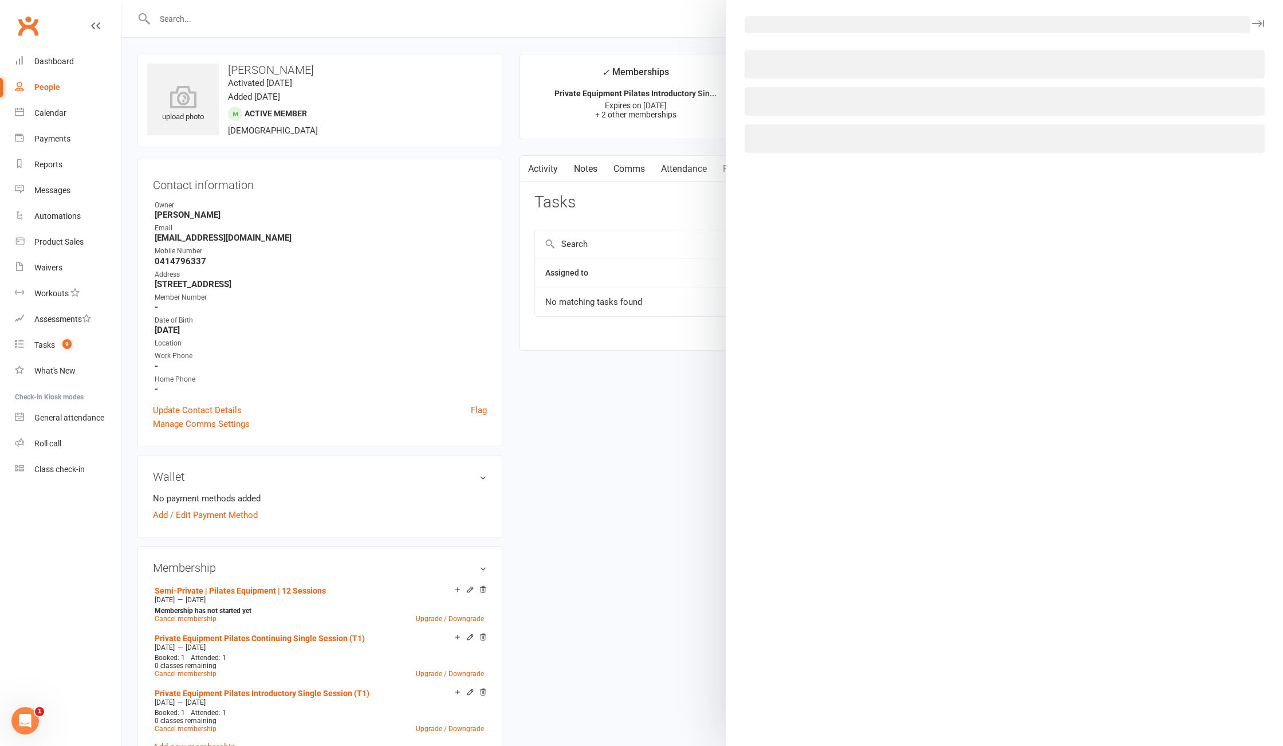
select select "51663"
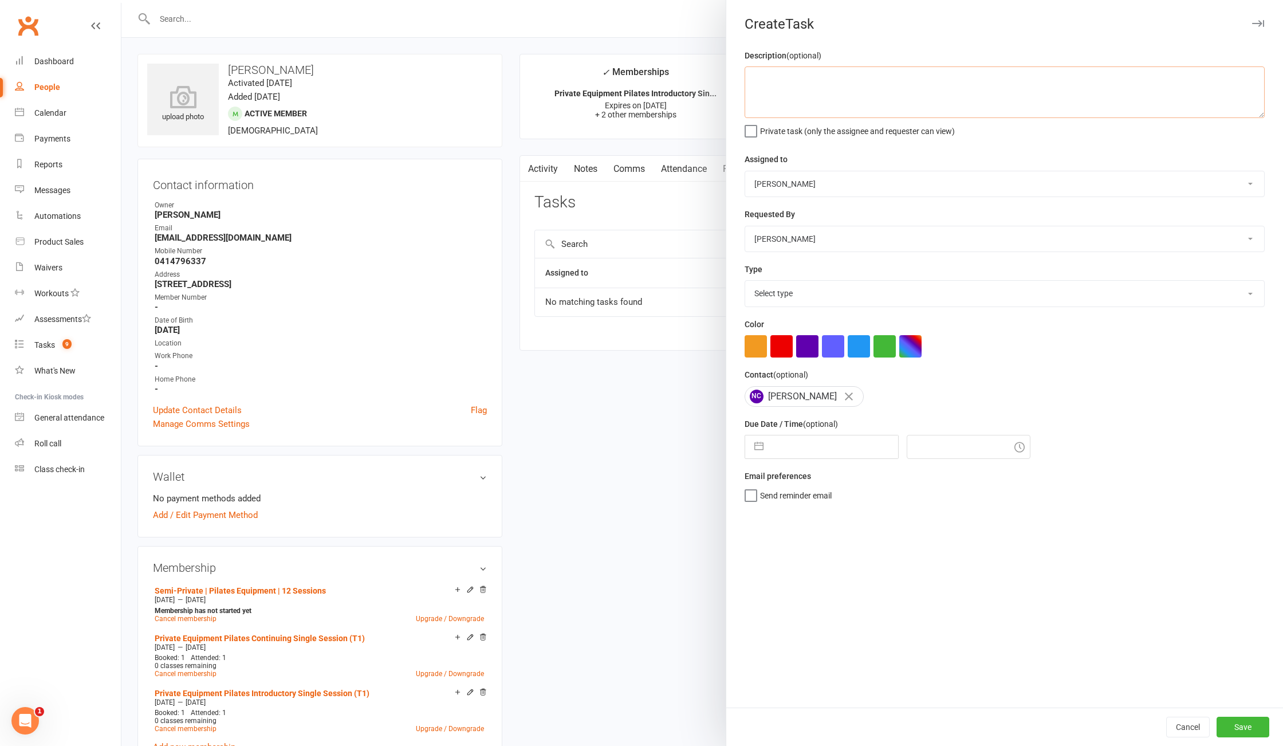
click at [810, 92] on textarea at bounding box center [1005, 92] width 520 height 52
type textarea "for prebooking"
click at [841, 295] on select "Select type Available sessions for continuing semis Bulk session change Catch-u…" at bounding box center [1004, 293] width 519 height 25
select select "30853"
click at [745, 285] on select "Select type Available sessions for continuing semis Bulk session change Catch-u…" at bounding box center [1004, 293] width 519 height 25
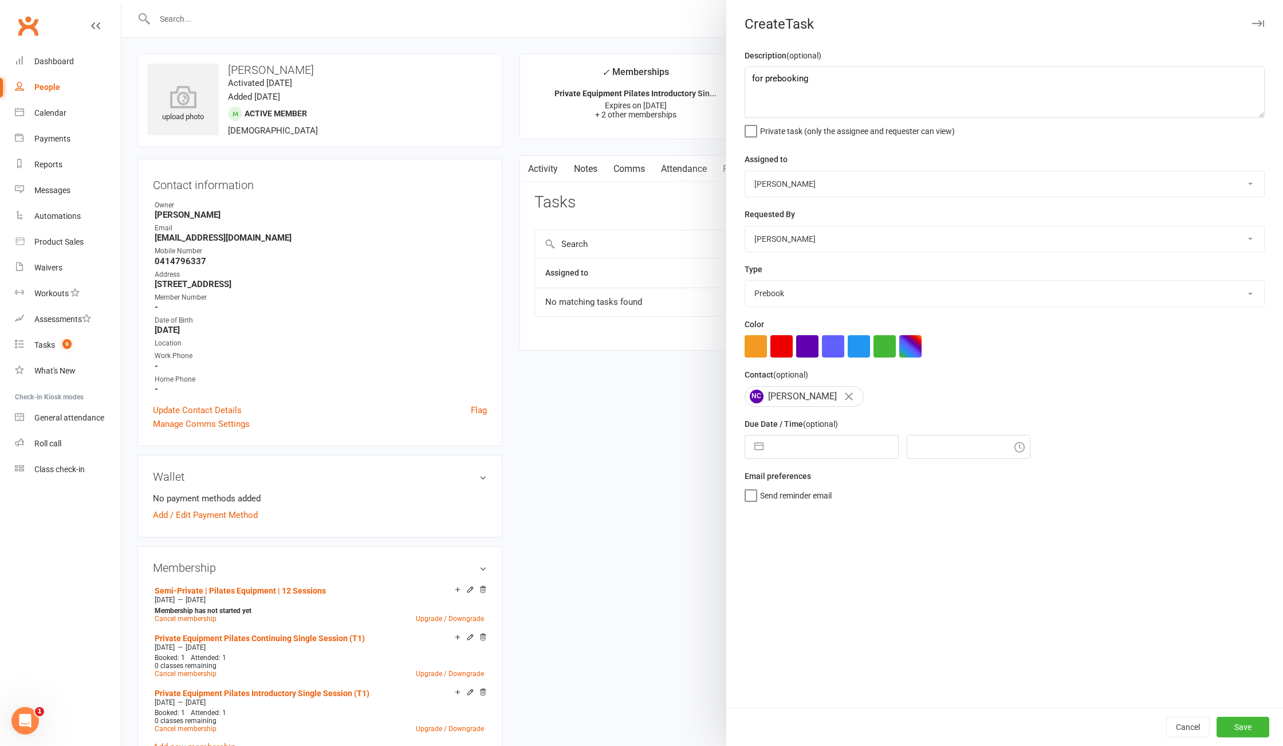
click at [752, 445] on button "button" at bounding box center [759, 446] width 21 height 23
select select "6"
select select "2025"
select select "7"
select select "2025"
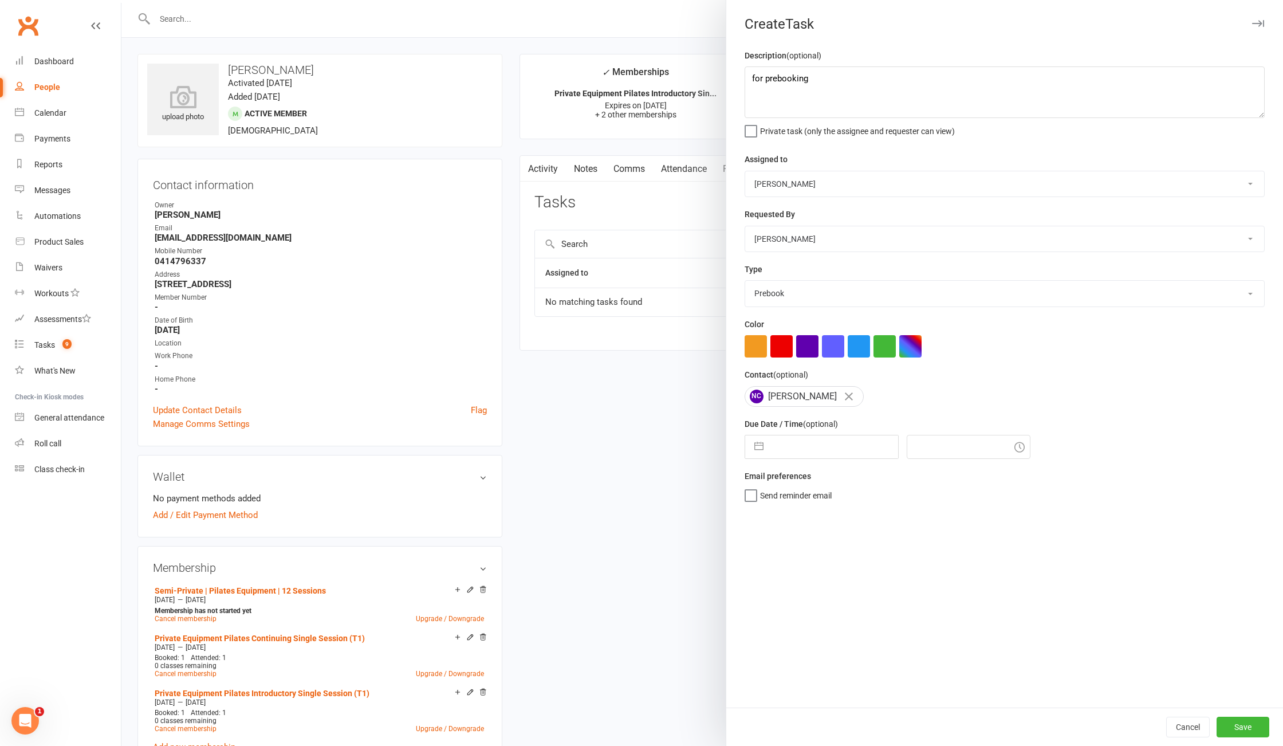
select select "8"
select select "2025"
click at [898, 494] on icon "Move forward to switch to the next month." at bounding box center [903, 492] width 11 height 11
select select "9"
select select "2025"
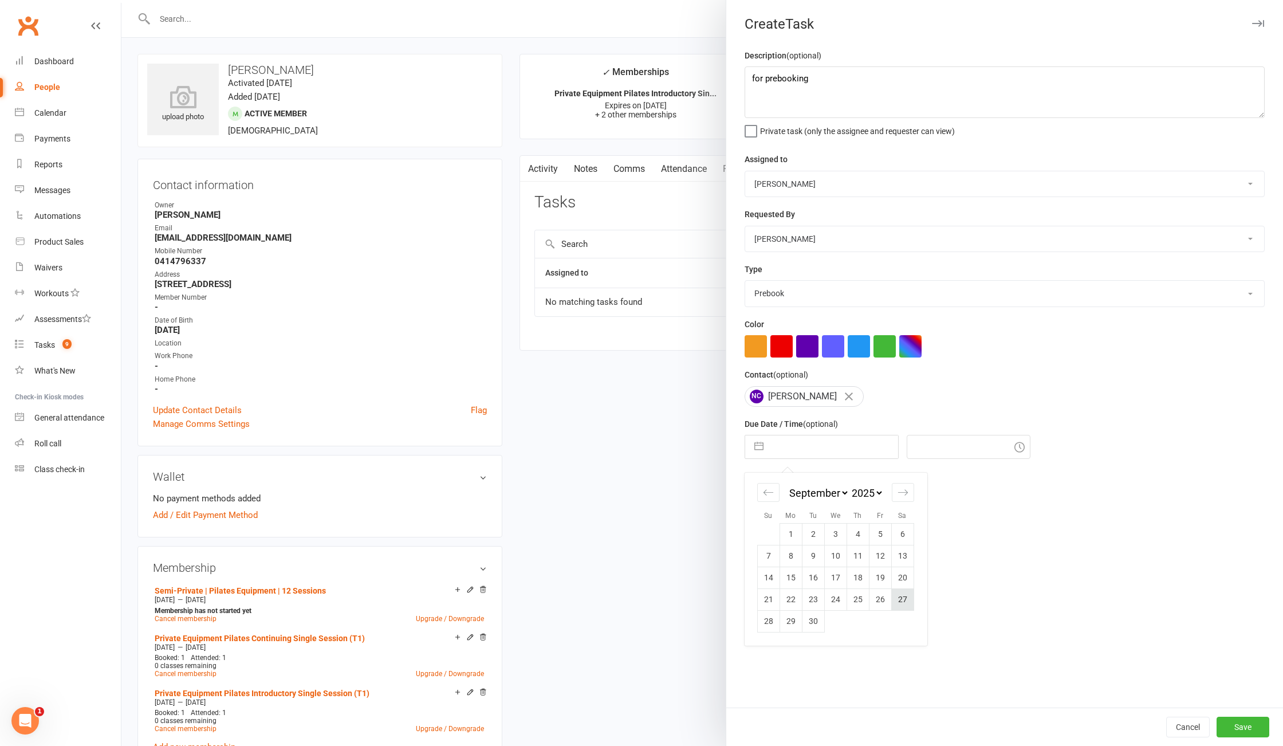
click at [896, 610] on td "27" at bounding box center [903, 599] width 22 height 22
type input "27 Sep 2025"
type input "9:30am"
click at [1234, 727] on button "Save" at bounding box center [1243, 727] width 53 height 21
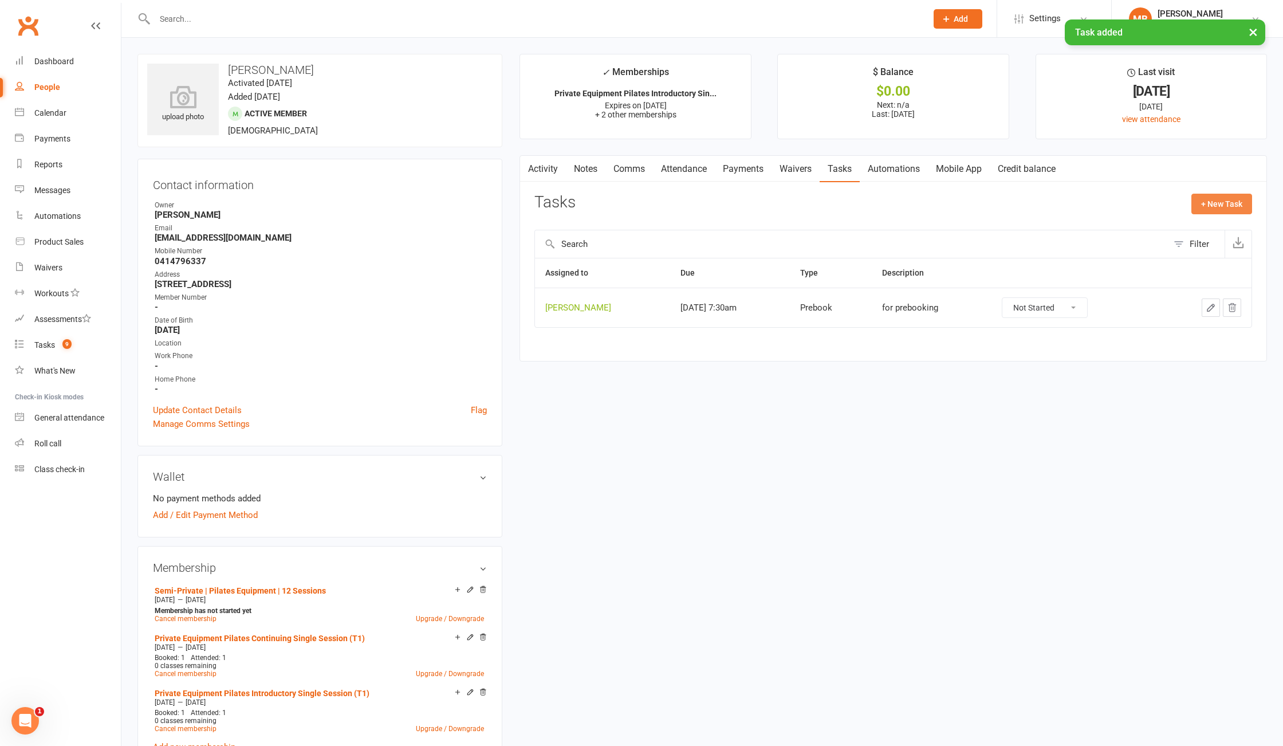
click at [1232, 199] on button "+ New Task" at bounding box center [1222, 204] width 61 height 21
select select "51663"
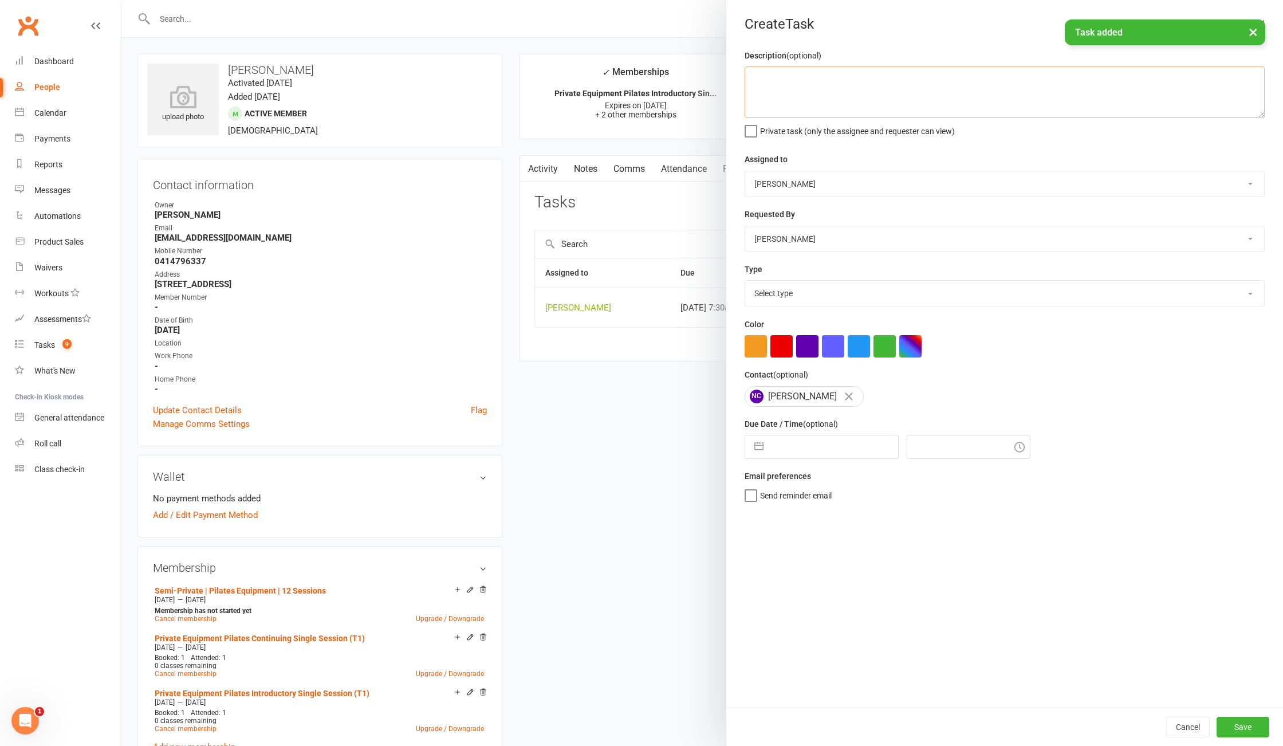
click at [826, 95] on textarea at bounding box center [1005, 92] width 520 height 52
type textarea "d"
type textarea "for renewal"
click at [869, 303] on select "Select type Available sessions for continuing semis Bulk session change Catch-u…" at bounding box center [1004, 293] width 519 height 25
select select "29081"
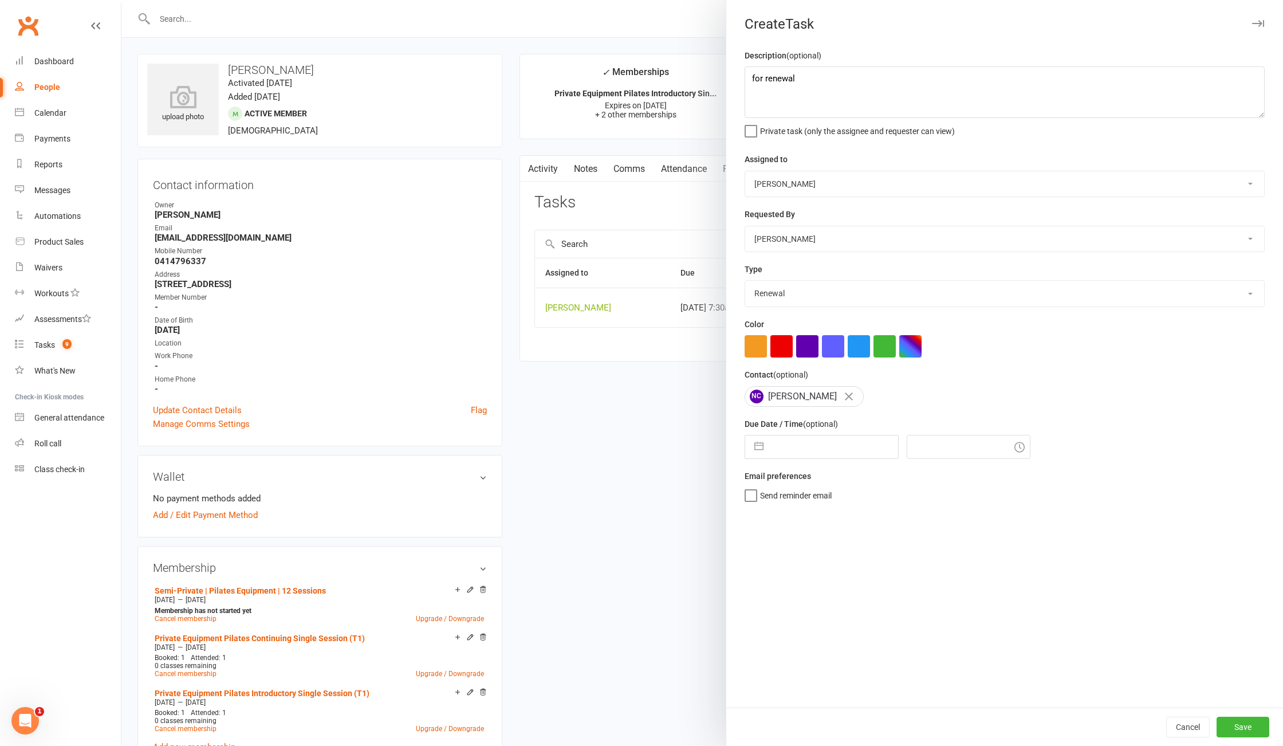
click at [745, 285] on select "Select type Available sessions for continuing semis Bulk session change Catch-u…" at bounding box center [1004, 293] width 519 height 25
drag, startPoint x: 749, startPoint y: 446, endPoint x: 807, endPoint y: 420, distance: 64.1
click at [752, 445] on button "button" at bounding box center [759, 446] width 21 height 23
select select "6"
select select "2025"
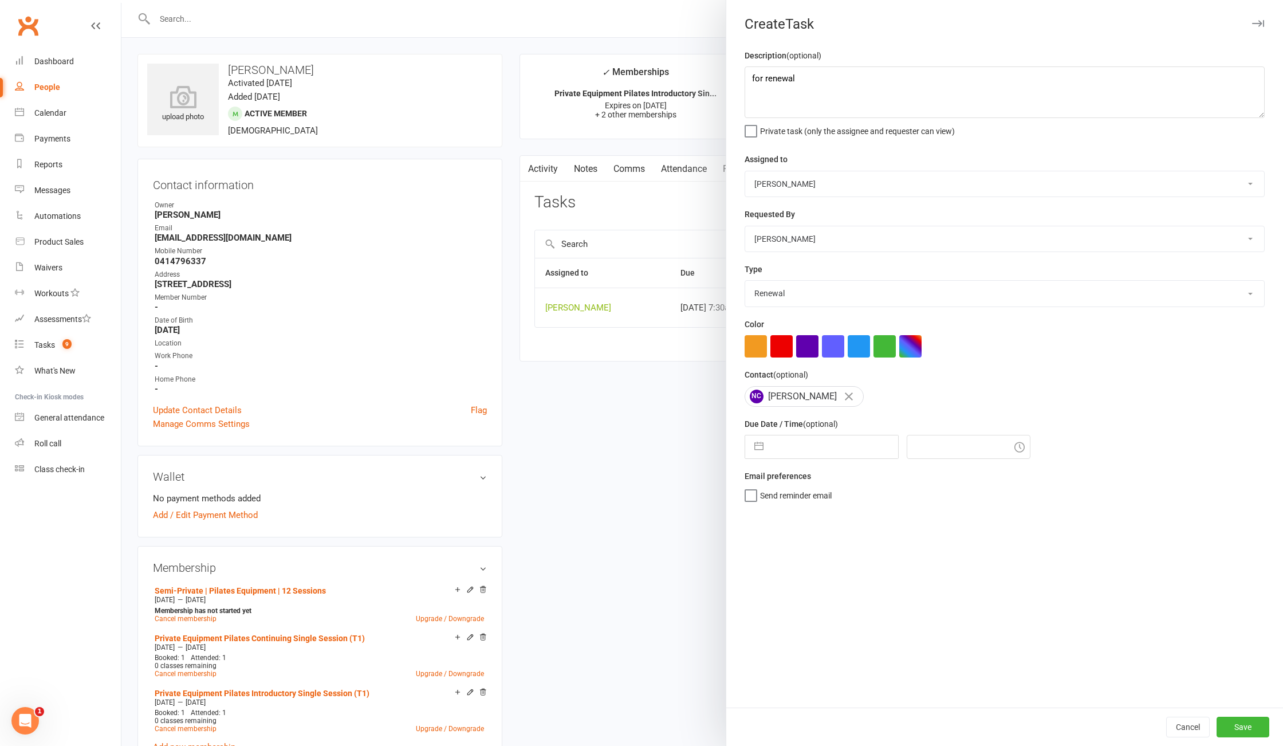
select select "7"
select select "2025"
select select "8"
select select "2025"
click at [898, 494] on icon "Move forward to switch to the next month." at bounding box center [903, 492] width 11 height 11
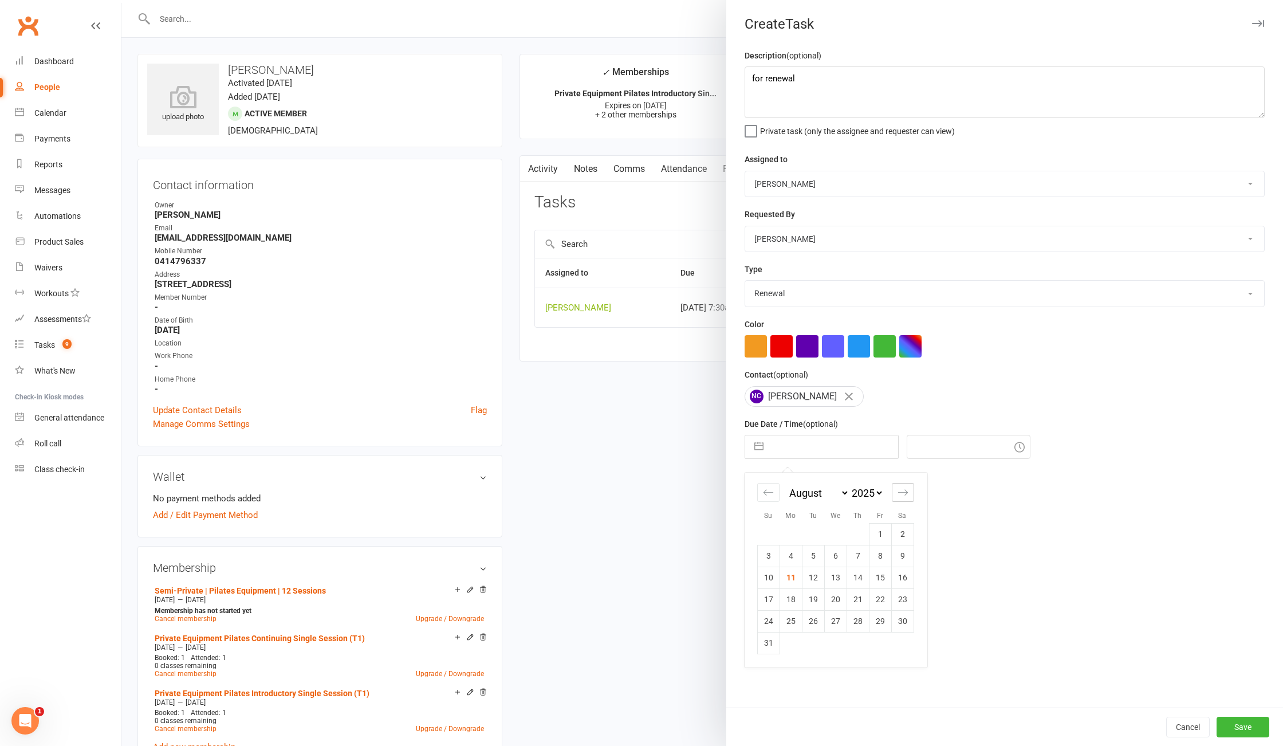
click at [898, 494] on icon "Move forward to switch to the next month." at bounding box center [903, 492] width 11 height 11
select select "9"
select select "2025"
select select "10"
select select "2025"
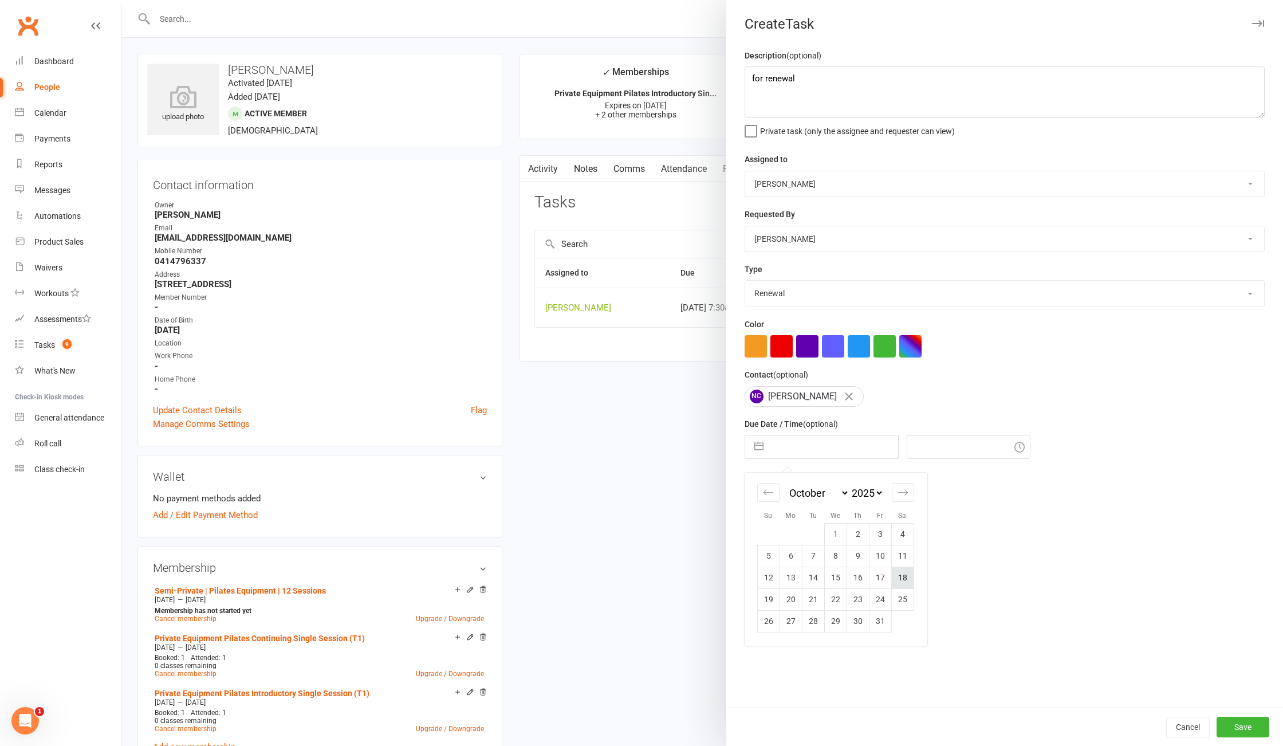
click at [898, 582] on td "18" at bounding box center [903, 578] width 22 height 22
type input "18 Oct 2025"
type input "9:30am"
click at [1224, 721] on button "Save" at bounding box center [1243, 727] width 53 height 21
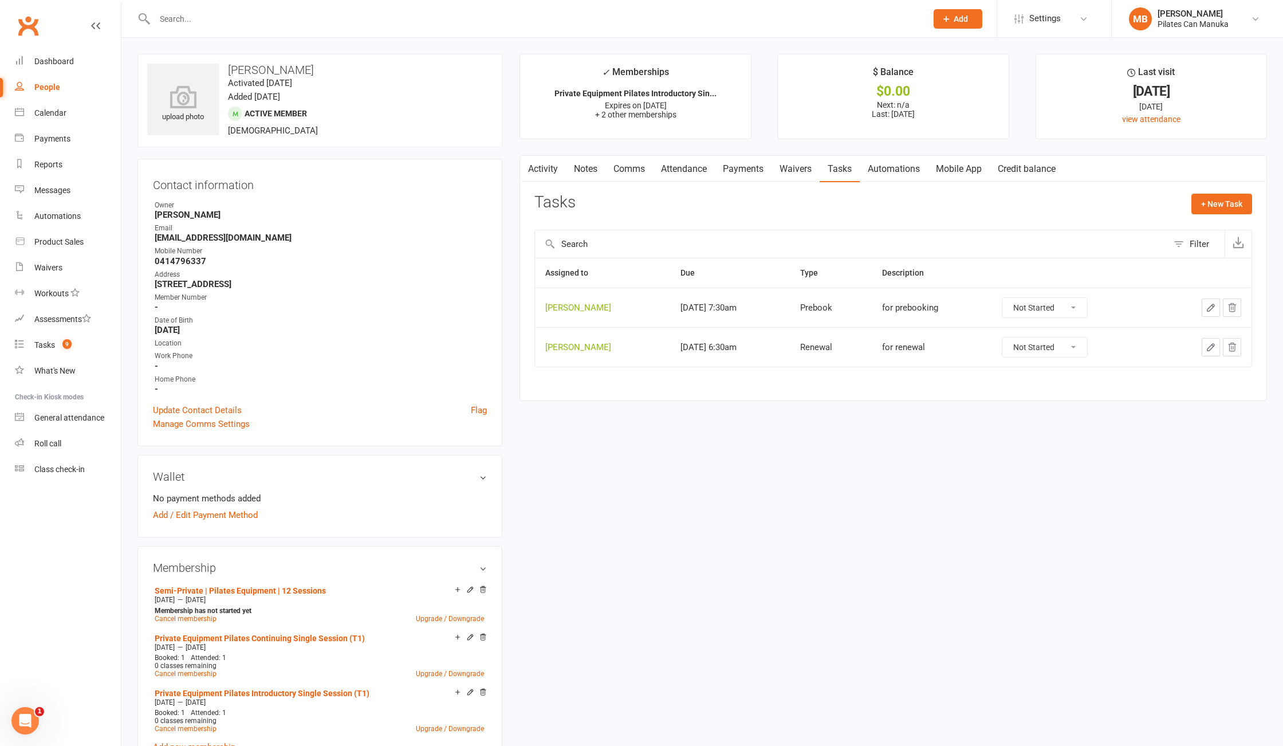
click at [291, 25] on input "text" at bounding box center [535, 19] width 768 height 16
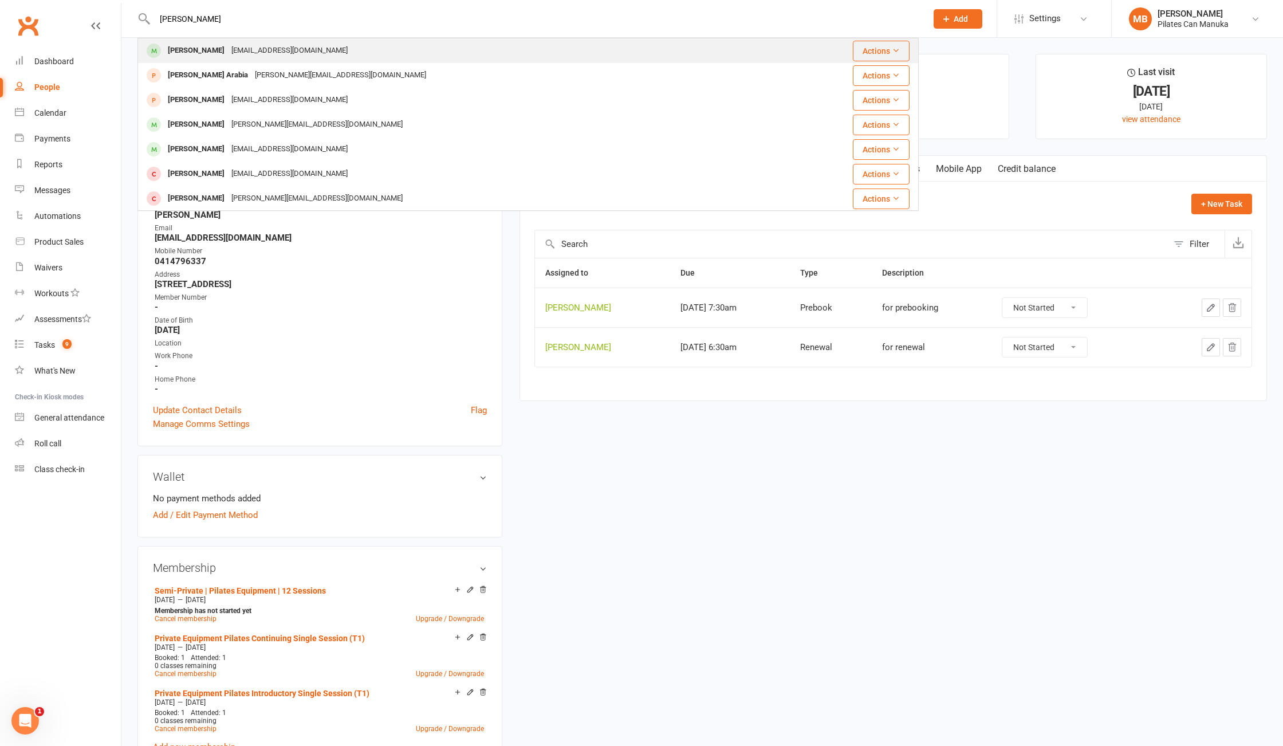
type input "ann mart"
click at [319, 52] on div "Ann Martin 4.annmartin@gmail.com" at bounding box center [471, 50] width 665 height 23
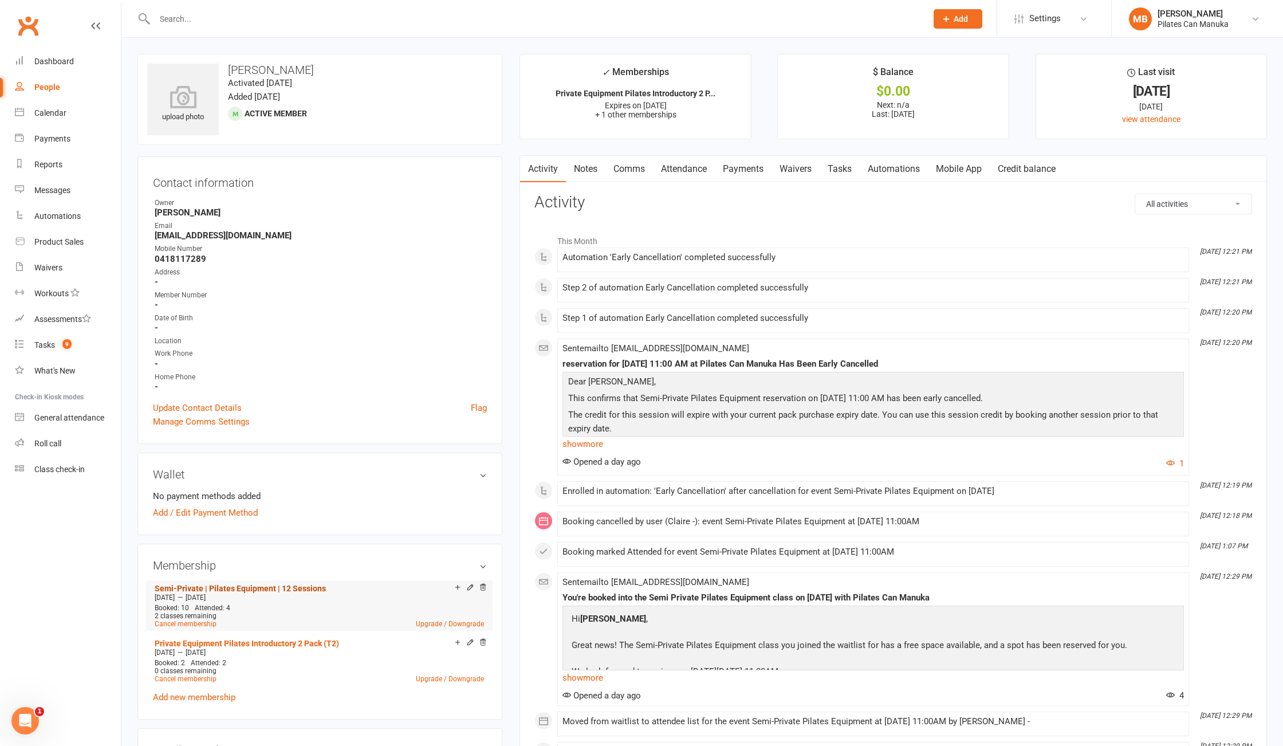
click at [241, 588] on link "Semi-Private | Pilates Equipment | 12 Sessions" at bounding box center [240, 588] width 171 height 9
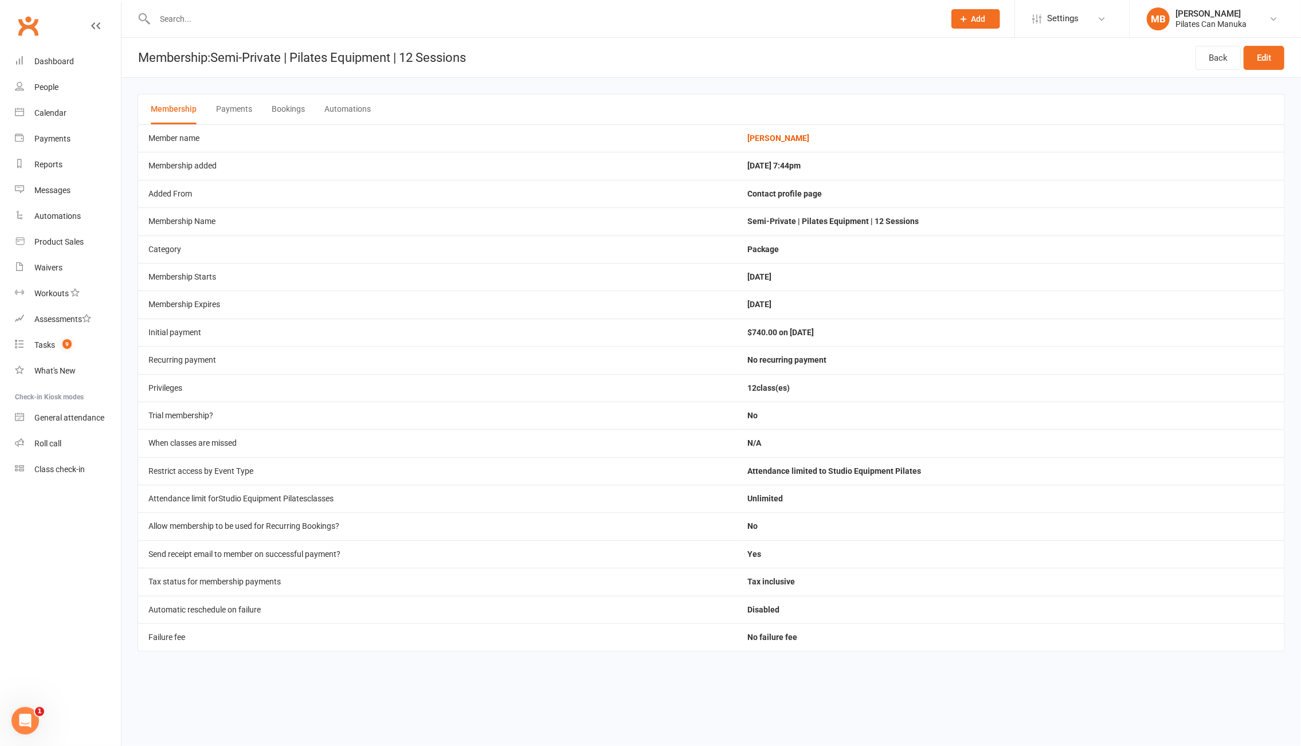
click at [295, 110] on button "Bookings" at bounding box center [288, 110] width 33 height 30
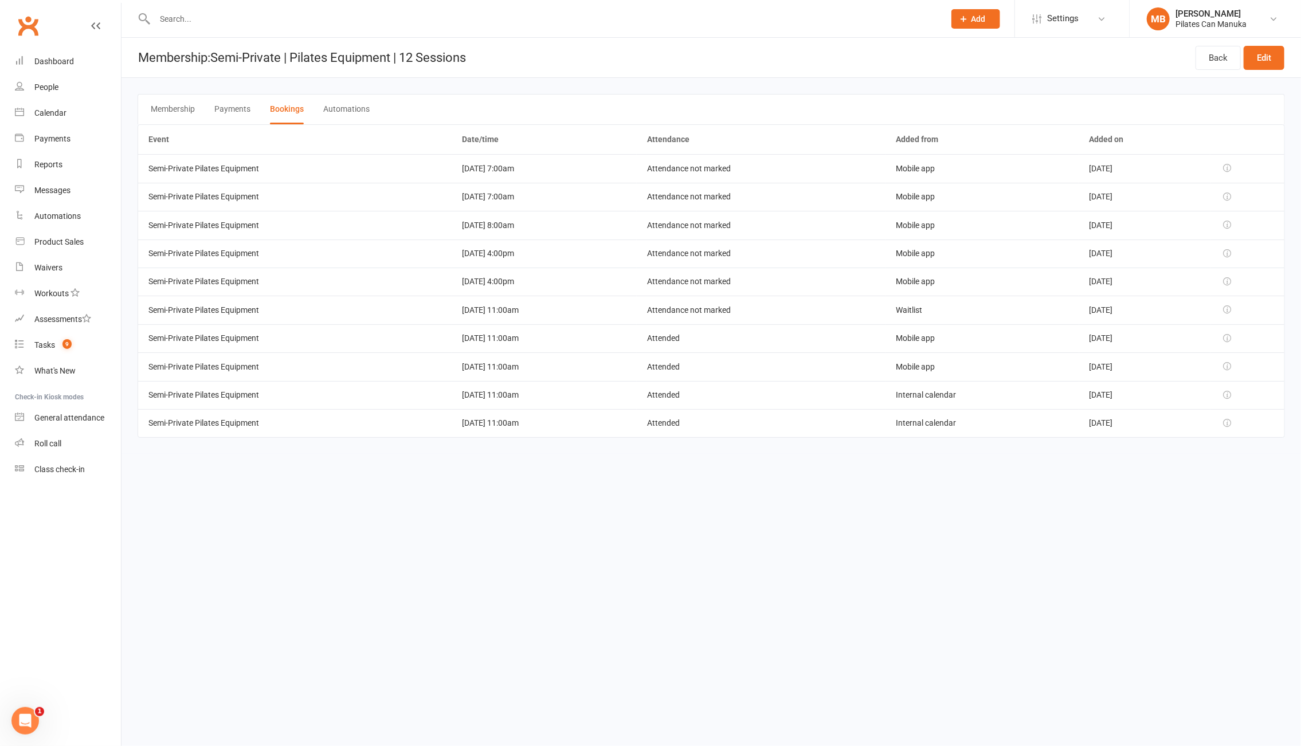
click at [643, 470] on html "Prospect Member Non-attending contact Class / event Appointment Task Add Settin…" at bounding box center [650, 235] width 1301 height 470
click at [493, 469] on html "Prospect Member Non-attending contact Class / event Appointment Task Add Settin…" at bounding box center [650, 235] width 1301 height 470
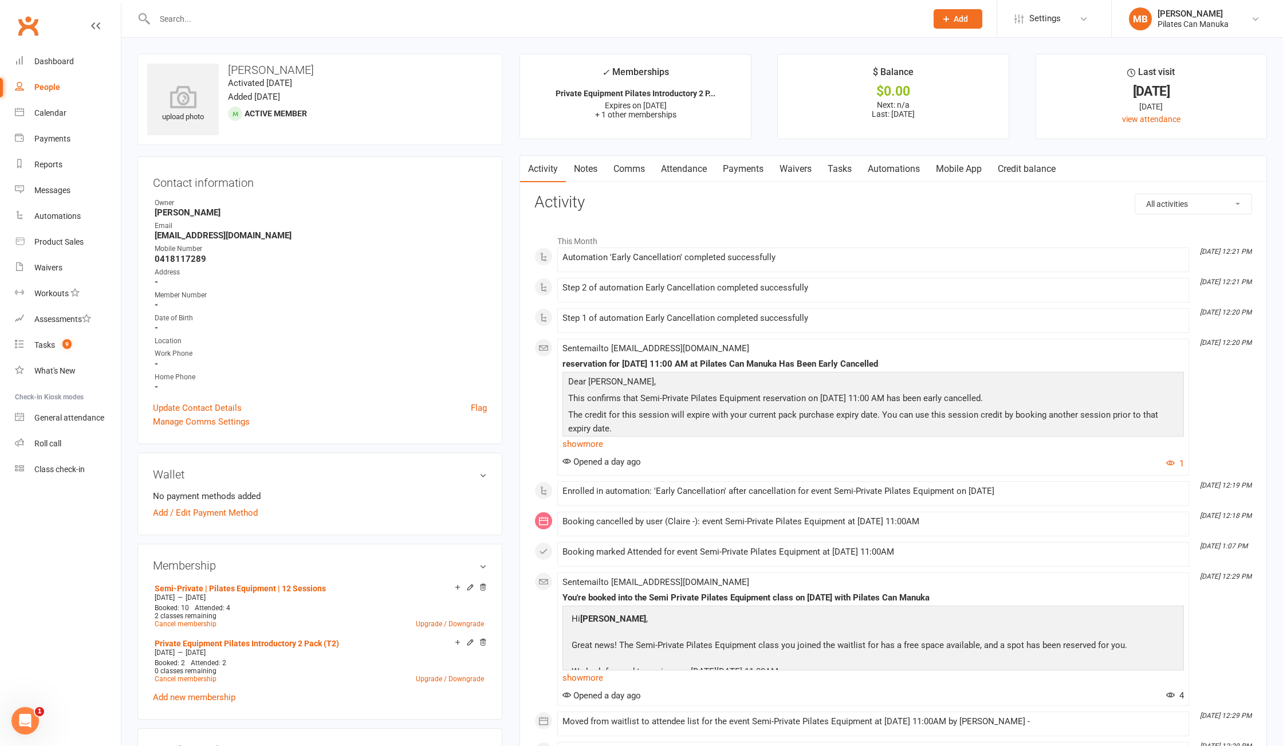
click at [414, 21] on input "text" at bounding box center [535, 19] width 768 height 16
type input "l"
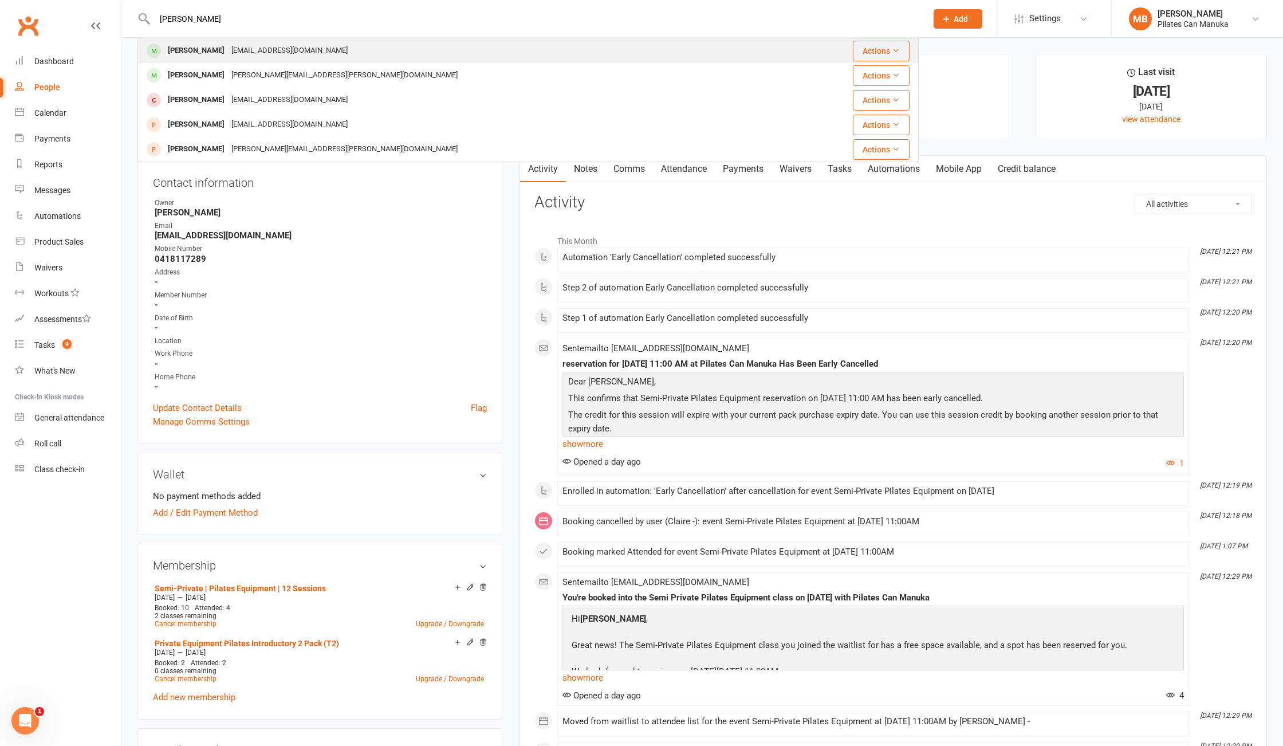
type input "Oliver pestonji"
click at [411, 48] on div "Oliver Pestonji oliverpestonji@icloud.com" at bounding box center [463, 50] width 649 height 23
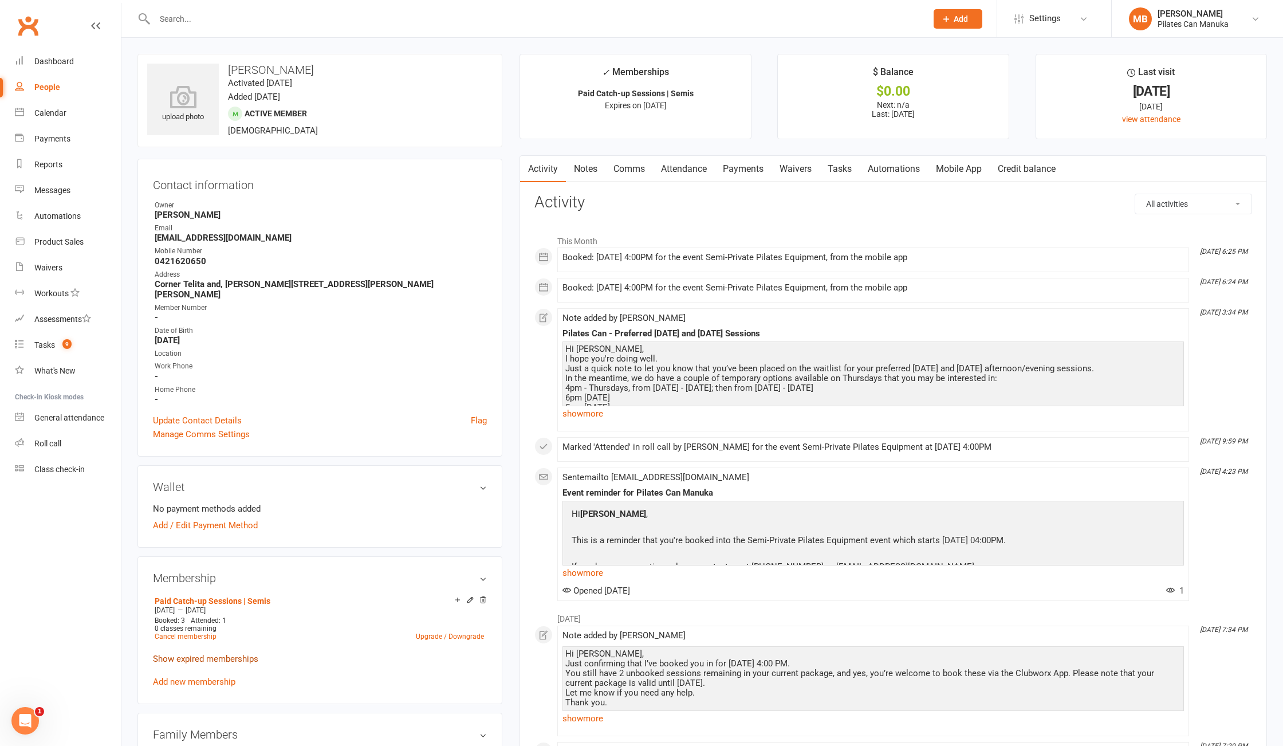
click at [218, 654] on link "Show expired memberships" at bounding box center [205, 659] width 105 height 10
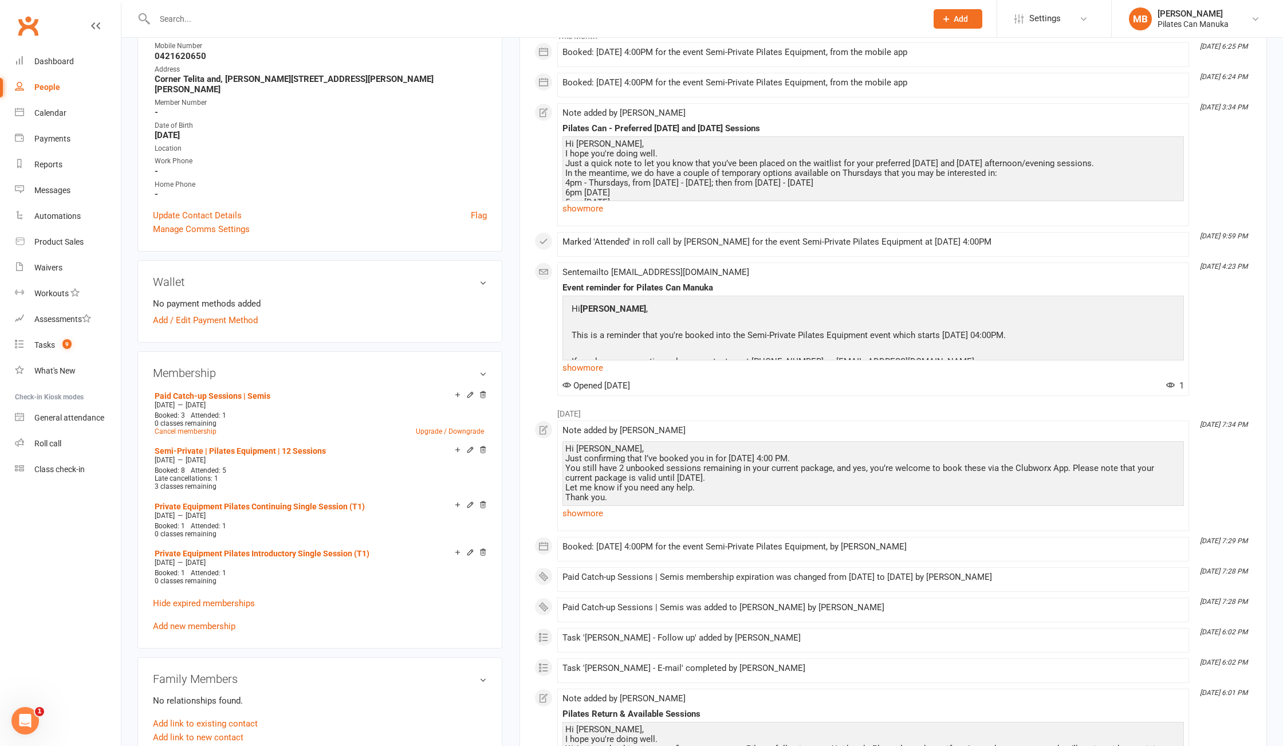
scroll to position [229, 0]
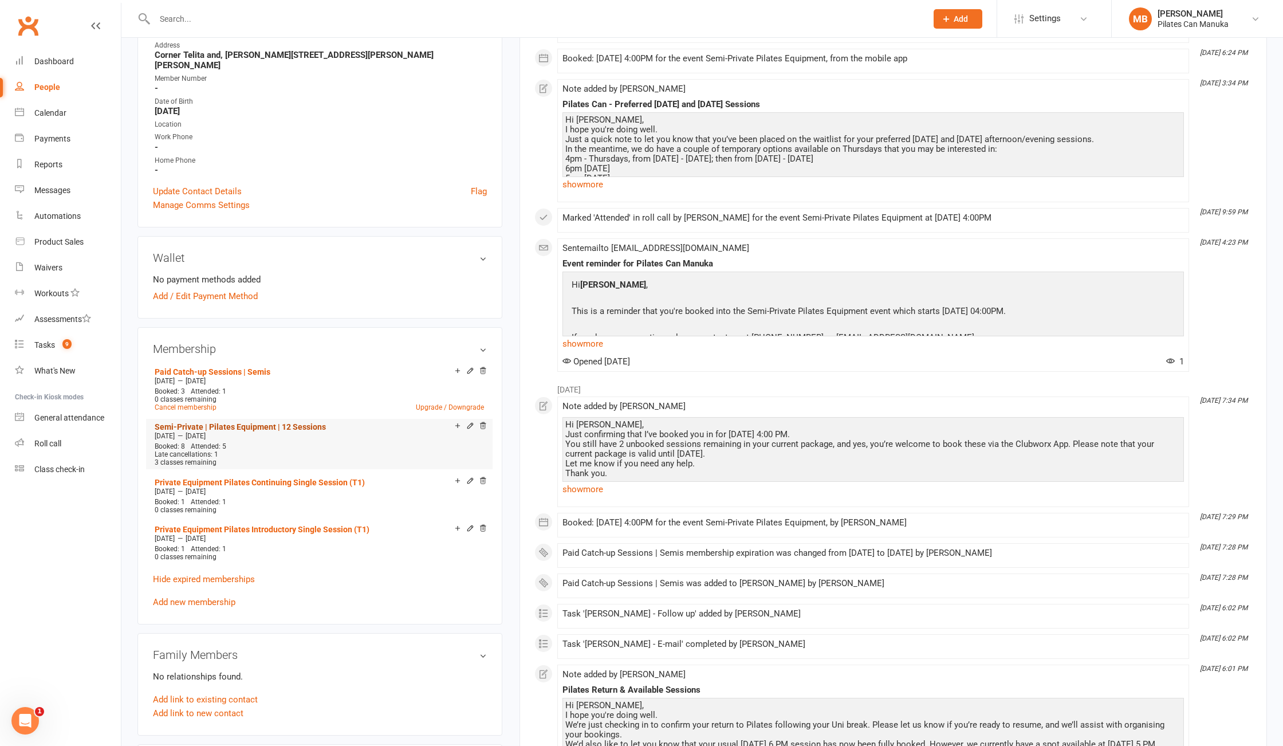
click at [225, 422] on link "Semi-Private | Pilates Equipment | 12 Sessions" at bounding box center [240, 426] width 171 height 9
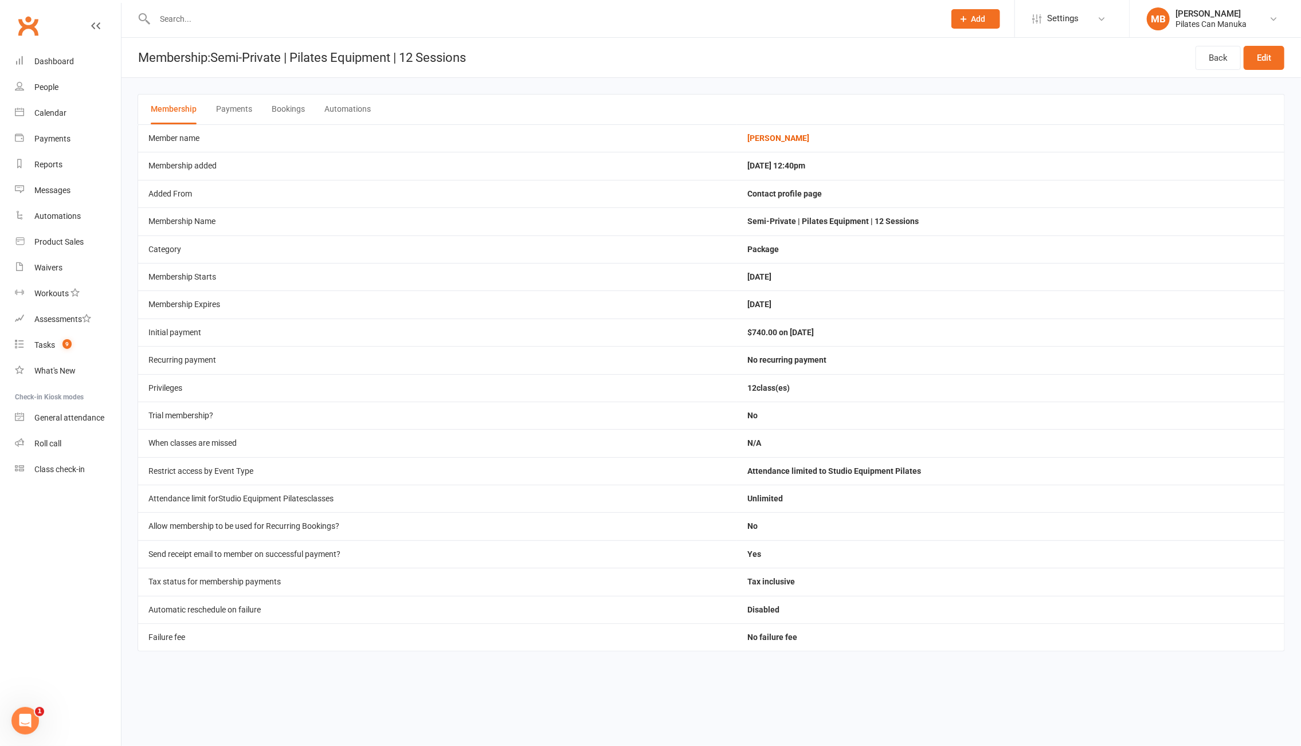
click at [280, 107] on button "Bookings" at bounding box center [288, 110] width 33 height 30
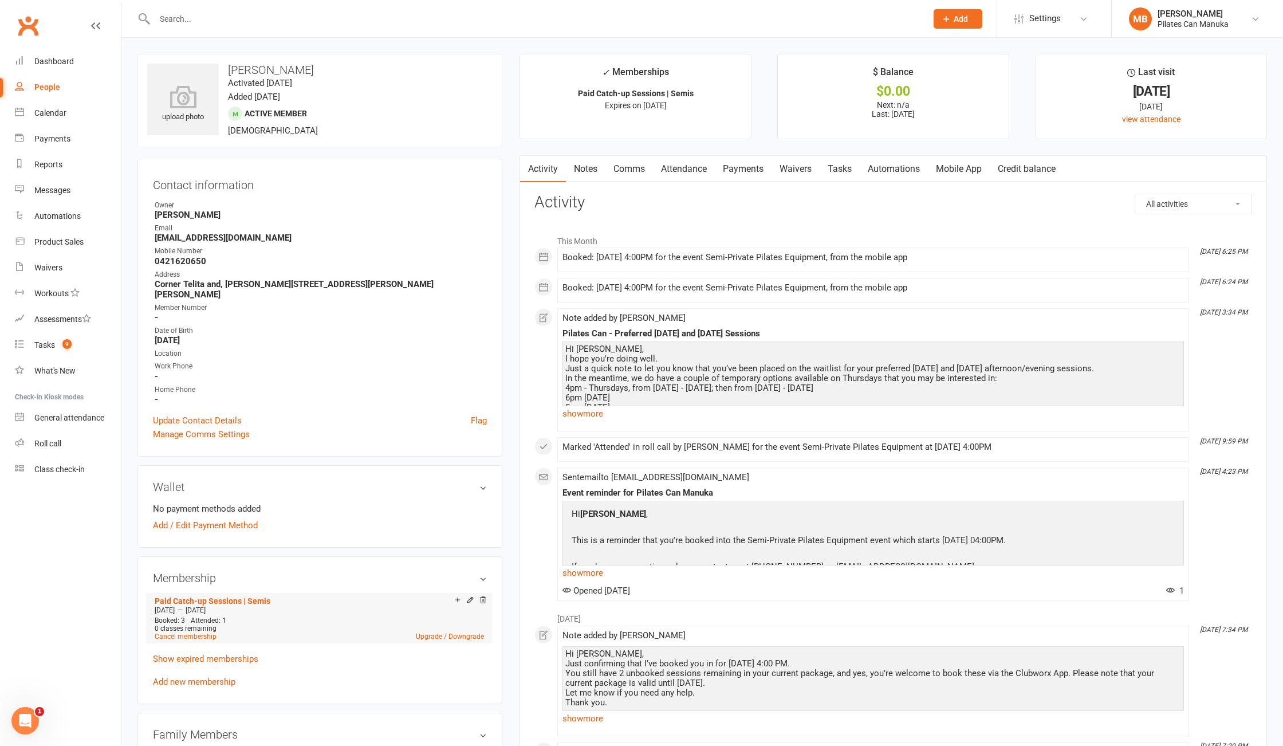
click at [206, 606] on span "Sep 5 2025" at bounding box center [196, 610] width 20 height 8
click at [231, 596] on link "Paid Catch-up Sessions | Semis" at bounding box center [213, 600] width 116 height 9
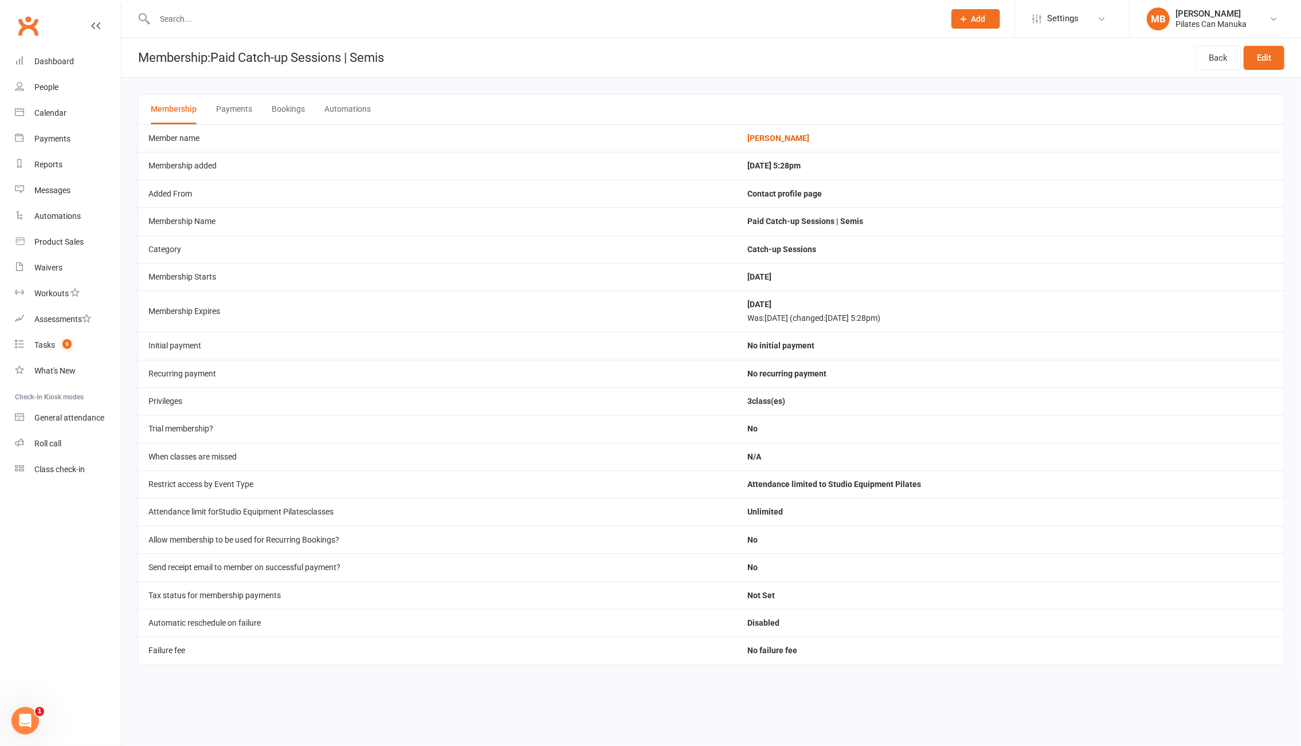
click at [289, 105] on button "Bookings" at bounding box center [288, 110] width 33 height 30
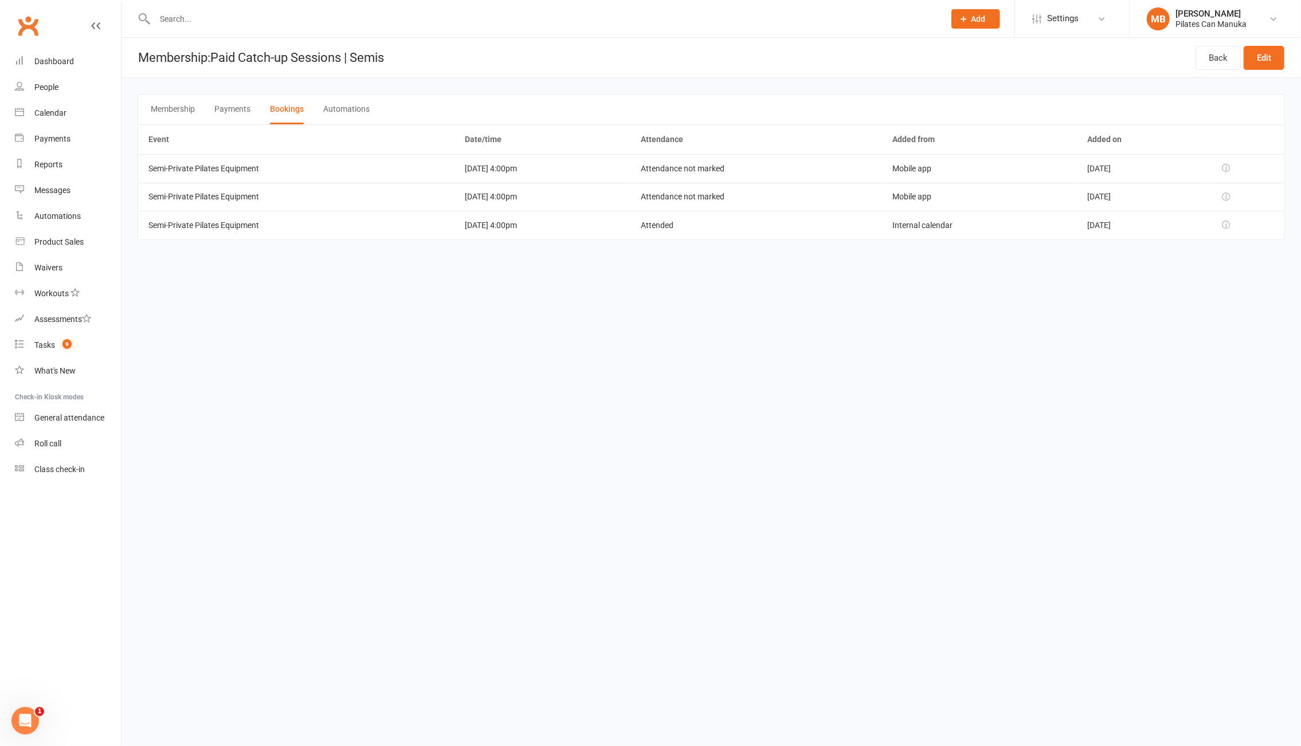
drag, startPoint x: 497, startPoint y: 550, endPoint x: 497, endPoint y: 565, distance: 14.9
click at [497, 272] on html "Prospect Member Non-attending contact Class / event Appointment Task Add Settin…" at bounding box center [650, 136] width 1301 height 272
click at [285, 20] on input "text" at bounding box center [543, 19] width 785 height 16
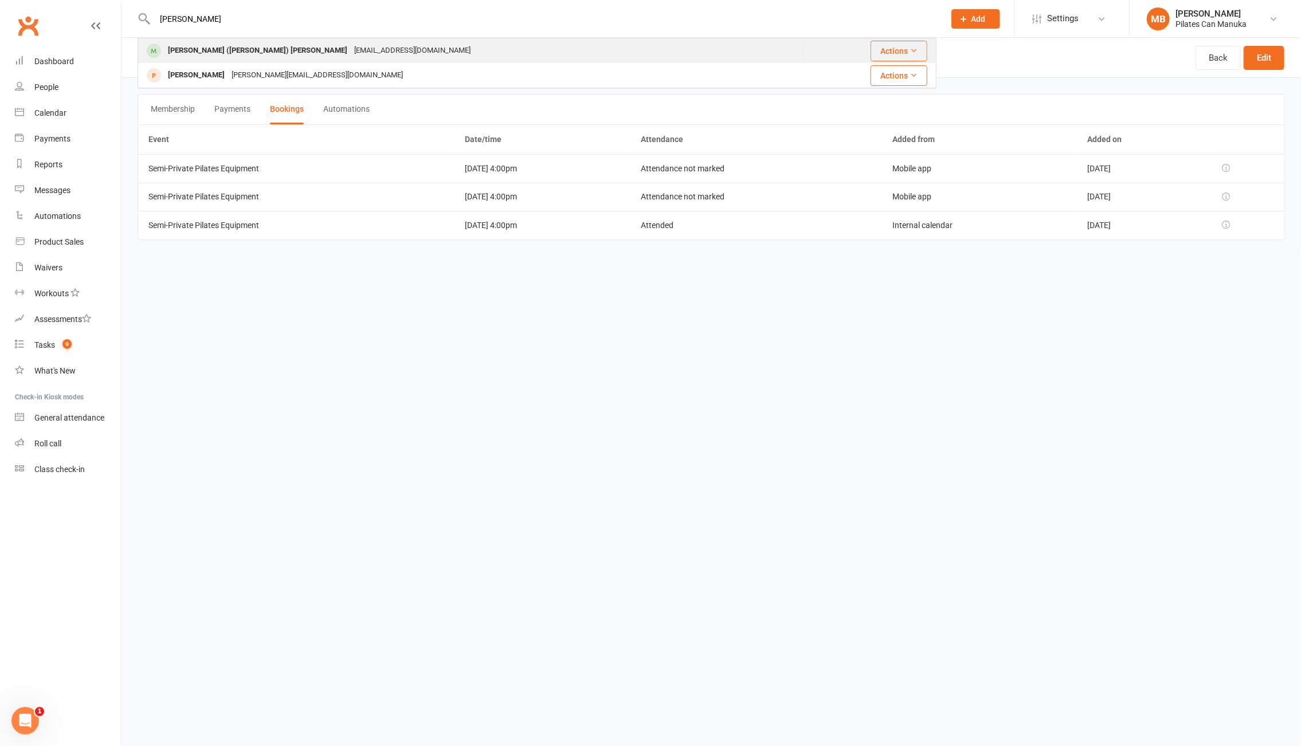
type input "holmes"
click at [351, 45] on div "[EMAIL_ADDRESS][DOMAIN_NAME]" at bounding box center [412, 50] width 123 height 17
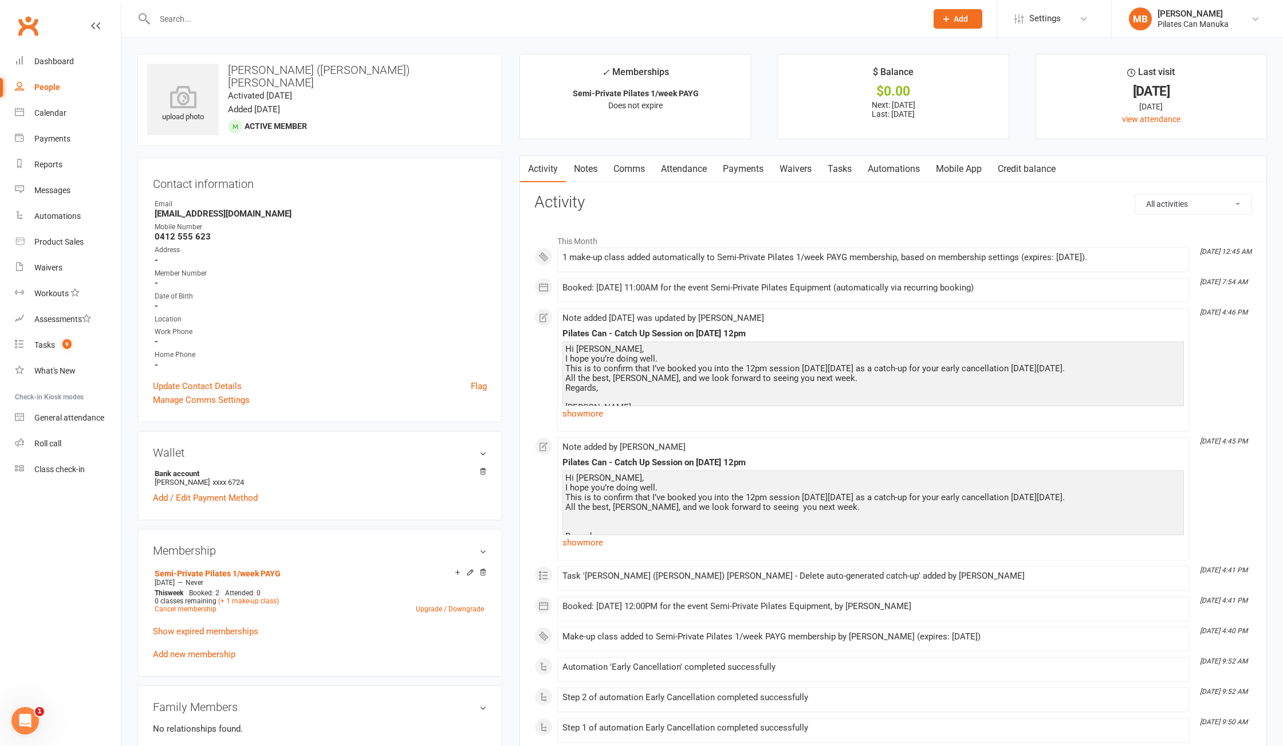
click at [676, 168] on link "Attendance" at bounding box center [684, 169] width 62 height 26
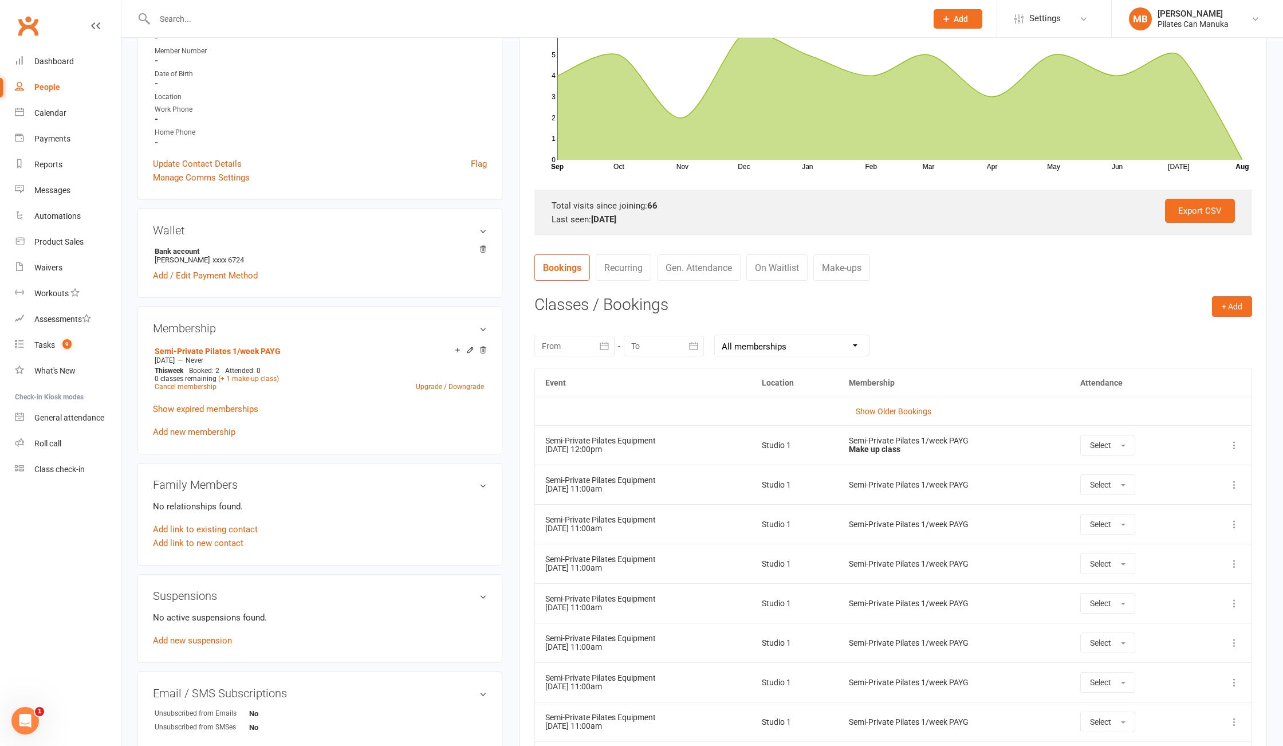
scroll to position [229, 0]
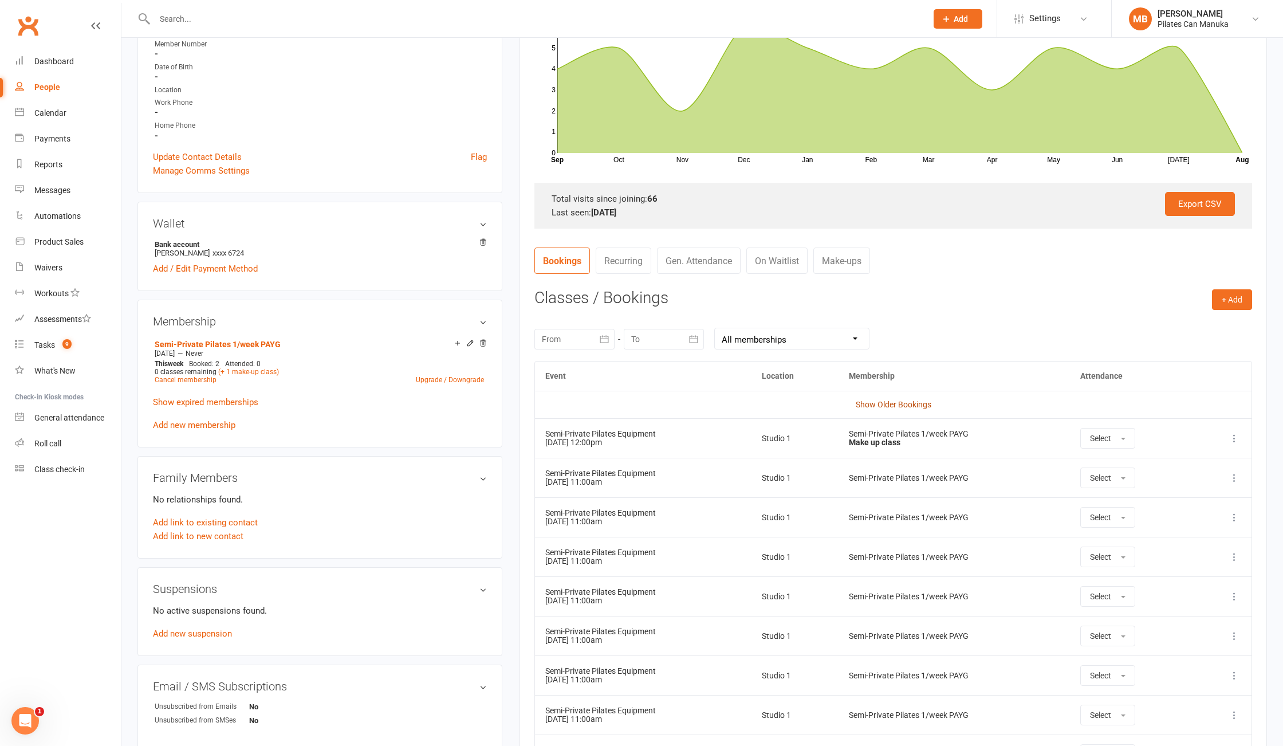
click at [909, 405] on link "Show Older Bookings" at bounding box center [894, 404] width 76 height 9
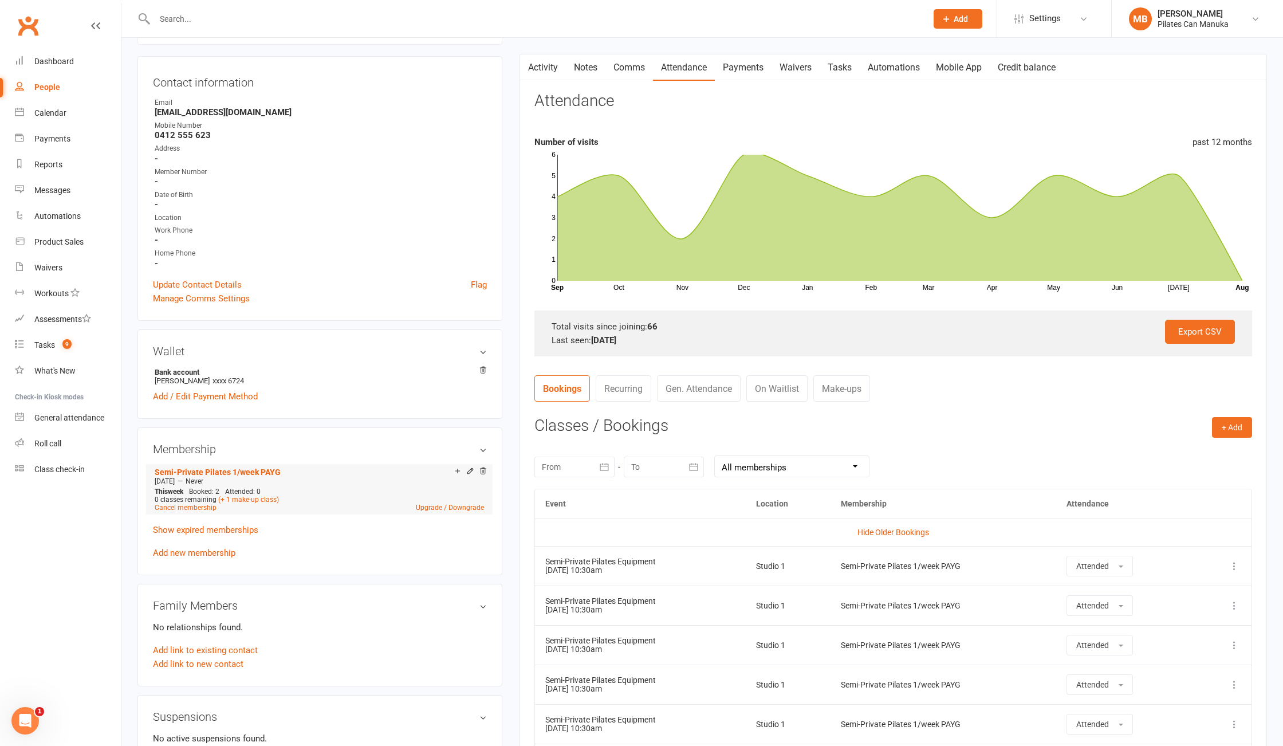
scroll to position [0, 0]
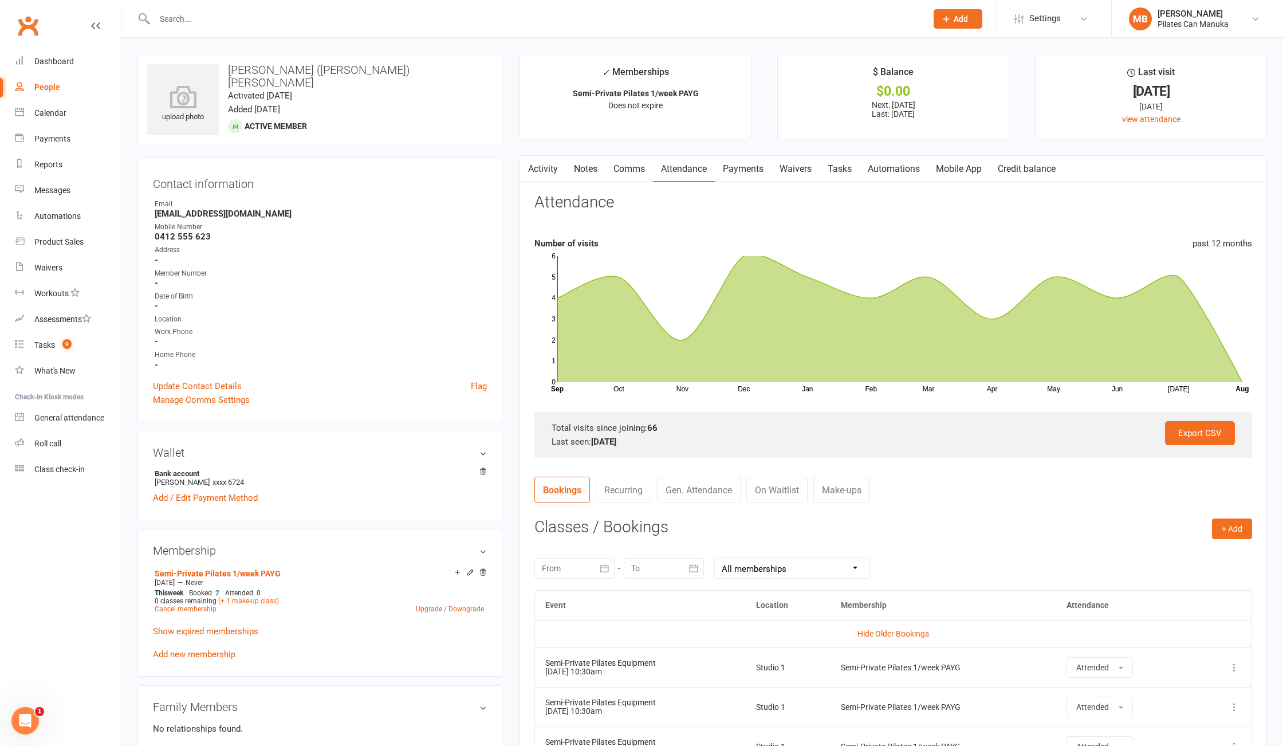
click at [250, 212] on strong "[EMAIL_ADDRESS][DOMAIN_NAME]" at bounding box center [321, 214] width 332 height 10
copy render-form-field "[EMAIL_ADDRESS][DOMAIN_NAME]"
click at [839, 493] on link "Make-ups" at bounding box center [842, 490] width 57 height 26
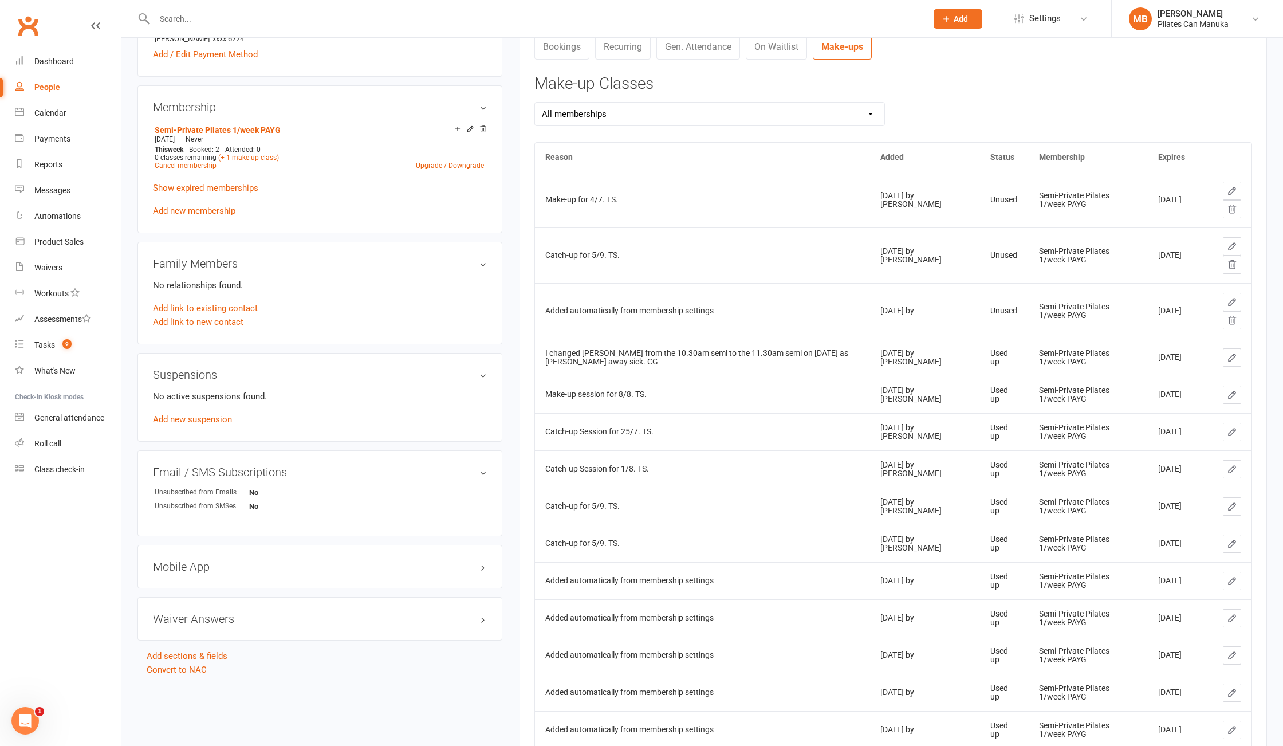
scroll to position [673, 0]
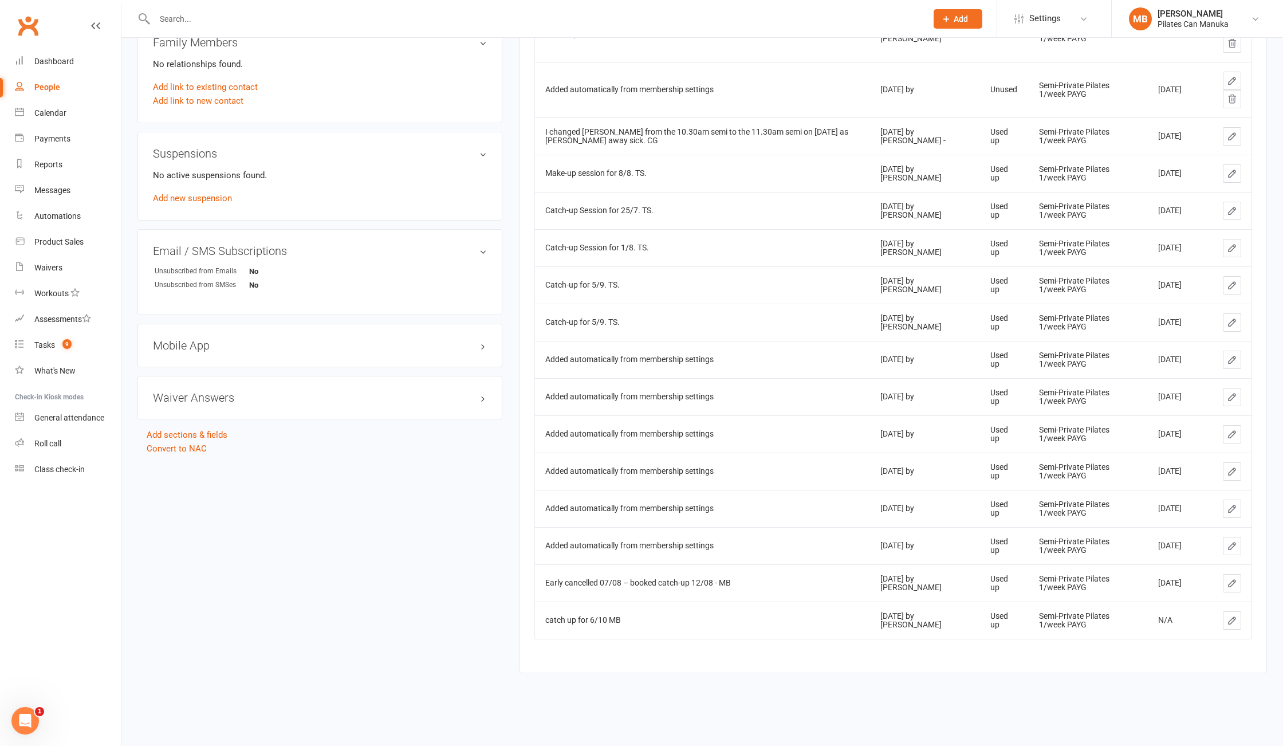
click at [447, 631] on div "upload photo Jennifer (Jenny) Holmes Activated 29 April, 2024 Added 22 April, 2…" at bounding box center [702, 45] width 1147 height 1312
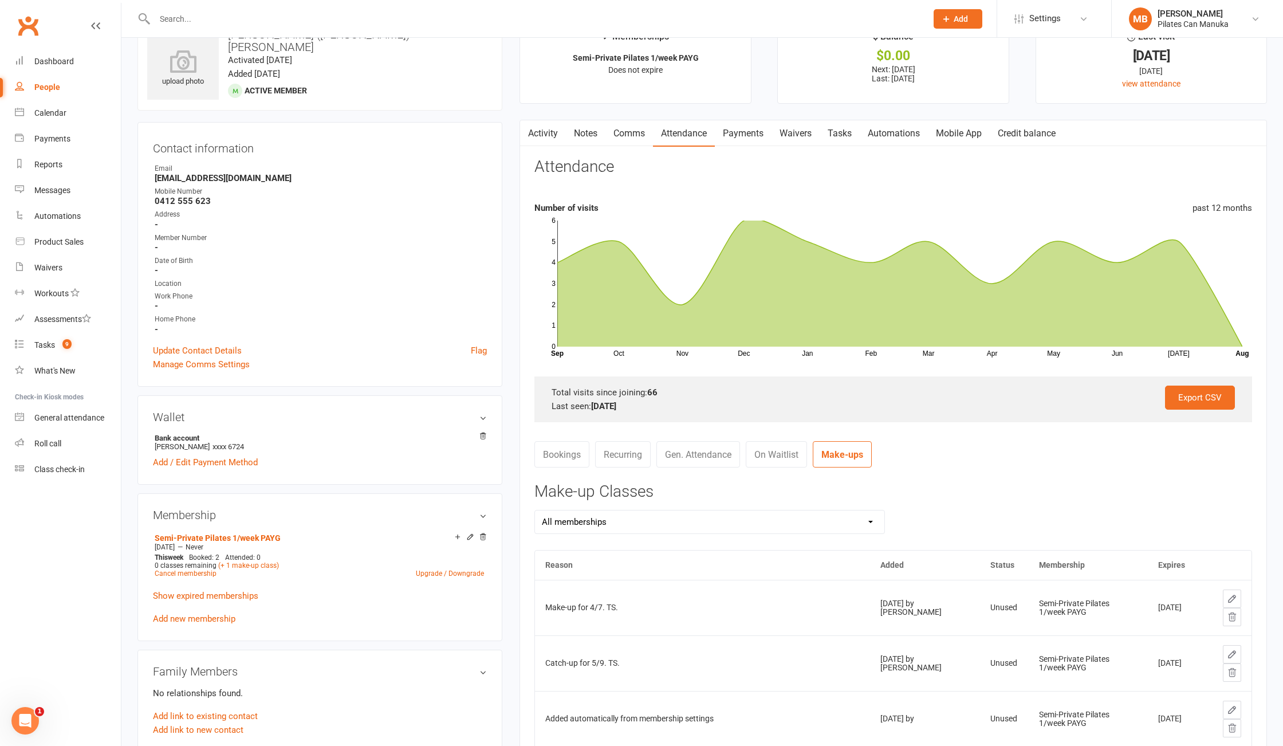
scroll to position [0, 0]
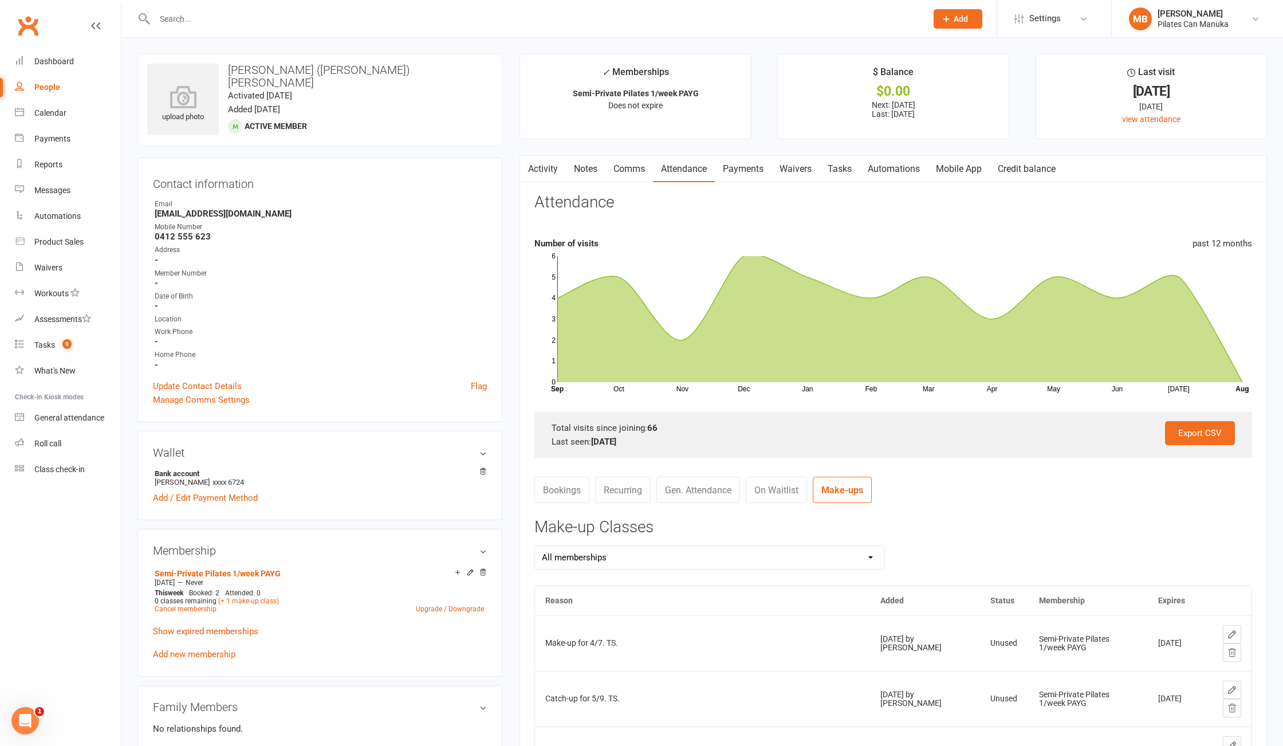
click at [681, 166] on link "Attendance" at bounding box center [684, 169] width 62 height 26
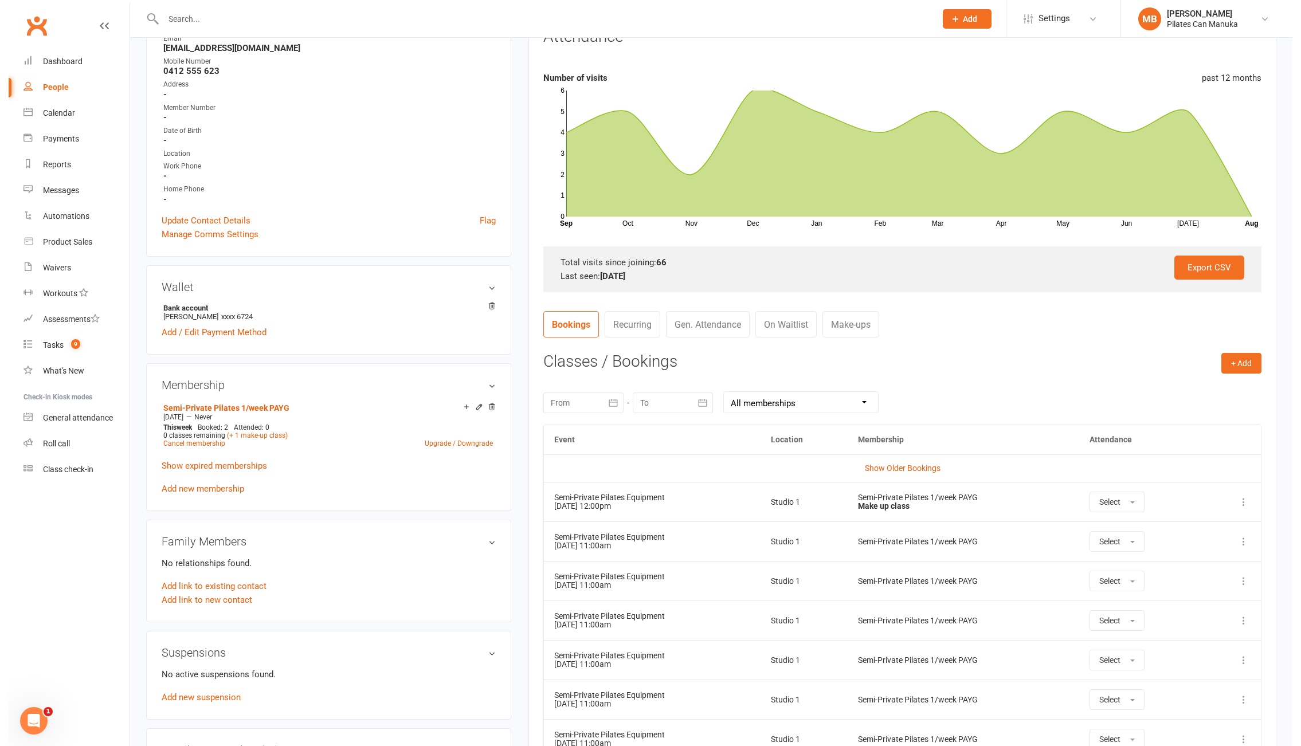
scroll to position [344, 0]
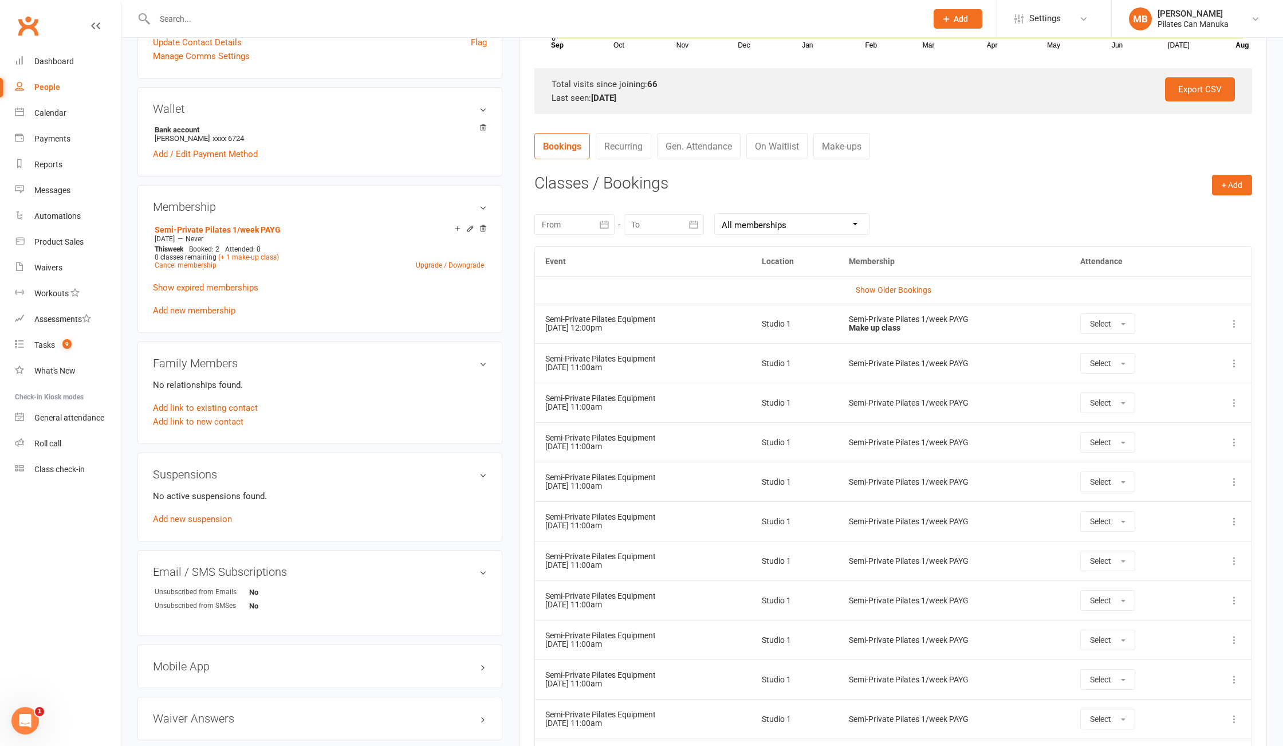
click at [1232, 327] on icon at bounding box center [1234, 323] width 11 height 11
click at [1186, 388] on link "Remove booking" at bounding box center [1184, 391] width 113 height 23
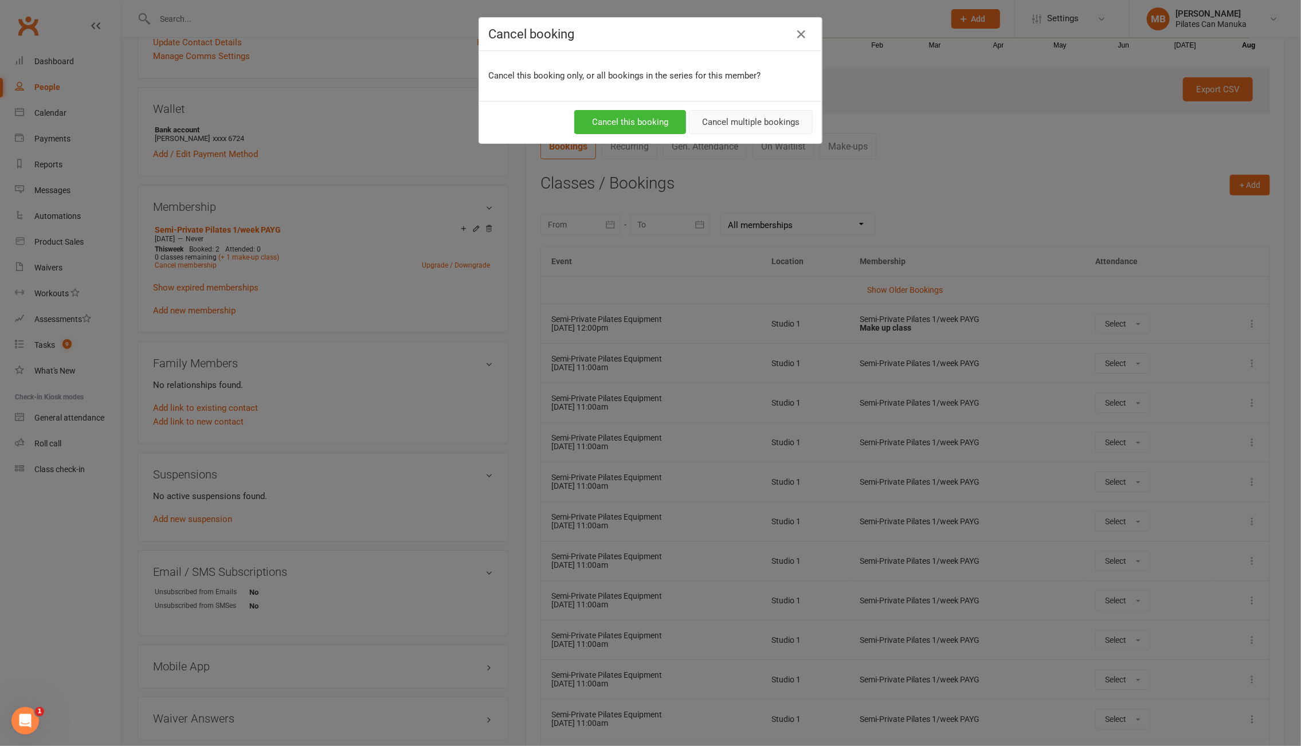
click at [748, 124] on button "Cancel multiple bookings" at bounding box center [751, 122] width 124 height 24
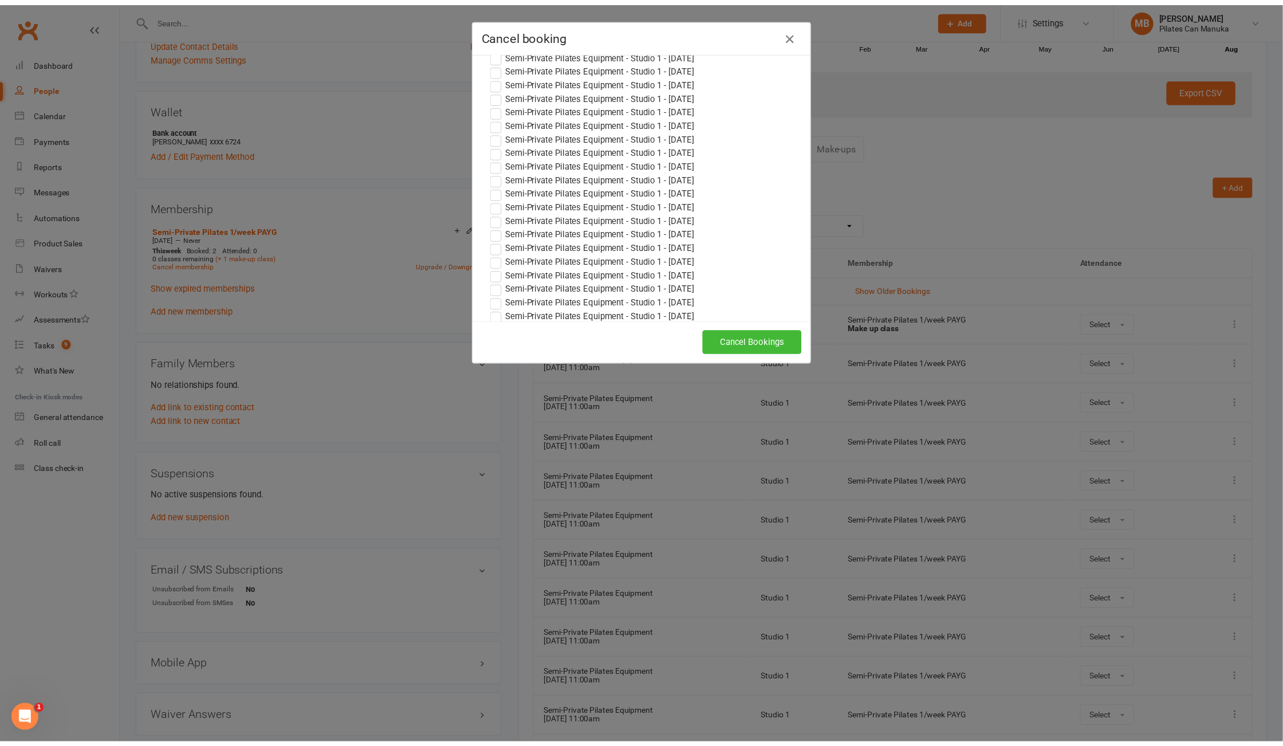
scroll to position [0, 0]
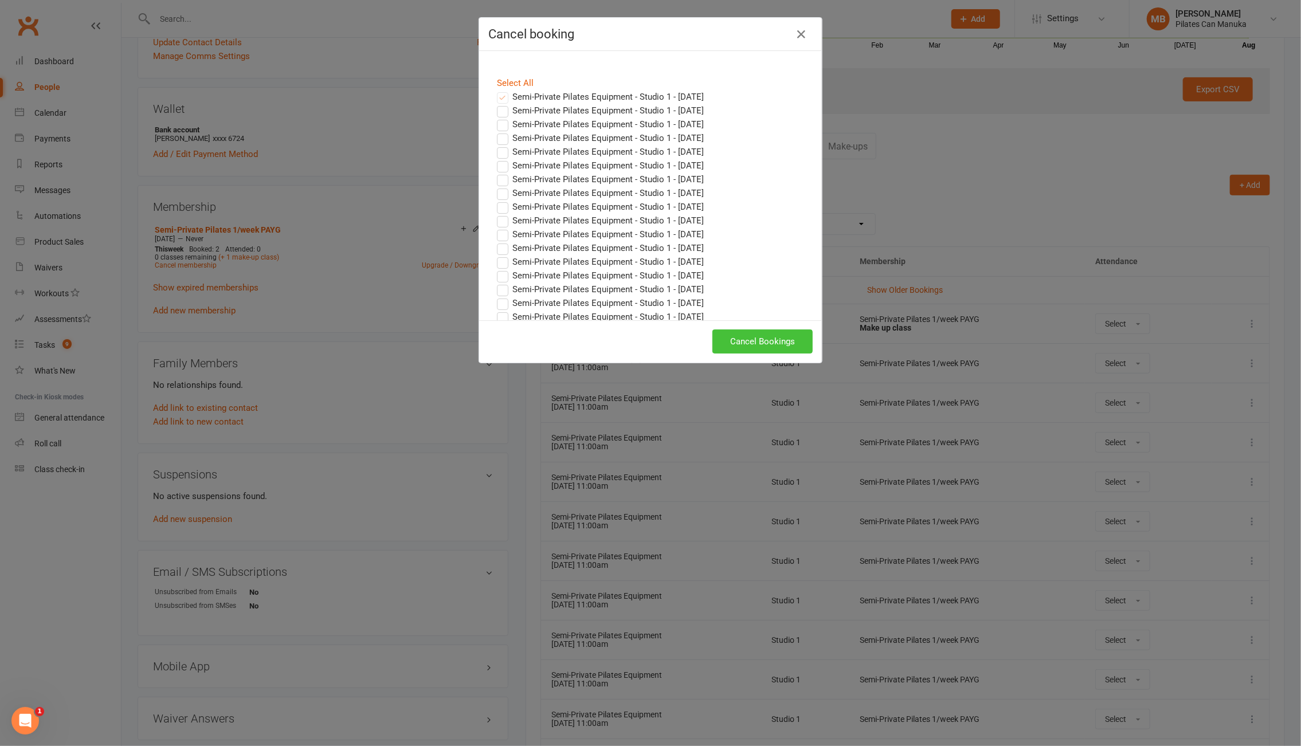
click at [737, 348] on button "Cancel Bookings" at bounding box center [762, 341] width 100 height 24
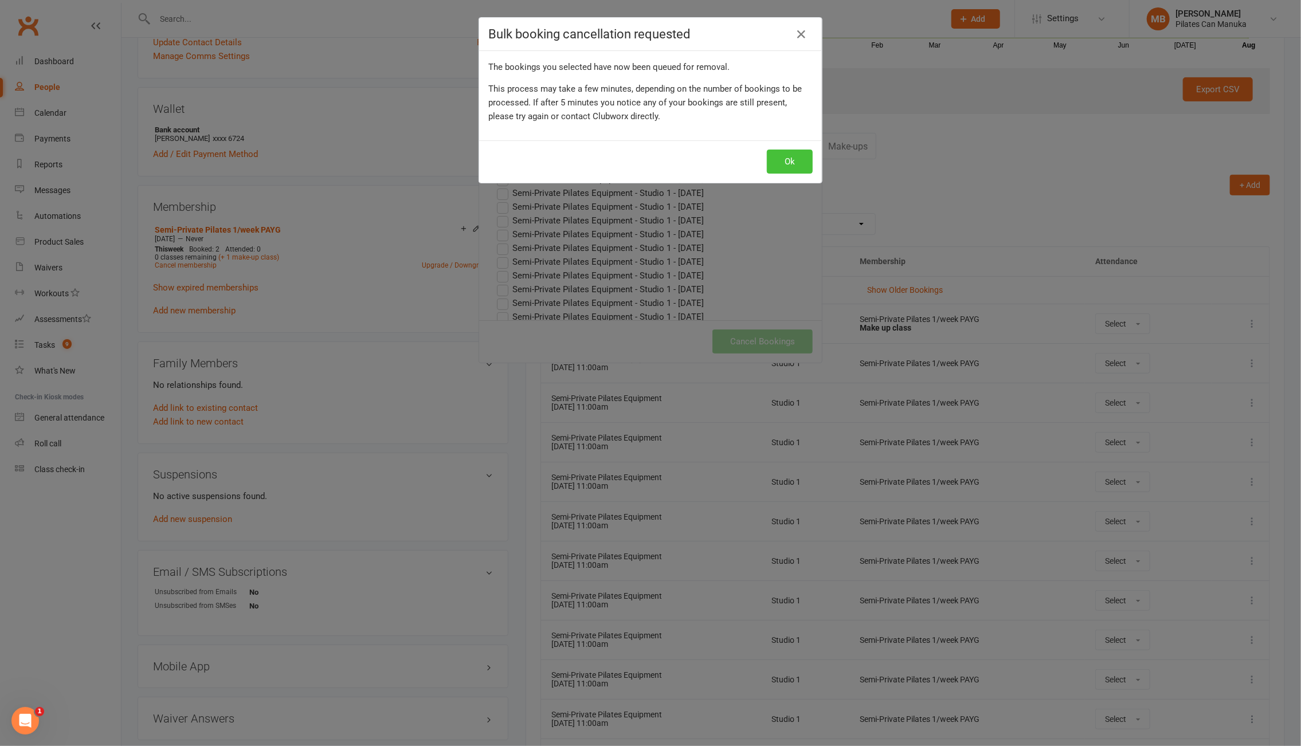
click at [784, 162] on button "Ok" at bounding box center [790, 162] width 46 height 24
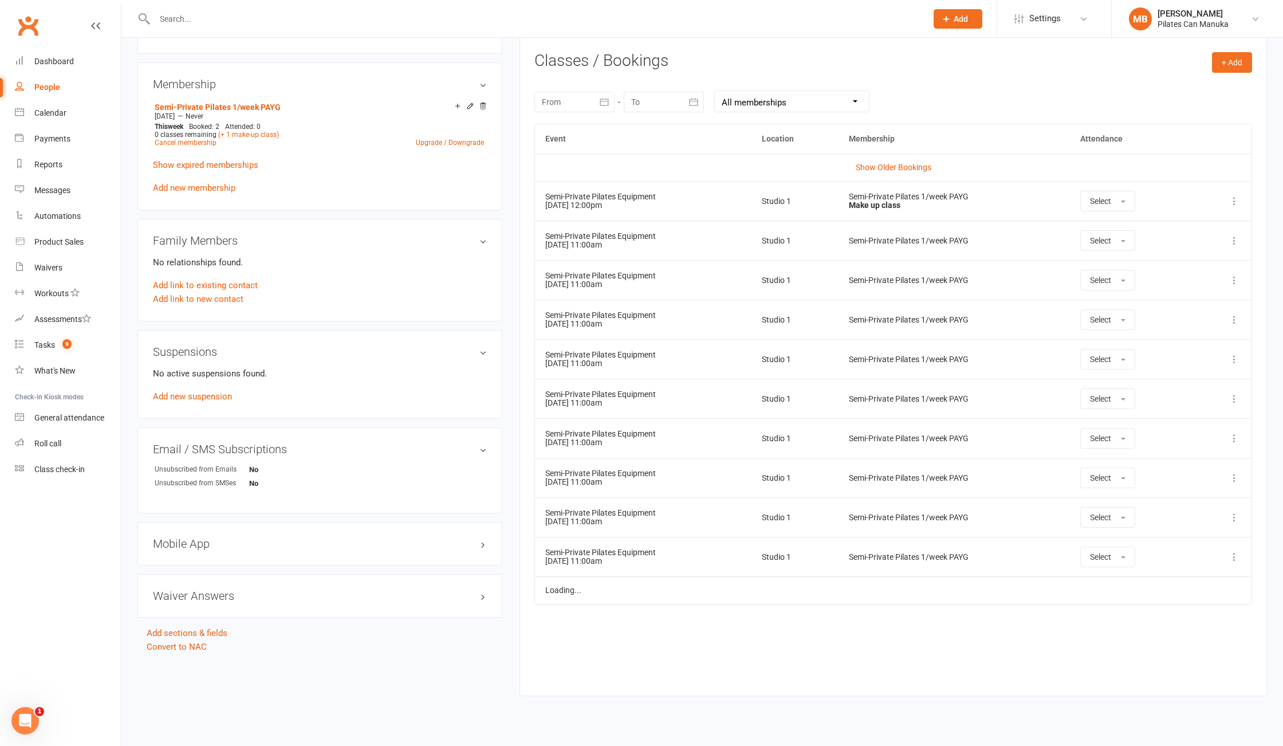
scroll to position [468, 0]
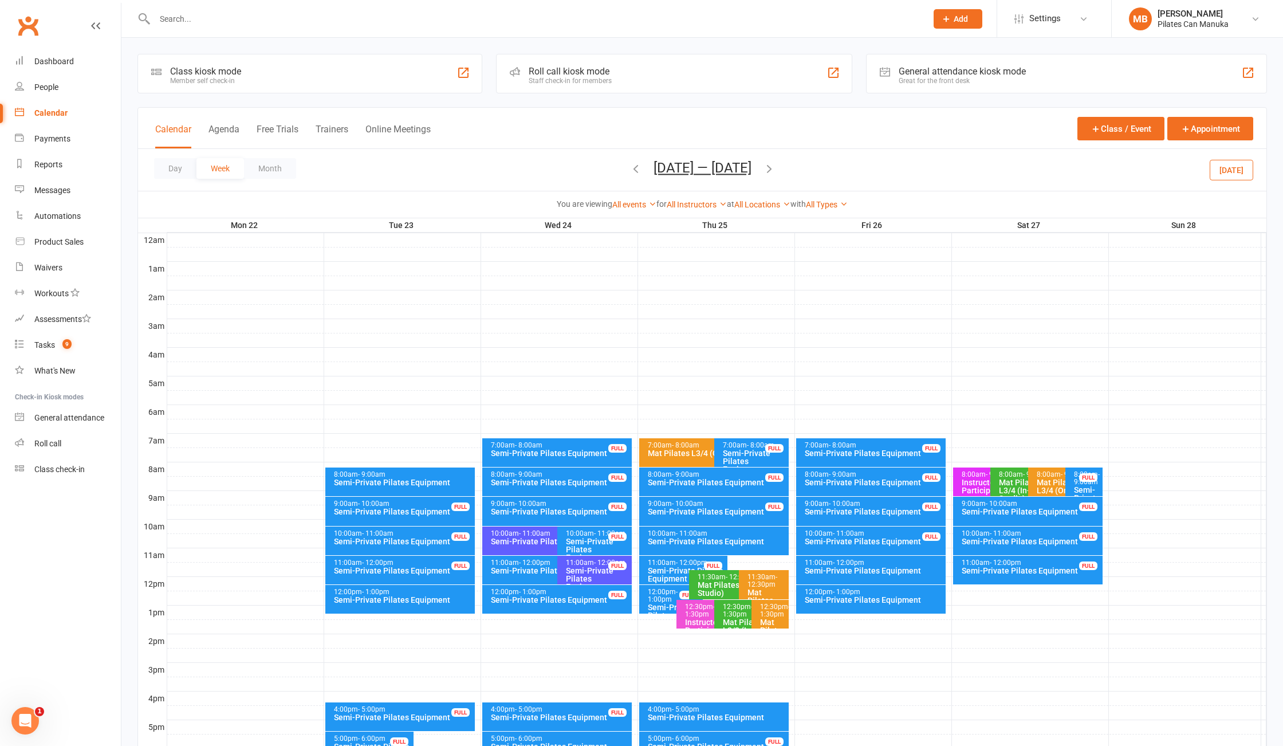
click at [731, 163] on button "Sep 22 — 28 2025" at bounding box center [703, 168] width 98 height 16
click at [649, 202] on button "button" at bounding box center [646, 197] width 25 height 21
click at [745, 307] on span "21" at bounding box center [749, 306] width 9 height 9
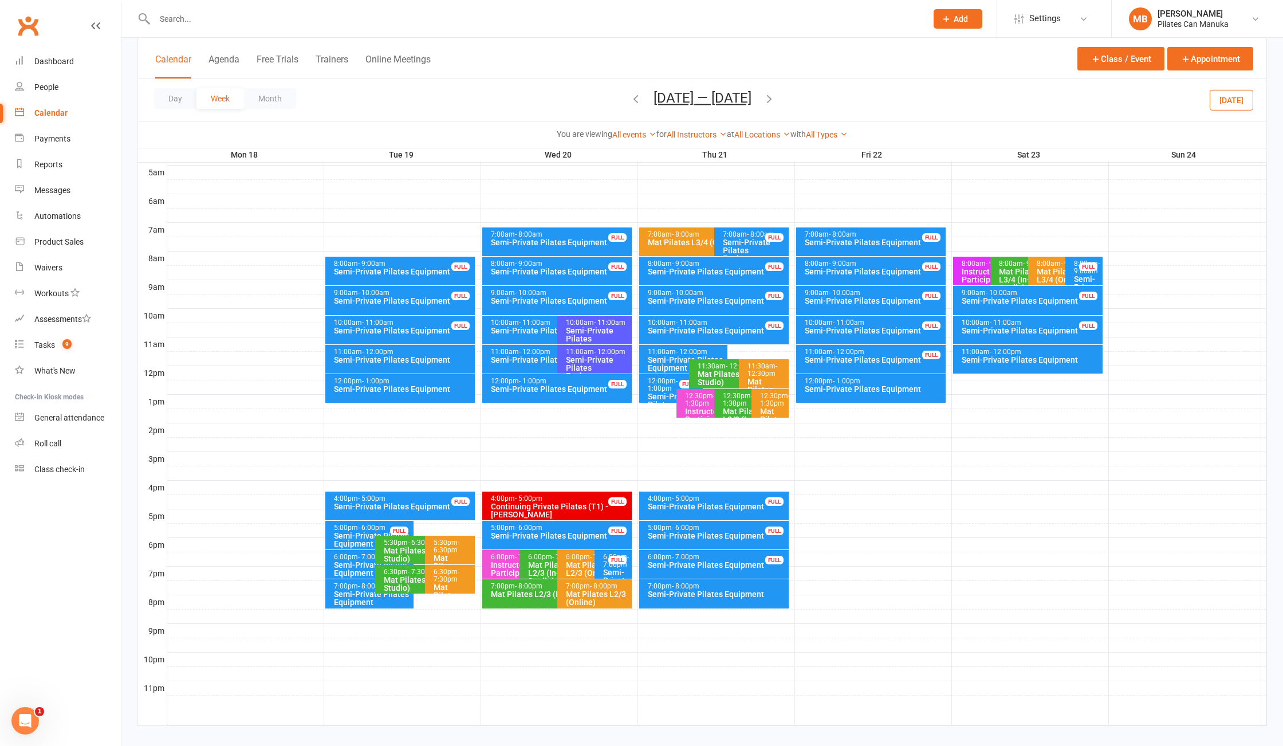
scroll to position [225, 0]
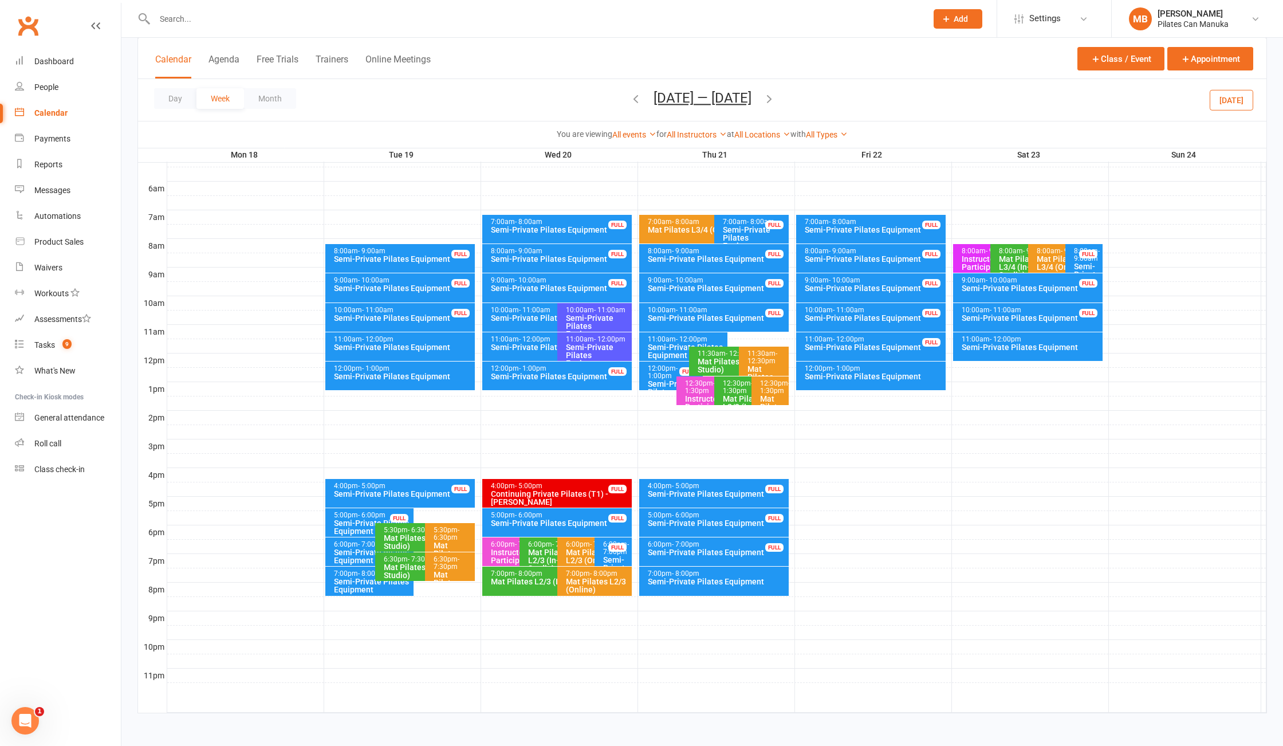
click at [729, 570] on div "7:00pm - 8:00pm" at bounding box center [717, 573] width 140 height 7
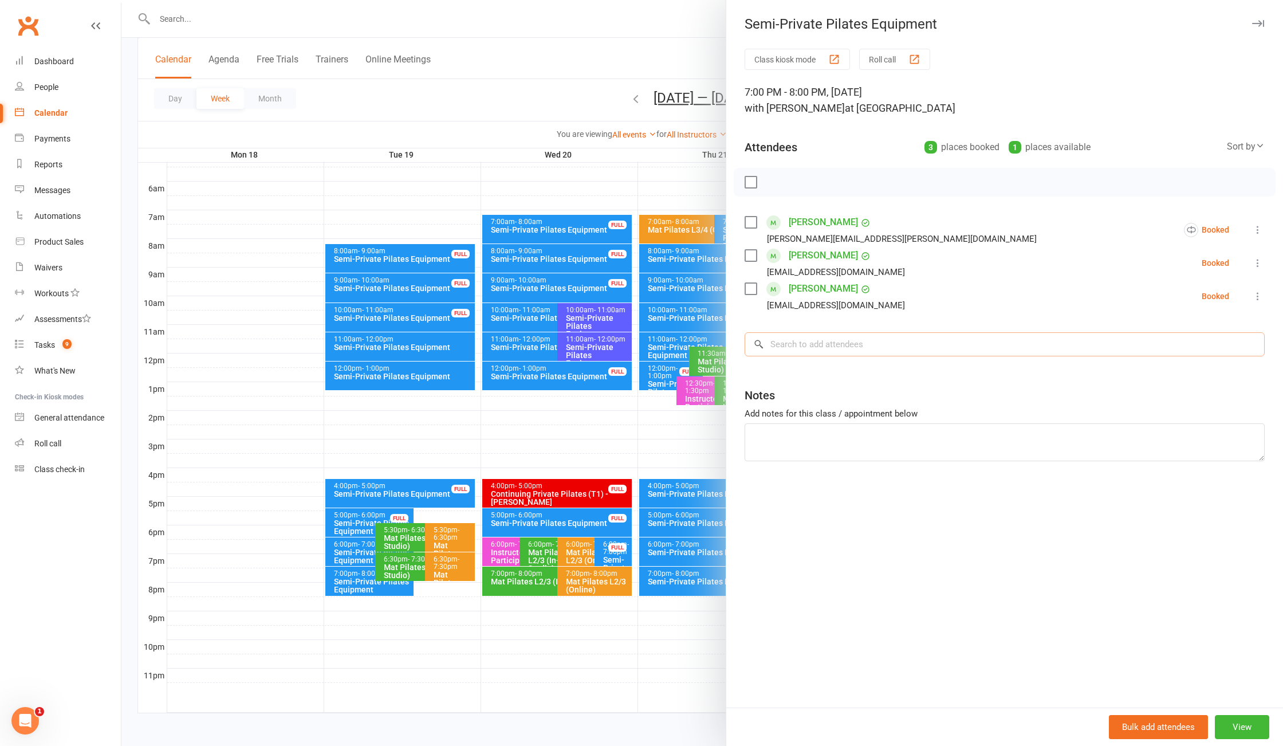
click at [811, 344] on input "search" at bounding box center [1005, 344] width 520 height 24
type input "grove"
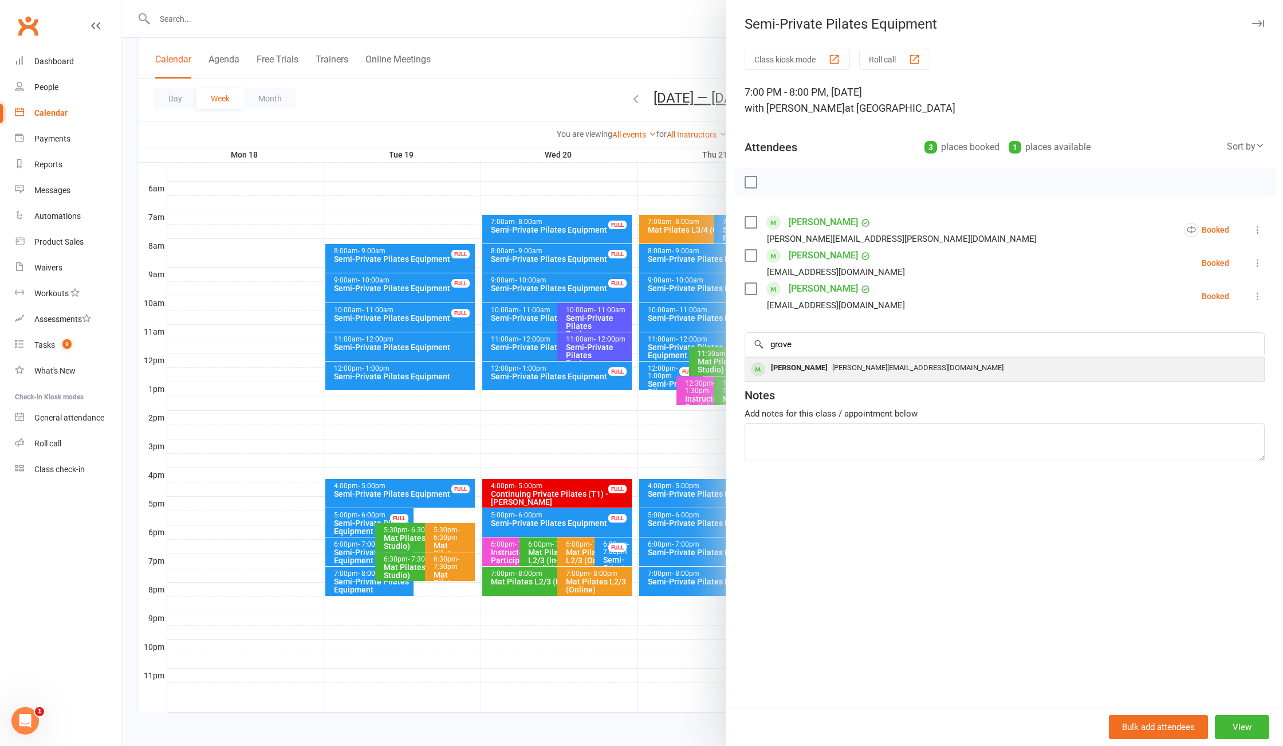
click at [811, 364] on div "[PERSON_NAME]" at bounding box center [800, 368] width 66 height 17
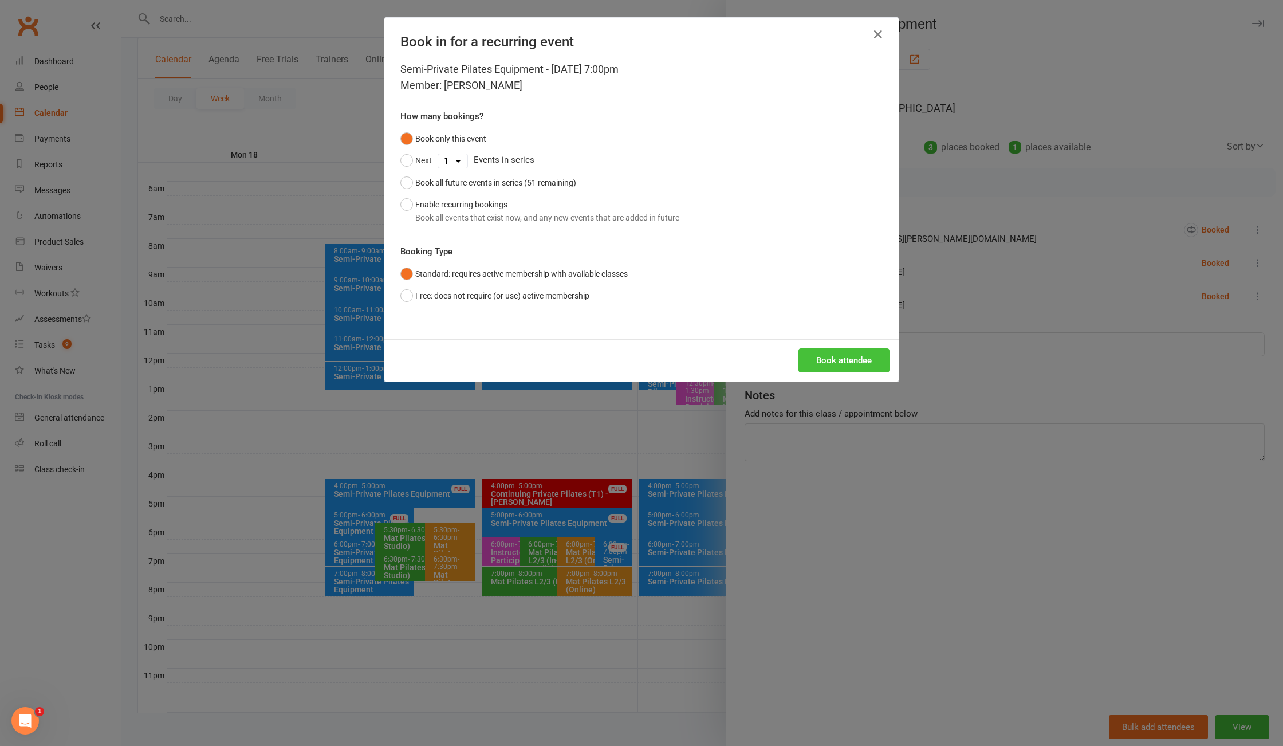
click at [858, 356] on button "Book attendee" at bounding box center [844, 360] width 91 height 24
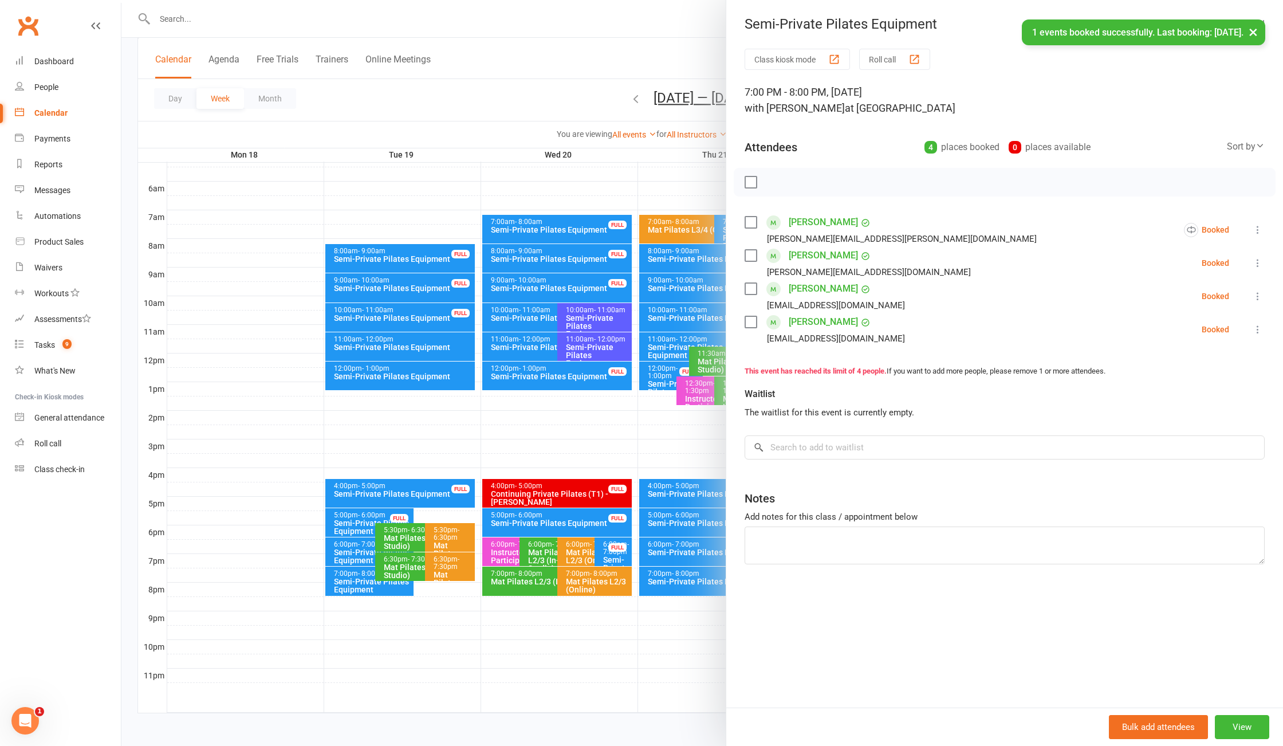
click at [535, 50] on div at bounding box center [702, 373] width 1162 height 746
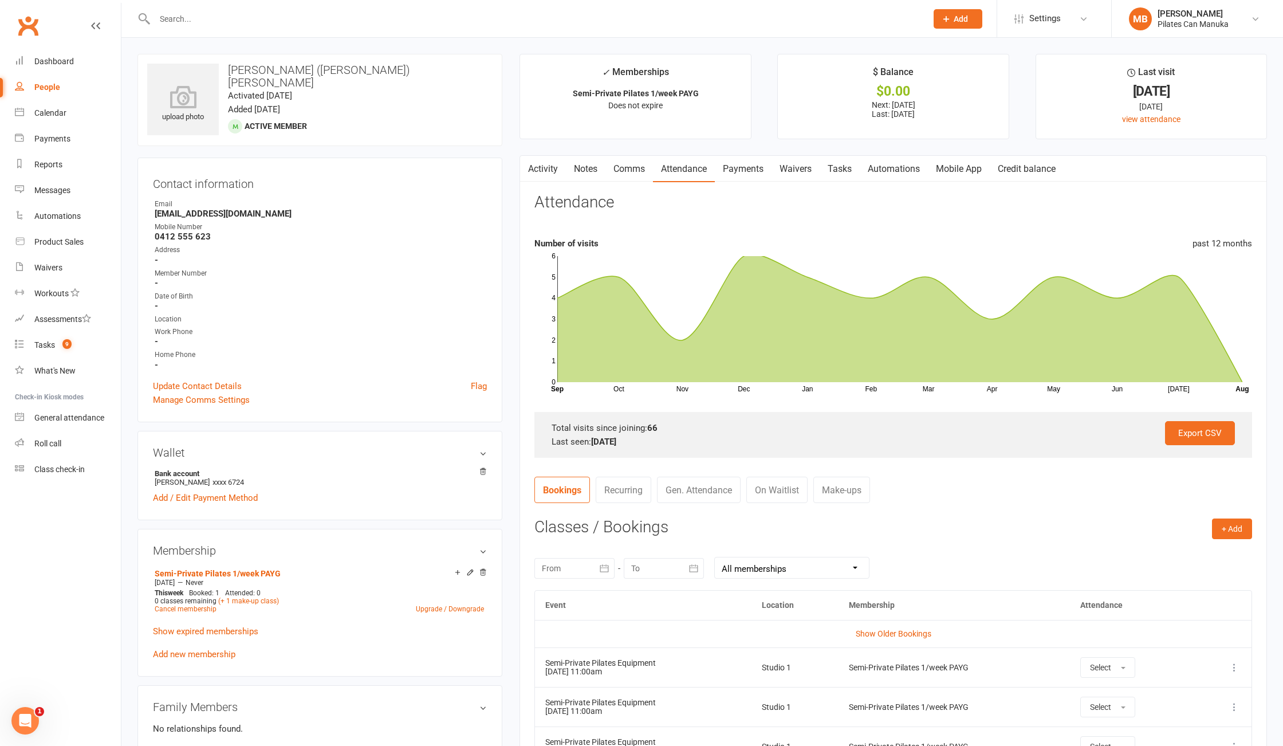
click at [581, 171] on link "Notes" at bounding box center [586, 169] width 40 height 26
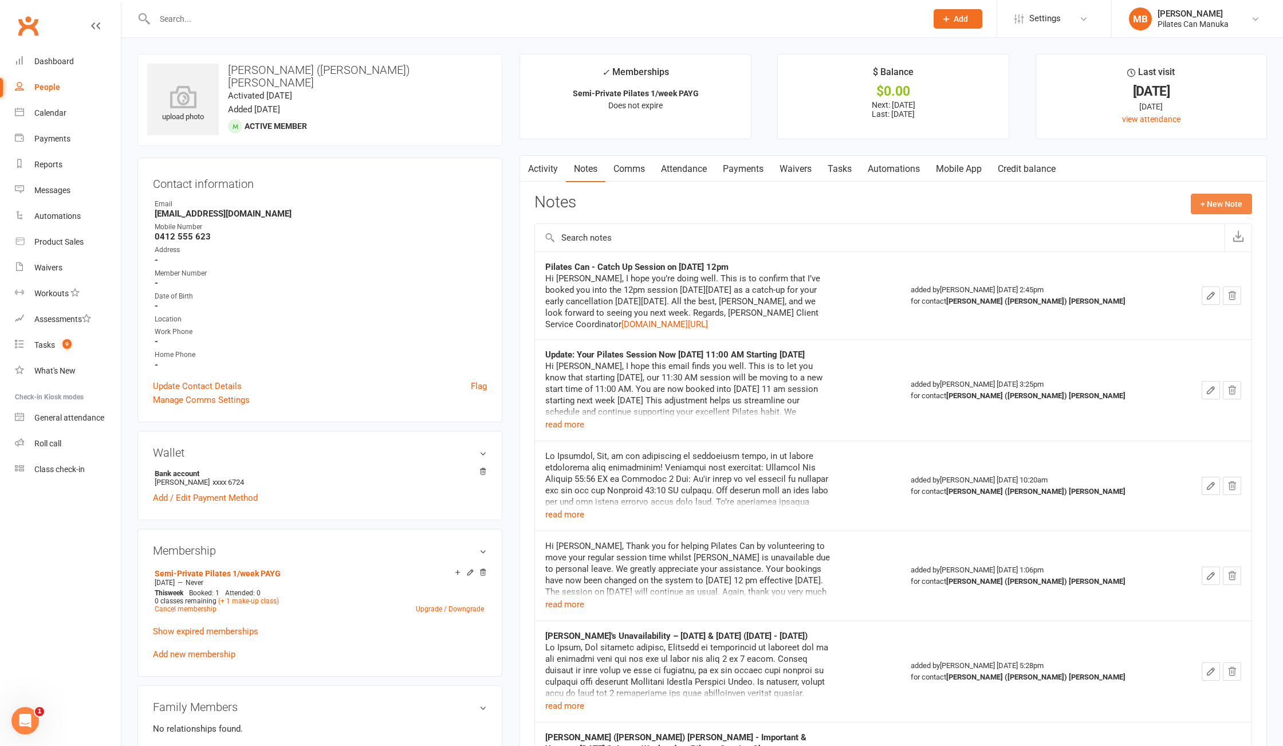
click at [1229, 210] on button "+ New Note" at bounding box center [1221, 204] width 61 height 21
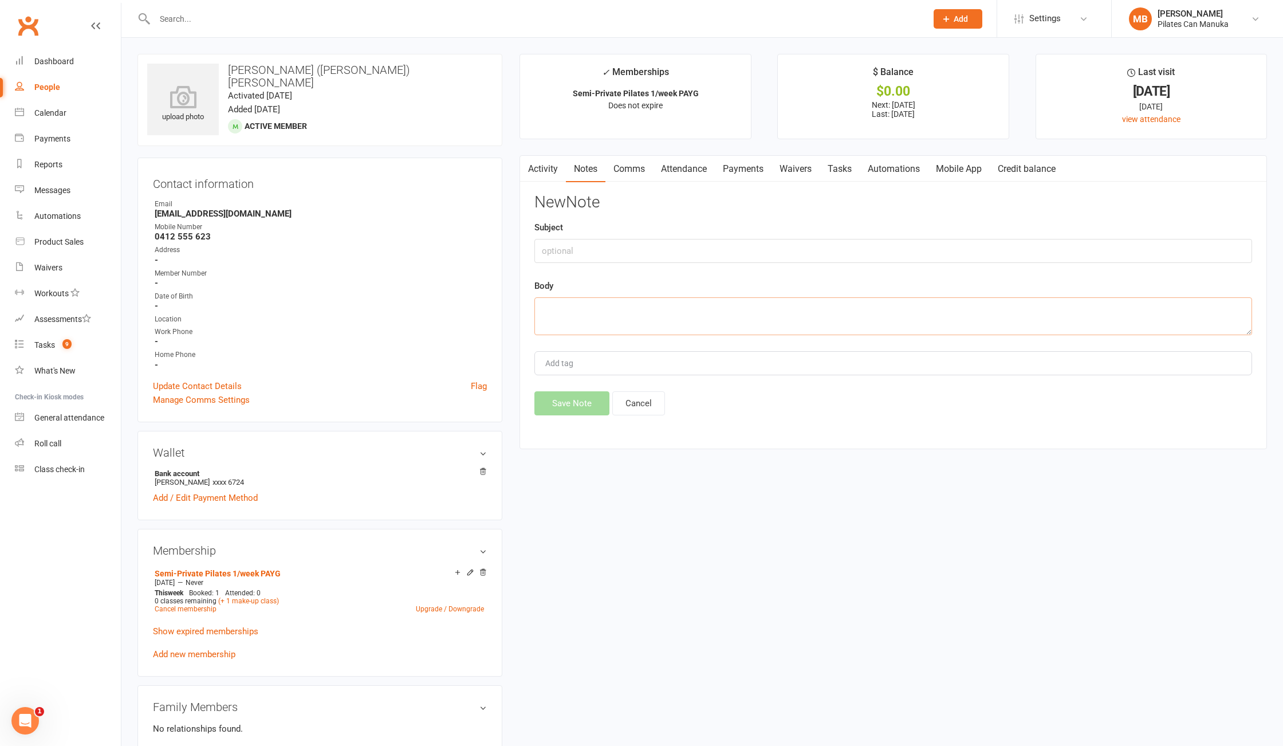
drag, startPoint x: 586, startPoint y: 308, endPoint x: 574, endPoint y: 354, distance: 47.4
click at [582, 312] on textarea at bounding box center [894, 316] width 718 height 38
paste textarea "Lo Ipsum, D's ametc ad elit sed'do eiu tempori utla etd magnaa en admini veni 1…"
type textarea "Lo Ipsum, D's ametc ad elit sed'do eiu tempori utla etd magnaa en admini veni 1…"
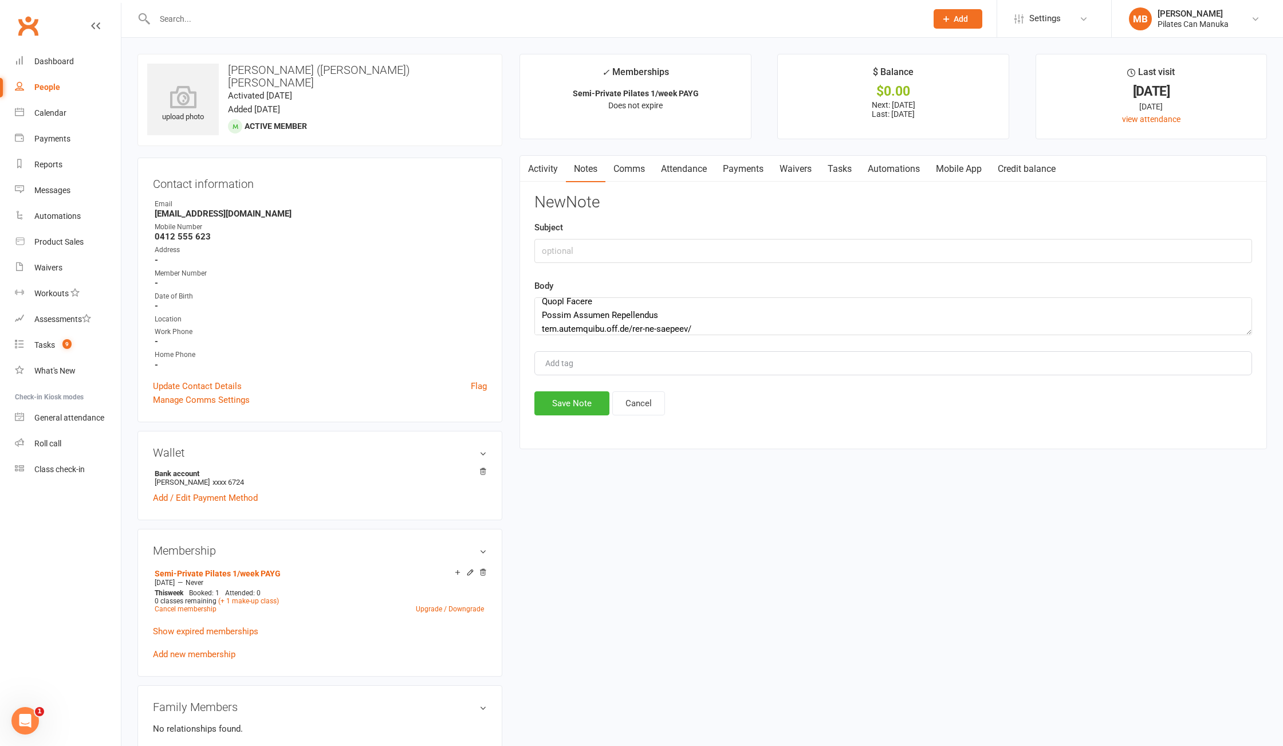
click at [568, 391] on div "New Note Subject Body Add tag Save Note Cancel" at bounding box center [894, 305] width 718 height 222
click at [571, 406] on button "Save Note" at bounding box center [572, 403] width 75 height 24
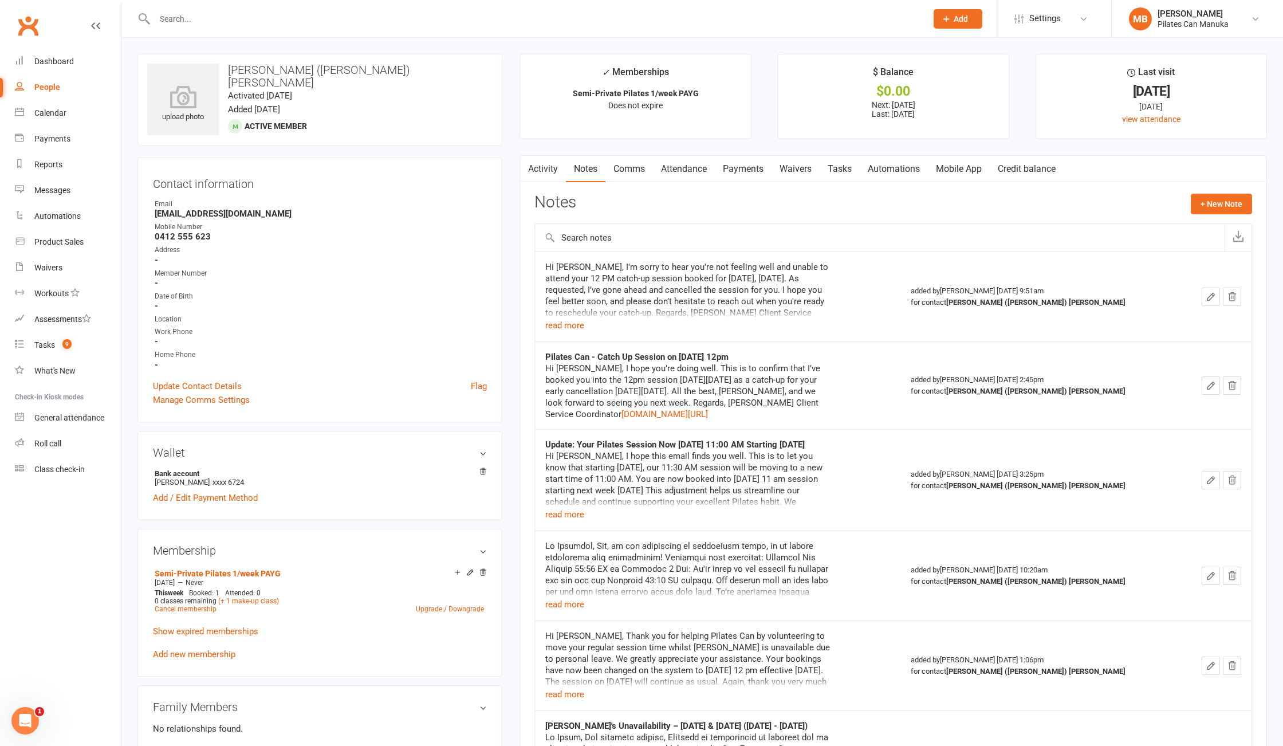
click at [409, 29] on div at bounding box center [529, 18] width 782 height 37
click at [406, 17] on input "text" at bounding box center [535, 19] width 768 height 16
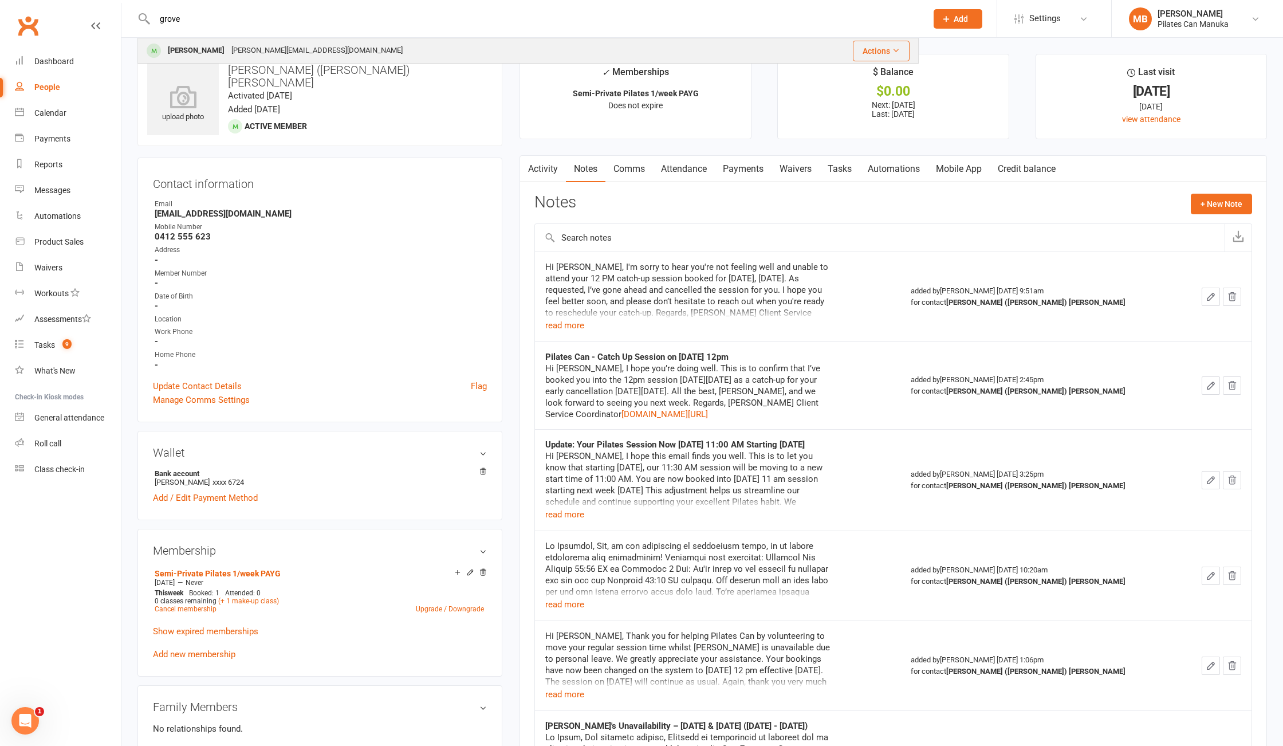
type input "grove"
click at [335, 49] on div "[PERSON_NAME] [PERSON_NAME][EMAIL_ADDRESS][DOMAIN_NAME]" at bounding box center [452, 50] width 627 height 23
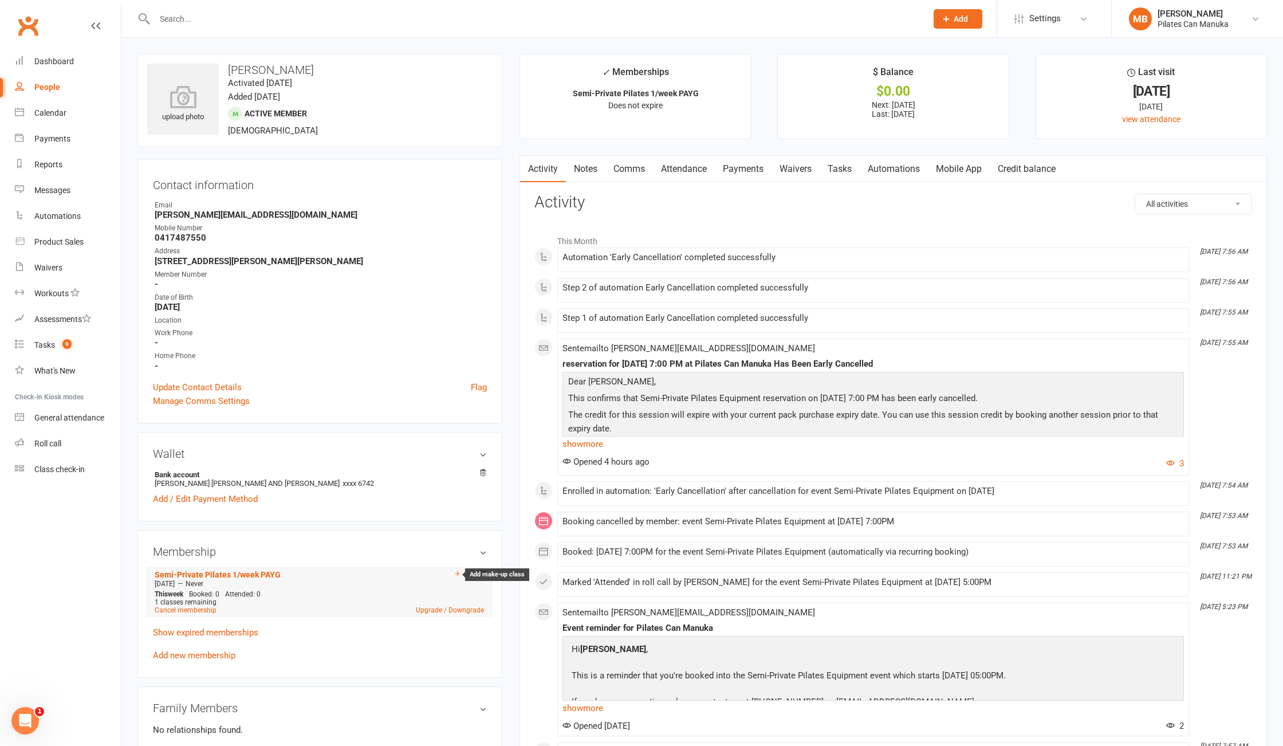
click at [454, 576] on icon at bounding box center [458, 574] width 8 height 8
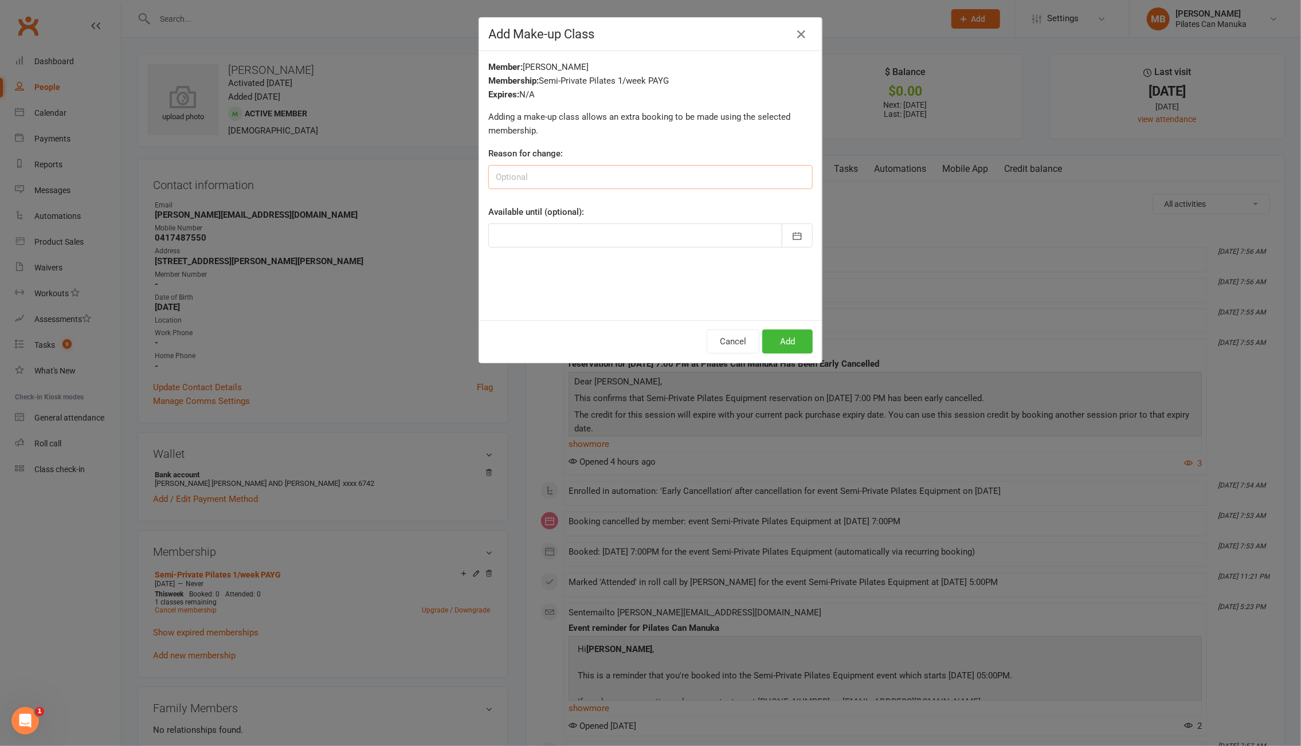
click at [559, 179] on input at bounding box center [650, 177] width 324 height 24
paste input "Early cancelled DD/MM – booked catch-up DD/MM"
click at [508, 175] on input "Early cancelled DD/MM – booked catch-up DD/MM" at bounding box center [650, 177] width 324 height 24
click at [541, 182] on input "Early cancelled DD/MM – booked catch-up DD/MM" at bounding box center [650, 177] width 324 height 24
click at [556, 178] on input "Early cancelled DD/MM – booked catch-up DD/MM" at bounding box center [650, 177] width 324 height 24
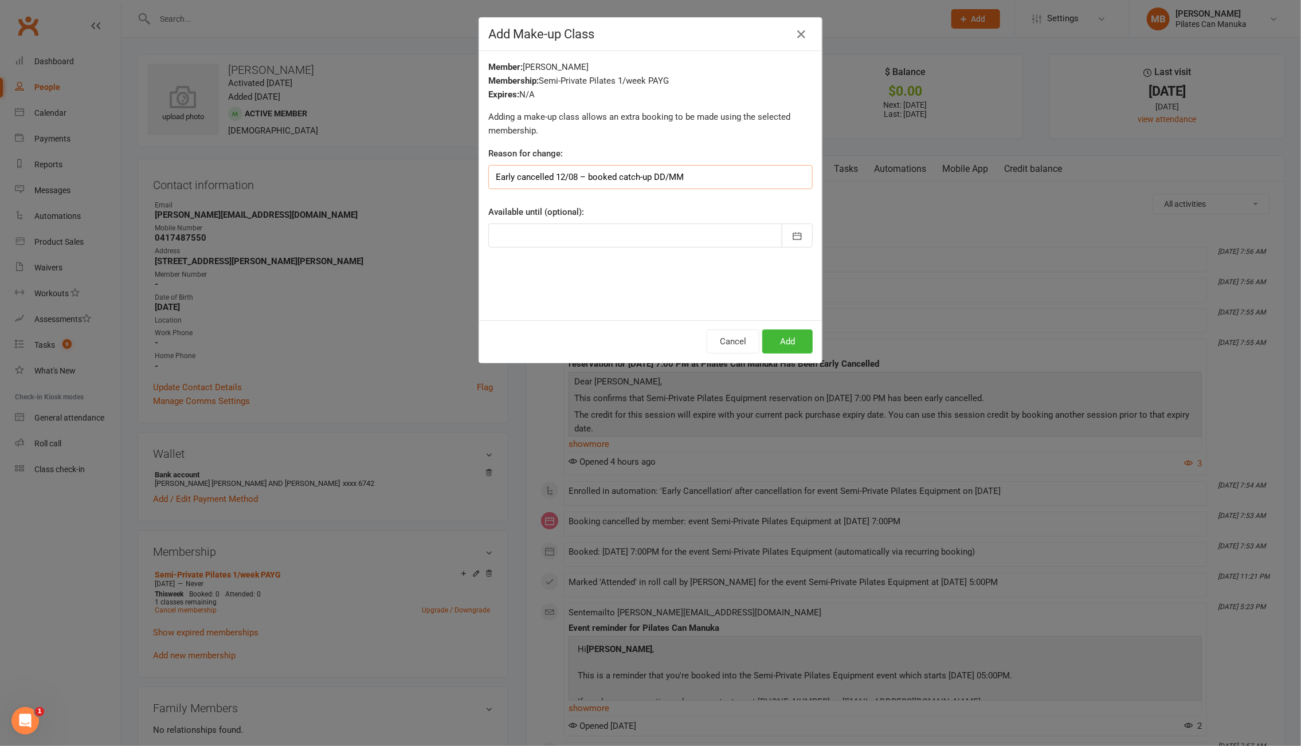
click at [662, 174] on input "Early cancelled 12/08 – booked catch-up DD/MM" at bounding box center [650, 177] width 324 height 24
type input "Early cancelled 12/08 – booked catch-up 21/08 MB"
click at [782, 237] on button "button" at bounding box center [797, 235] width 31 height 24
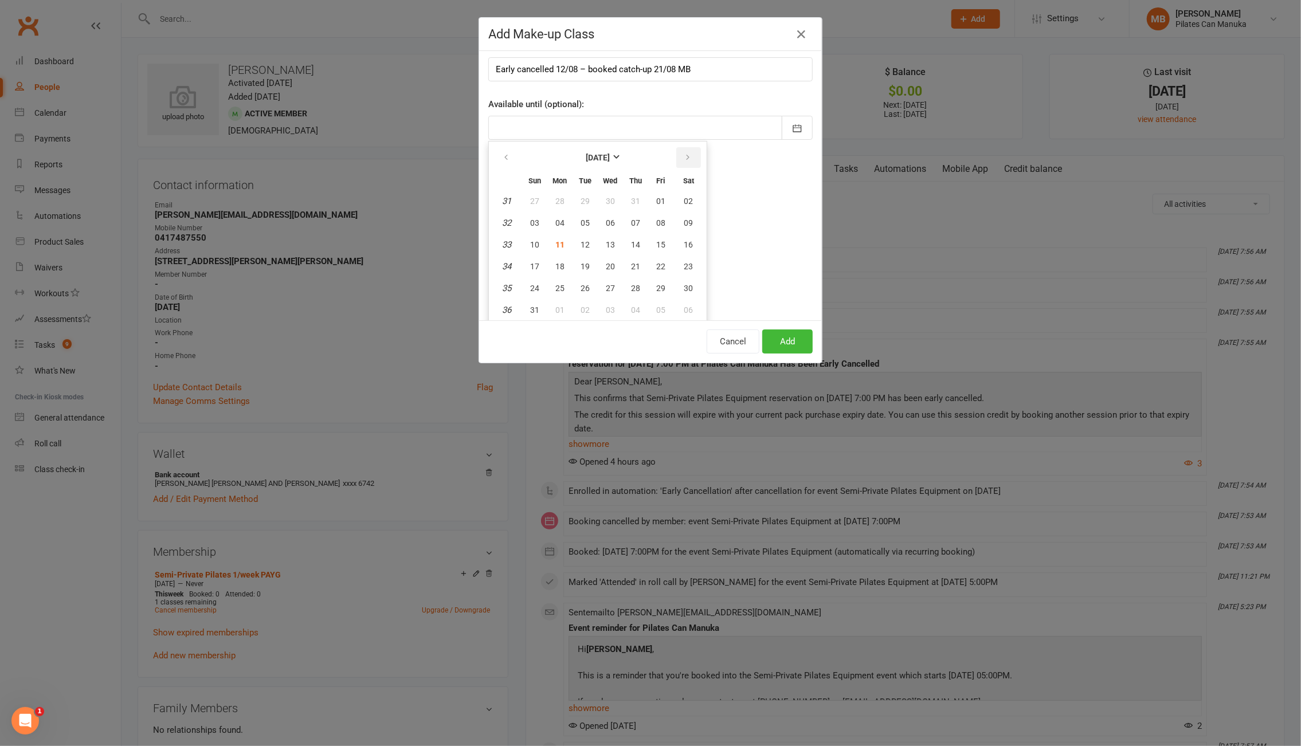
click at [684, 162] on icon "button" at bounding box center [688, 157] width 8 height 9
click at [656, 242] on span "19" at bounding box center [660, 244] width 9 height 9
type input "[DATE]"
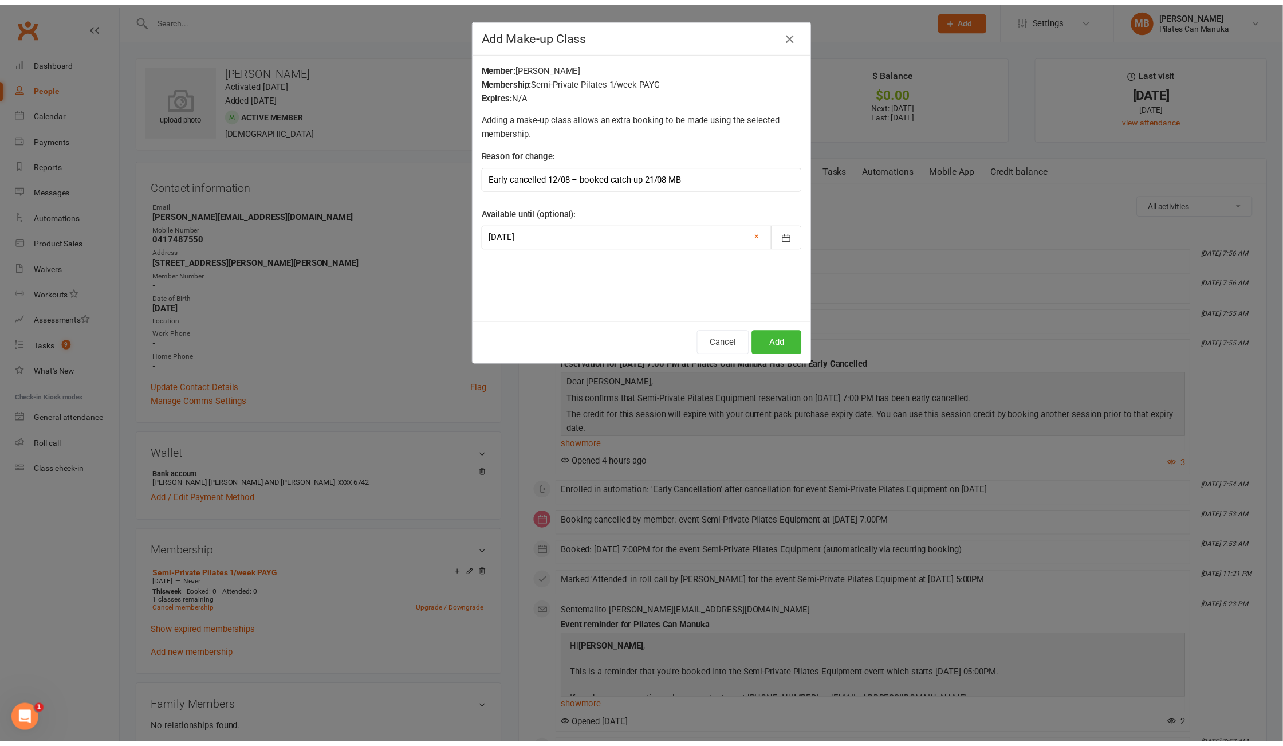
scroll to position [0, 0]
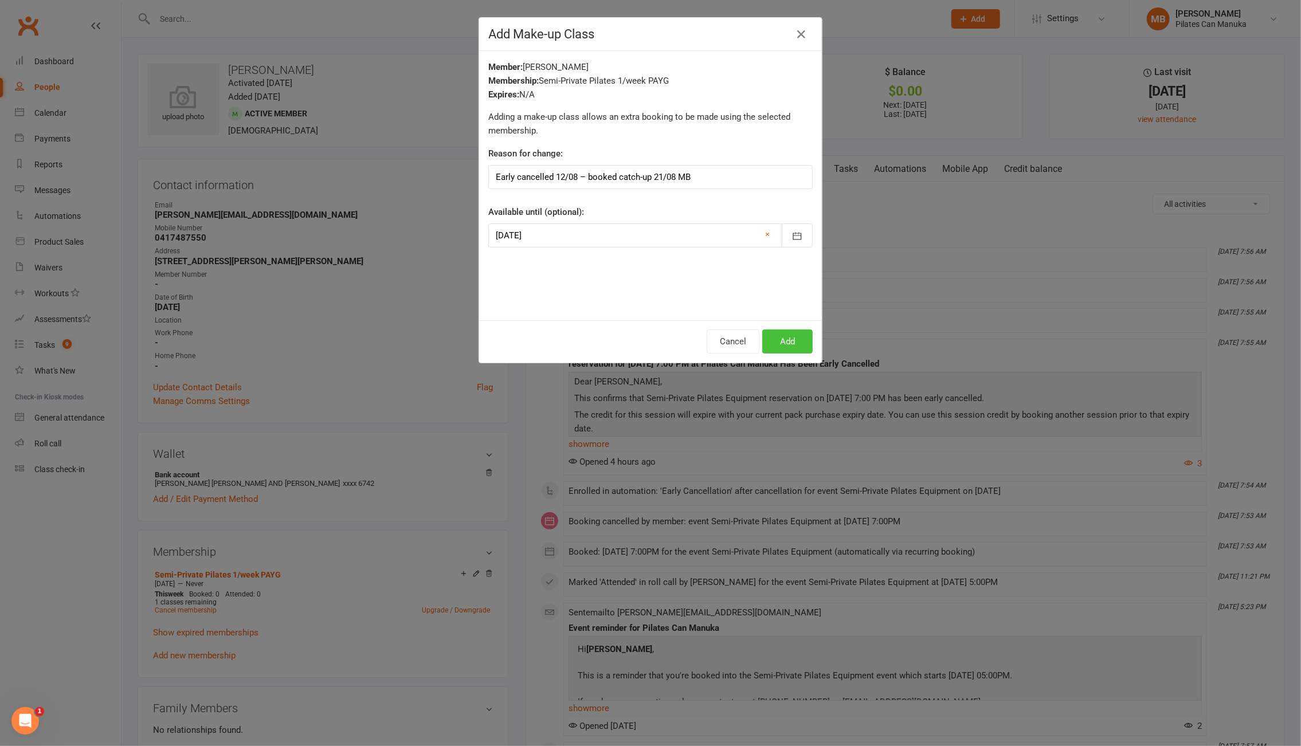
click at [792, 339] on button "Add" at bounding box center [787, 341] width 50 height 24
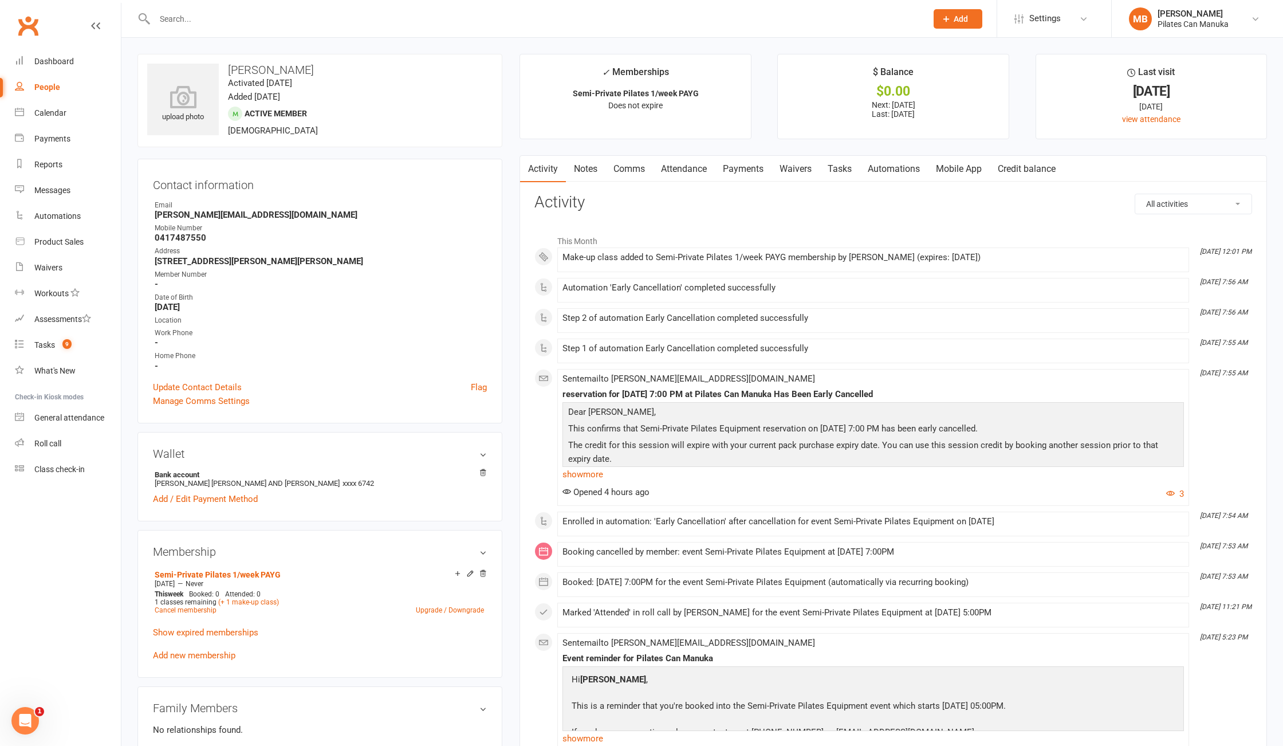
click at [688, 182] on link "Attendance" at bounding box center [684, 169] width 62 height 26
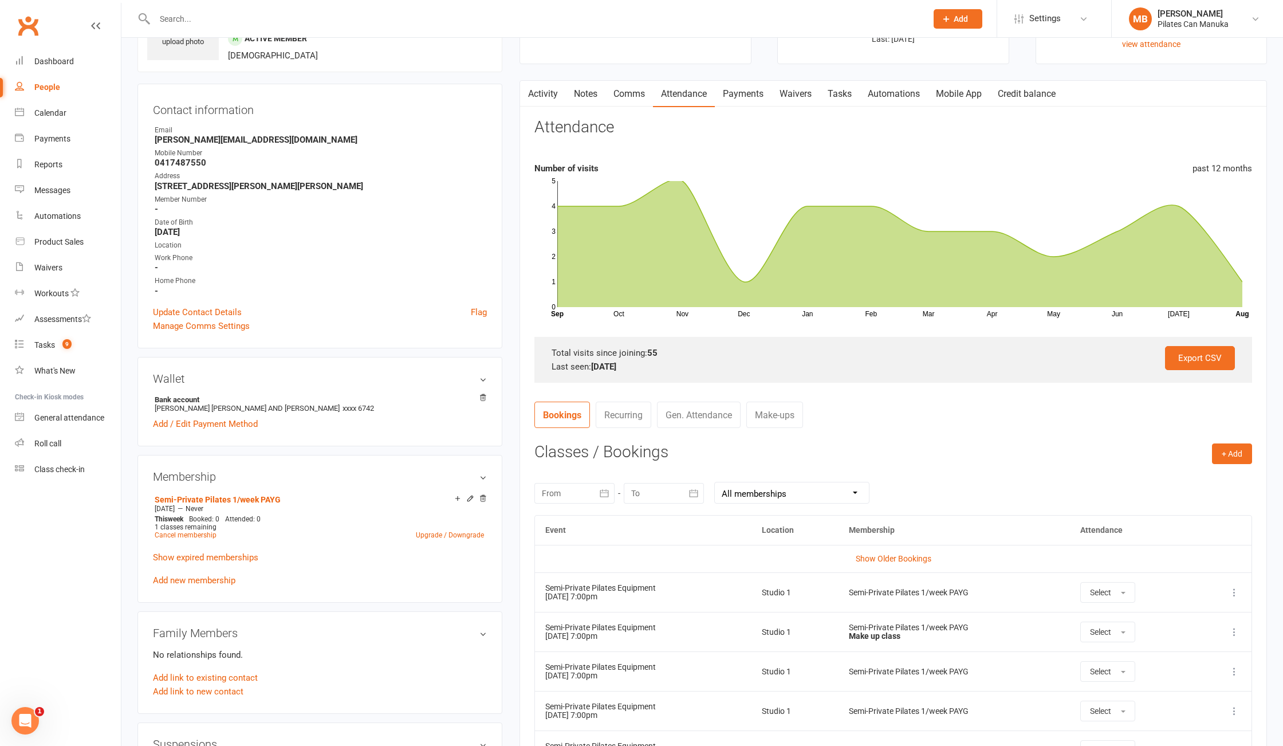
scroll to position [115, 0]
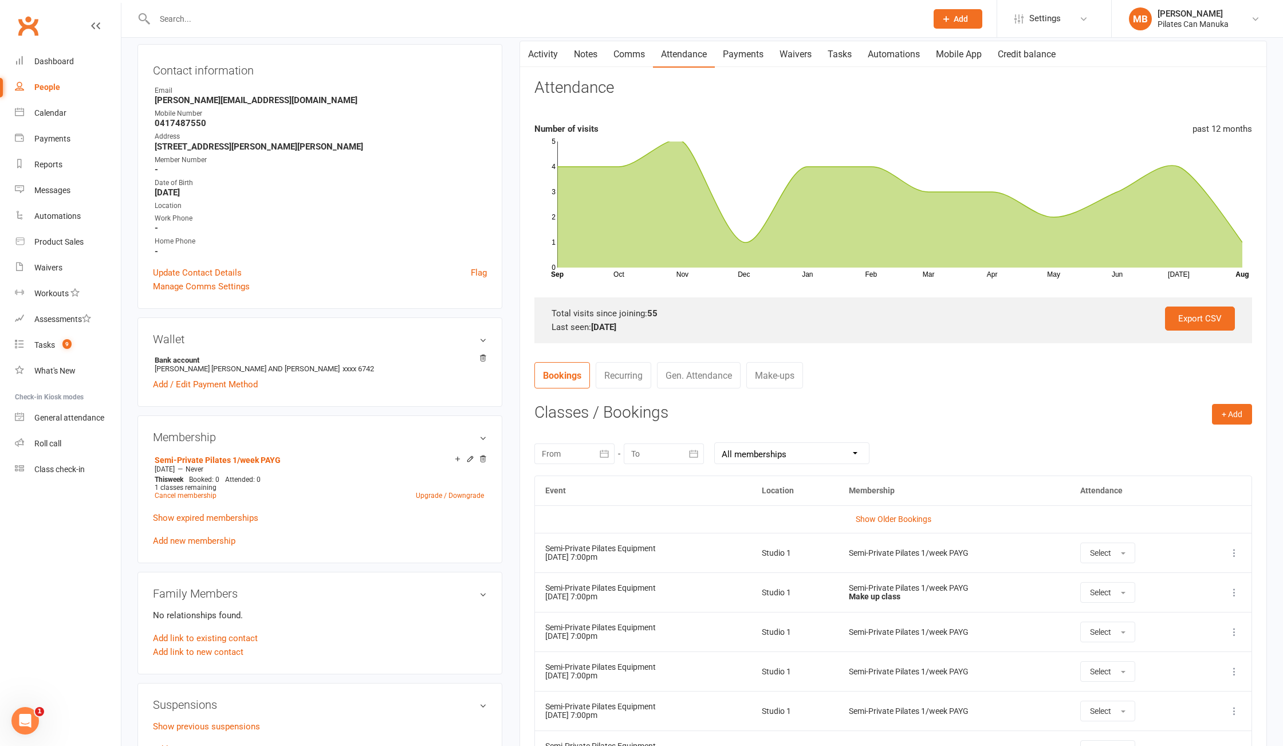
click at [803, 328] on div "Last seen: [DATE]" at bounding box center [894, 327] width 684 height 14
click at [879, 517] on link "Show Older Bookings" at bounding box center [894, 519] width 76 height 9
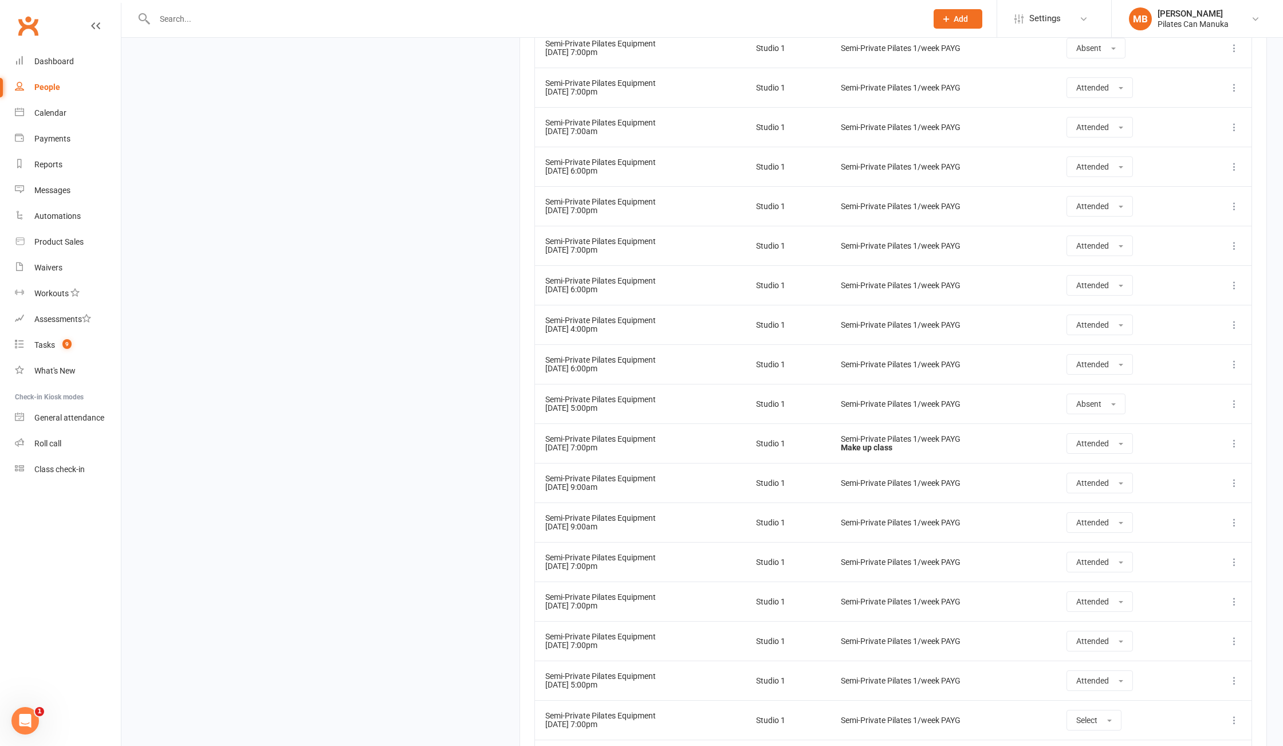
scroll to position [2521, 0]
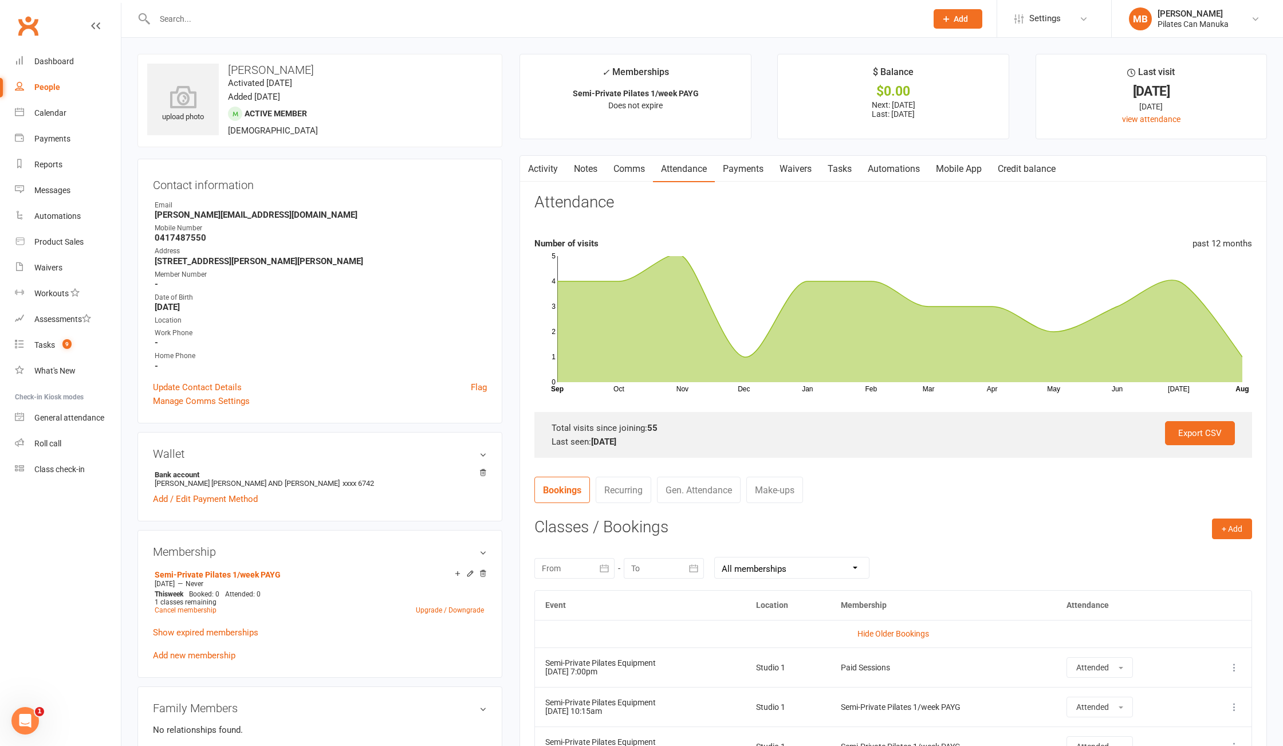
click at [842, 166] on link "Tasks" at bounding box center [840, 169] width 40 height 26
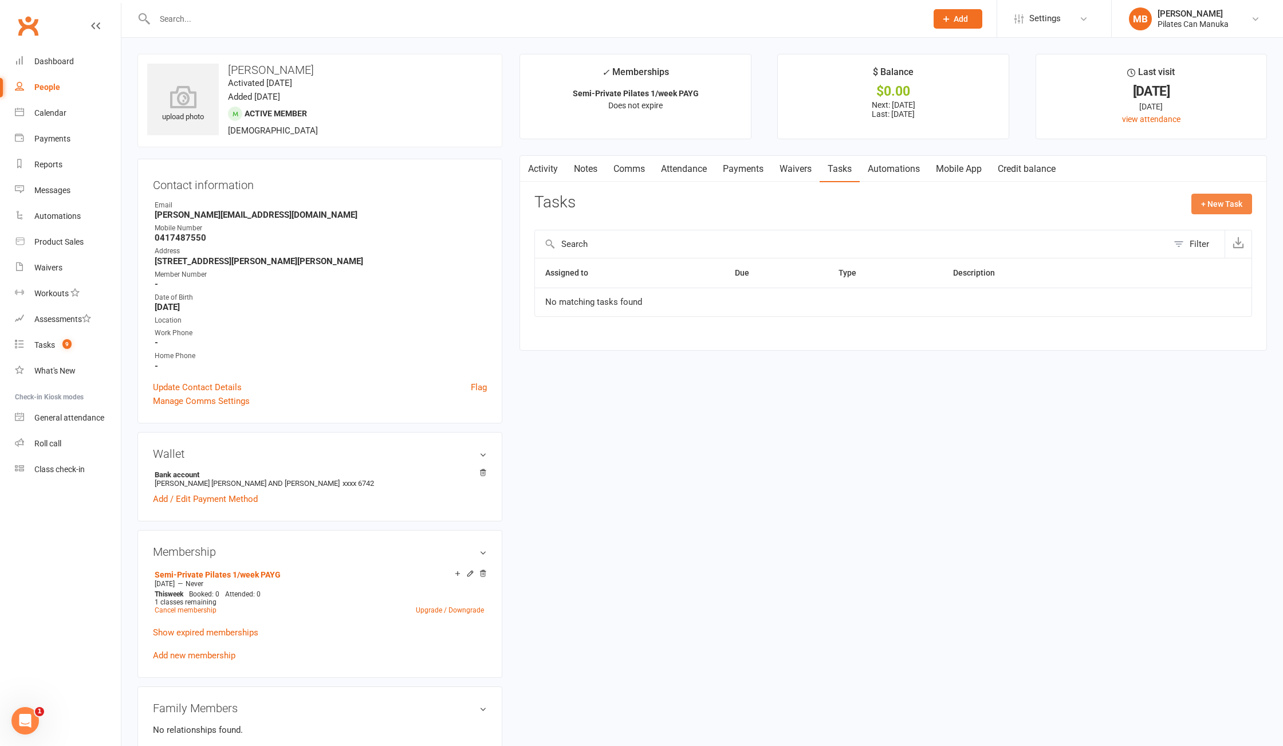
click at [1223, 194] on button "+ New Task" at bounding box center [1222, 204] width 61 height 21
select select "51663"
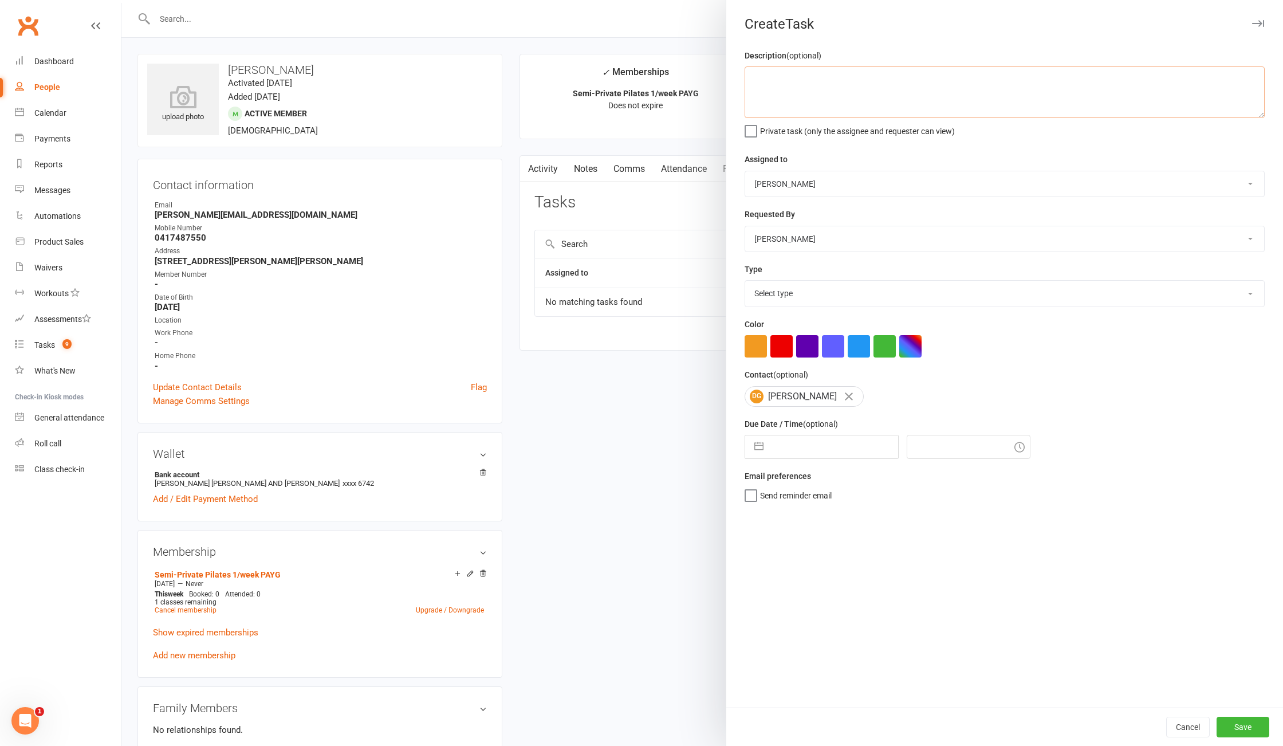
click at [859, 70] on textarea at bounding box center [1005, 92] width 520 height 52
type textarea "delete auto catch-up"
click at [870, 300] on select "Select type Available sessions for continuing semis Bulk session change Catch-u…" at bounding box center [1004, 293] width 519 height 25
select select "30959"
click at [745, 285] on select "Select type Available sessions for continuing semis Bulk session change Catch-u…" at bounding box center [1004, 293] width 519 height 25
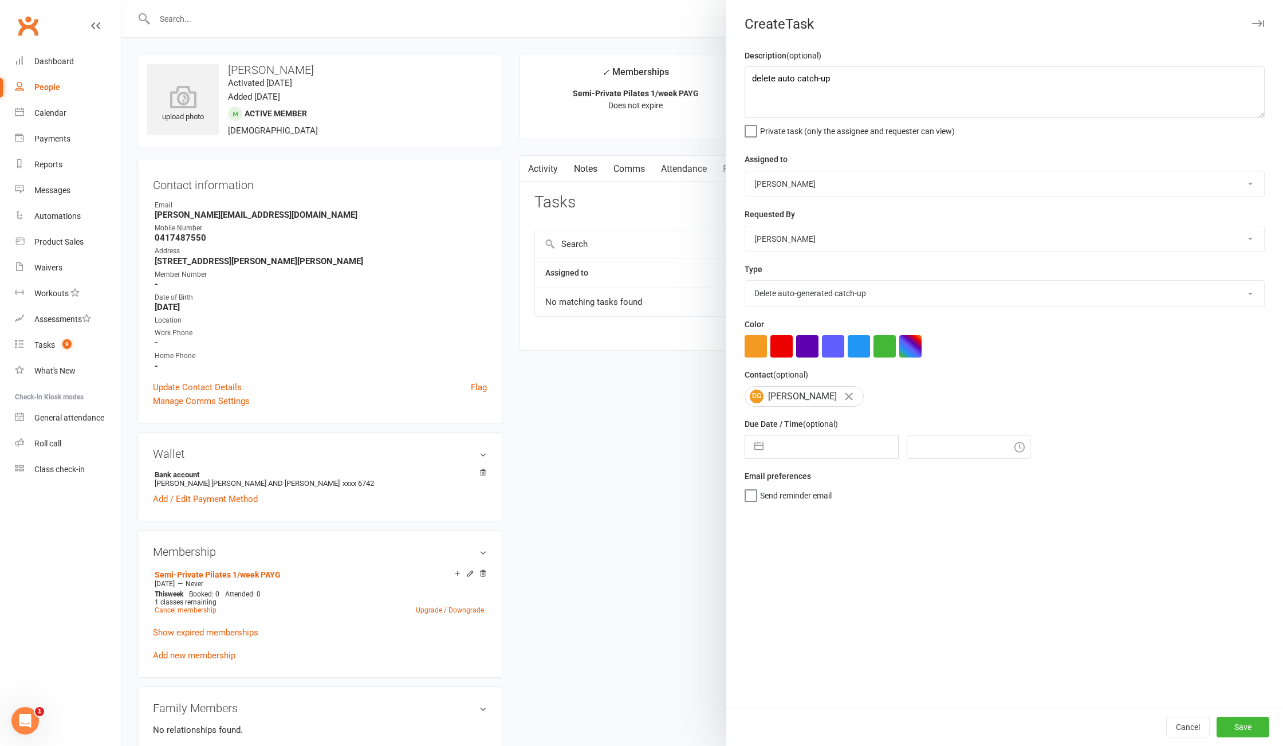
click at [749, 451] on button "button" at bounding box center [759, 446] width 21 height 23
select select "6"
select select "2025"
select select "7"
select select "2025"
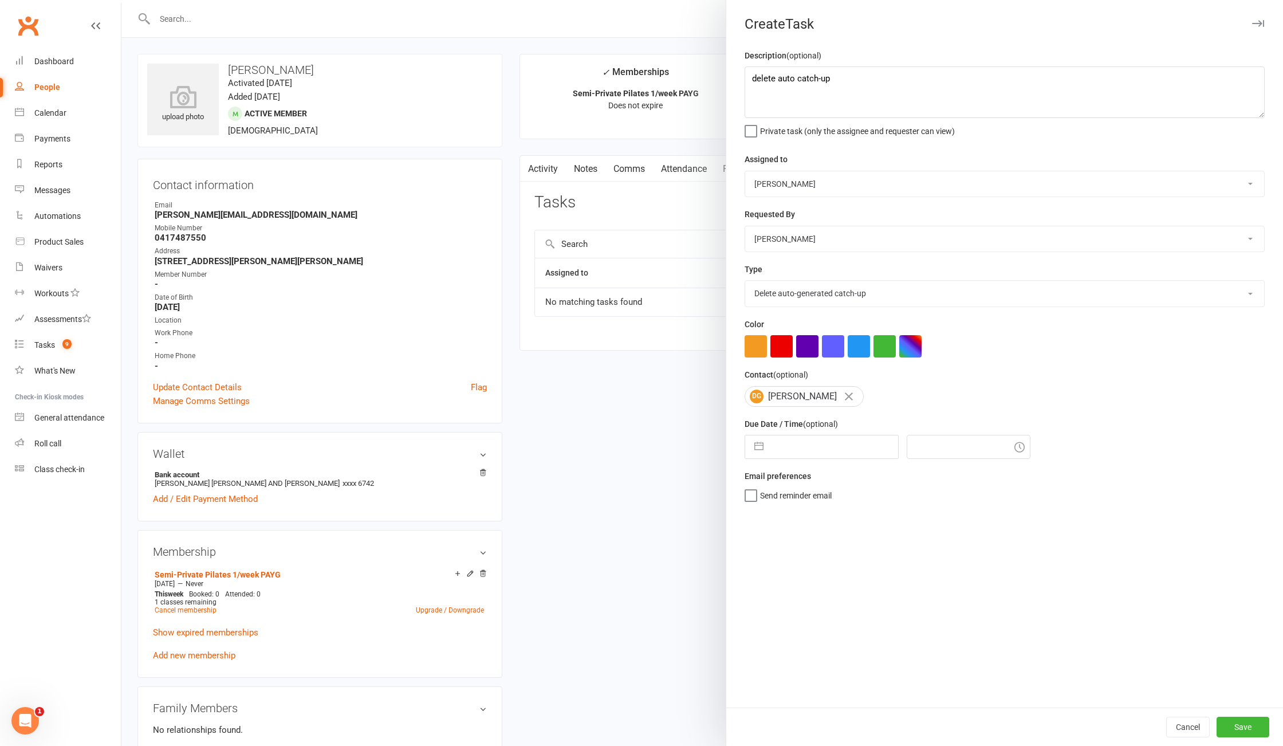
select select "8"
select select "2025"
click at [783, 606] on td "18" at bounding box center [791, 599] width 22 height 22
type input "[DATE]"
type input "10:15am"
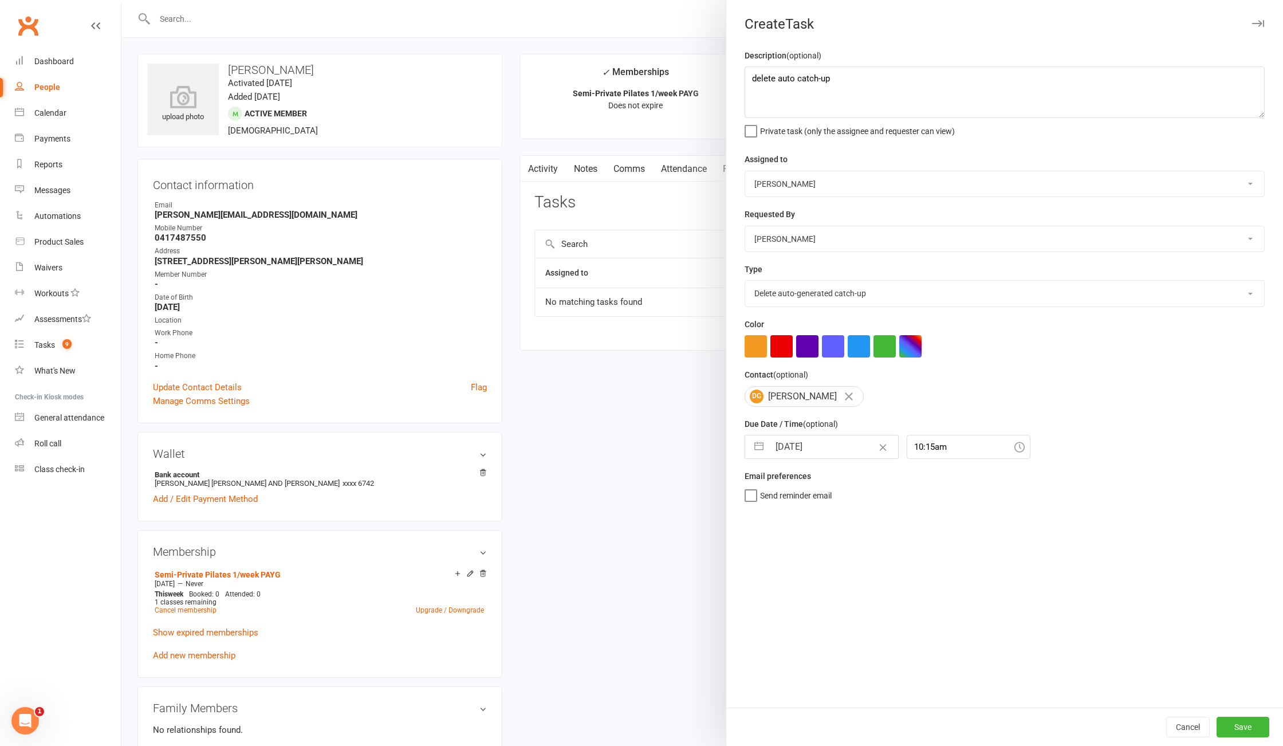
click at [749, 457] on button "button" at bounding box center [759, 446] width 21 height 23
select select "6"
select select "2025"
select select "7"
select select "2025"
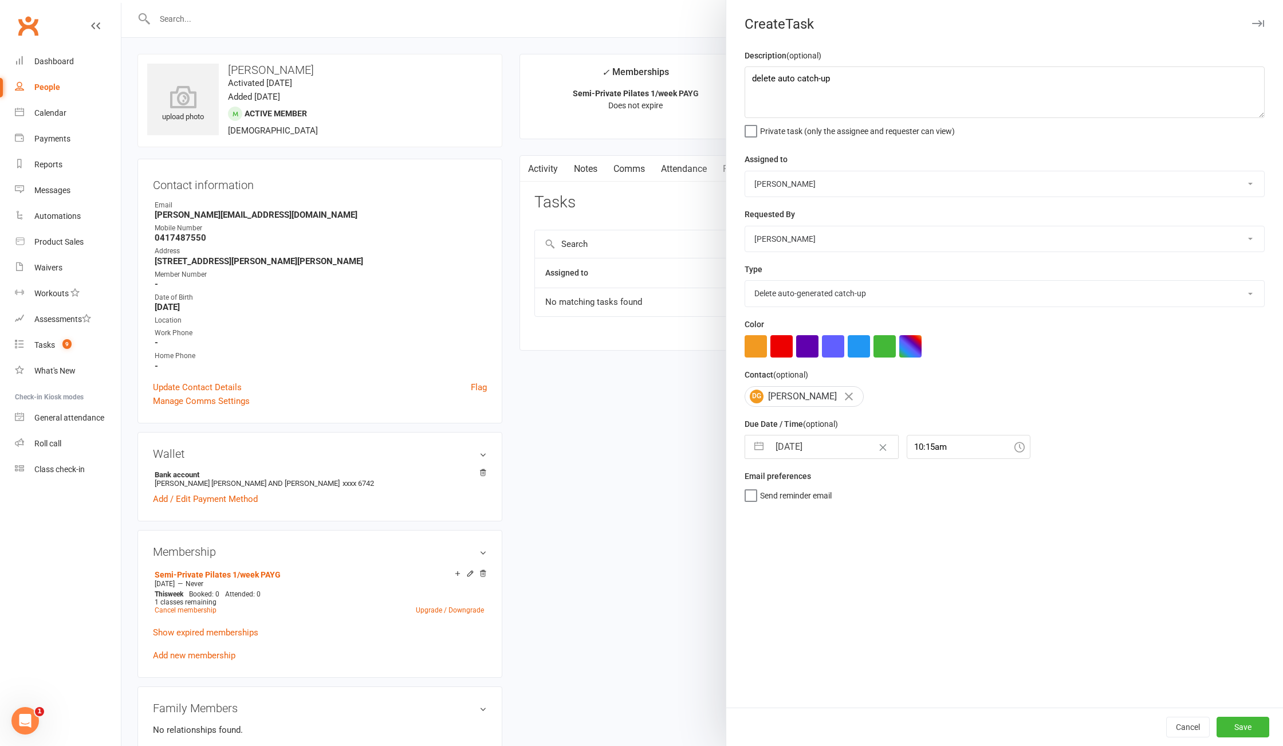
select select "8"
select select "2025"
click at [780, 603] on td "18" at bounding box center [791, 599] width 22 height 22
drag, startPoint x: 1234, startPoint y: 726, endPoint x: 498, endPoint y: 460, distance: 781.9
click at [1232, 724] on button "Save" at bounding box center [1243, 727] width 53 height 21
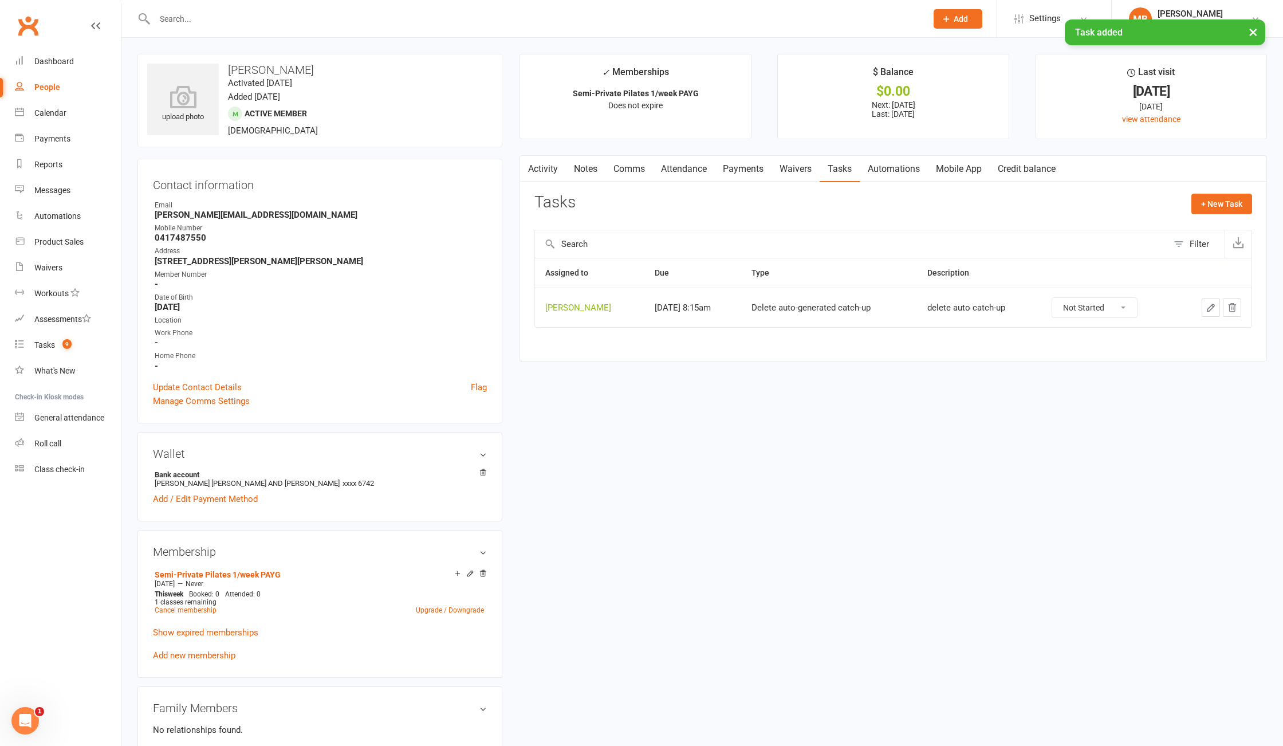
click at [802, 521] on div "upload photo [PERSON_NAME] Activated [DATE] Added [DATE] Active member [DEMOGRA…" at bounding box center [702, 587] width 1147 height 1067
click at [594, 172] on link "Notes" at bounding box center [586, 169] width 40 height 26
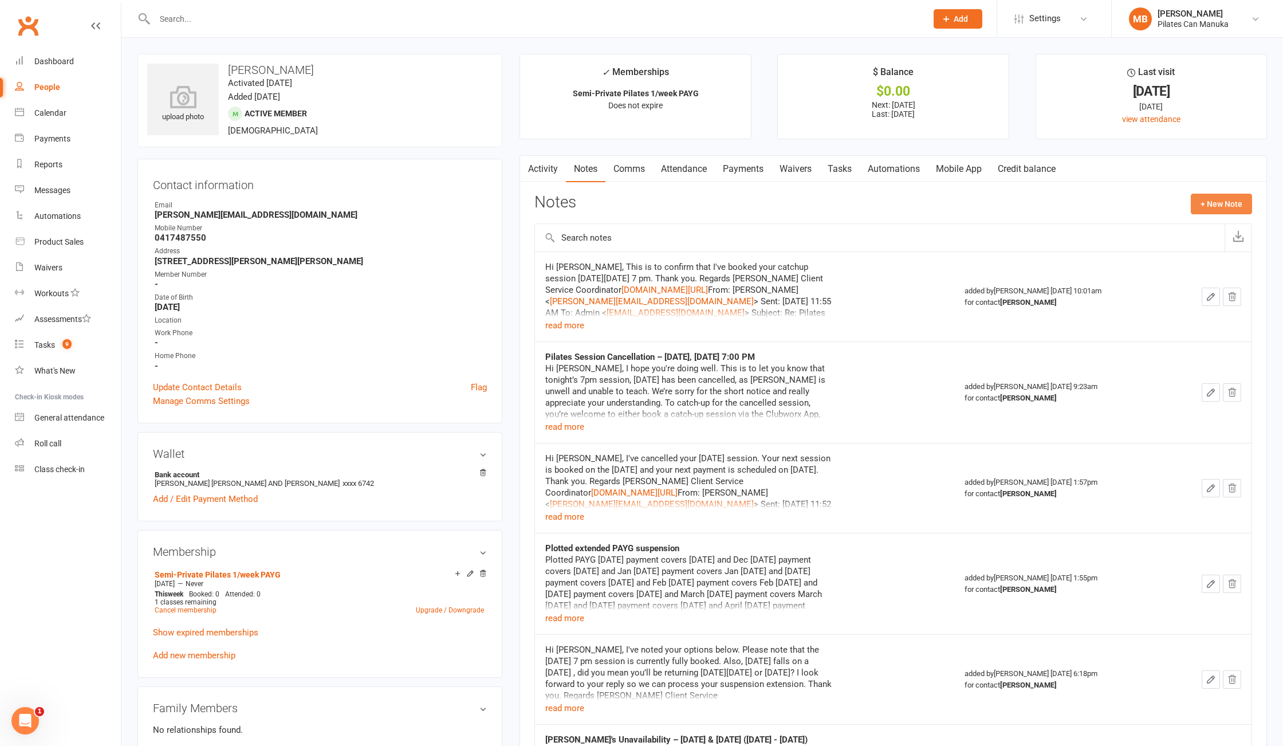
drag, startPoint x: 1226, startPoint y: 213, endPoint x: 1261, endPoint y: 251, distance: 52.3
click at [1226, 212] on button "+ New Note" at bounding box center [1221, 204] width 61 height 21
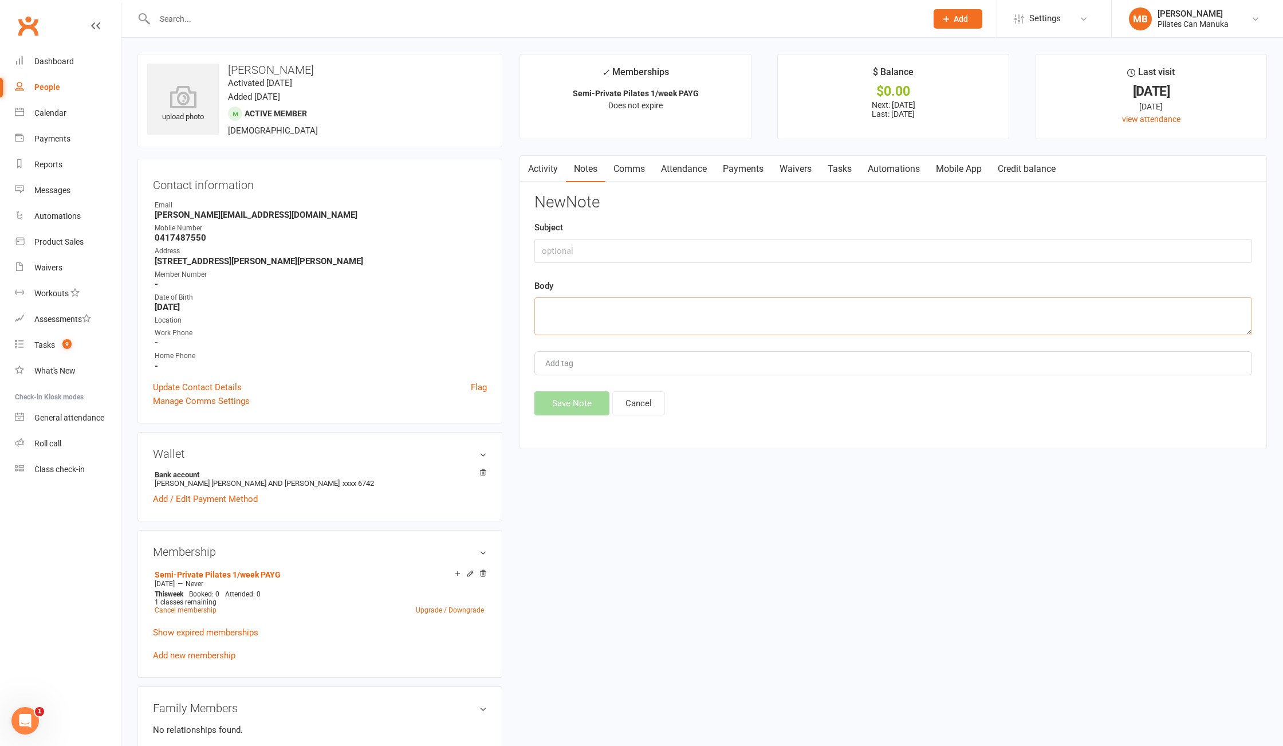
click at [913, 313] on textarea at bounding box center [894, 316] width 718 height 38
paste textarea "Hi [PERSON_NAME], I hope you're doing well. I’ve gone ahead and booked you into…"
type textarea "Hi [PERSON_NAME], I hope you're doing well. I’ve gone ahead and booked you into…"
click at [651, 253] on input "text" at bounding box center [894, 251] width 718 height 24
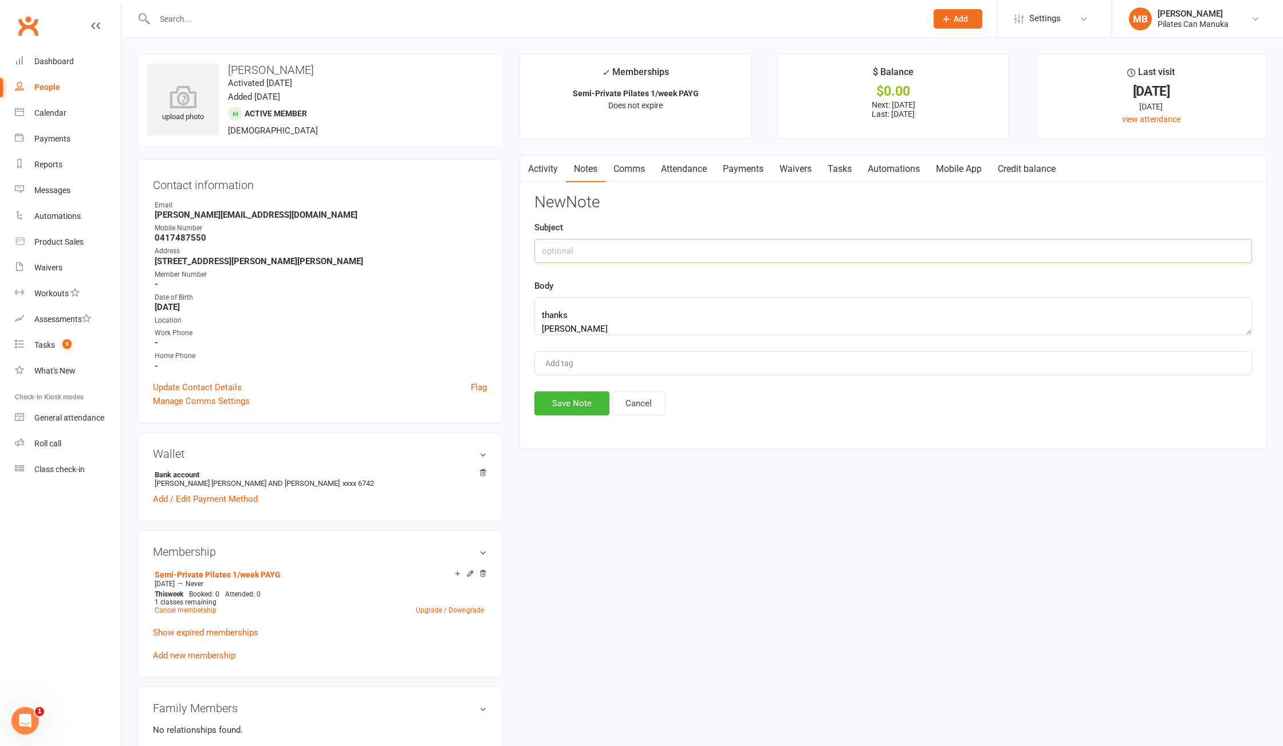
paste input "please book catch up 7pm [DATE]"
type input "please book catch up 7pm [DATE]"
click at [572, 406] on button "Save Note" at bounding box center [572, 403] width 75 height 24
